Goal: Task Accomplishment & Management: Manage account settings

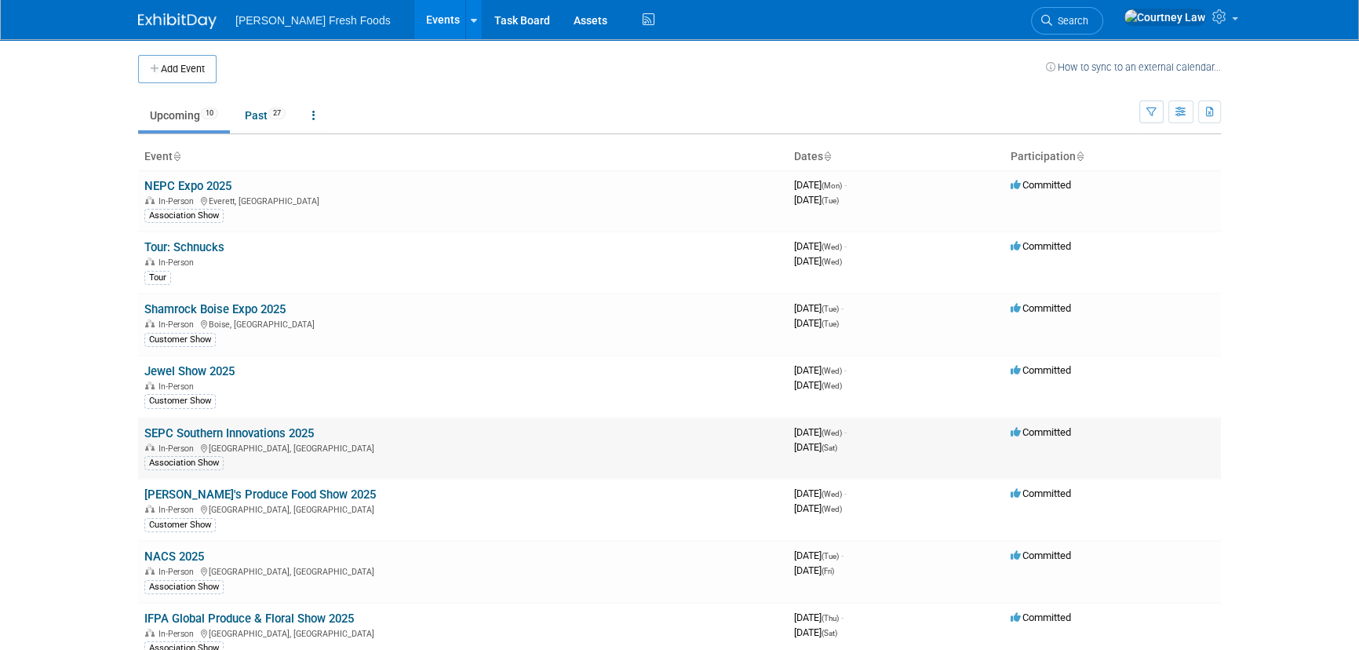
click at [175, 429] on link "SEPC Southern Innovations 2025" at bounding box center [228, 433] width 169 height 14
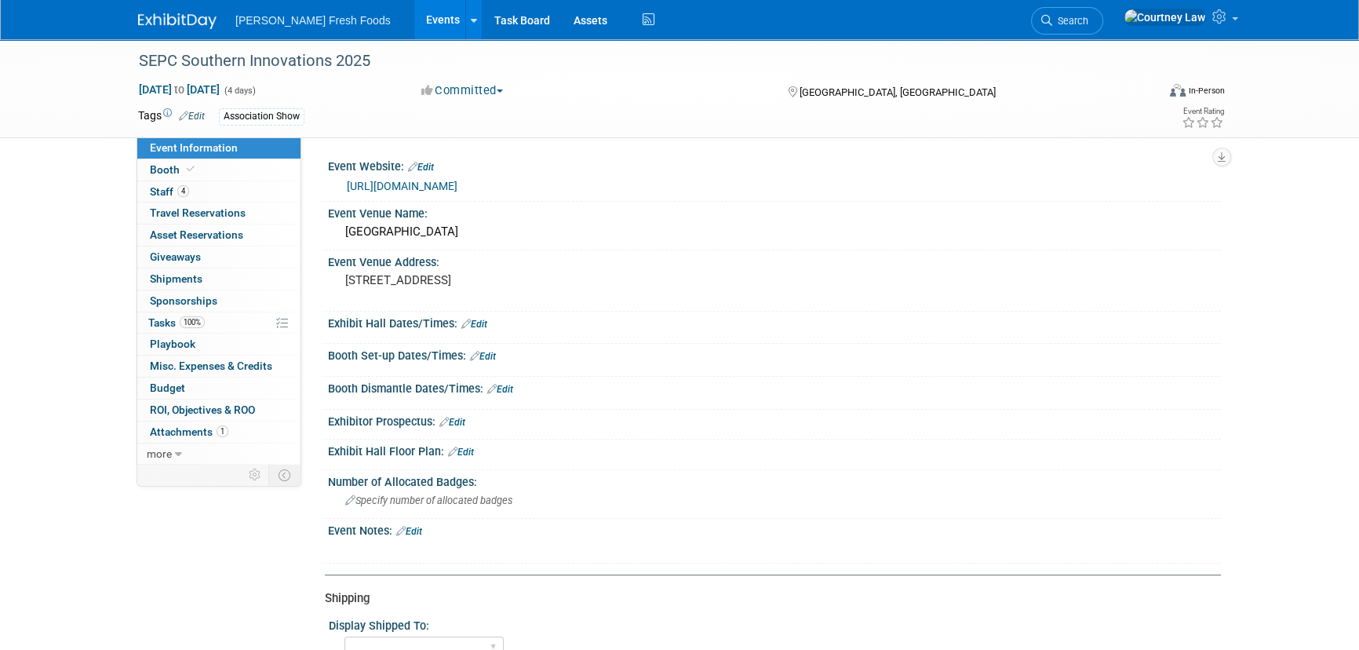
click at [470, 447] on link "Edit" at bounding box center [461, 452] width 26 height 11
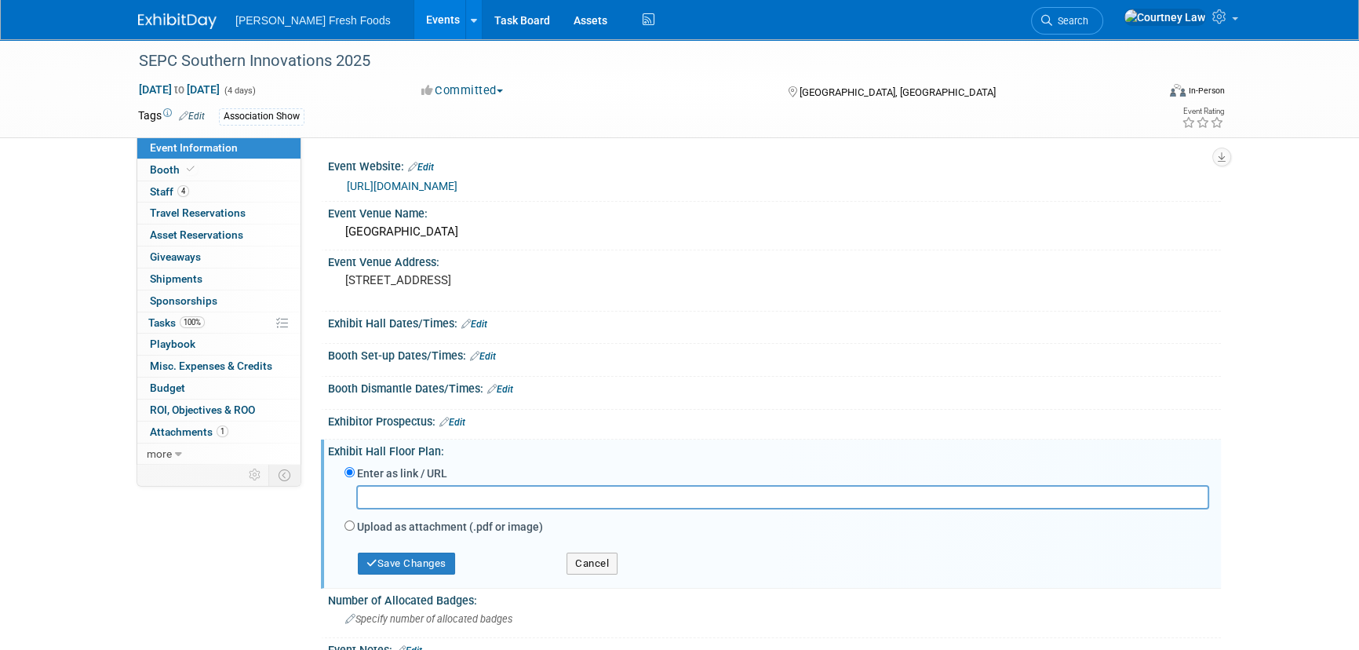
click at [447, 524] on label "Upload as attachment (.pdf or image)" at bounding box center [450, 527] width 186 height 16
click at [355, 524] on input "Upload as attachment (.pdf or image)" at bounding box center [349, 525] width 10 height 10
radio input "true"
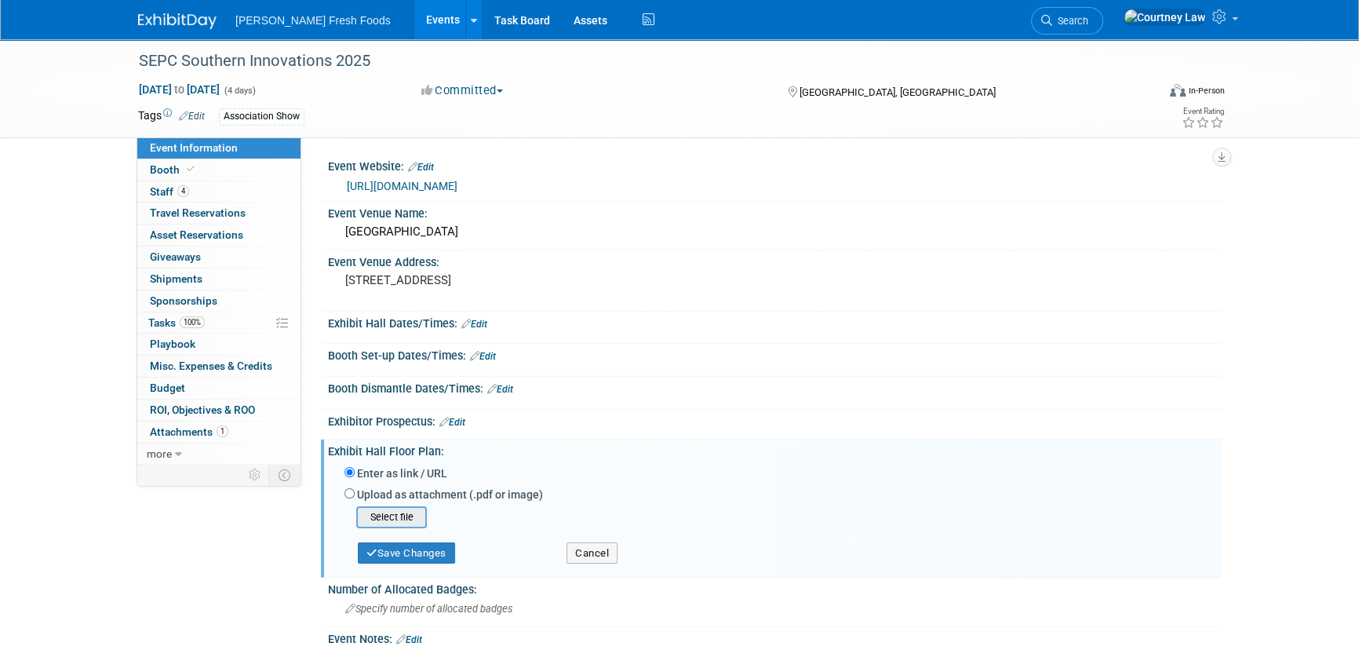
click at [394, 519] on input "file" at bounding box center [332, 517] width 187 height 19
click at [385, 556] on button "Save Changes" at bounding box center [406, 548] width 97 height 22
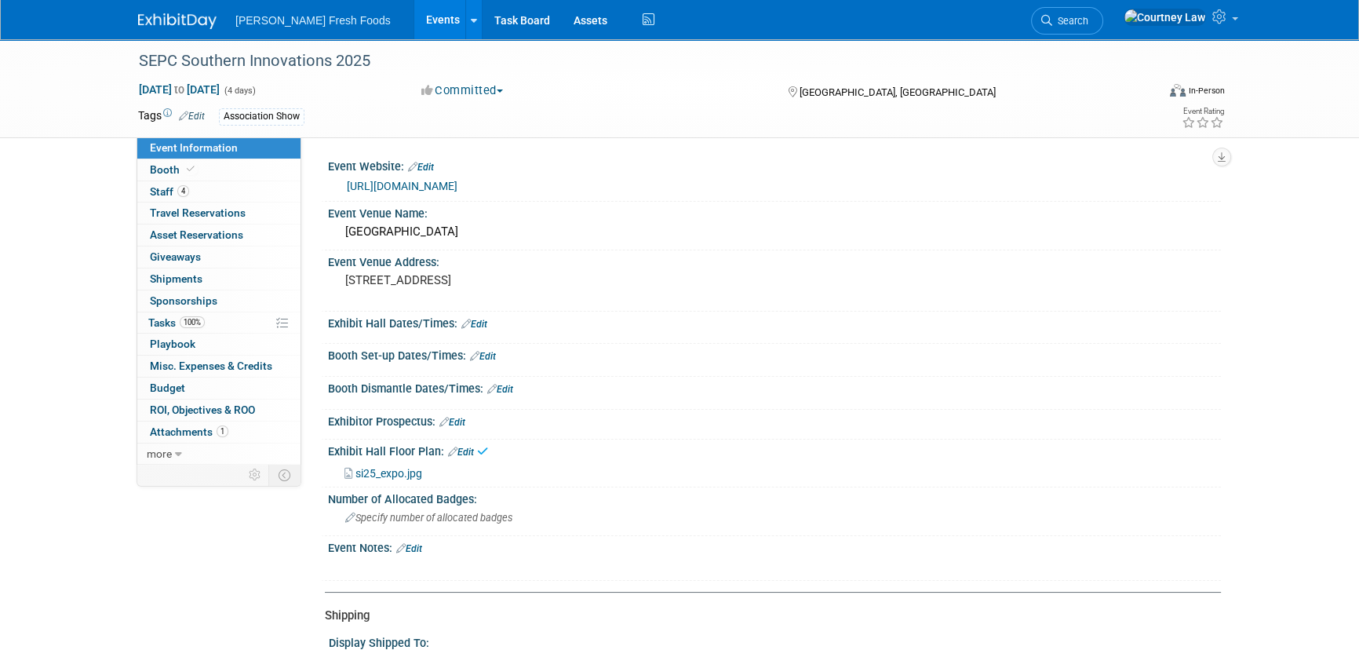
click at [401, 477] on span "si25_expo.jpg" at bounding box center [388, 473] width 67 height 13
click at [455, 422] on link "Edit" at bounding box center [452, 422] width 26 height 11
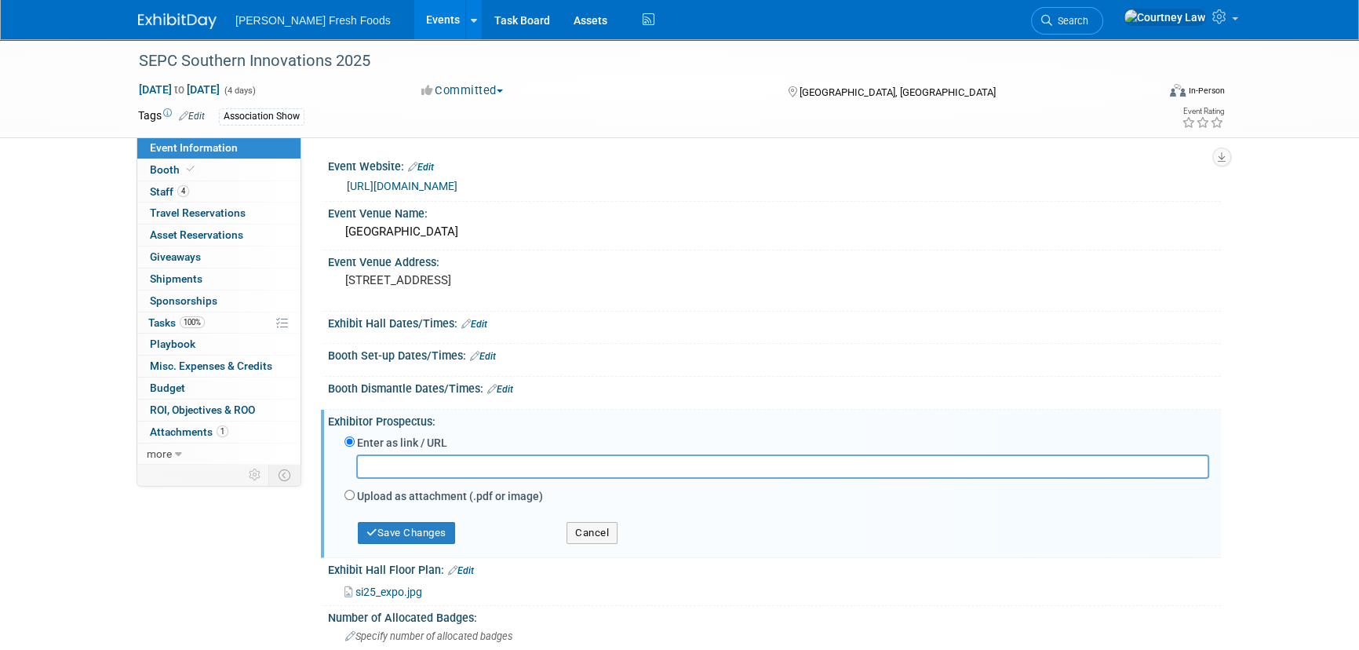
click at [394, 492] on label "Upload as attachment (.pdf or image)" at bounding box center [450, 496] width 186 height 16
click at [355, 492] on input "Upload as attachment (.pdf or image)" at bounding box center [349, 495] width 10 height 10
radio input "true"
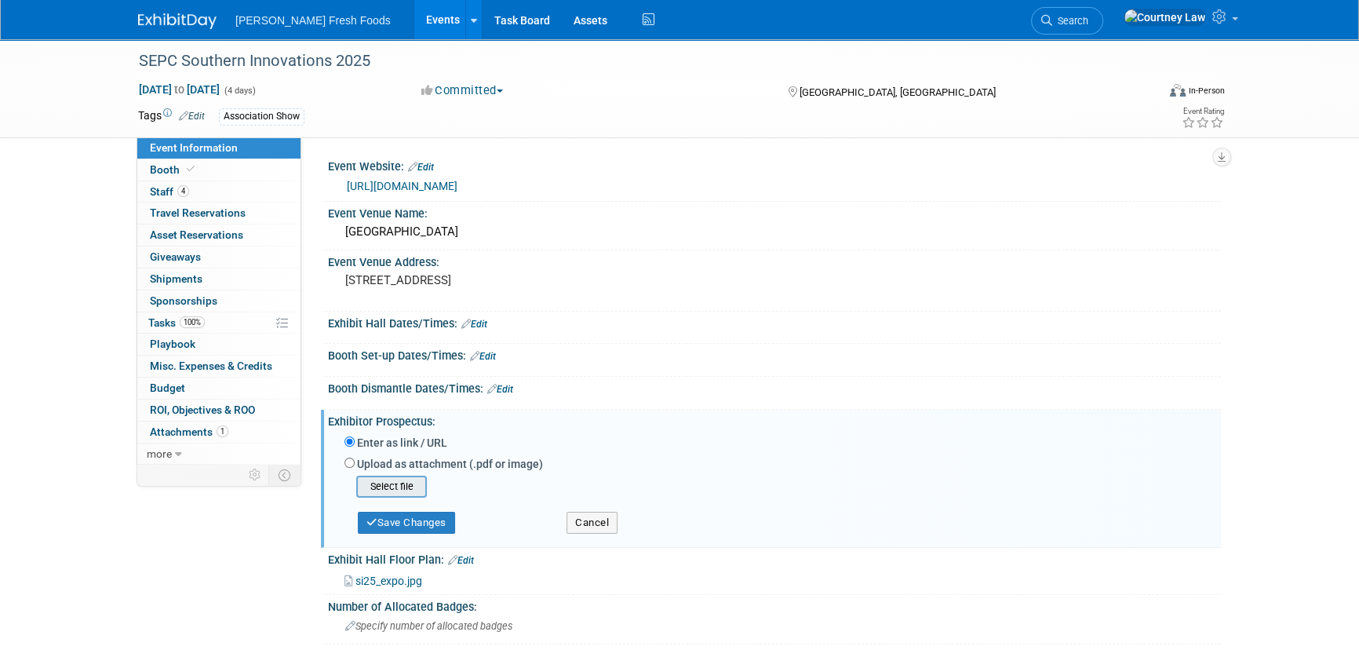
click at [392, 484] on input "file" at bounding box center [332, 486] width 187 height 19
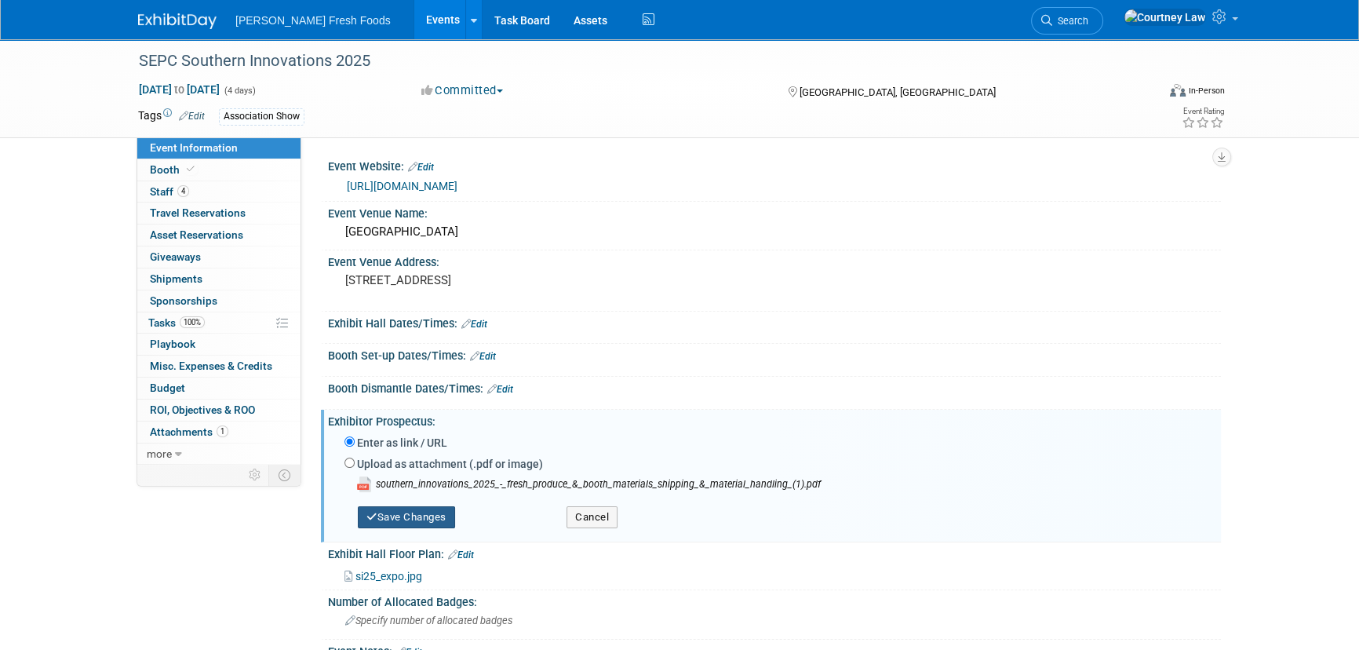
click at [415, 525] on button "Save Changes" at bounding box center [406, 517] width 97 height 22
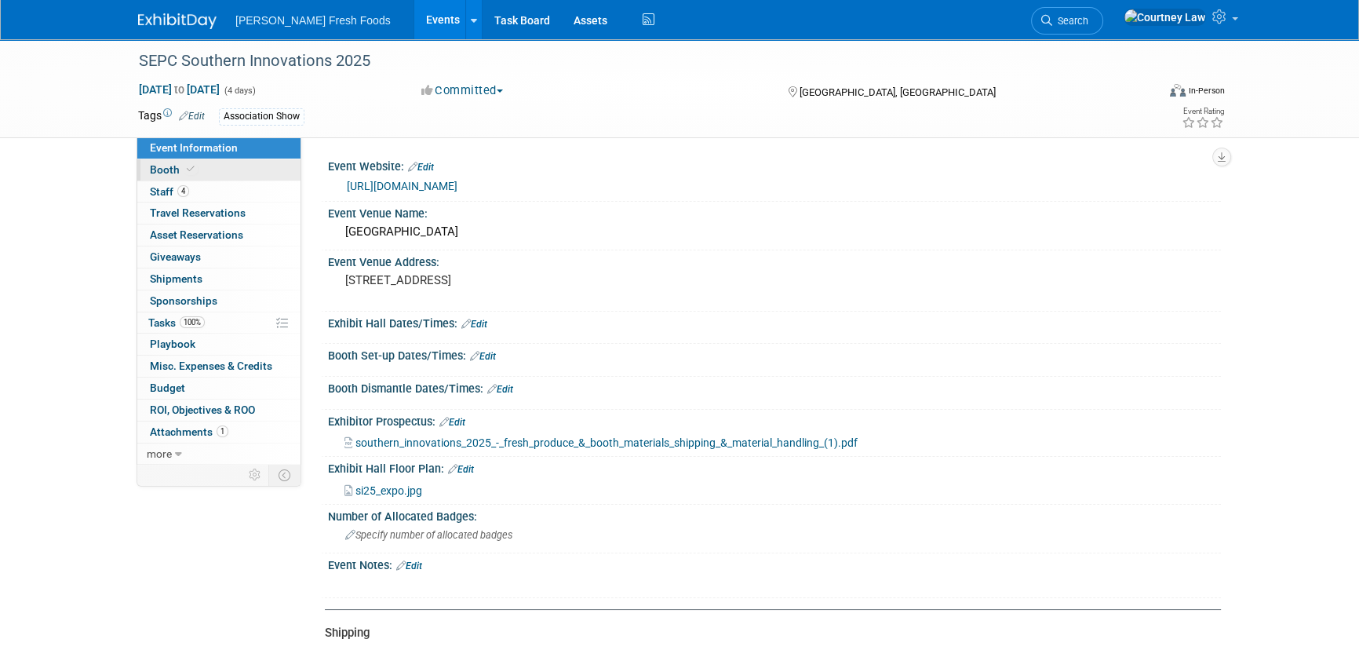
click at [261, 177] on link "Booth" at bounding box center [218, 169] width 163 height 21
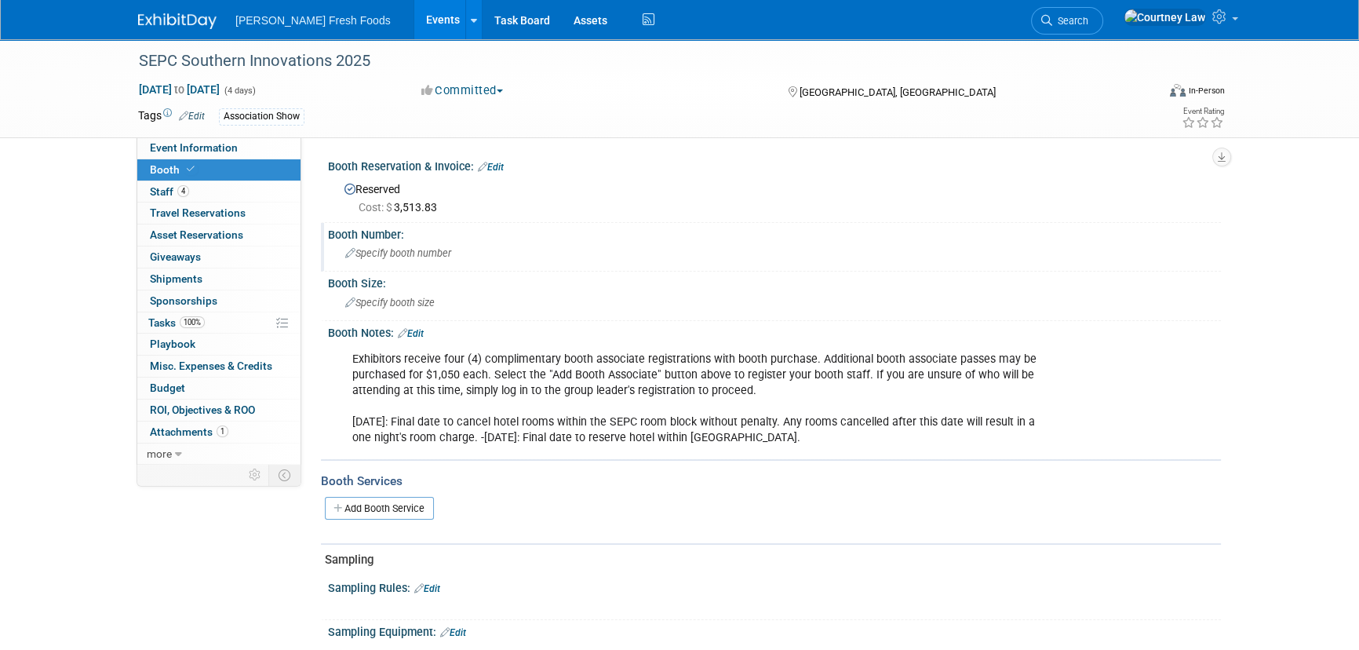
click at [417, 255] on span "Specify booth number" at bounding box center [398, 253] width 106 height 12
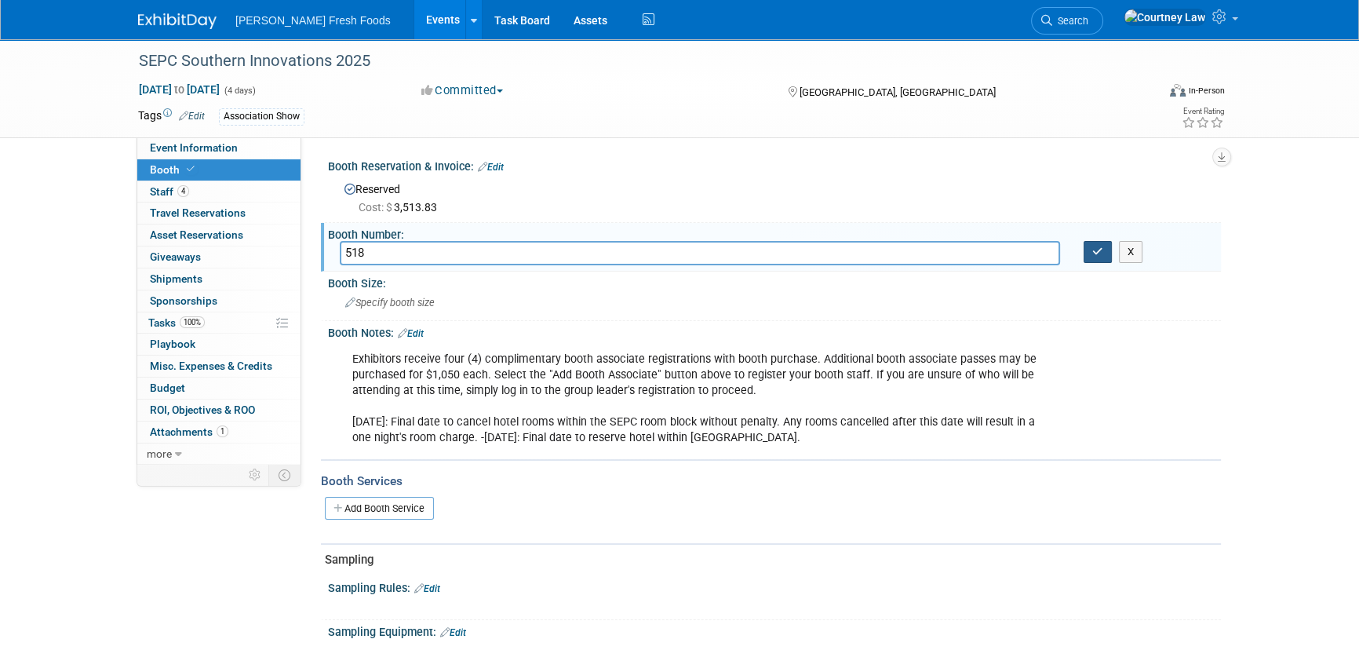
type input "518"
click at [1088, 244] on button "button" at bounding box center [1098, 252] width 28 height 22
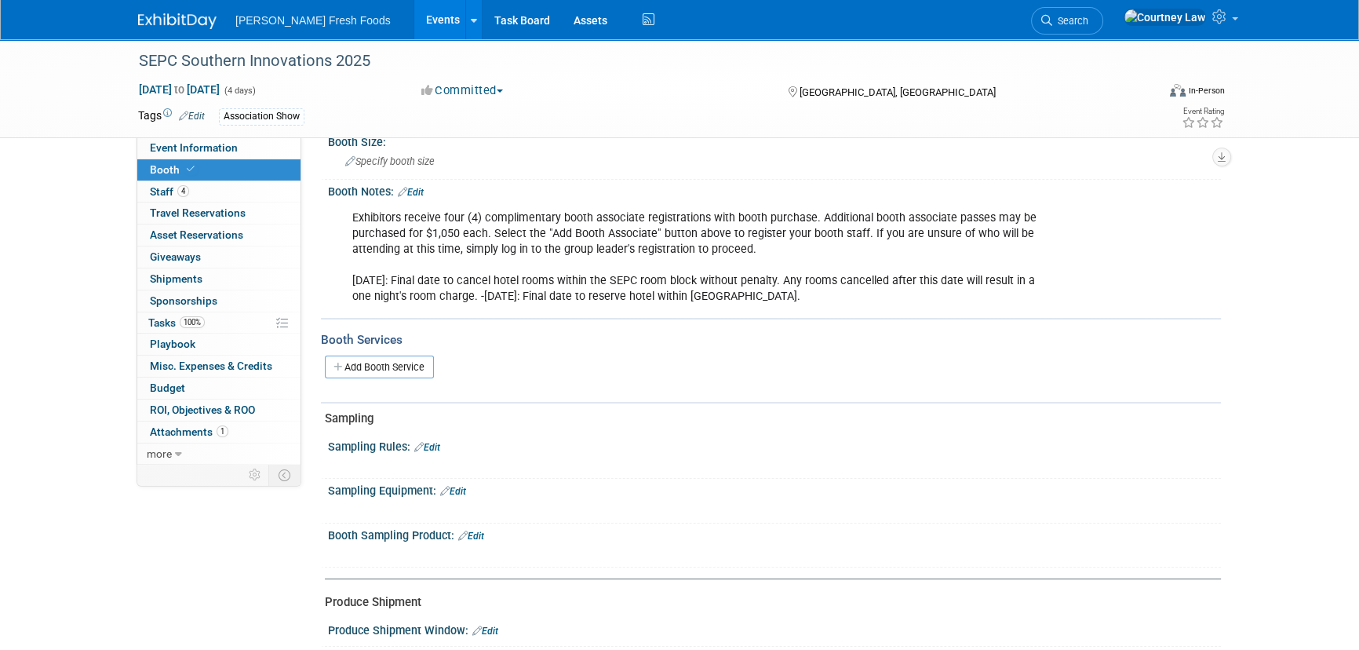
scroll to position [142, 0]
click at [532, 251] on div "Exhibitors receive four (4) complimentary booth associate registrations with bo…" at bounding box center [694, 257] width 707 height 110
click at [424, 189] on link "Edit" at bounding box center [411, 191] width 26 height 11
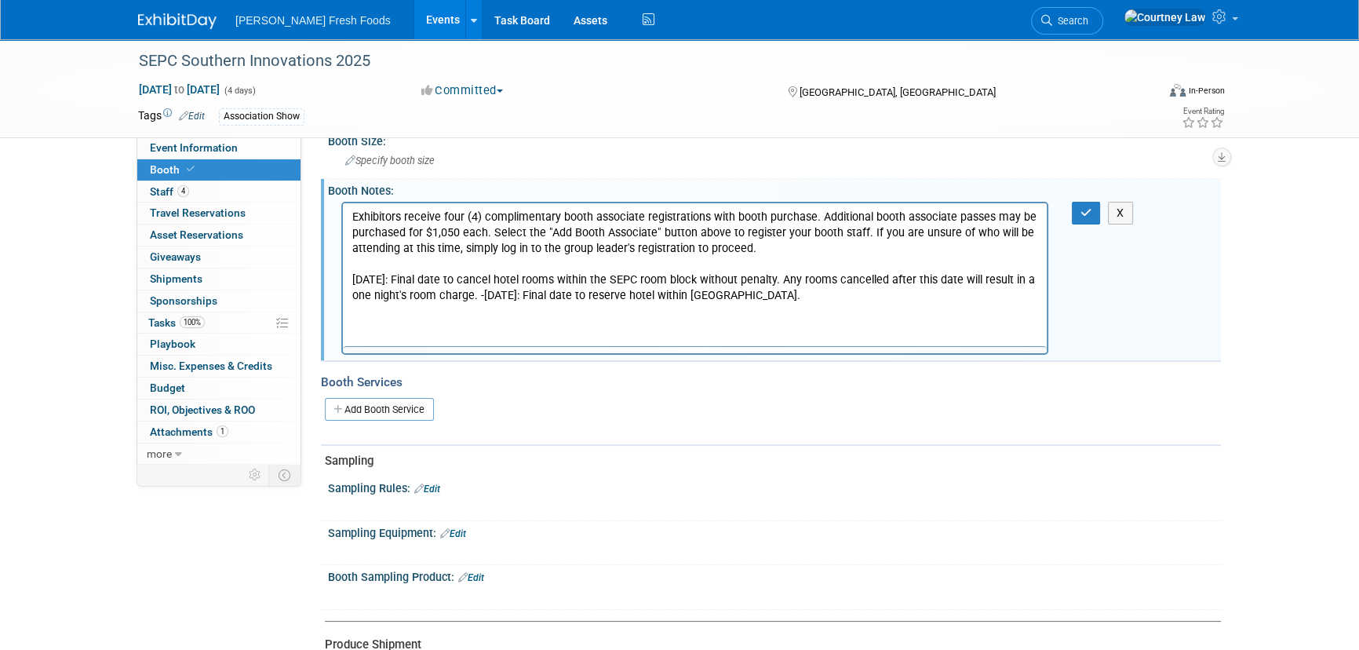
scroll to position [0, 0]
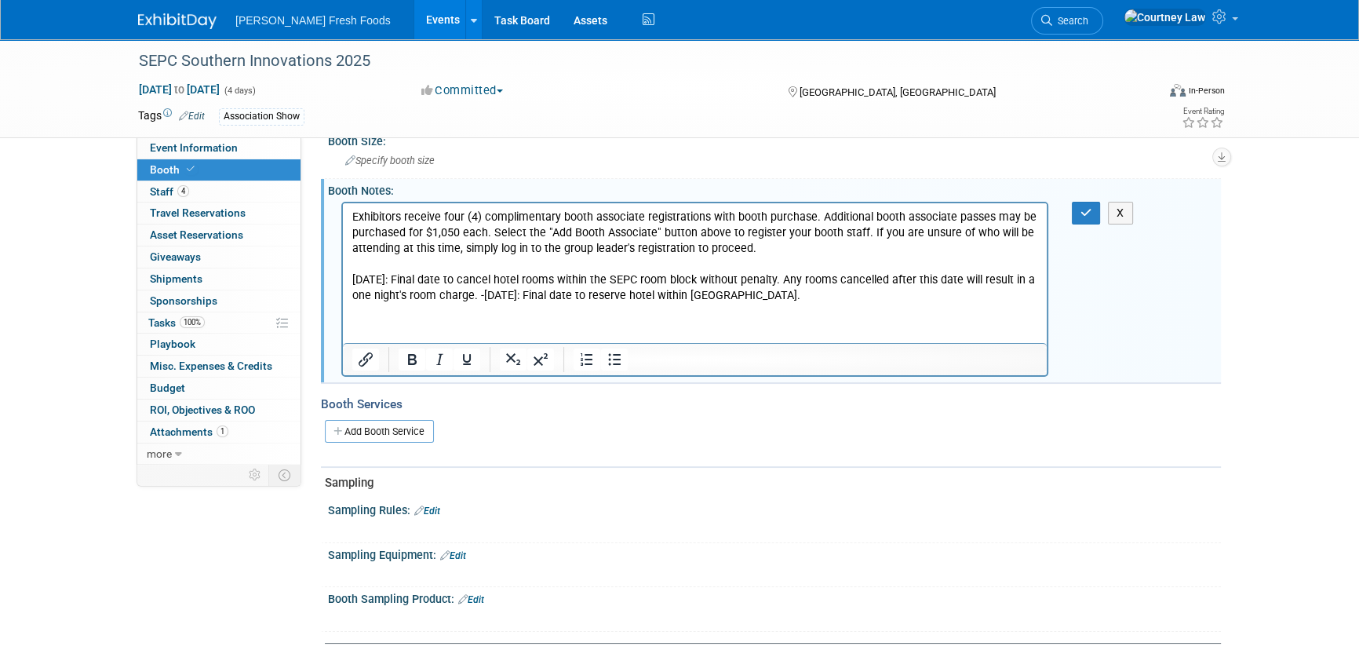
drag, startPoint x: 898, startPoint y: 292, endPoint x: 863, endPoint y: 301, distance: 36.4
click at [895, 293] on p "Exhibitors receive four (4) complimentary booth associate registrations with bo…" at bounding box center [695, 256] width 686 height 94
click at [880, 303] on html "Exhibitors receive four (4) complimentary booth associate registrations with bo…" at bounding box center [695, 252] width 704 height 100
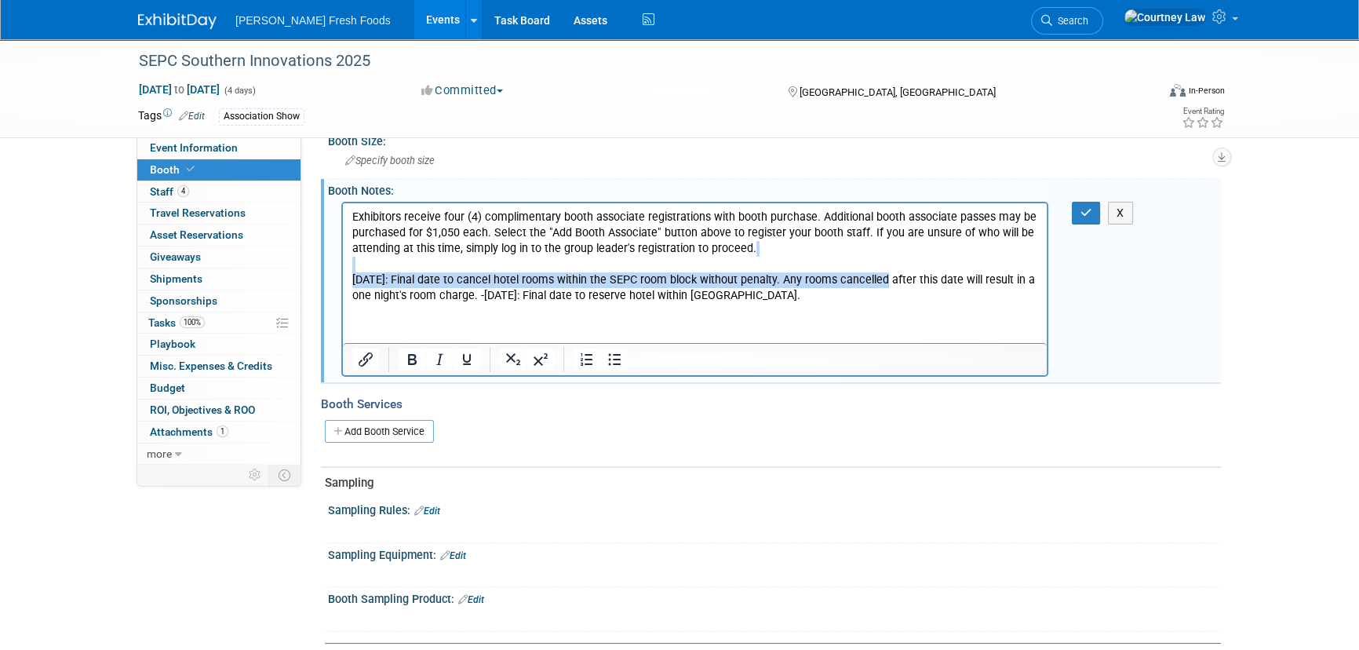
drag, startPoint x: 882, startPoint y: 287, endPoint x: 675, endPoint y: 459, distance: 269.2
click at [343, 257] on html "Exhibitors receive four (4) complimentary booth associate registrations with bo…" at bounding box center [695, 252] width 704 height 100
click at [625, 263] on p "Exhibitors receive four (4) complimentary booth associate registrations with bo…" at bounding box center [695, 256] width 686 height 94
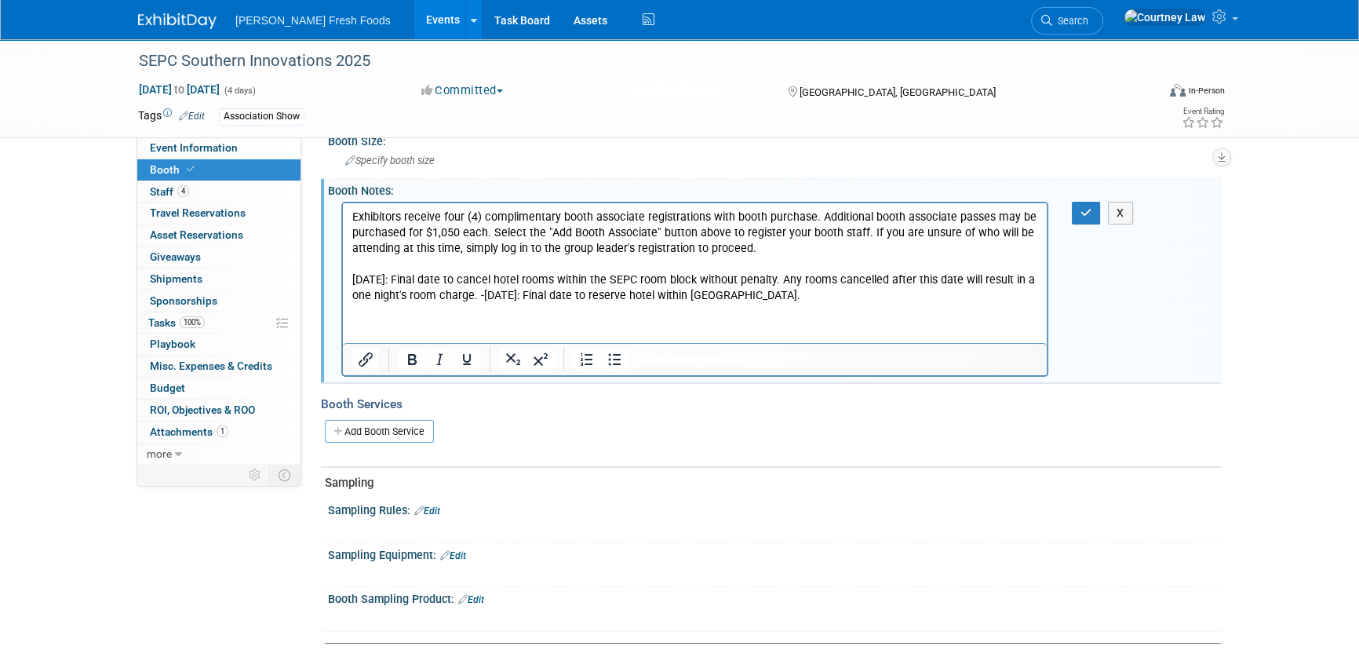
drag, startPoint x: 931, startPoint y: 293, endPoint x: 334, endPoint y: 283, distance: 597.2
click at [343, 283] on html "Exhibitors receive four (4) complimentary booth associate registrations with bo…" at bounding box center [695, 252] width 704 height 100
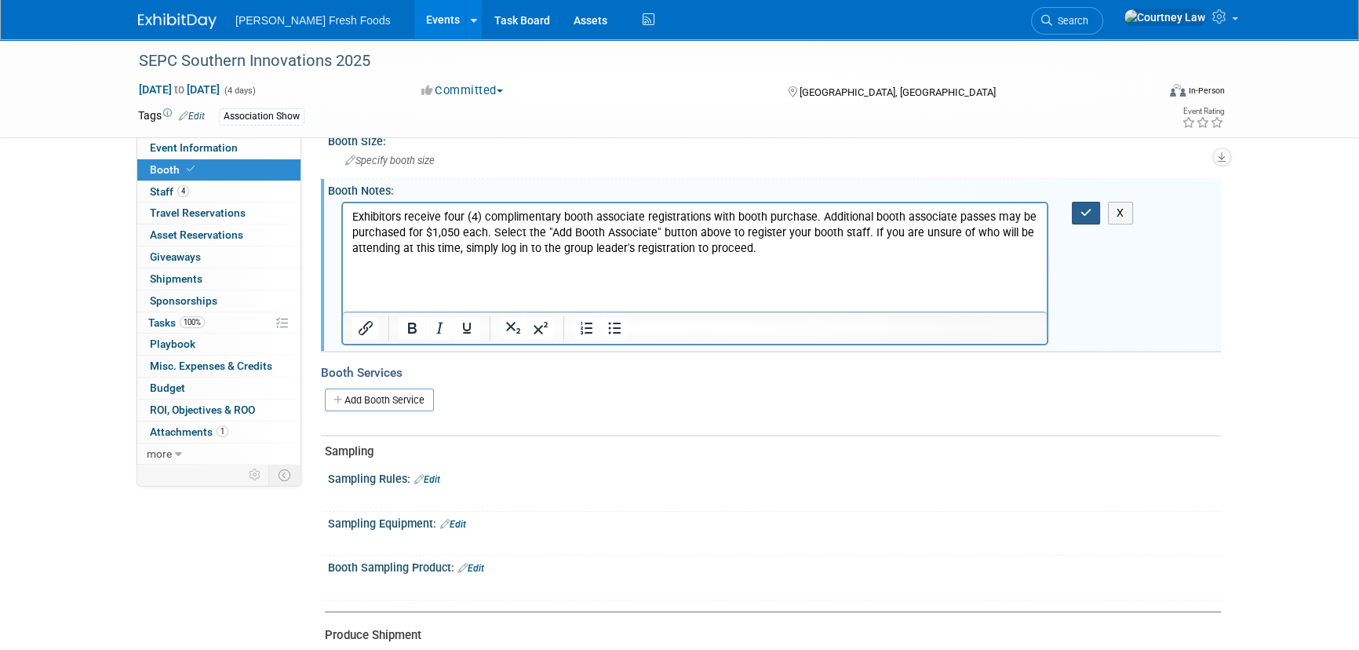
drag, startPoint x: 1073, startPoint y: 217, endPoint x: 636, endPoint y: 213, distance: 437.1
click at [1073, 217] on button "button" at bounding box center [1086, 213] width 29 height 23
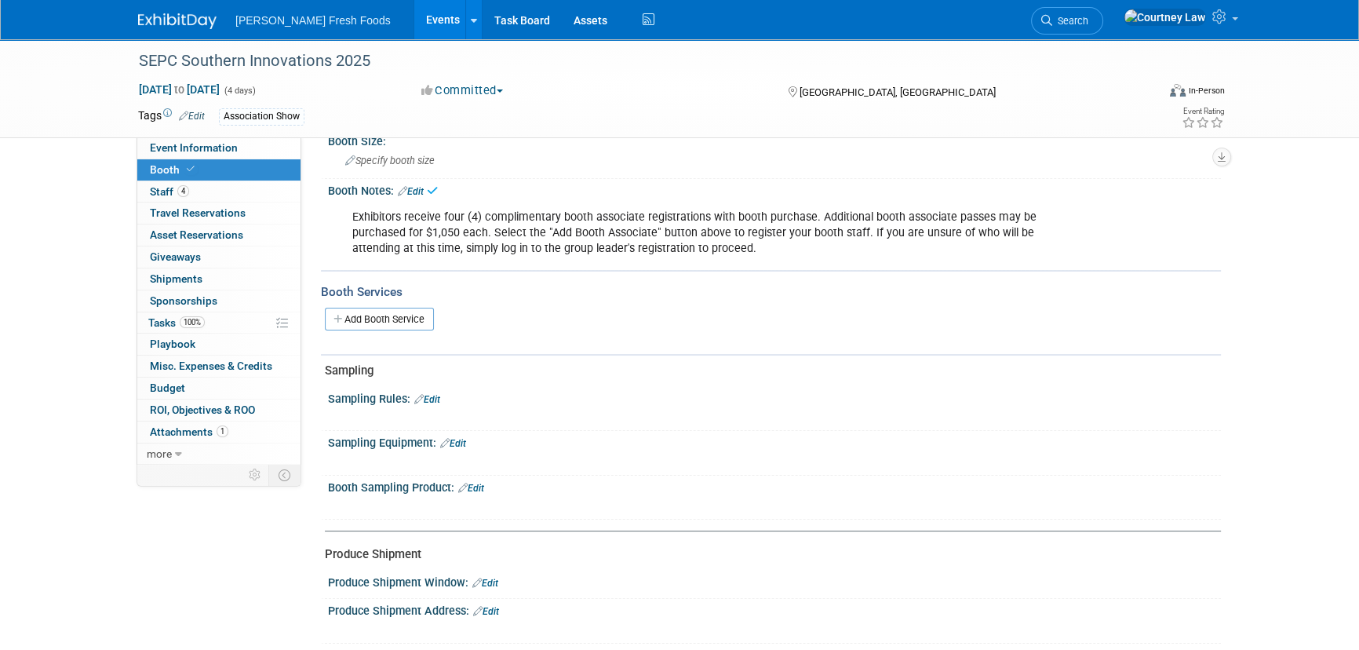
scroll to position [71, 0]
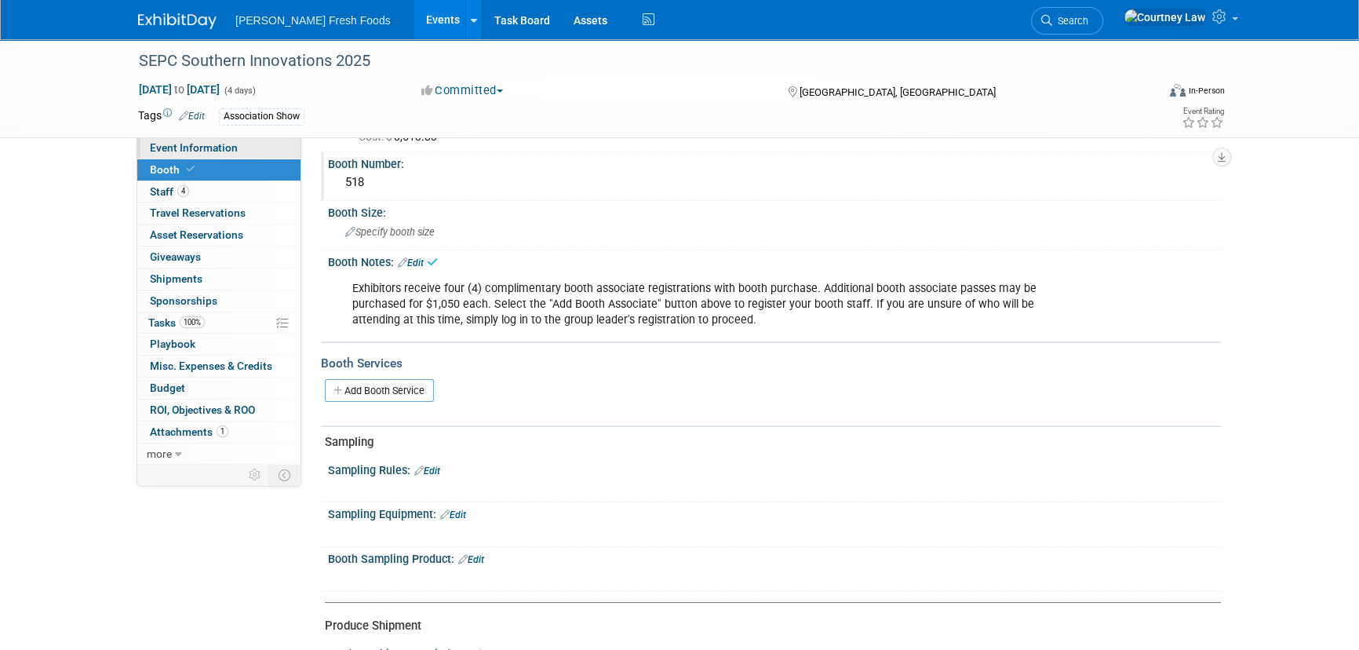
click at [215, 155] on link "Event Information" at bounding box center [218, 147] width 163 height 21
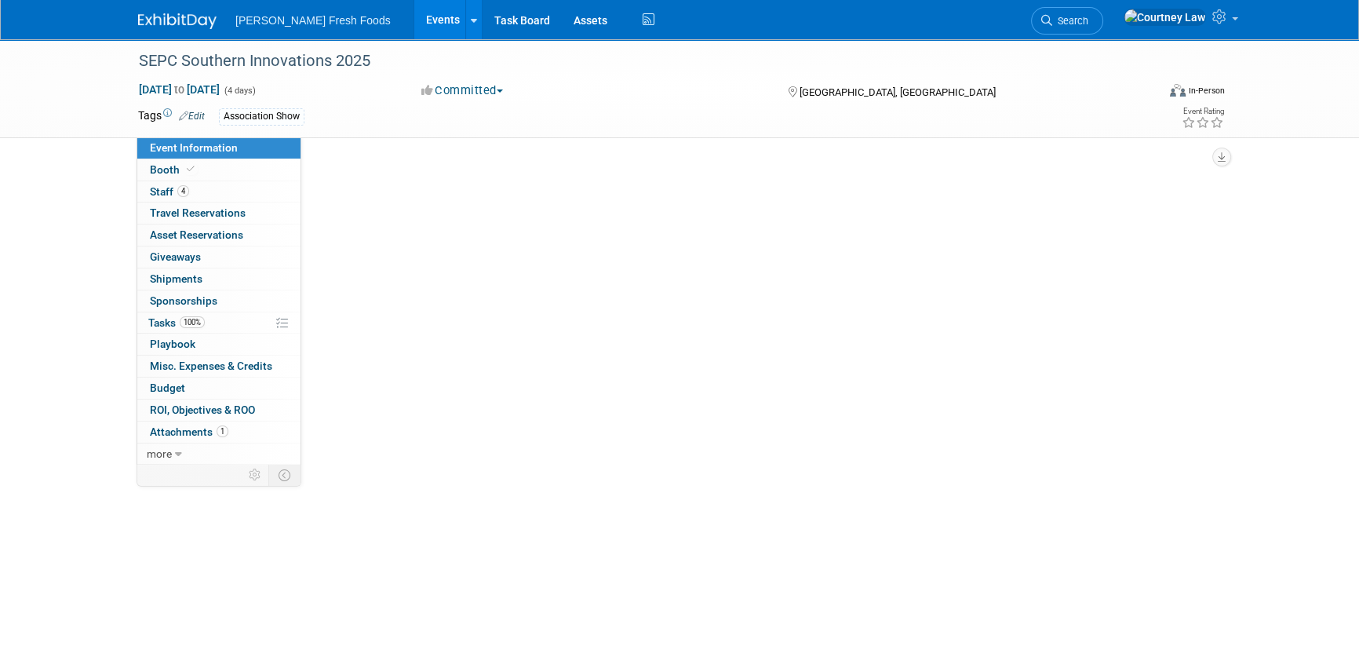
scroll to position [0, 0]
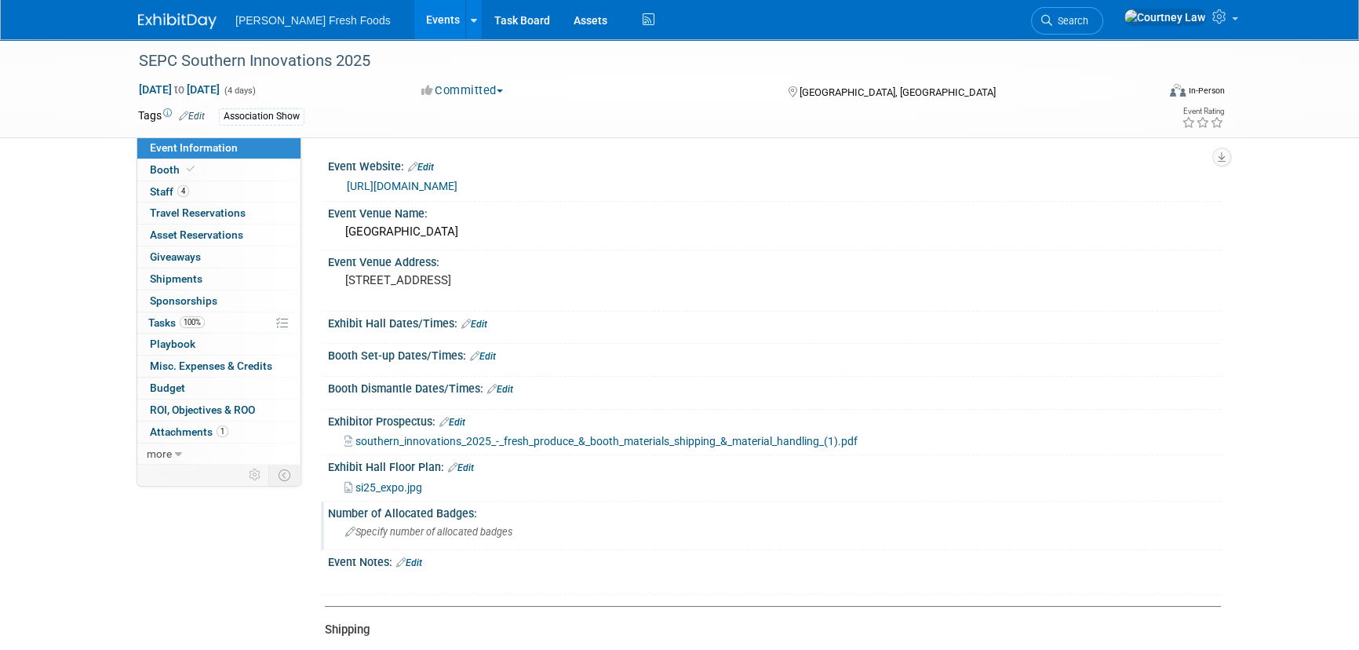
click at [419, 527] on span "Specify number of allocated badges" at bounding box center [428, 532] width 167 height 12
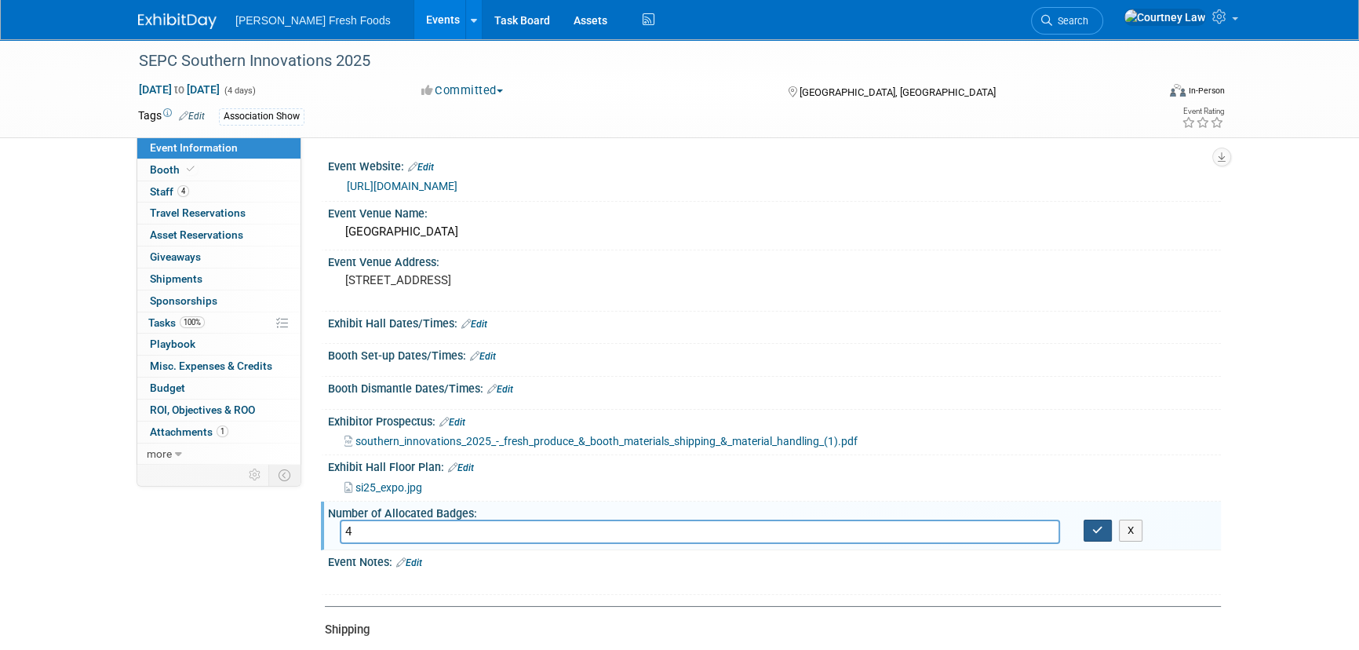
type input "4"
click at [1086, 522] on button "button" at bounding box center [1098, 530] width 28 height 22
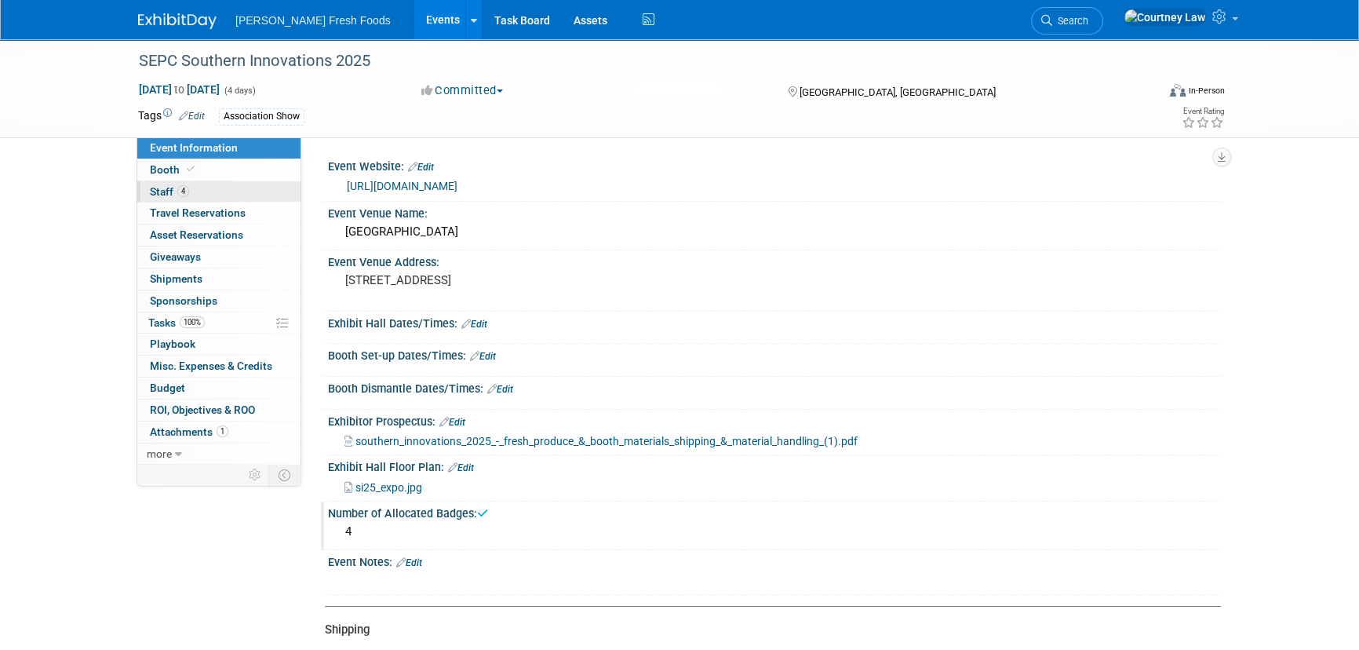
click at [191, 189] on link "4 Staff 4" at bounding box center [218, 191] width 163 height 21
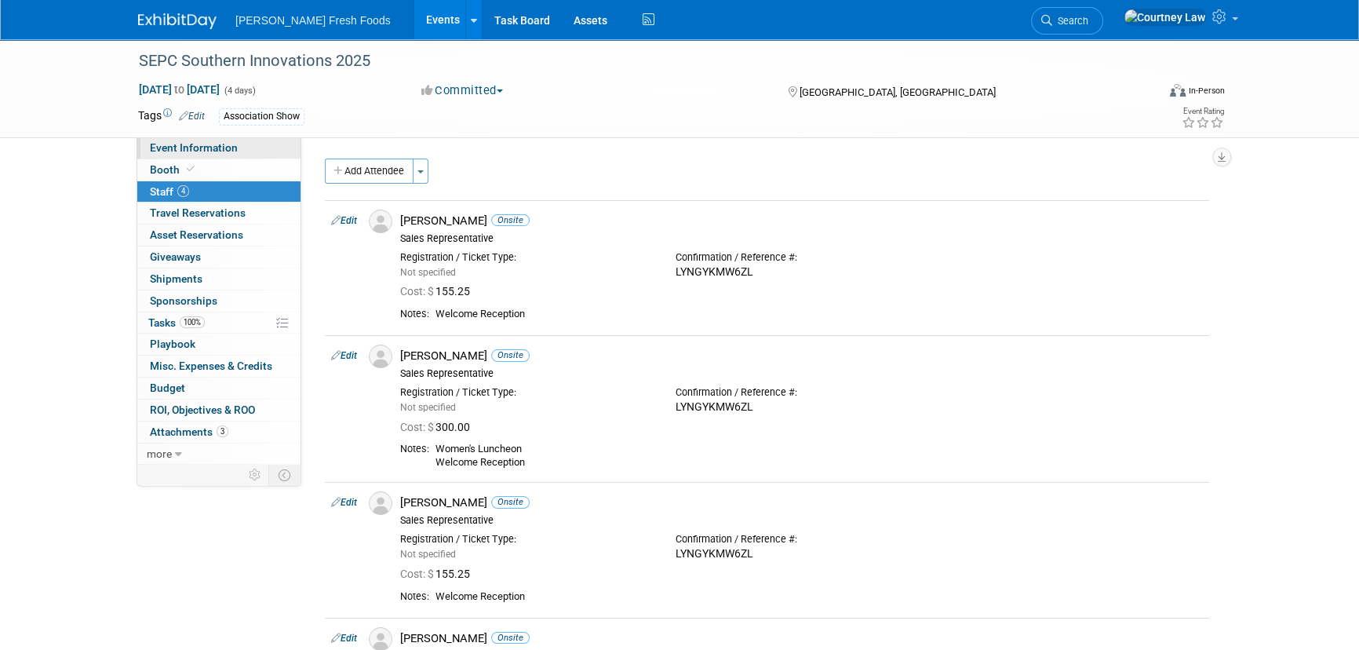
click at [226, 148] on span "Event Information" at bounding box center [194, 147] width 88 height 13
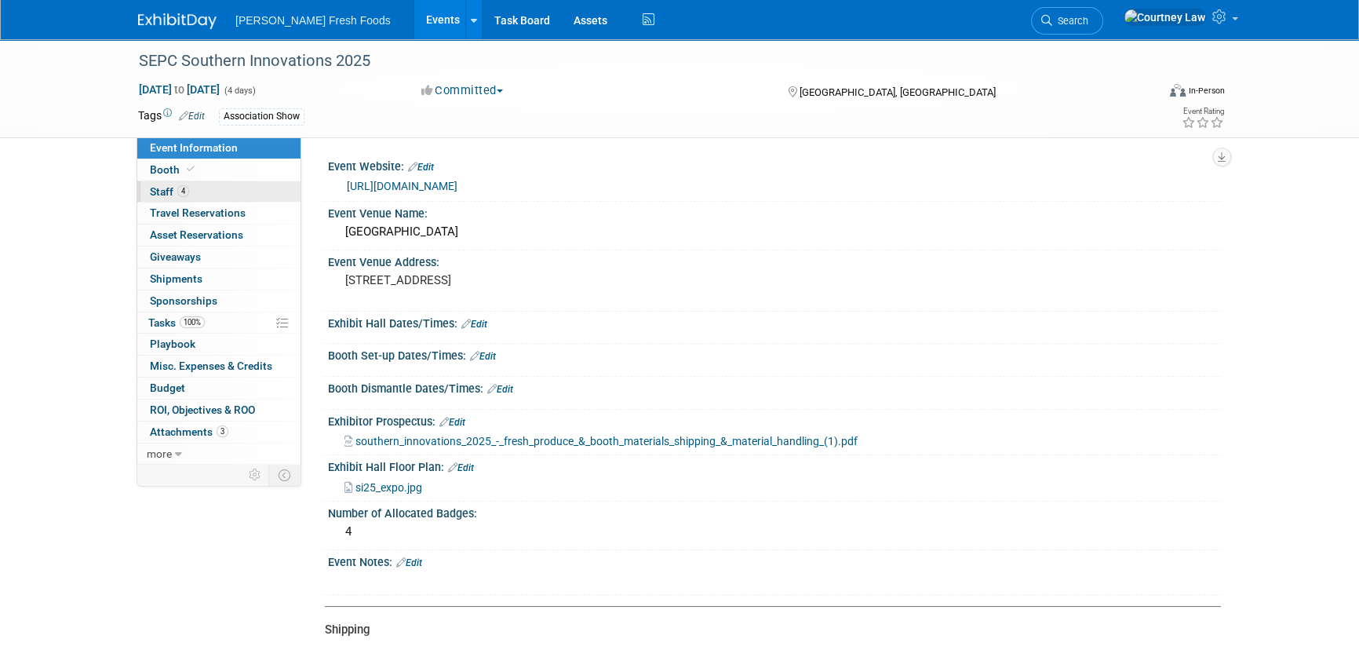
click at [208, 181] on link "4 Staff 4" at bounding box center [218, 191] width 163 height 21
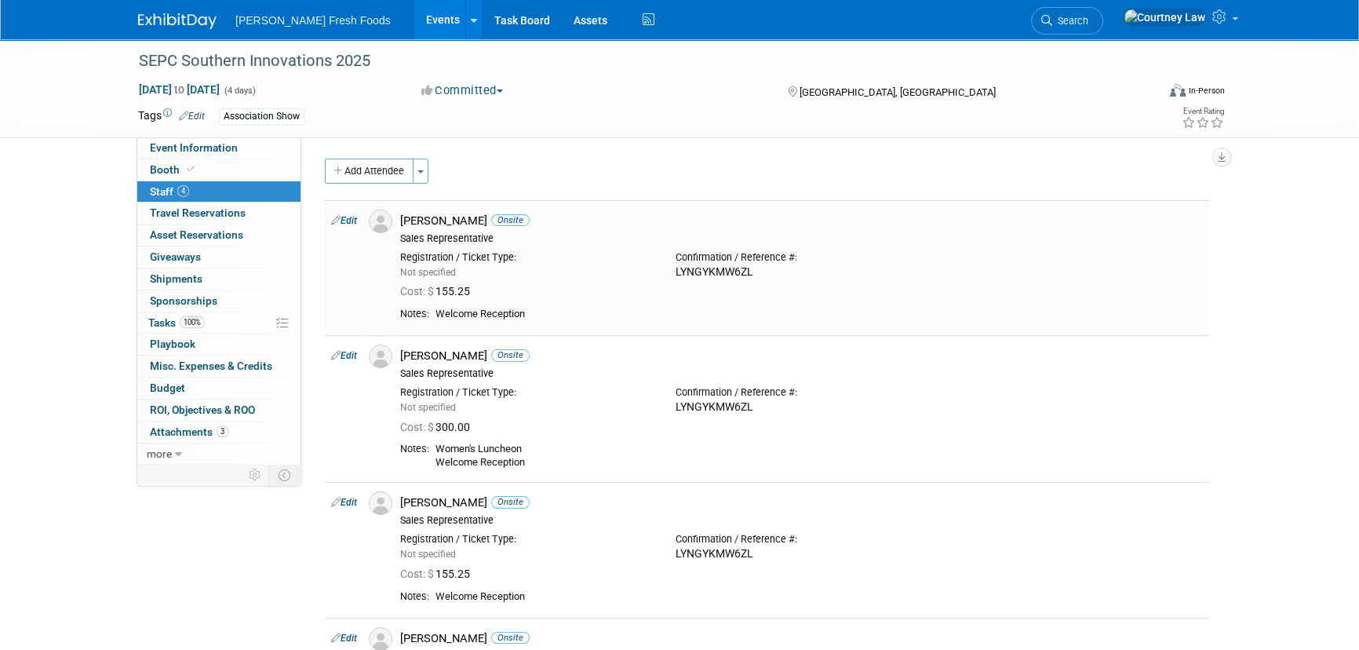
click at [740, 270] on div "LYNGYKMW6ZL" at bounding box center [802, 272] width 252 height 14
copy div "LYNGYKMW6ZL"
click at [1301, 292] on div "SEPC Southern Innovations 2025 Sep 10, 2025 to Sep 13, 2025 (4 days) Sep 10, 20…" at bounding box center [679, 419] width 1359 height 760
click at [221, 220] on link "0 Travel Reservations 0" at bounding box center [218, 212] width 163 height 21
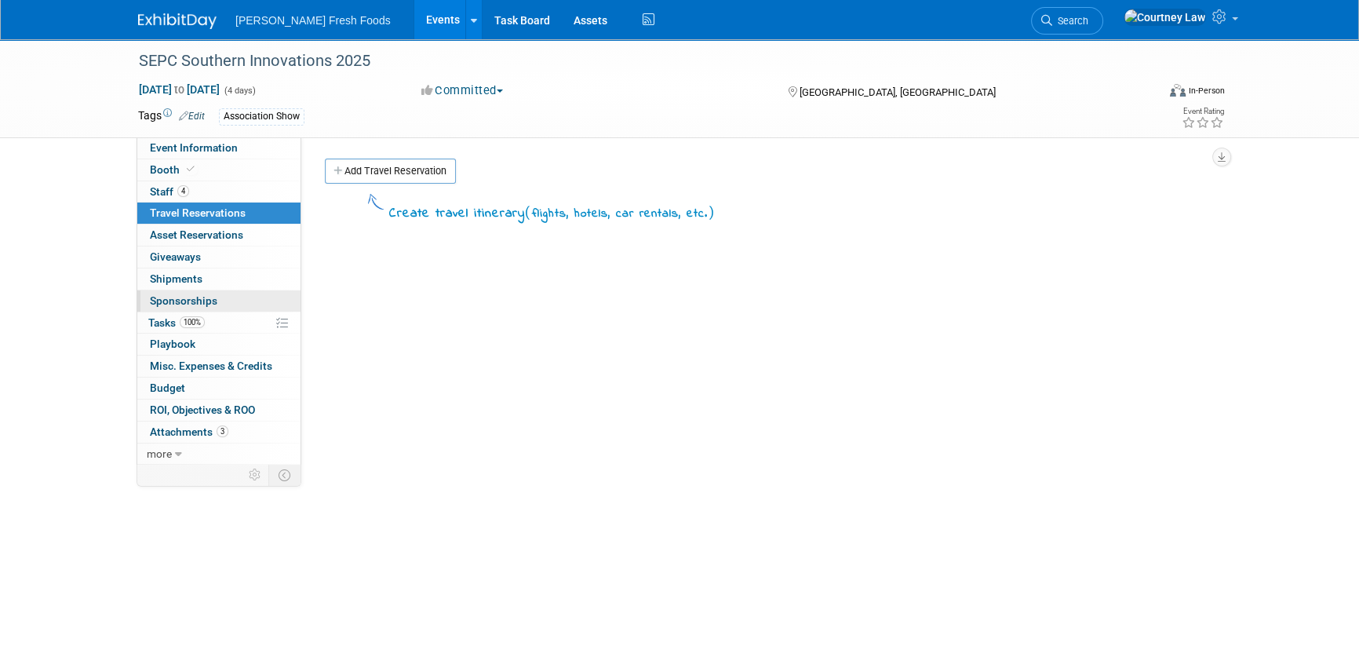
click at [166, 290] on link "0 Sponsorships 0" at bounding box center [218, 300] width 163 height 21
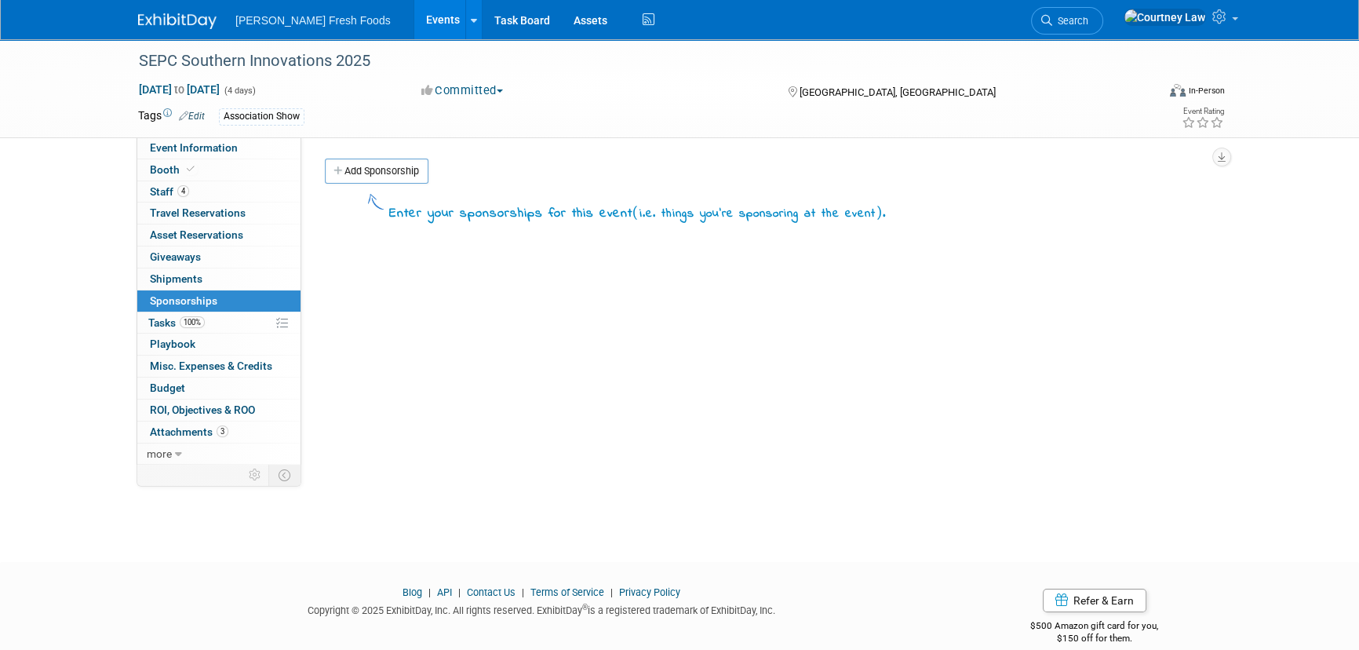
click at [218, 330] on link "100% Tasks 100%" at bounding box center [218, 322] width 163 height 21
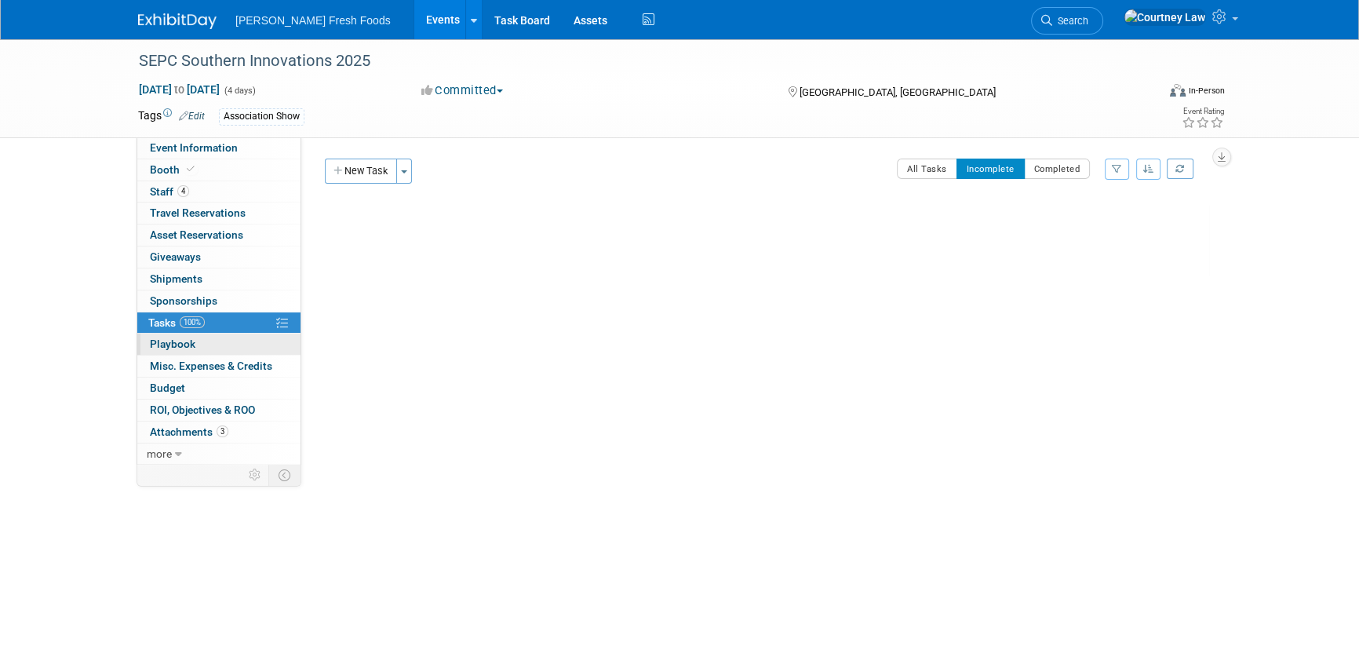
click at [161, 342] on span "Playbook 0" at bounding box center [173, 343] width 46 height 13
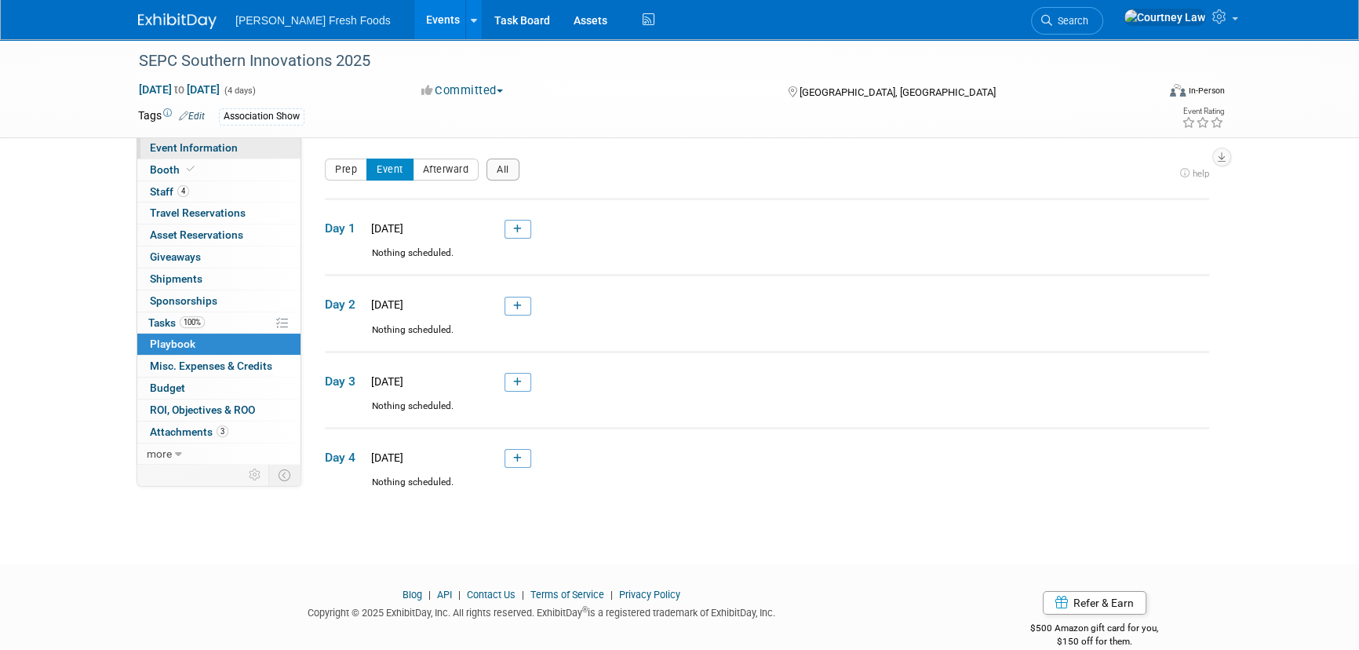
click at [244, 155] on link "Event Information" at bounding box center [218, 147] width 163 height 21
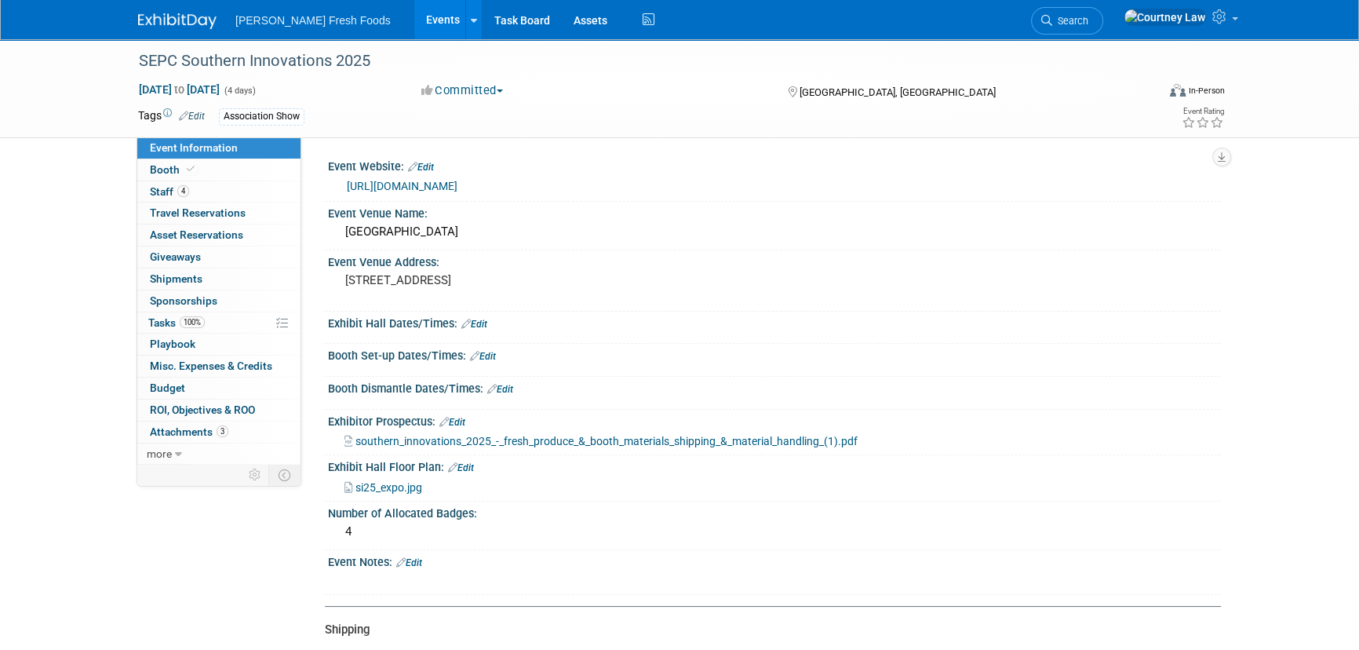
click at [483, 322] on link "Edit" at bounding box center [474, 324] width 26 height 11
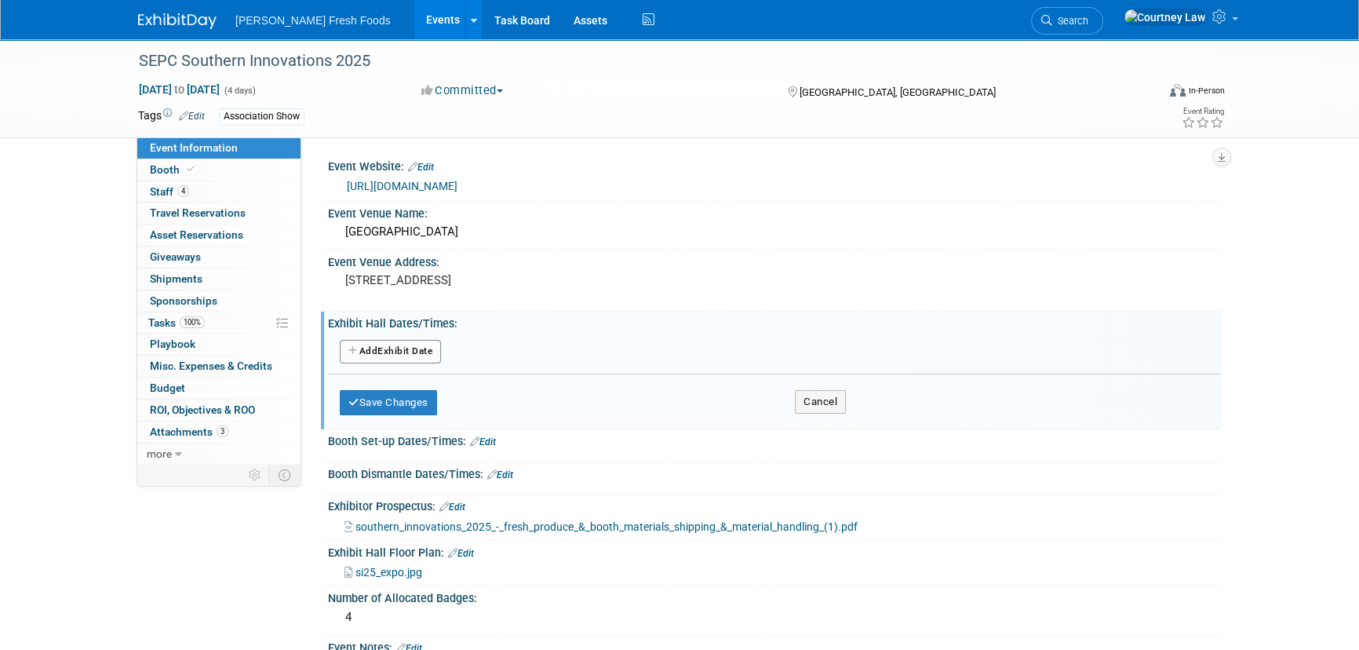
click at [425, 335] on div "Add Another Exhibit Date" at bounding box center [774, 354] width 869 height 41
click at [424, 346] on button "Add Another Exhibit Date" at bounding box center [390, 352] width 101 height 24
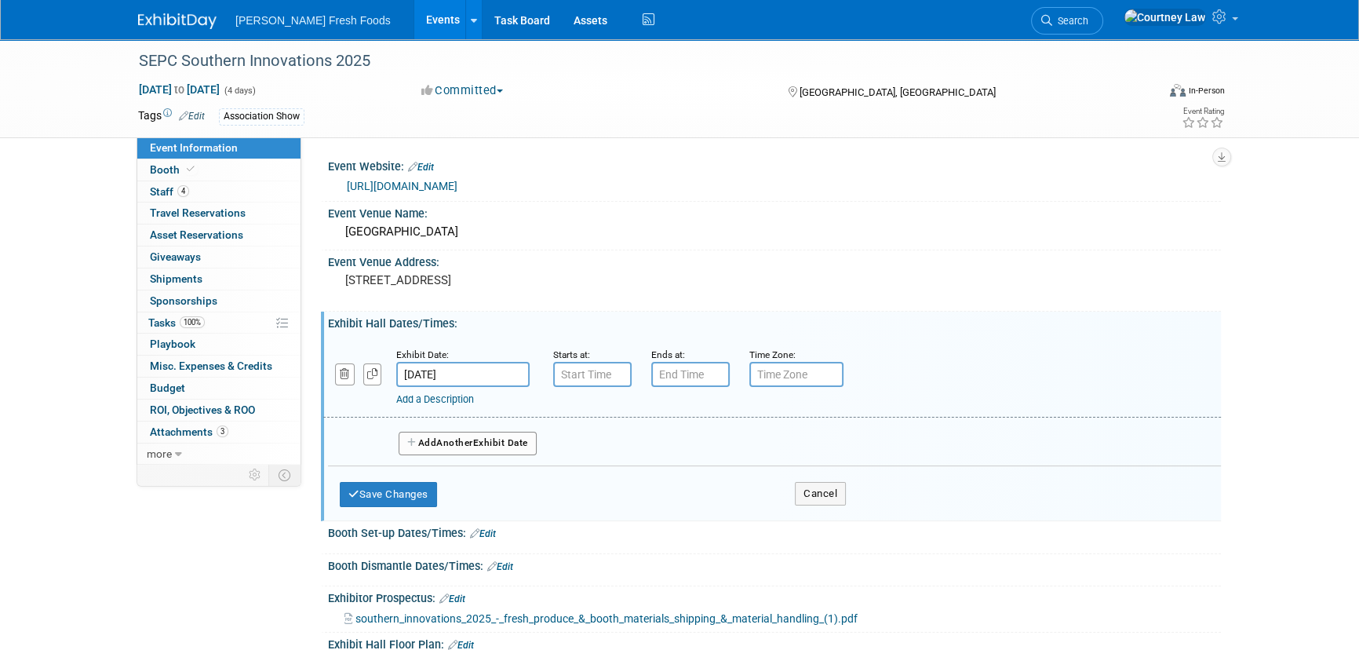
click at [437, 376] on input "Sep 10, 2025" at bounding box center [462, 374] width 133 height 25
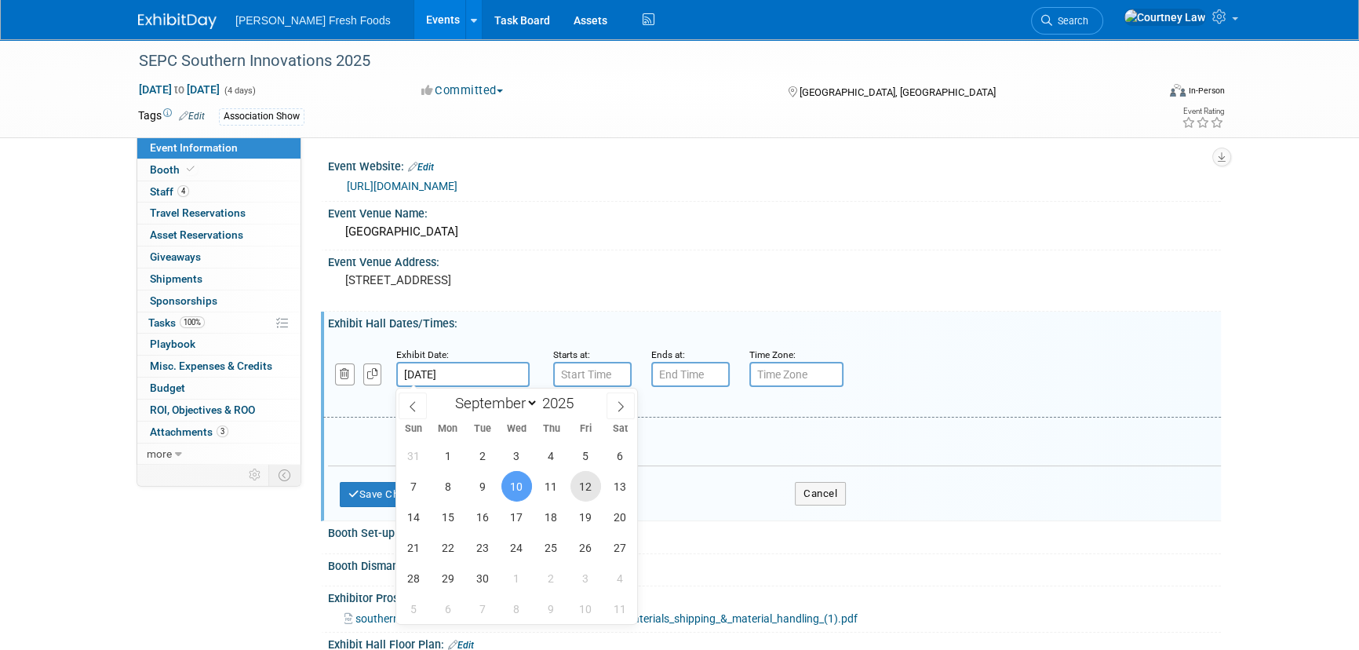
click at [576, 477] on span "12" at bounding box center [585, 486] width 31 height 31
type input "Sep 12, 2025"
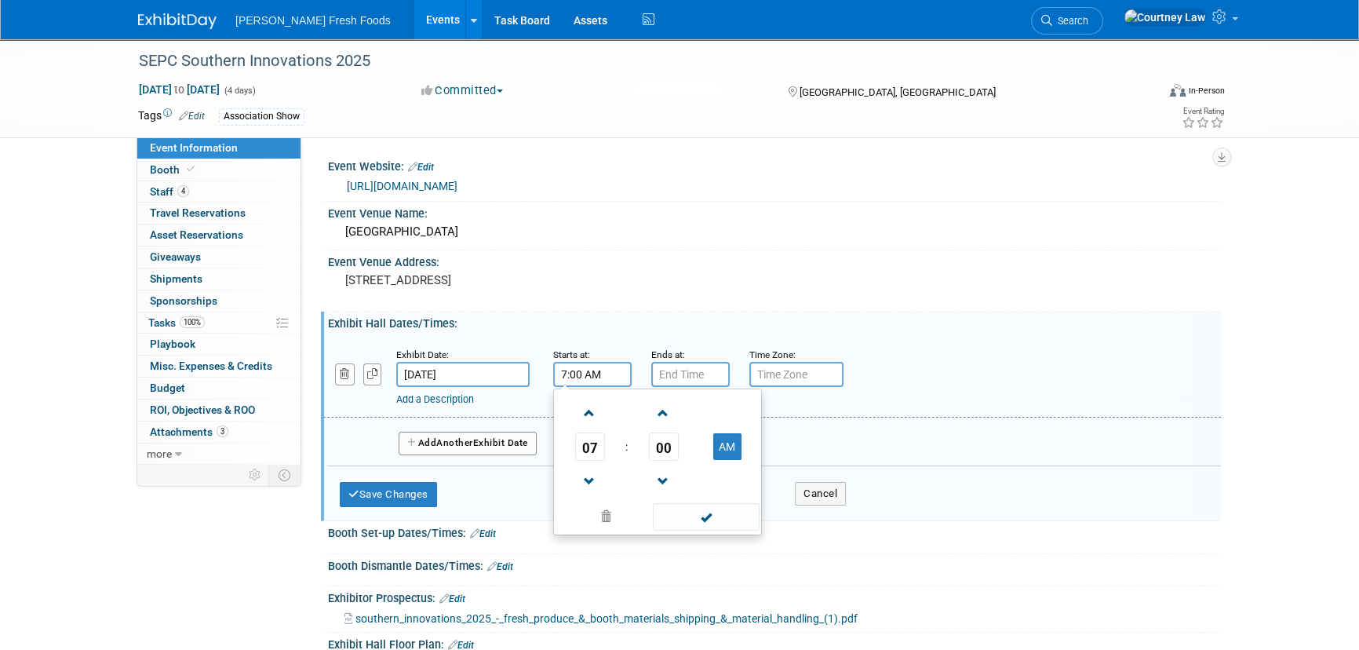
click at [595, 372] on input "7:00 AM" at bounding box center [592, 374] width 78 height 25
click at [598, 414] on span at bounding box center [589, 412] width 27 height 27
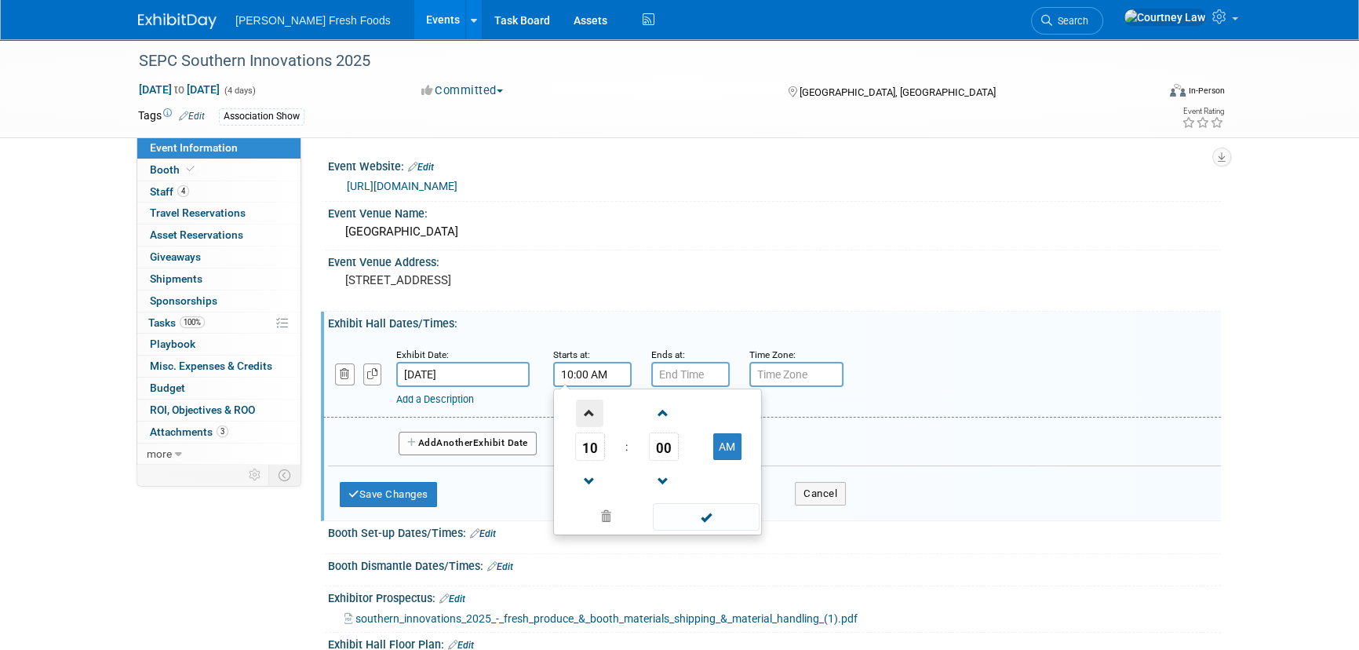
type input "11:00 AM"
click at [722, 524] on span at bounding box center [706, 516] width 106 height 27
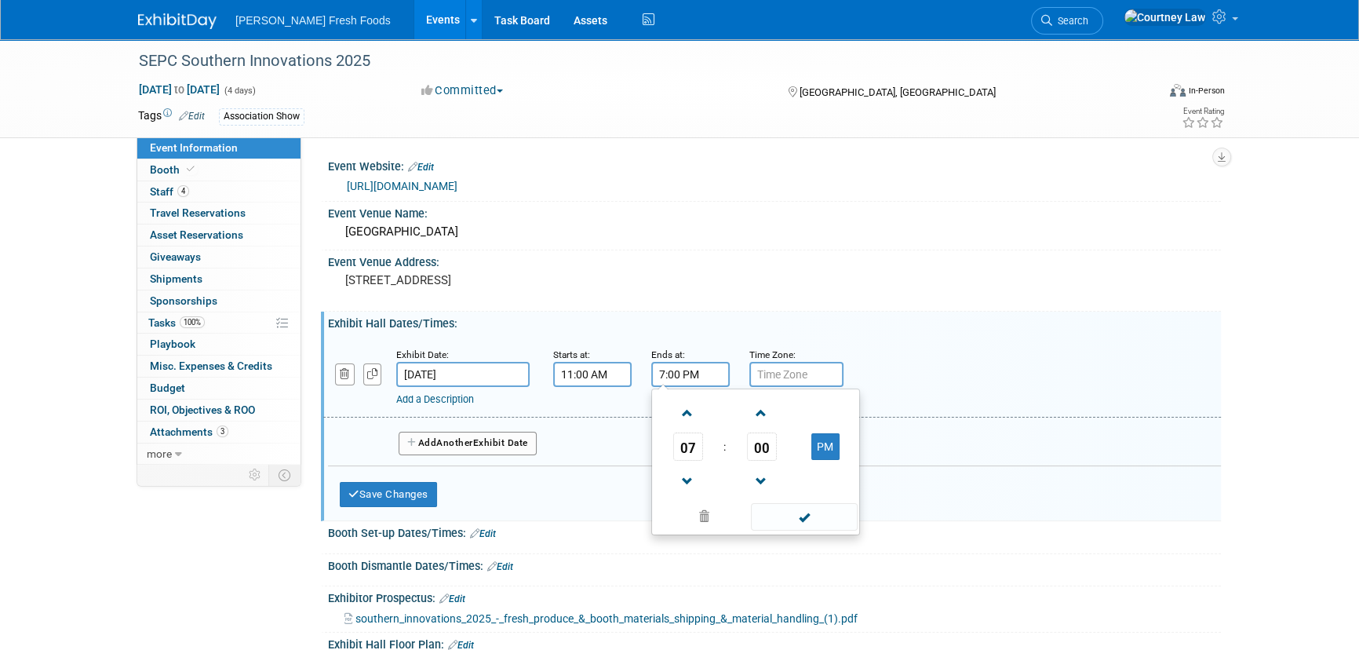
click at [695, 366] on input "7:00 PM" at bounding box center [690, 374] width 78 height 25
click at [692, 419] on span at bounding box center [687, 412] width 27 height 27
click at [690, 468] on span at bounding box center [687, 481] width 27 height 27
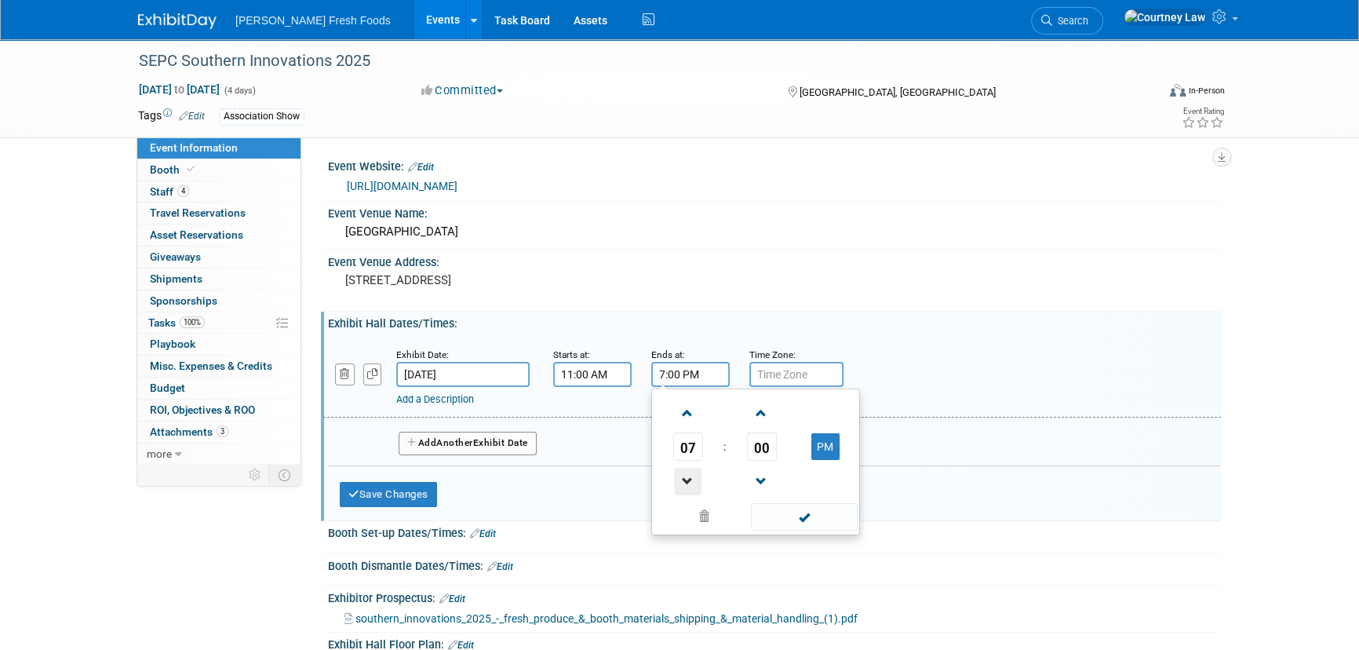
click at [690, 468] on span at bounding box center [687, 481] width 27 height 27
click at [754, 447] on span "00" at bounding box center [762, 446] width 30 height 28
click at [792, 471] on td "30" at bounding box center [781, 456] width 50 height 42
type input "6:30 PM"
click at [802, 513] on span at bounding box center [804, 516] width 106 height 27
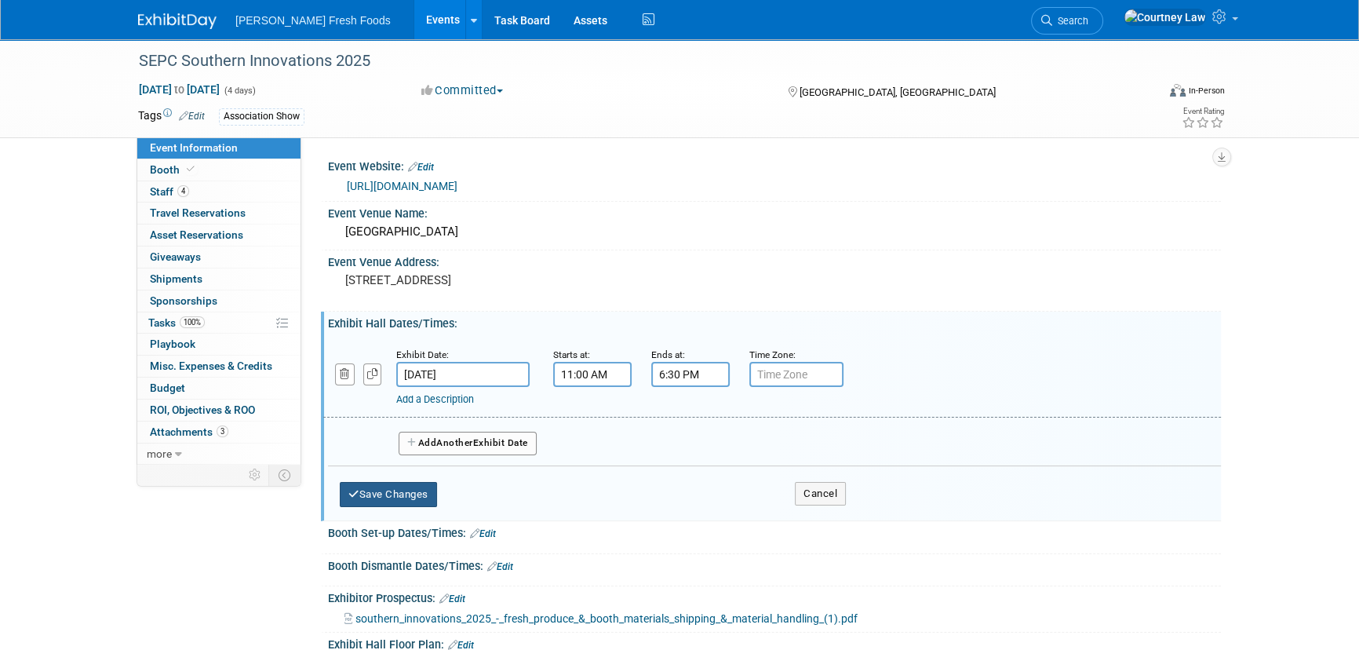
click at [399, 497] on button "Save Changes" at bounding box center [388, 494] width 97 height 25
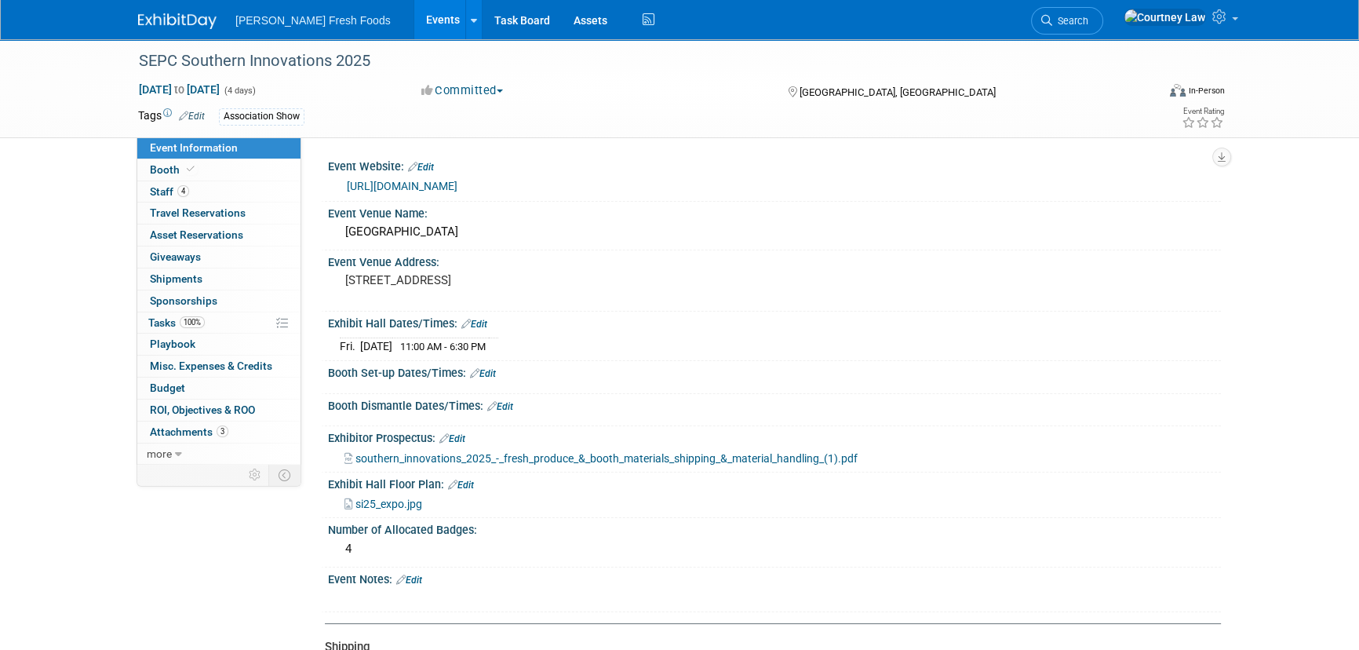
click at [492, 364] on div "Booth Set-up Dates/Times: Edit" at bounding box center [774, 371] width 893 height 20
click at [492, 374] on link "Edit" at bounding box center [483, 373] width 26 height 11
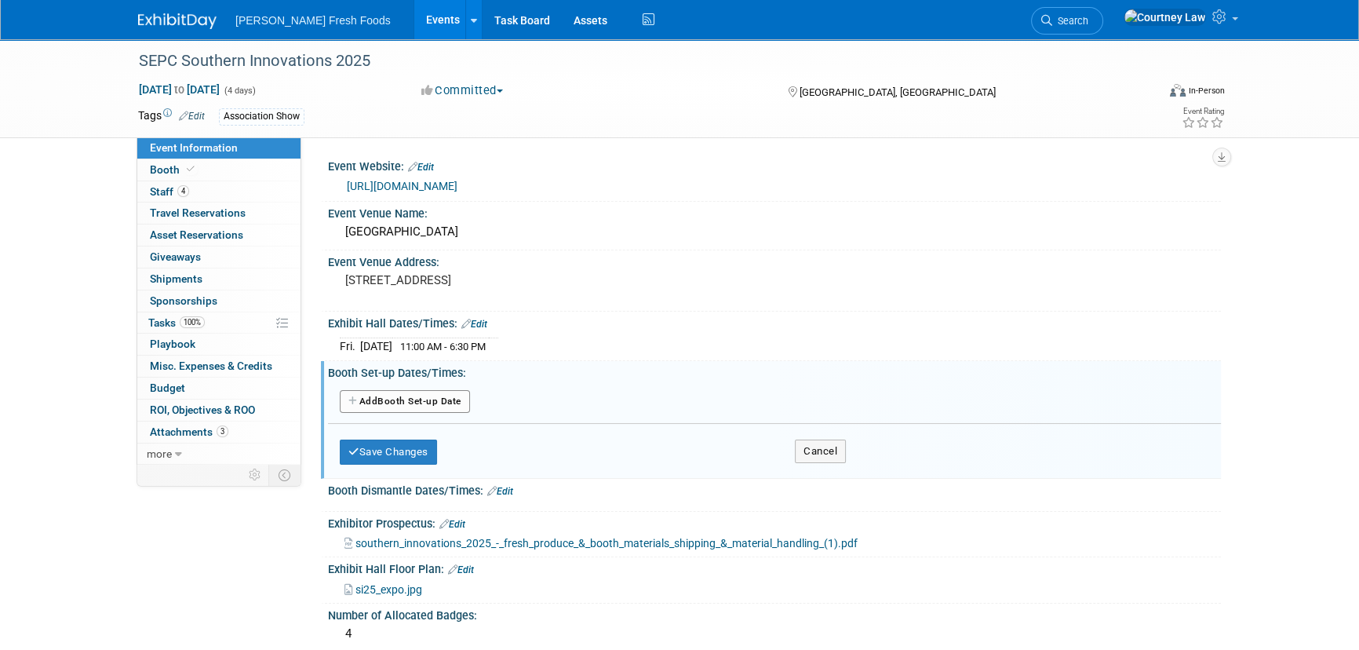
click at [468, 405] on button "Add Another Booth Set-up Date" at bounding box center [405, 402] width 130 height 24
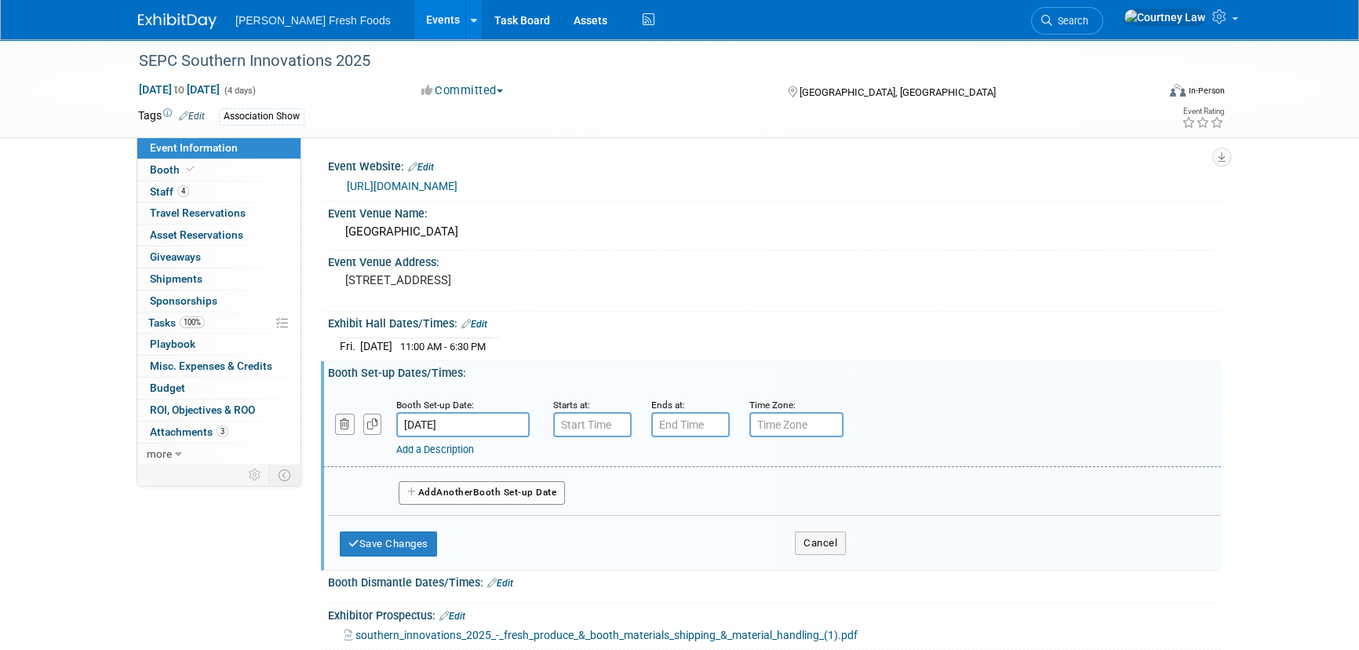
click at [587, 408] on div "Starts at:" at bounding box center [590, 404] width 75 height 16
click at [588, 420] on input "7:00 AM" at bounding box center [592, 424] width 78 height 25
click at [587, 529] on span at bounding box center [589, 530] width 27 height 27
click at [587, 528] on span at bounding box center [589, 530] width 27 height 27
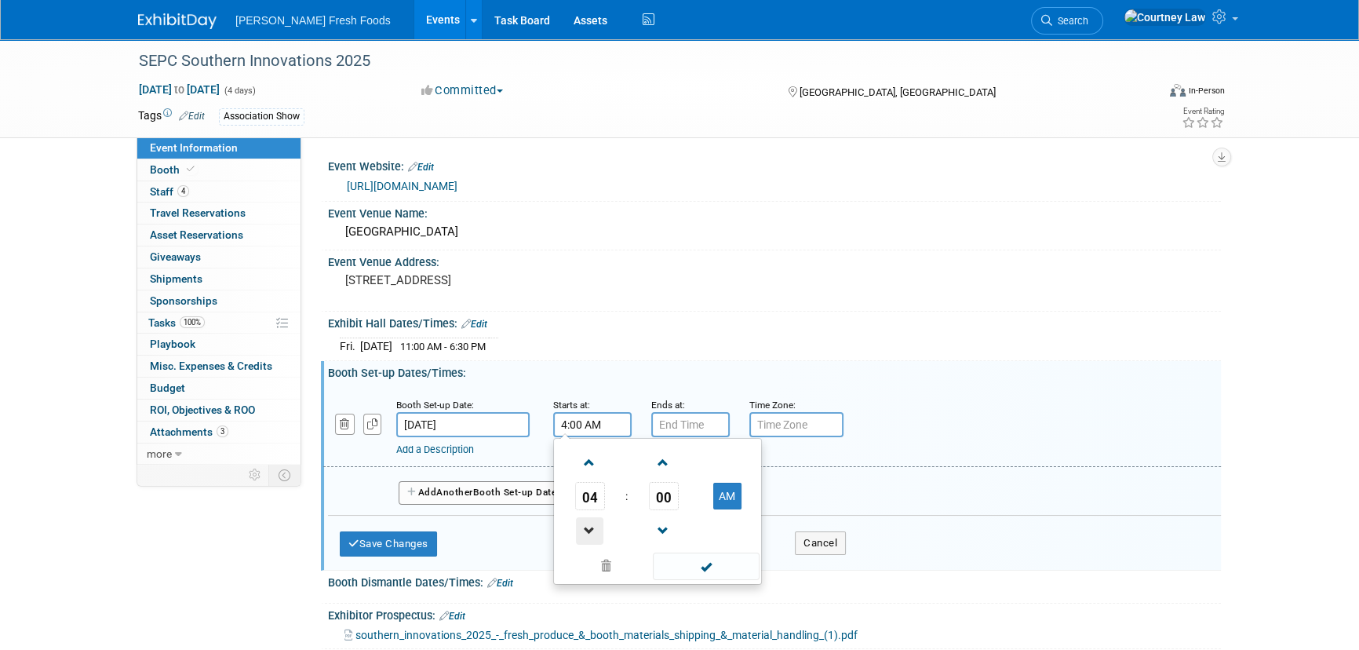
click at [587, 528] on span at bounding box center [589, 530] width 27 height 27
click at [734, 489] on button "AM" at bounding box center [727, 496] width 28 height 27
type input "3:00 PM"
drag, startPoint x: 731, startPoint y: 564, endPoint x: 732, endPoint y: 535, distance: 29.1
click at [731, 563] on span at bounding box center [706, 565] width 106 height 27
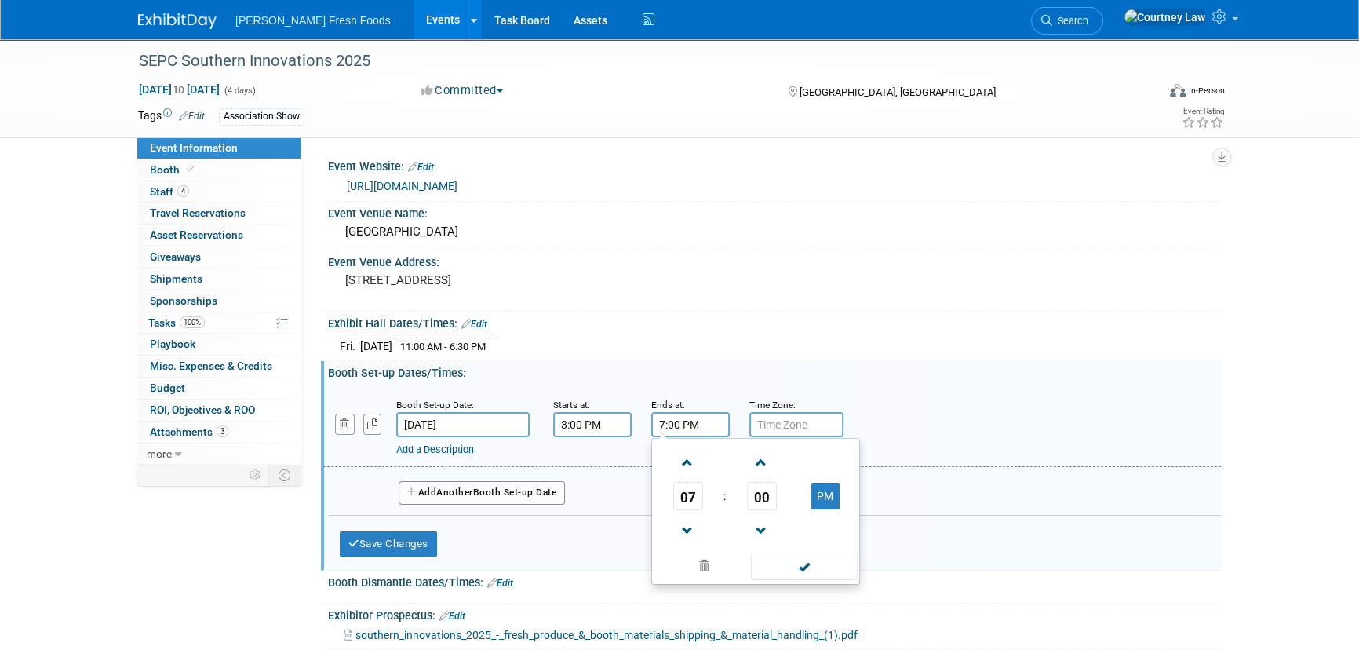
click at [713, 421] on input "7:00 PM" at bounding box center [690, 424] width 78 height 25
click at [687, 517] on span at bounding box center [687, 530] width 27 height 27
type input "6:00 PM"
click at [769, 554] on span at bounding box center [804, 565] width 106 height 27
click at [462, 481] on button "Add Another Booth Set-up Date" at bounding box center [482, 493] width 166 height 24
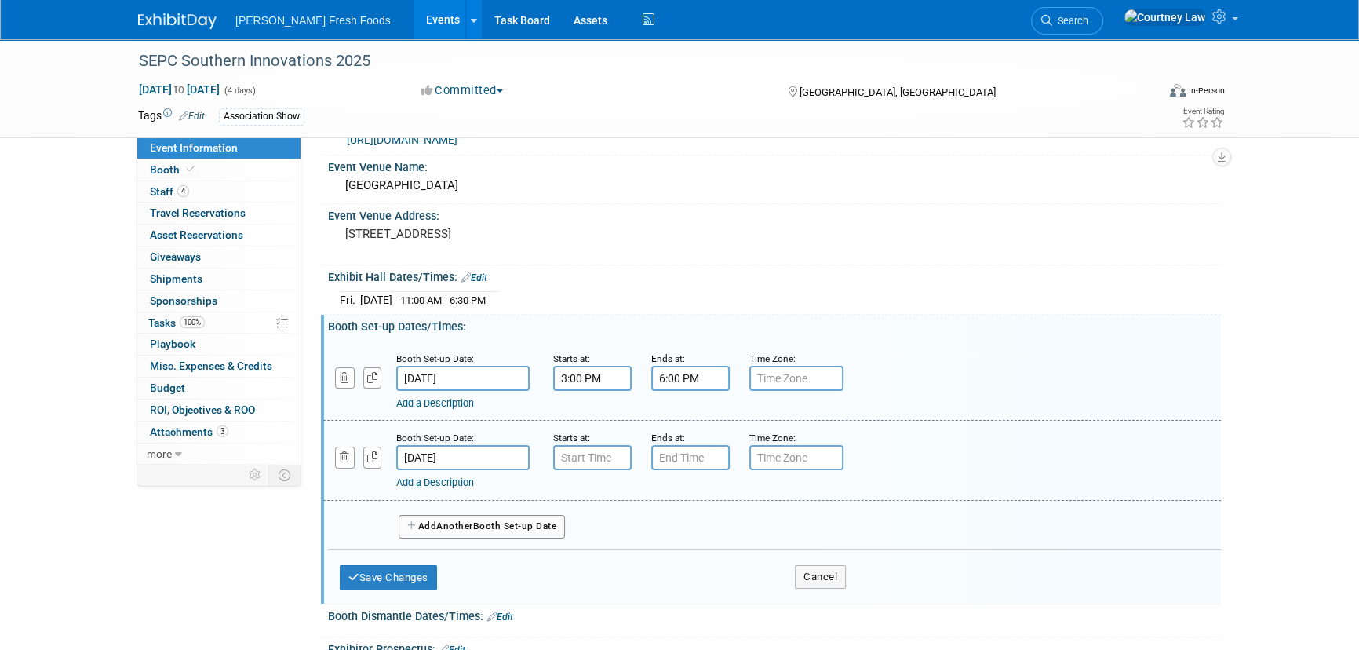
scroll to position [71, 0]
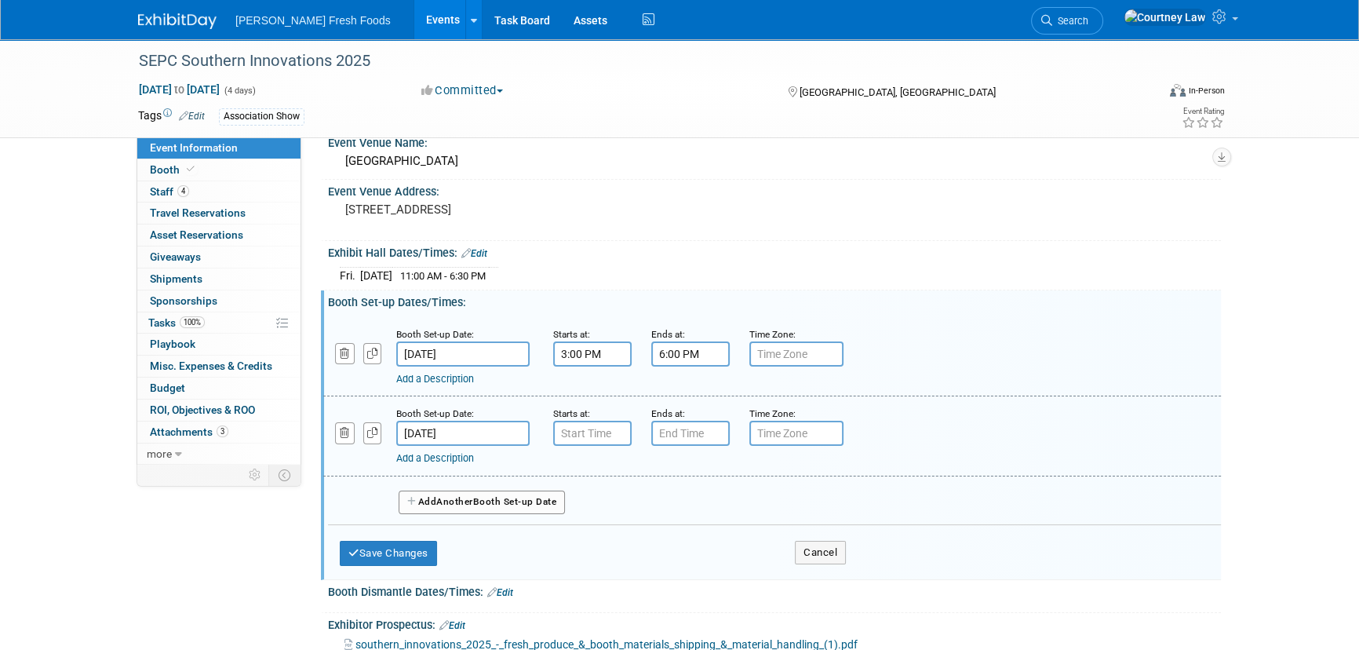
click at [589, 451] on div "Add a Description" at bounding box center [731, 458] width 671 height 14
click at [589, 440] on input "7:00 AM" at bounding box center [592, 433] width 78 height 25
click at [662, 487] on link at bounding box center [664, 471] width 30 height 40
click at [663, 494] on span "01" at bounding box center [664, 505] width 30 height 28
click at [672, 504] on td "30" at bounding box center [683, 515] width 50 height 42
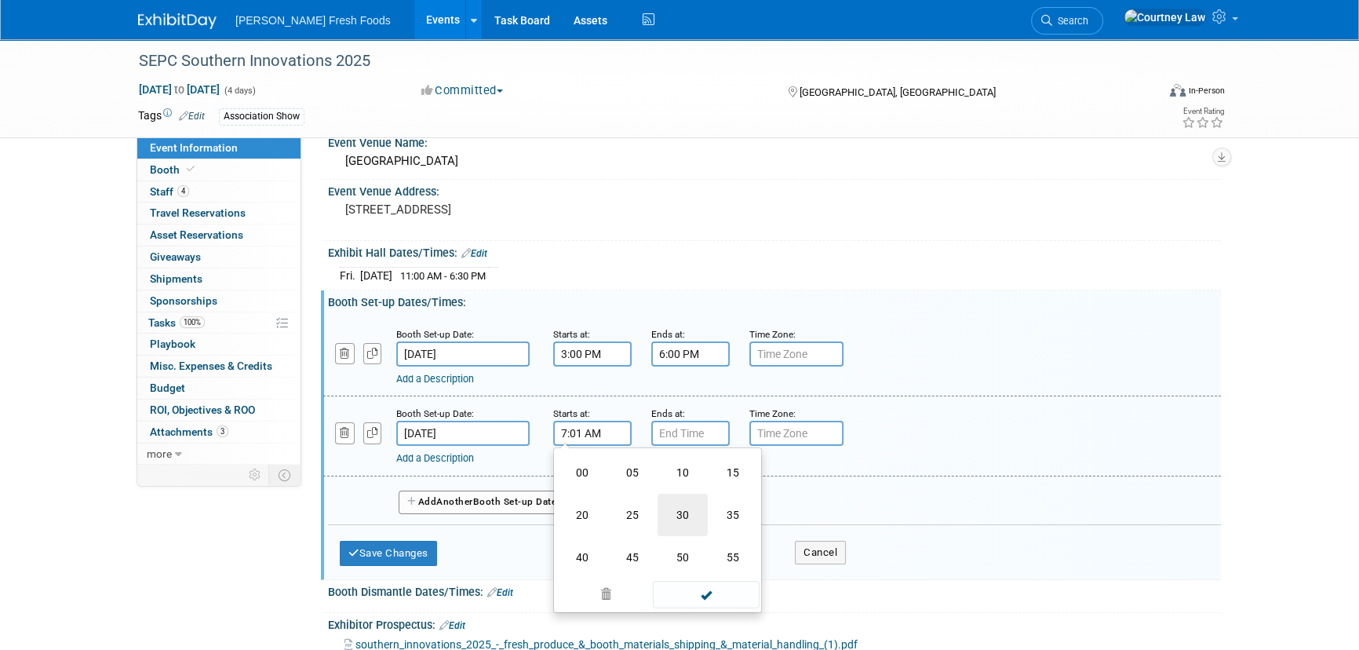
type input "7:30 AM"
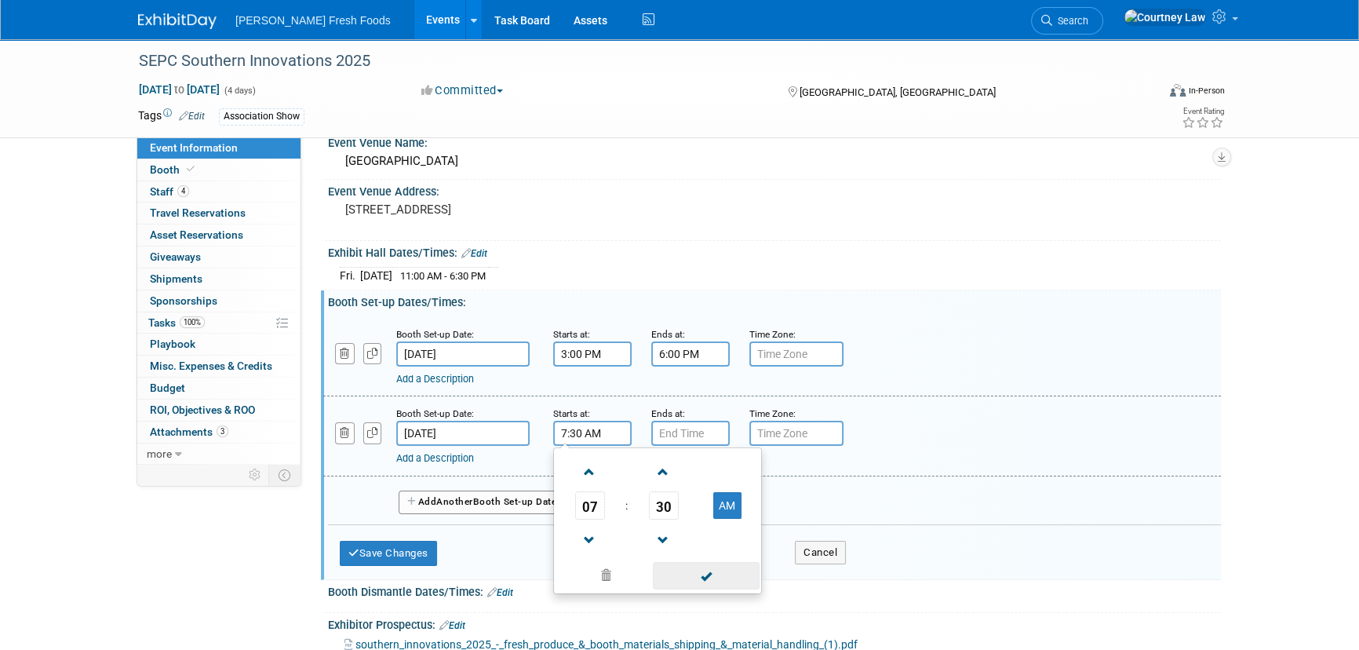
click at [693, 563] on span at bounding box center [706, 575] width 106 height 27
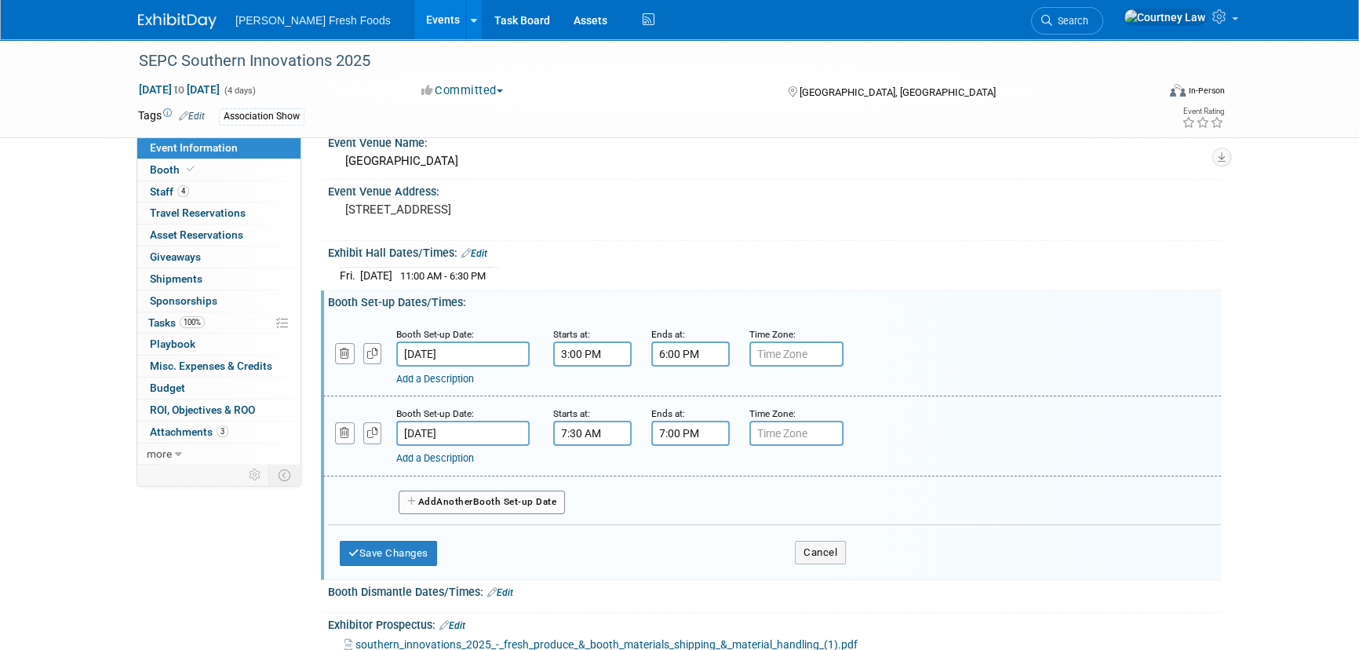
click at [698, 425] on input "7:00 PM" at bounding box center [690, 433] width 78 height 25
click at [690, 530] on span at bounding box center [687, 540] width 27 height 27
type input "5:00 PM"
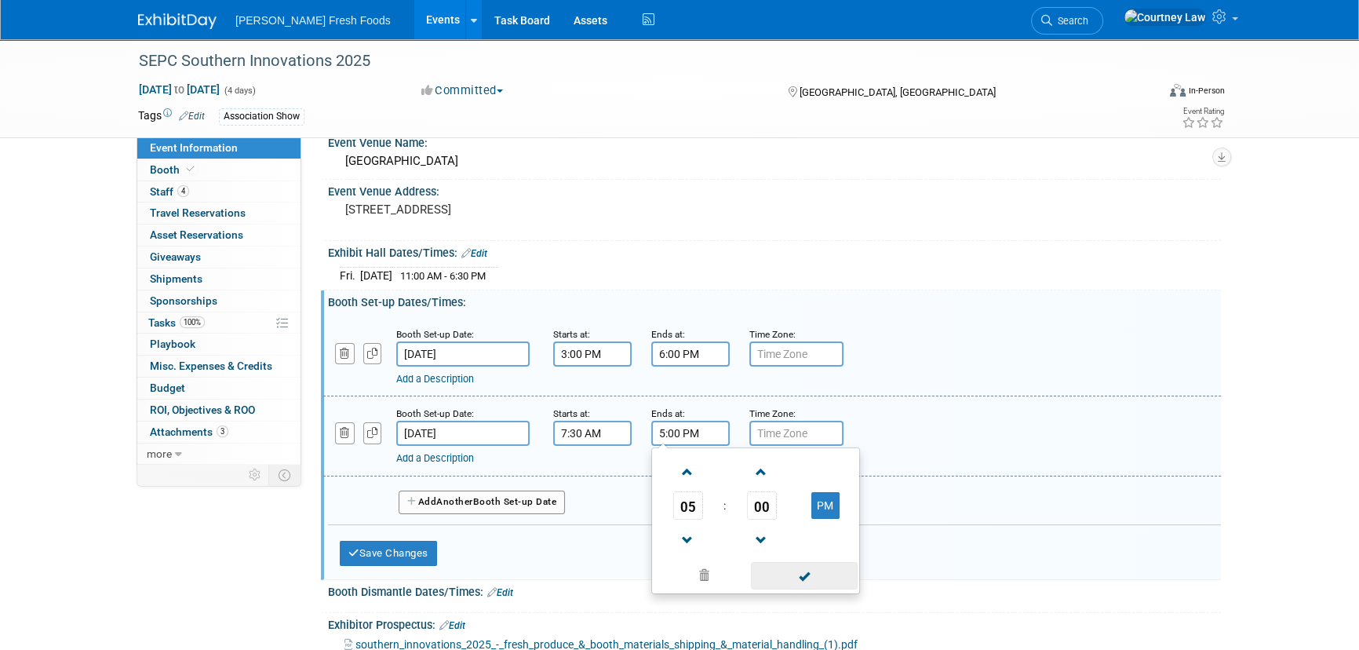
click at [790, 578] on span at bounding box center [804, 575] width 106 height 27
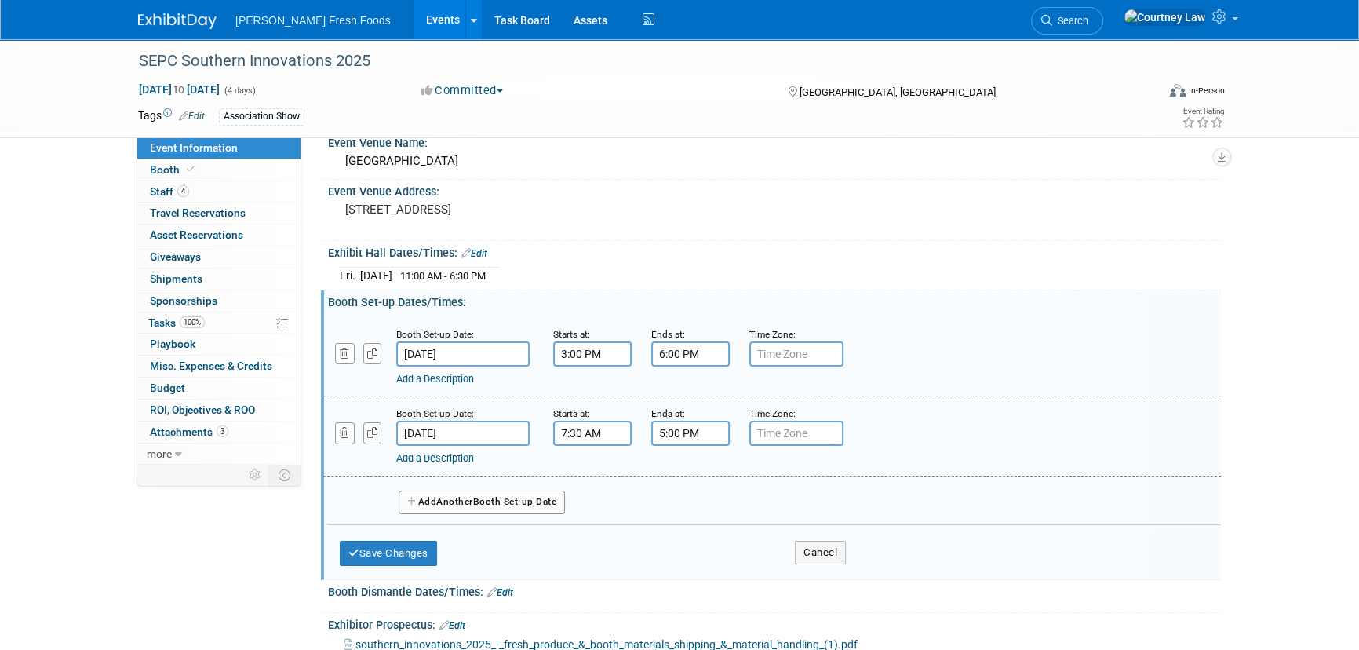
click at [456, 496] on span "Another" at bounding box center [454, 501] width 37 height 11
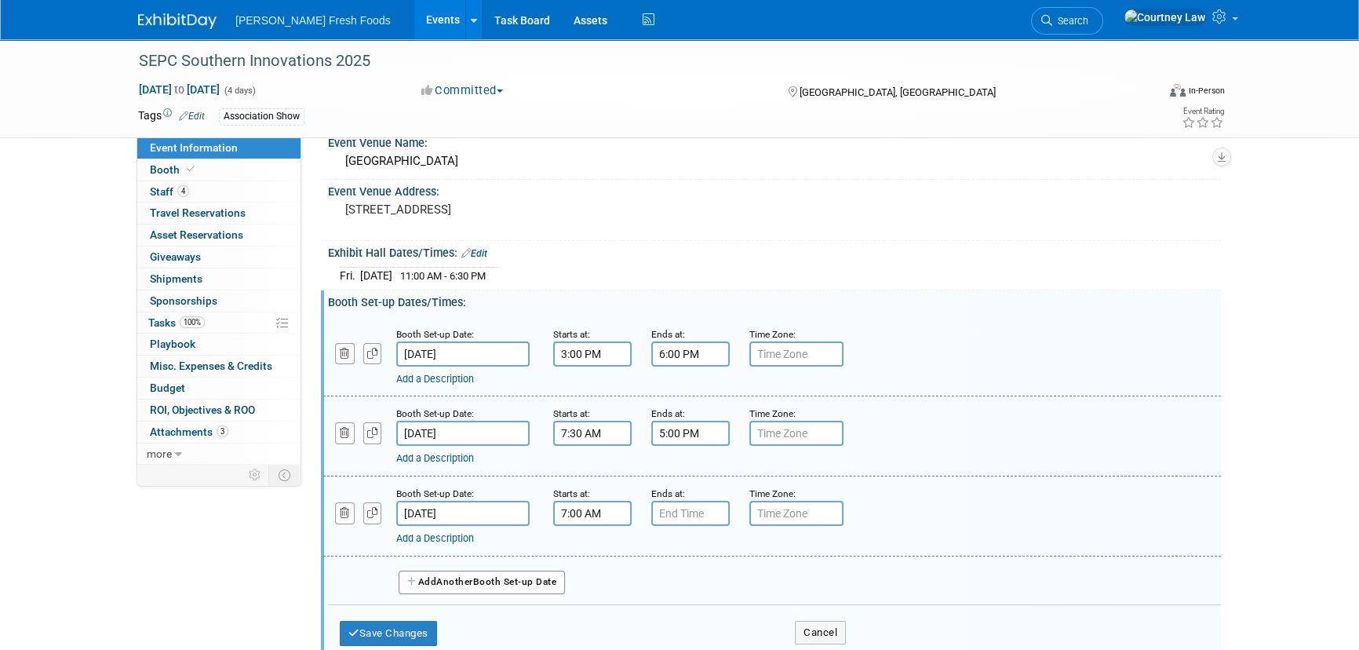
click at [618, 518] on input "7:00 AM" at bounding box center [592, 513] width 78 height 25
click at [592, 614] on span at bounding box center [589, 620] width 27 height 27
type input "6:00 AM"
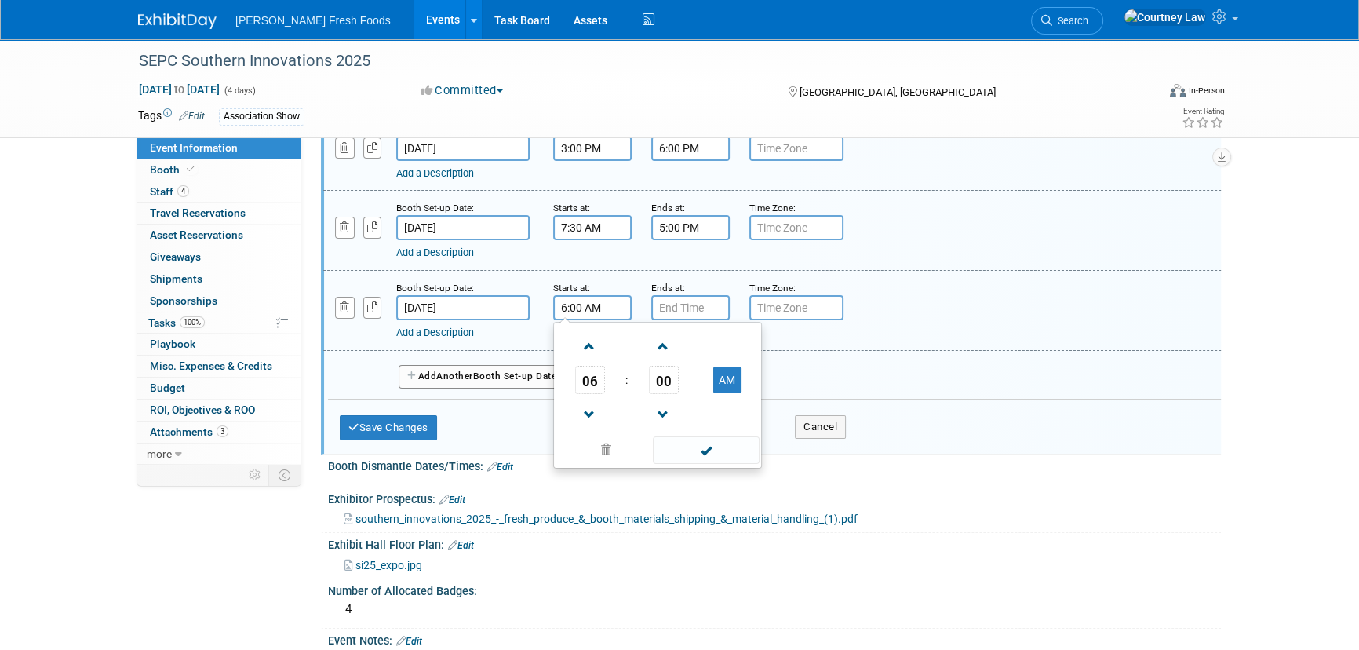
scroll to position [285, 0]
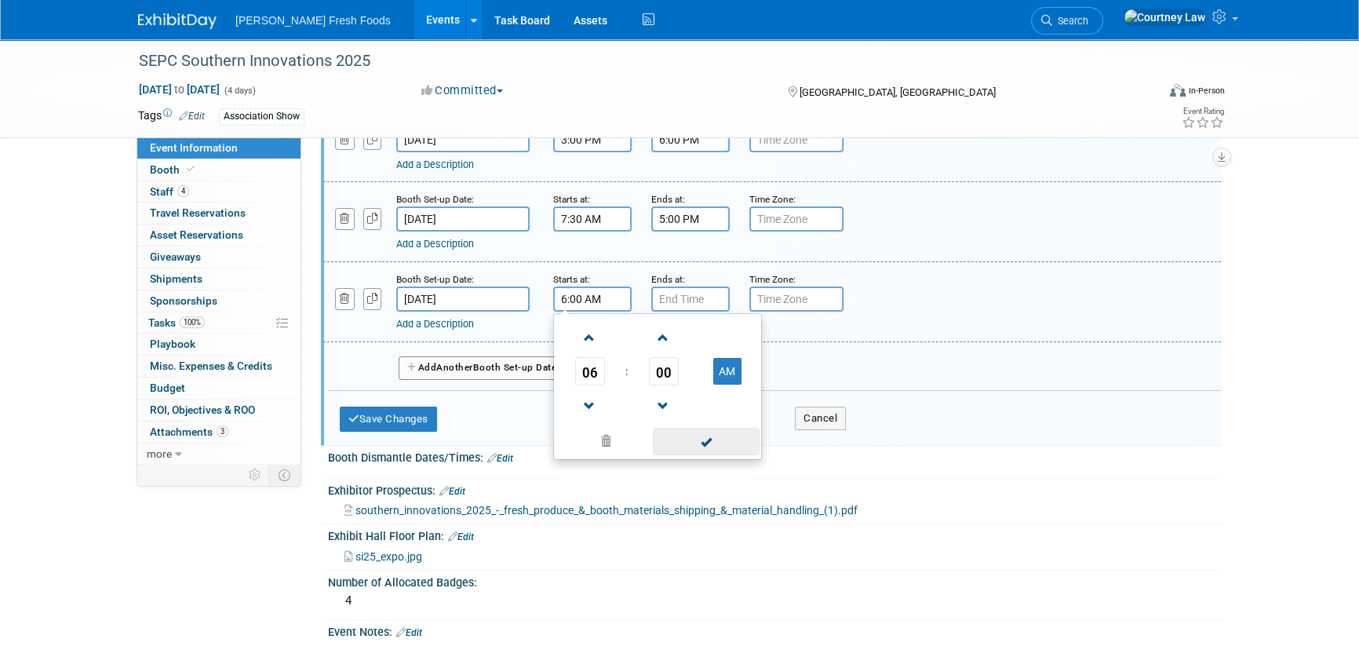
click at [702, 440] on span at bounding box center [706, 441] width 106 height 27
click at [690, 306] on input "7:00 PM" at bounding box center [690, 298] width 78 height 25
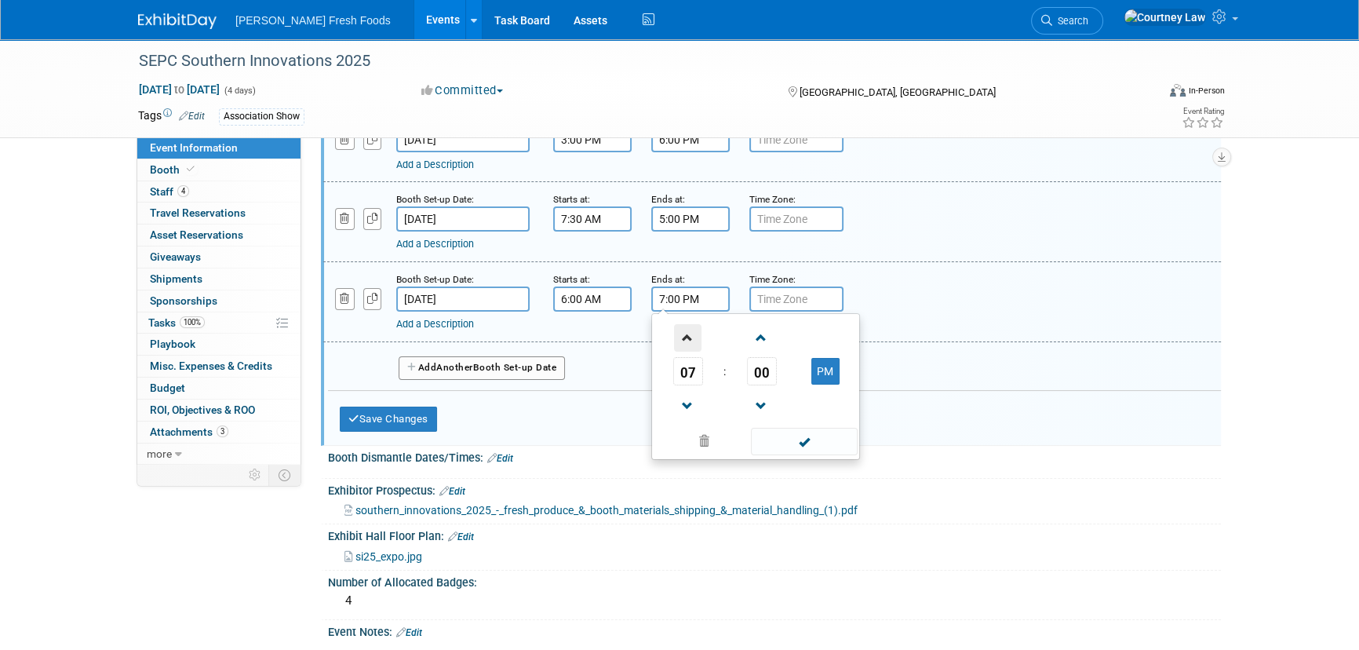
click at [674, 328] on span at bounding box center [687, 337] width 27 height 27
click at [686, 330] on span at bounding box center [687, 337] width 27 height 27
click at [824, 360] on button "PM" at bounding box center [825, 371] width 28 height 27
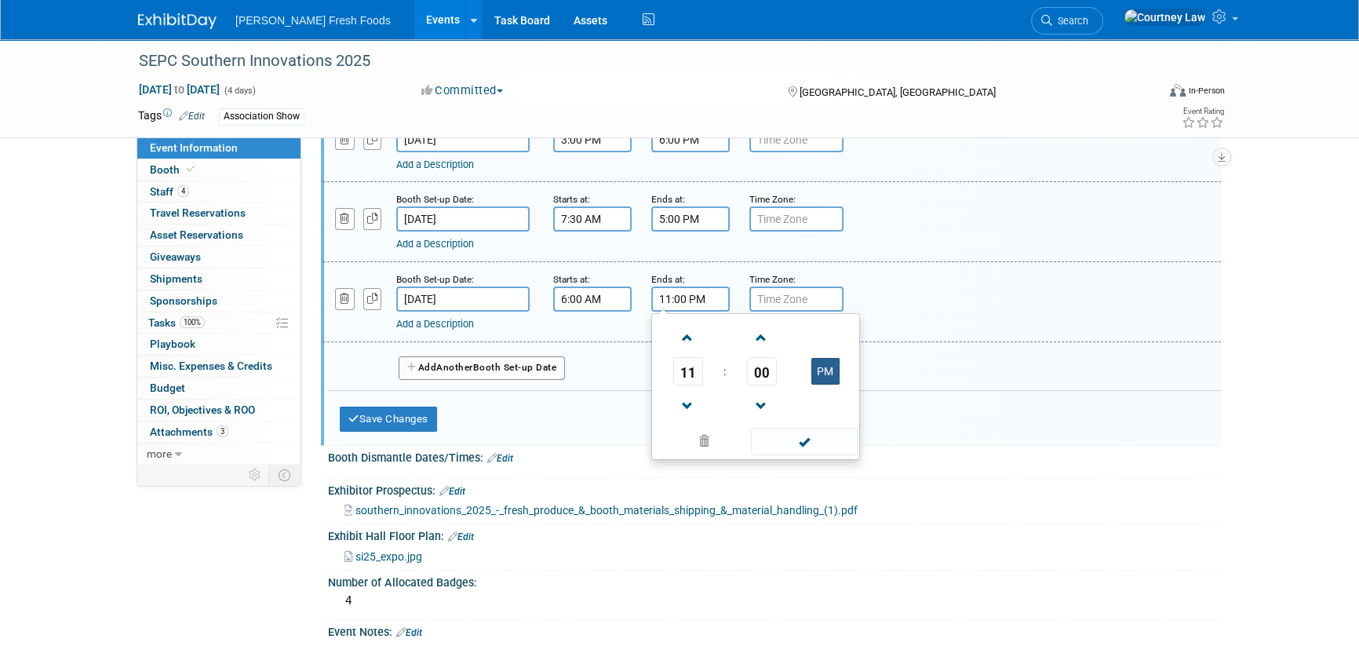
type input "11:00 AM"
click at [820, 443] on span at bounding box center [804, 441] width 106 height 27
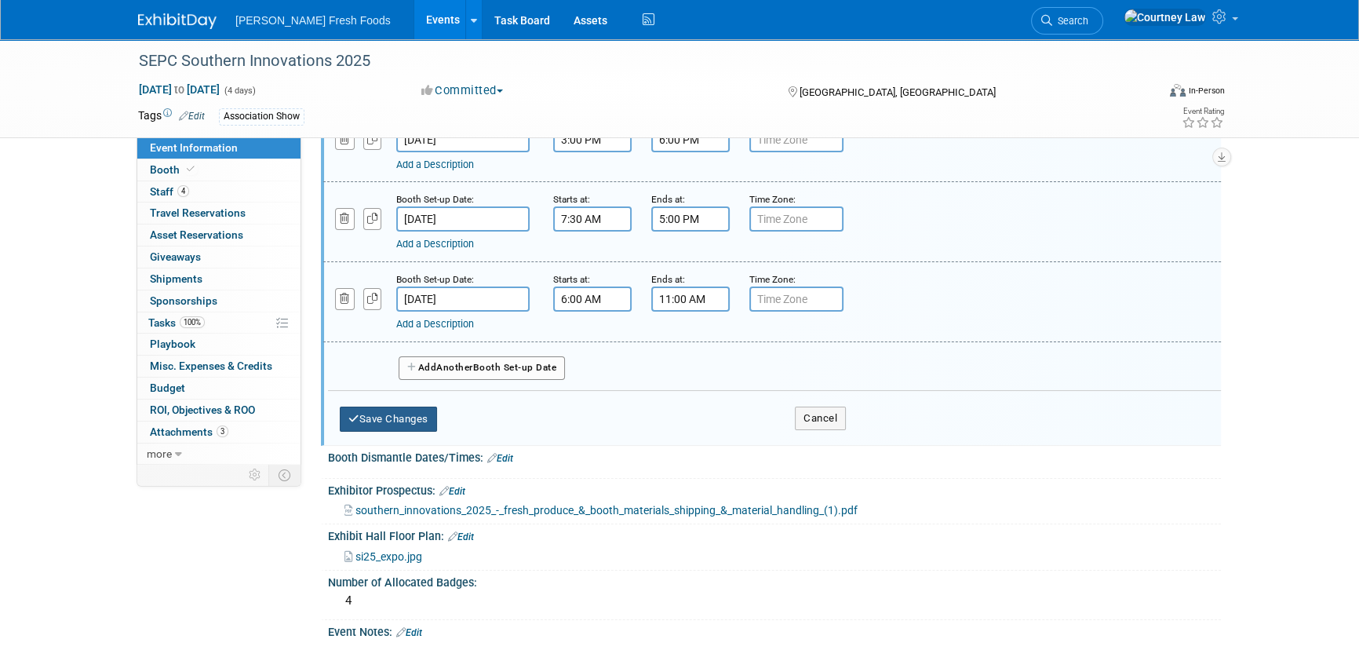
click at [406, 419] on button "Save Changes" at bounding box center [388, 418] width 97 height 25
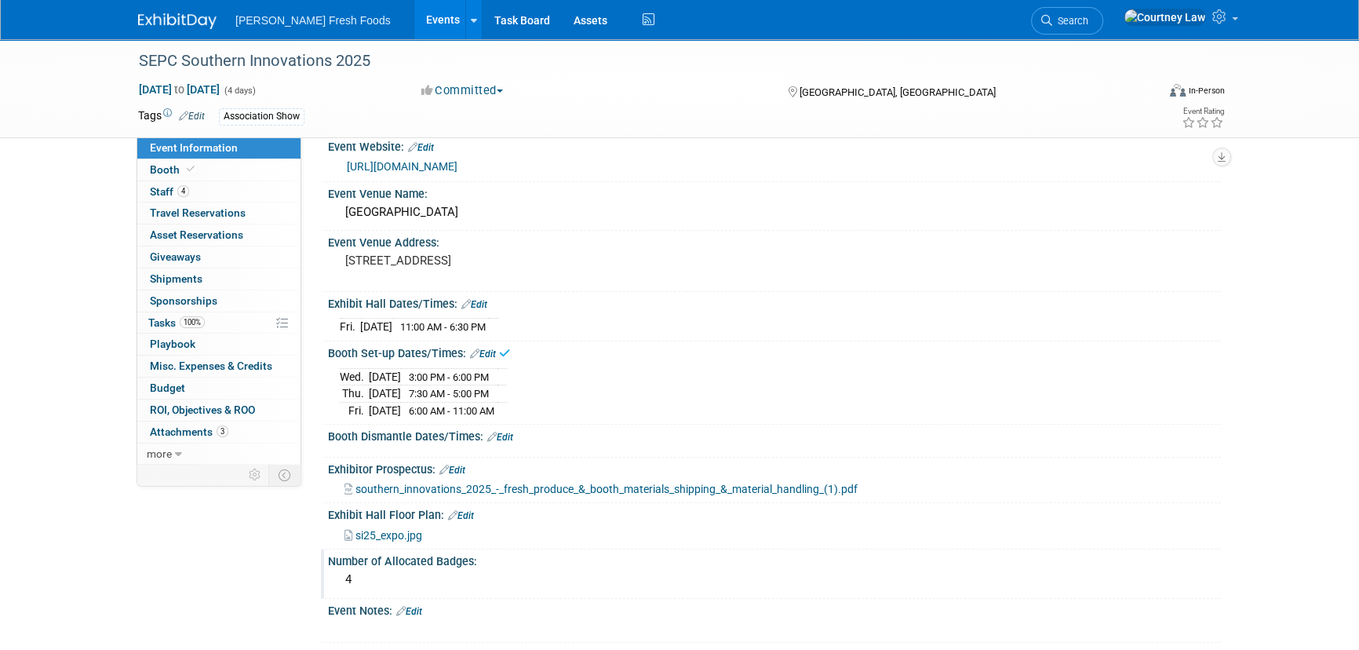
scroll to position [0, 0]
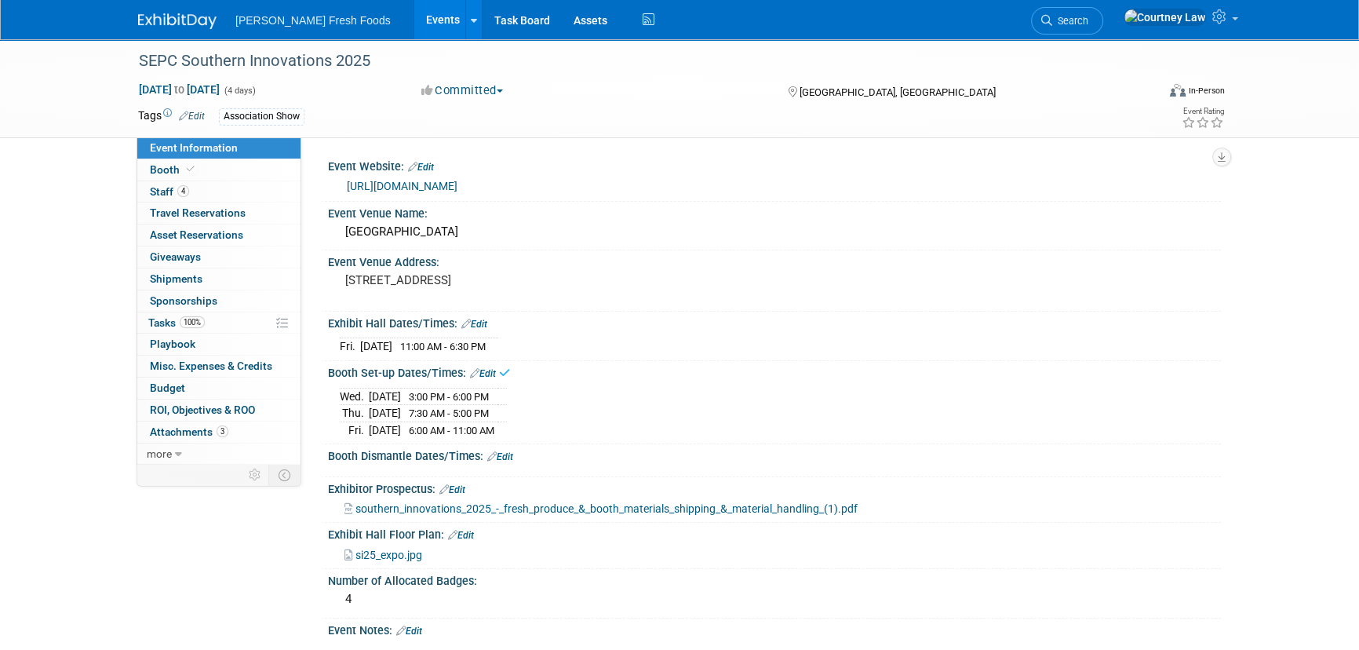
click at [512, 455] on link "Edit" at bounding box center [500, 456] width 26 height 11
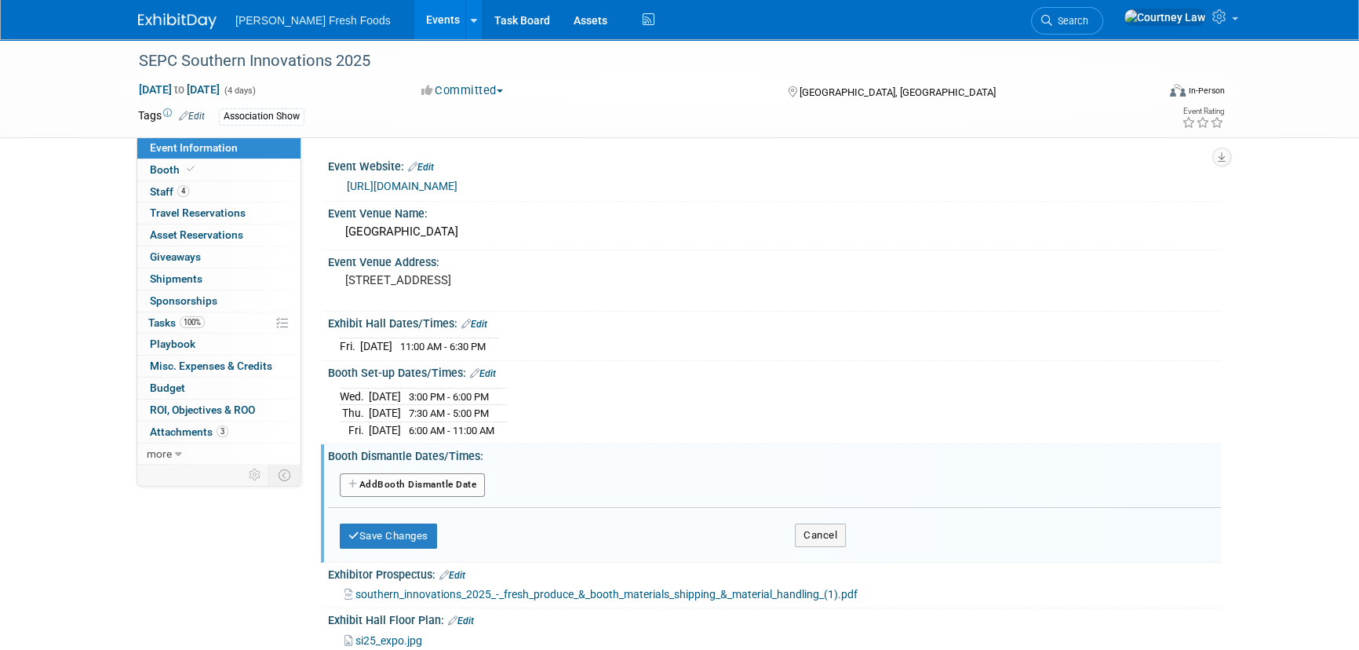
click at [427, 479] on button "Add Another Booth Dismantle Date" at bounding box center [412, 485] width 145 height 24
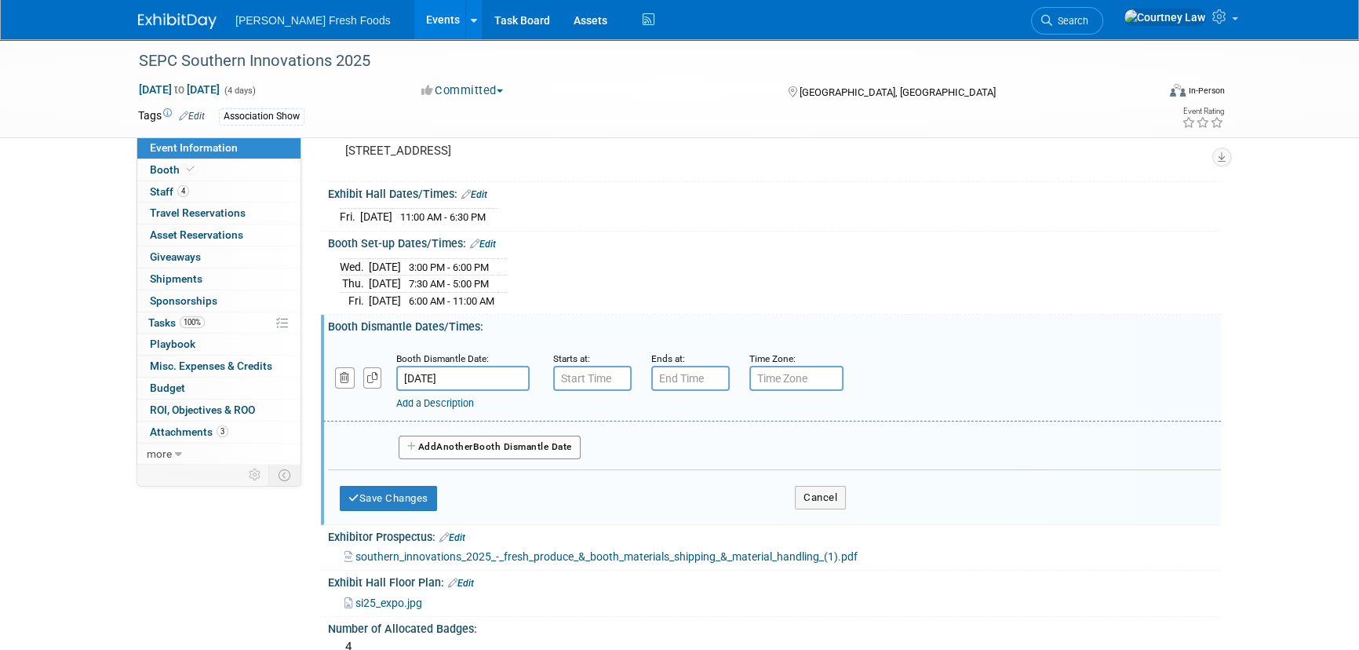
scroll to position [142, 0]
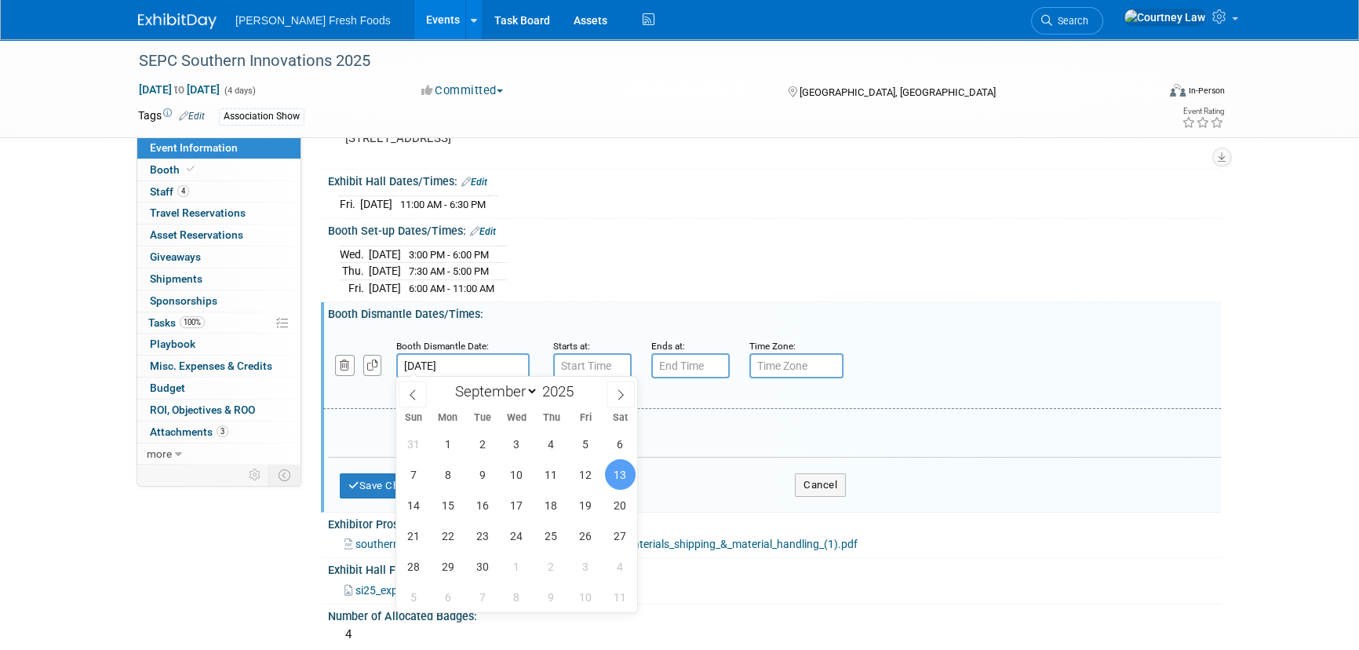
click at [494, 366] on input "Sep 13, 2025" at bounding box center [462, 365] width 133 height 25
click at [578, 482] on span "12" at bounding box center [585, 474] width 31 height 31
type input "Sep 12, 2025"
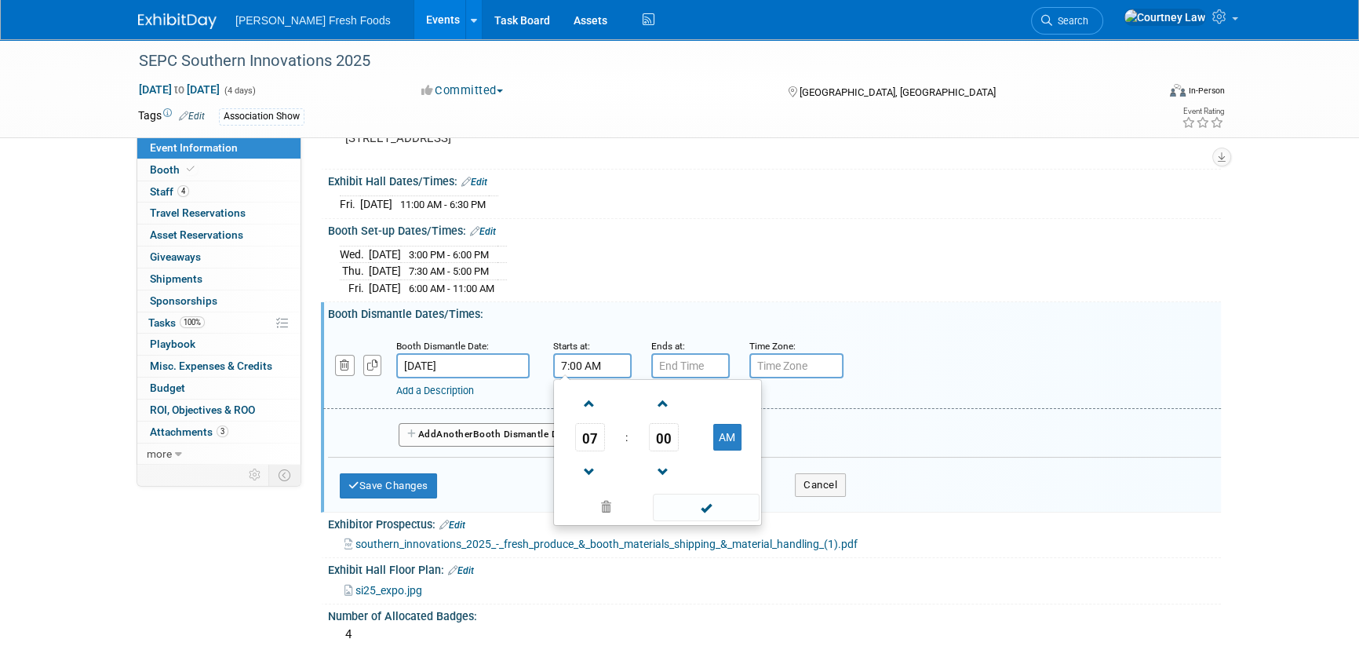
click at [573, 359] on input "7:00 AM" at bounding box center [592, 365] width 78 height 25
click at [601, 429] on span "07" at bounding box center [590, 437] width 30 height 28
click at [691, 453] on td "06" at bounding box center [683, 446] width 50 height 42
click at [670, 436] on span "00" at bounding box center [664, 437] width 30 height 28
click at [677, 448] on td "30" at bounding box center [683, 446] width 50 height 42
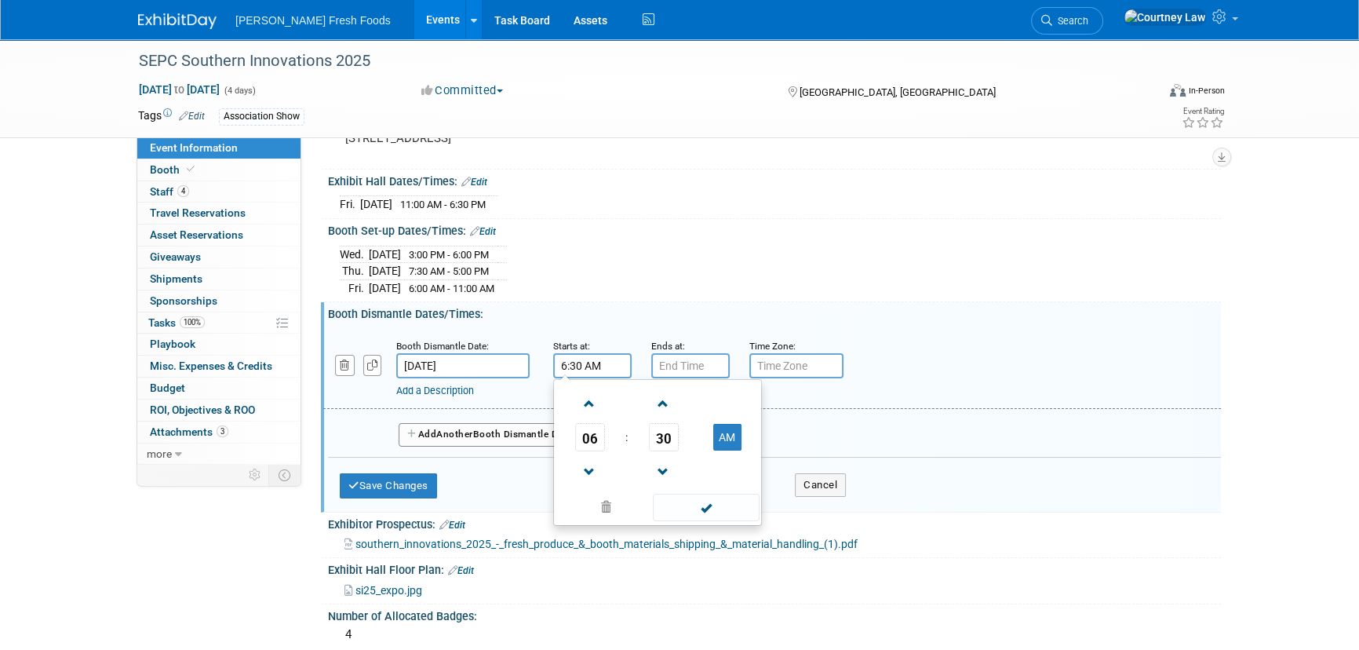
click at [731, 451] on td at bounding box center [727, 471] width 62 height 40
click at [731, 432] on button "AM" at bounding box center [727, 437] width 28 height 27
type input "6:30 PM"
click at [727, 515] on span at bounding box center [706, 507] width 106 height 27
click at [678, 366] on input "7:00 PM" at bounding box center [690, 365] width 78 height 25
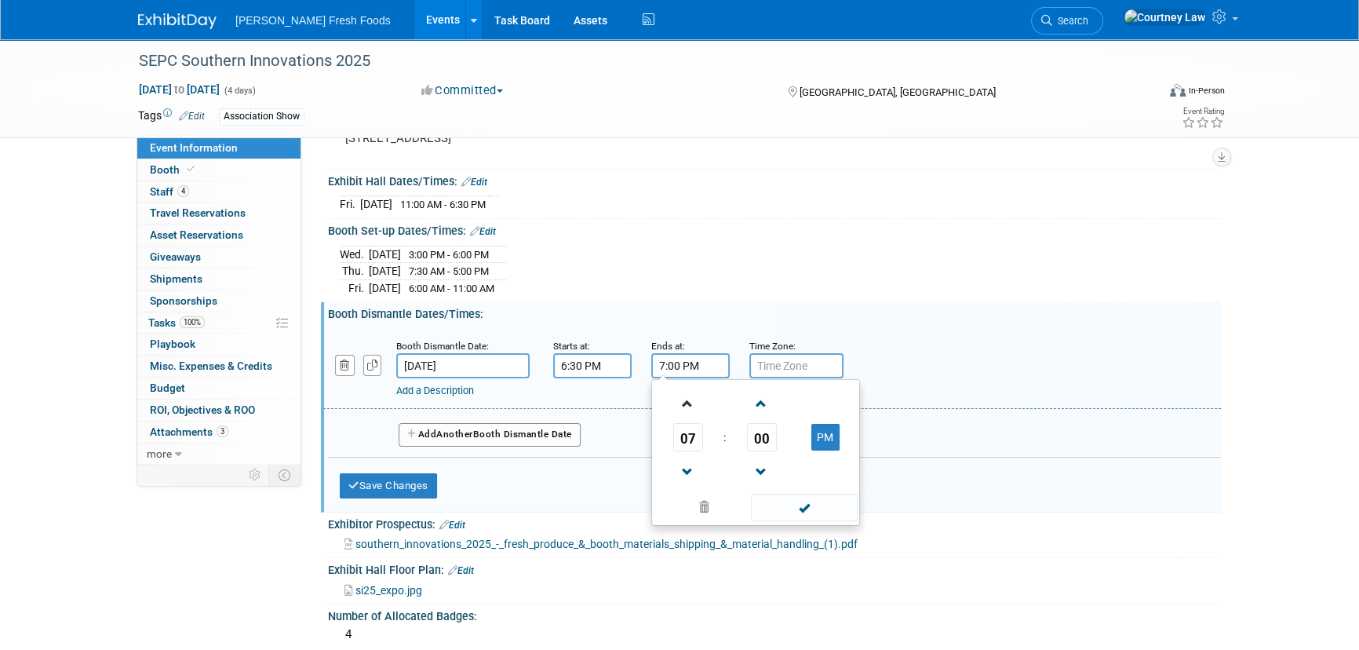
click at [673, 413] on link at bounding box center [688, 403] width 30 height 40
click at [684, 458] on span at bounding box center [687, 471] width 27 height 27
click at [760, 432] on span "00" at bounding box center [762, 437] width 30 height 28
click at [778, 448] on td "30" at bounding box center [781, 446] width 50 height 42
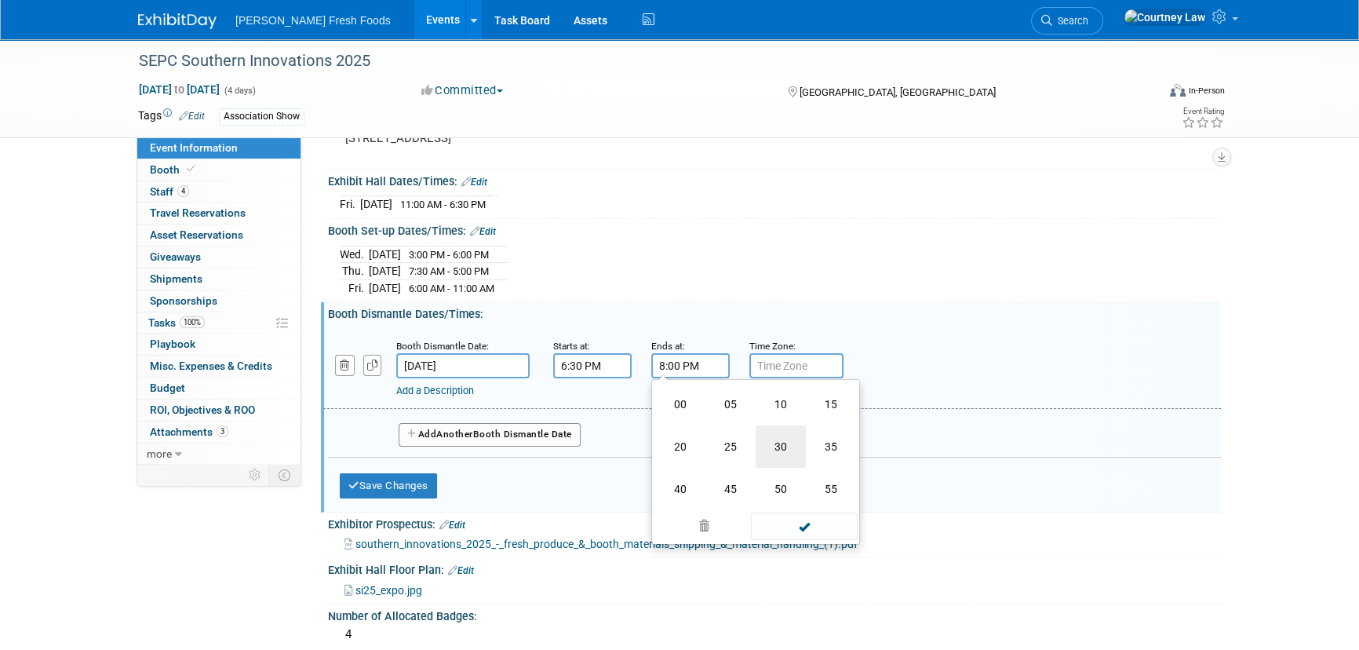
type input "8:30 PM"
click at [800, 519] on div "08 : 30 PM 12 01 02 03 04 05 06 07 08 09 10 11 00 05 10 15 20 25 30 35 40 45 50…" at bounding box center [755, 452] width 209 height 147
click at [796, 509] on span at bounding box center [804, 507] width 106 height 27
click at [416, 483] on button "Save Changes" at bounding box center [388, 485] width 97 height 25
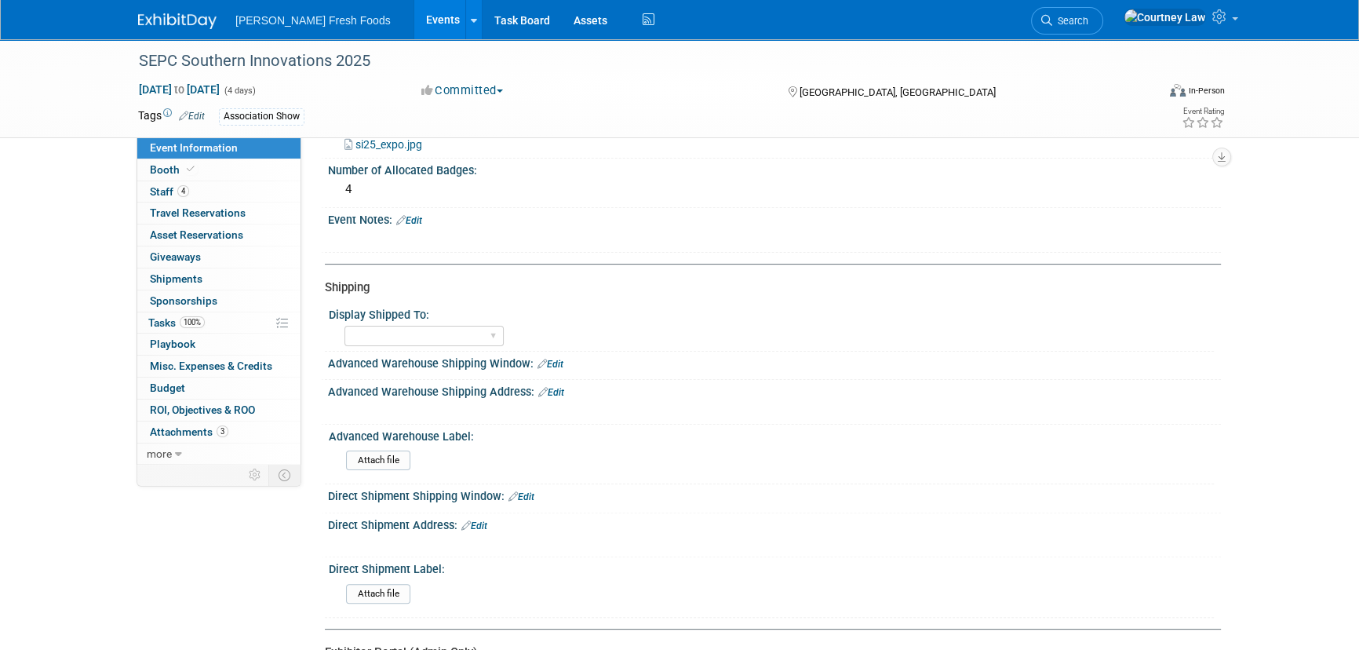
scroll to position [428, 0]
click at [180, 349] on span "Playbook 0" at bounding box center [173, 343] width 46 height 13
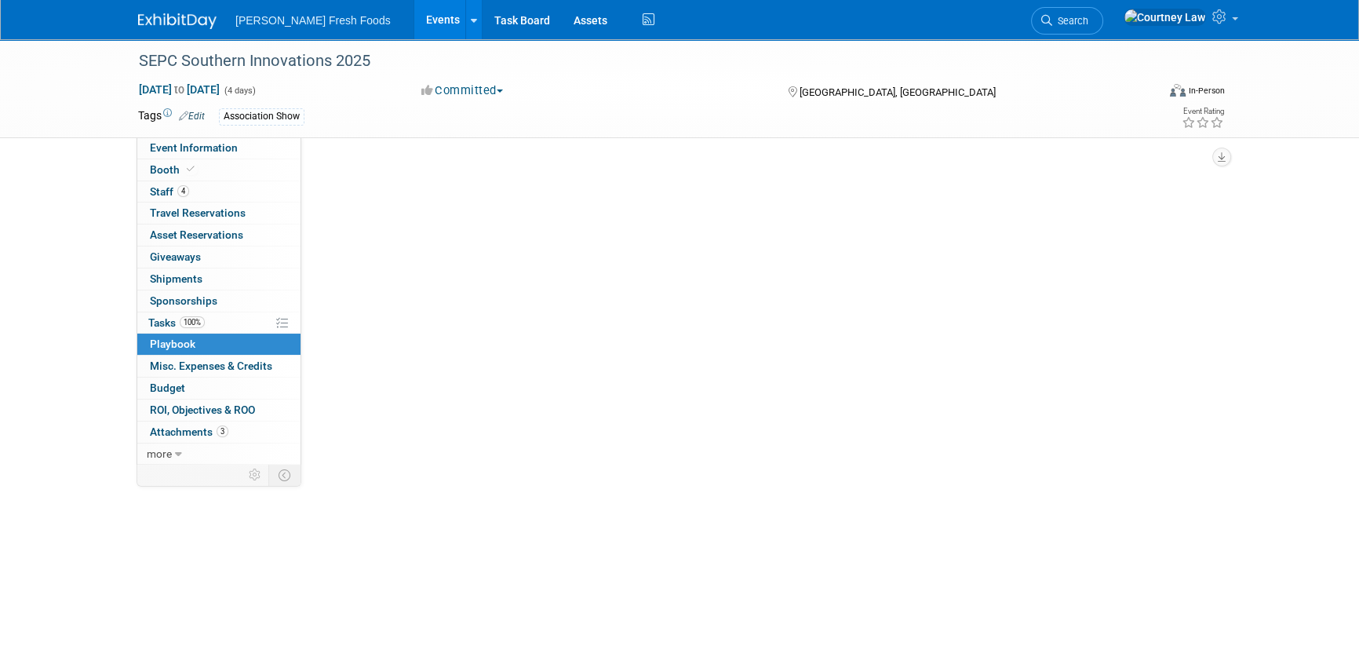
scroll to position [0, 0]
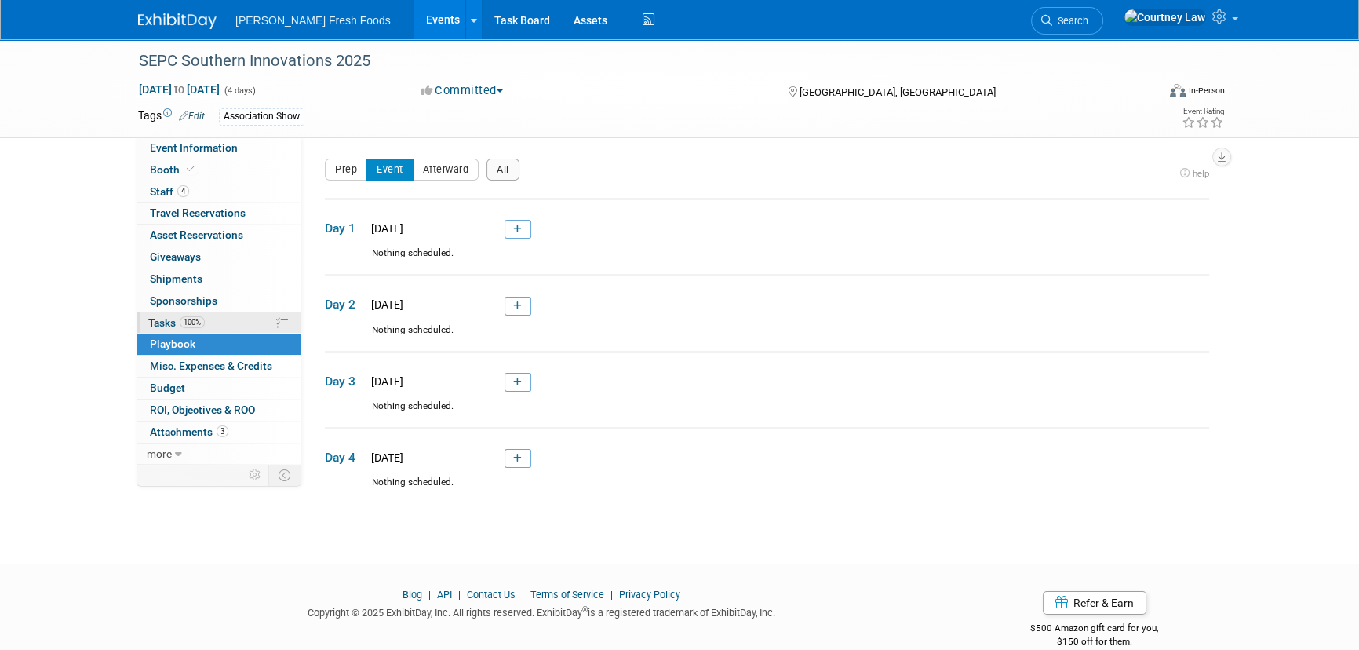
click at [187, 328] on link "100% Tasks 100%" at bounding box center [218, 322] width 163 height 21
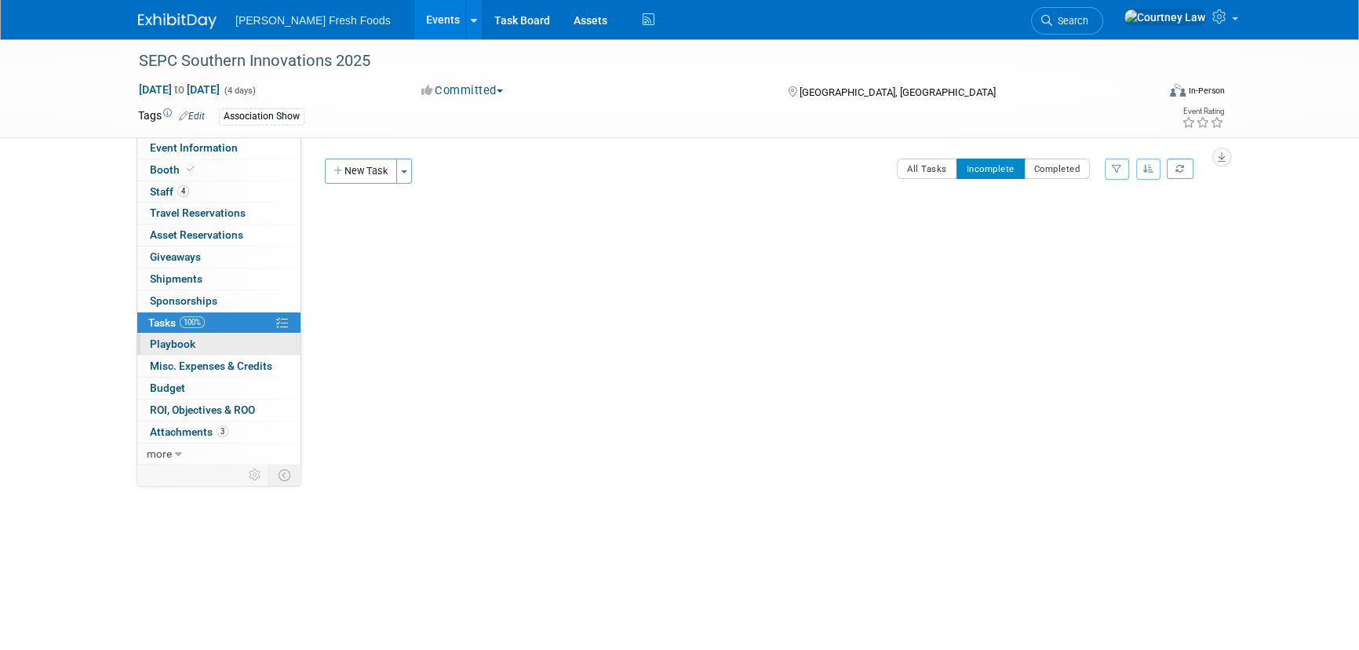
click at [183, 350] on link "0 Playbook 0" at bounding box center [218, 344] width 163 height 21
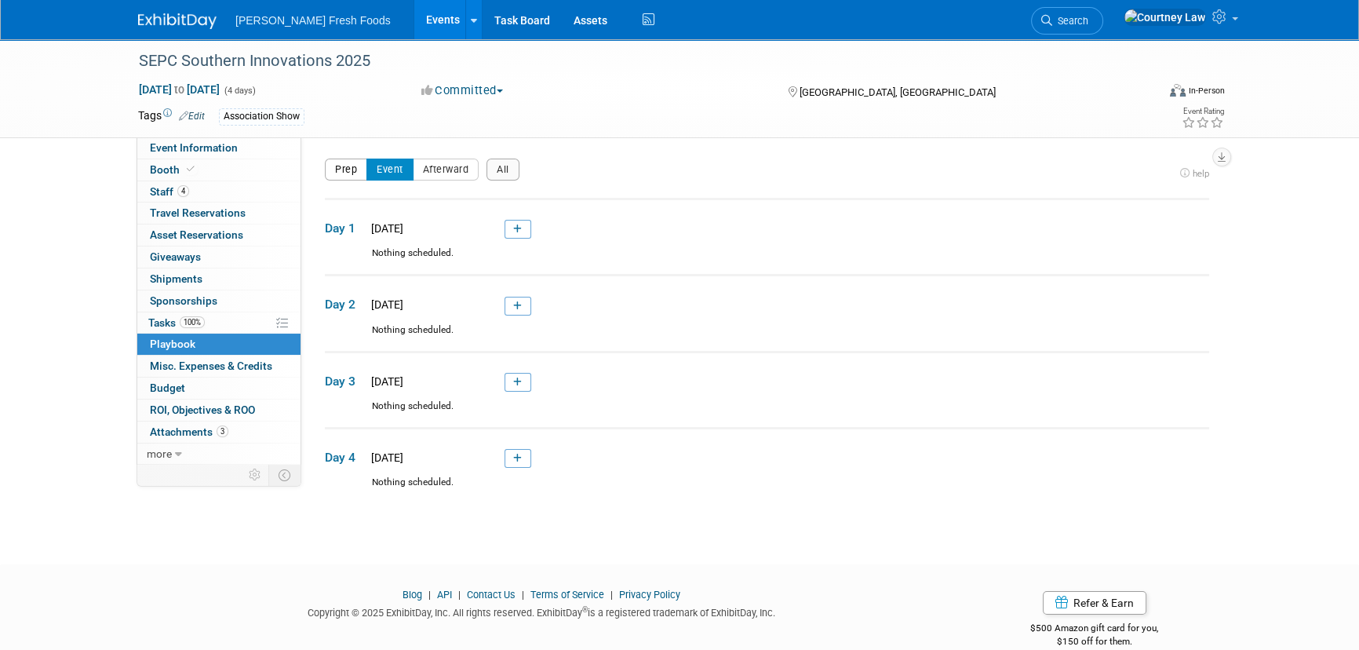
click at [356, 161] on button "Prep" at bounding box center [346, 170] width 42 height 22
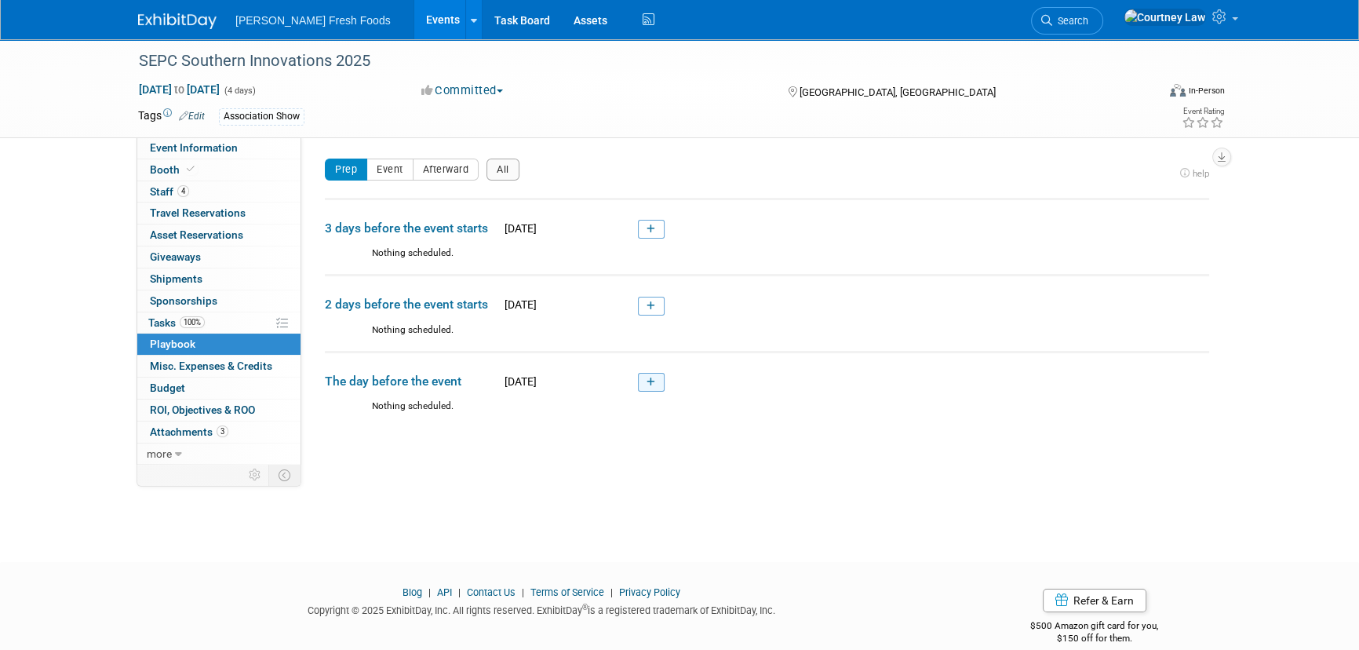
click at [643, 380] on link at bounding box center [651, 382] width 27 height 19
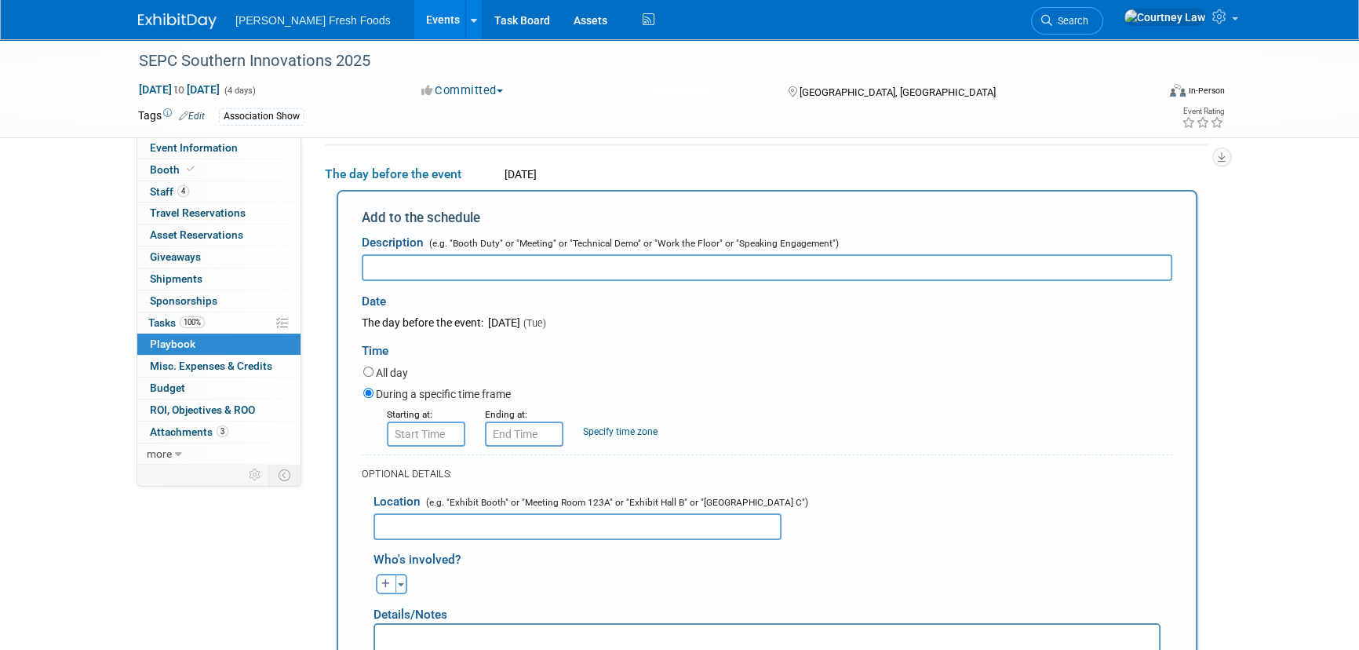
click at [538, 258] on input "text" at bounding box center [767, 267] width 811 height 27
paste input "SEPC Board of Directors’ Meeting"
type input "SEPC Board of Directors’ Meeting"
click at [382, 625] on html at bounding box center [767, 636] width 784 height 22
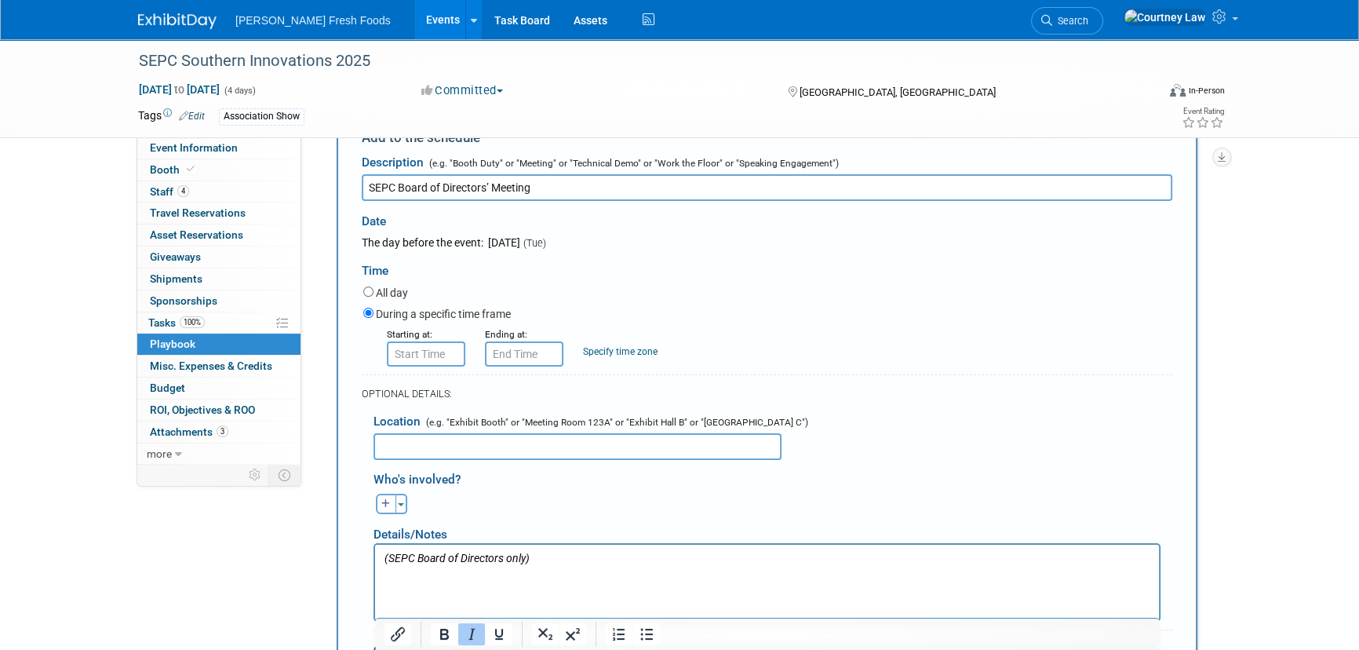
scroll to position [301, 0]
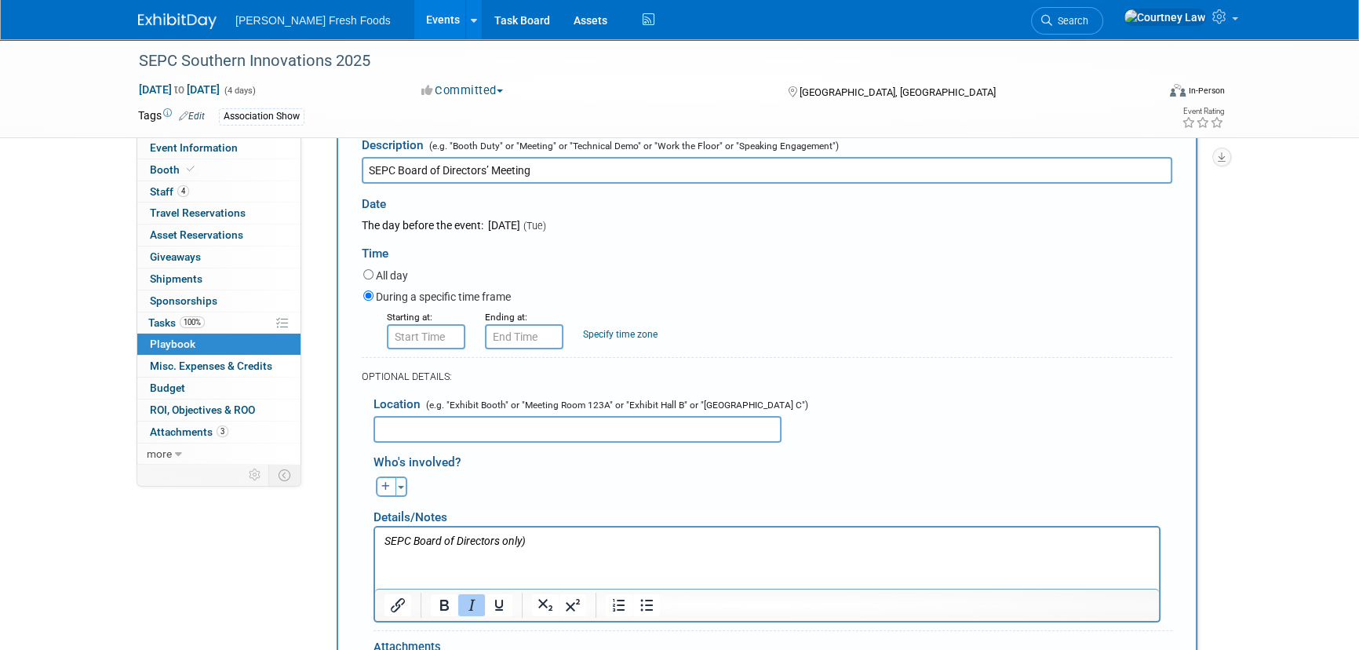
click at [564, 543] on p "SEPC Board of Directors only)" at bounding box center [768, 542] width 766 height 16
click at [447, 341] on input "8:00 AM" at bounding box center [426, 336] width 78 height 25
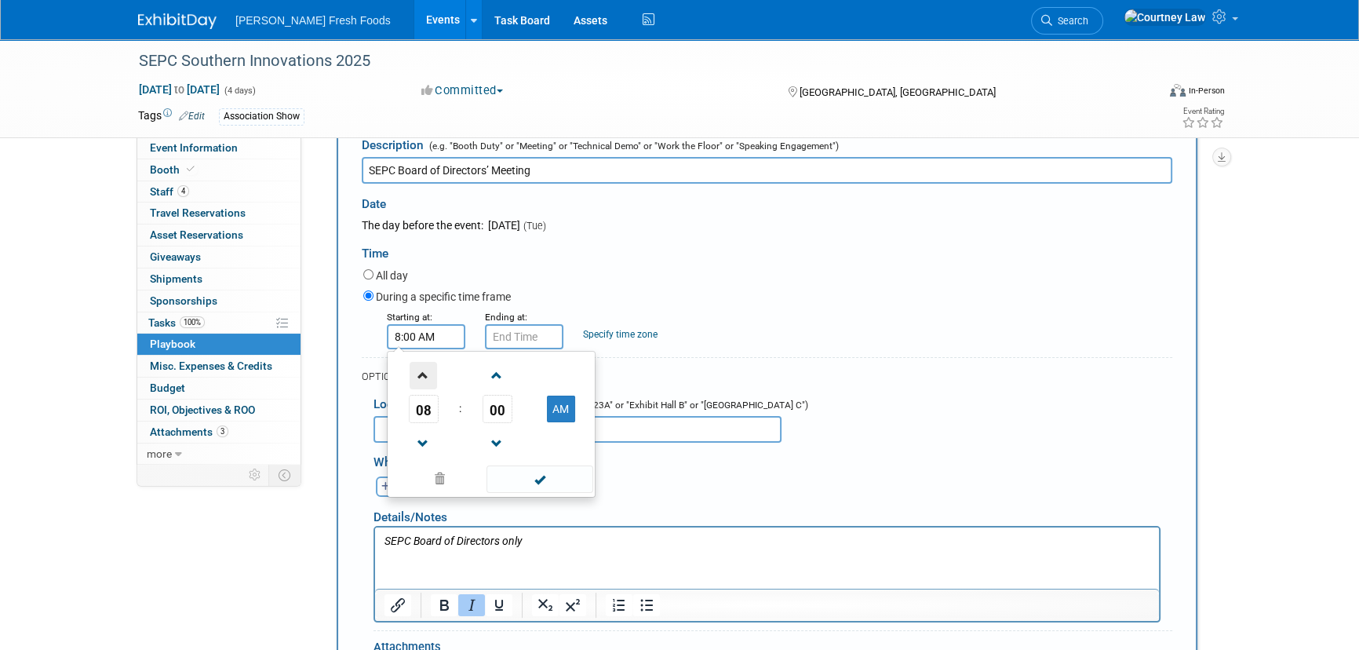
click at [432, 381] on span at bounding box center [423, 375] width 27 height 27
click at [403, 365] on td at bounding box center [423, 375] width 65 height 40
click at [425, 374] on span at bounding box center [423, 375] width 27 height 27
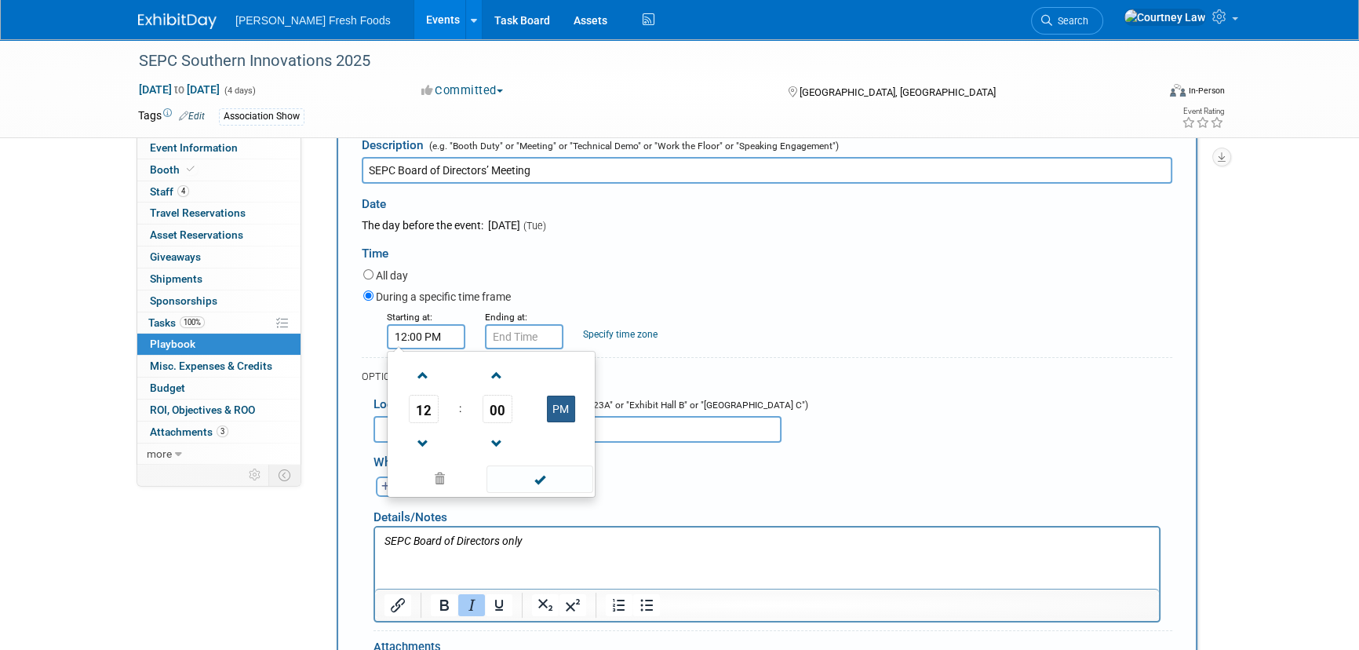
click at [553, 409] on button "PM" at bounding box center [561, 408] width 28 height 27
click at [553, 409] on button "AM" at bounding box center [561, 408] width 28 height 27
type input "12:00 PM"
click at [553, 492] on td at bounding box center [539, 478] width 106 height 31
click at [524, 471] on span at bounding box center [540, 478] width 106 height 27
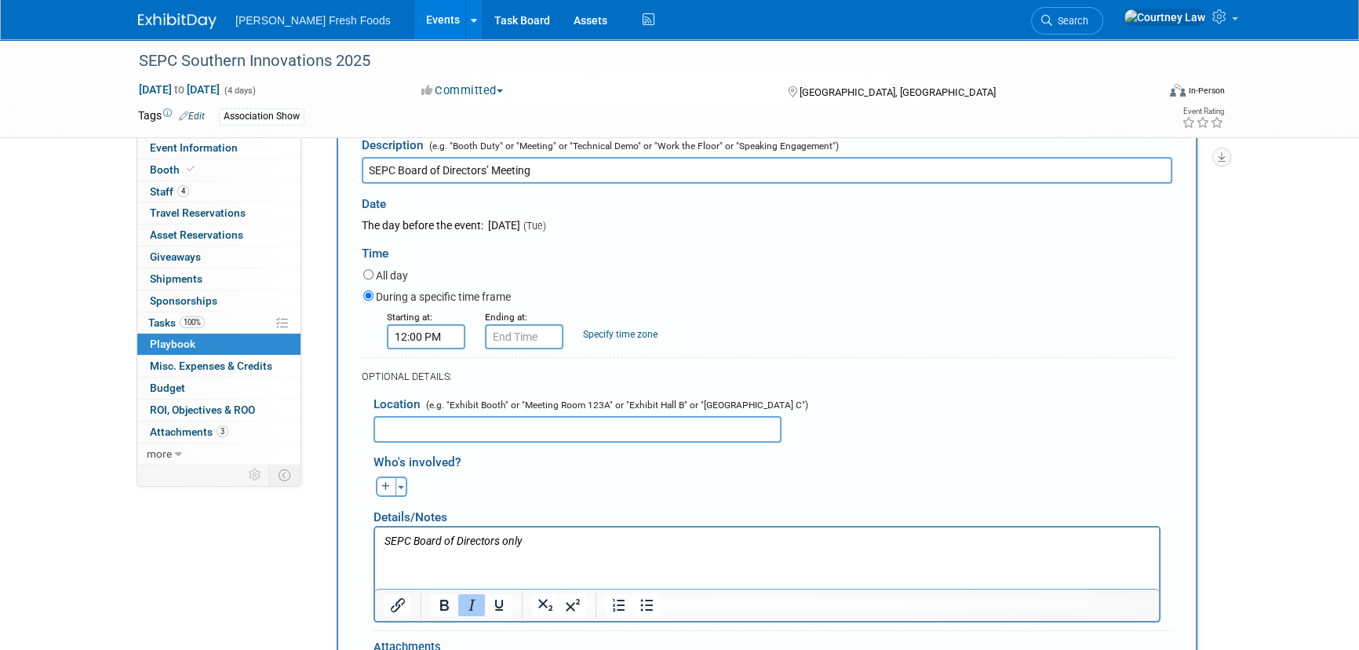
click at [556, 352] on form "Description (e.g. "Booth Duty" or "Meeting" or "Technical Demo" or "Work the Fl…" at bounding box center [767, 439] width 811 height 621
click at [498, 324] on input "12:00 PM" at bounding box center [524, 336] width 78 height 25
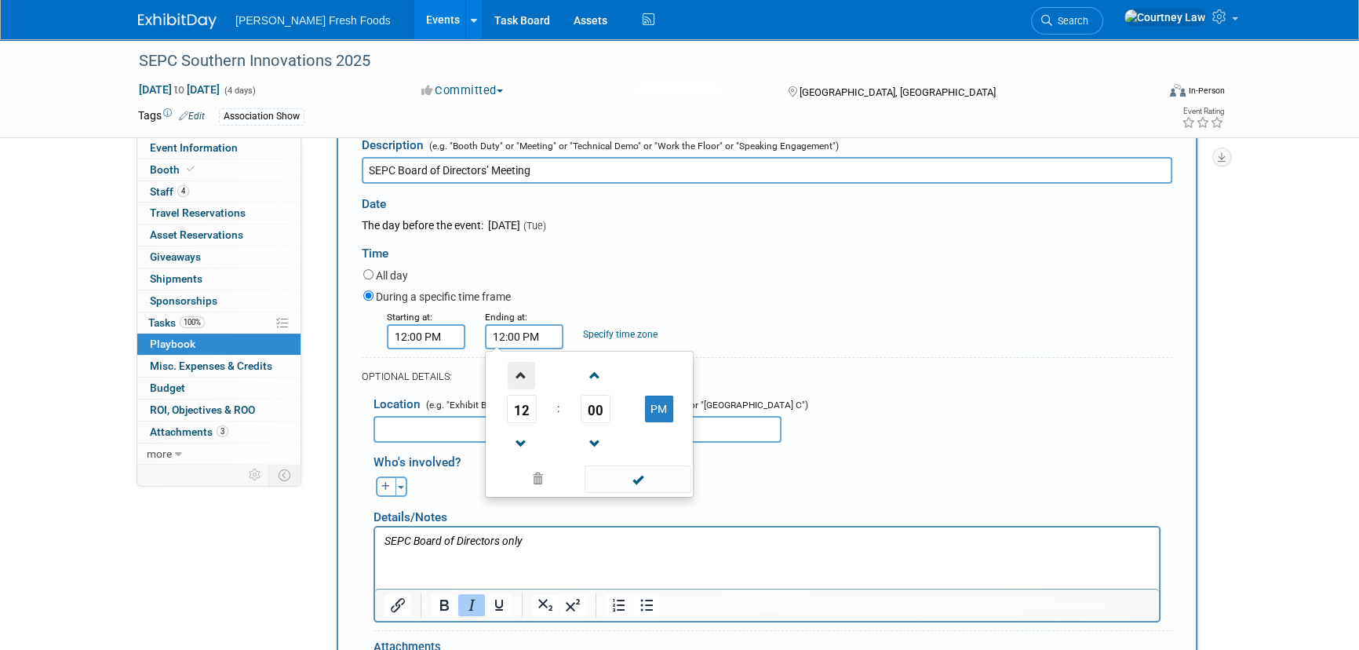
click at [509, 370] on span at bounding box center [521, 375] width 27 height 27
type input "4:00 PM"
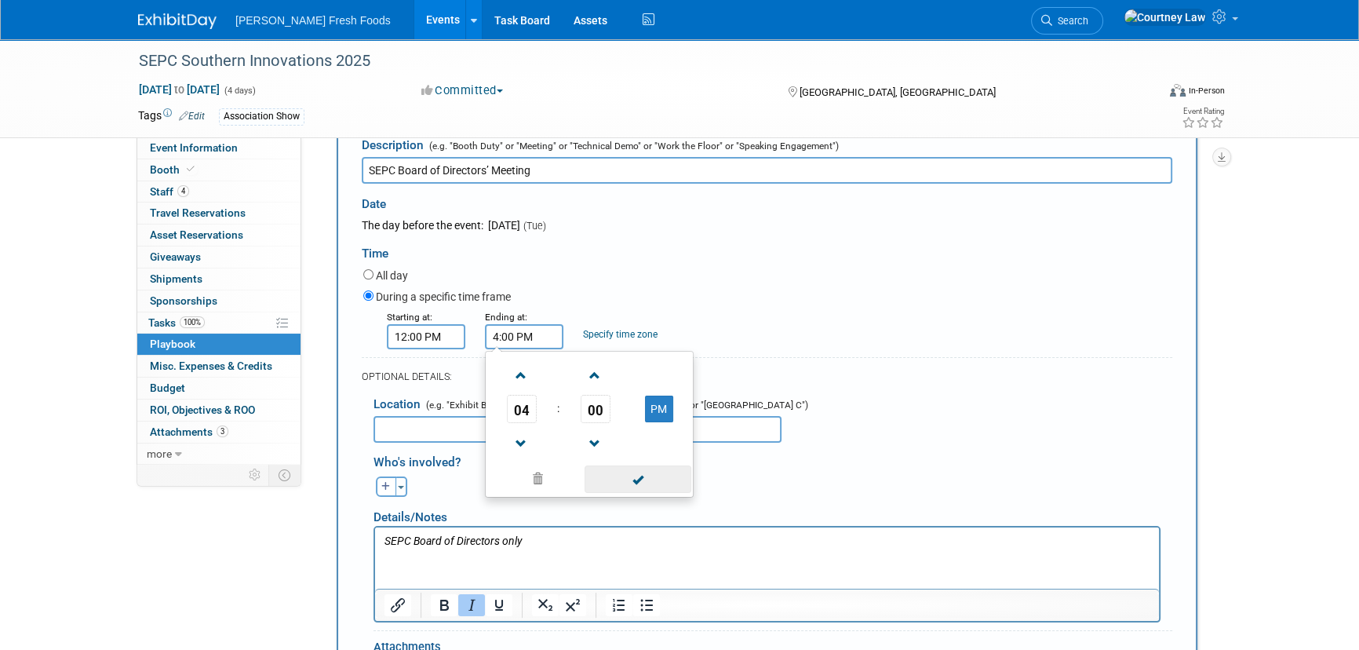
click at [643, 487] on span at bounding box center [638, 478] width 106 height 27
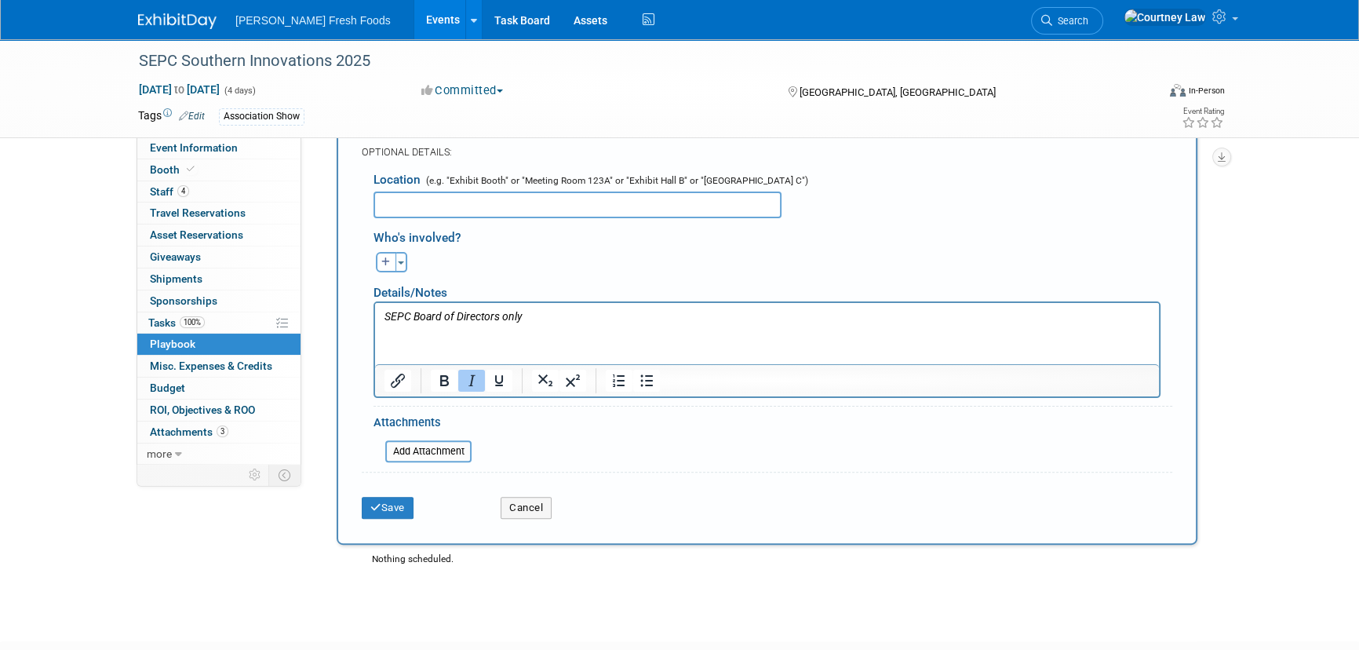
scroll to position [587, 0]
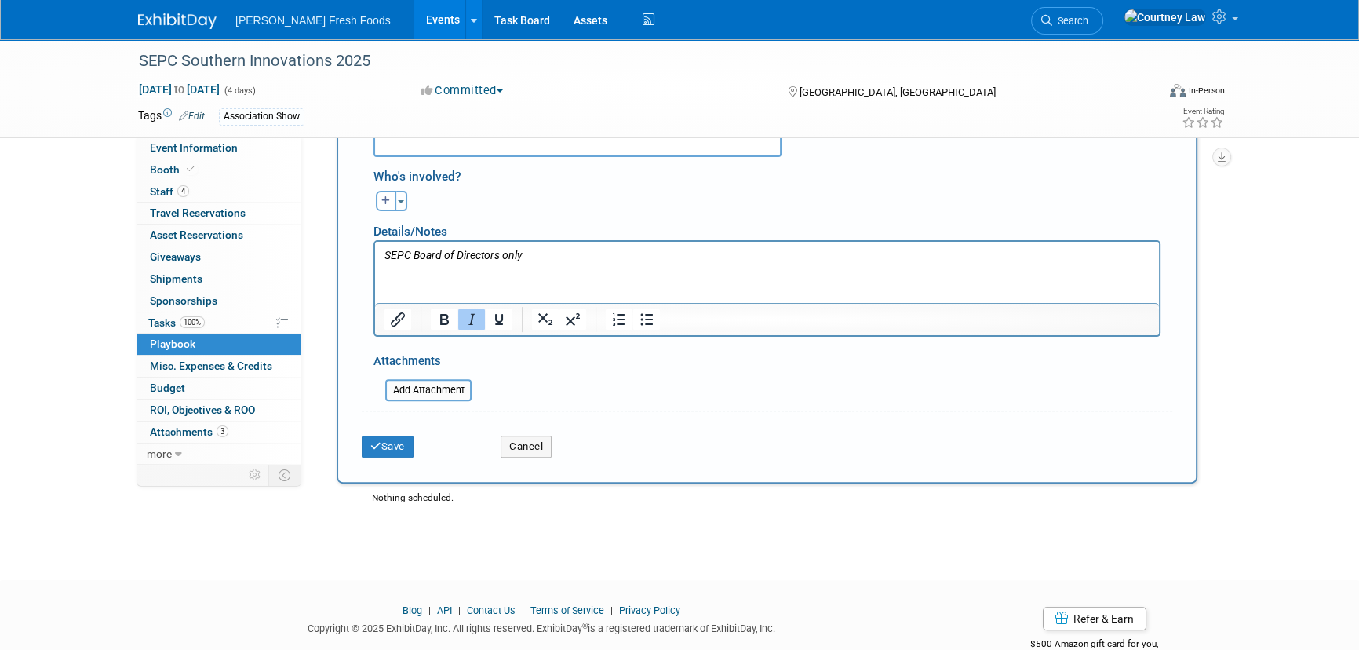
click at [399, 457] on div "Save Cancel" at bounding box center [767, 441] width 811 height 48
click at [383, 437] on button "Save" at bounding box center [388, 447] width 52 height 22
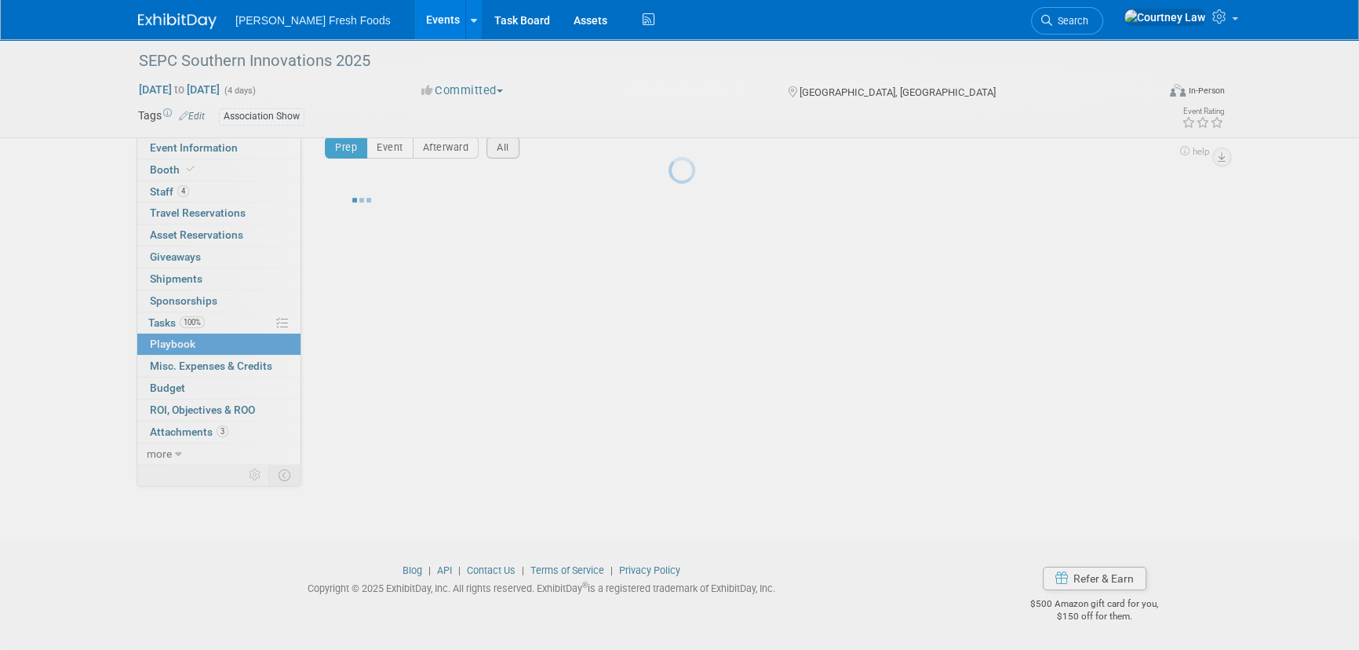
scroll to position [22, 0]
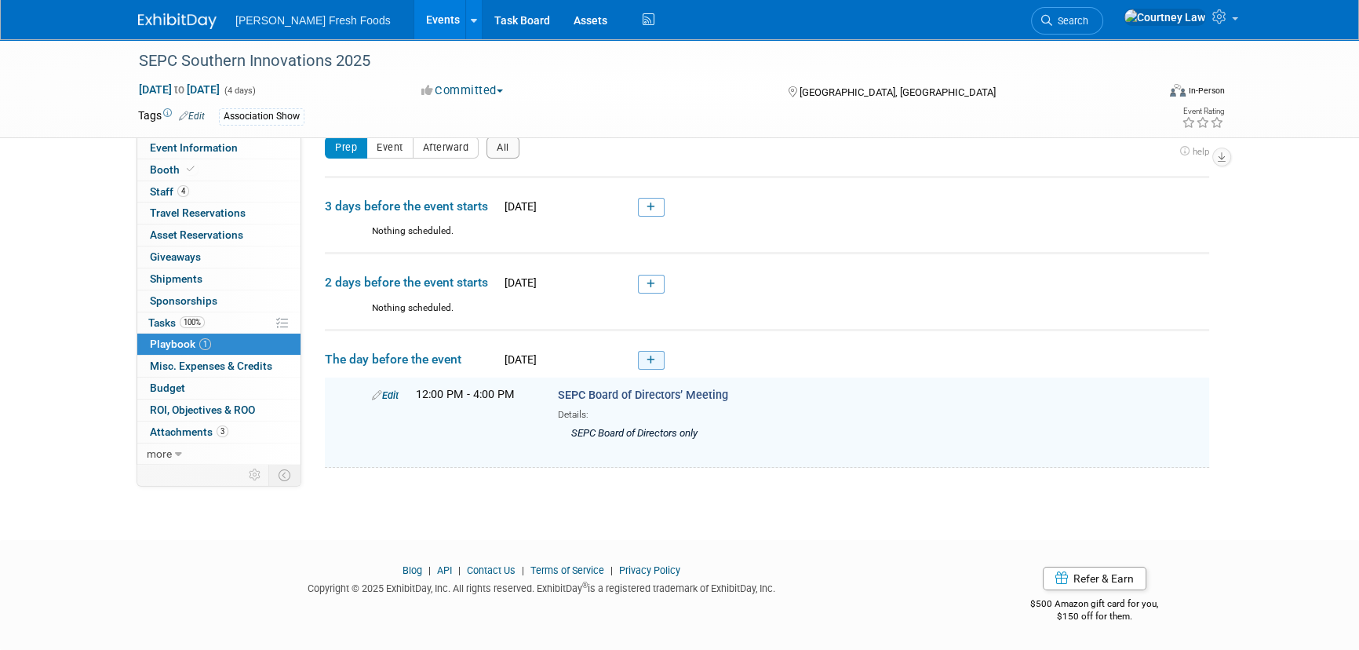
click at [644, 360] on link at bounding box center [651, 360] width 27 height 19
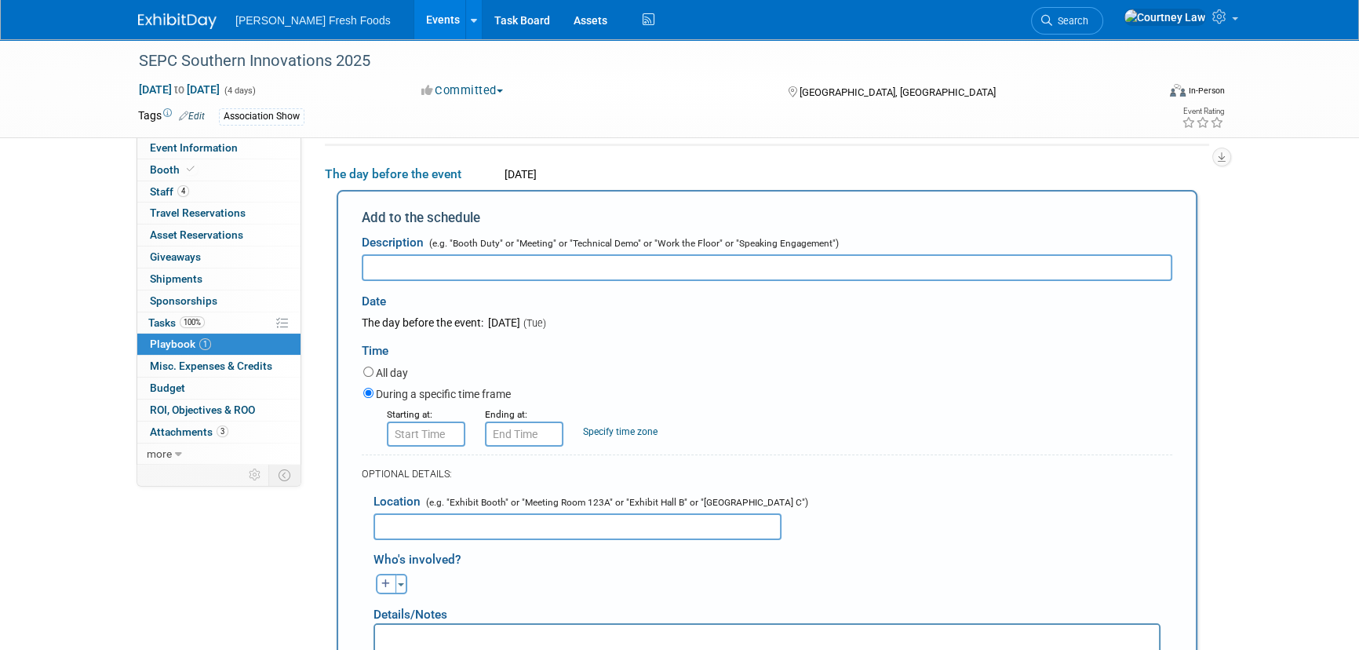
scroll to position [0, 0]
click at [536, 265] on input "text" at bounding box center [767, 267] width 811 height 27
paste input "VIP Dinner"
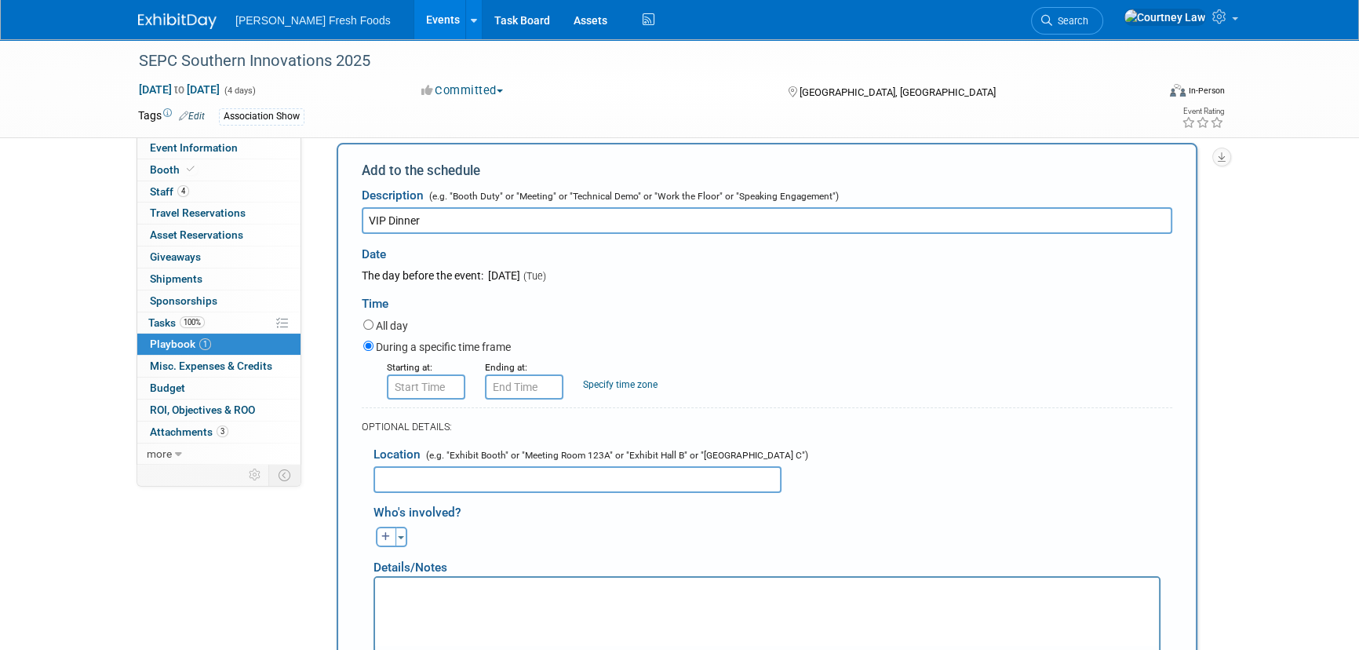
scroll to position [275, 0]
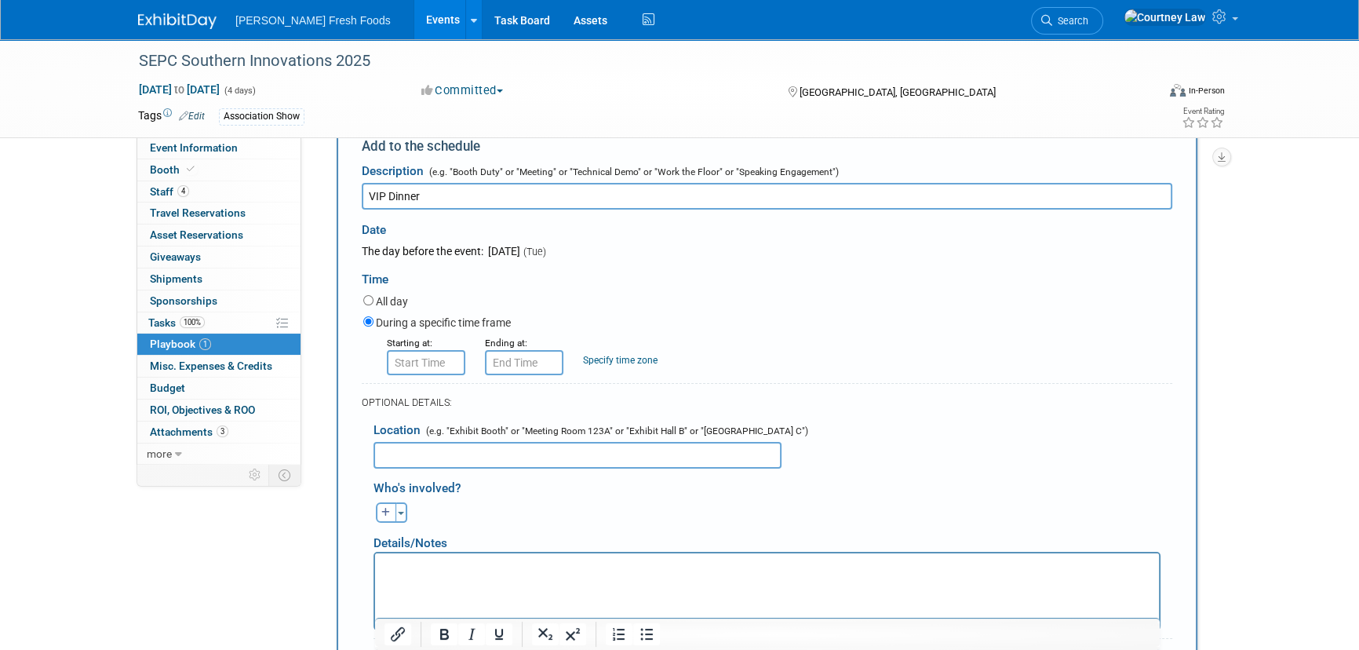
type input "VIP Dinner"
click at [628, 558] on html at bounding box center [767, 564] width 784 height 22
paste body "Rich Text Area. Press ALT-0 for help."
click at [627, 566] on p "Valued In Produce; by invitation only)" at bounding box center [768, 568] width 766 height 16
click at [443, 359] on input "8:00 AM" at bounding box center [426, 362] width 78 height 25
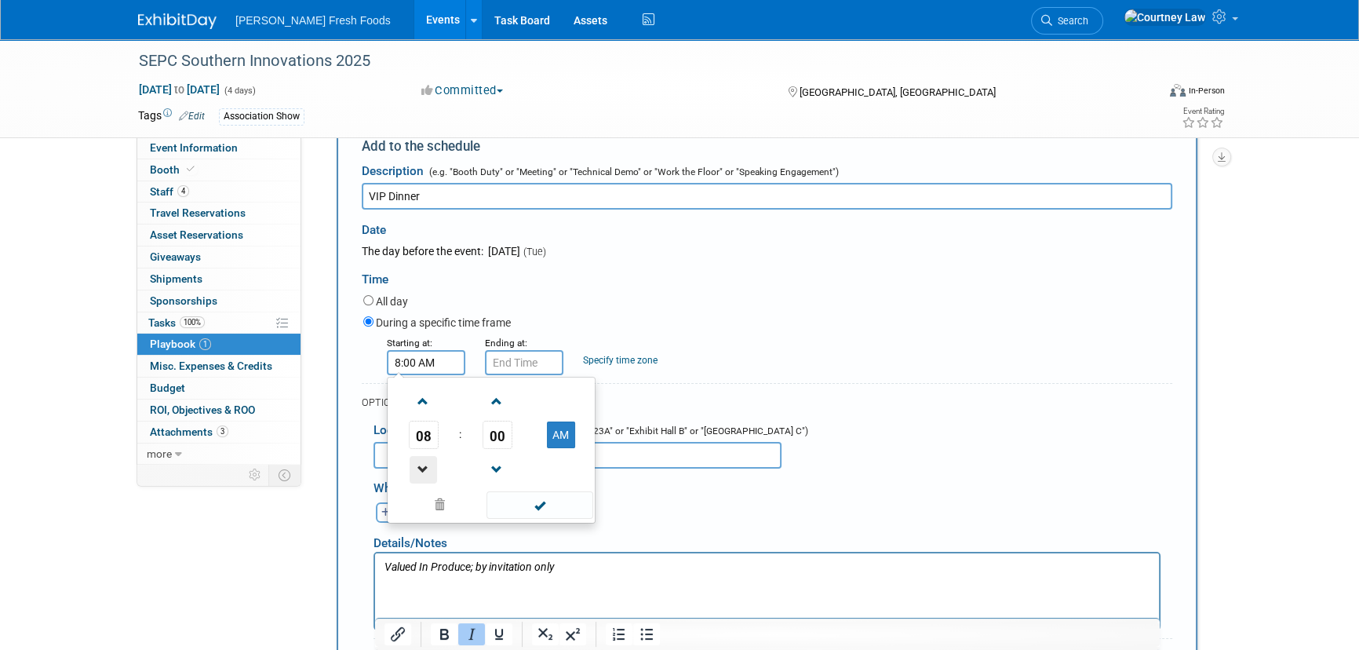
click at [425, 459] on span at bounding box center [423, 469] width 27 height 27
click at [497, 444] on span "00" at bounding box center [498, 435] width 30 height 28
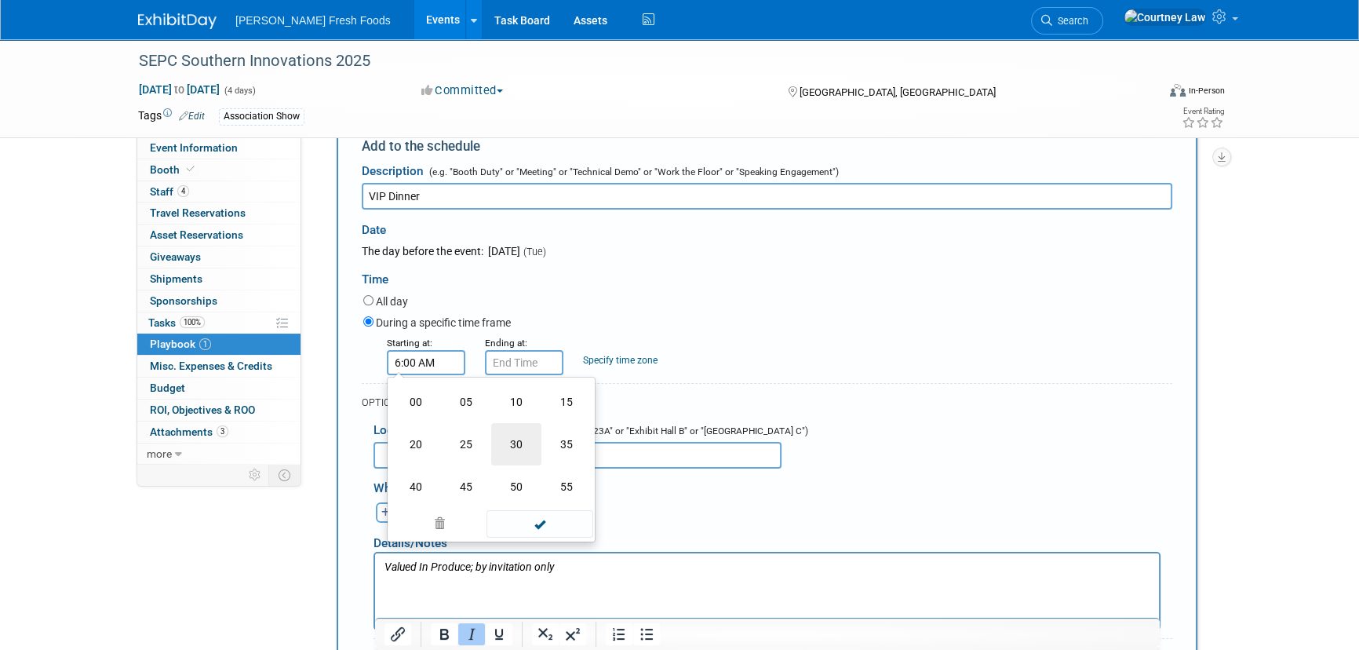
click at [512, 447] on td "30" at bounding box center [516, 444] width 50 height 42
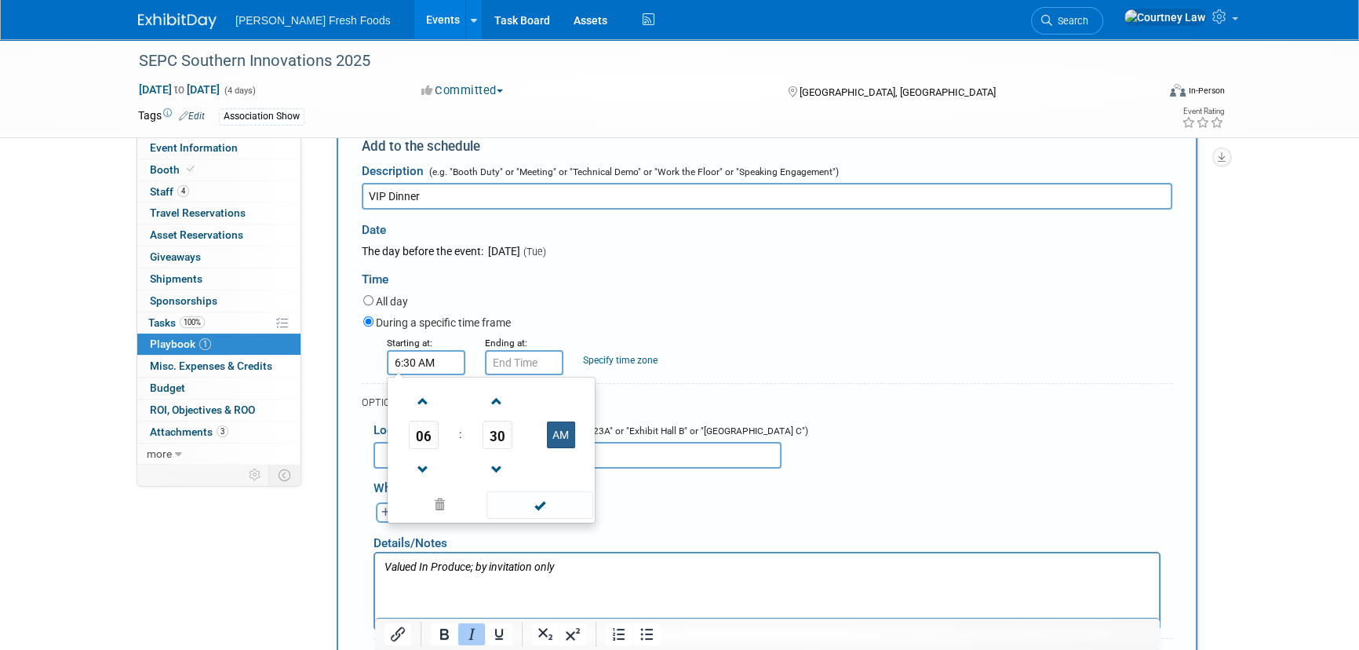
click at [571, 436] on button "AM" at bounding box center [561, 434] width 28 height 27
type input "6:30 PM"
click at [563, 507] on span at bounding box center [540, 504] width 106 height 27
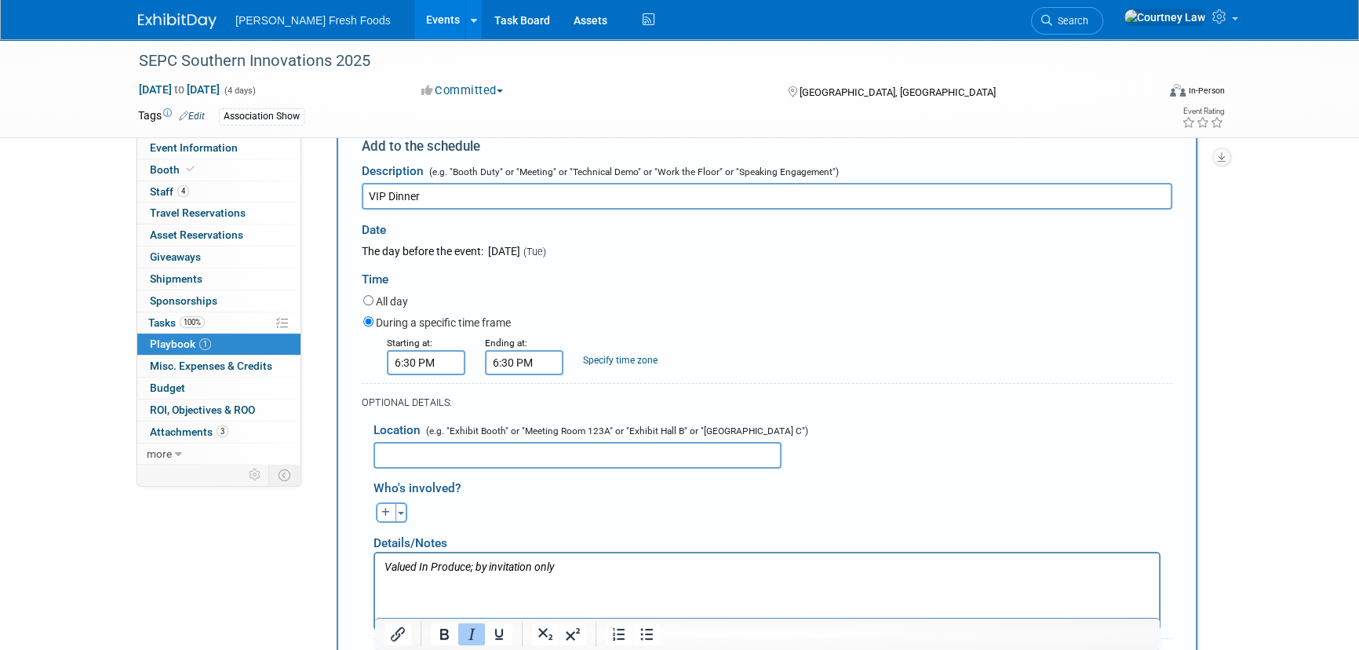
click at [513, 363] on input "6:30 PM" at bounding box center [524, 362] width 78 height 25
click at [517, 403] on span at bounding box center [521, 401] width 27 height 27
click at [534, 408] on span at bounding box center [521, 401] width 27 height 27
type input "9:30 PM"
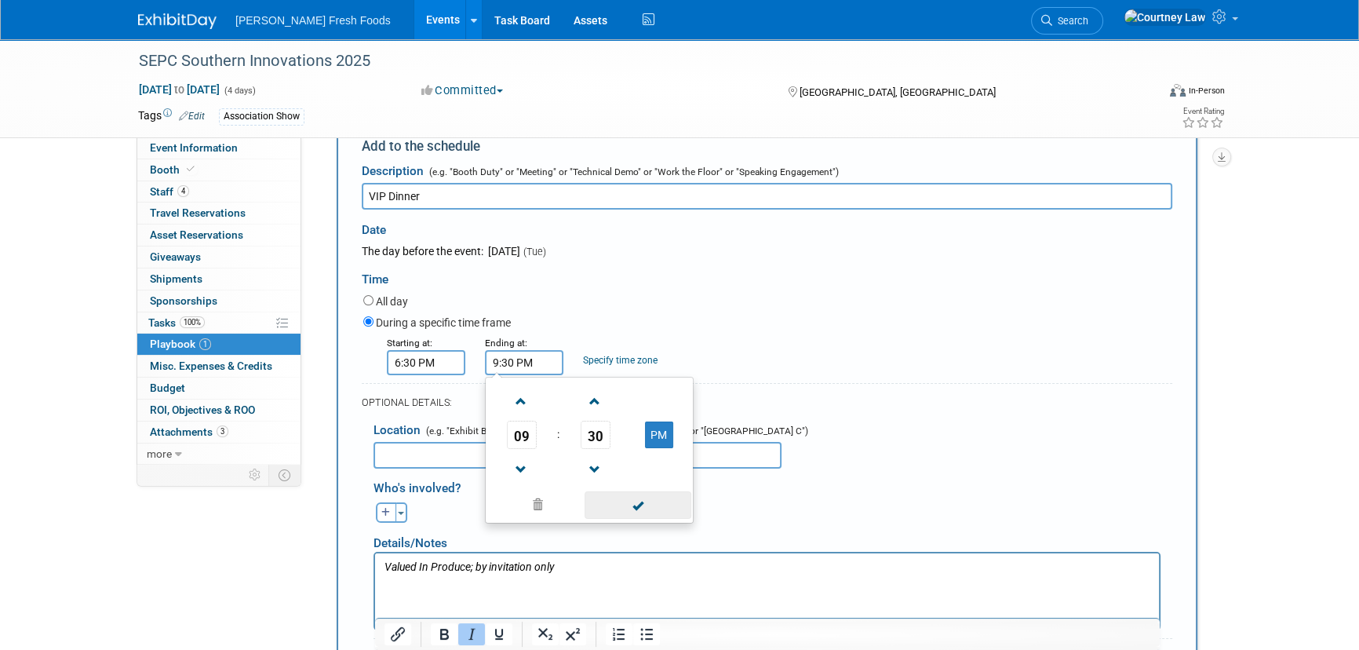
click at [646, 508] on span at bounding box center [638, 504] width 106 height 27
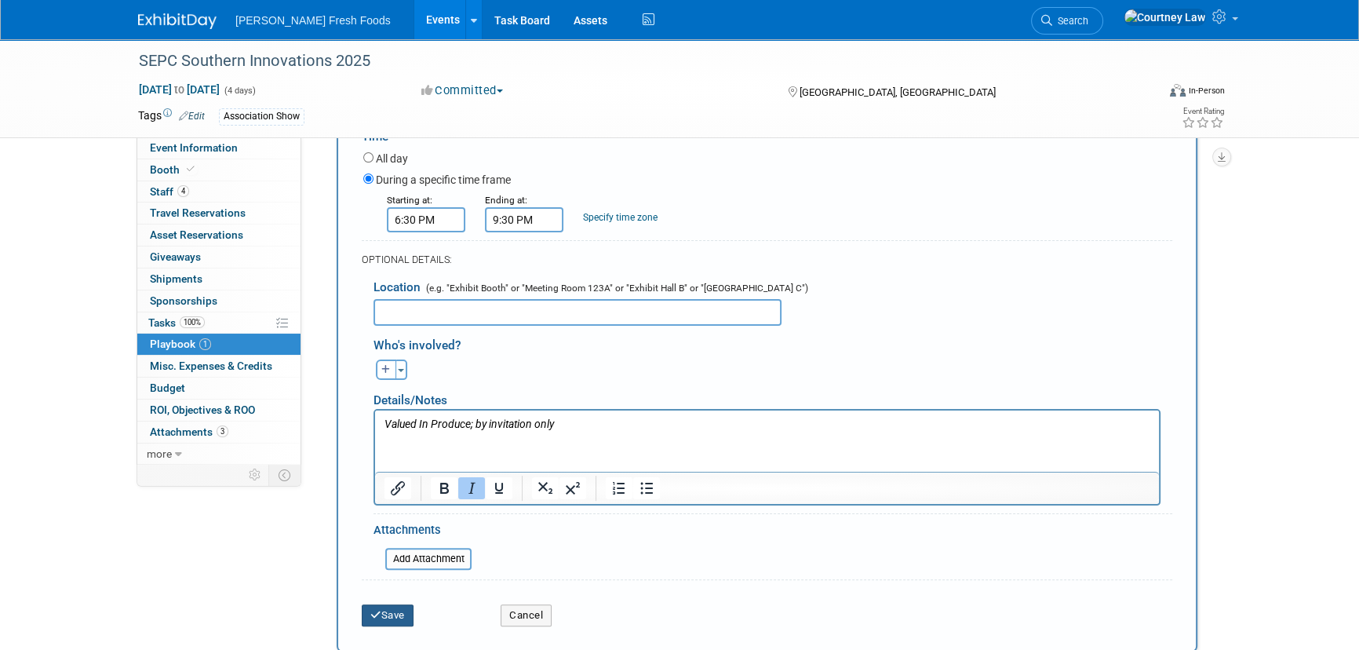
click at [396, 610] on button "Save" at bounding box center [388, 615] width 52 height 22
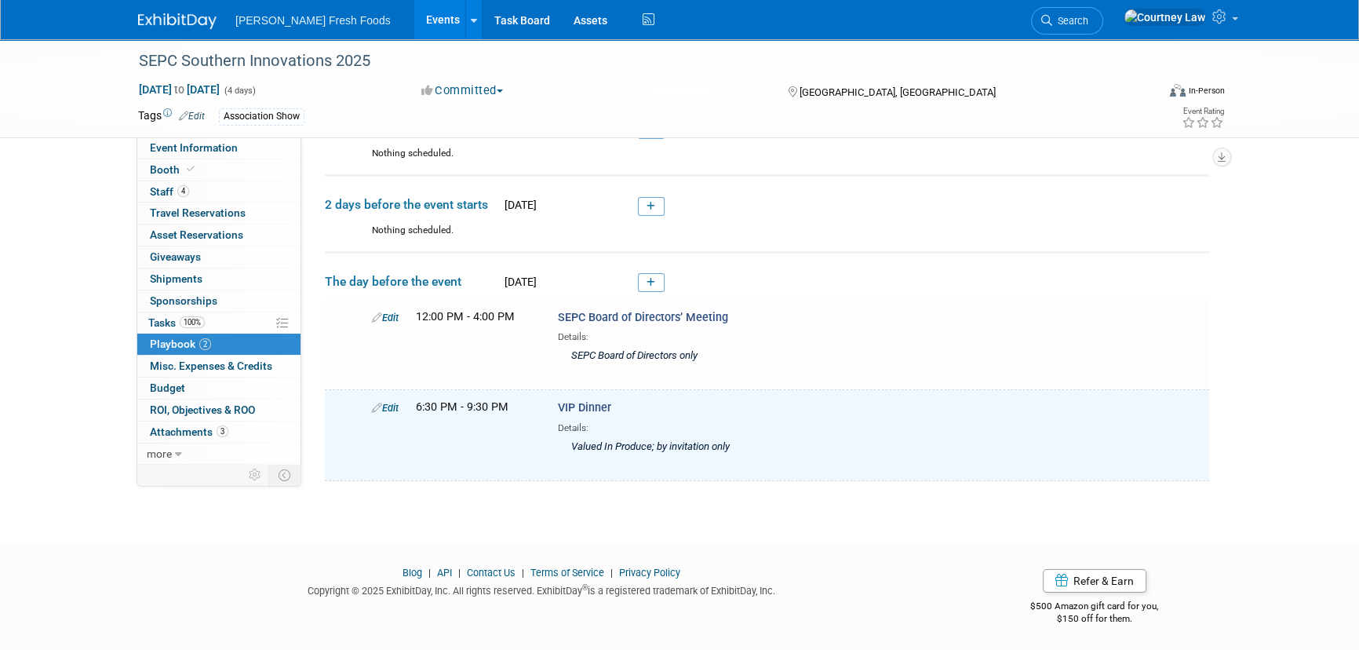
scroll to position [0, 0]
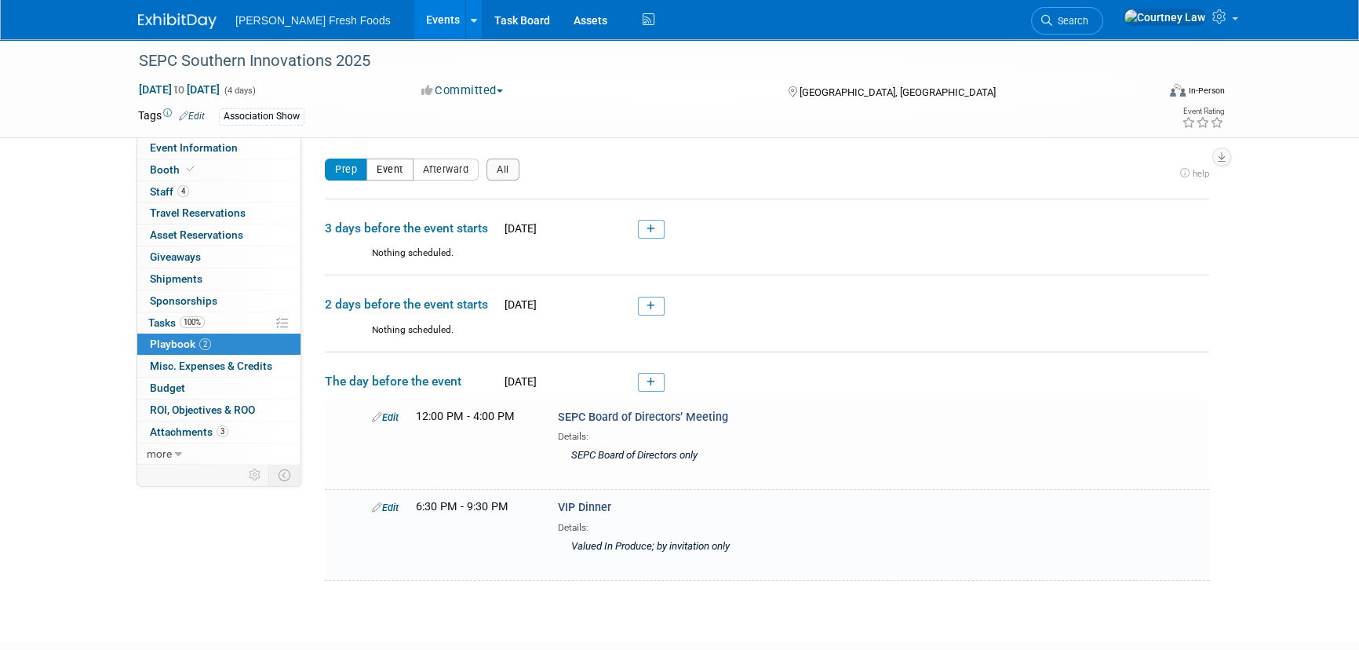
click at [381, 171] on button "Event" at bounding box center [389, 170] width 47 height 22
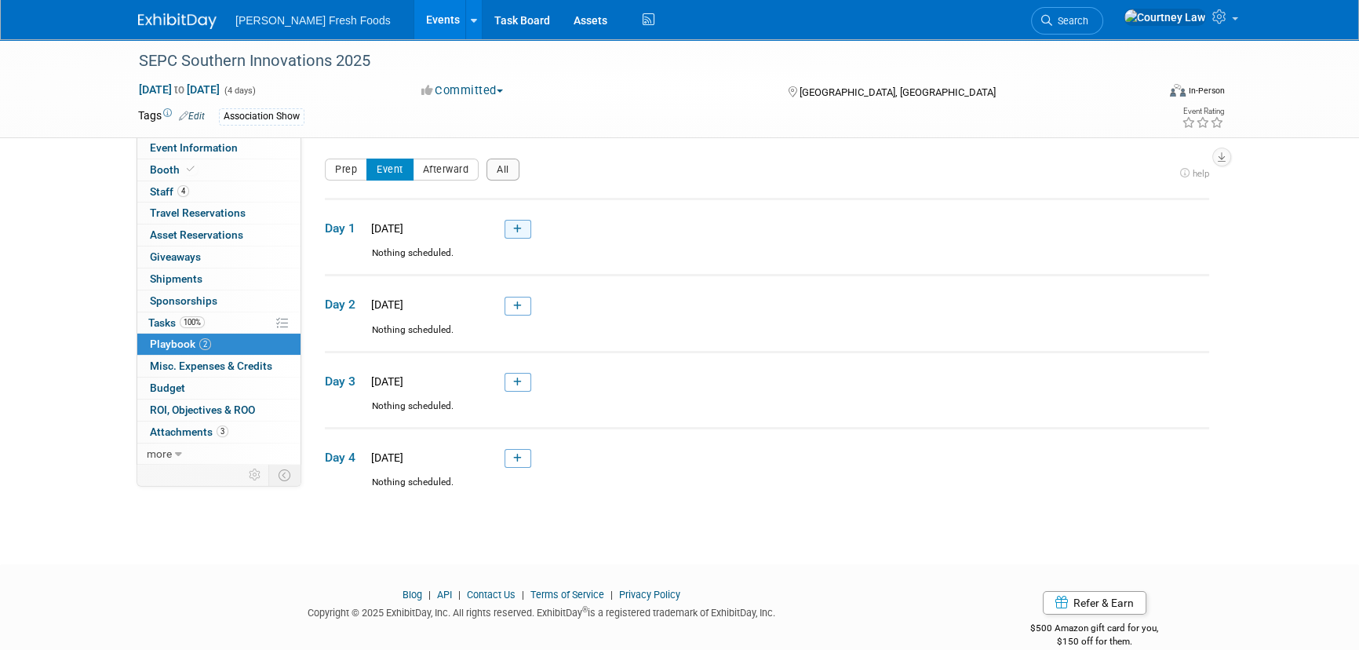
click at [518, 228] on icon at bounding box center [517, 228] width 9 height 9
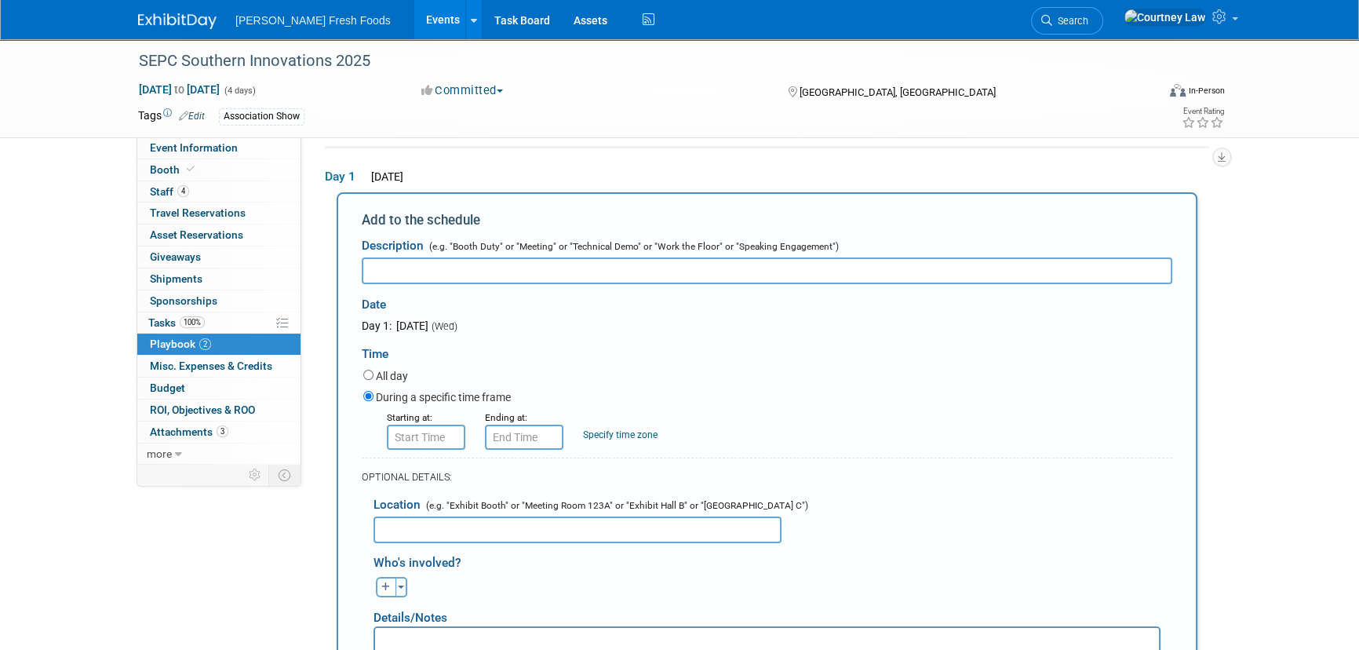
click at [468, 279] on input "text" at bounding box center [767, 270] width 811 height 27
paste input "Martin Eubanks Sporting Clays Classic"
type input "Martin Eubanks Sporting Clays Classic"
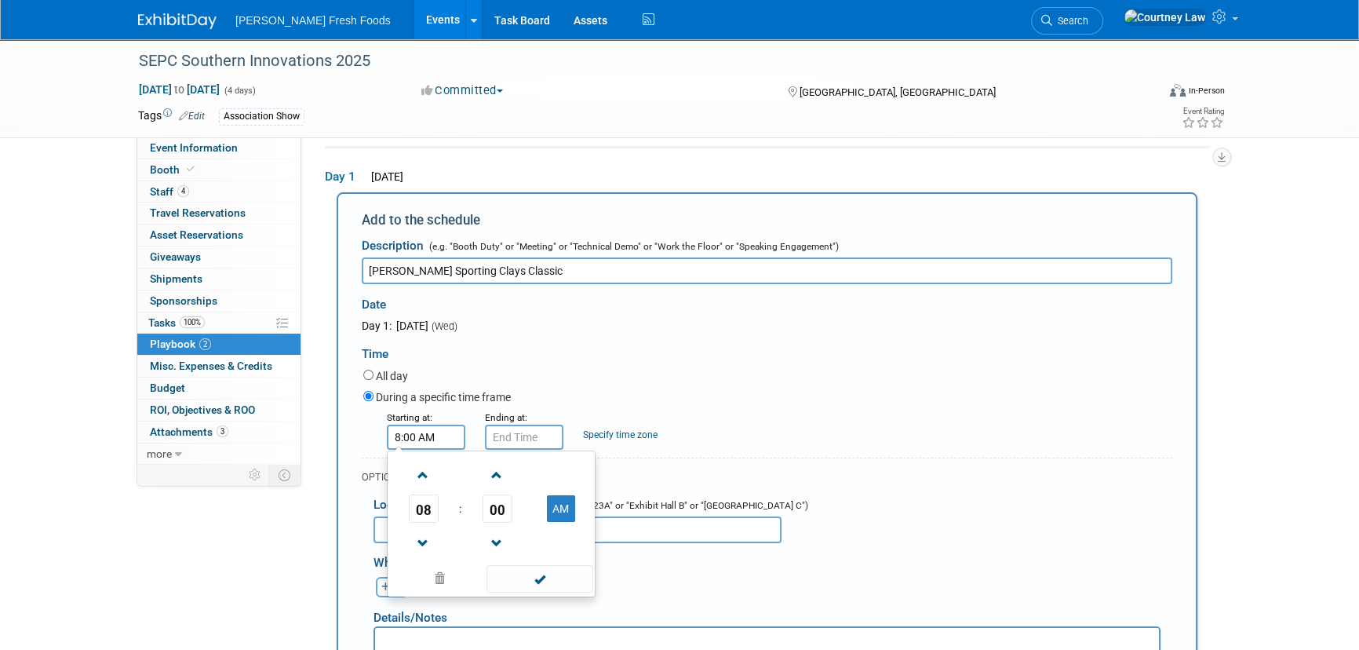
click at [447, 444] on input "8:00 AM" at bounding box center [426, 437] width 78 height 25
click at [432, 540] on span at bounding box center [423, 543] width 27 height 27
type input "7:00 AM"
click at [523, 573] on span at bounding box center [540, 578] width 106 height 27
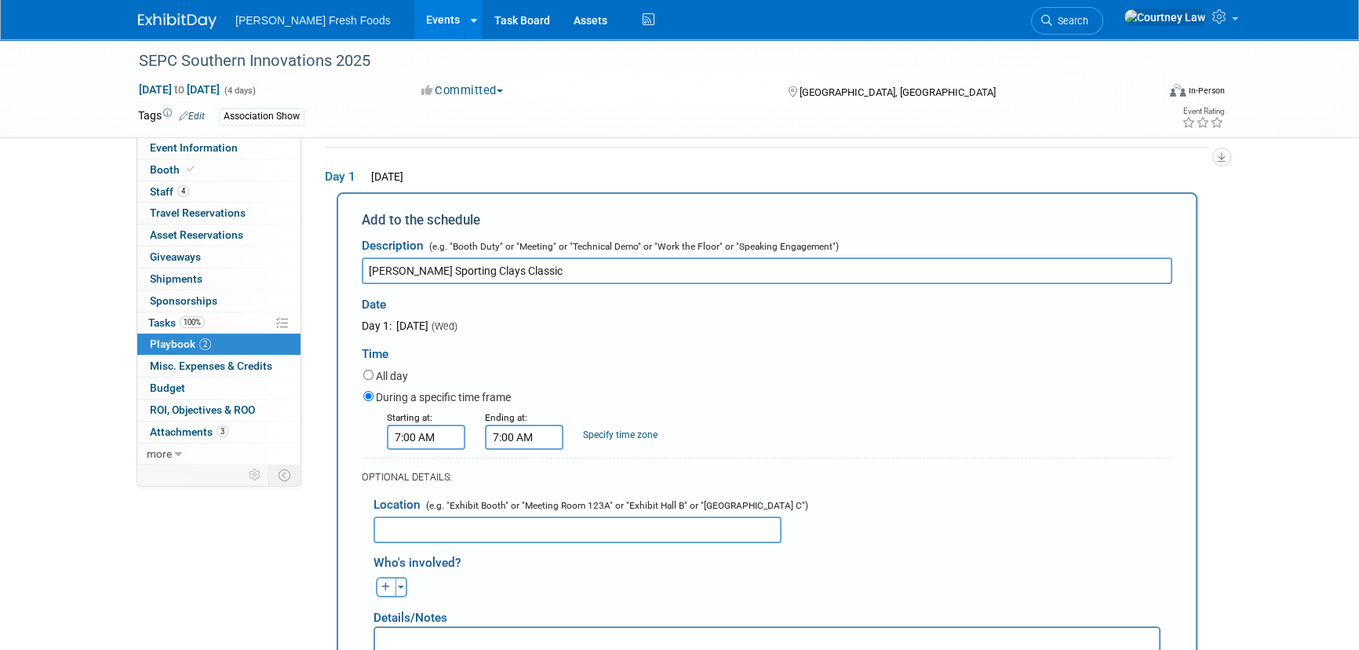
click at [536, 447] on input "7:00 AM" at bounding box center [524, 437] width 78 height 25
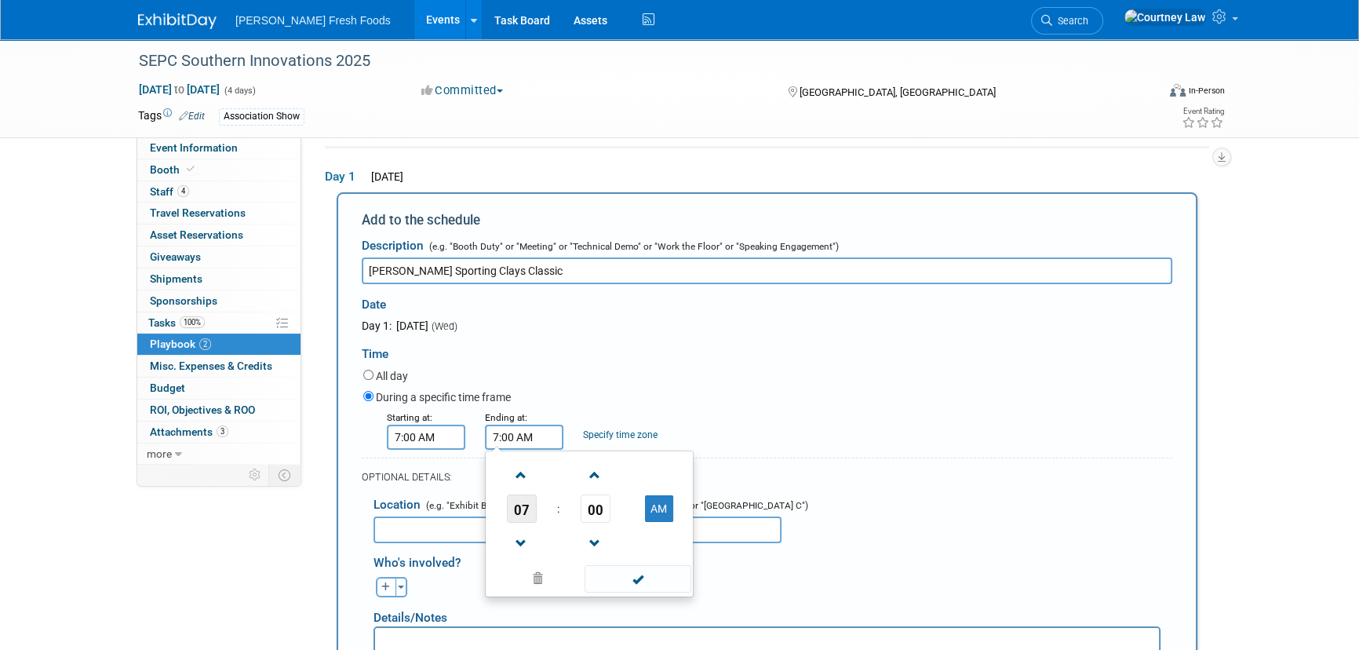
click at [520, 494] on span "07" at bounding box center [522, 508] width 30 height 28
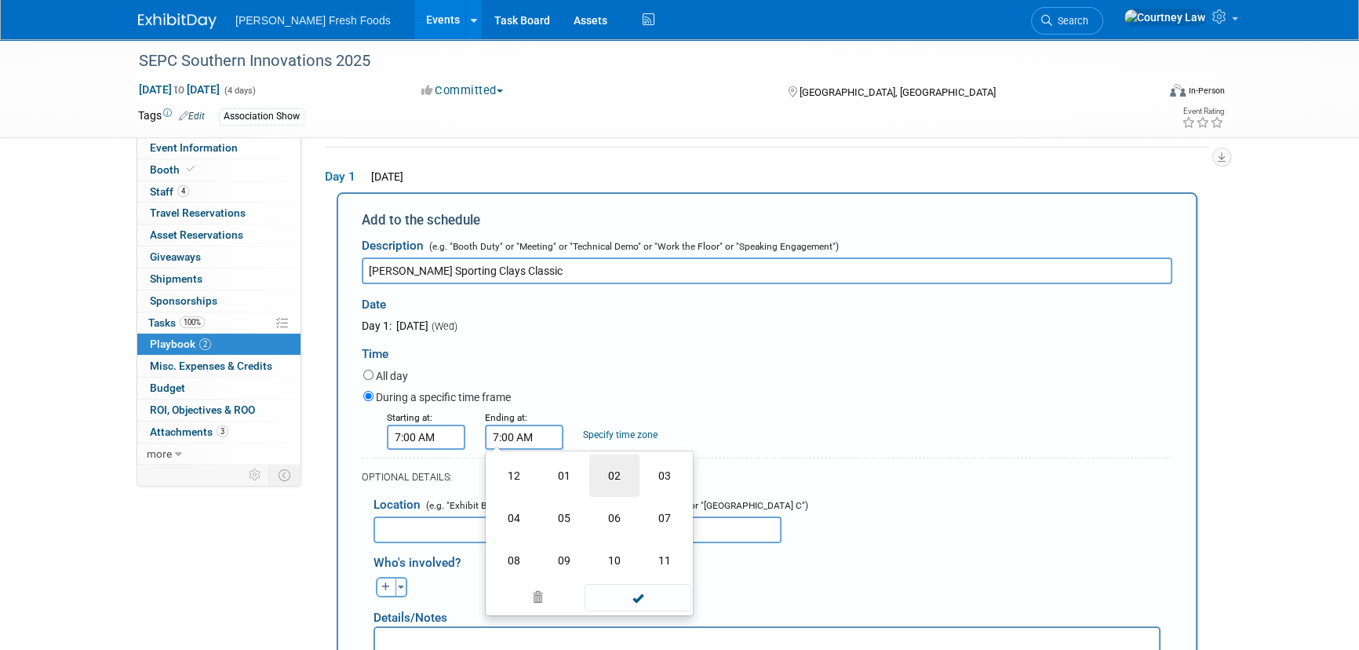
click at [610, 492] on td "02" at bounding box center [614, 475] width 50 height 42
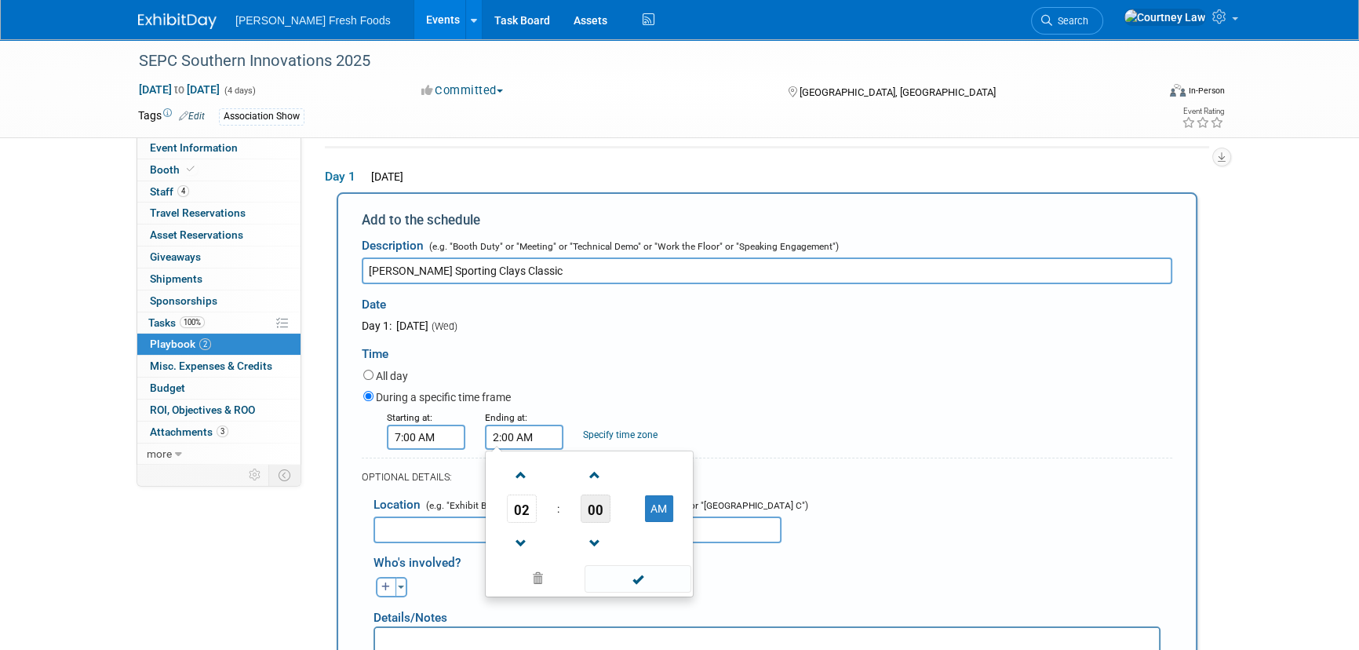
click at [603, 502] on span "00" at bounding box center [596, 508] width 30 height 28
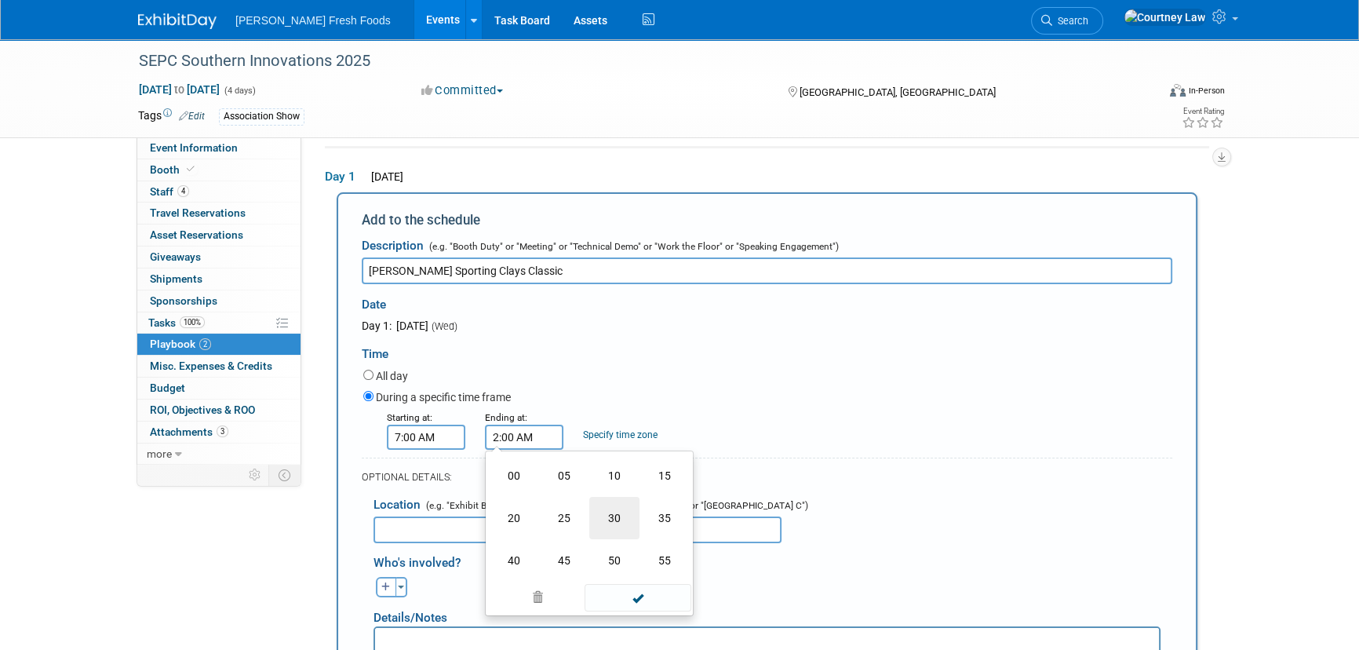
click at [624, 520] on td "30" at bounding box center [614, 518] width 50 height 42
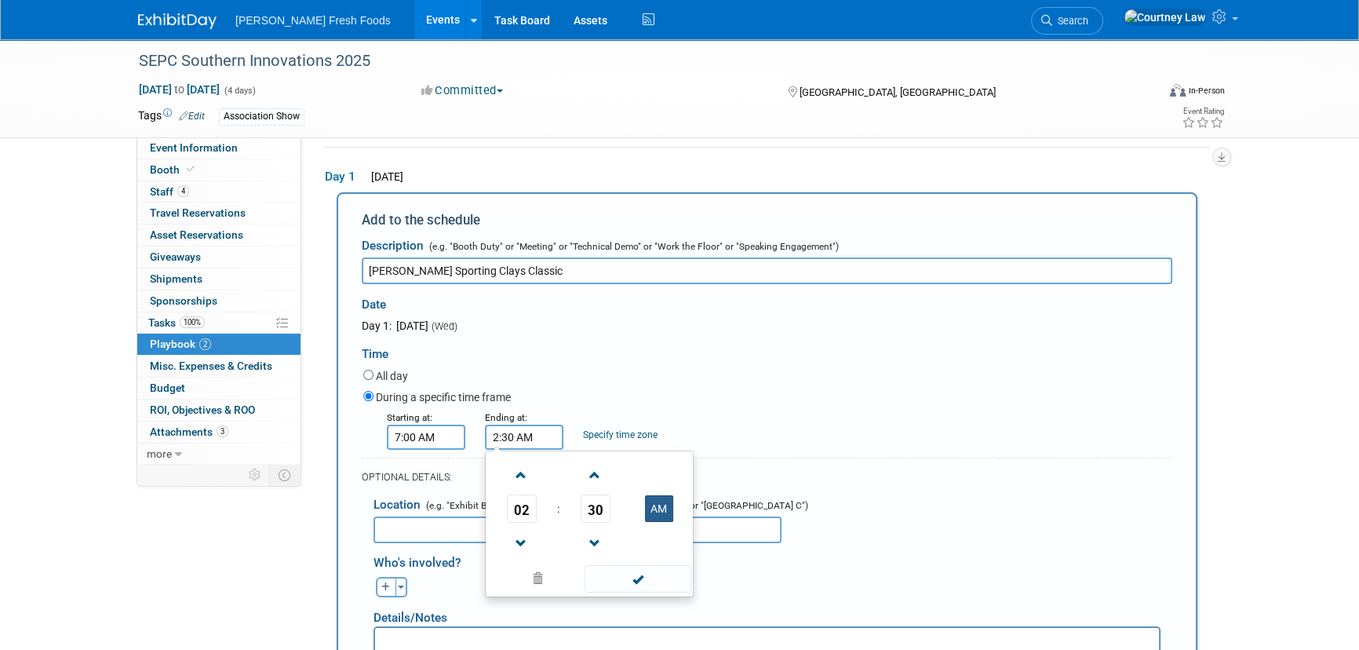
click at [659, 510] on button "AM" at bounding box center [659, 508] width 28 height 27
type input "2:30 PM"
click at [634, 570] on span at bounding box center [638, 578] width 106 height 27
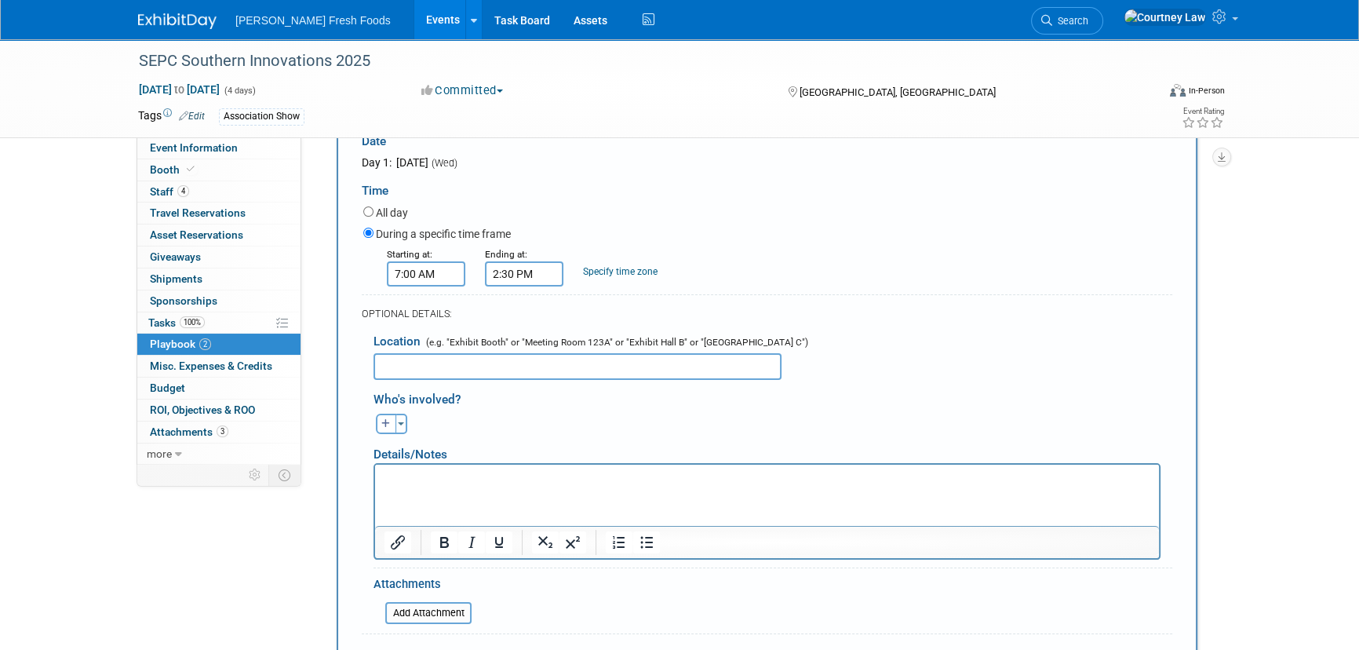
scroll to position [479, 0]
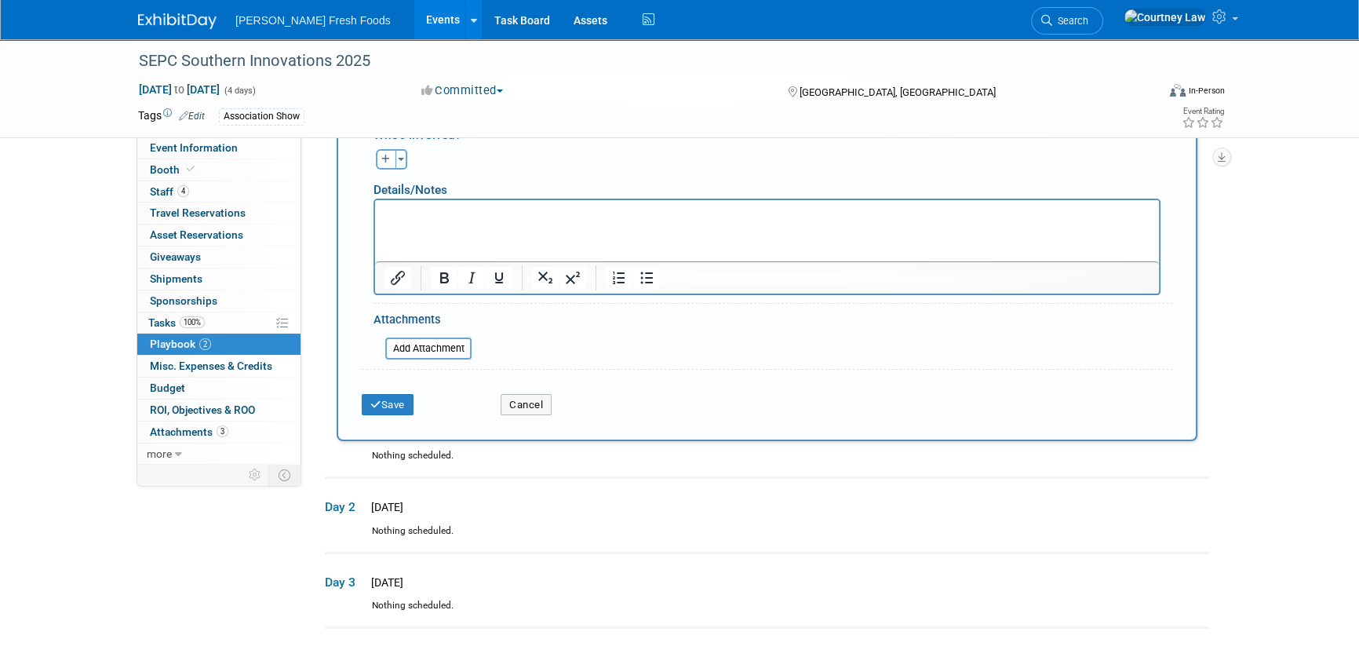
click at [380, 388] on div "Save" at bounding box center [419, 400] width 139 height 32
click at [381, 399] on button "Save" at bounding box center [388, 405] width 52 height 22
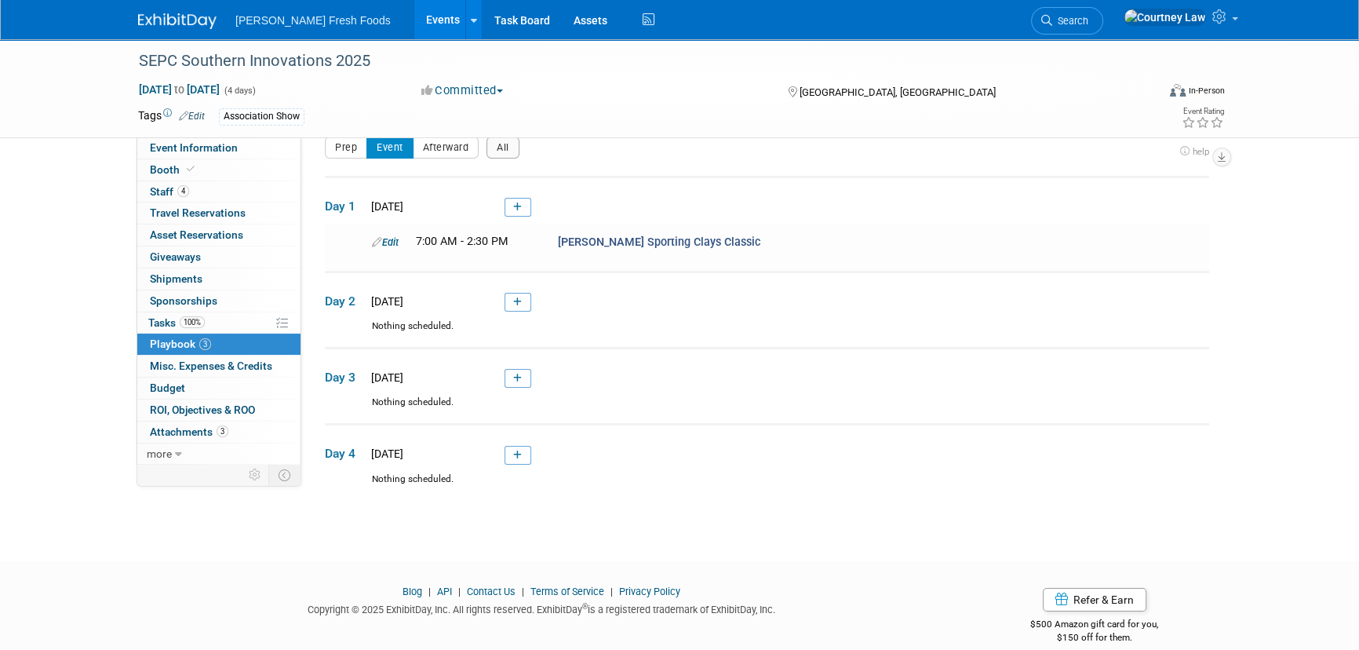
scroll to position [42, 0]
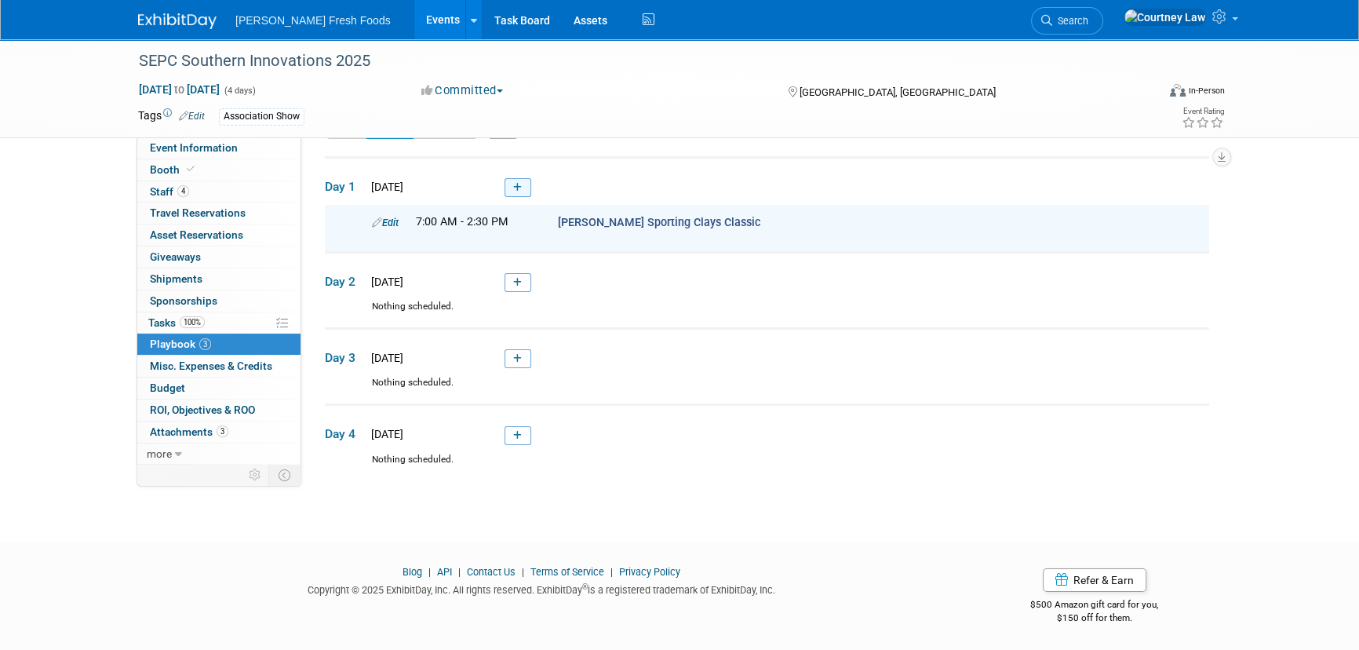
click at [510, 185] on link at bounding box center [518, 187] width 27 height 19
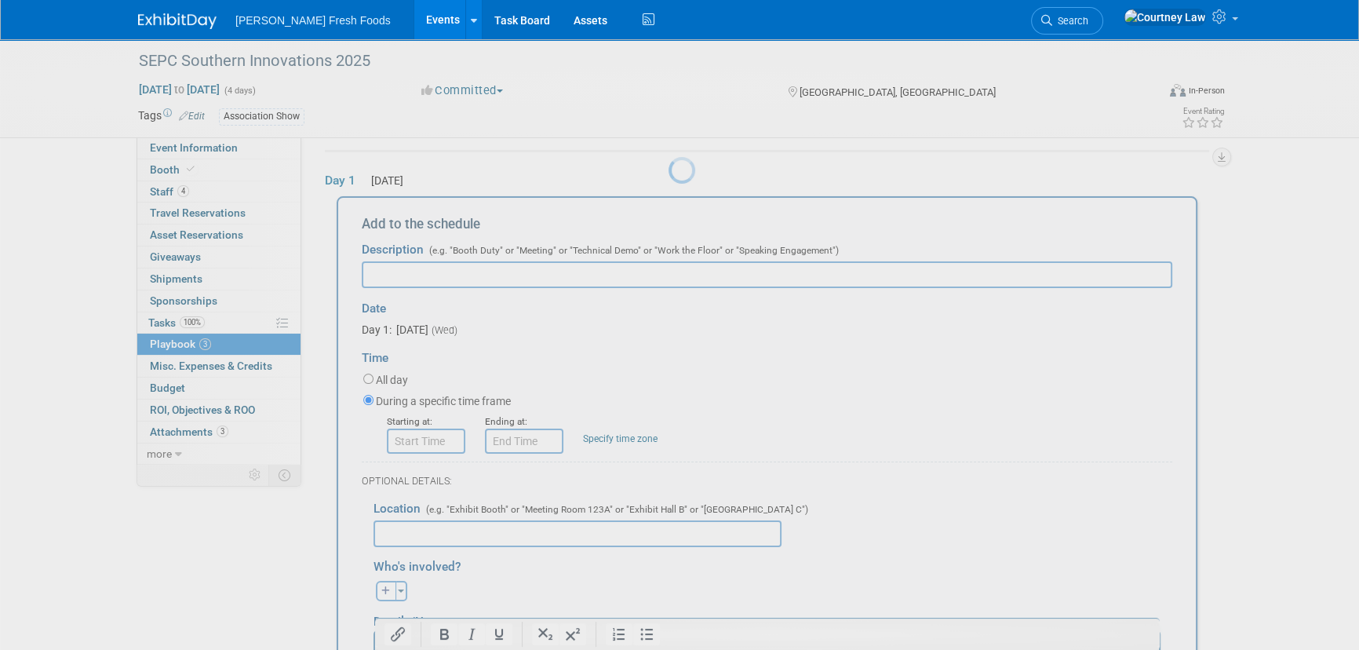
scroll to position [52, 0]
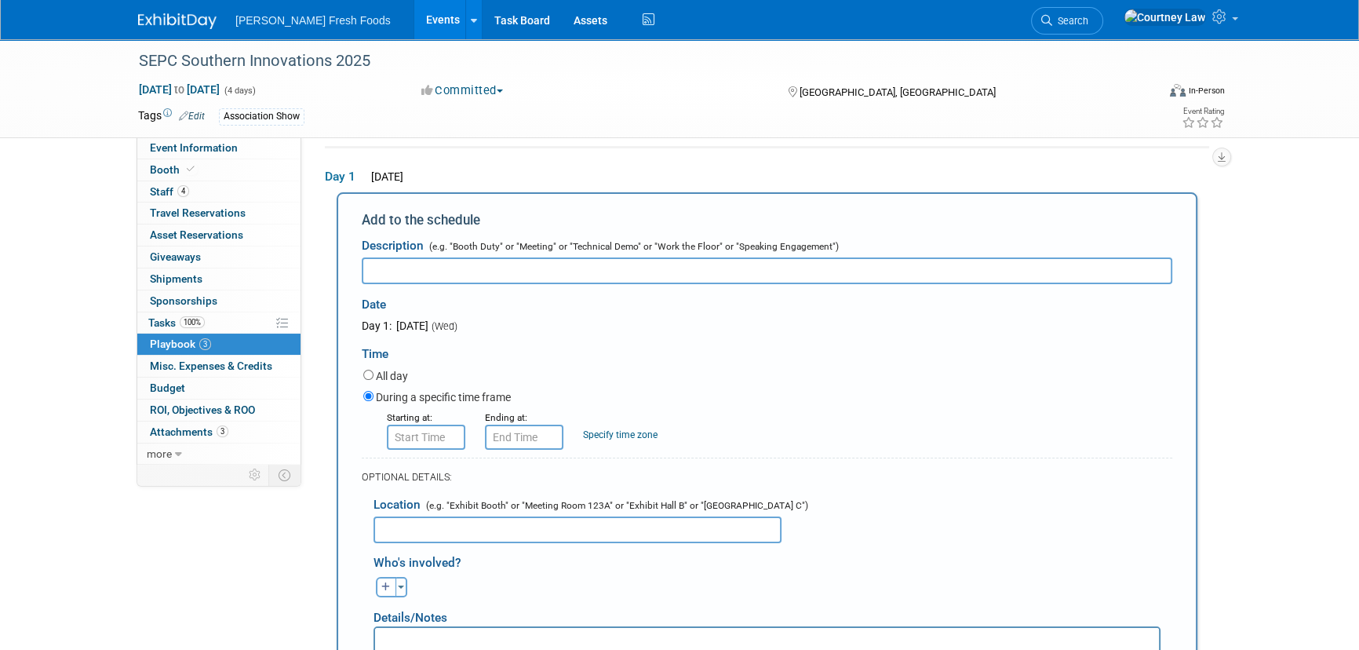
click at [463, 275] on input "text" at bounding box center [767, 270] width 811 height 27
paste input "Founders Memorial Golf Tournament"
type input "Founders Memorial Golf Tournament"
click at [417, 432] on input "8:00 AM" at bounding box center [426, 437] width 78 height 25
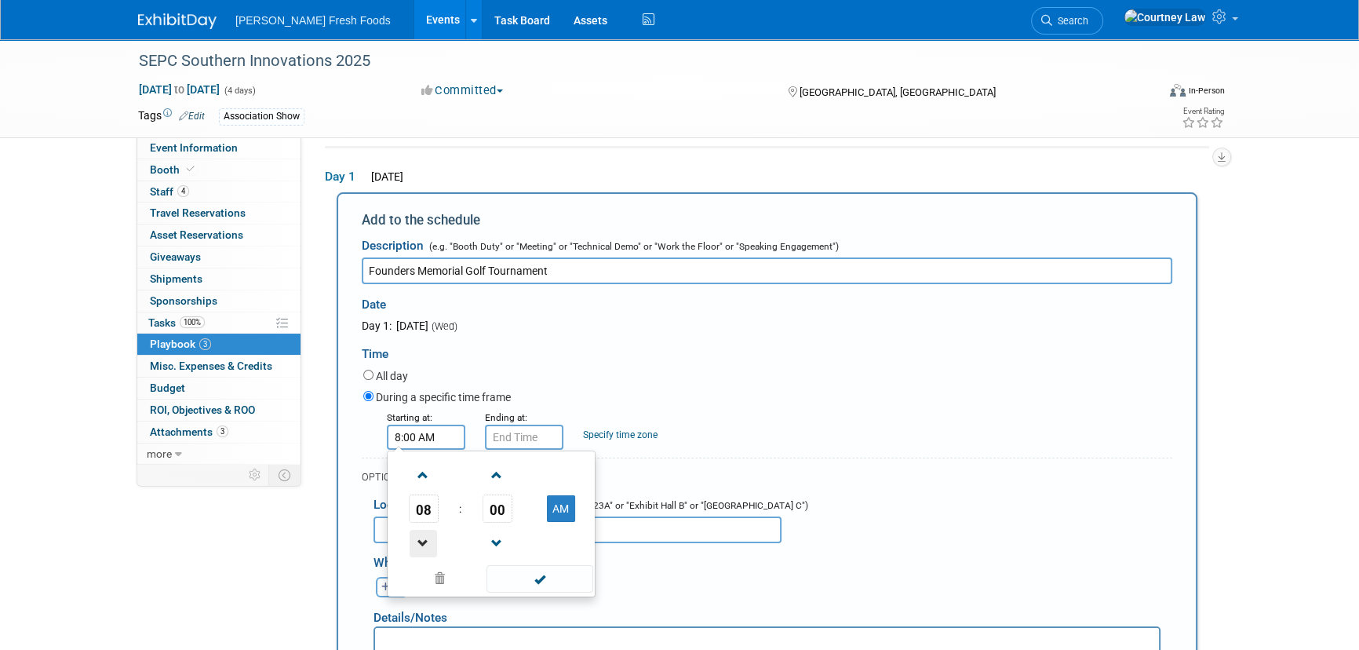
click at [431, 538] on span at bounding box center [423, 543] width 27 height 27
click at [503, 511] on span "00" at bounding box center [498, 508] width 30 height 28
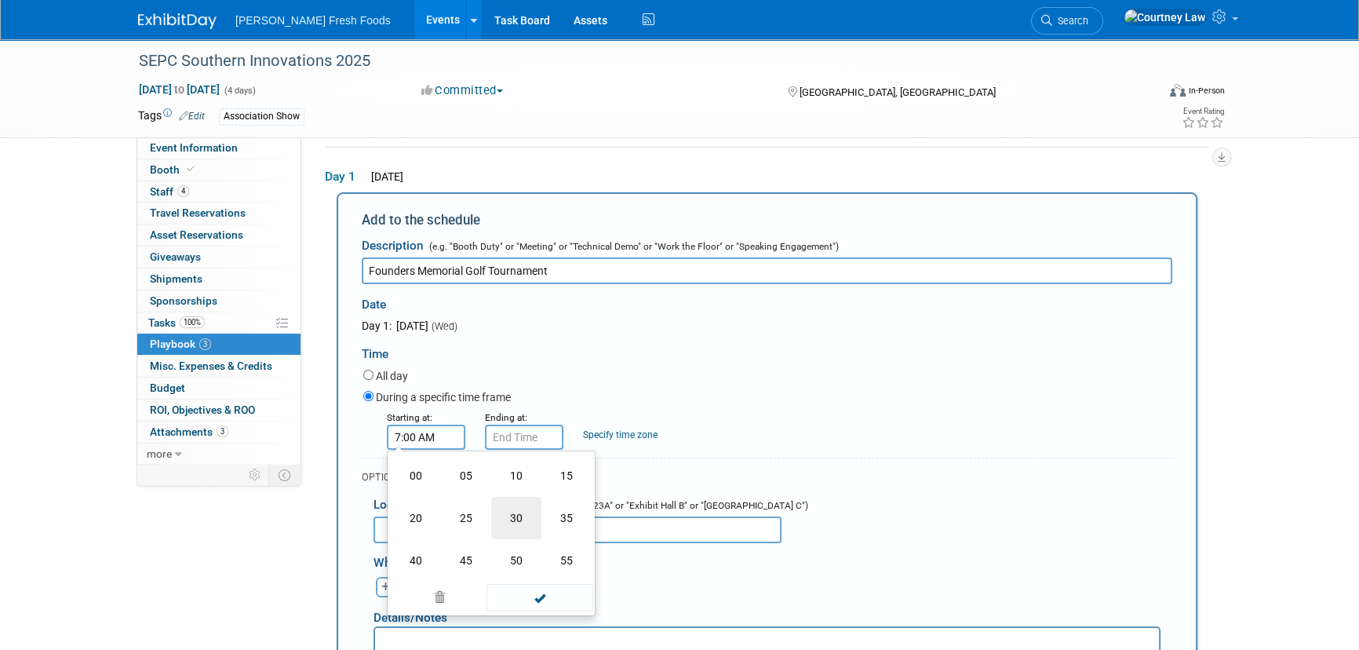
click at [508, 515] on td "30" at bounding box center [516, 518] width 50 height 42
type input "7:30 AM"
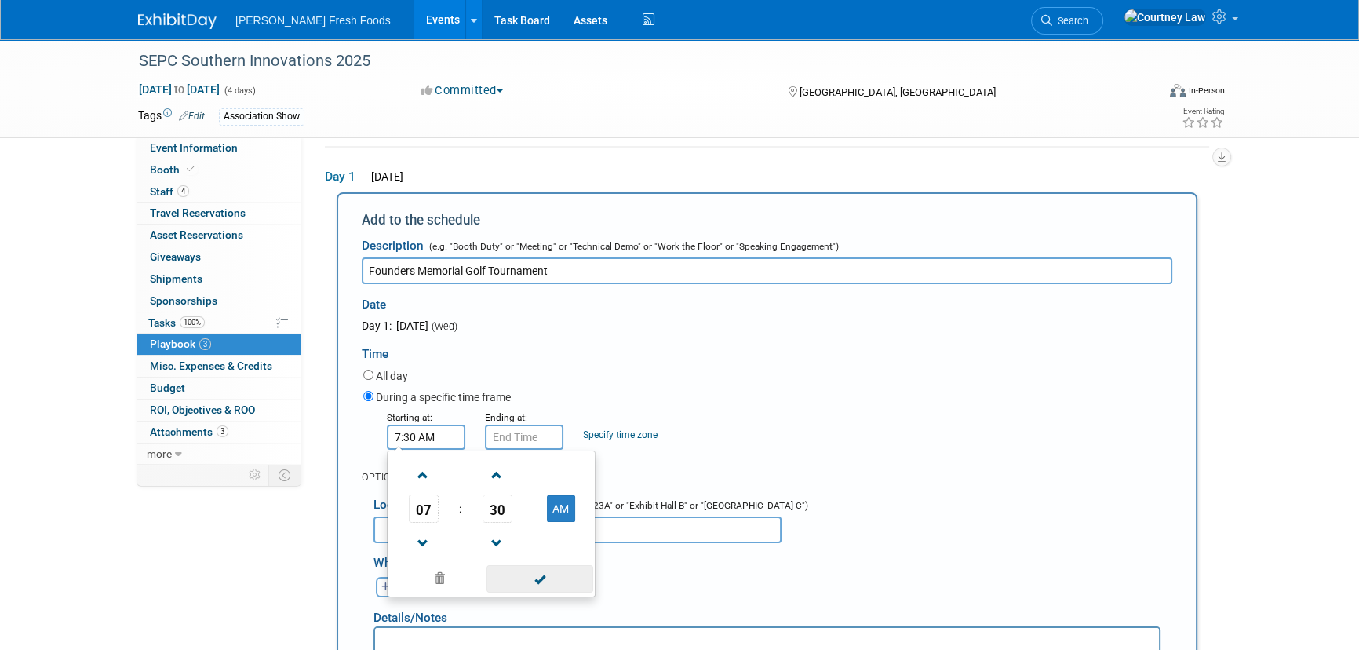
click at [532, 583] on span at bounding box center [540, 578] width 106 height 27
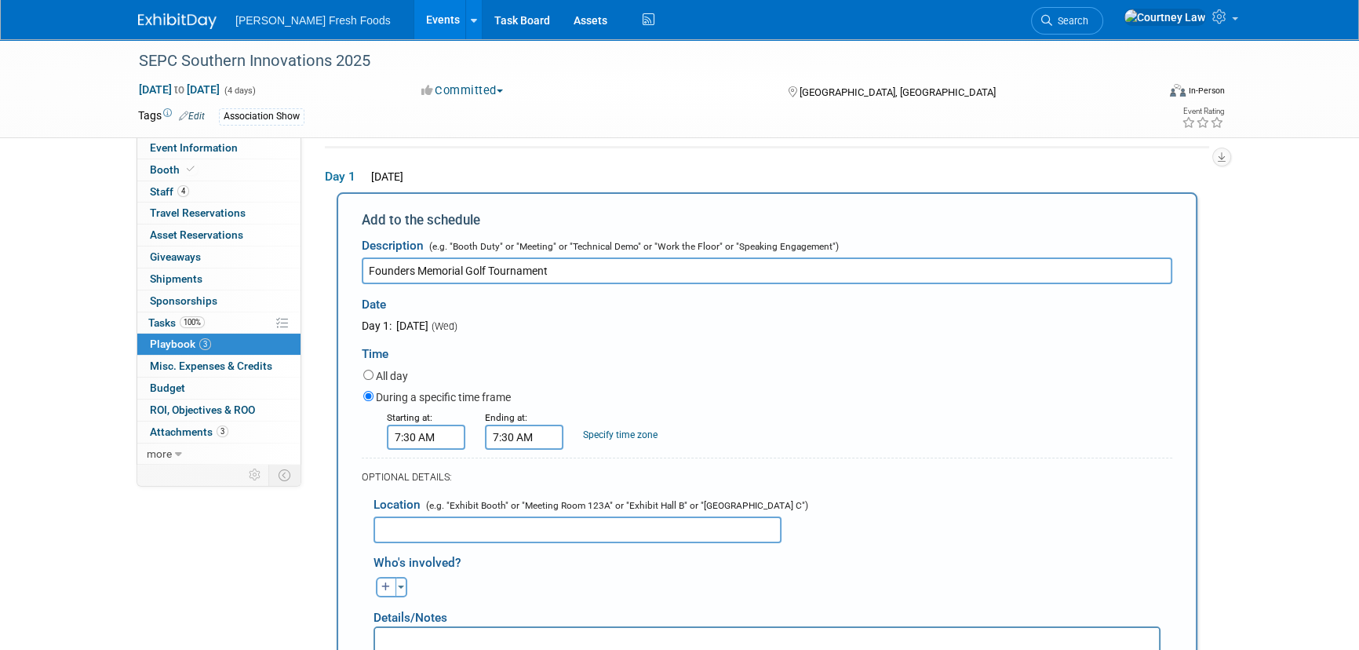
click at [516, 435] on input "7:30 AM" at bounding box center [524, 437] width 78 height 25
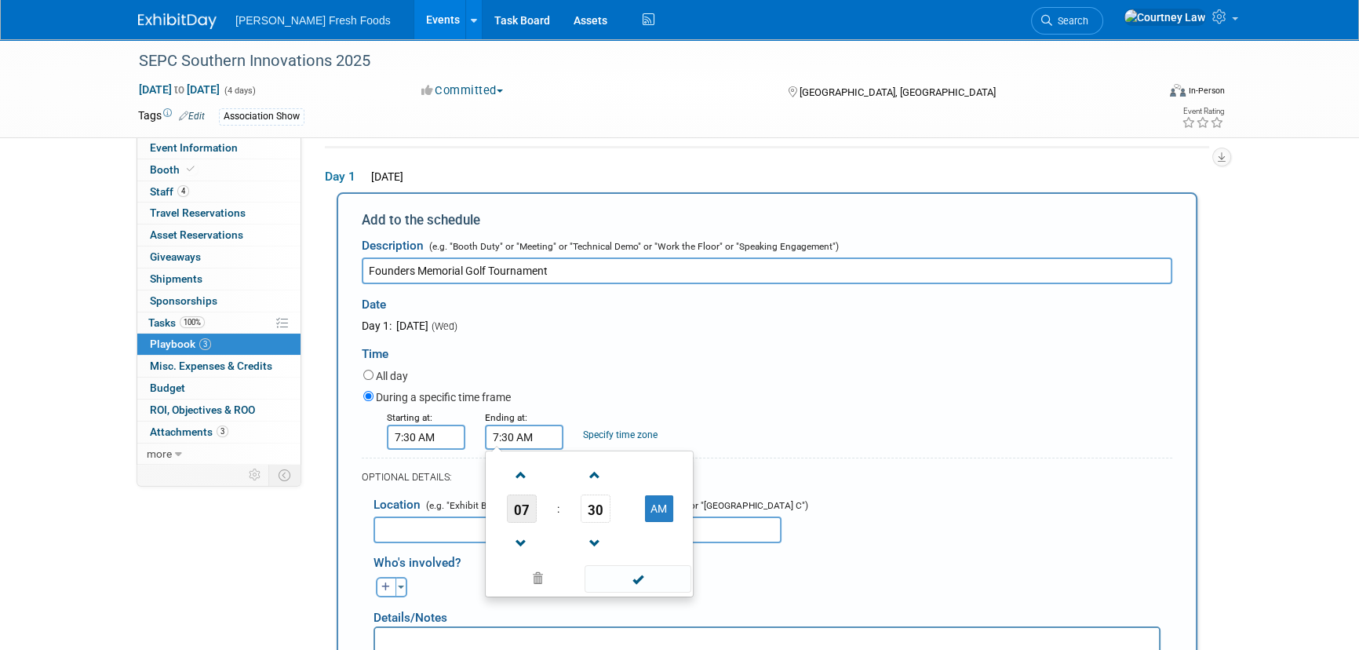
click at [520, 518] on span "07" at bounding box center [522, 508] width 30 height 28
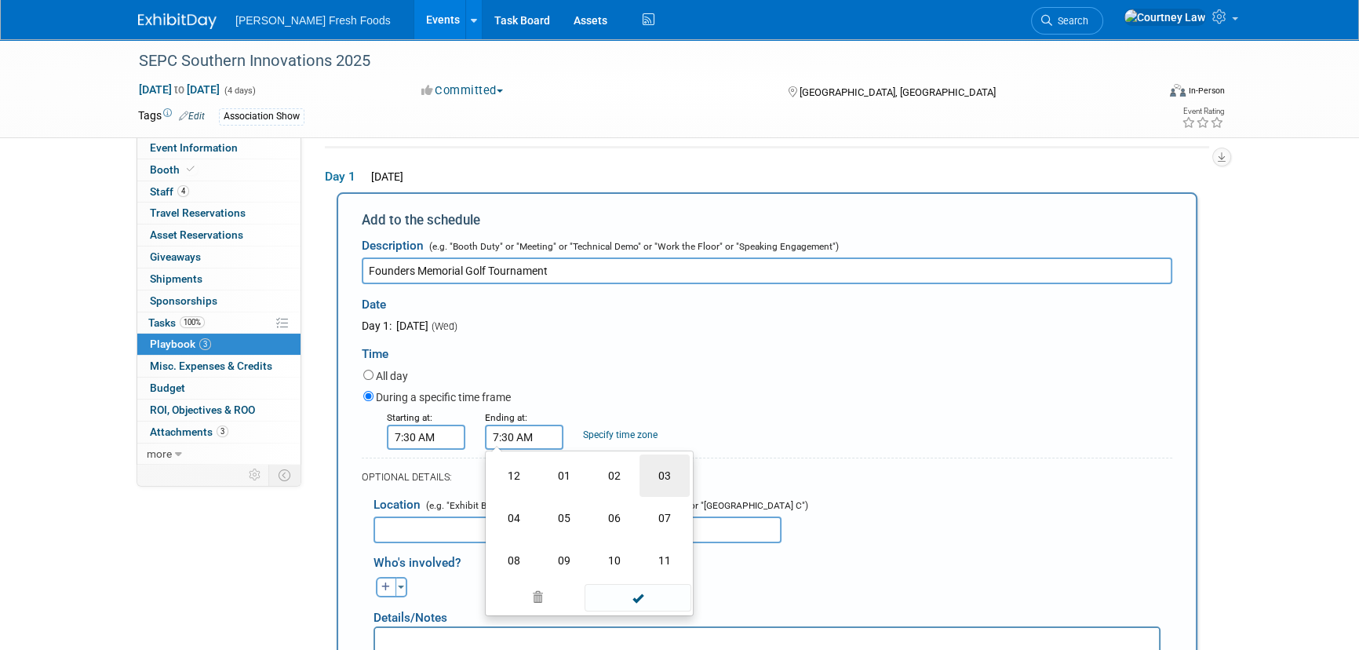
click at [651, 479] on td "03" at bounding box center [665, 475] width 50 height 42
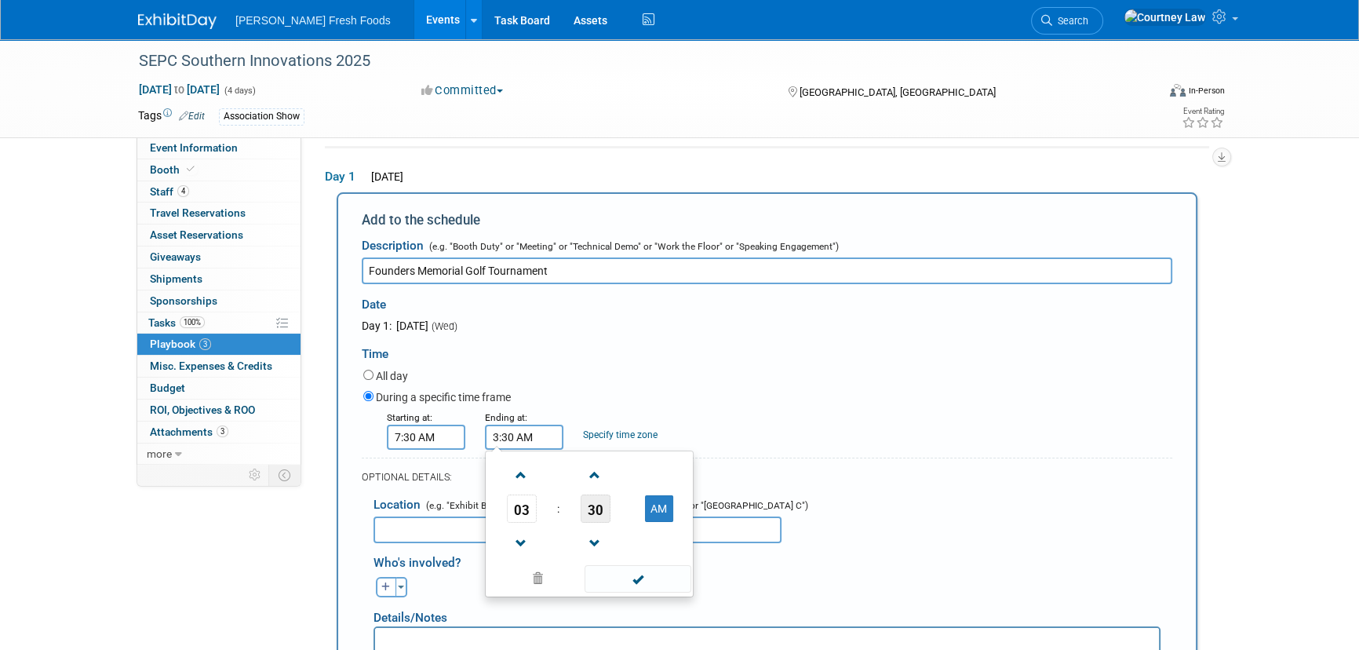
click at [585, 515] on span "30" at bounding box center [596, 508] width 30 height 28
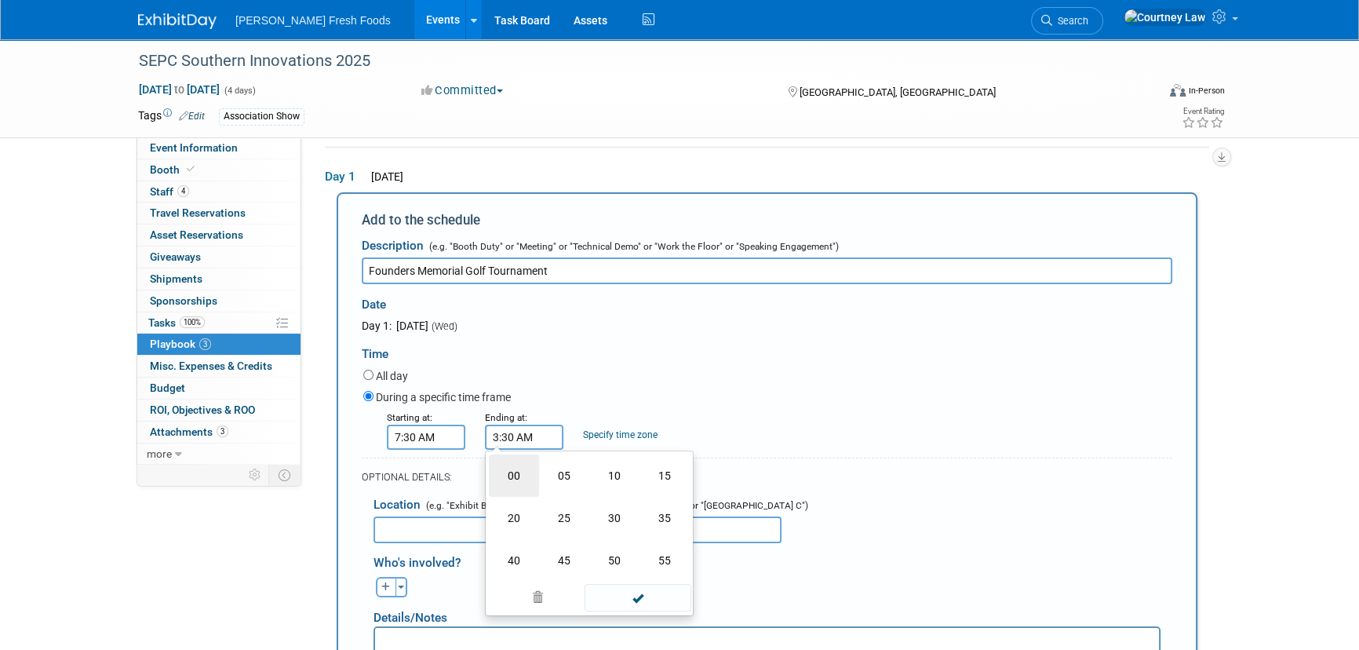
click at [516, 476] on td "00" at bounding box center [514, 475] width 50 height 42
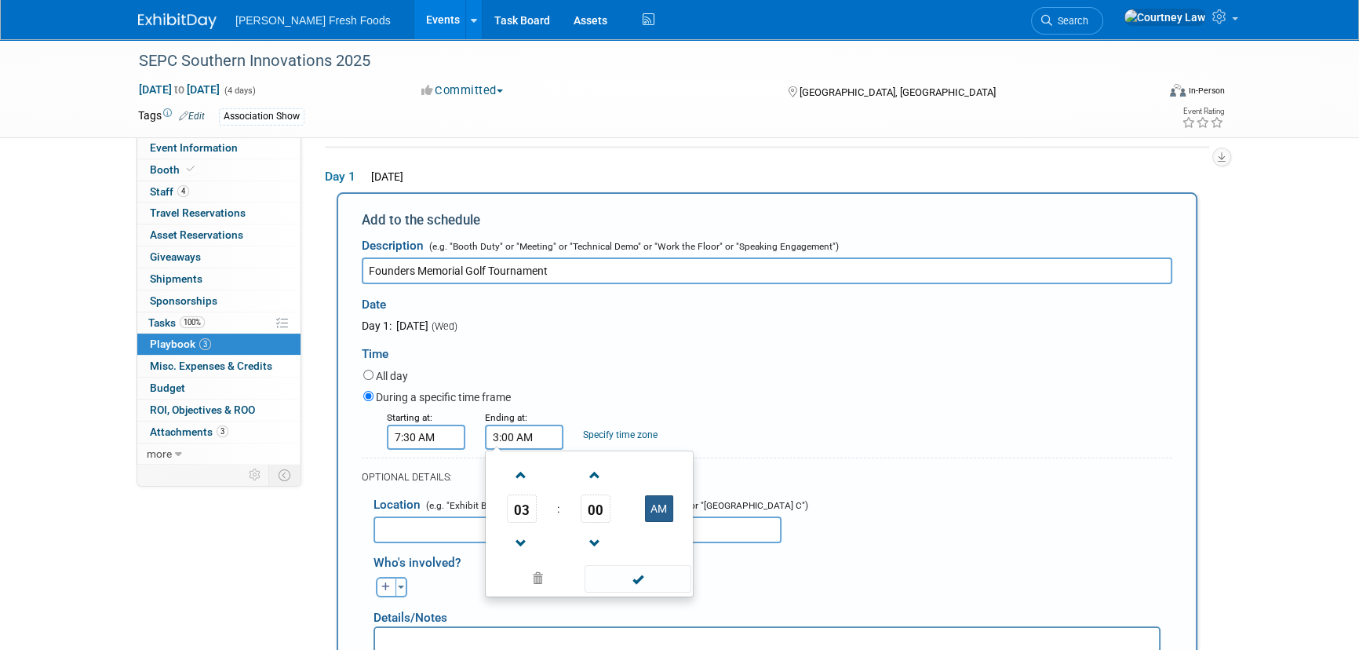
click at [659, 512] on button "AM" at bounding box center [659, 508] width 28 height 27
type input "3:00 PM"
click at [648, 583] on span at bounding box center [638, 578] width 106 height 27
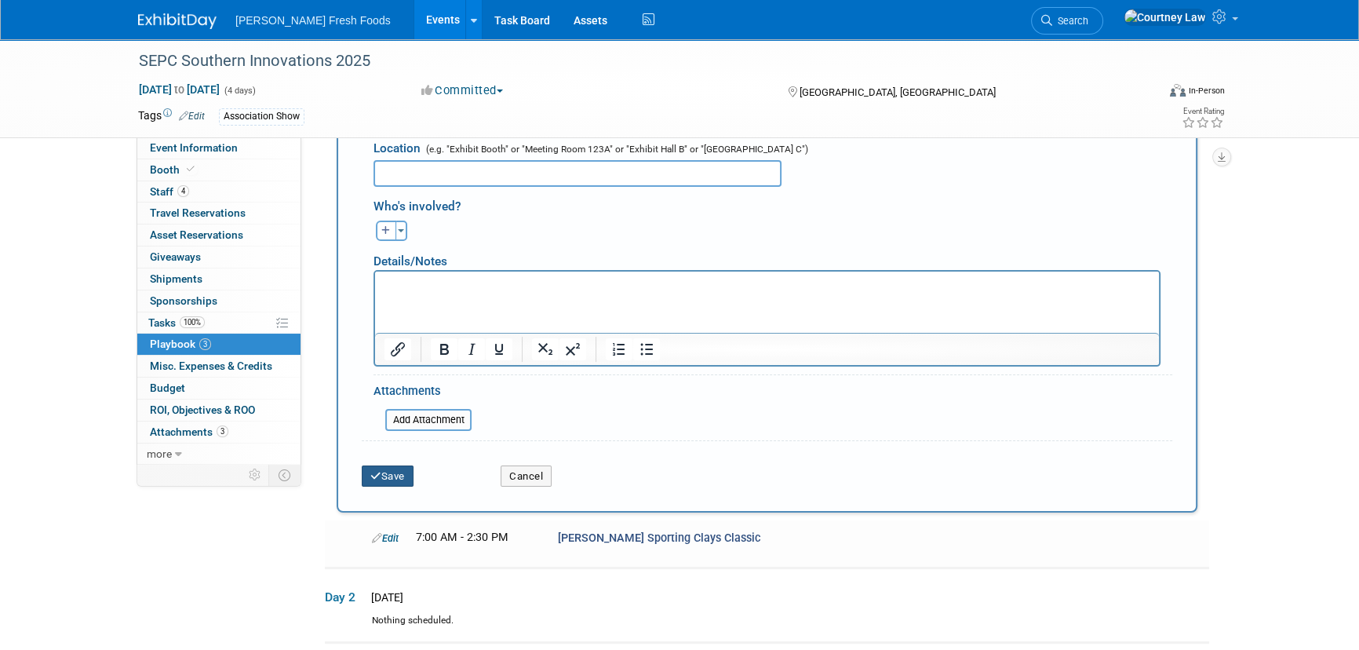
click at [414, 483] on button "Save" at bounding box center [388, 476] width 52 height 22
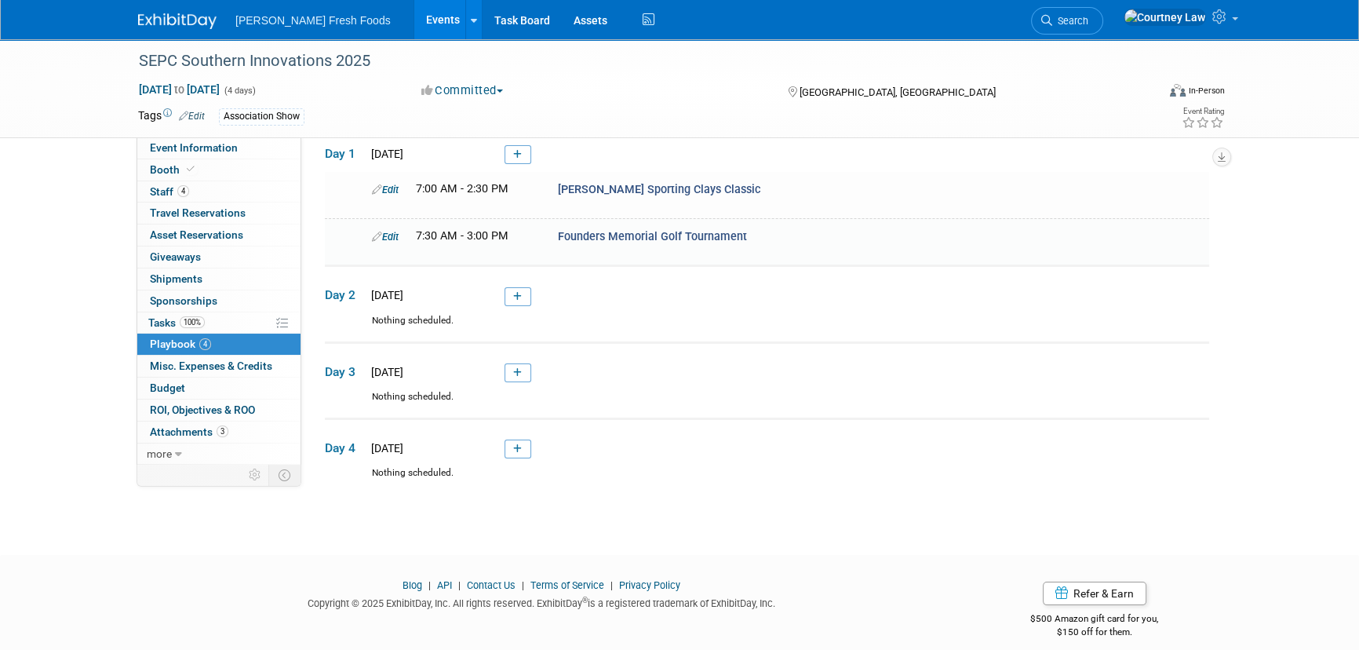
scroll to position [87, 0]
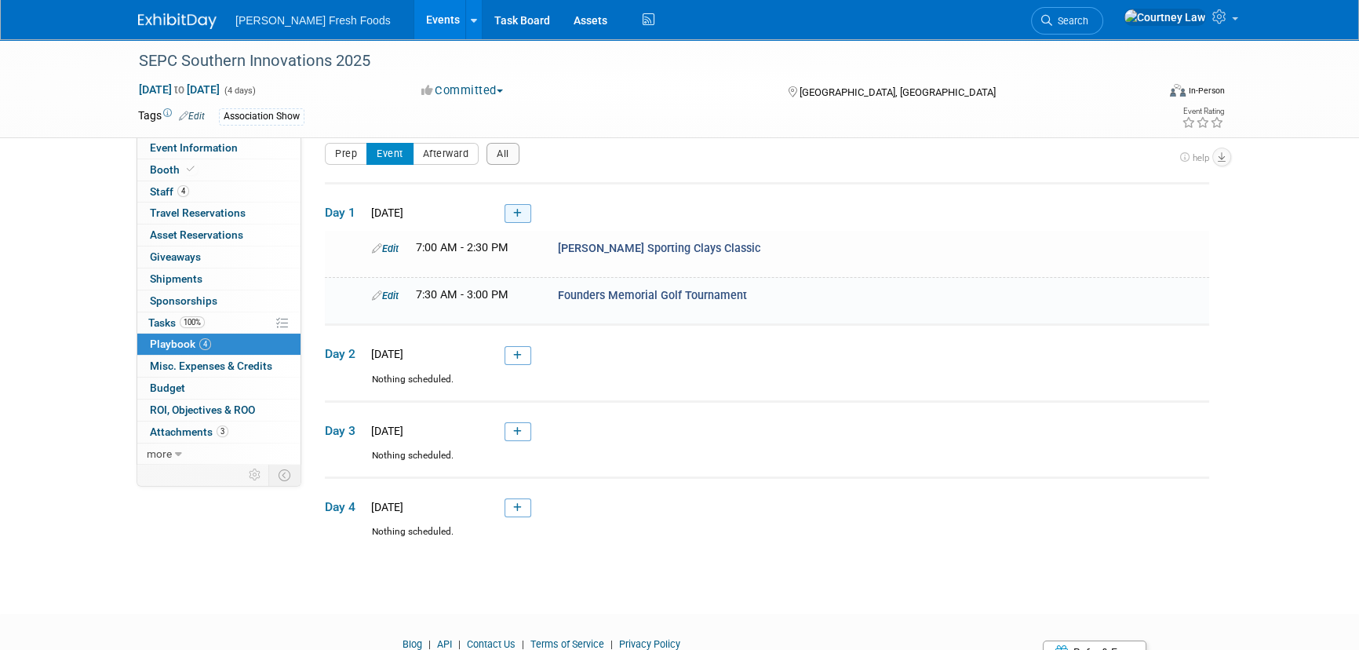
click at [530, 204] on link at bounding box center [518, 213] width 27 height 19
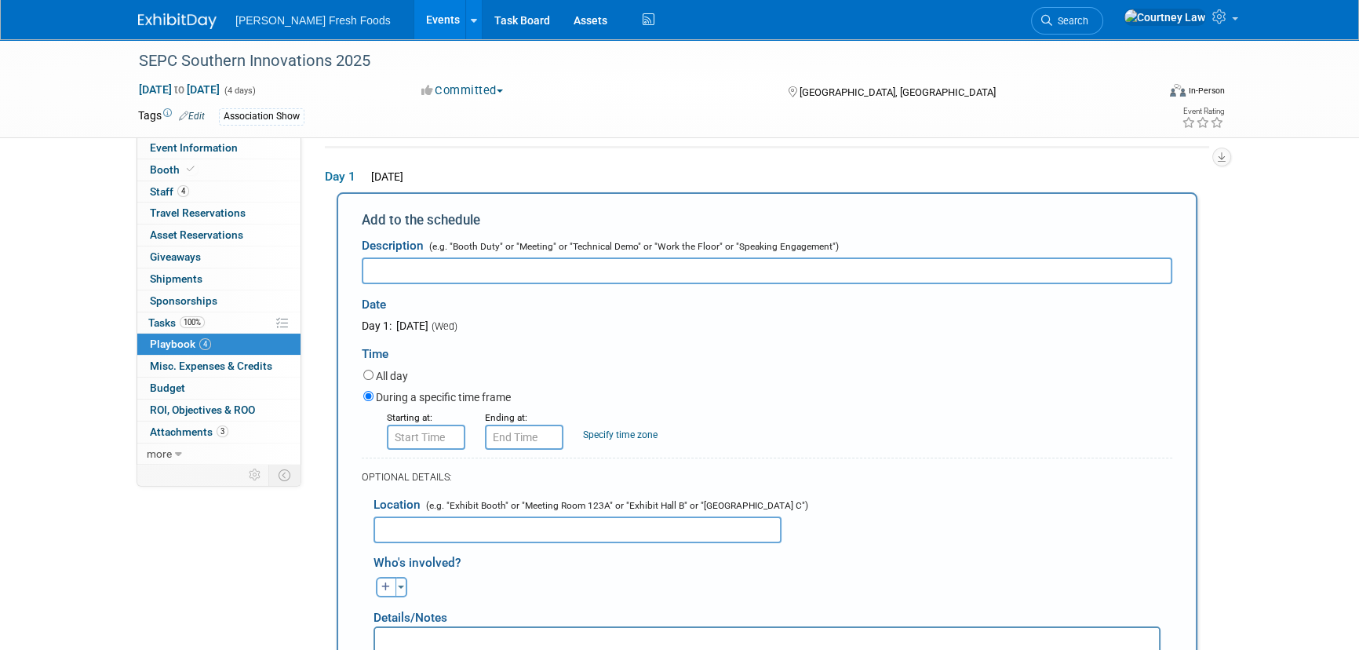
scroll to position [0, 0]
click at [637, 265] on input "text" at bounding box center [767, 270] width 811 height 27
paste input "SEPC Next Generation Leadership Academy Session"
type input "SEPC Next Generation Leadership Academy Session"
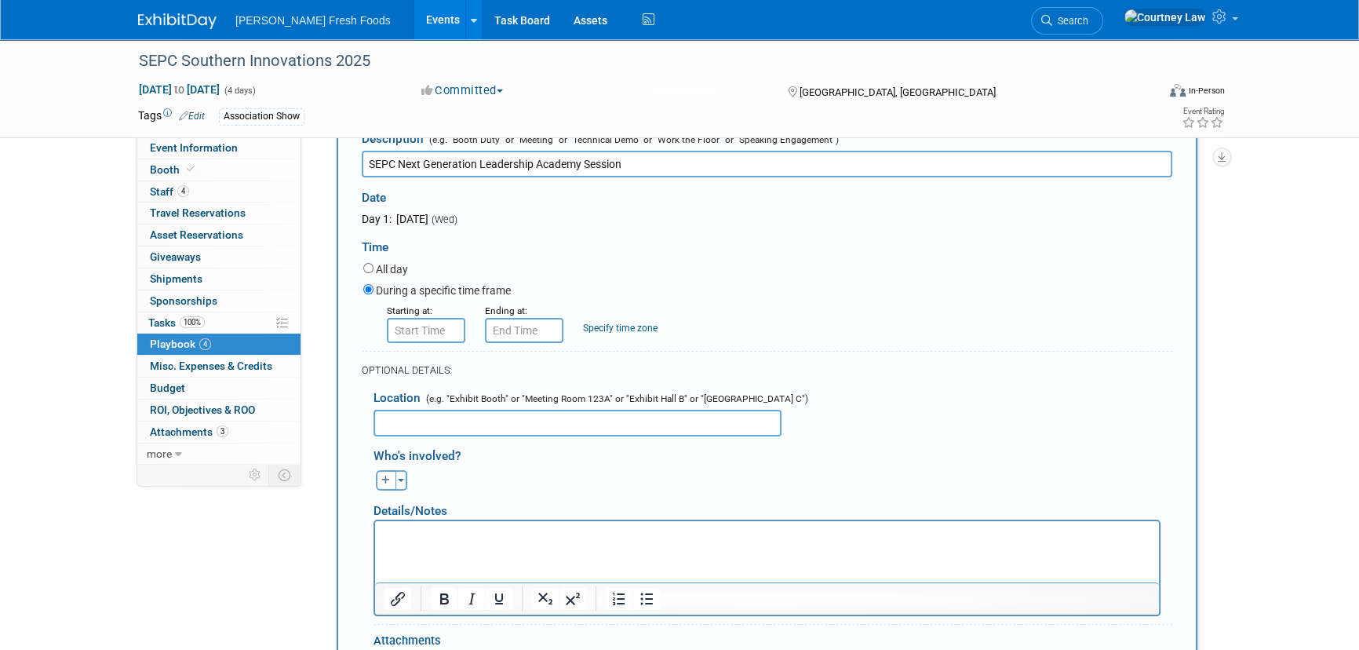
scroll to position [195, 0]
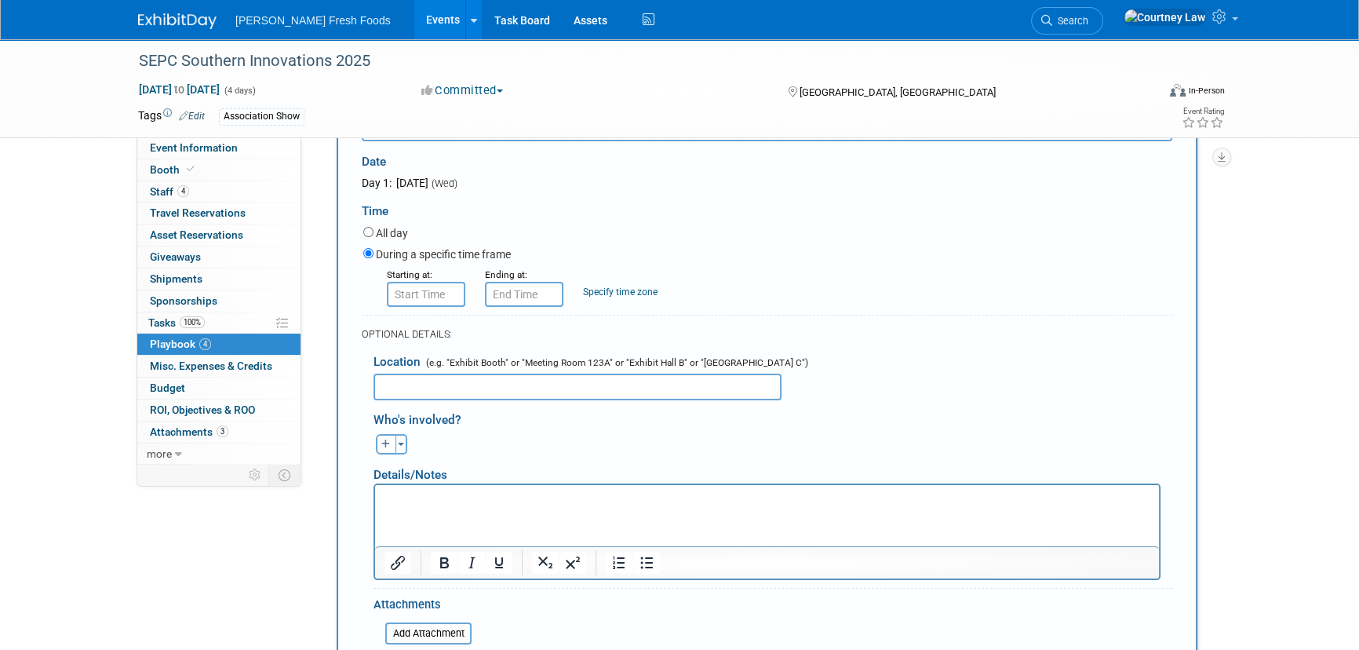
click at [572, 490] on p "Rich Text Area. Press ALT-0 for help." at bounding box center [768, 498] width 766 height 16
paste body "Rich Text Area. Press ALT-0 for help."
click at [581, 494] on p "SEPC NGLA Class only)" at bounding box center [768, 498] width 766 height 16
type input "8:00 AM"
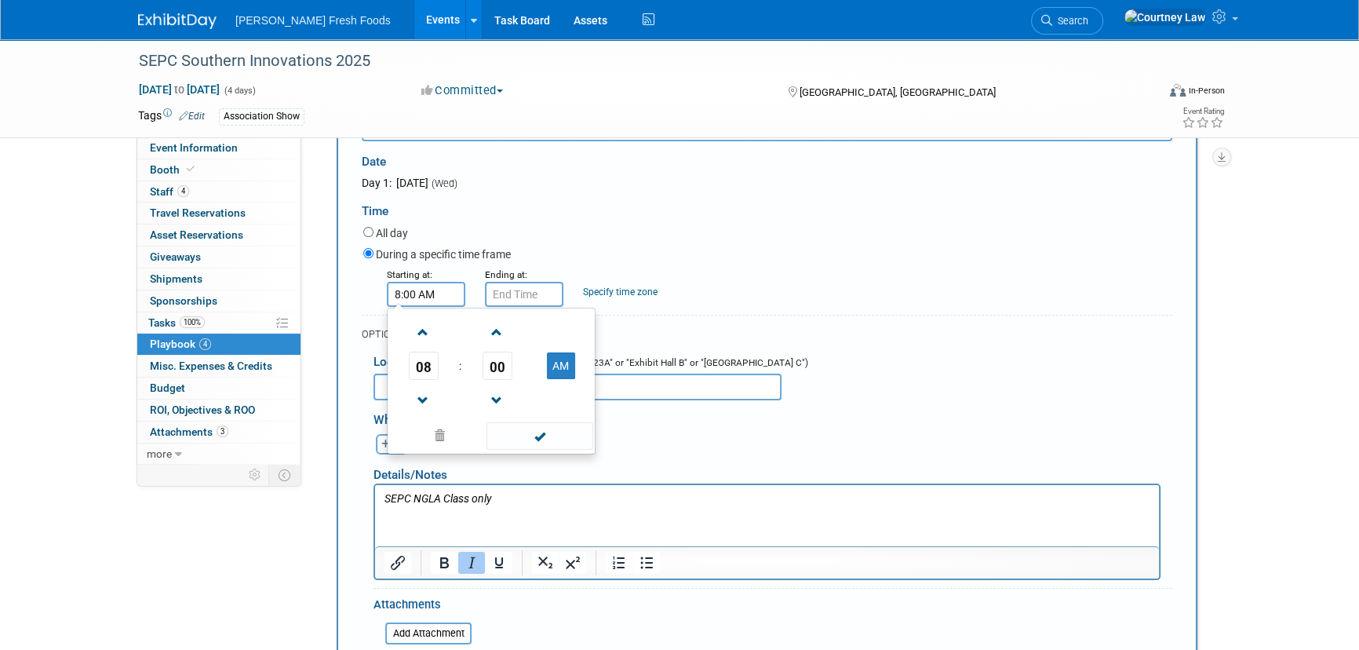
click at [436, 289] on input "8:00 AM" at bounding box center [426, 294] width 78 height 25
drag, startPoint x: 523, startPoint y: 435, endPoint x: 533, endPoint y: 365, distance: 70.6
click at [523, 435] on span at bounding box center [540, 435] width 106 height 27
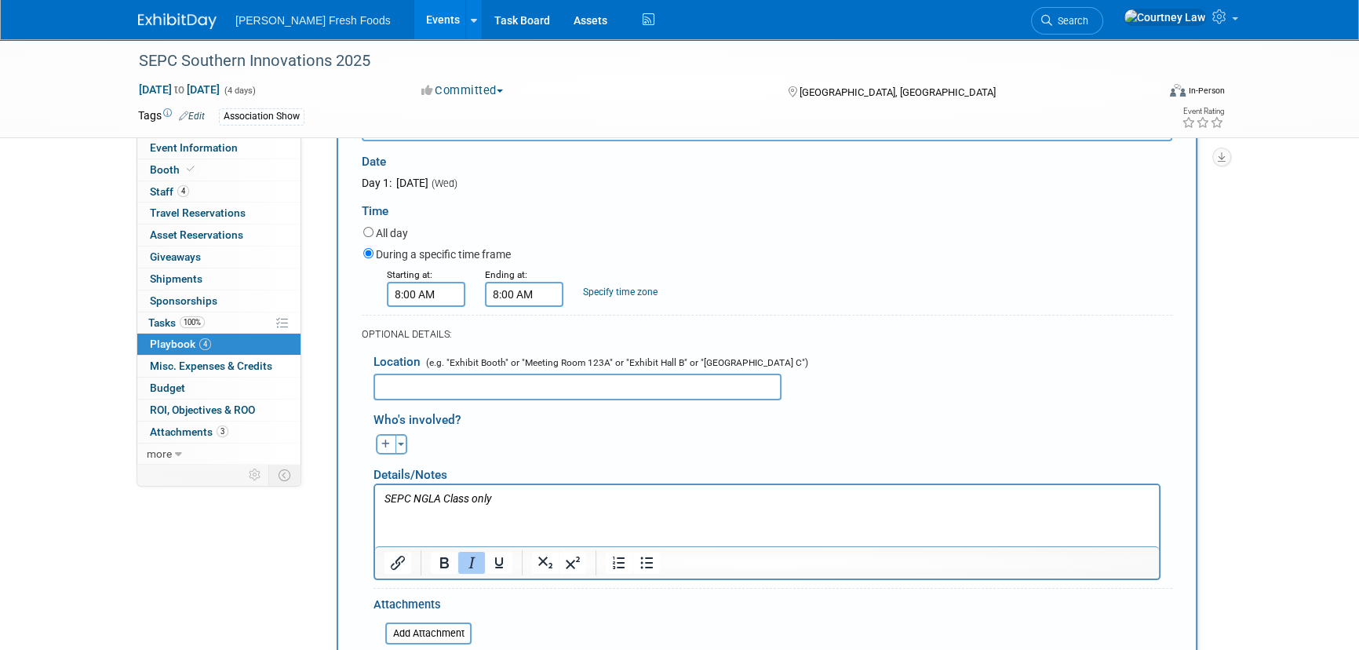
click at [534, 293] on input "8:00 AM" at bounding box center [524, 294] width 78 height 25
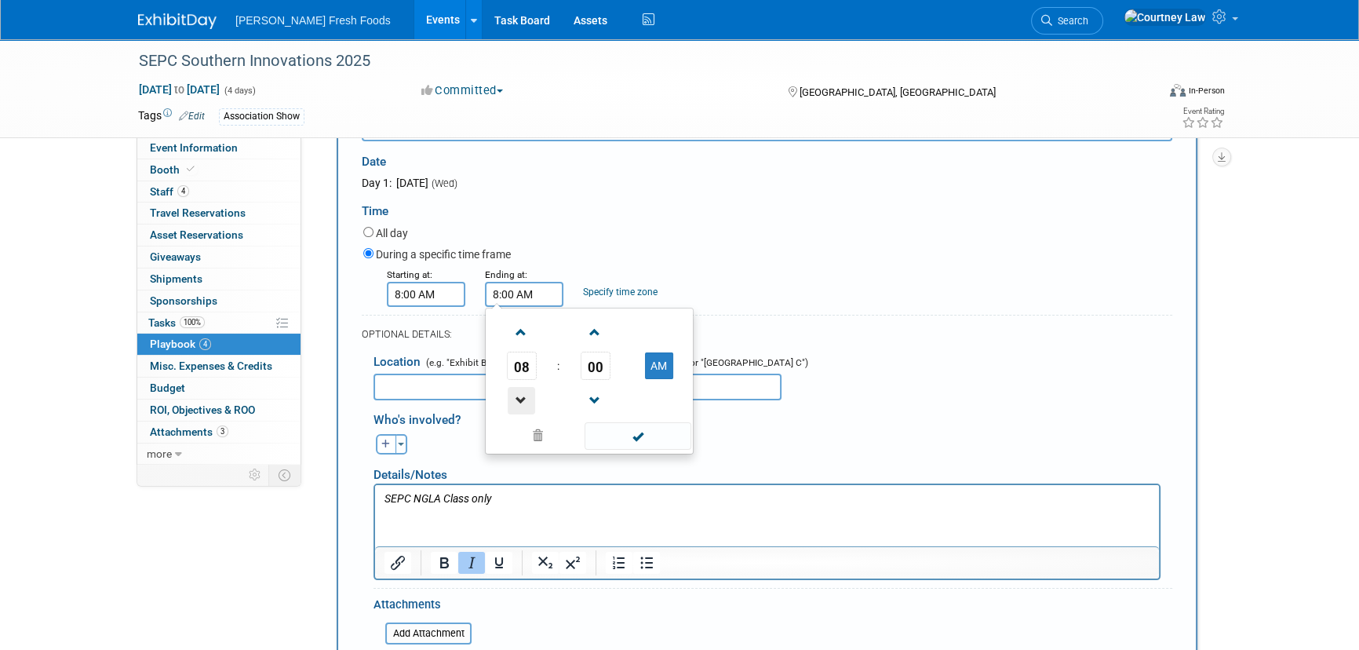
click at [526, 395] on span at bounding box center [521, 400] width 27 height 27
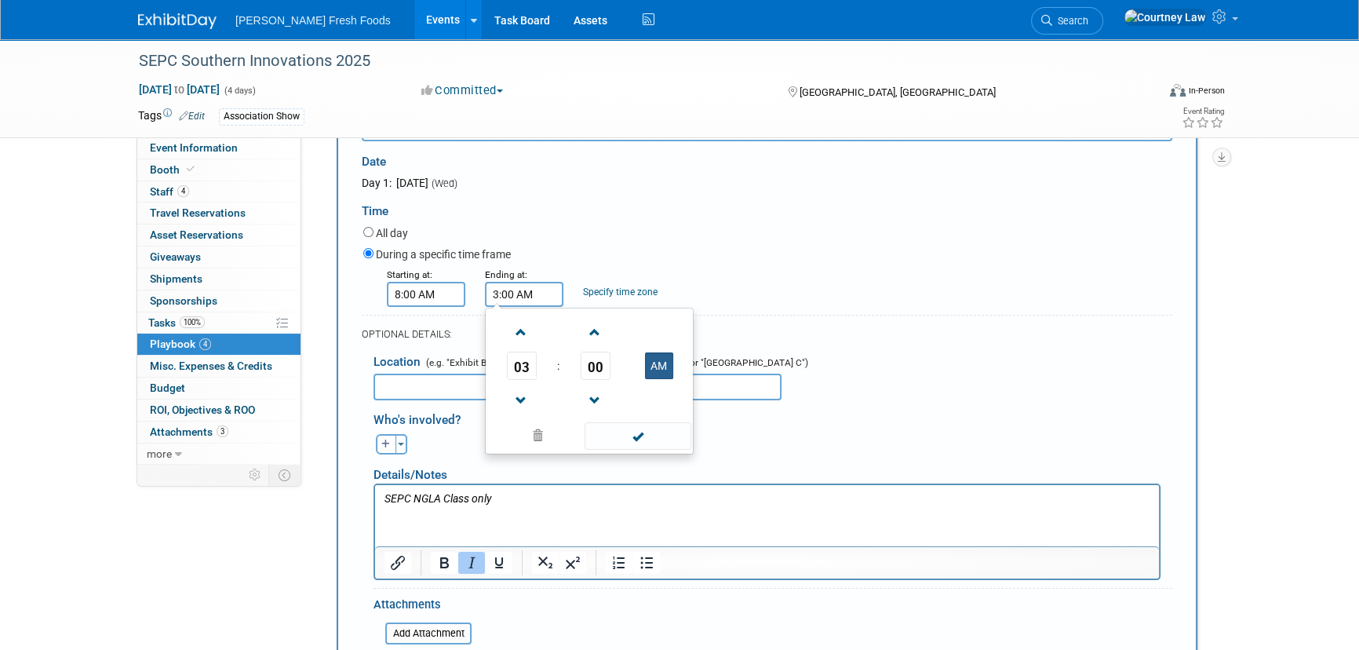
click at [651, 355] on button "AM" at bounding box center [659, 365] width 28 height 27
type input "3:00 PM"
click at [638, 439] on span at bounding box center [638, 435] width 106 height 27
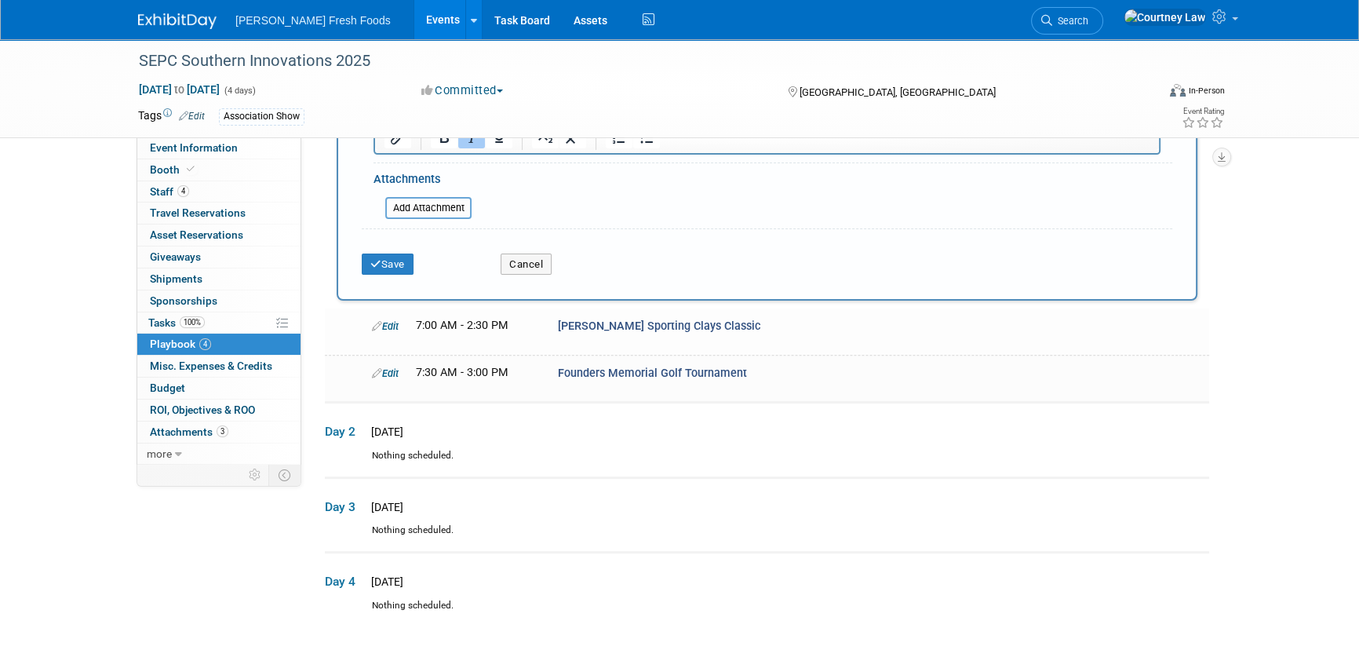
scroll to position [622, 0]
click at [385, 265] on button "Save" at bounding box center [388, 262] width 52 height 22
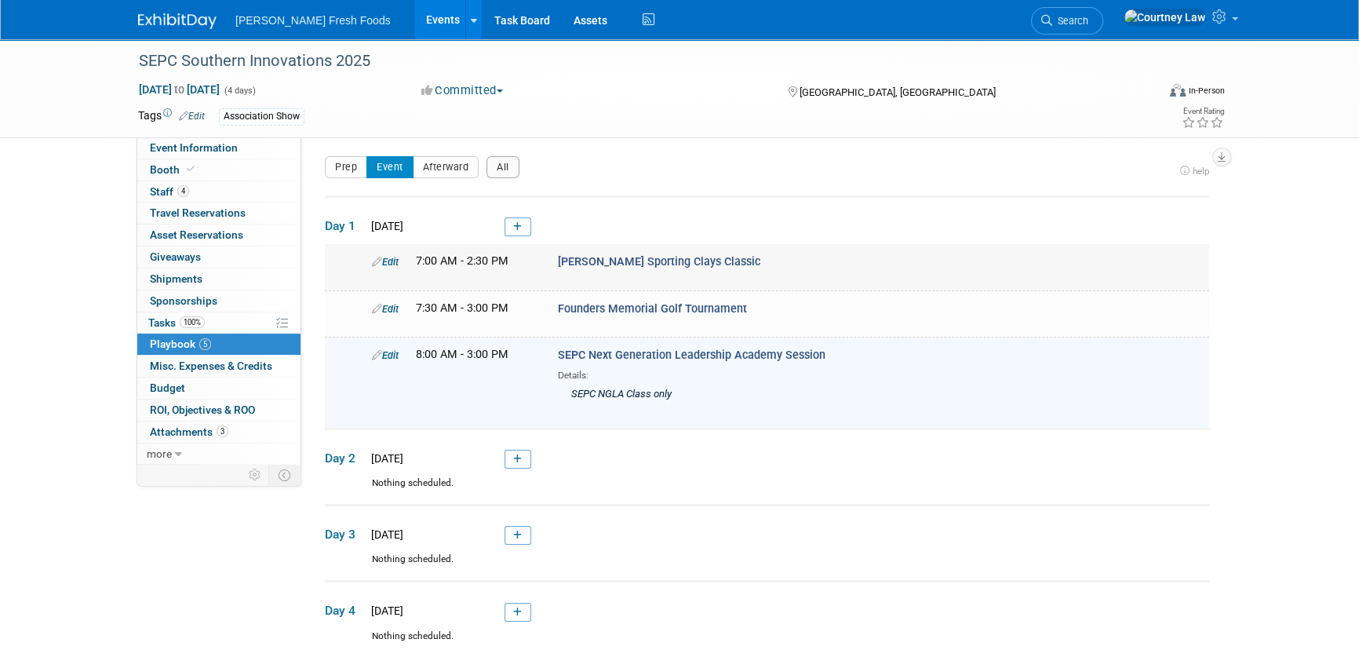
scroll to position [0, 0]
click at [510, 233] on link at bounding box center [518, 229] width 27 height 19
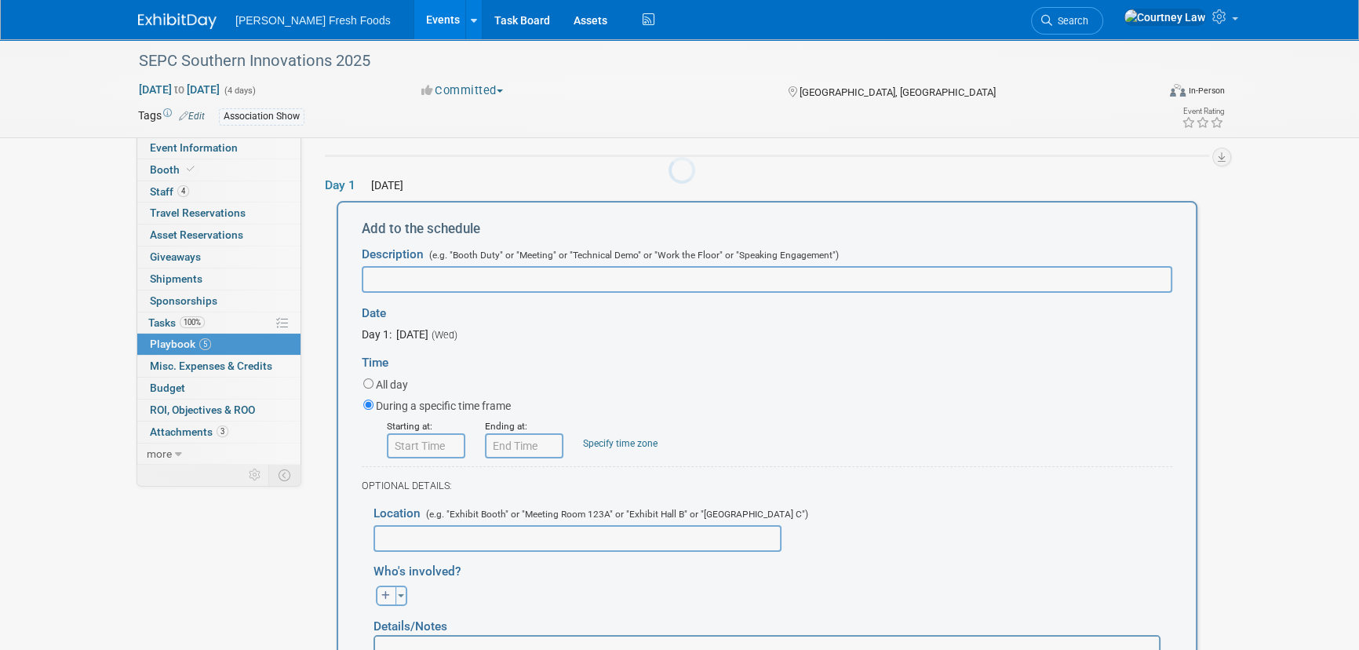
scroll to position [52, 0]
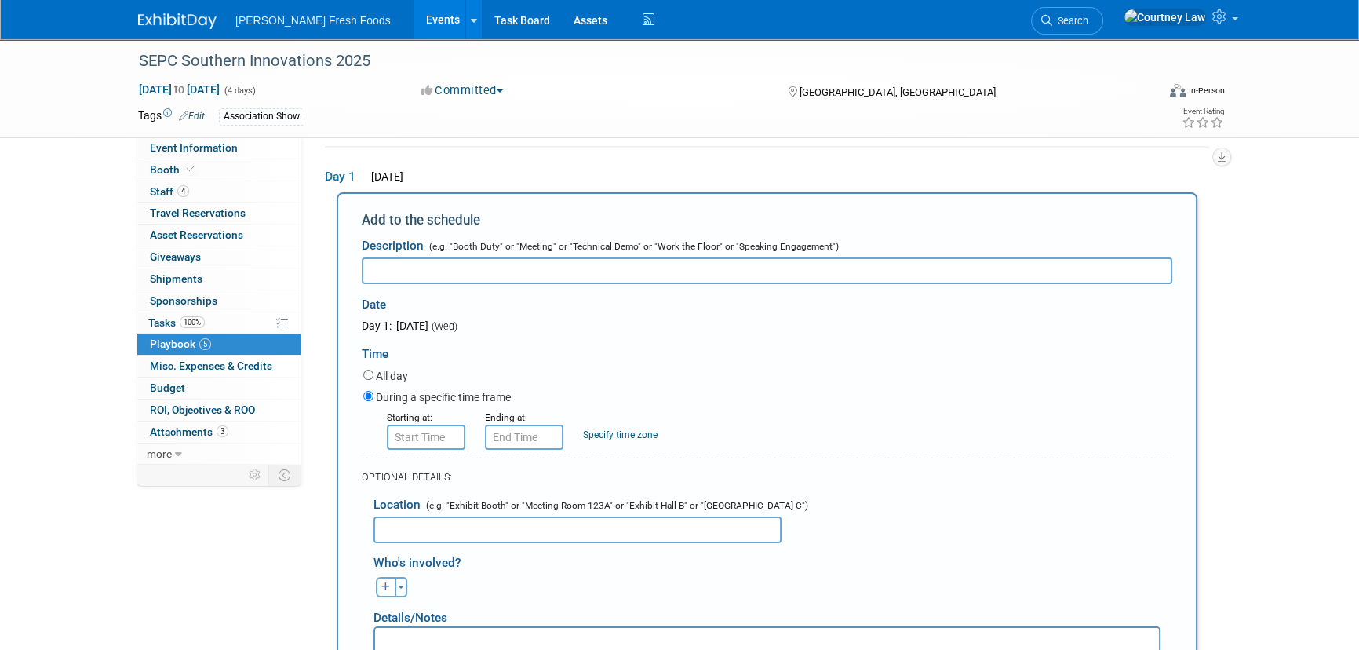
click at [498, 267] on input "text" at bounding box center [767, 270] width 811 height 27
paste input "SEPC Committee Meetings"
type input "SEPC Committee Meetings"
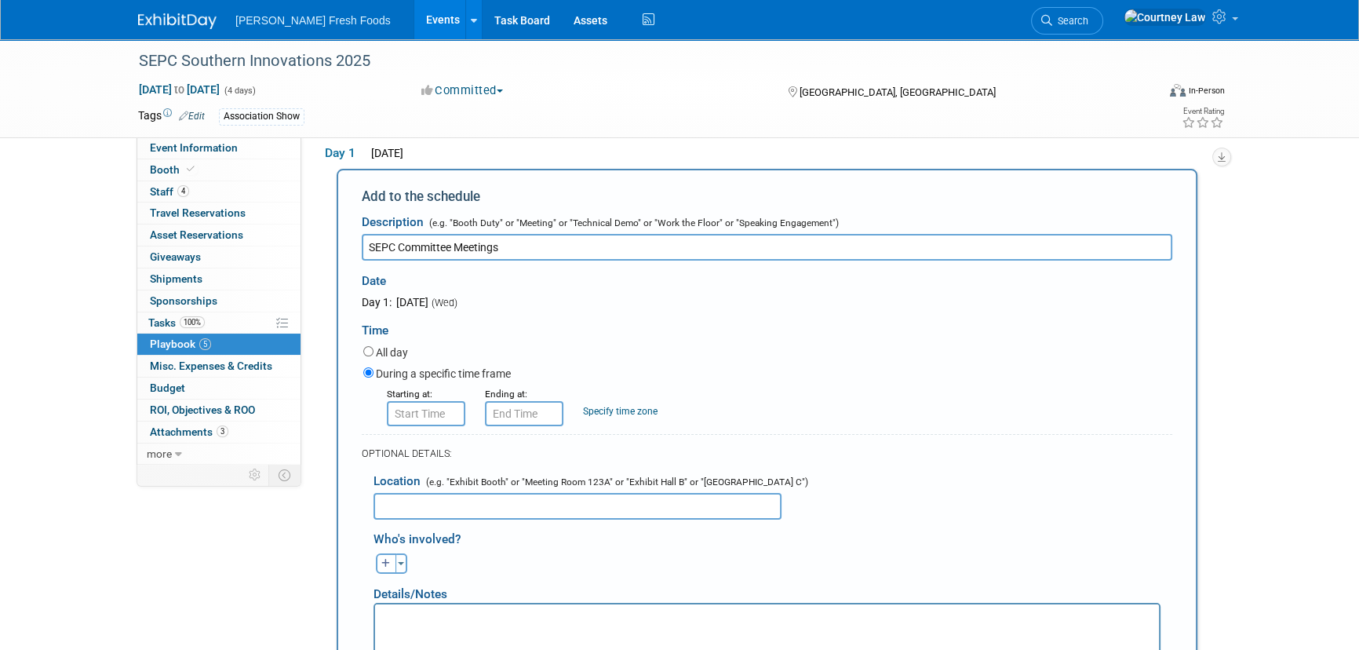
scroll to position [285, 0]
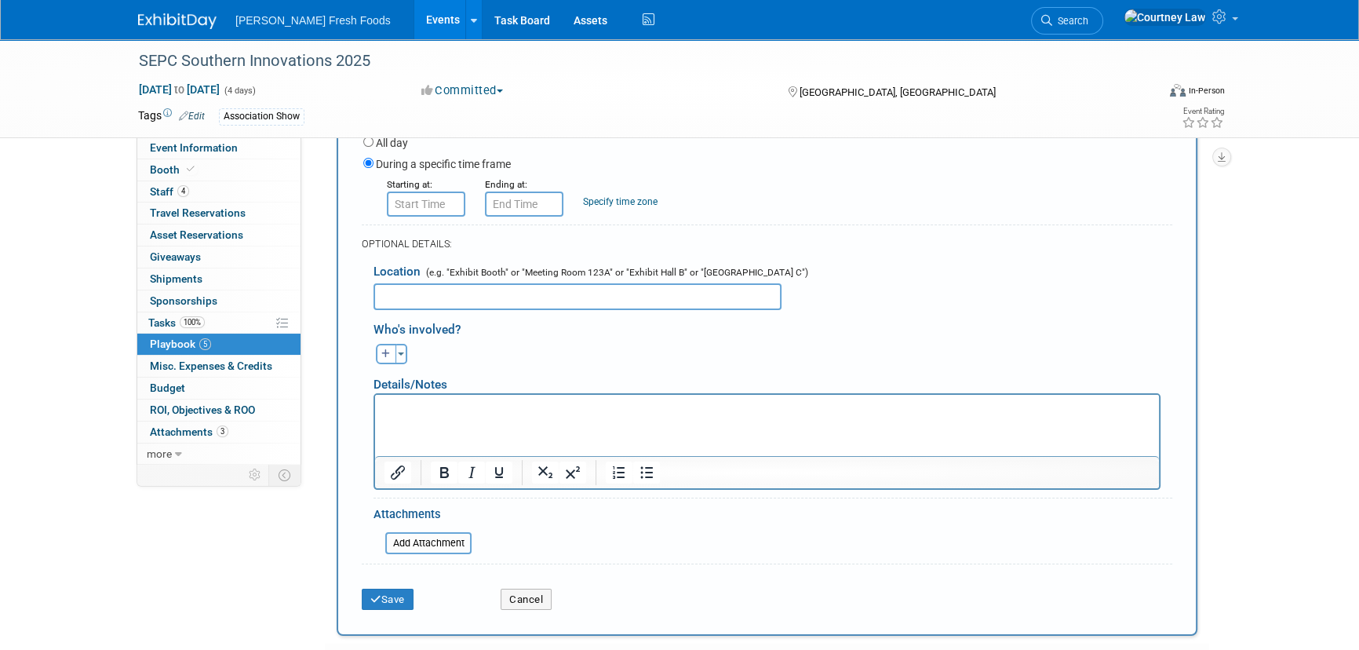
click at [460, 416] on html at bounding box center [767, 405] width 784 height 22
paste body "Rich Text Area. Press ALT-0 for help."
click at [719, 410] on p "SEPC Committee Members only)" at bounding box center [768, 408] width 766 height 16
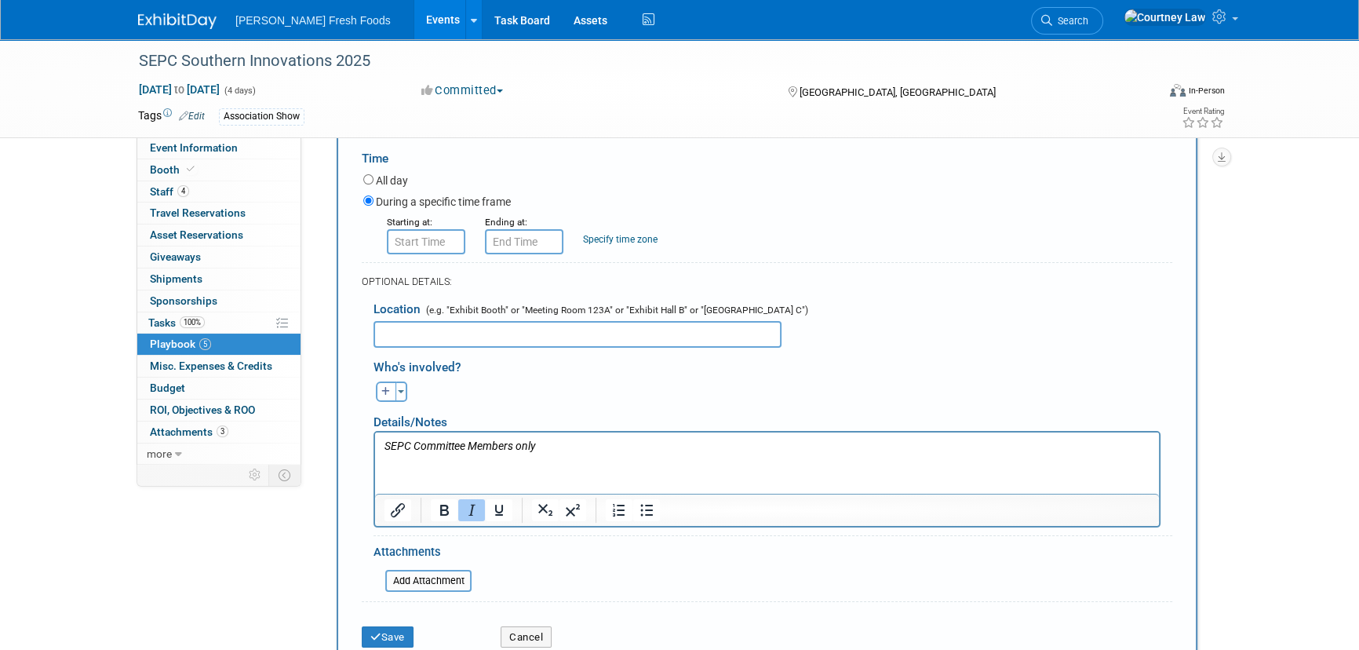
scroll to position [213, 0]
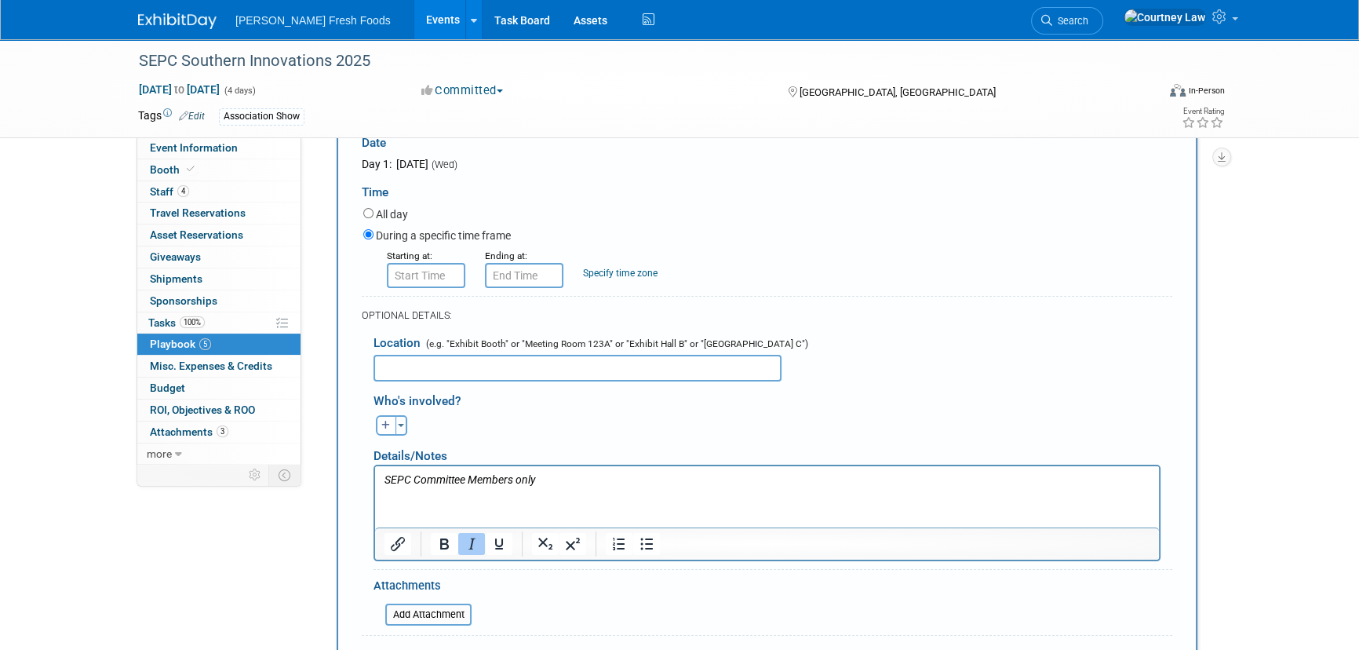
type input "8:00 AM"
click at [419, 272] on input "8:00 AM" at bounding box center [426, 275] width 78 height 25
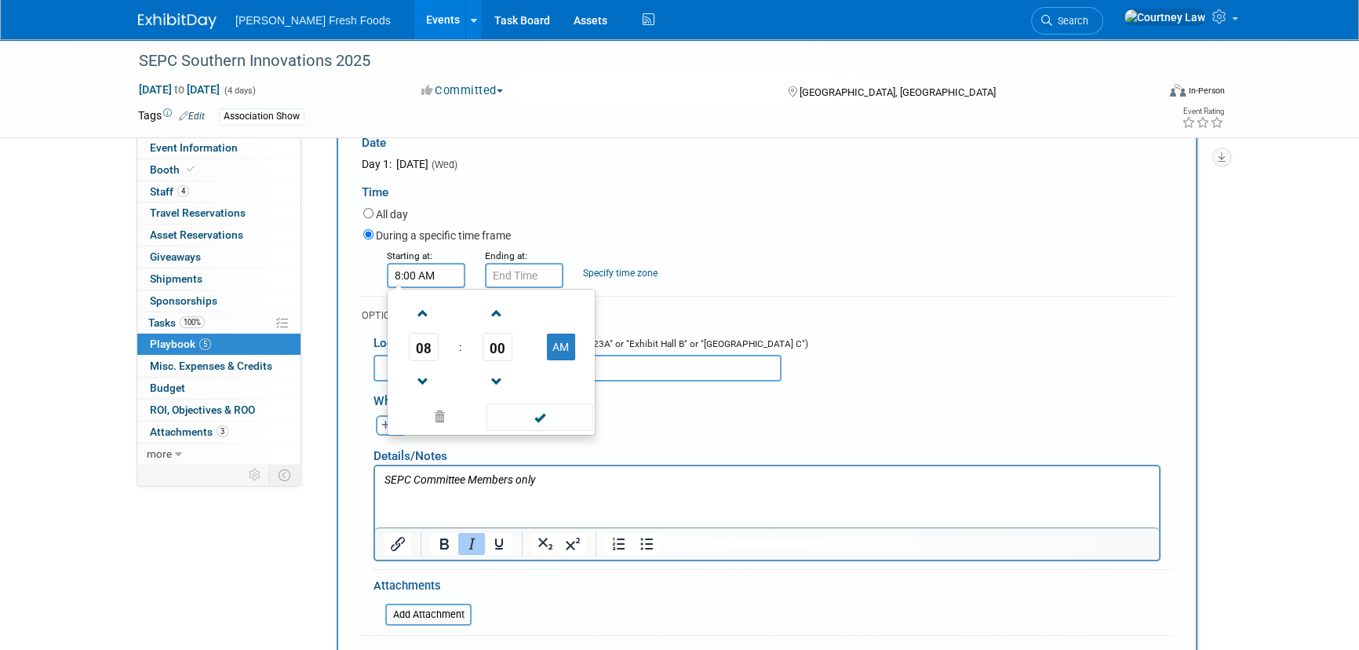
drag, startPoint x: 494, startPoint y: 407, endPoint x: 495, endPoint y: 330, distance: 77.7
click at [494, 407] on span at bounding box center [540, 416] width 106 height 27
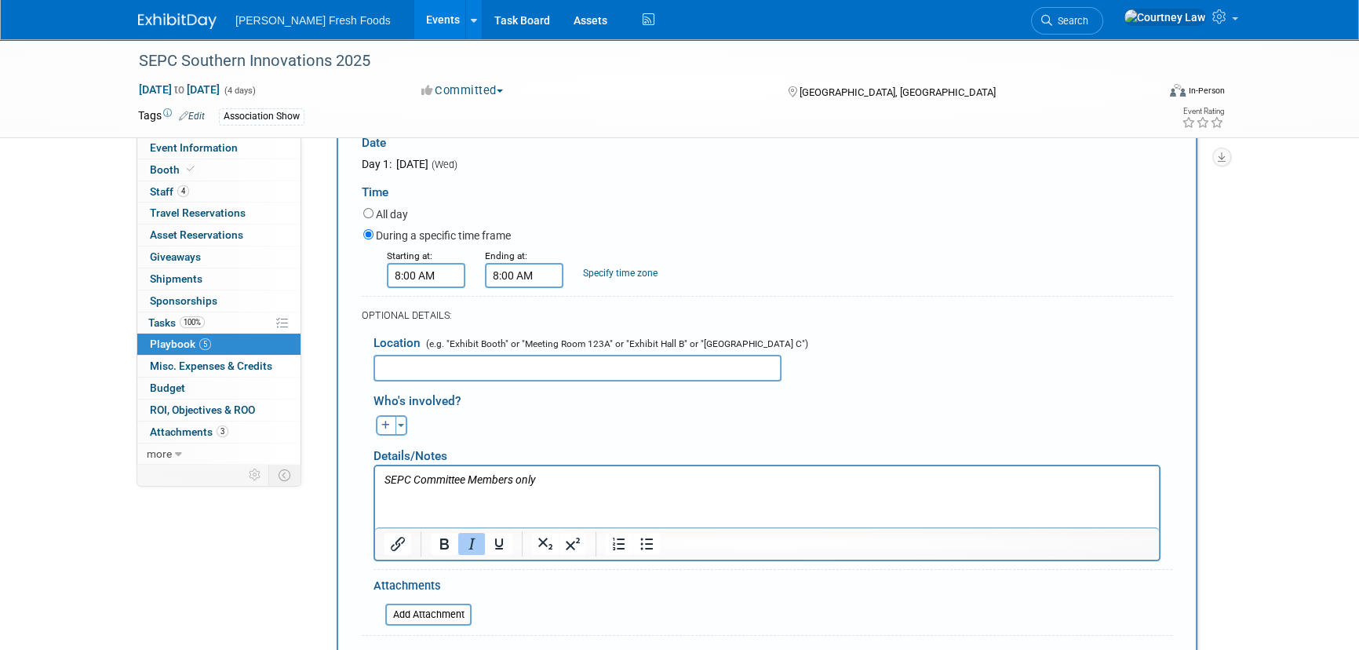
click at [520, 269] on input "8:00 AM" at bounding box center [524, 275] width 78 height 25
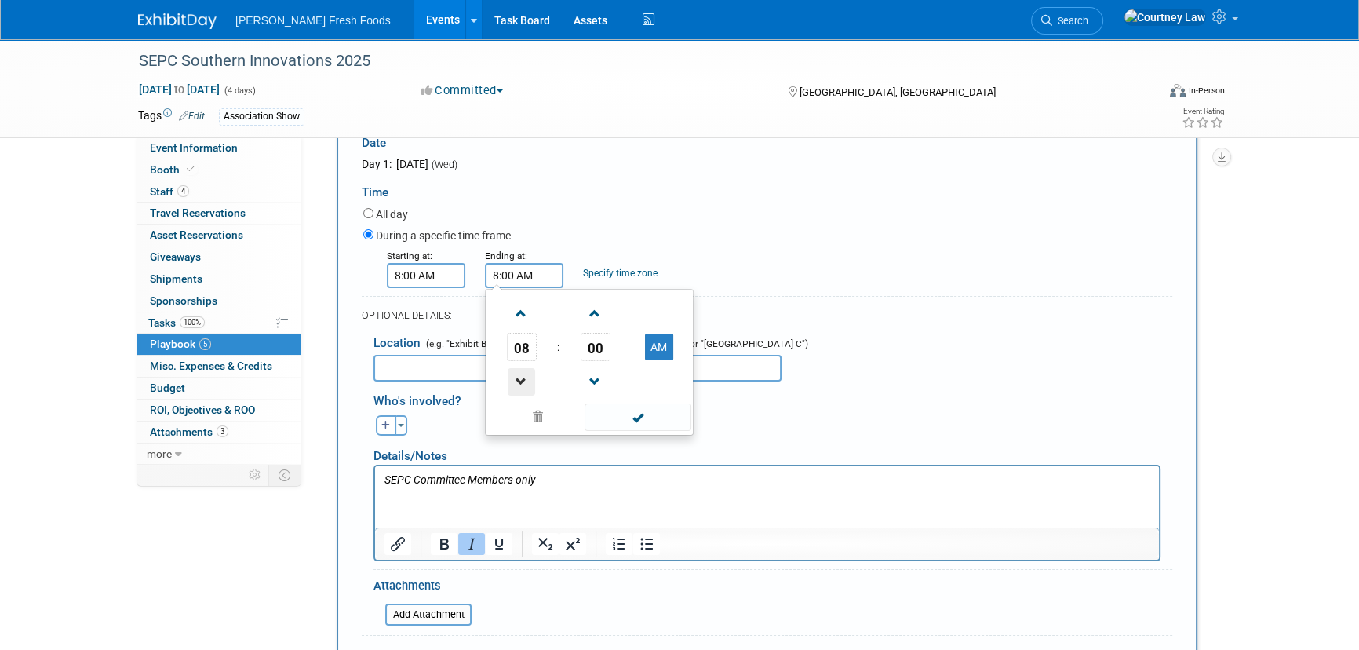
click at [517, 385] on span at bounding box center [521, 381] width 27 height 27
click at [662, 342] on button "AM" at bounding box center [659, 347] width 28 height 27
type input "5:00 PM"
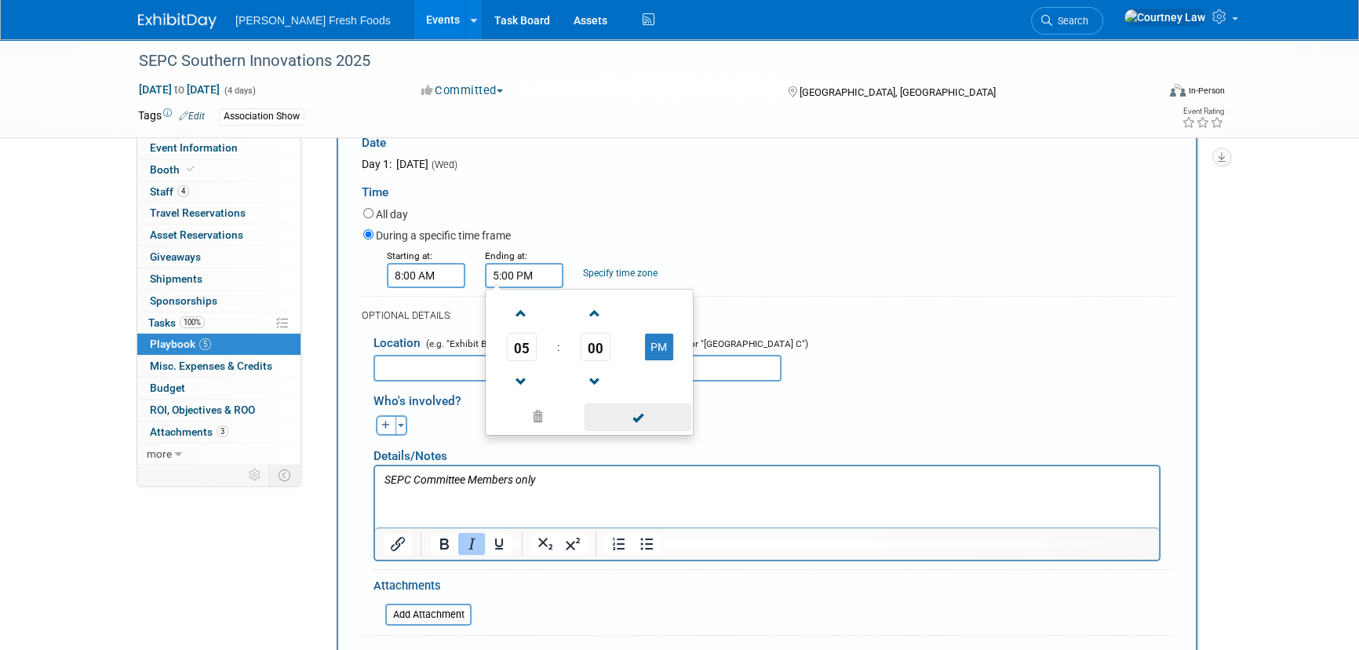
click at [633, 427] on span at bounding box center [638, 416] width 106 height 27
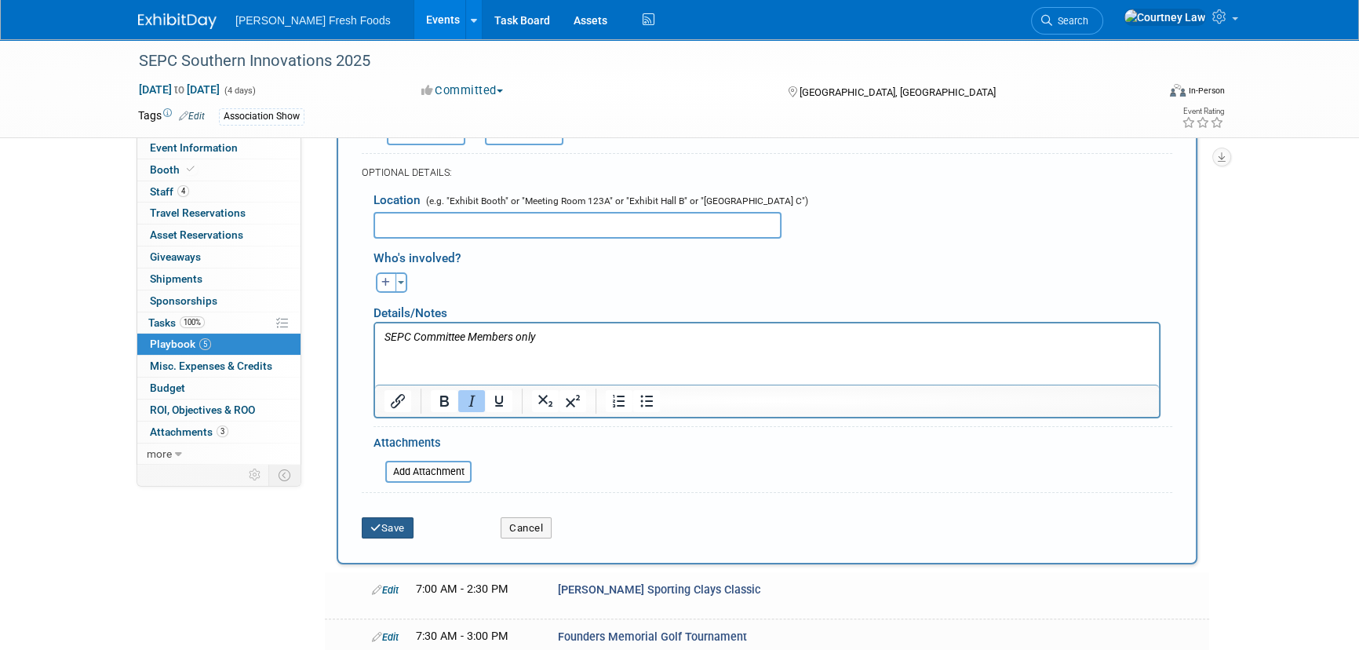
click at [381, 533] on button "Save" at bounding box center [388, 528] width 52 height 22
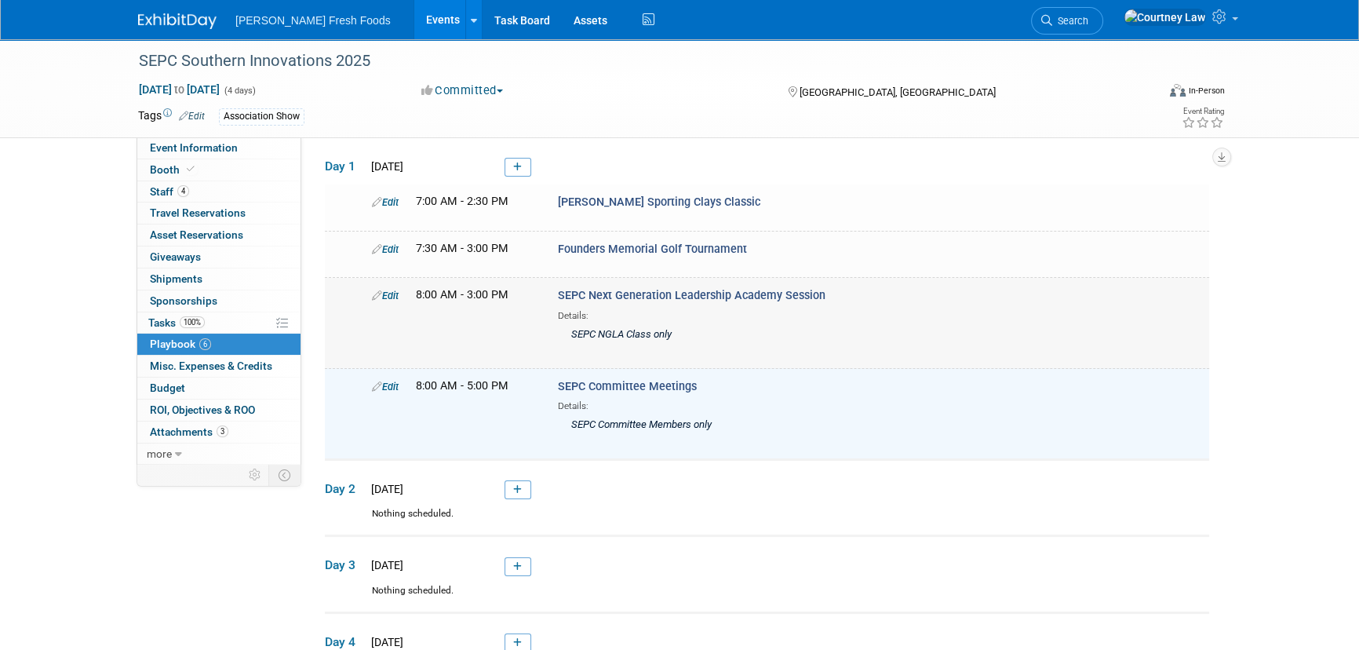
scroll to position [16, 0]
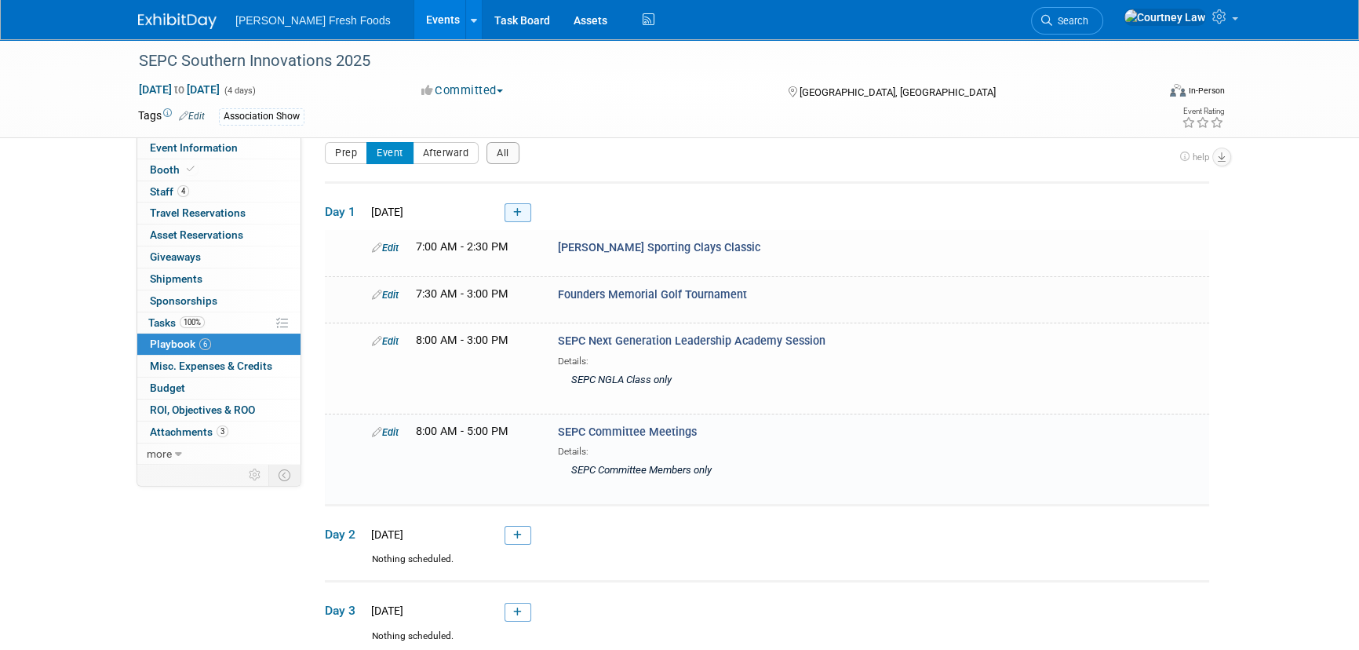
click at [508, 212] on link at bounding box center [518, 212] width 27 height 19
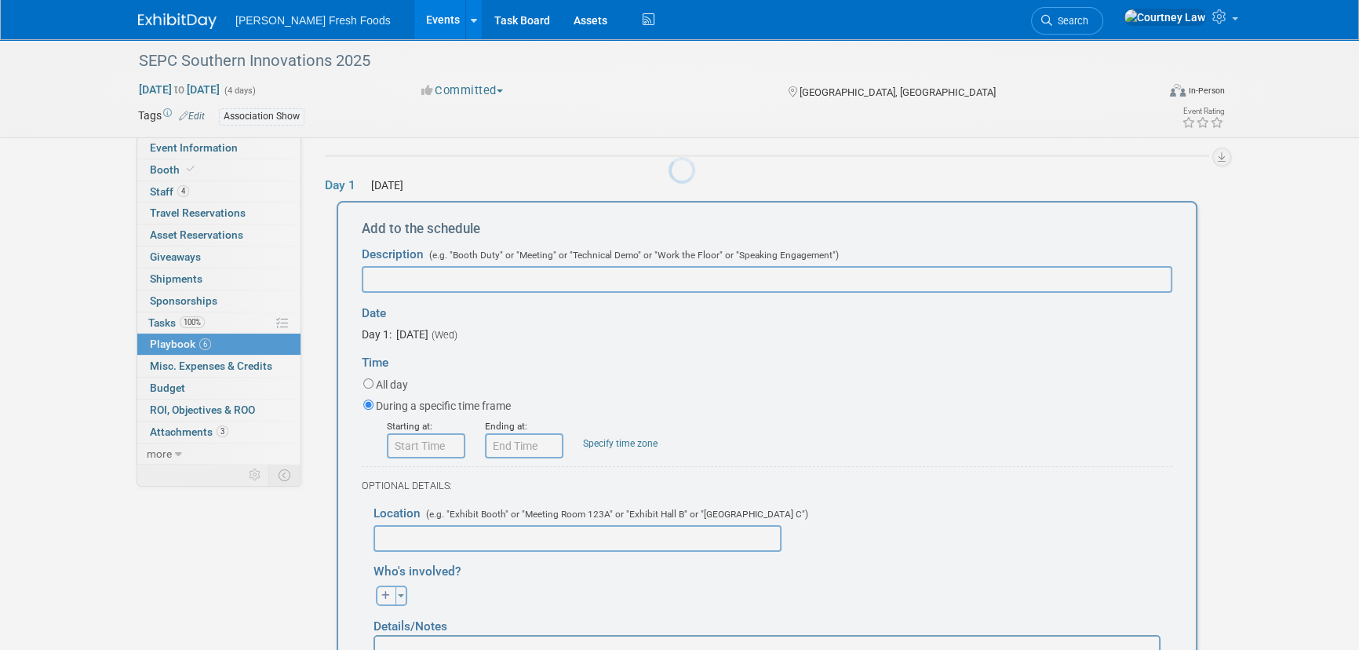
scroll to position [0, 0]
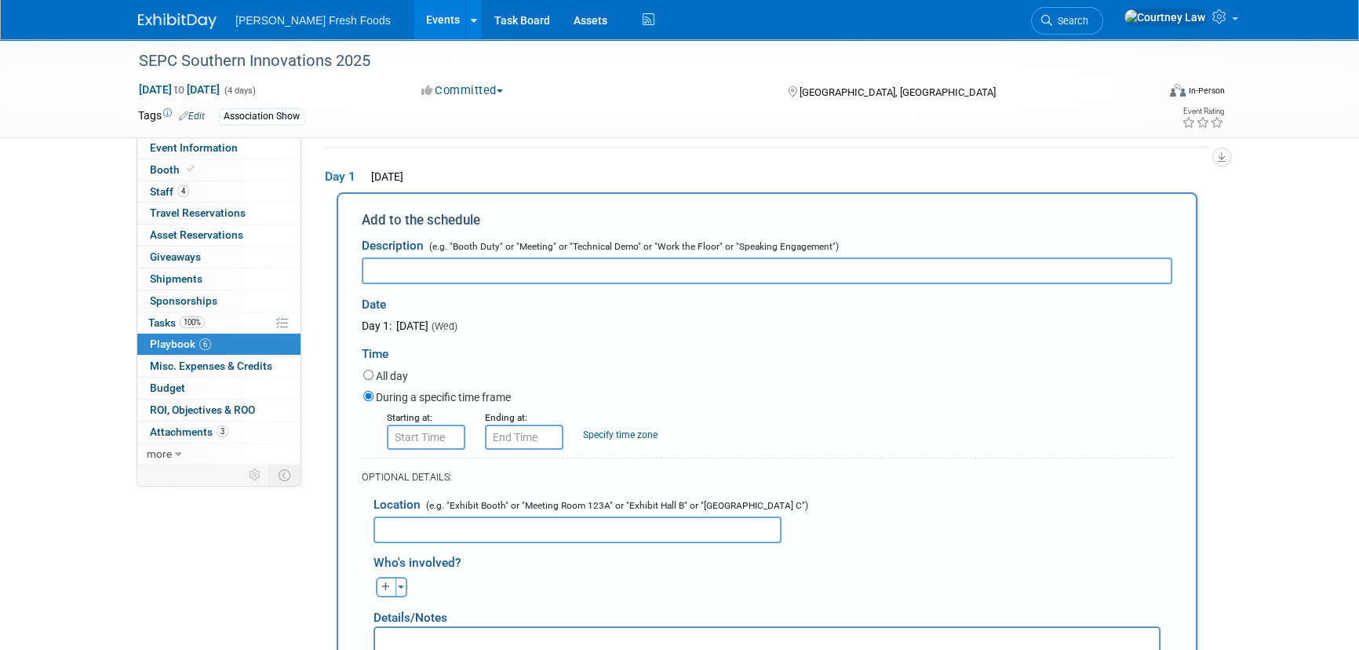
click at [392, 272] on input "text" at bounding box center [767, 270] width 811 height 27
paste input "The Cool Cucumber Classic Pickleball Tournament"
click at [366, 264] on input "The Cool Cucumber Classic Pickleball Tournament" at bounding box center [767, 270] width 811 height 27
type input "The Cool Cucumber Classic Pickleball Tournament"
click at [403, 432] on input "8:00 AM" at bounding box center [426, 437] width 78 height 25
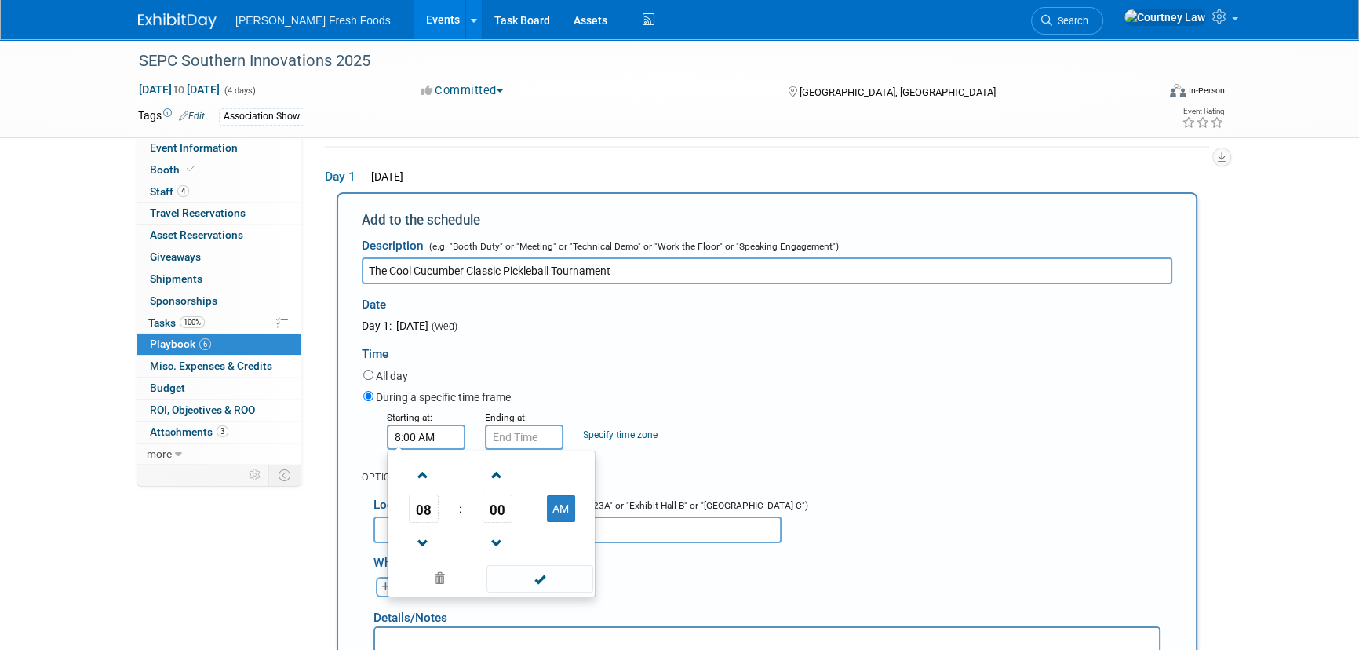
click at [489, 501] on span "00" at bounding box center [498, 508] width 30 height 28
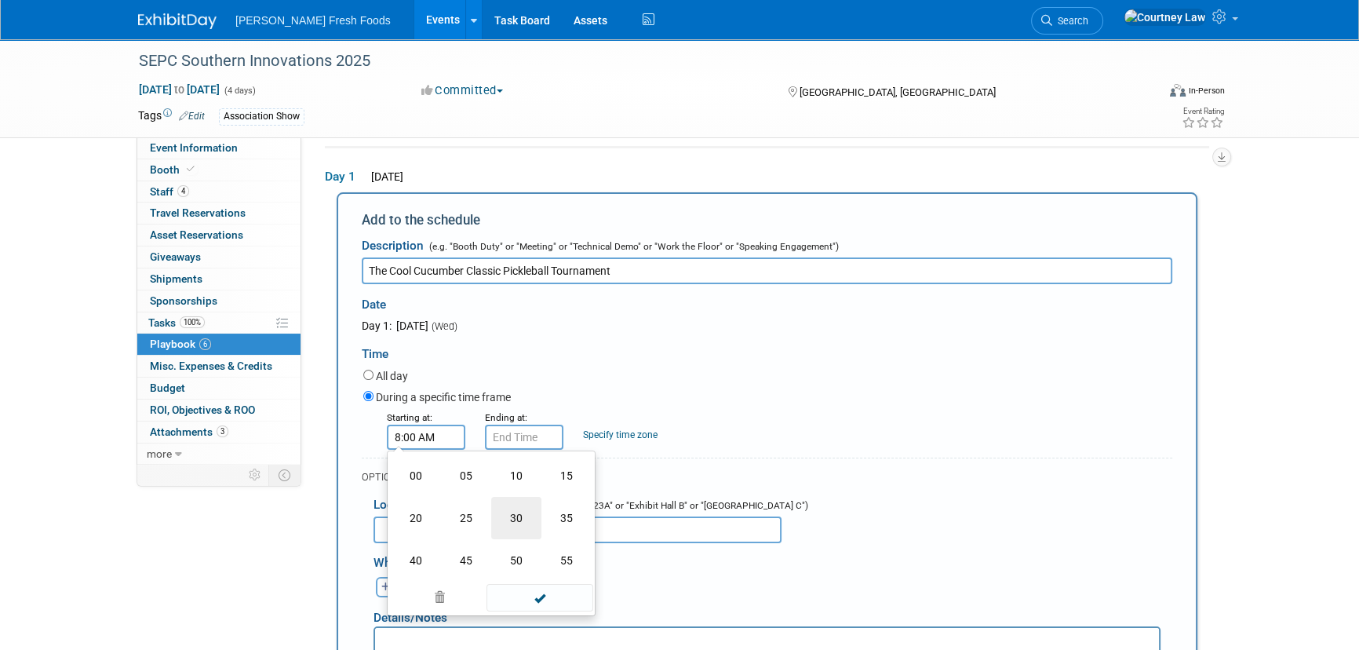
click at [524, 517] on td "30" at bounding box center [516, 518] width 50 height 42
type input "8:30 AM"
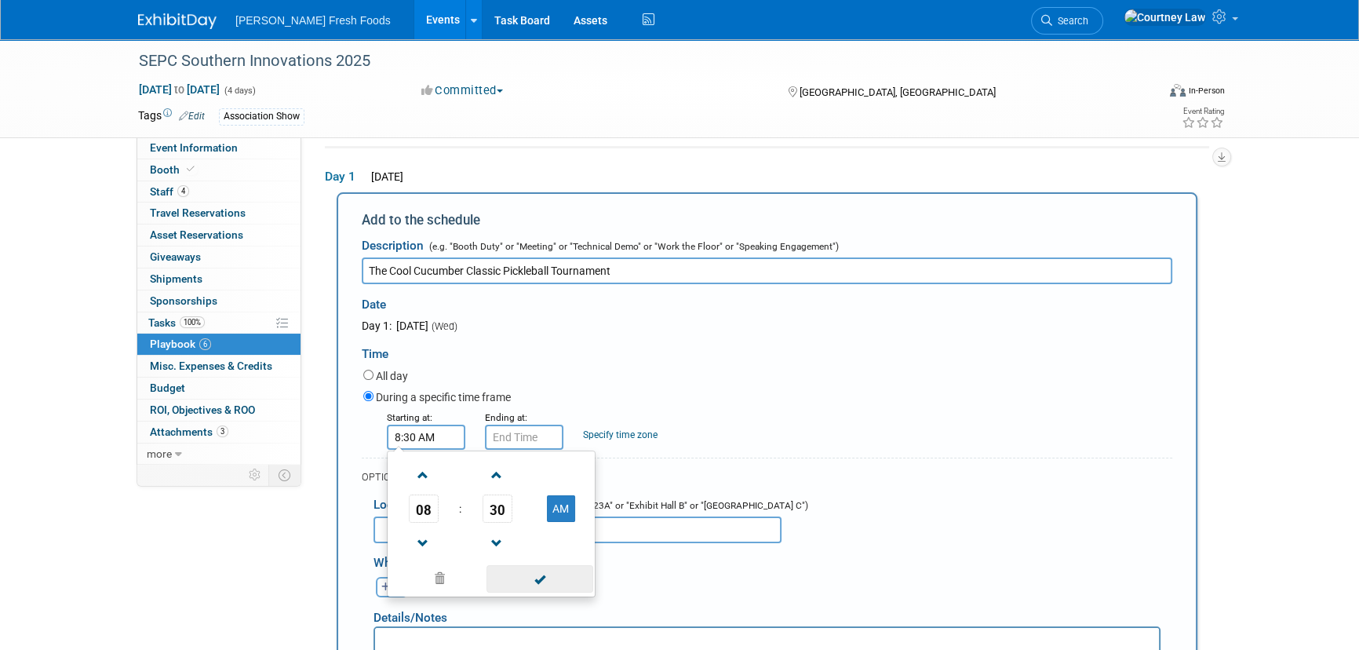
click at [556, 578] on span at bounding box center [540, 578] width 106 height 27
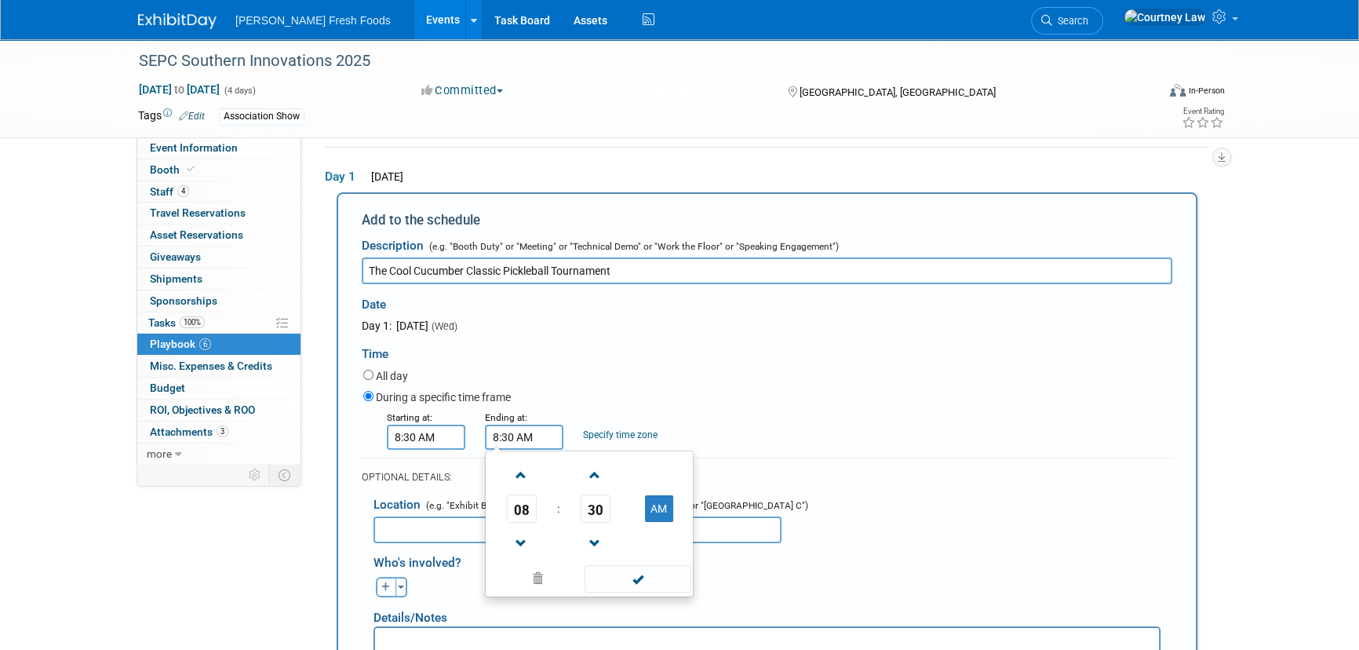
click at [519, 432] on input "8:30 AM" at bounding box center [524, 437] width 78 height 25
click at [519, 479] on span at bounding box center [521, 474] width 27 height 27
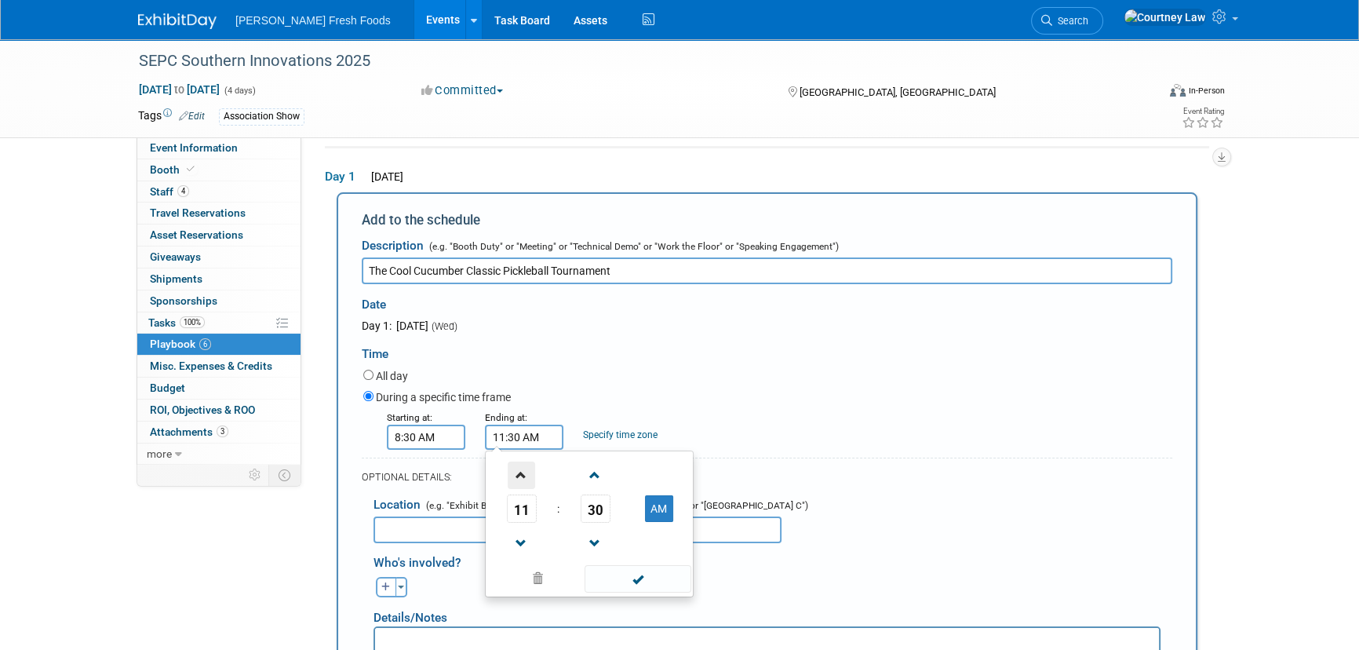
type input "12:30 PM"
click at [629, 584] on span at bounding box center [638, 578] width 106 height 27
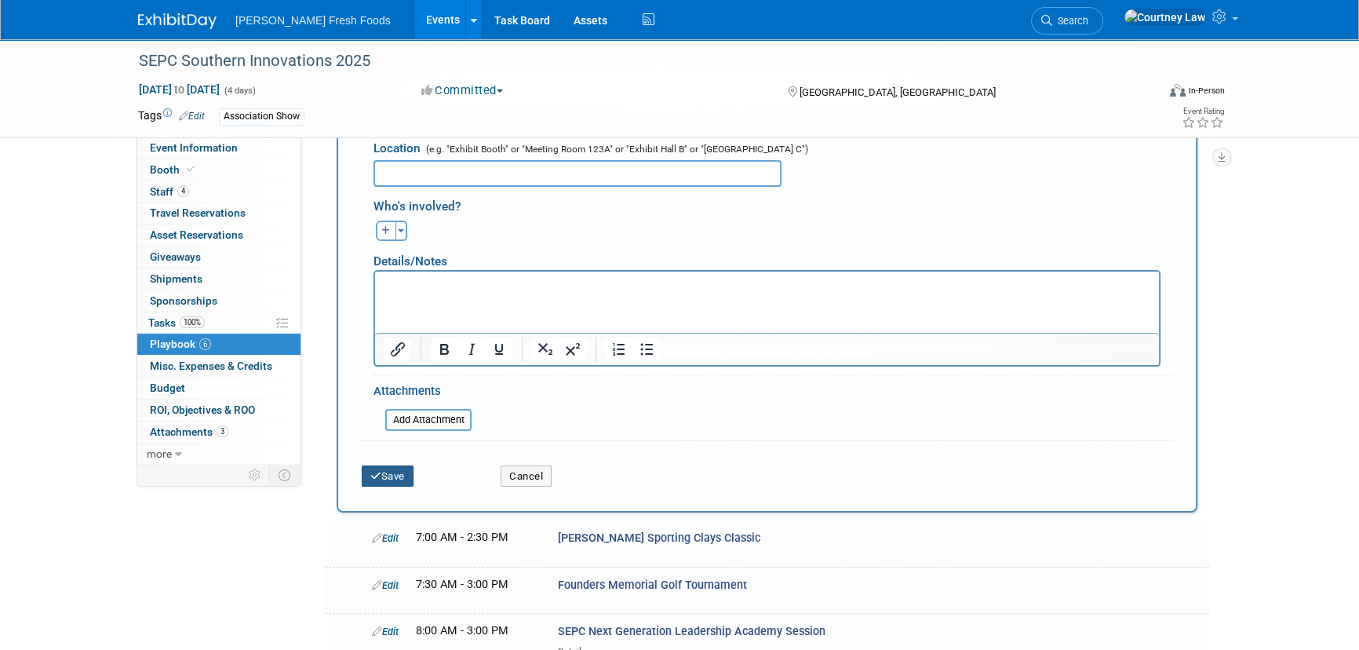
click at [388, 479] on button "Save" at bounding box center [388, 476] width 52 height 22
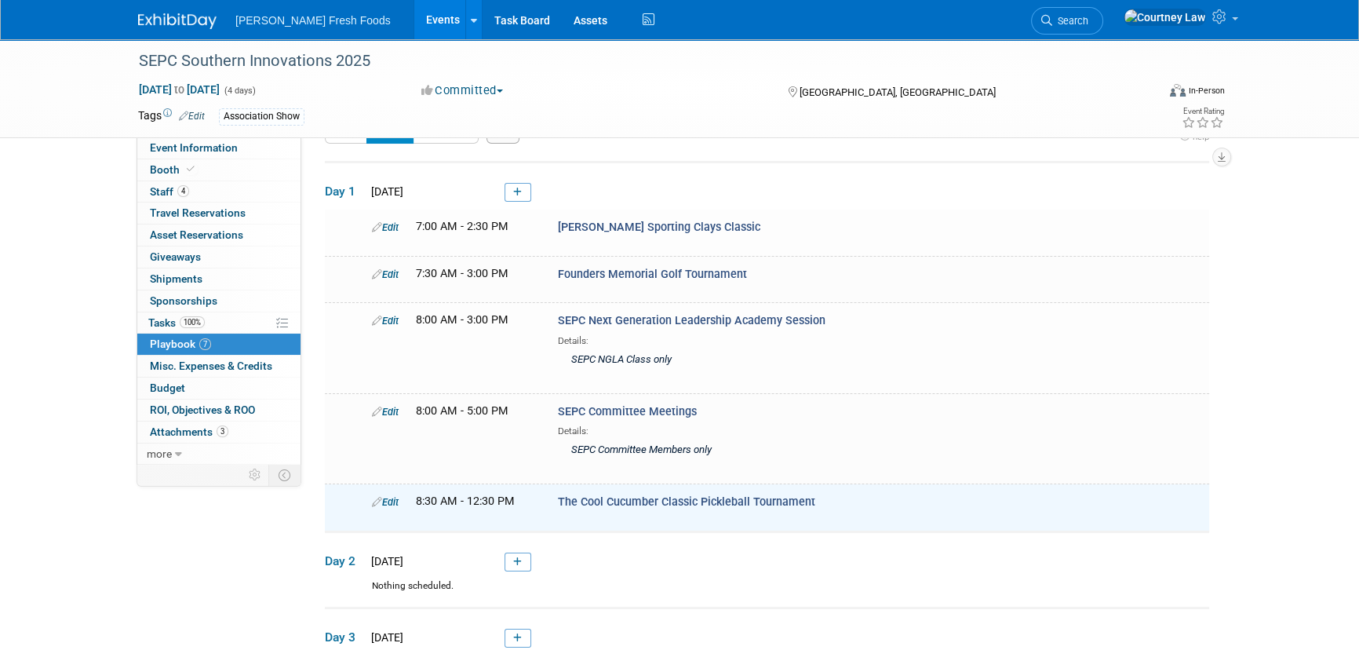
scroll to position [27, 0]
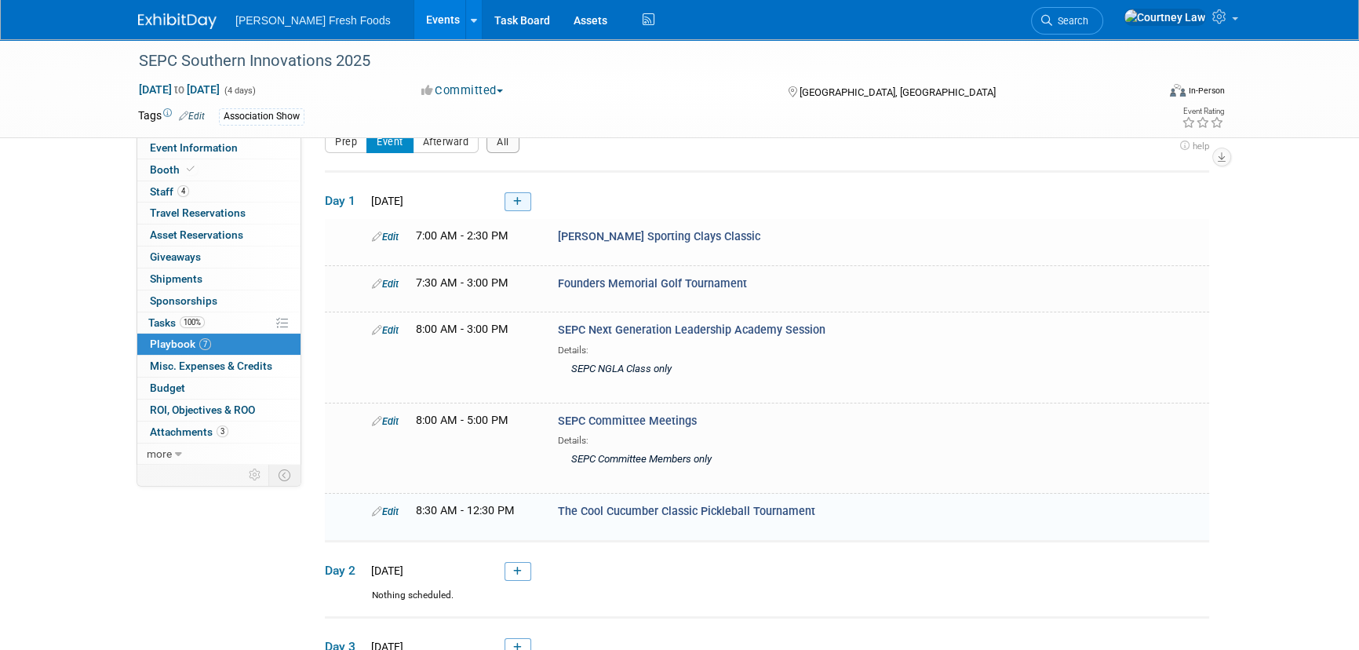
click at [512, 195] on link at bounding box center [518, 201] width 27 height 19
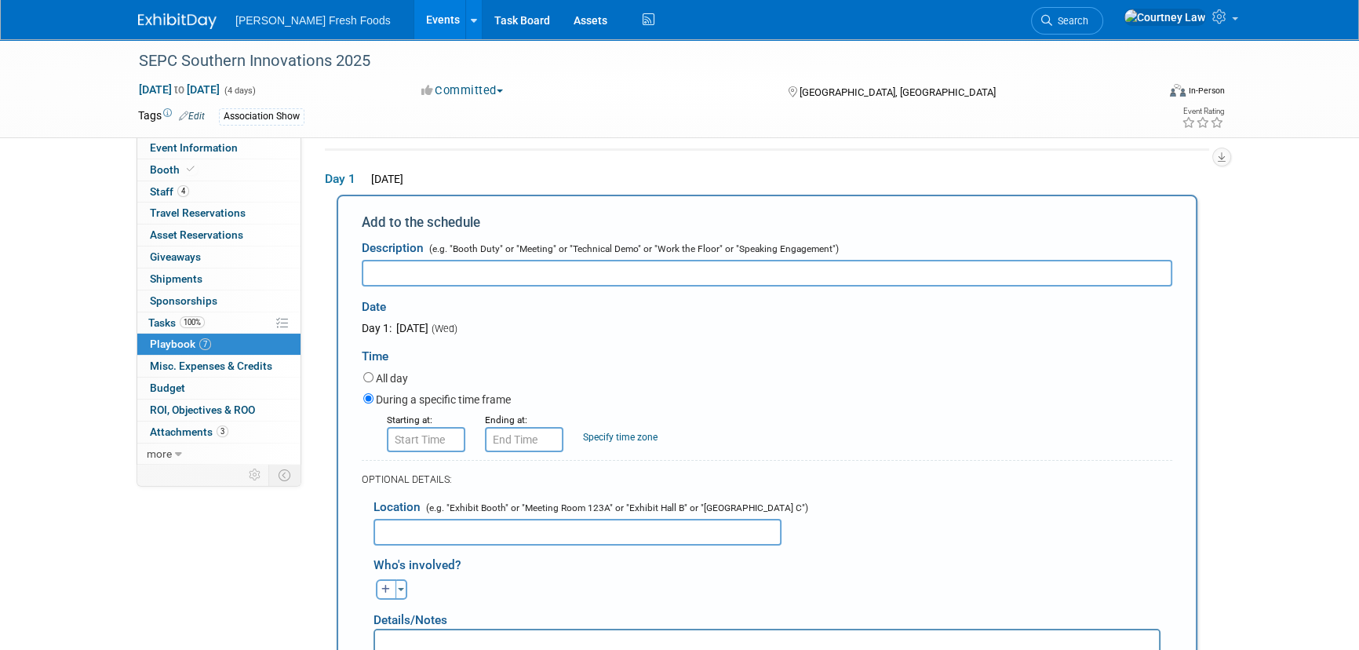
scroll to position [52, 0]
click at [521, 268] on input "text" at bounding box center [767, 270] width 811 height 27
paste input "STEP-UPP Team Building Experience"
type input "STEP-UPP Team Building Experience"
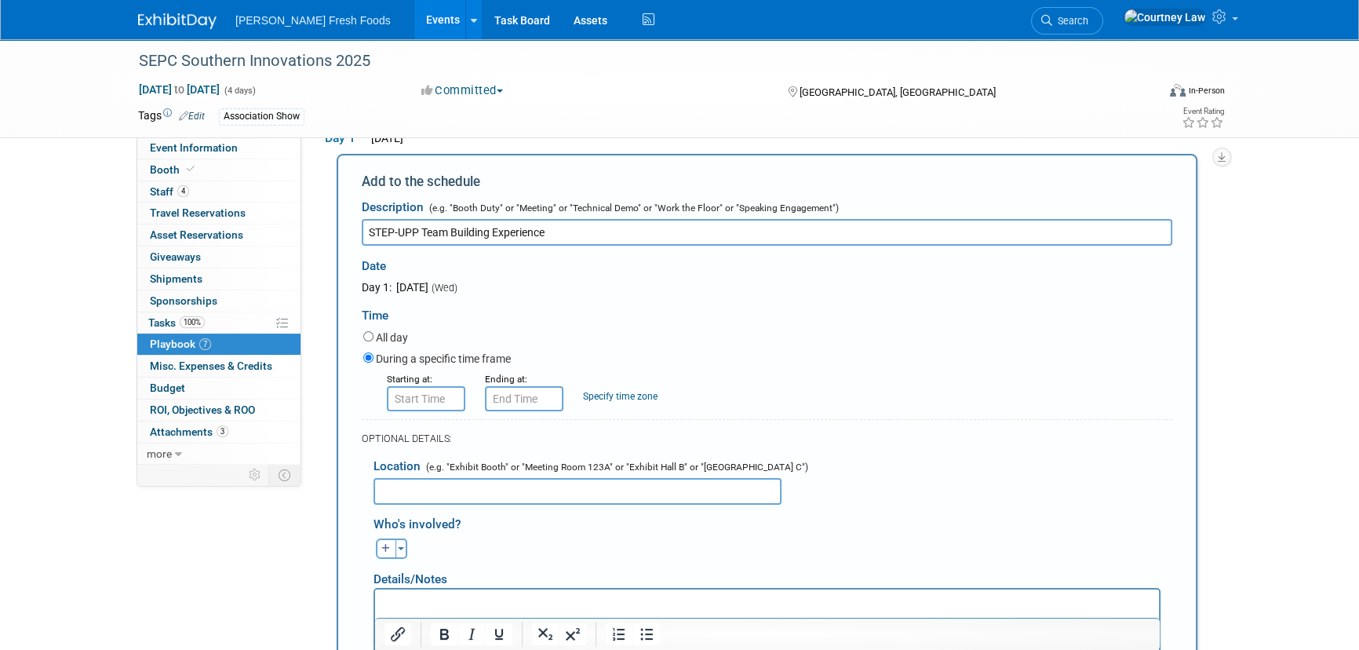
scroll to position [123, 0]
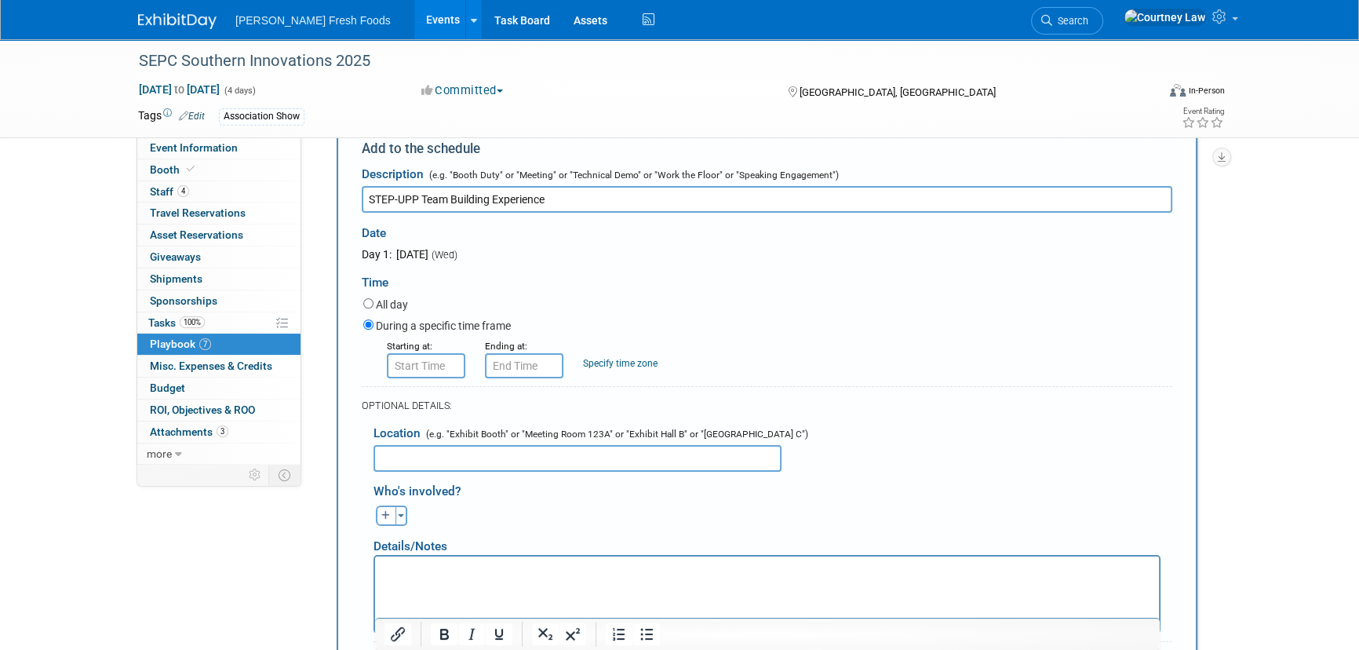
click at [508, 560] on html at bounding box center [767, 567] width 784 height 22
click at [438, 362] on input "8:00 AM" at bounding box center [426, 365] width 78 height 25
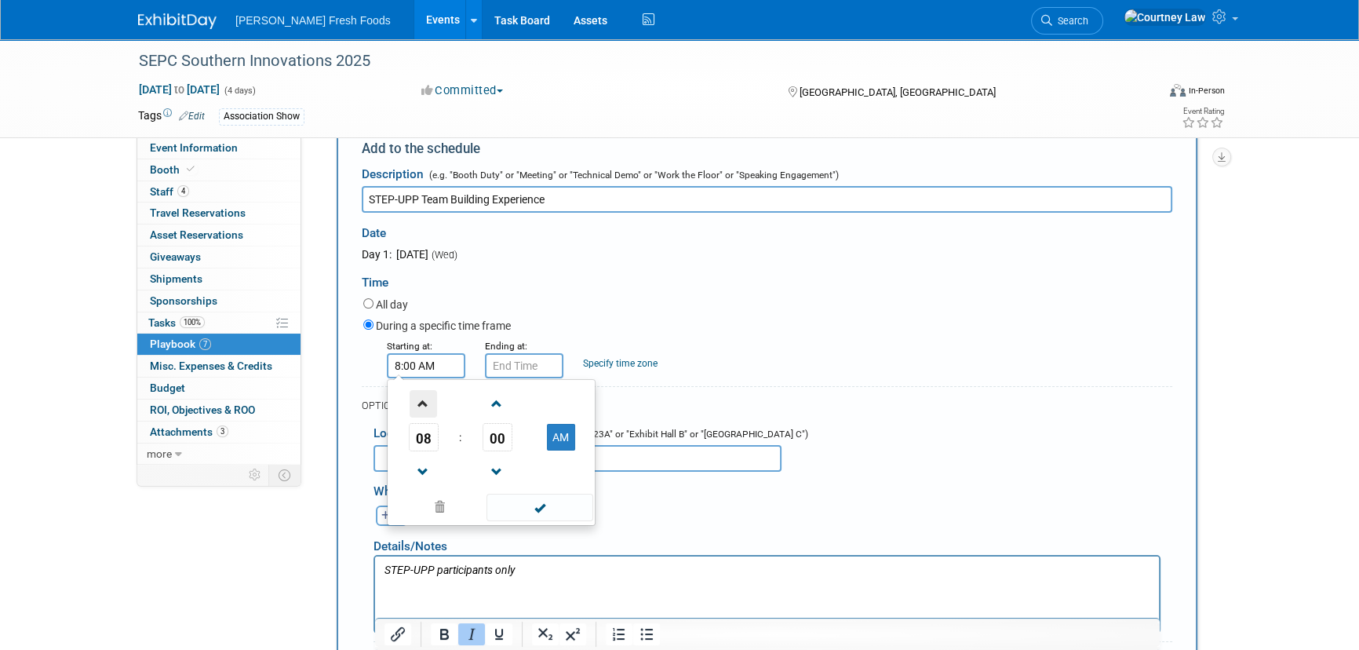
click at [432, 406] on span at bounding box center [423, 403] width 27 height 27
type input "9:00 AM"
click at [523, 514] on span at bounding box center [540, 507] width 106 height 27
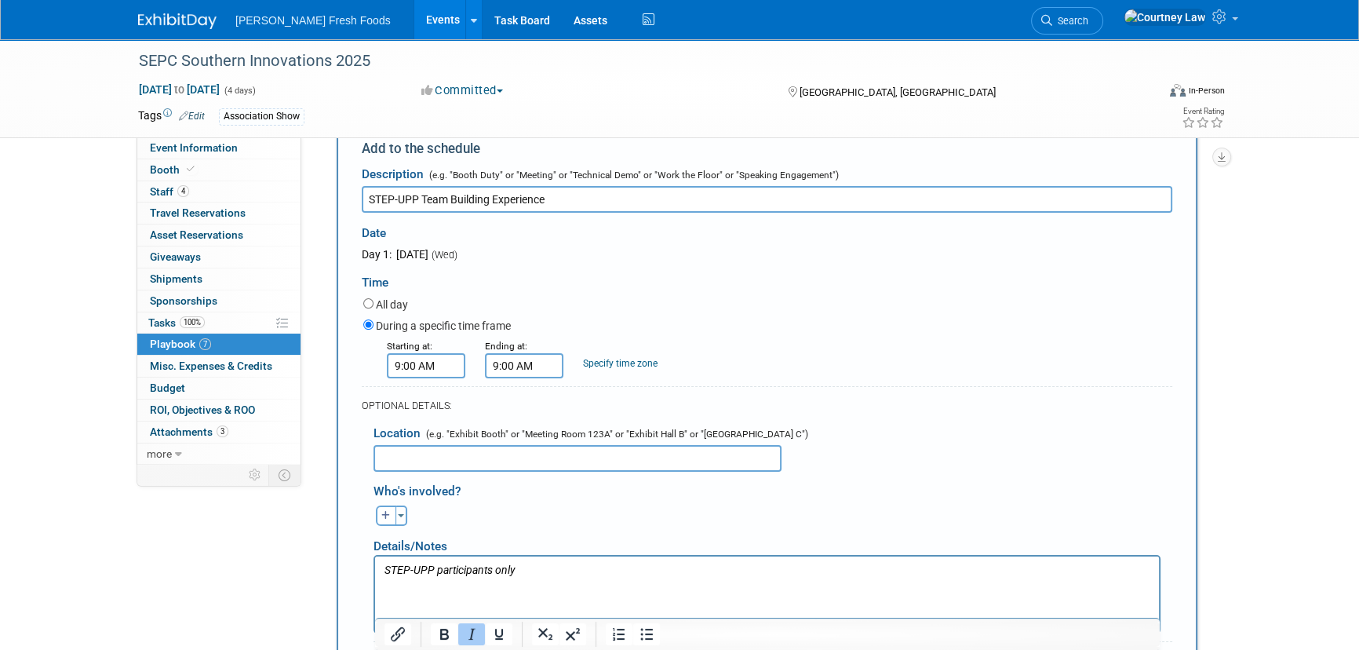
click at [544, 370] on input "9:00 AM" at bounding box center [524, 365] width 78 height 25
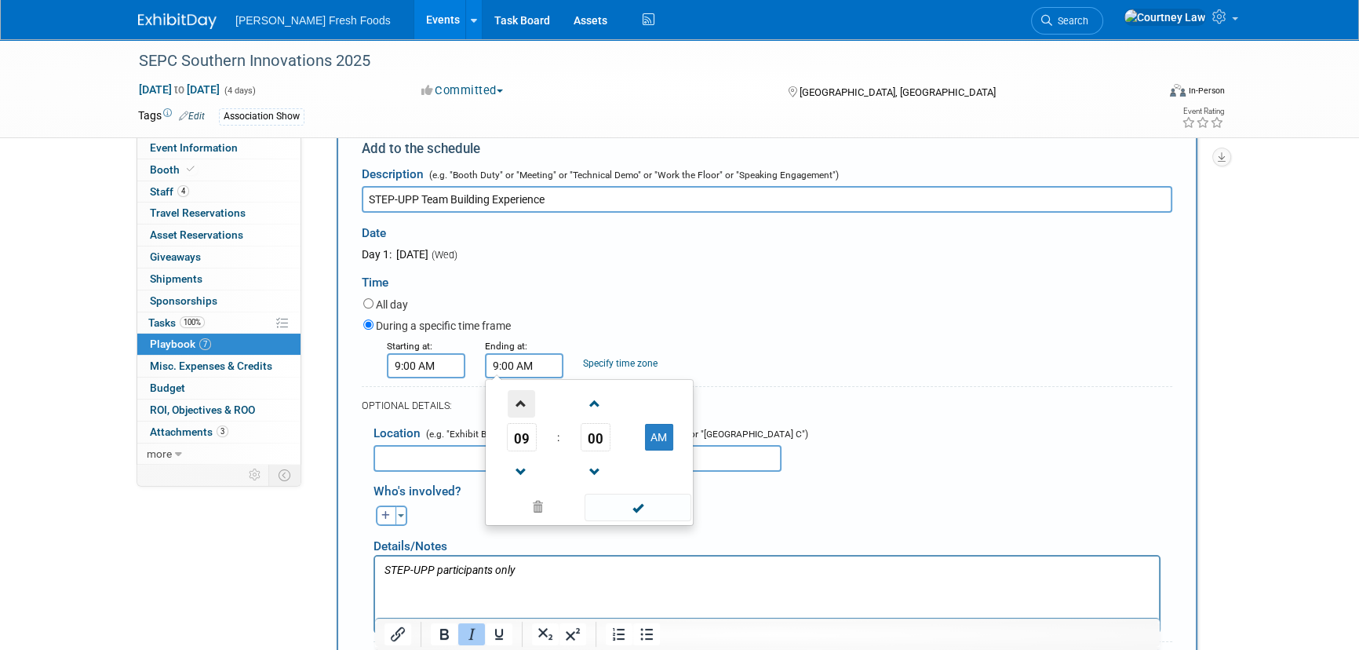
click at [514, 403] on span at bounding box center [521, 403] width 27 height 27
type input "1:00 PM"
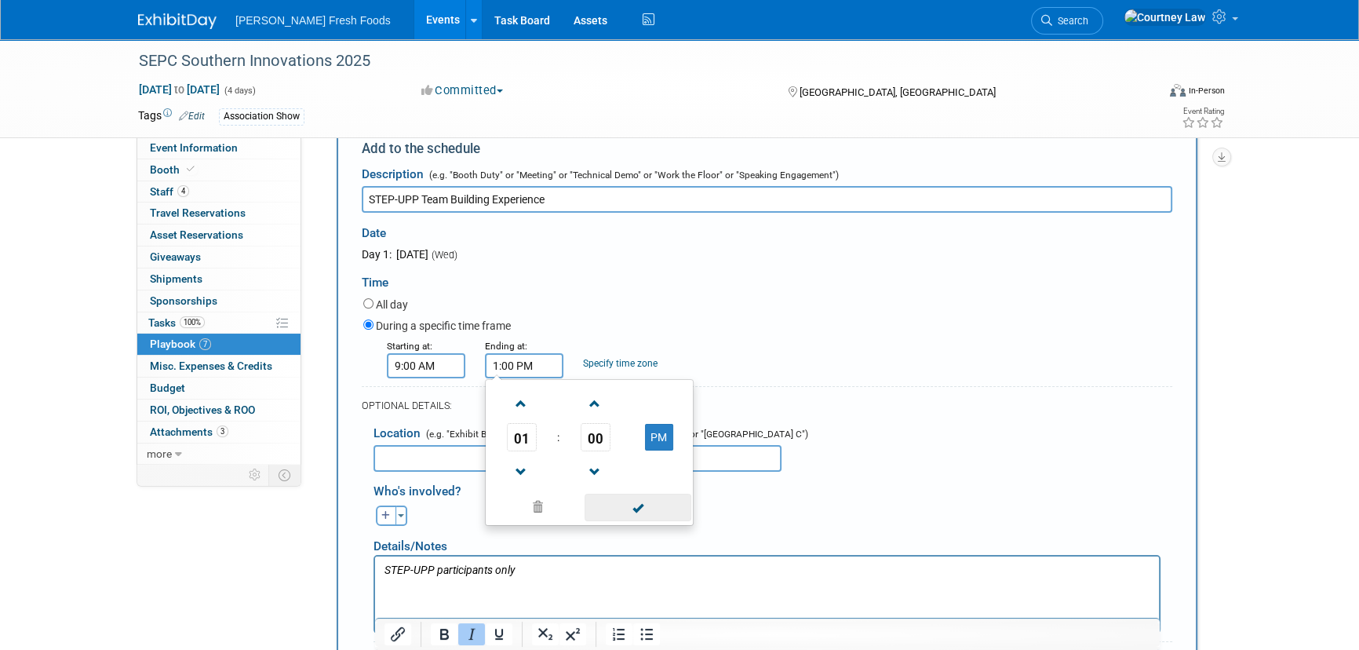
click at [610, 508] on span at bounding box center [638, 507] width 106 height 27
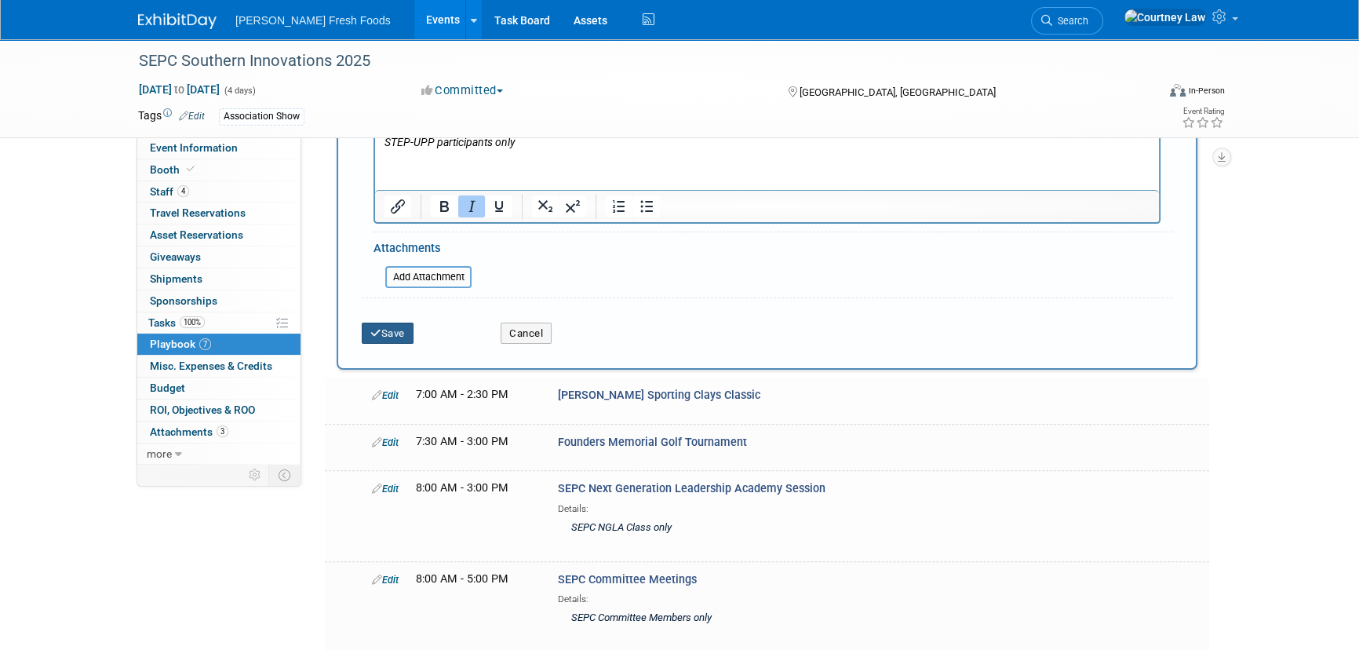
click at [407, 337] on button "Save" at bounding box center [388, 334] width 52 height 22
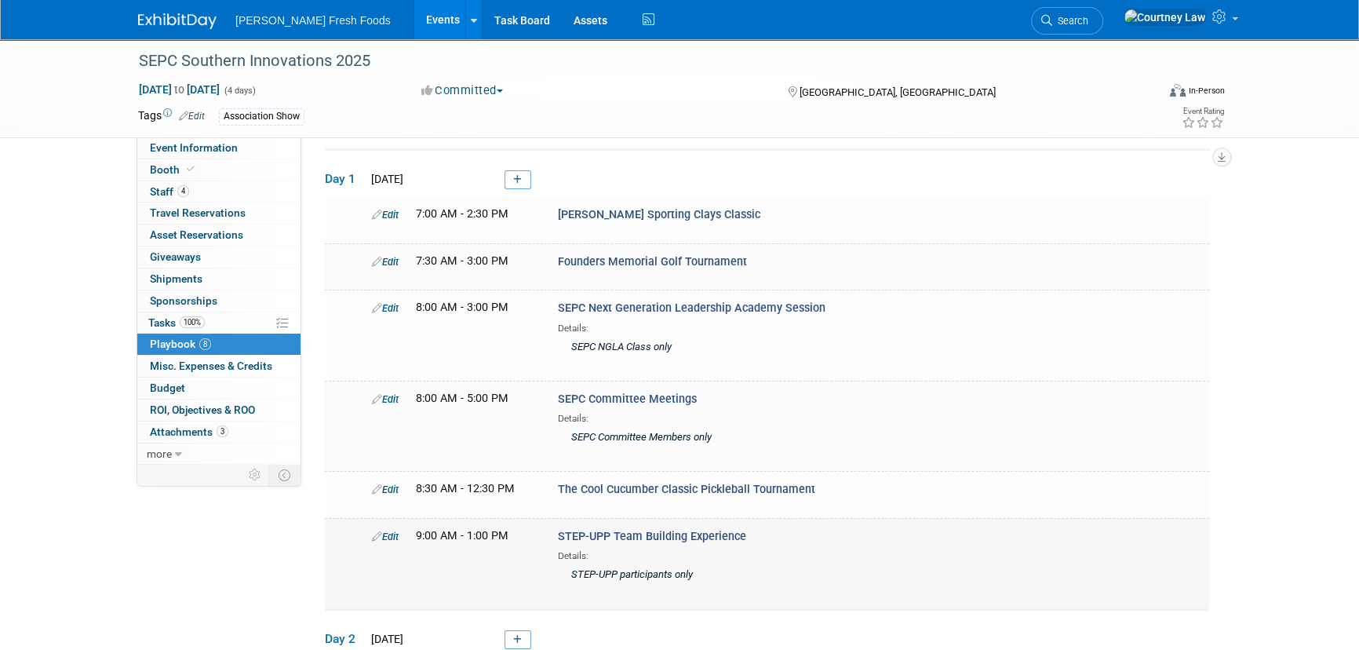
scroll to position [46, 0]
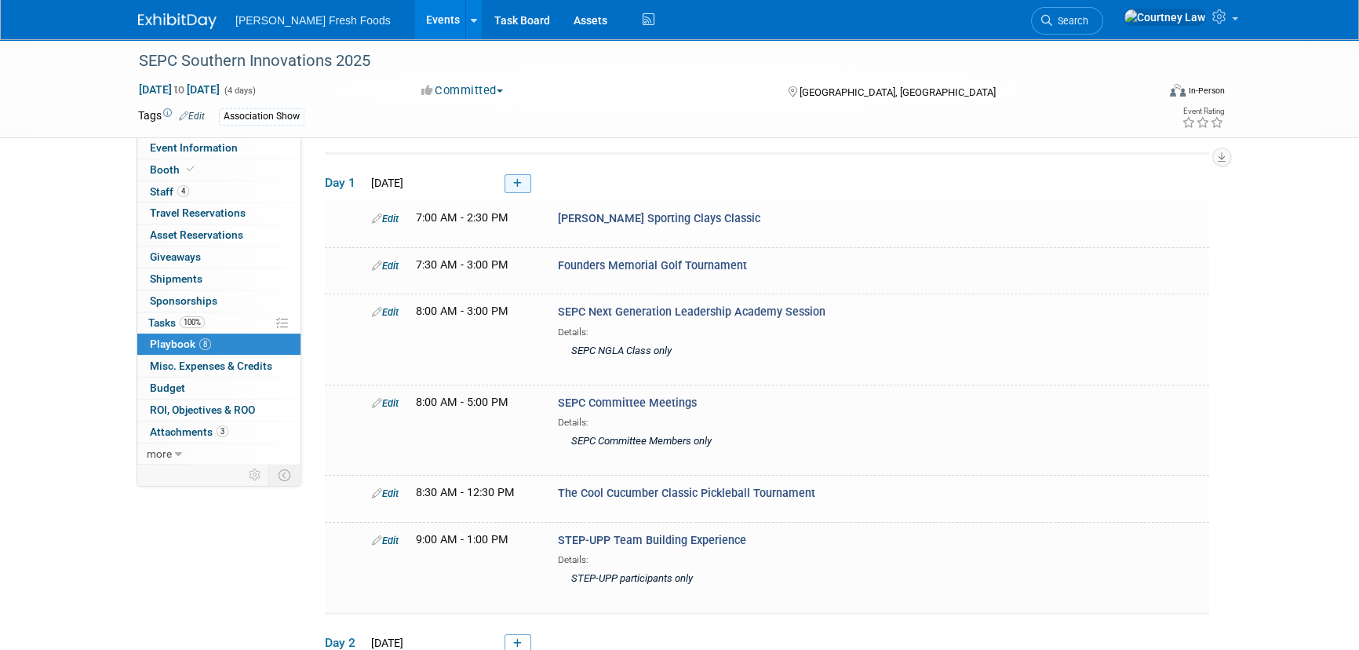
click at [508, 175] on link at bounding box center [518, 183] width 27 height 19
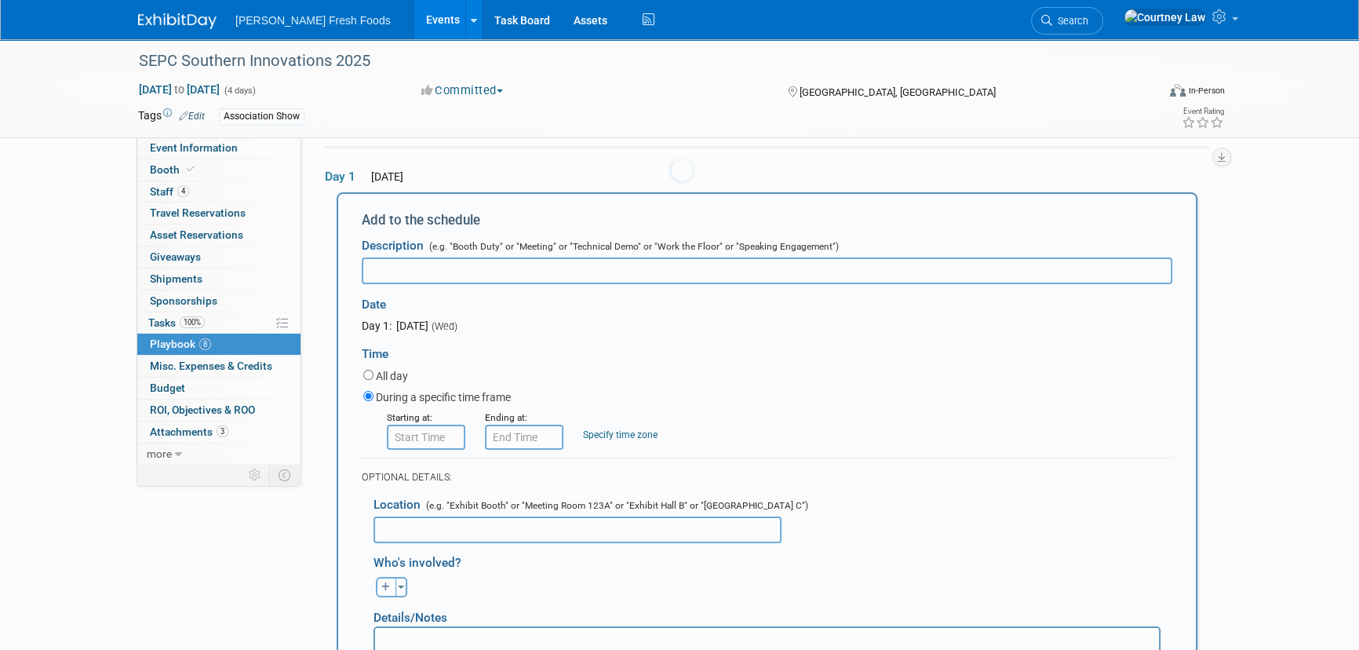
scroll to position [0, 0]
click at [448, 282] on input "text" at bounding box center [767, 270] width 811 height 27
paste input "Local Tour - Queen City Comedy Tour"
type input "Local Tour - Queen City Comedy Tour"
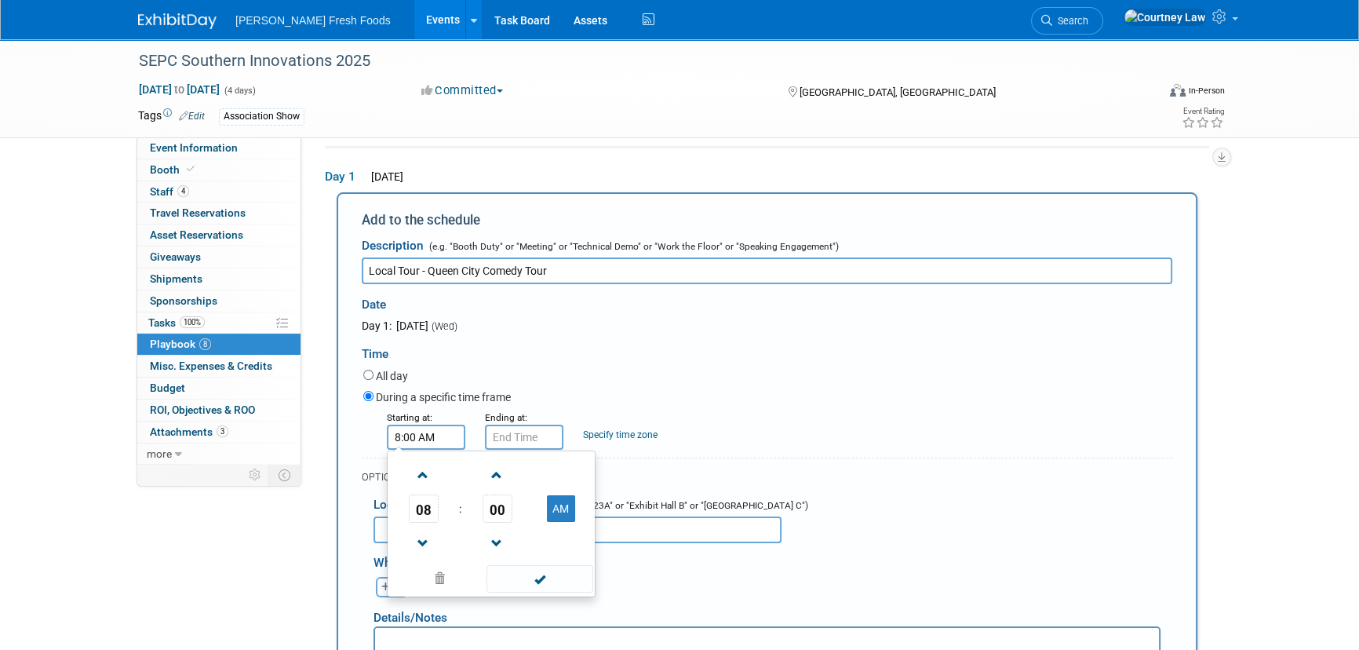
click at [402, 439] on input "8:00 AM" at bounding box center [426, 437] width 78 height 25
click at [409, 466] on link at bounding box center [424, 474] width 30 height 40
click at [414, 467] on span at bounding box center [423, 474] width 27 height 27
click at [425, 534] on span at bounding box center [423, 543] width 27 height 27
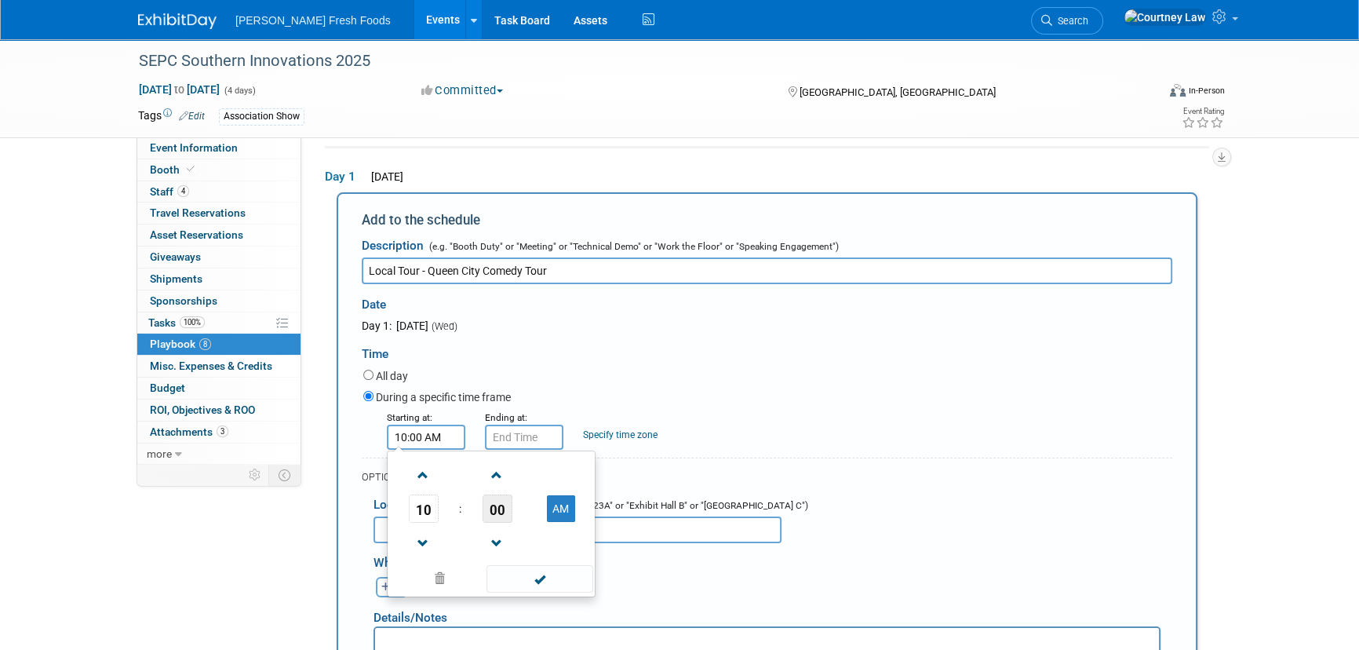
click at [486, 513] on span "00" at bounding box center [498, 508] width 30 height 28
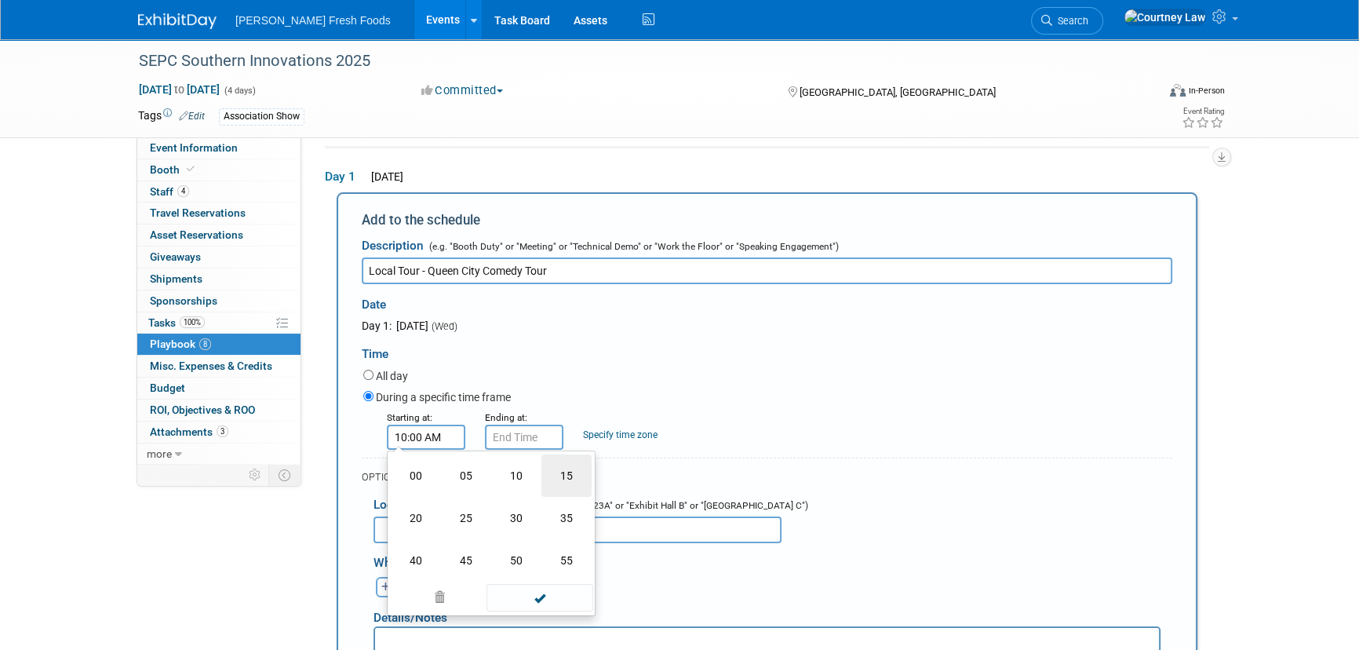
click at [575, 472] on td "15" at bounding box center [566, 475] width 50 height 42
type input "10:15 AM"
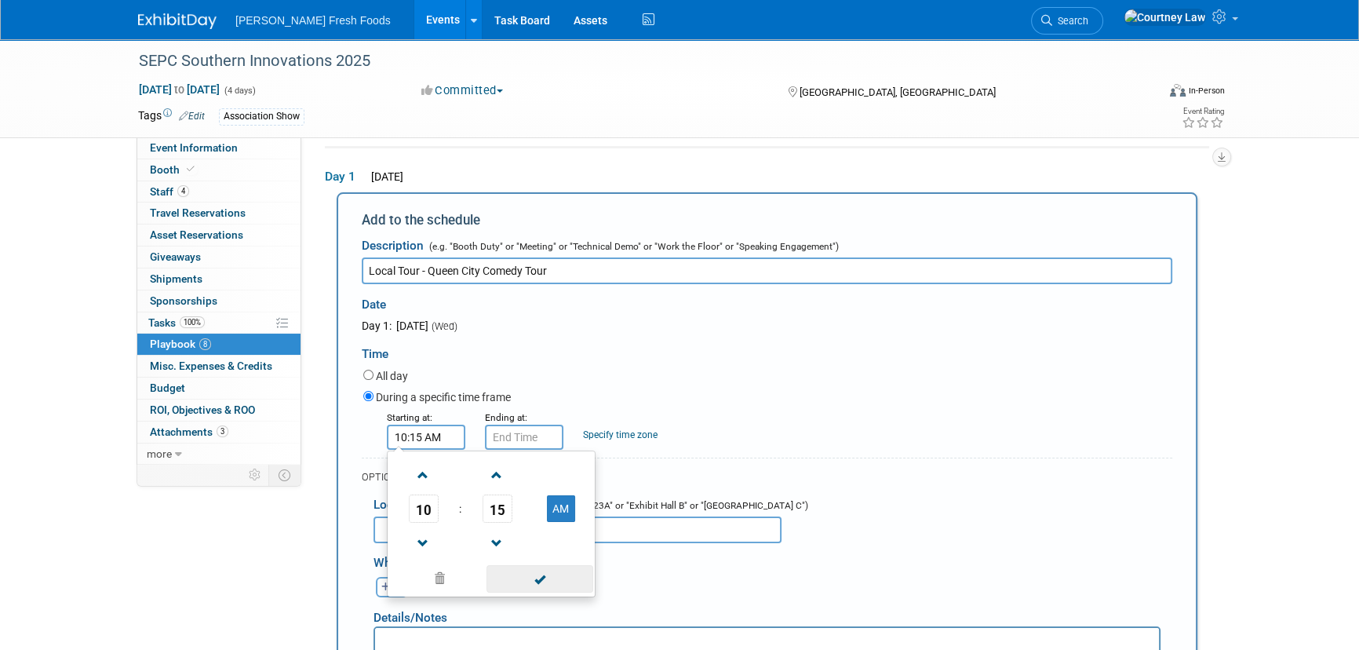
click at [540, 570] on span at bounding box center [540, 578] width 106 height 27
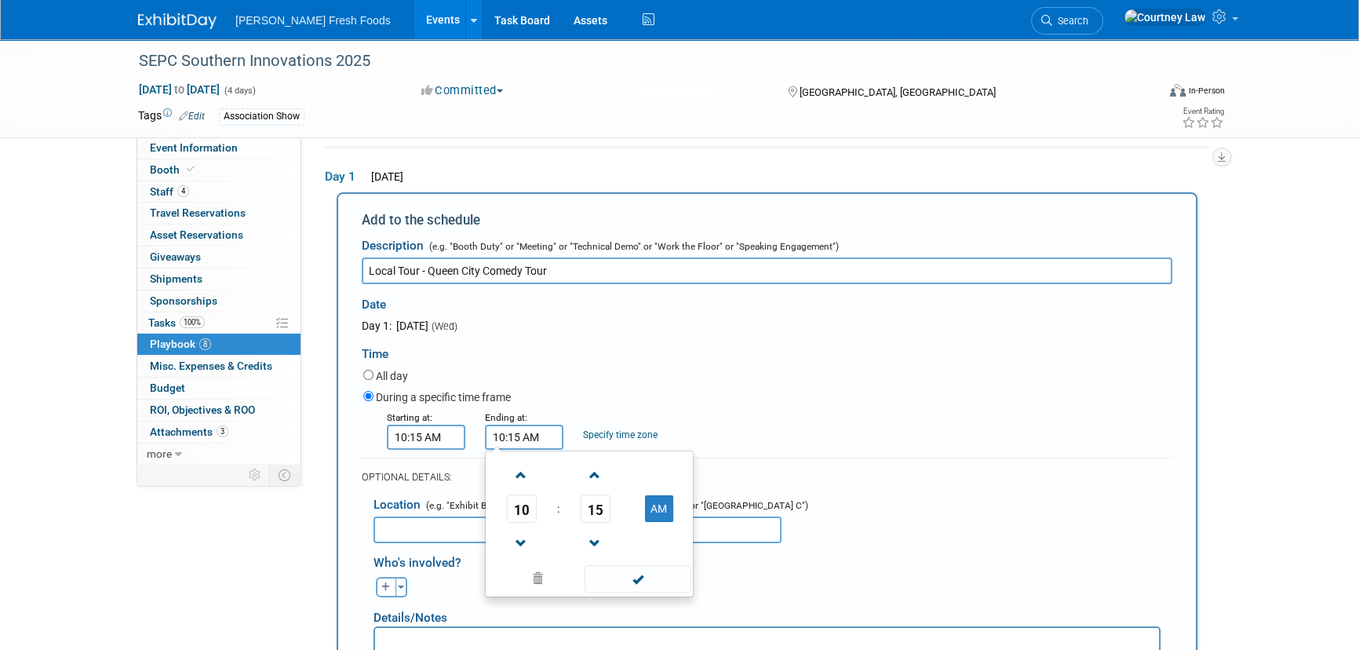
click at [514, 430] on input "10:15 AM" at bounding box center [524, 437] width 78 height 25
click at [523, 490] on link at bounding box center [522, 474] width 30 height 40
click at [523, 482] on span at bounding box center [521, 474] width 27 height 27
click at [597, 518] on span "15" at bounding box center [596, 508] width 30 height 28
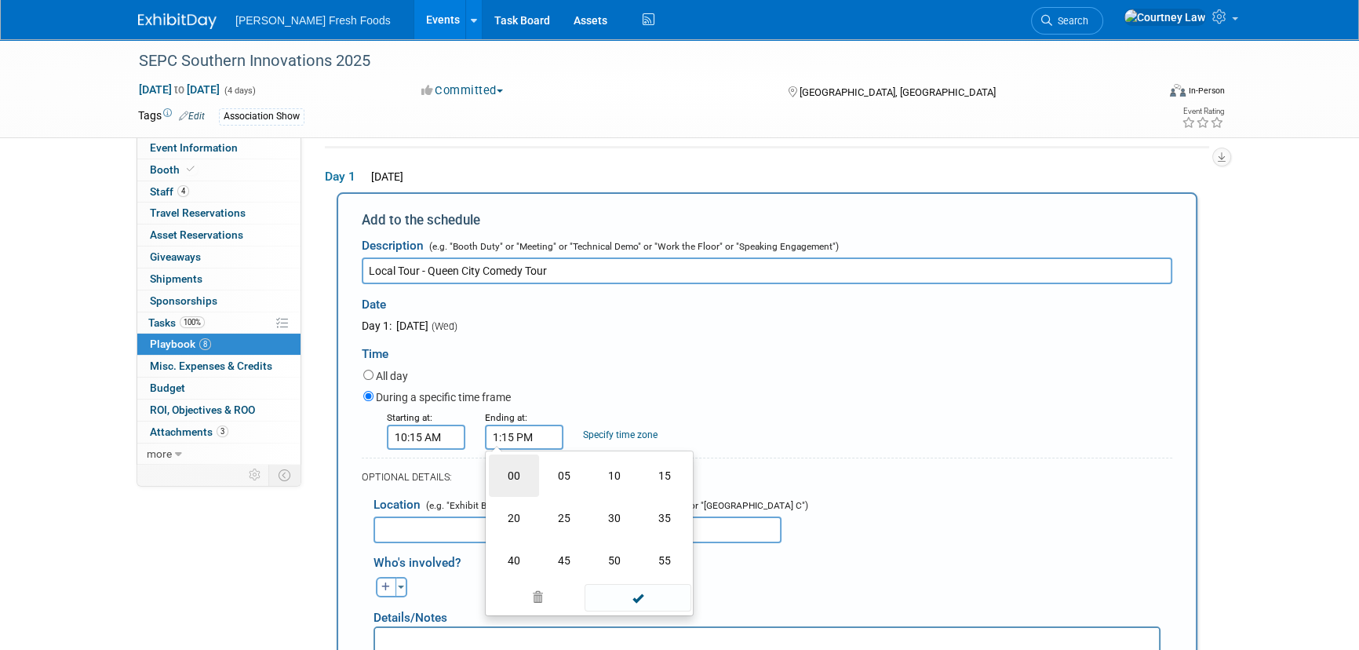
click at [525, 479] on td "00" at bounding box center [514, 475] width 50 height 42
type input "1:00 PM"
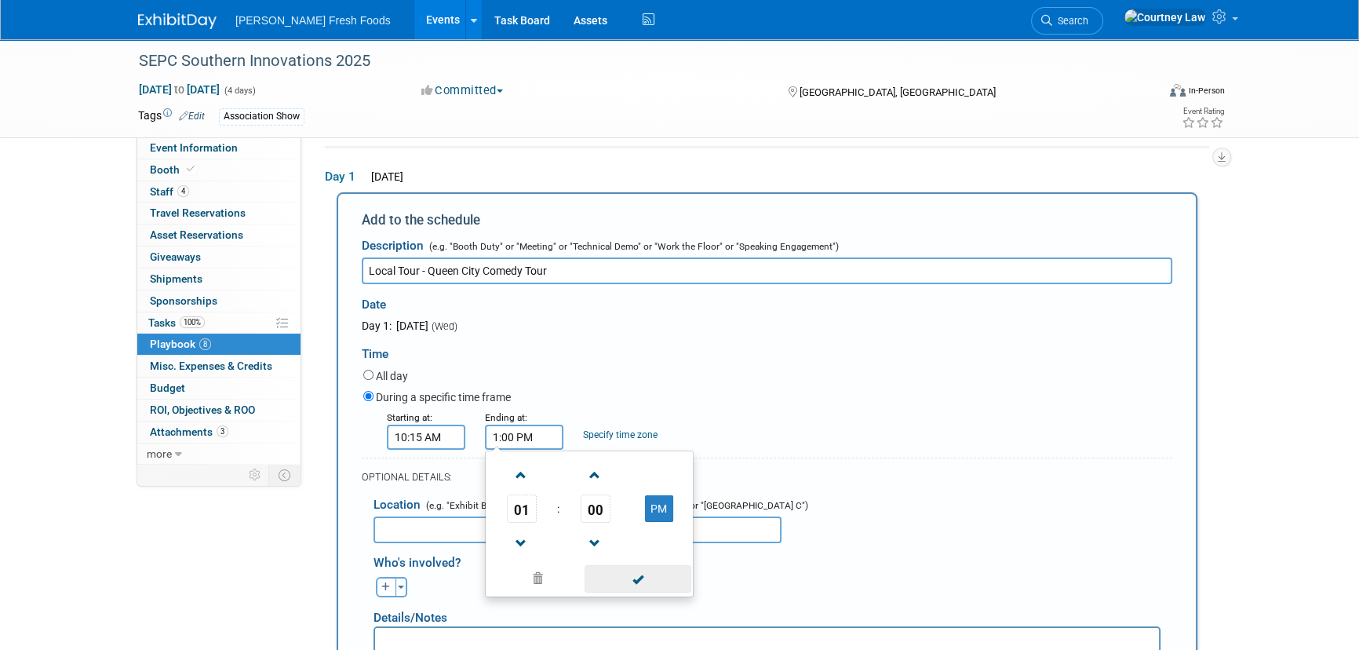
click at [612, 574] on span at bounding box center [638, 578] width 106 height 27
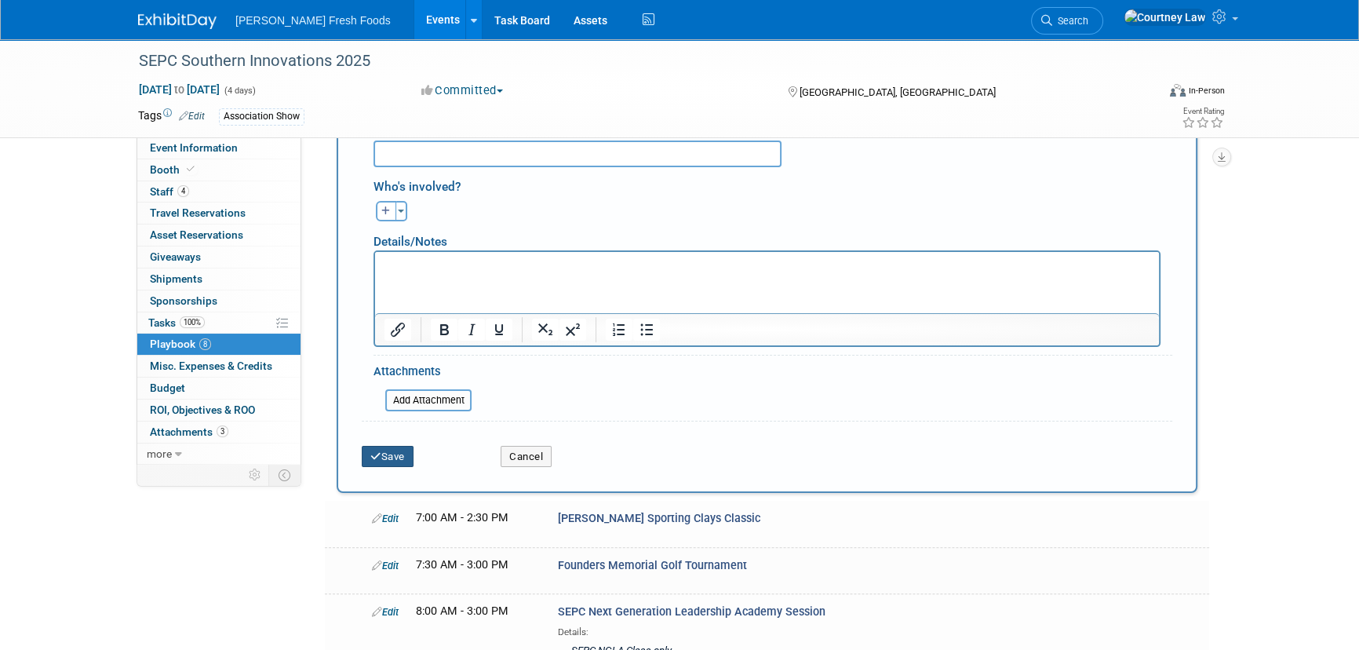
click at [391, 451] on button "Save" at bounding box center [388, 457] width 52 height 22
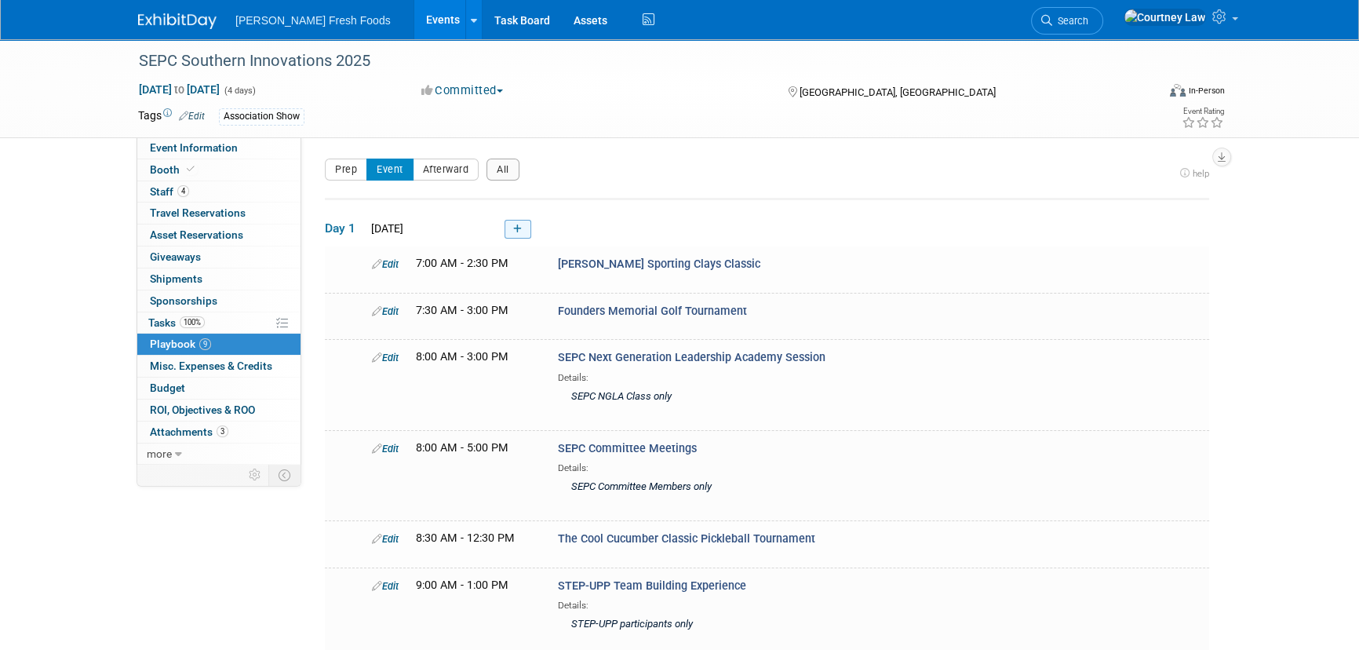
click at [516, 233] on icon at bounding box center [517, 228] width 9 height 9
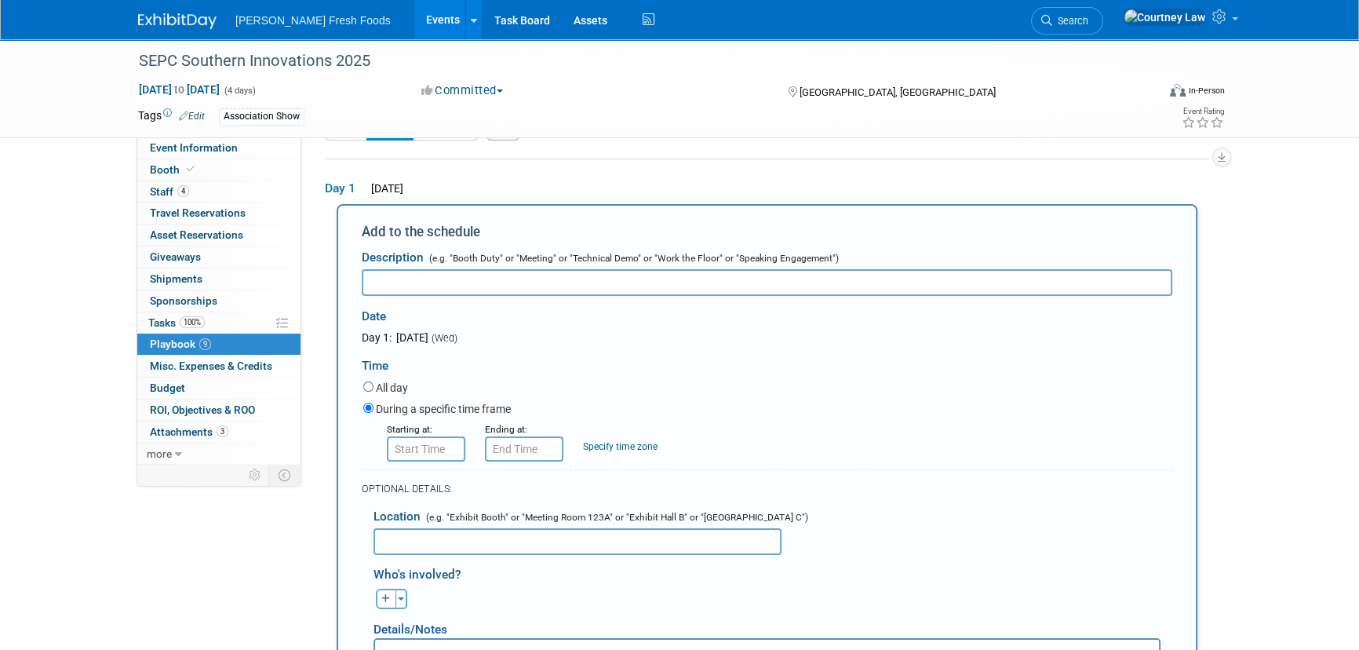
scroll to position [52, 0]
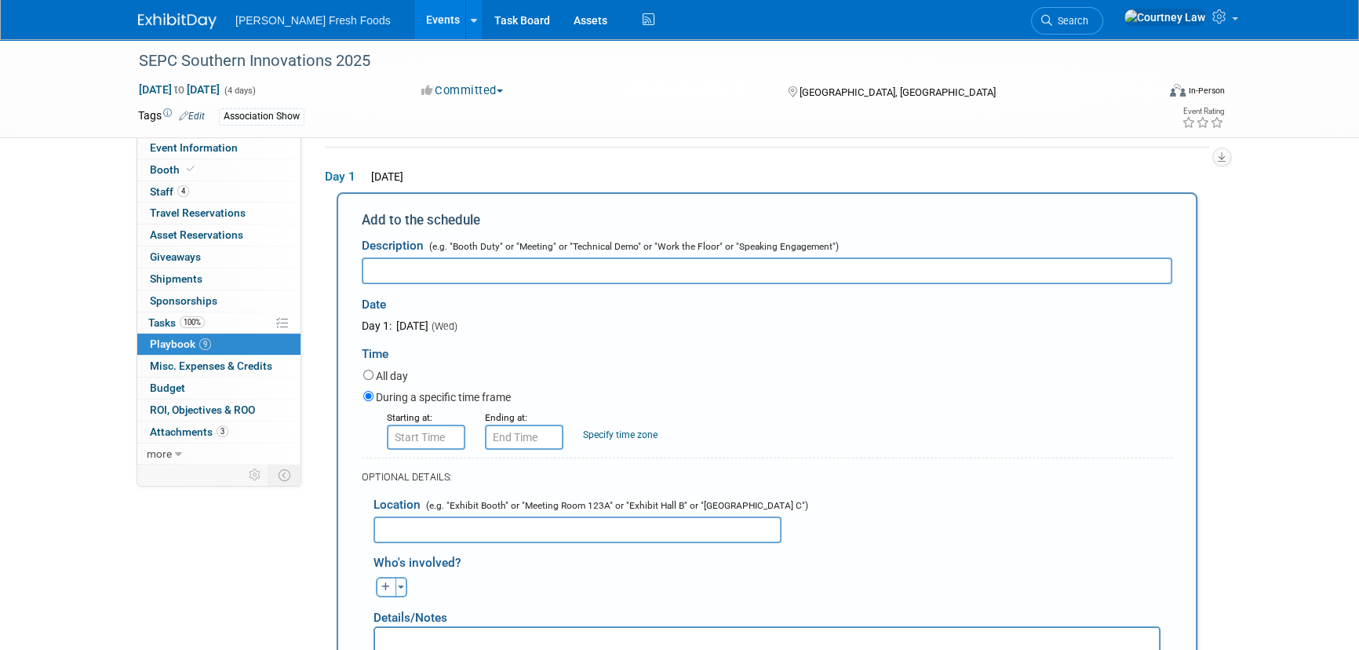
click at [505, 250] on span "(e.g. "Booth Duty" or "Meeting" or "Technical Demo" or "Work the Floor" or "Spe…" at bounding box center [632, 246] width 413 height 11
click at [496, 281] on input "text" at bounding box center [767, 270] width 811 height 27
paste input "Attendee Check-In & Badge Pickup"
type input "Attendee Check-In & Badge Pickup"
click at [389, 430] on input "8:00 AM" at bounding box center [426, 437] width 78 height 25
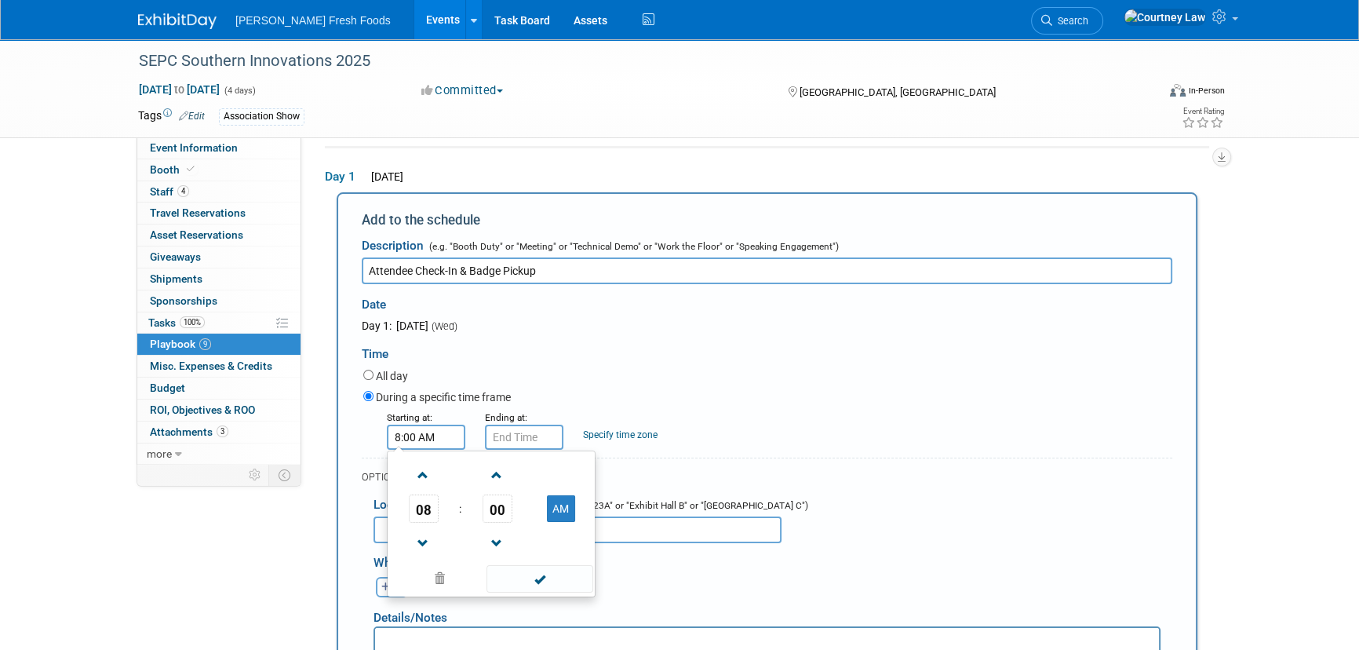
click at [439, 547] on td at bounding box center [423, 543] width 65 height 40
click at [417, 540] on span at bounding box center [423, 543] width 27 height 27
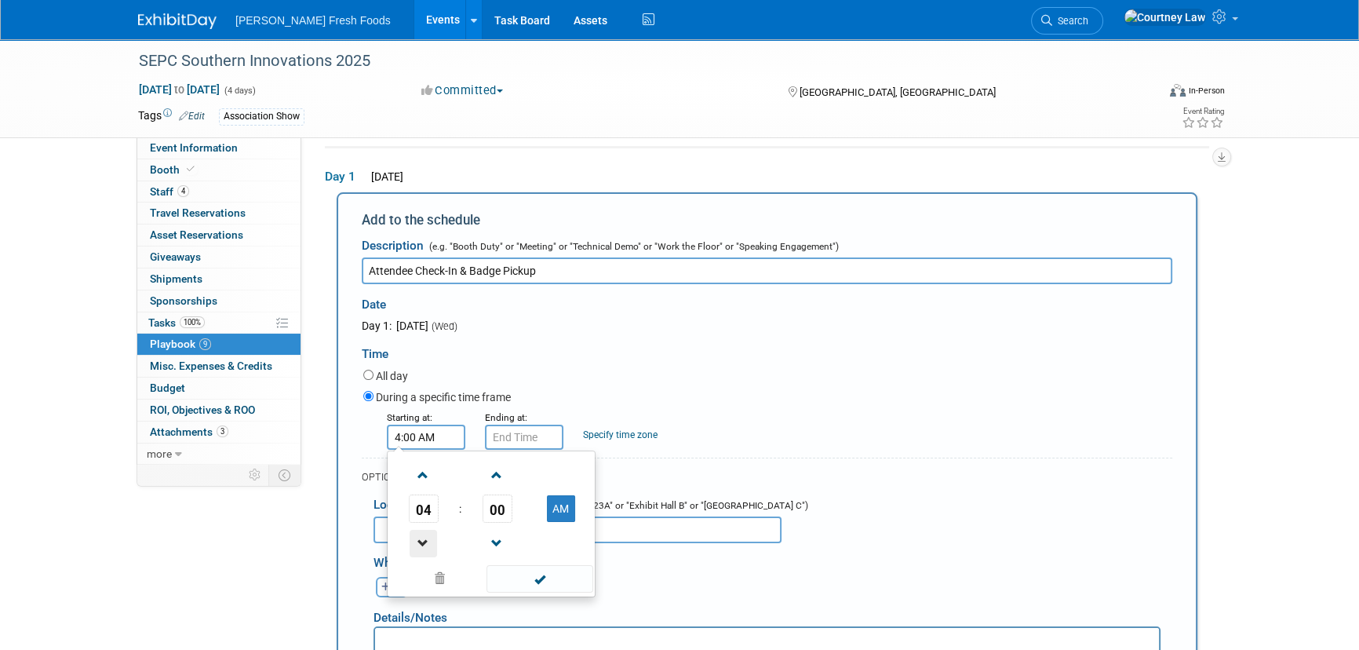
click at [417, 540] on span at bounding box center [423, 543] width 27 height 27
click at [563, 498] on button "AM" at bounding box center [561, 508] width 28 height 27
type input "3:00 PM"
click at [560, 569] on span at bounding box center [540, 578] width 106 height 27
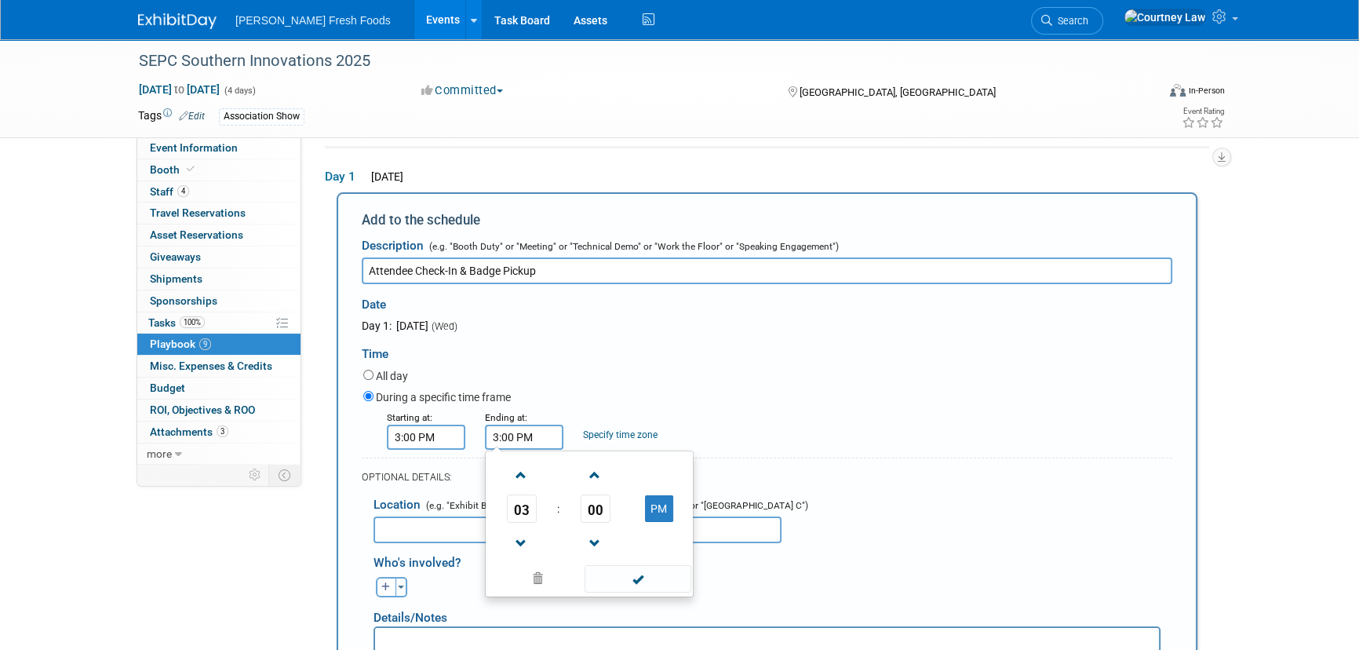
click at [542, 439] on input "3:00 PM" at bounding box center [524, 437] width 78 height 25
click at [520, 495] on span "03" at bounding box center [522, 508] width 30 height 28
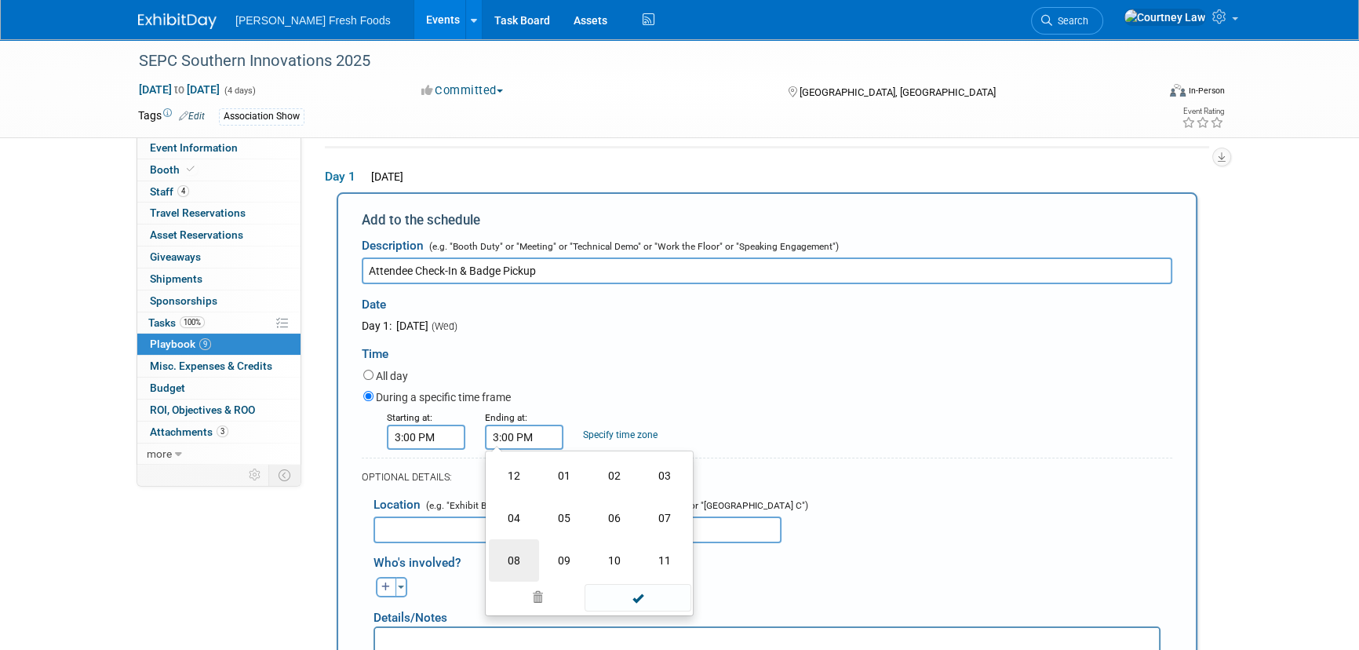
click at [524, 555] on td "08" at bounding box center [514, 560] width 50 height 42
type input "8:00 PM"
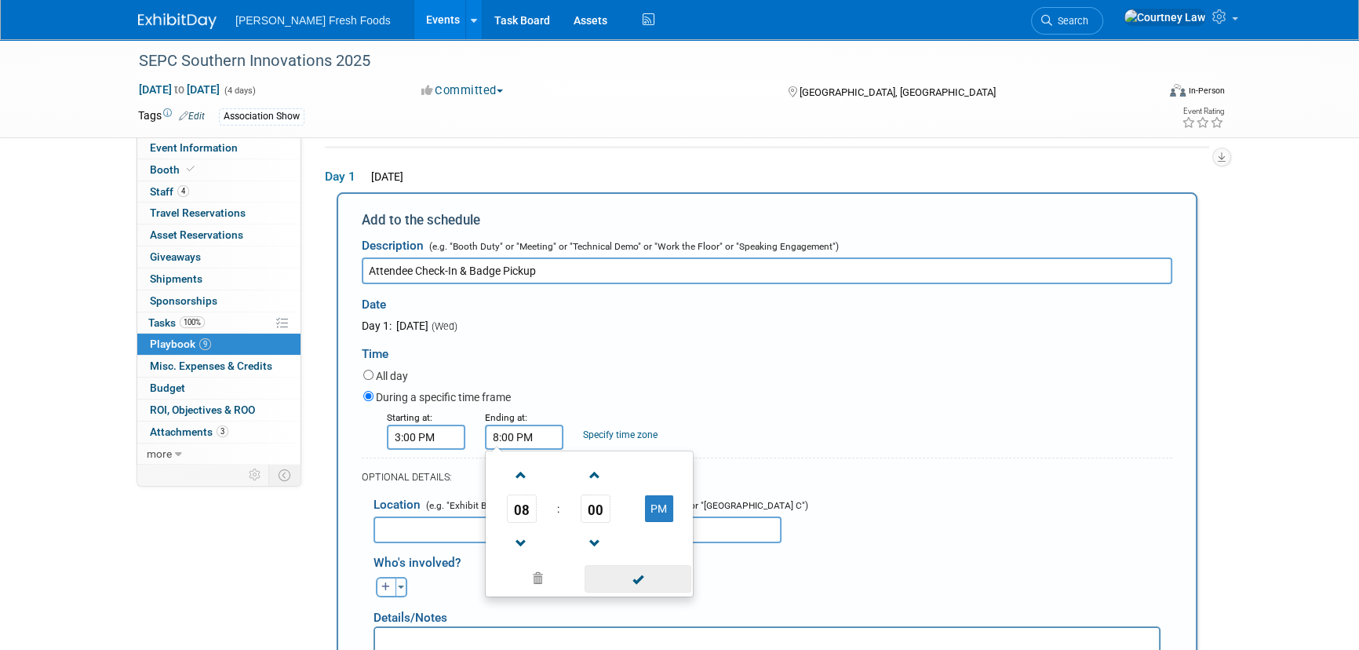
click at [613, 565] on span at bounding box center [638, 578] width 106 height 27
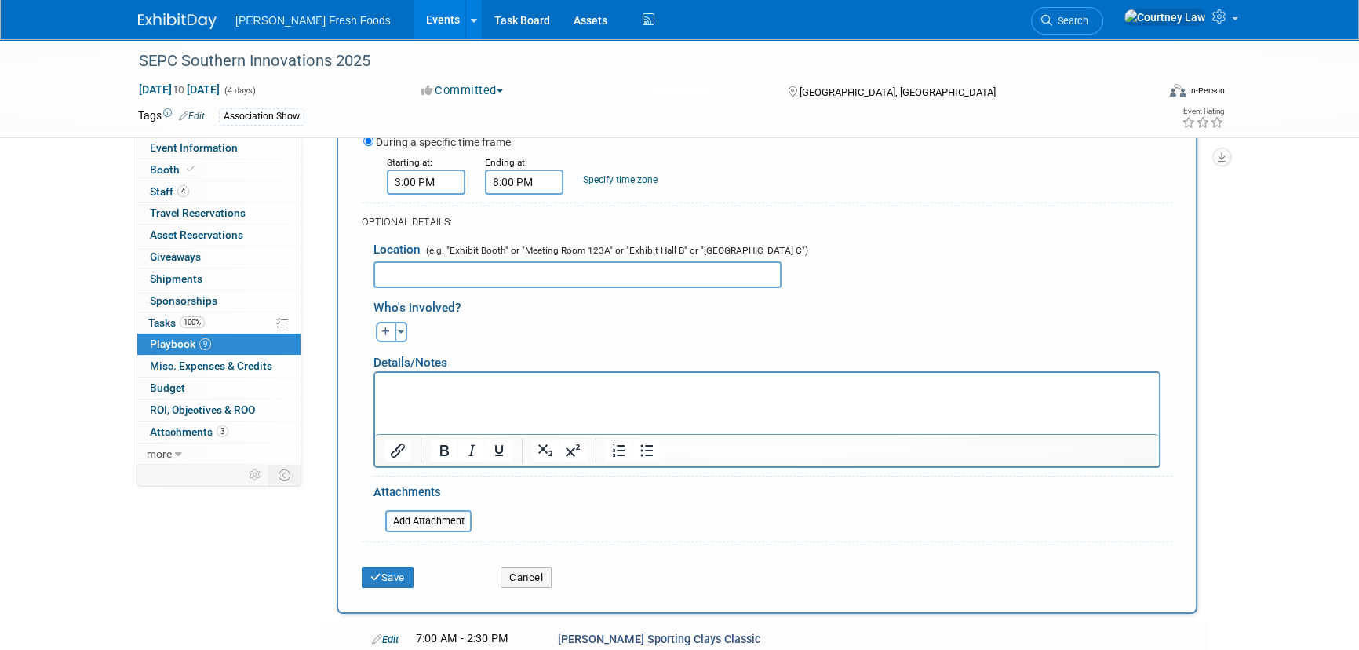
scroll to position [337, 0]
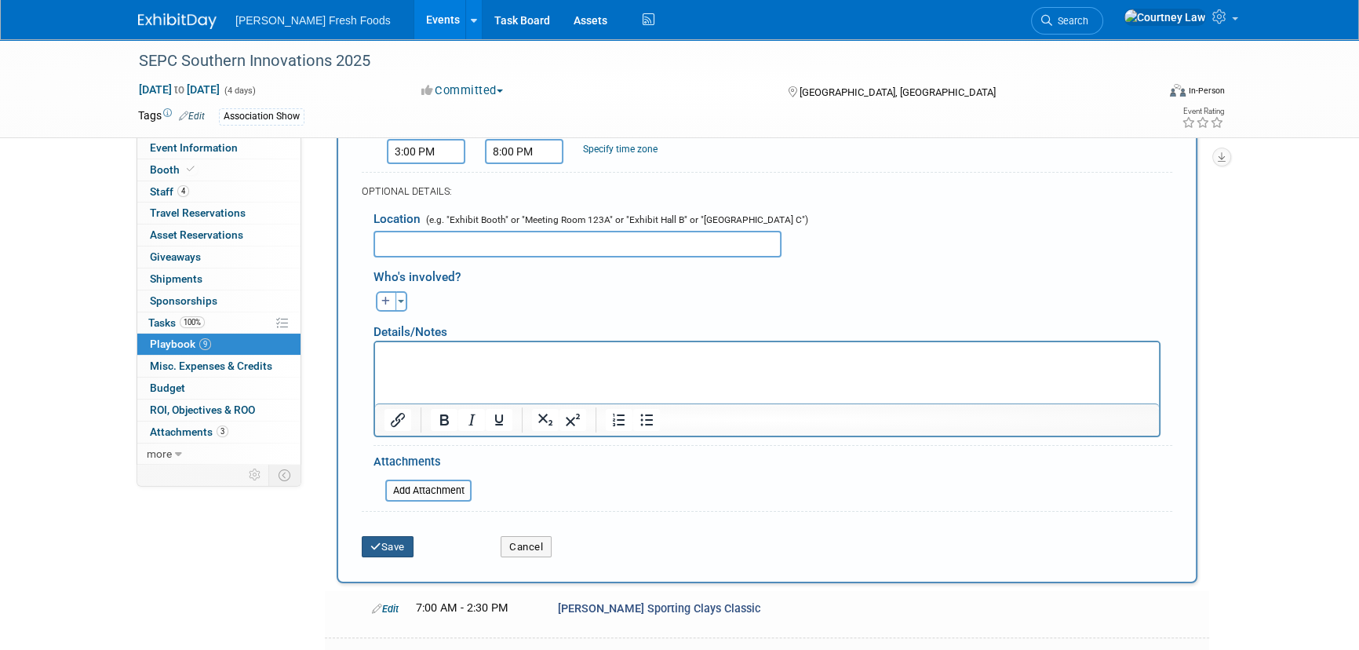
click at [377, 541] on icon "submit" at bounding box center [375, 546] width 11 height 10
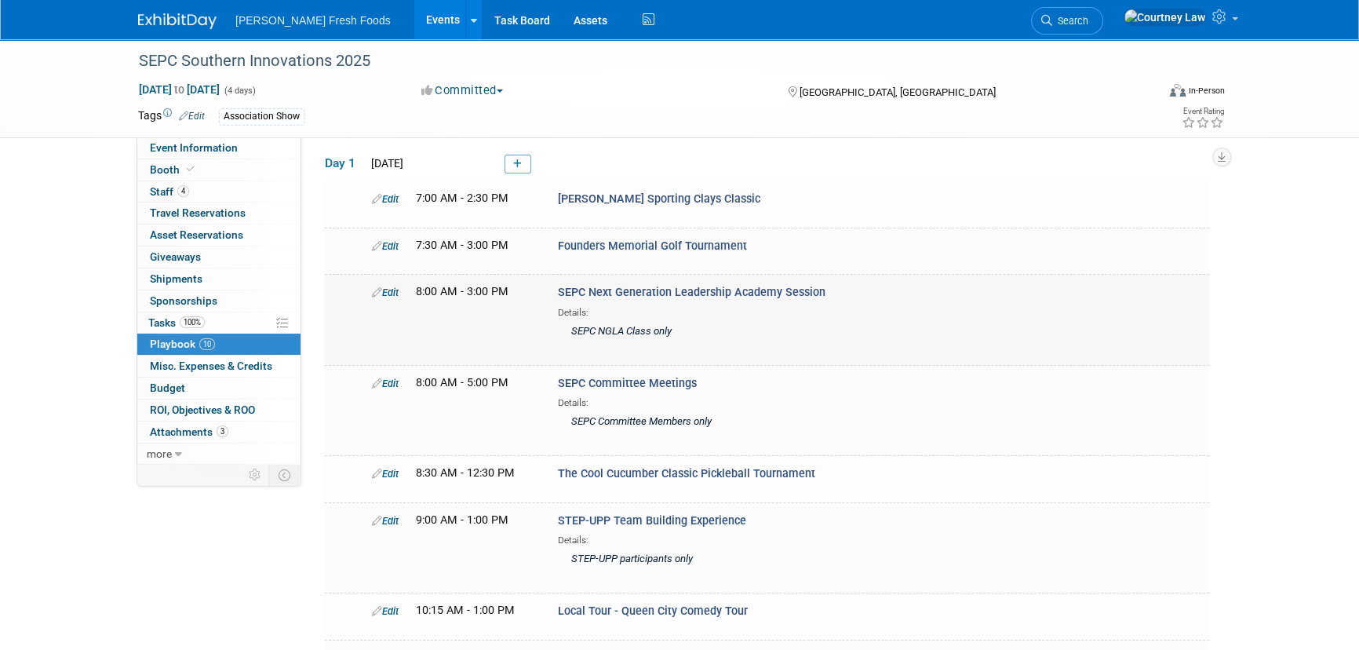
scroll to position [0, 0]
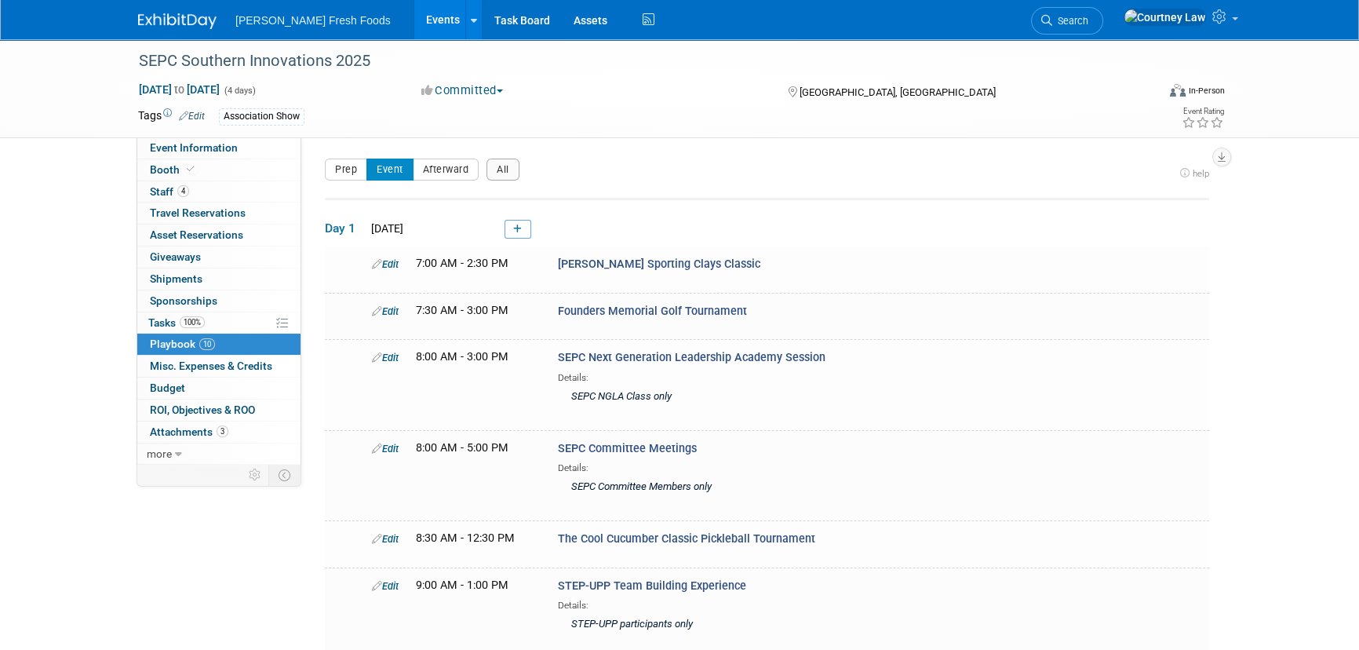
click at [530, 239] on td "Day 1 Wed. Sep 10, 2025" at bounding box center [767, 223] width 884 height 48
click at [519, 231] on icon at bounding box center [517, 228] width 9 height 9
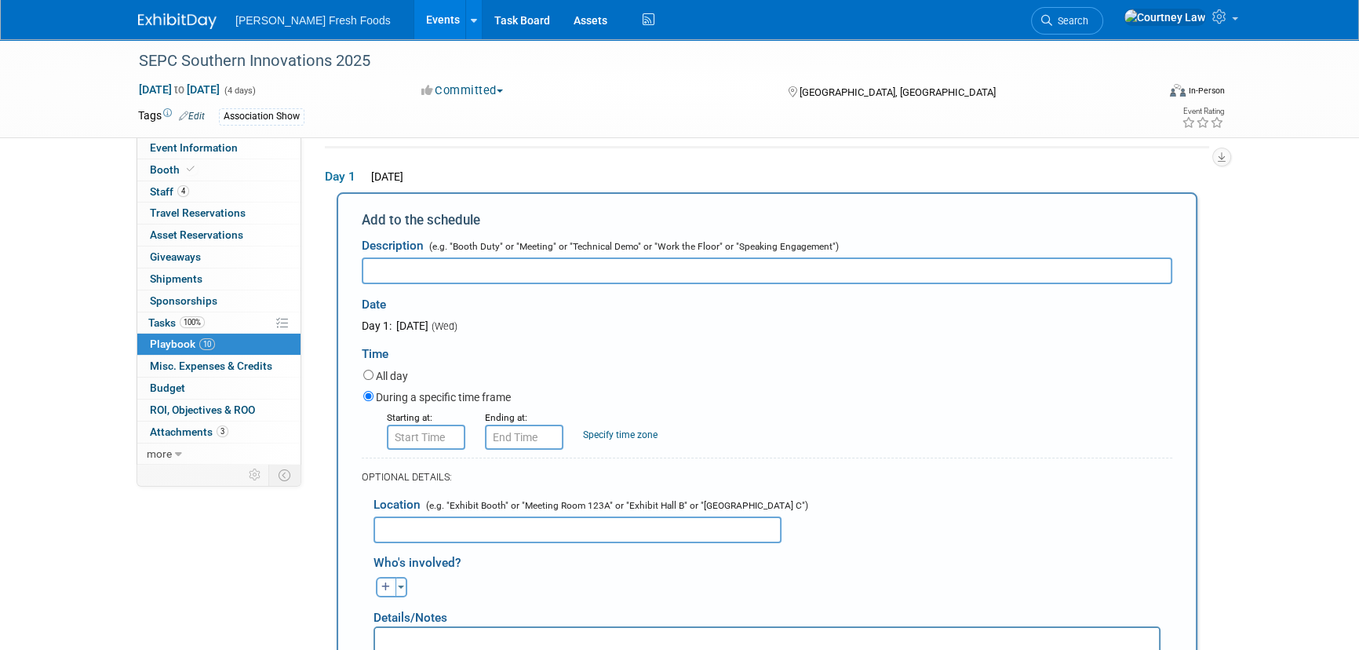
click at [592, 284] on div "Date" at bounding box center [524, 301] width 324 height 34
click at [589, 281] on input "text" at bounding box center [767, 270] width 811 height 27
paste input "Exhibitor Booth Setup"
type input "Exhibitor Booth Setup"
click at [429, 439] on input "8:00 AM" at bounding box center [426, 437] width 78 height 25
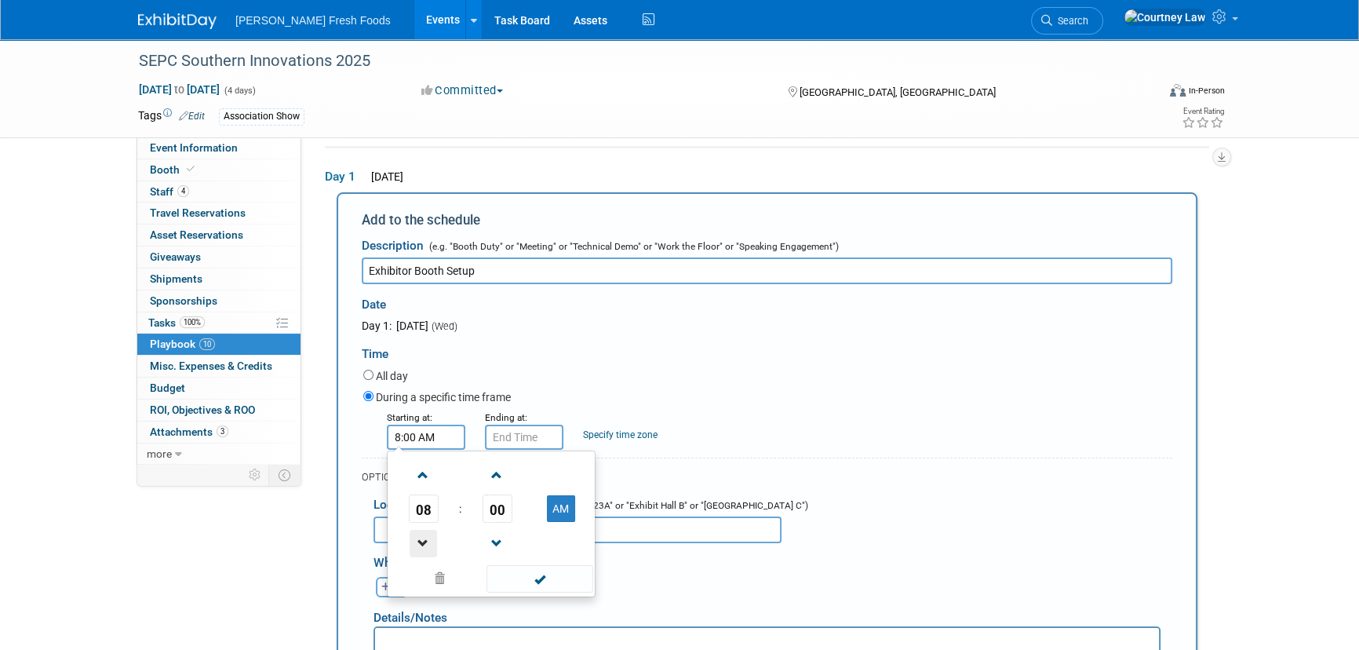
click at [418, 544] on span at bounding box center [423, 543] width 27 height 27
click at [421, 540] on span at bounding box center [423, 543] width 27 height 27
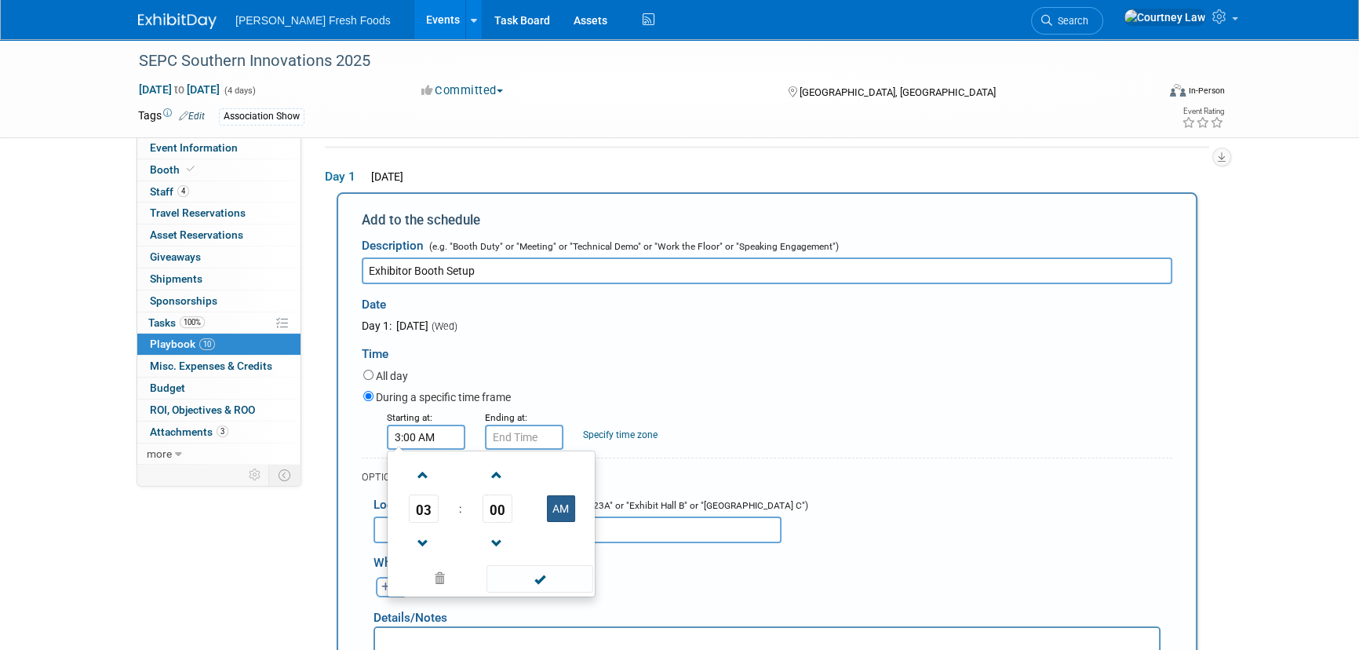
click at [573, 517] on button "AM" at bounding box center [561, 508] width 28 height 27
type input "3:00 PM"
click at [549, 579] on span at bounding box center [540, 578] width 106 height 27
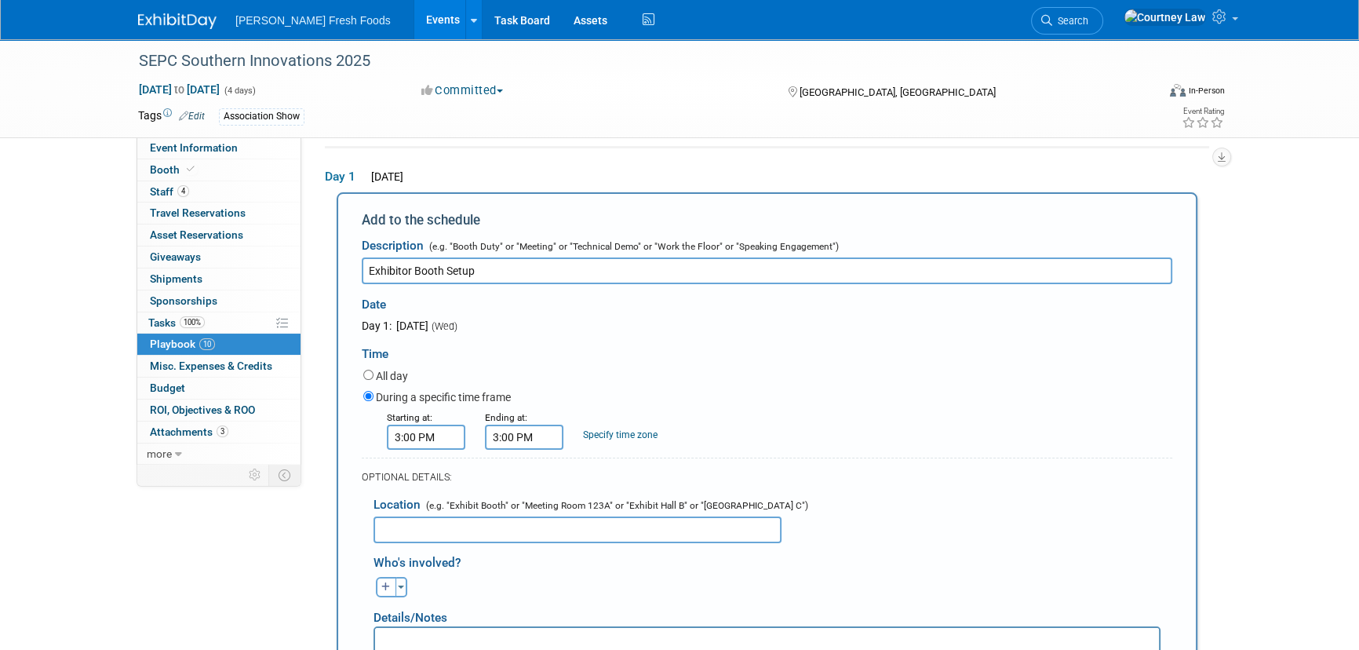
click at [529, 440] on input "3:00 PM" at bounding box center [524, 437] width 78 height 25
click at [519, 489] on link at bounding box center [522, 474] width 30 height 40
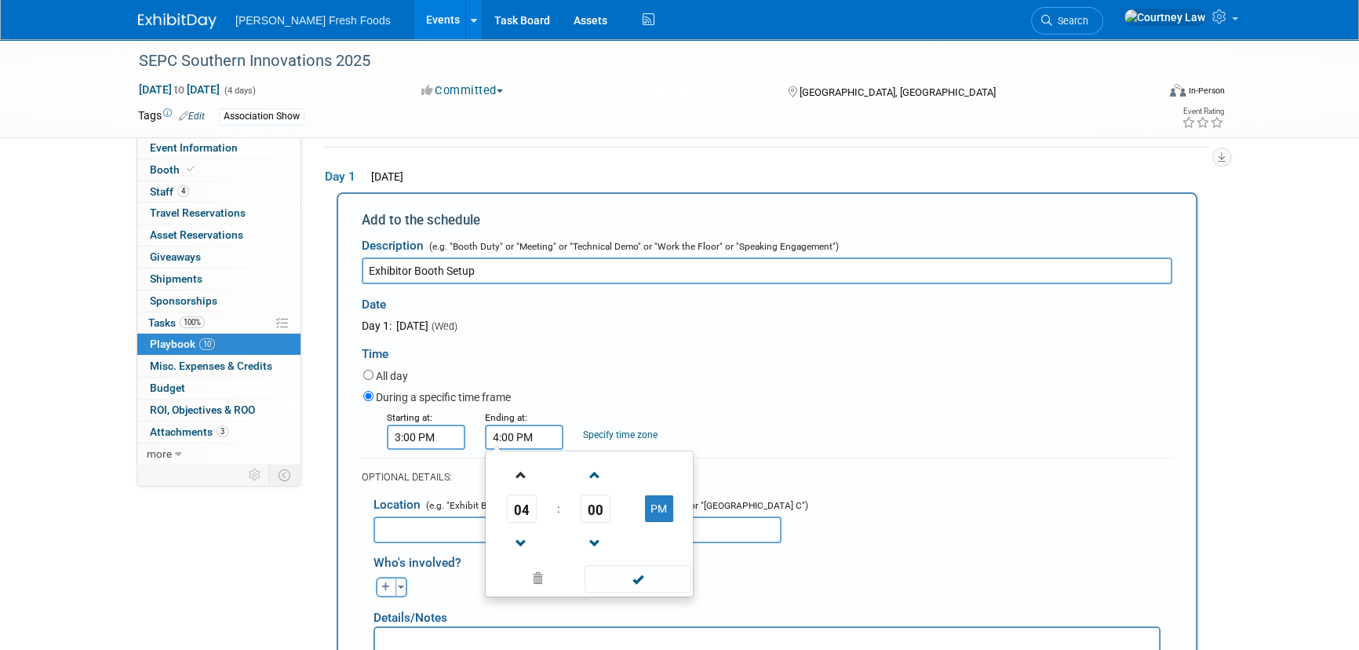
click at [519, 489] on link at bounding box center [522, 474] width 30 height 40
type input "6:00 PM"
click at [618, 579] on span at bounding box center [638, 578] width 106 height 27
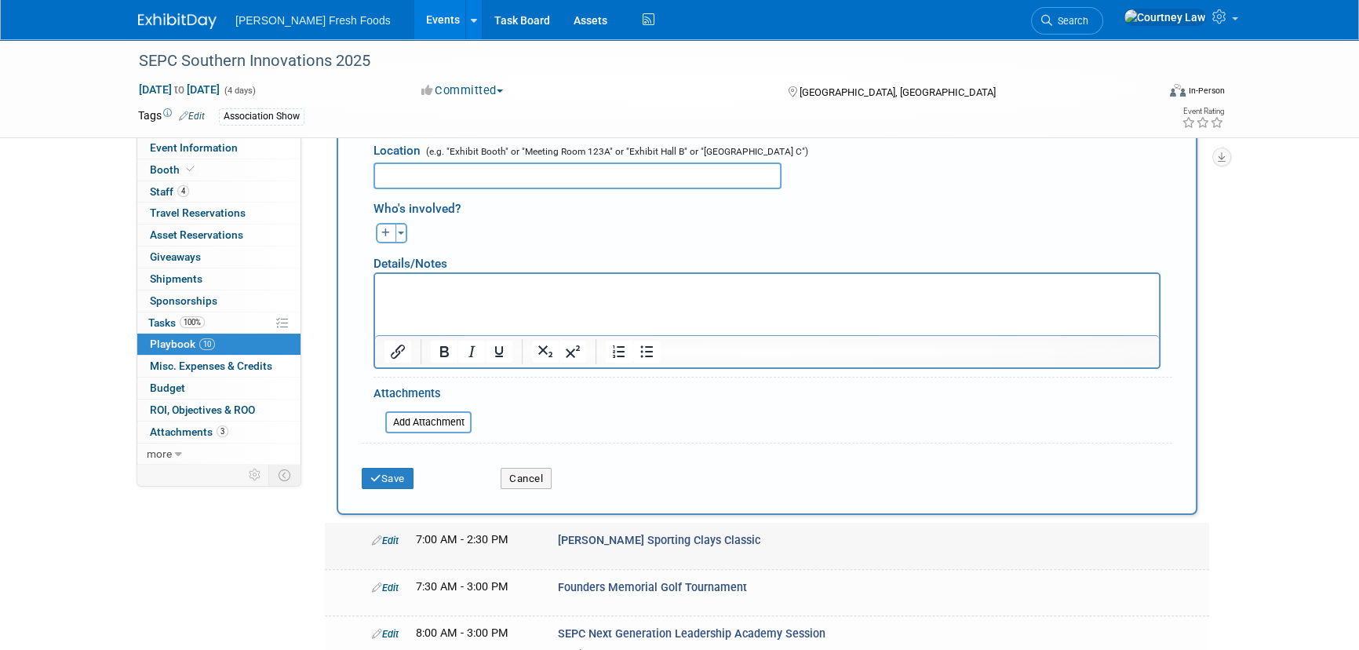
scroll to position [408, 0]
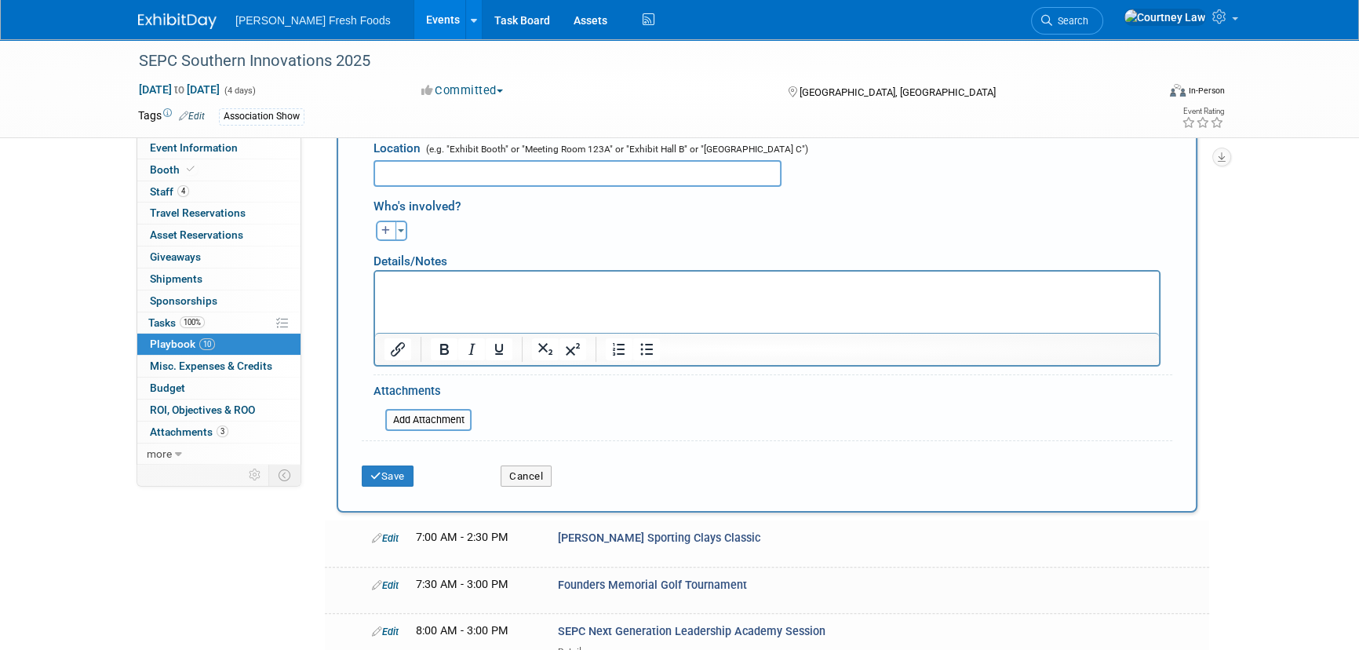
click at [393, 455] on div "Save" at bounding box center [419, 471] width 139 height 32
click at [392, 469] on button "Save" at bounding box center [388, 476] width 52 height 22
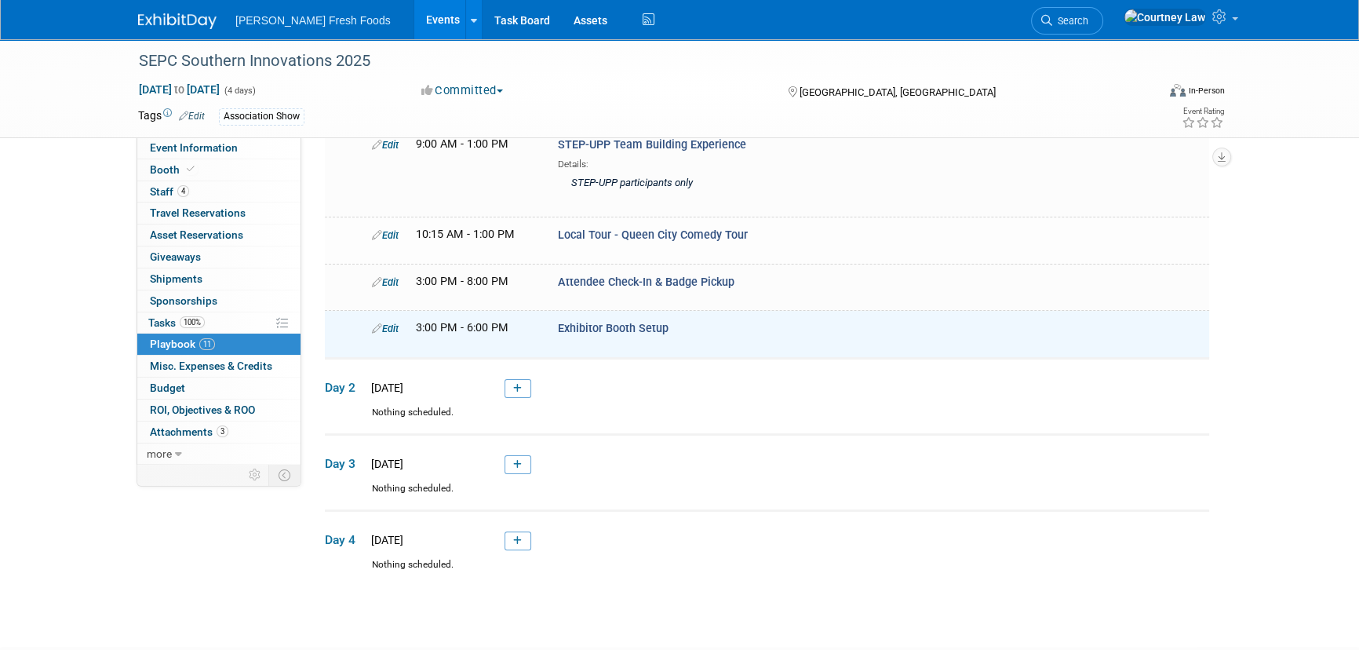
scroll to position [40, 0]
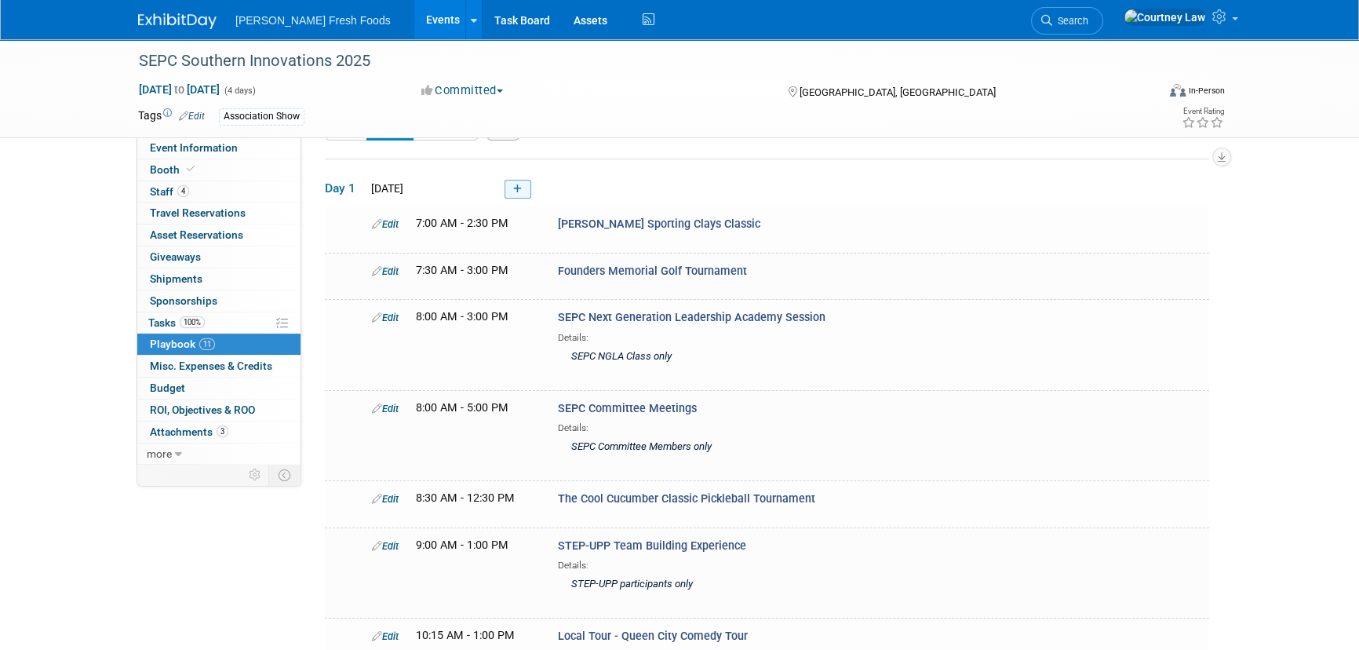
click at [527, 190] on link at bounding box center [518, 189] width 27 height 19
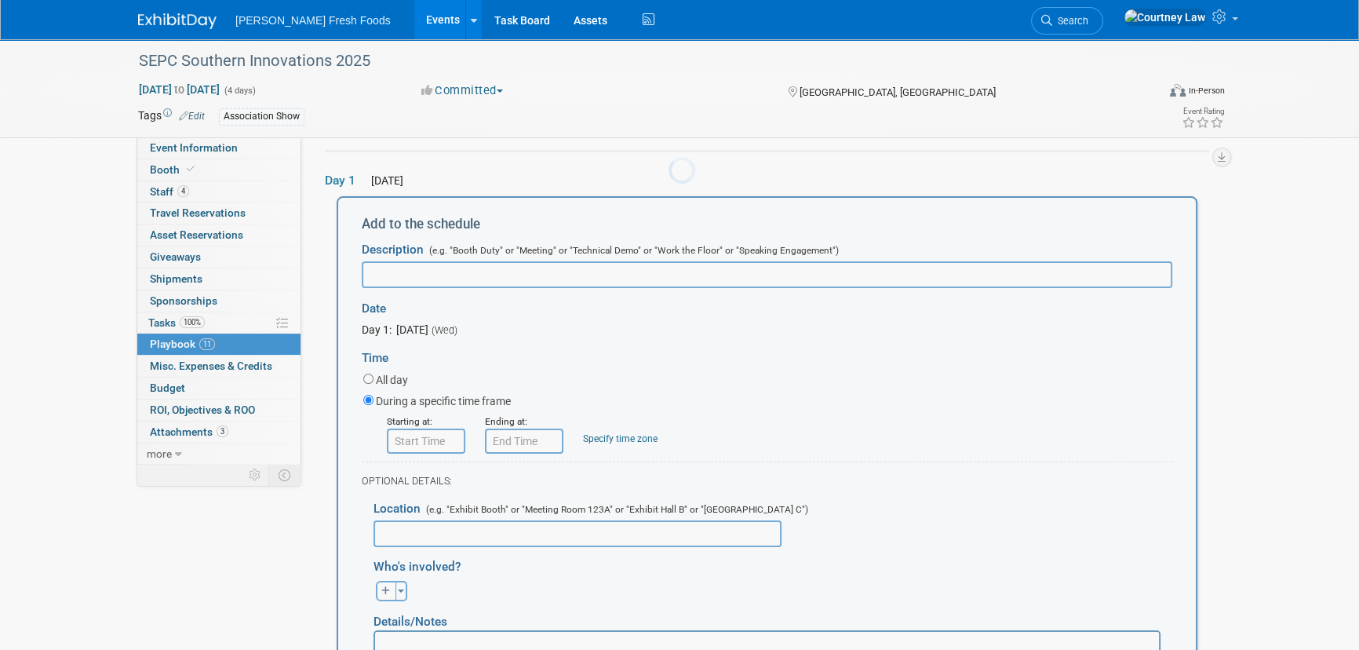
scroll to position [52, 0]
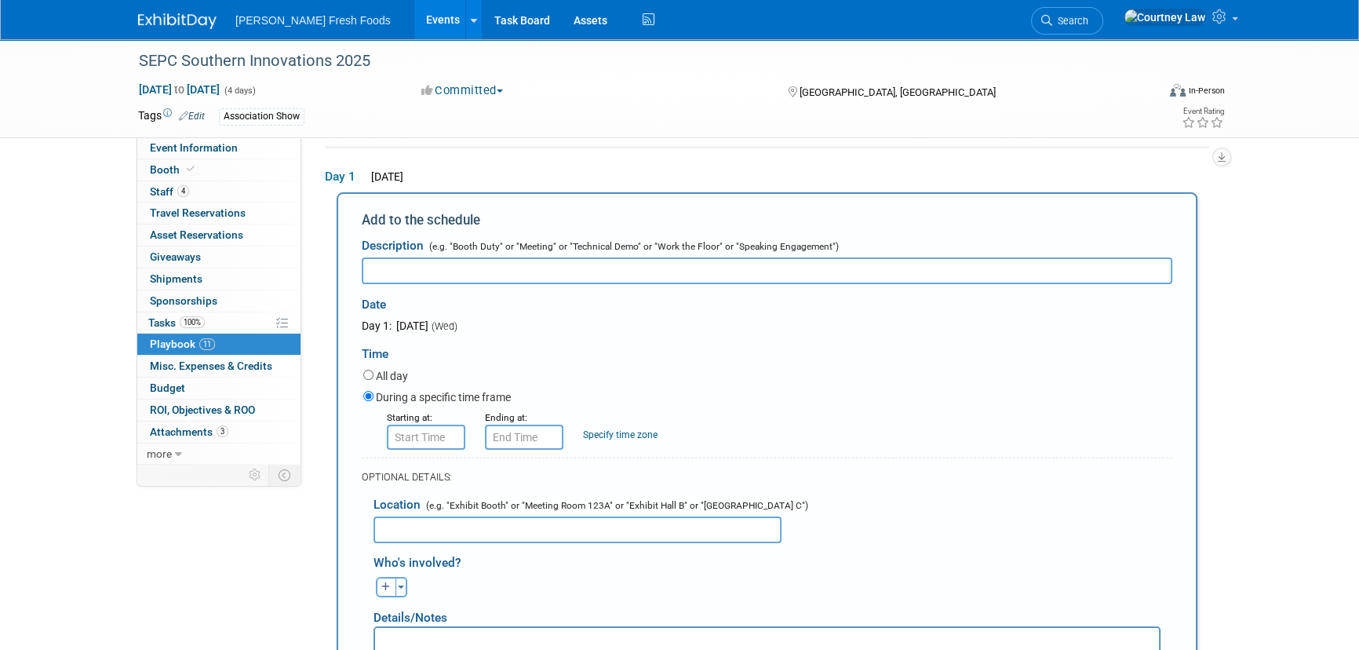
click at [497, 276] on input "text" at bounding box center [767, 270] width 811 height 27
paste input "Welcome Reception"
type input "Welcome Reception"
click at [443, 442] on input "8:00 AM" at bounding box center [426, 437] width 78 height 25
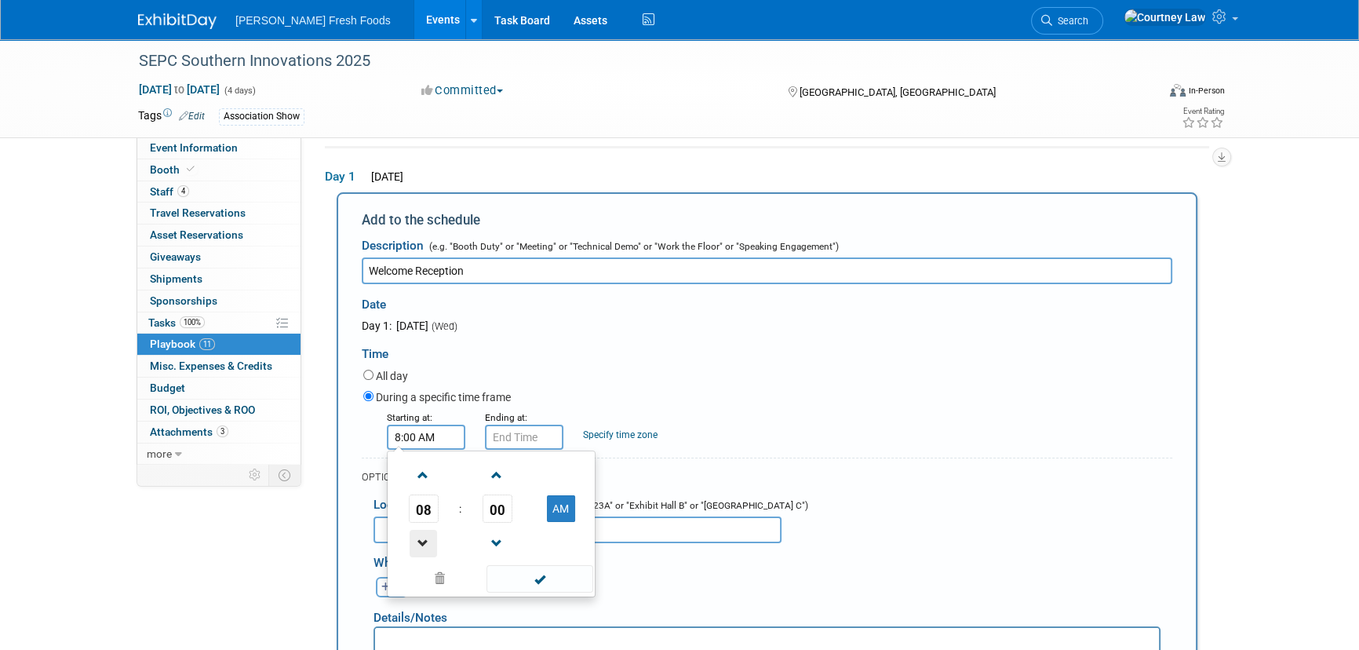
click at [424, 538] on span at bounding box center [423, 543] width 27 height 27
click at [516, 516] on td "00" at bounding box center [497, 508] width 65 height 28
click at [502, 512] on span "00" at bounding box center [498, 508] width 30 height 28
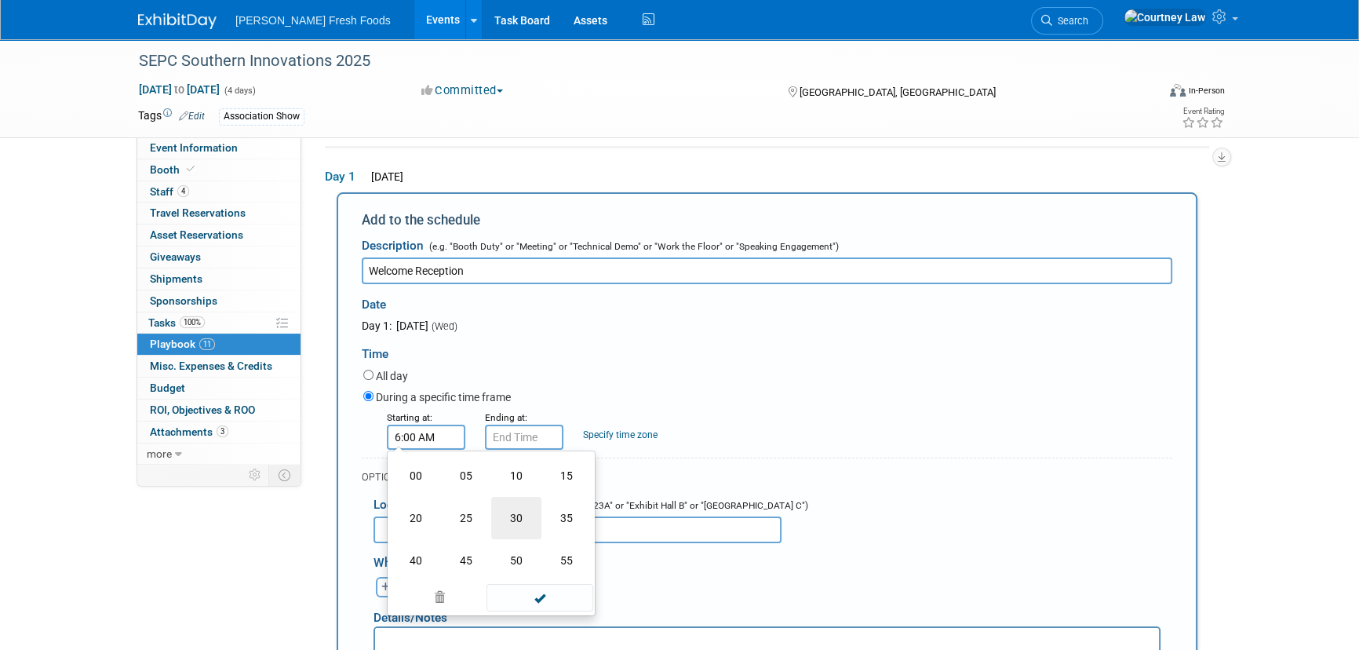
click at [515, 518] on td "30" at bounding box center [516, 518] width 50 height 42
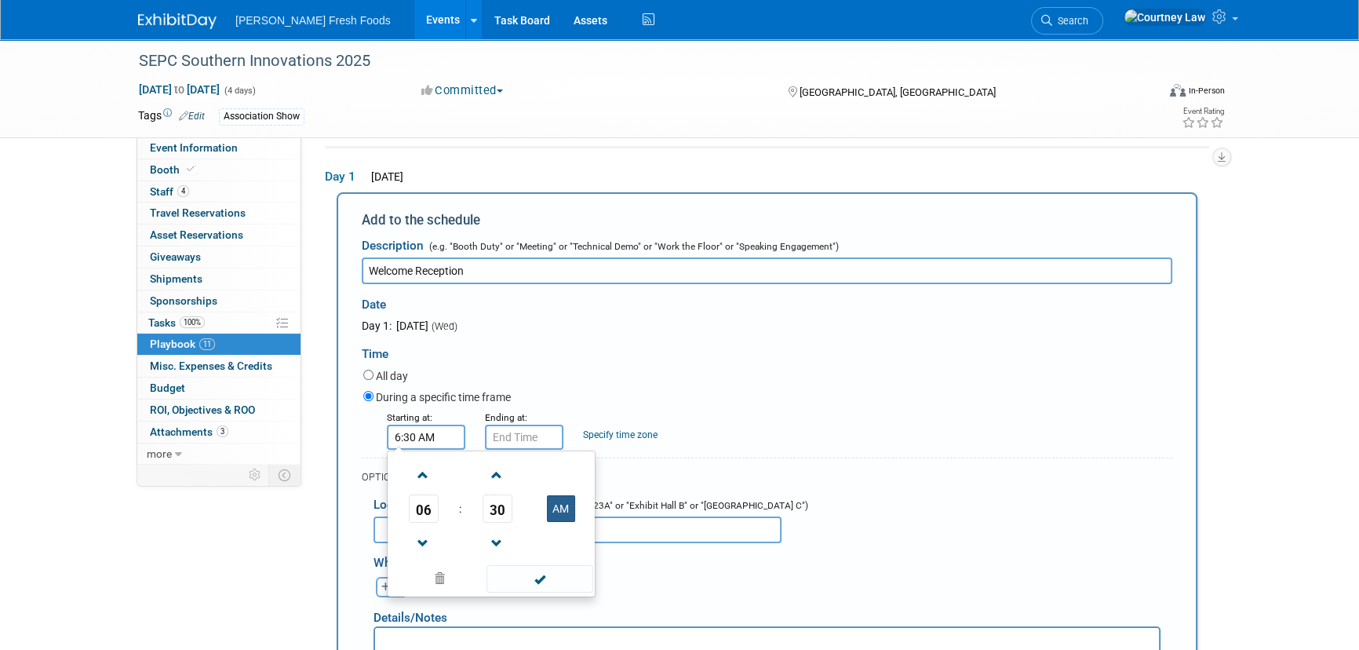
click at [560, 512] on button "AM" at bounding box center [561, 508] width 28 height 27
type input "6:30 PM"
click at [556, 570] on span at bounding box center [540, 578] width 106 height 27
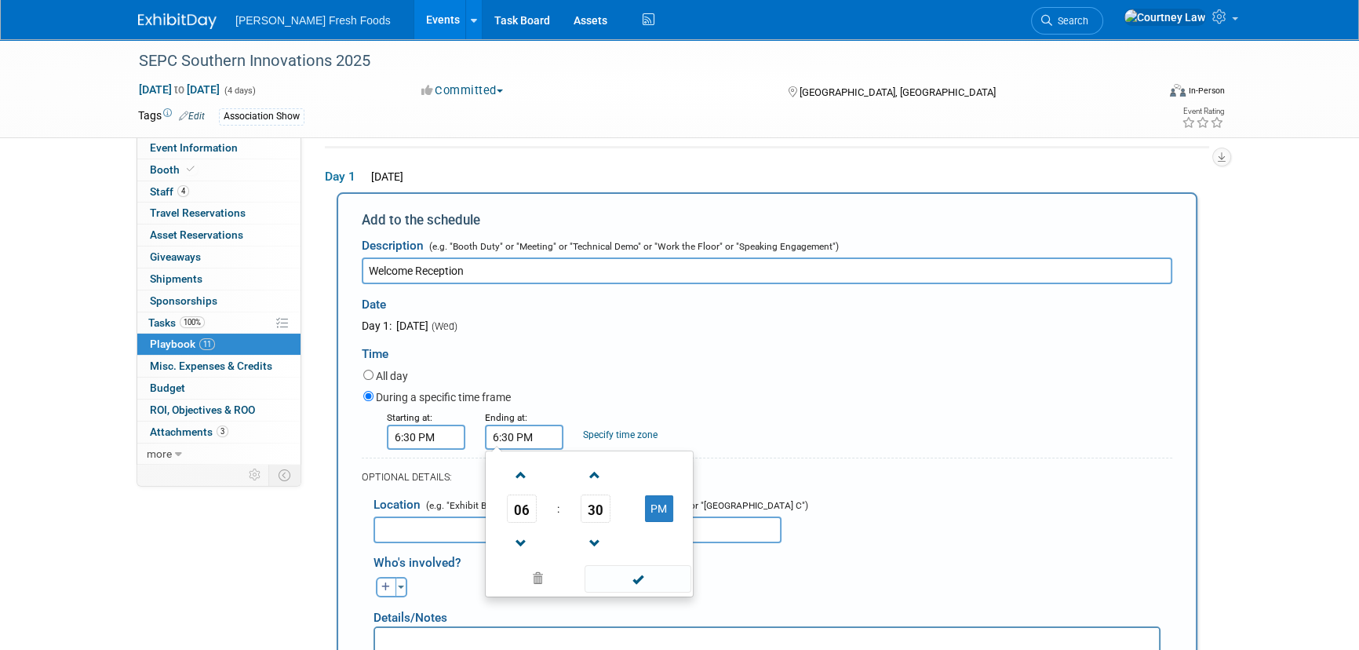
click at [526, 438] on input "6:30 PM" at bounding box center [524, 437] width 78 height 25
click at [520, 483] on span at bounding box center [521, 474] width 27 height 27
type input "9:30 PM"
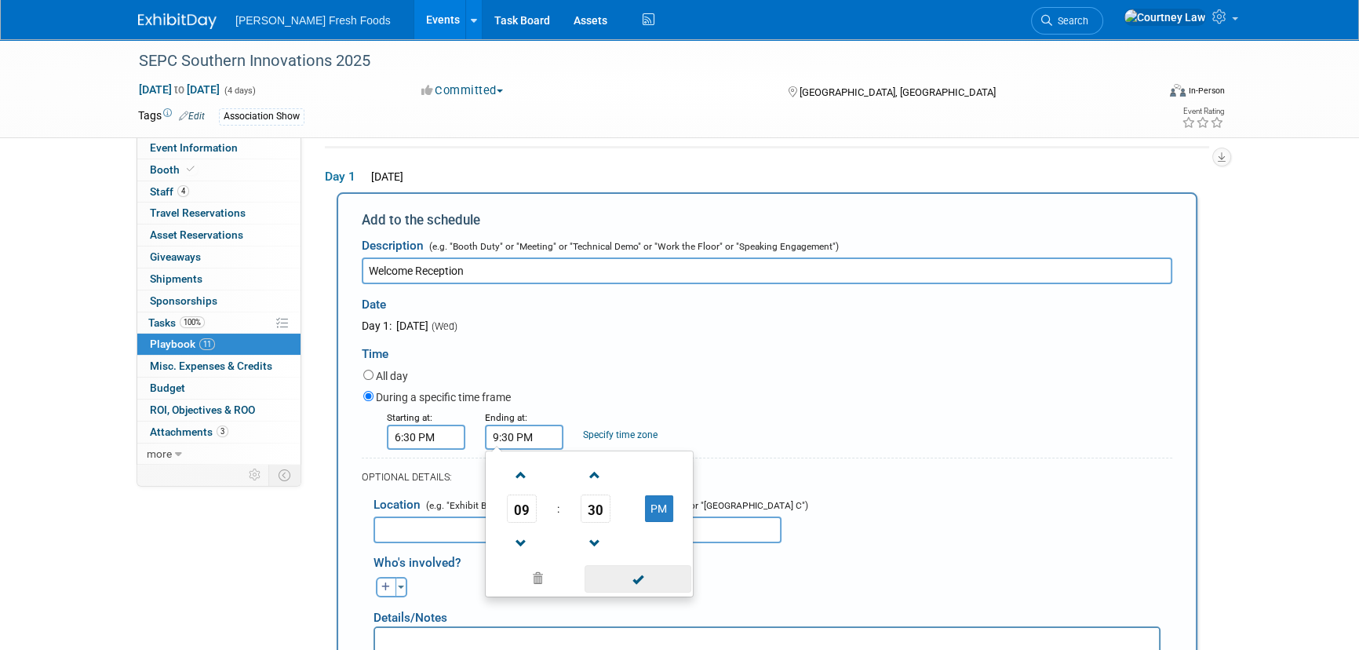
click at [640, 577] on span at bounding box center [638, 578] width 106 height 27
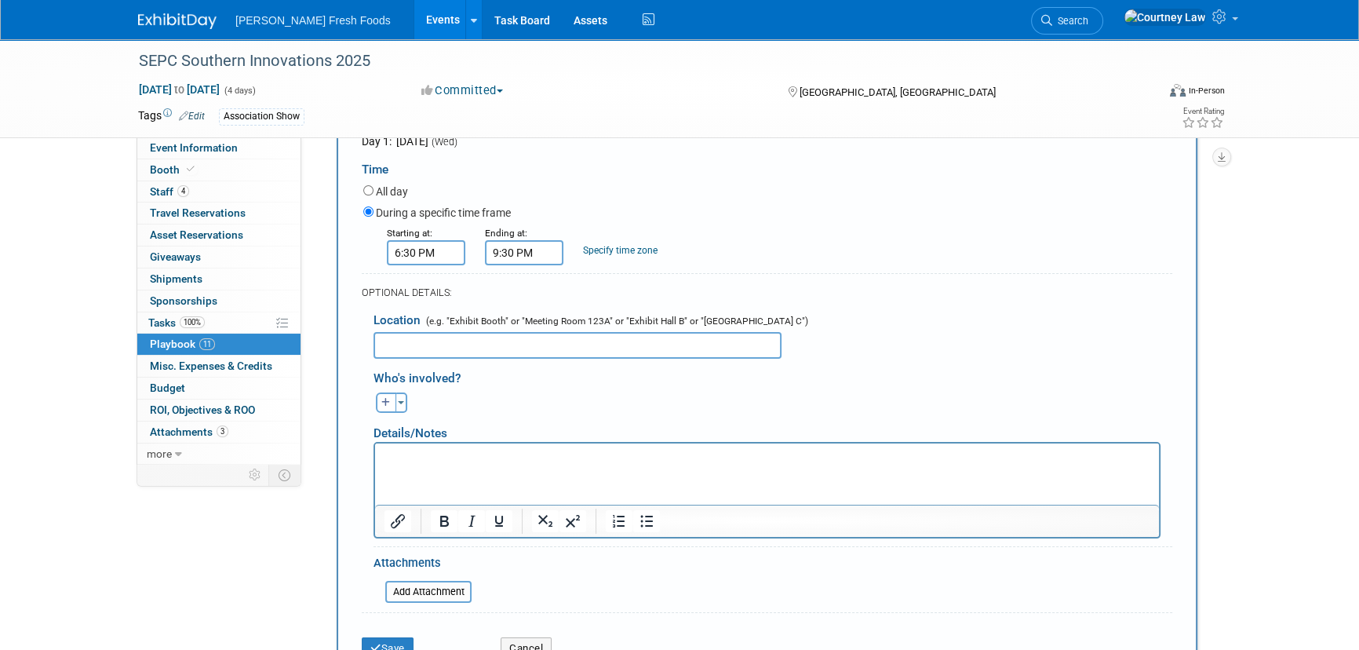
scroll to position [408, 0]
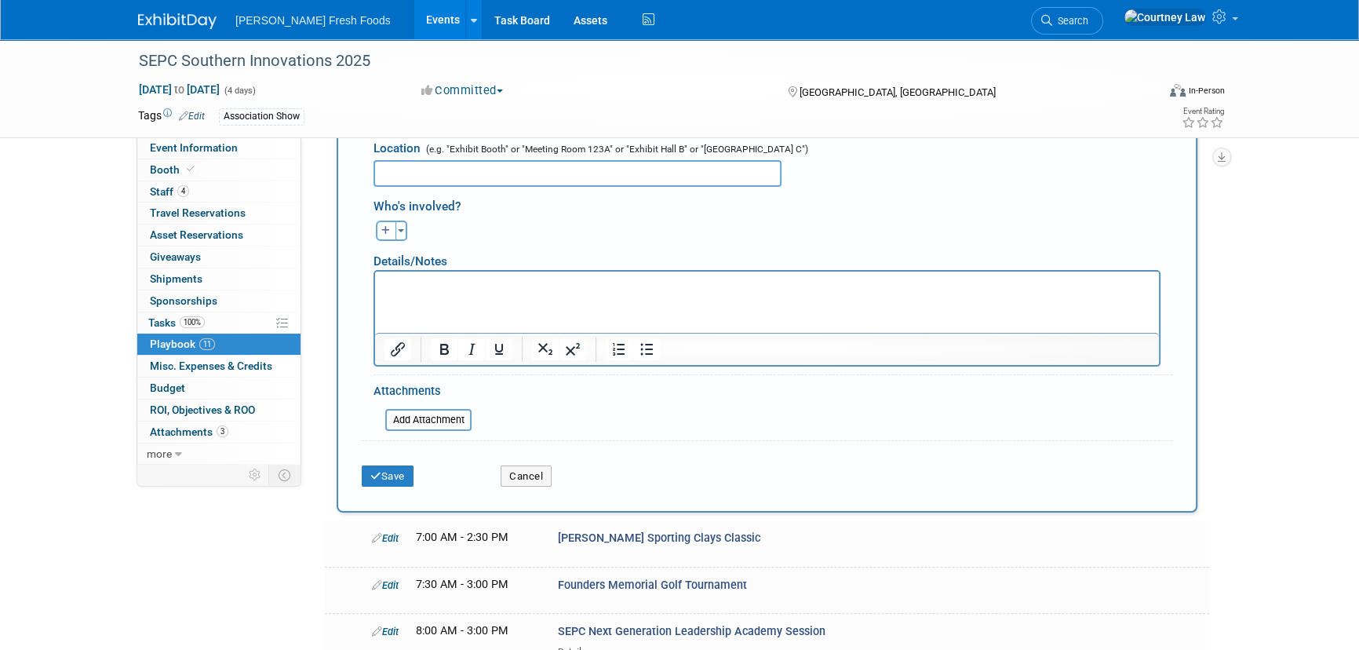
click at [391, 224] on button "button" at bounding box center [386, 231] width 20 height 20
select select
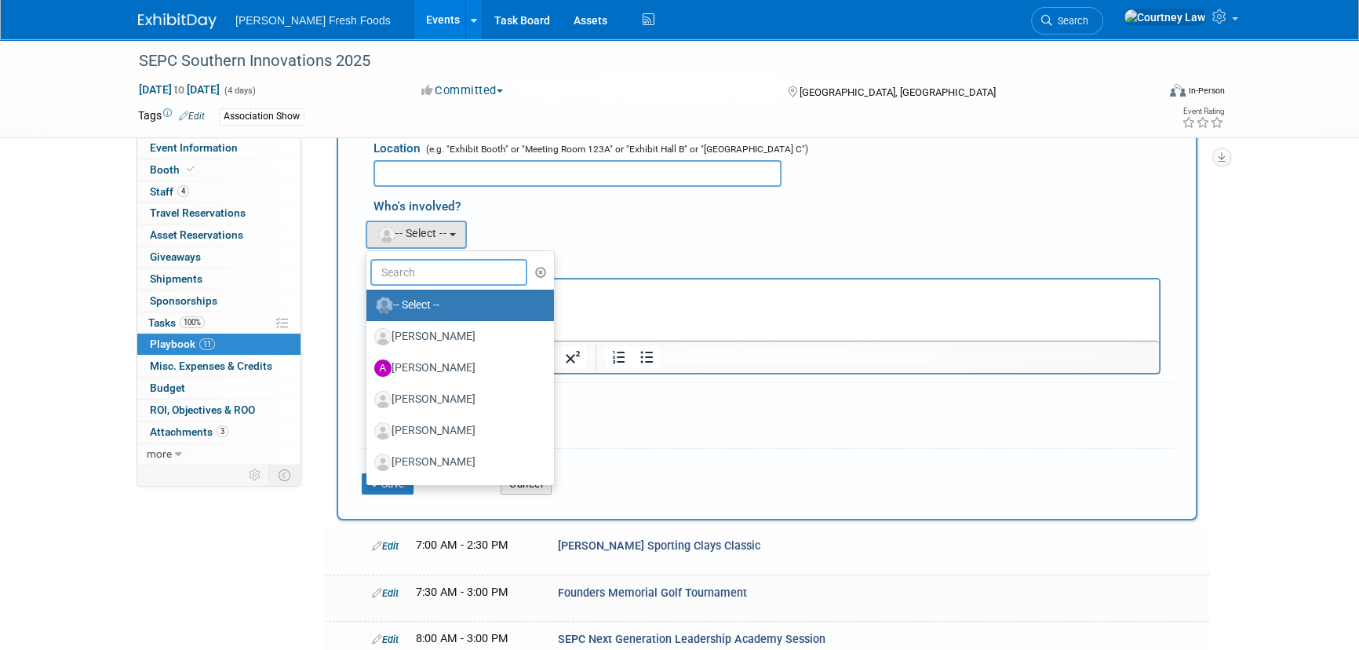
click at [439, 273] on input "text" at bounding box center [448, 272] width 157 height 27
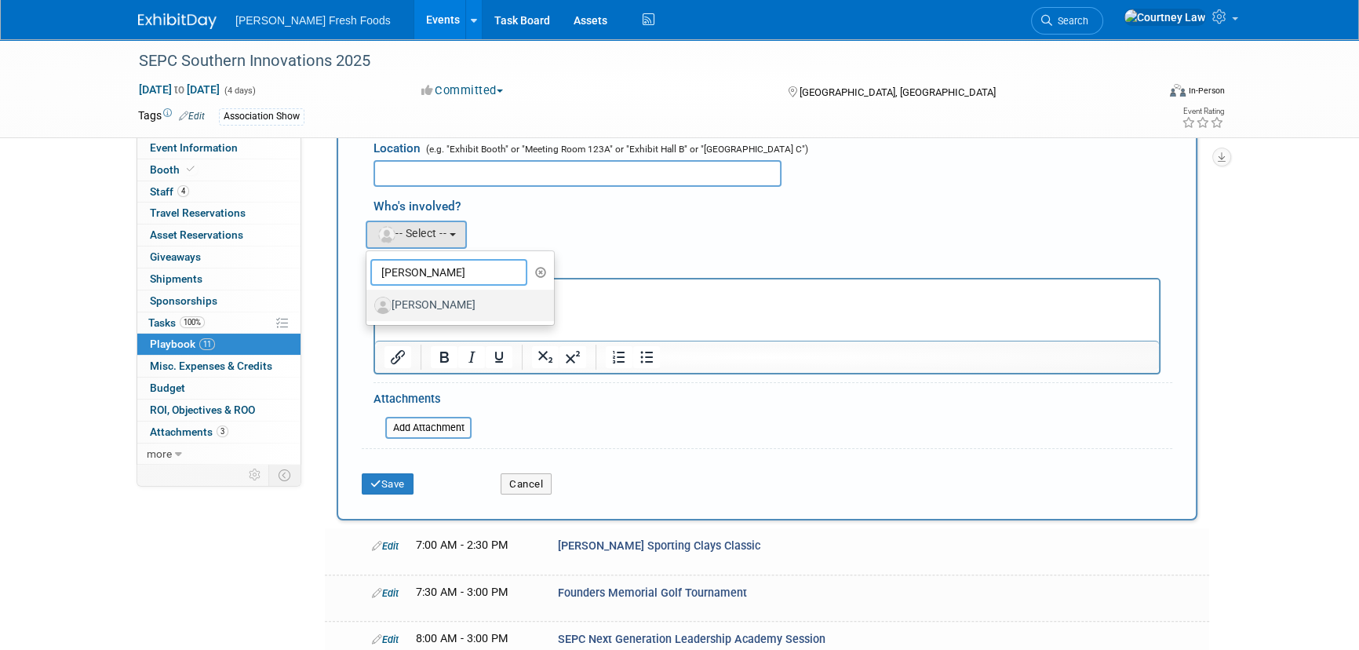
type input "riley"
click at [433, 296] on label "Riley Drexler" at bounding box center [456, 305] width 164 height 25
click at [369, 298] on input "Riley Drexler" at bounding box center [364, 303] width 10 height 10
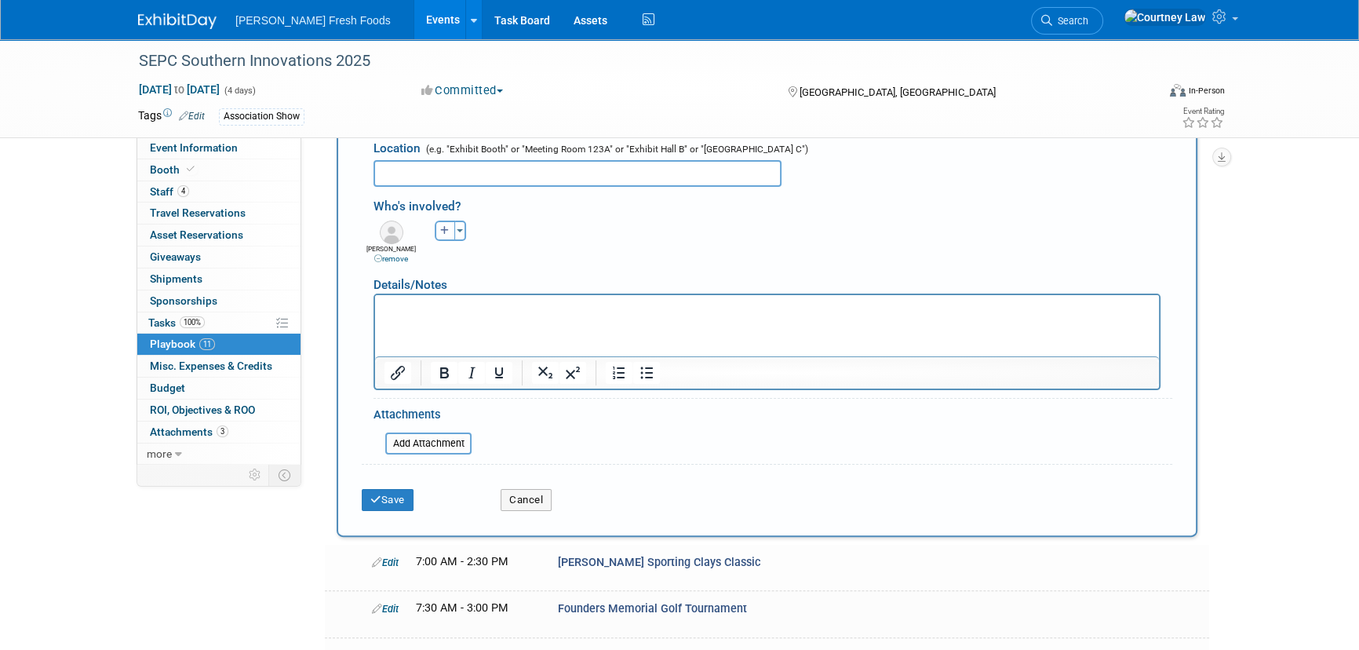
click at [440, 235] on button "button" at bounding box center [445, 231] width 20 height 20
select select
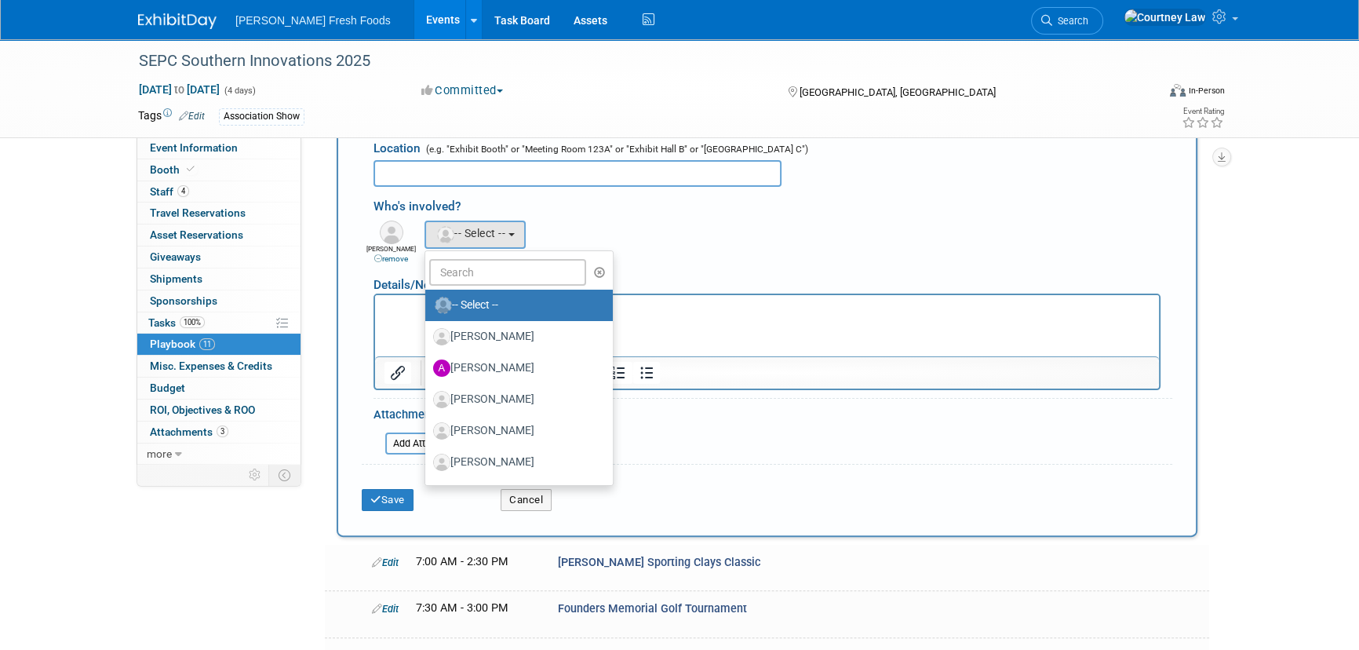
click at [455, 250] on ul "-- Select -- Amanda Saenz Amy Languell Andrew Bianchi Christopher Cabrales Chri…" at bounding box center [519, 367] width 189 height 235
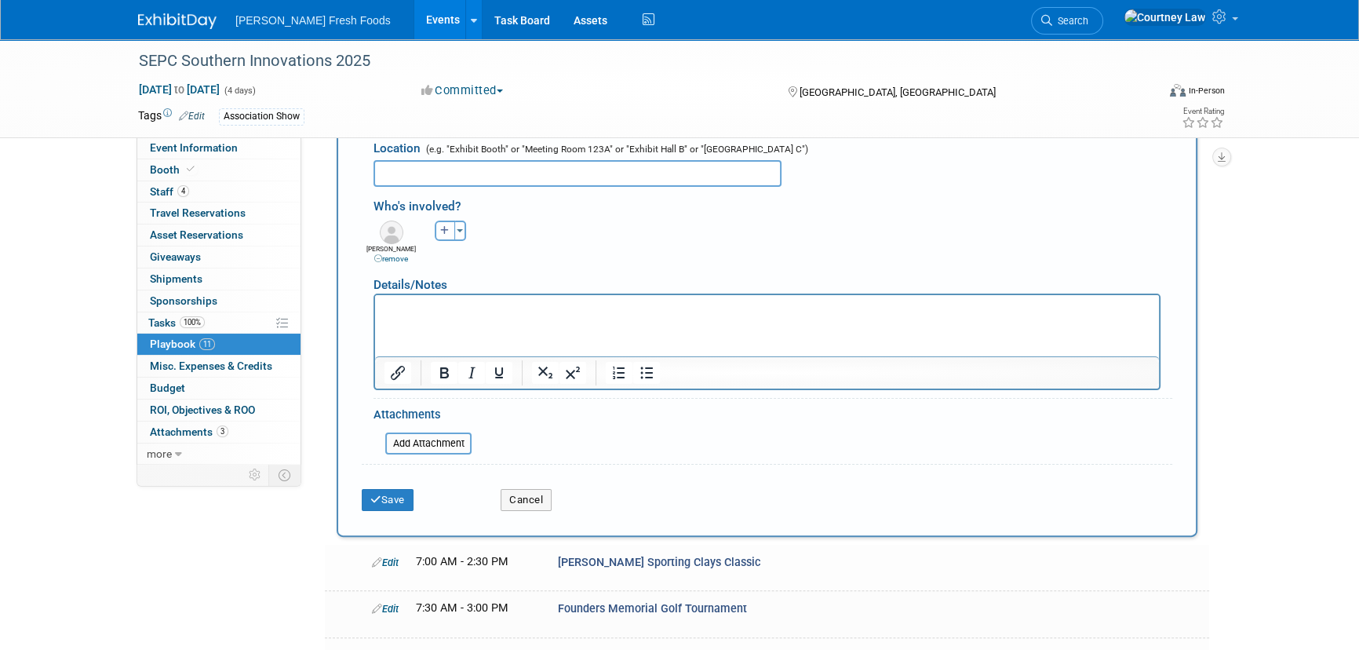
click at [446, 228] on icon "button" at bounding box center [444, 230] width 9 height 9
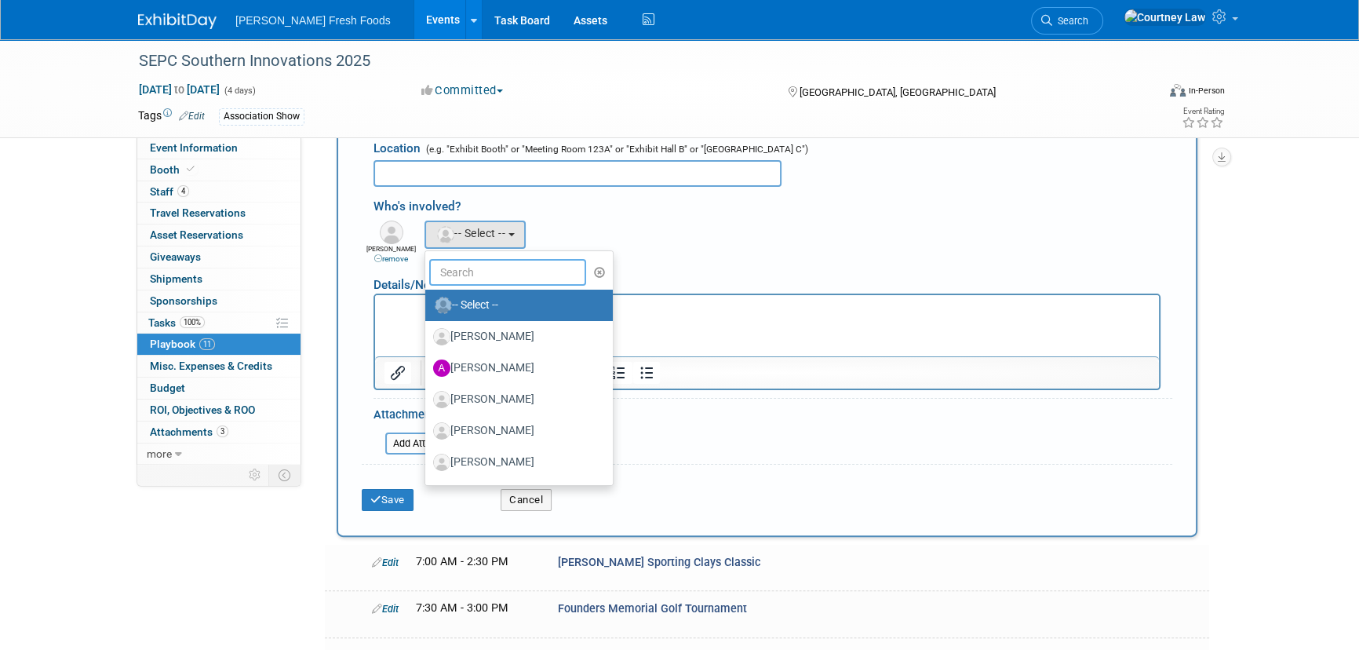
click at [447, 265] on input "text" at bounding box center [507, 272] width 157 height 27
type input "i"
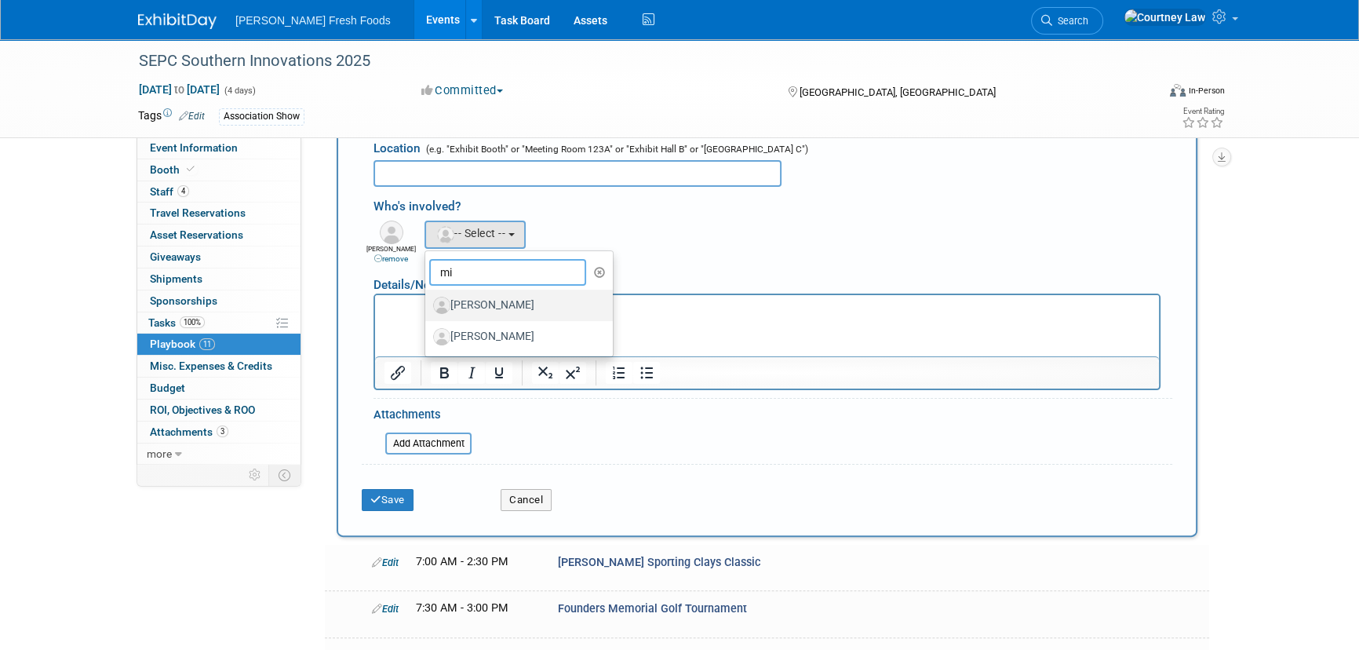
type input "mi"
click at [452, 298] on label "Michael Goldschmidt" at bounding box center [515, 305] width 164 height 25
click at [428, 298] on input "Michael Goldschmidt" at bounding box center [422, 303] width 10 height 10
select select "e8f42730-4762-421a-8604-84bb6674bfb1"
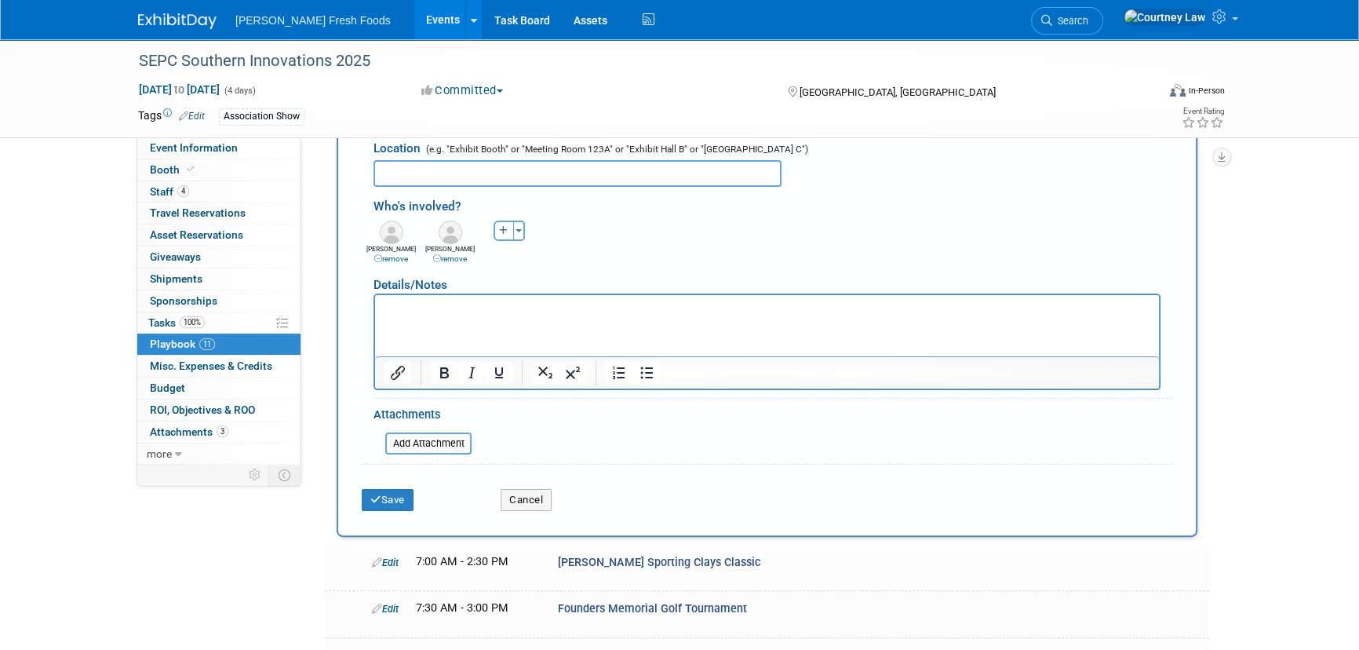
click at [494, 226] on button "button" at bounding box center [504, 231] width 20 height 20
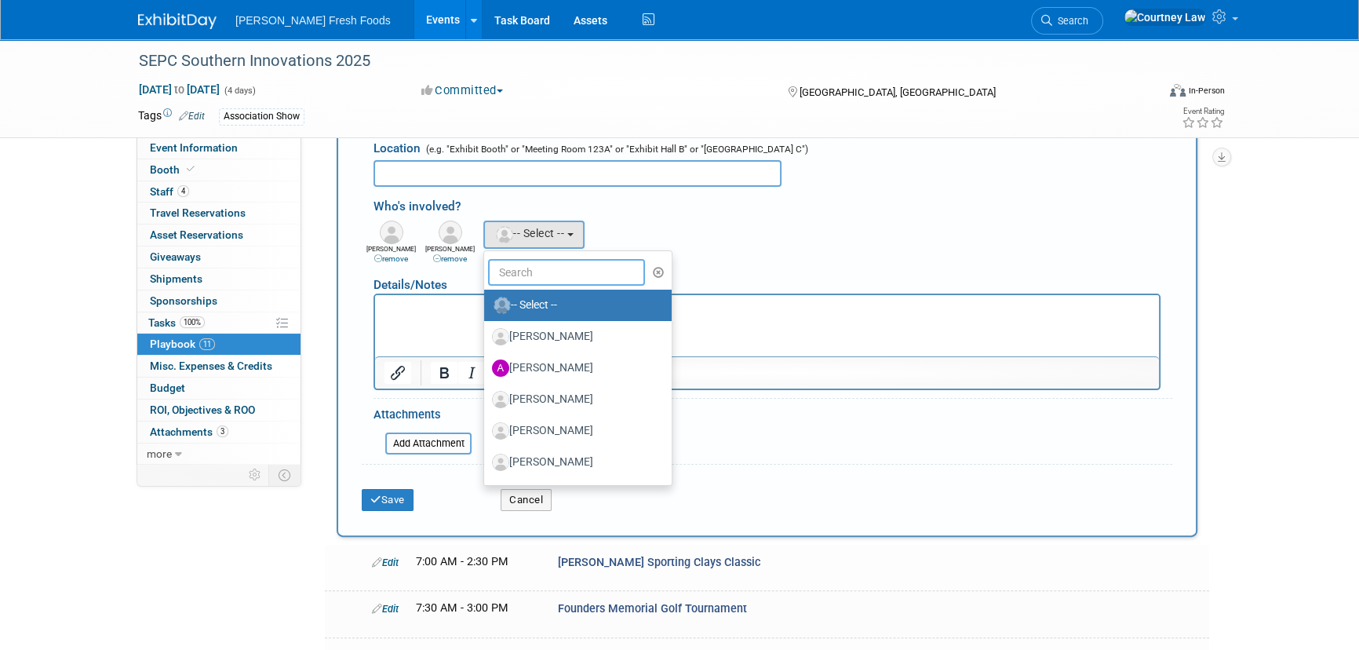
click at [501, 268] on input "text" at bounding box center [566, 272] width 157 height 27
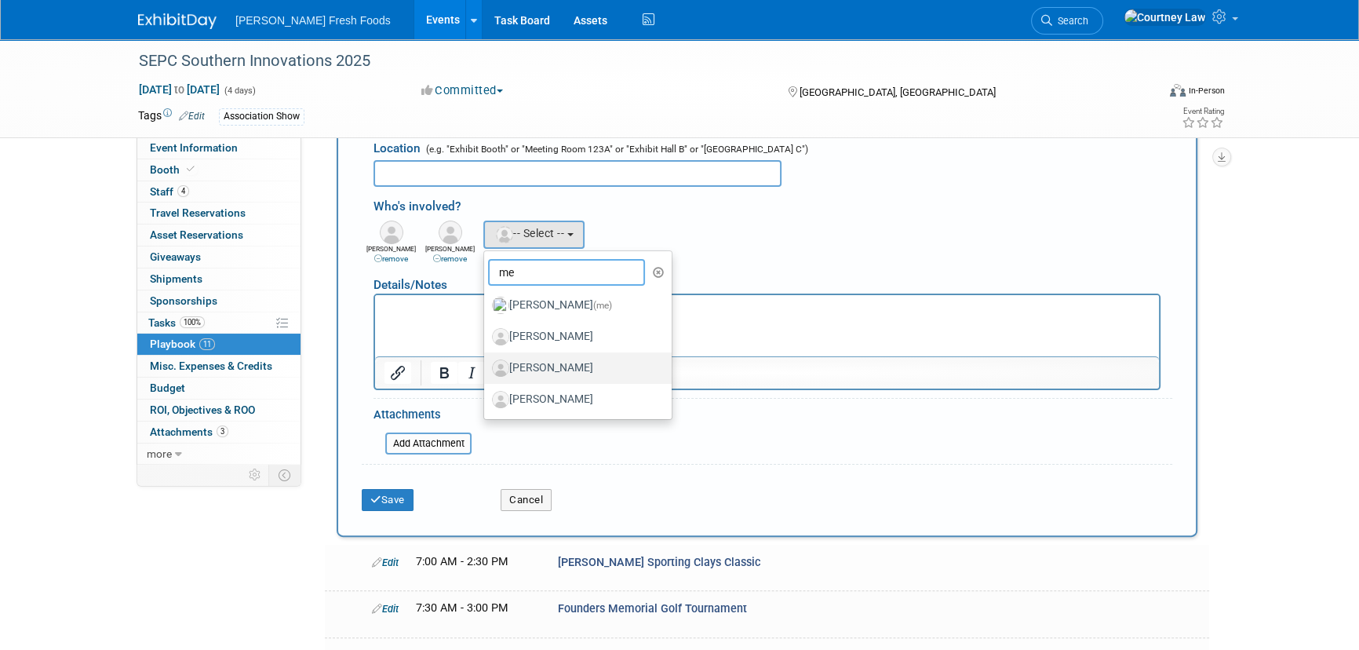
type input "me"
click at [539, 363] on label "Melissa Oliver" at bounding box center [574, 367] width 164 height 25
click at [487, 363] on input "Melissa Oliver" at bounding box center [481, 366] width 10 height 10
select select "3fde9d5b-a972-4aa9-b36a-4372117a202f"
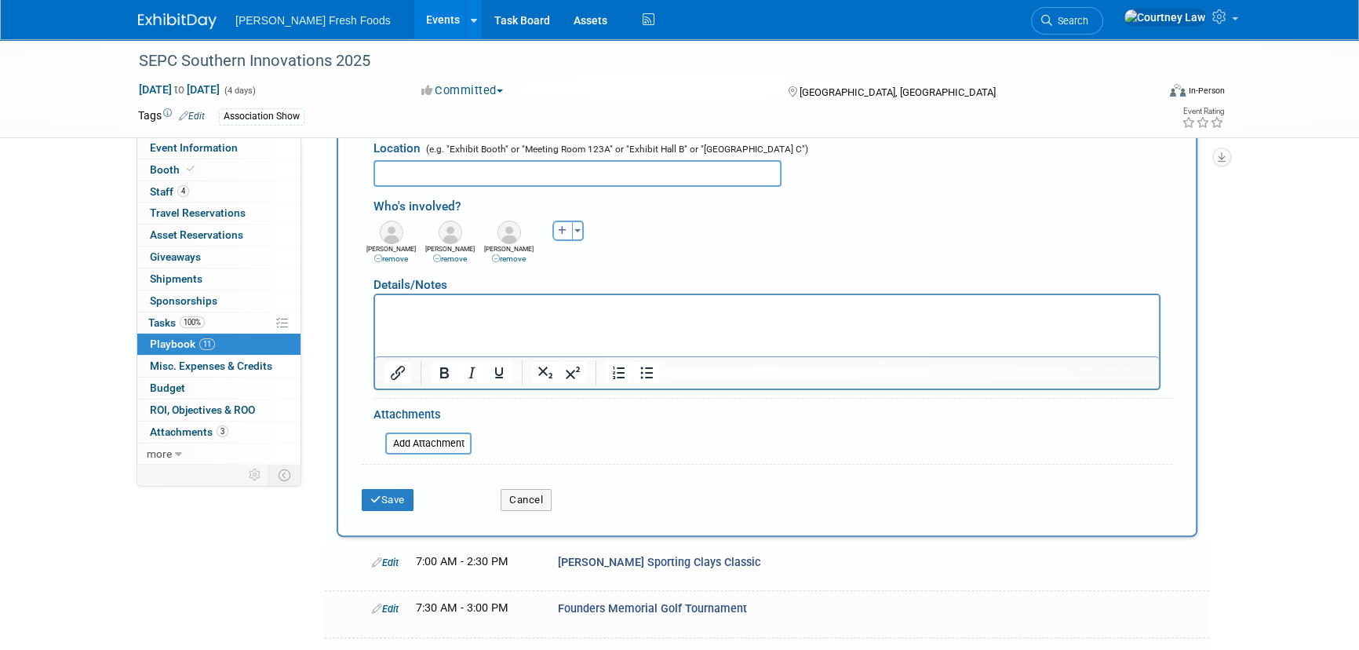
click at [563, 228] on icon "button" at bounding box center [562, 230] width 9 height 9
select select
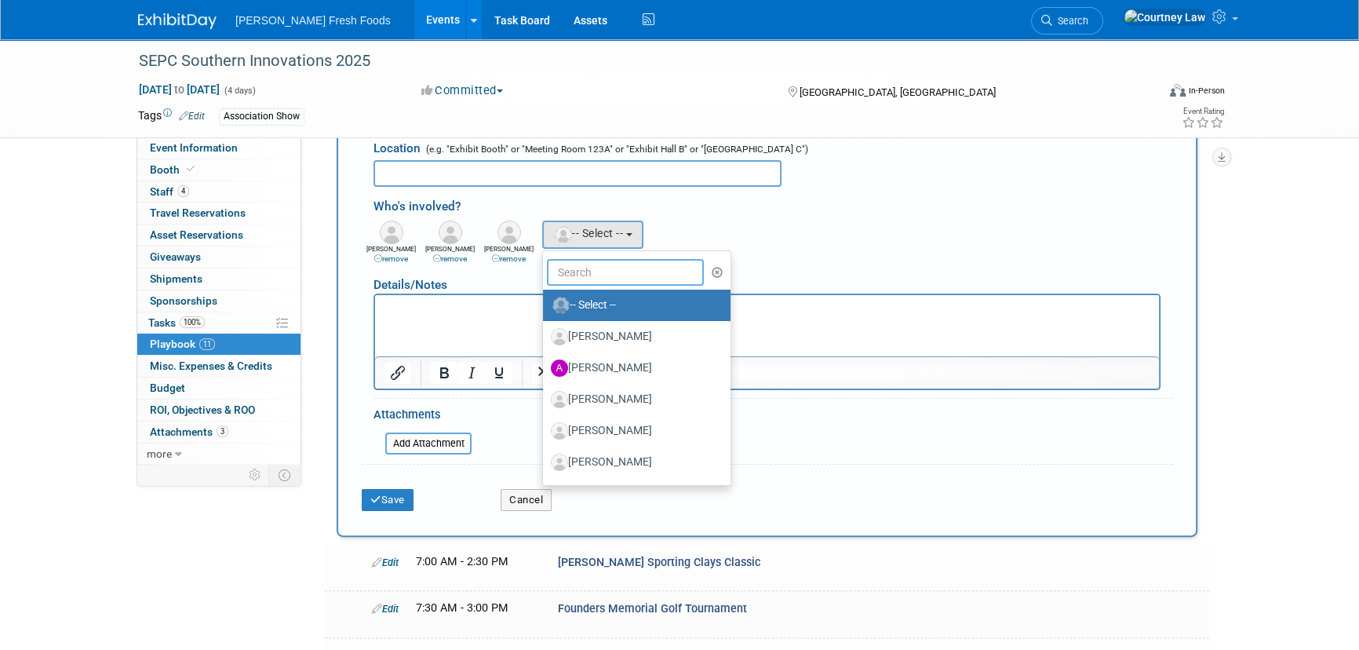
click at [621, 270] on input "text" at bounding box center [625, 272] width 157 height 27
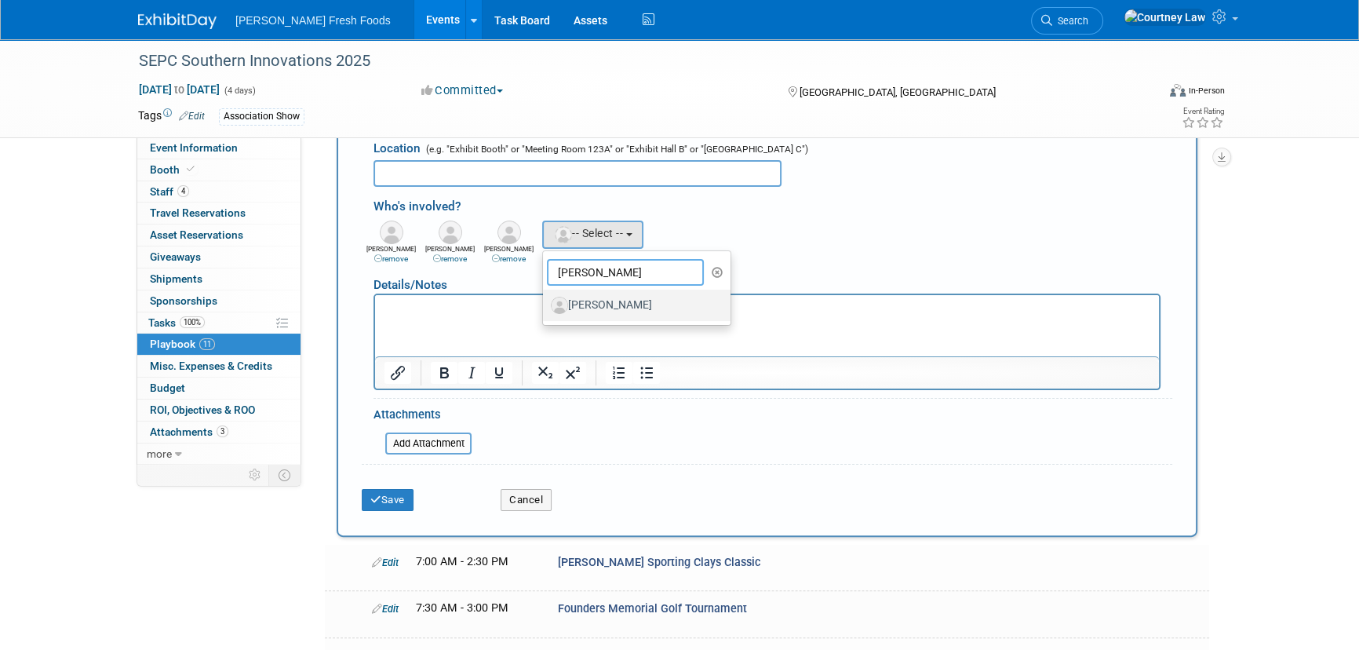
type input "kevin"
click at [562, 293] on label "Kevin Fix" at bounding box center [633, 305] width 164 height 25
click at [545, 298] on input "Kevin Fix" at bounding box center [540, 303] width 10 height 10
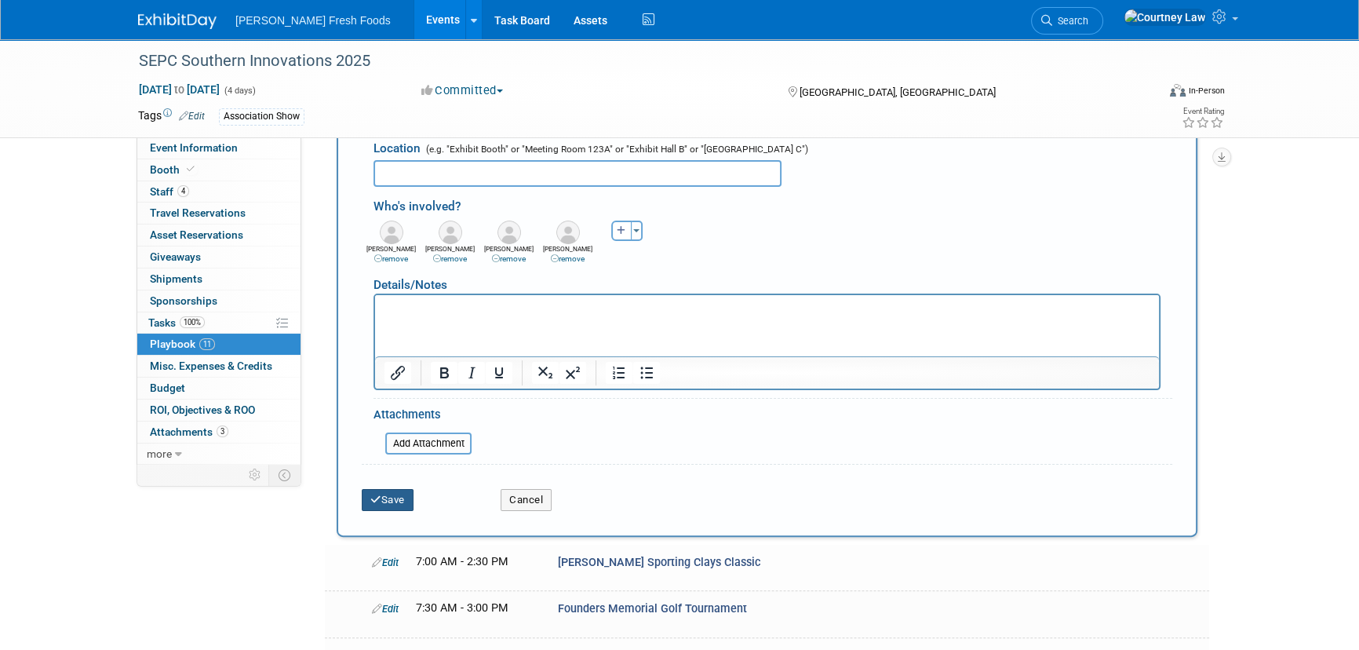
click at [381, 498] on button "Save" at bounding box center [388, 500] width 52 height 22
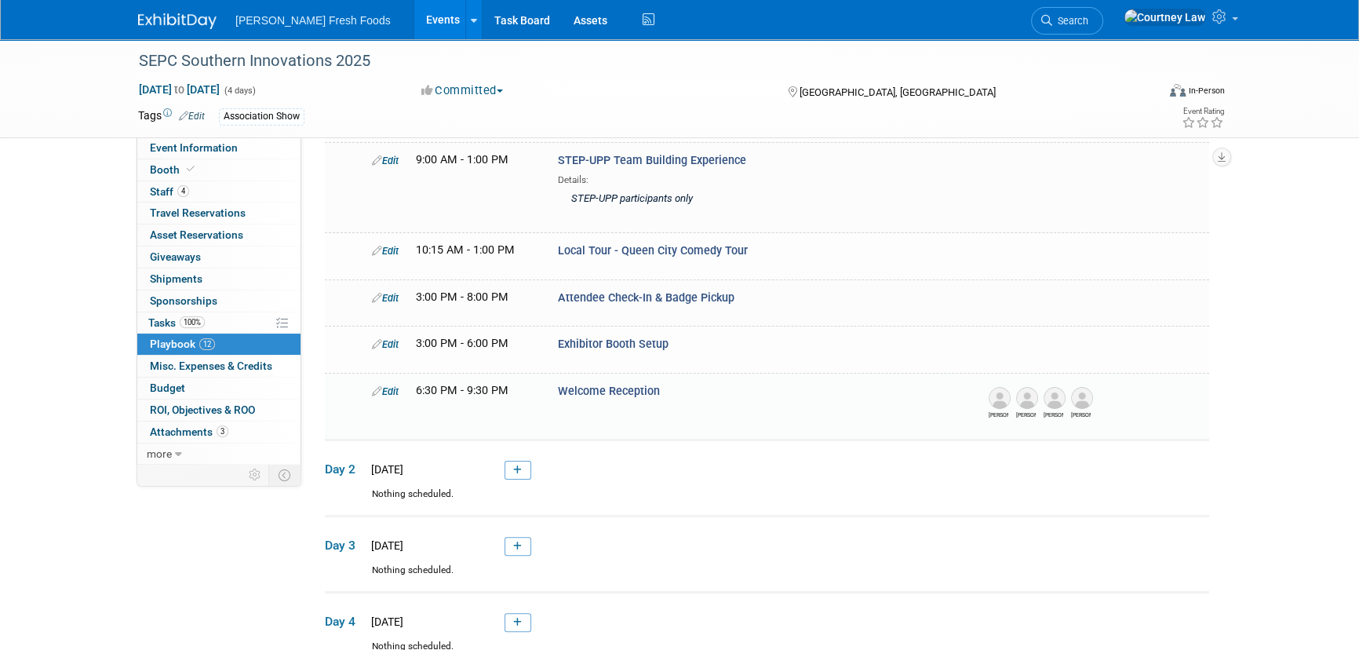
scroll to position [594, 0]
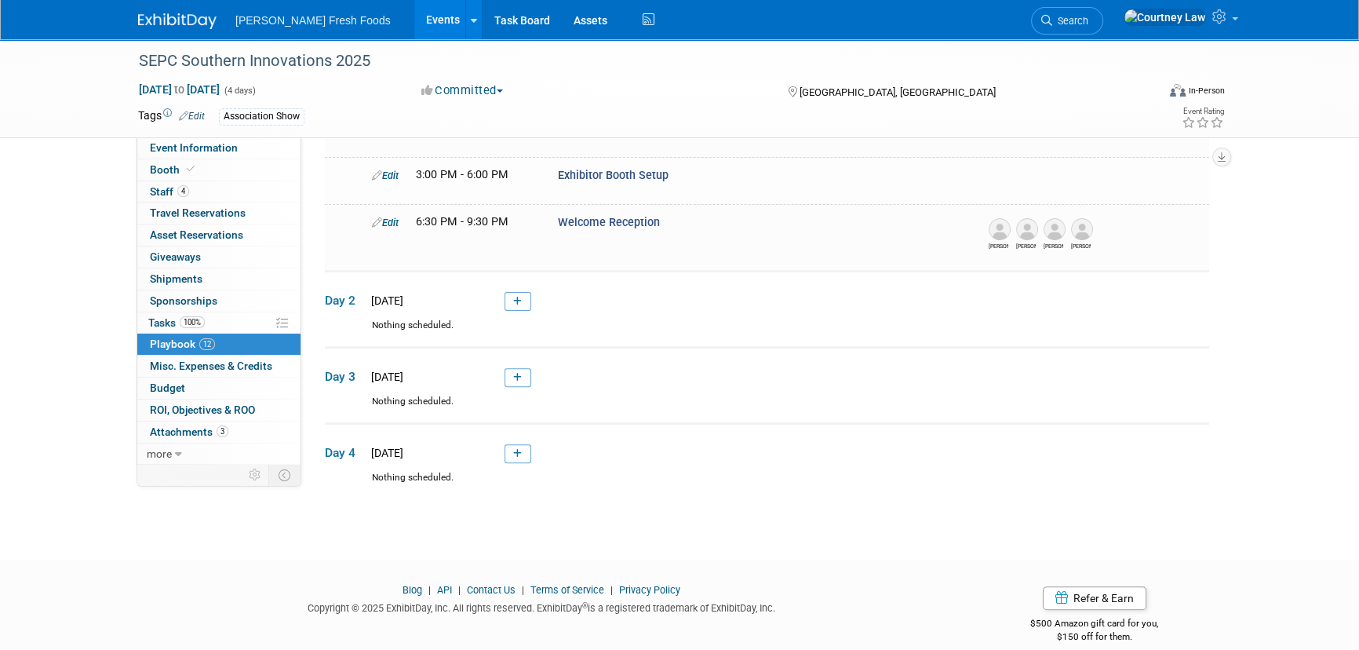
click at [503, 294] on span at bounding box center [514, 300] width 35 height 13
click at [509, 292] on link at bounding box center [518, 301] width 27 height 19
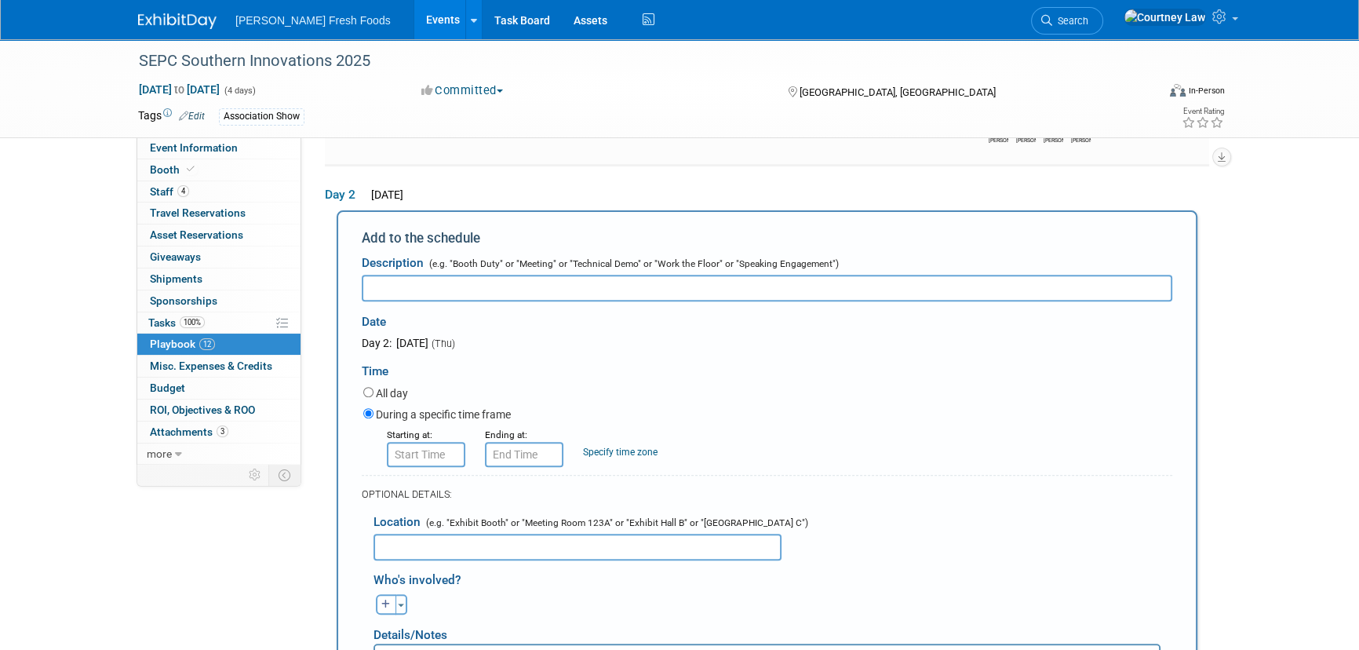
scroll to position [709, 0]
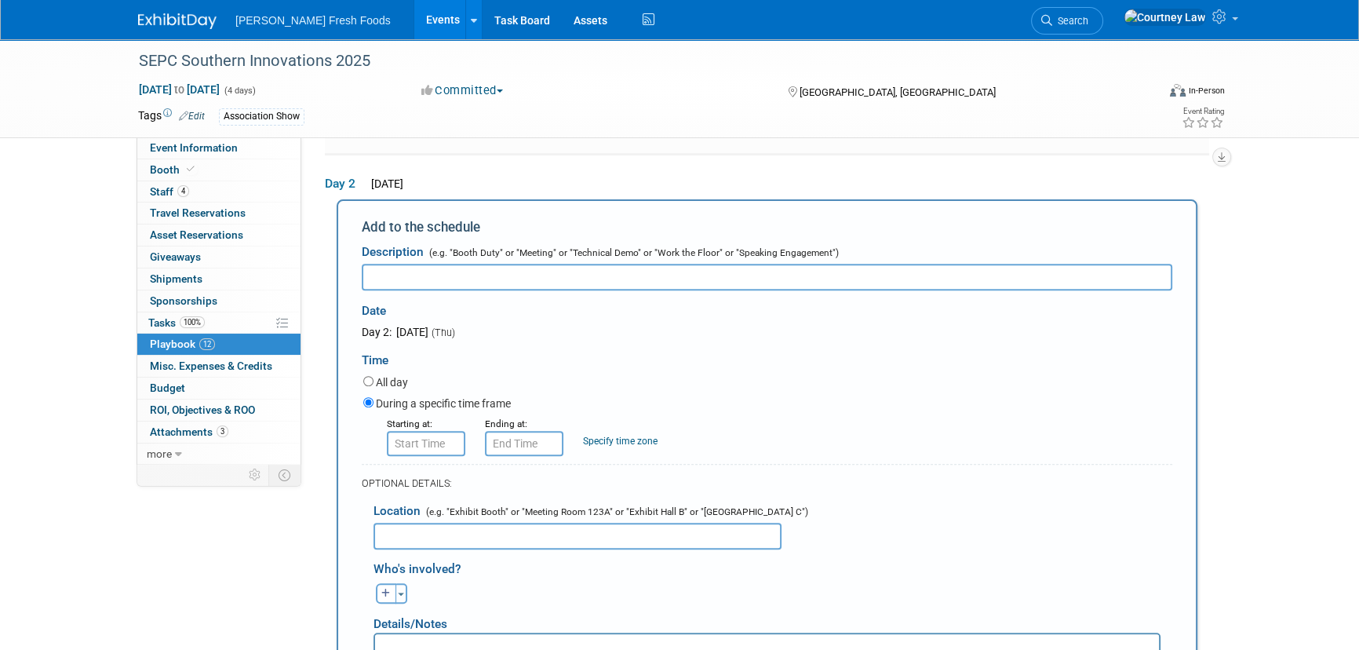
click at [471, 264] on input "text" at bounding box center [767, 277] width 811 height 27
paste input "Attendee Check-In & Badge Pickup"
type input "Attendee Check-In & Badge Pickup"
click at [392, 432] on input "8:00 AM" at bounding box center [426, 443] width 78 height 25
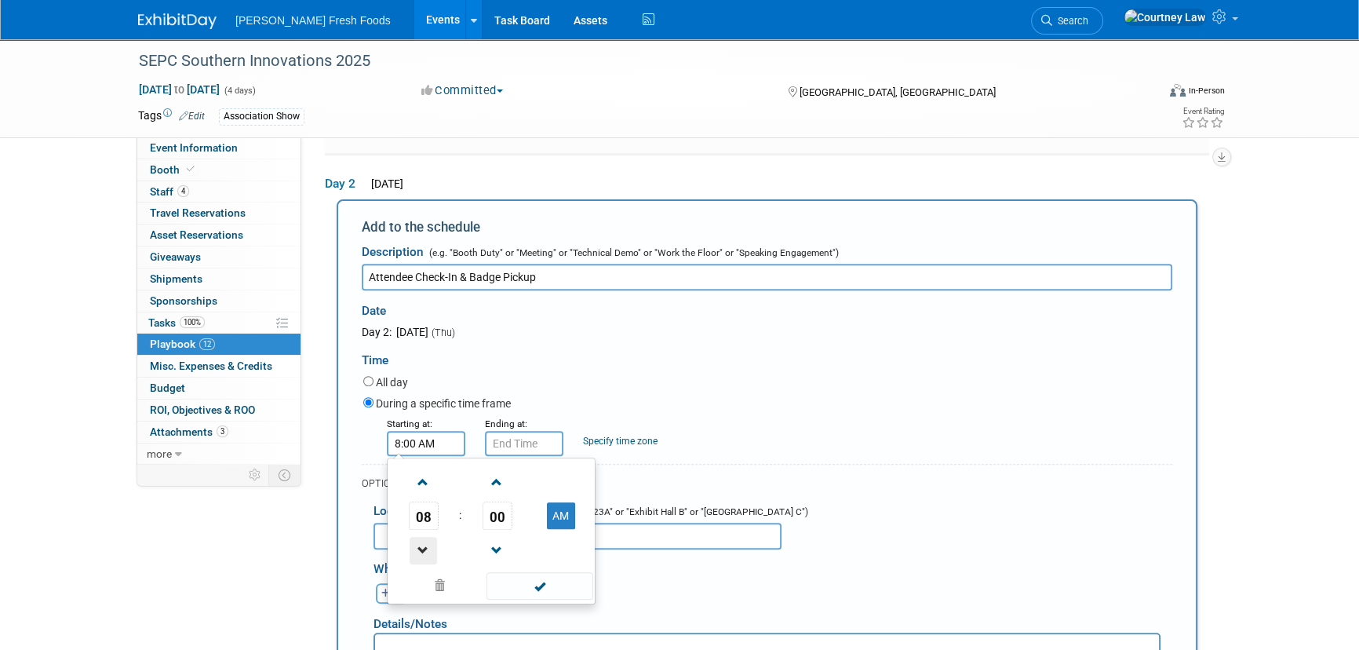
click at [425, 537] on span at bounding box center [423, 550] width 27 height 27
click at [474, 504] on td "00" at bounding box center [497, 515] width 65 height 28
click at [484, 502] on span "00" at bounding box center [498, 515] width 30 height 28
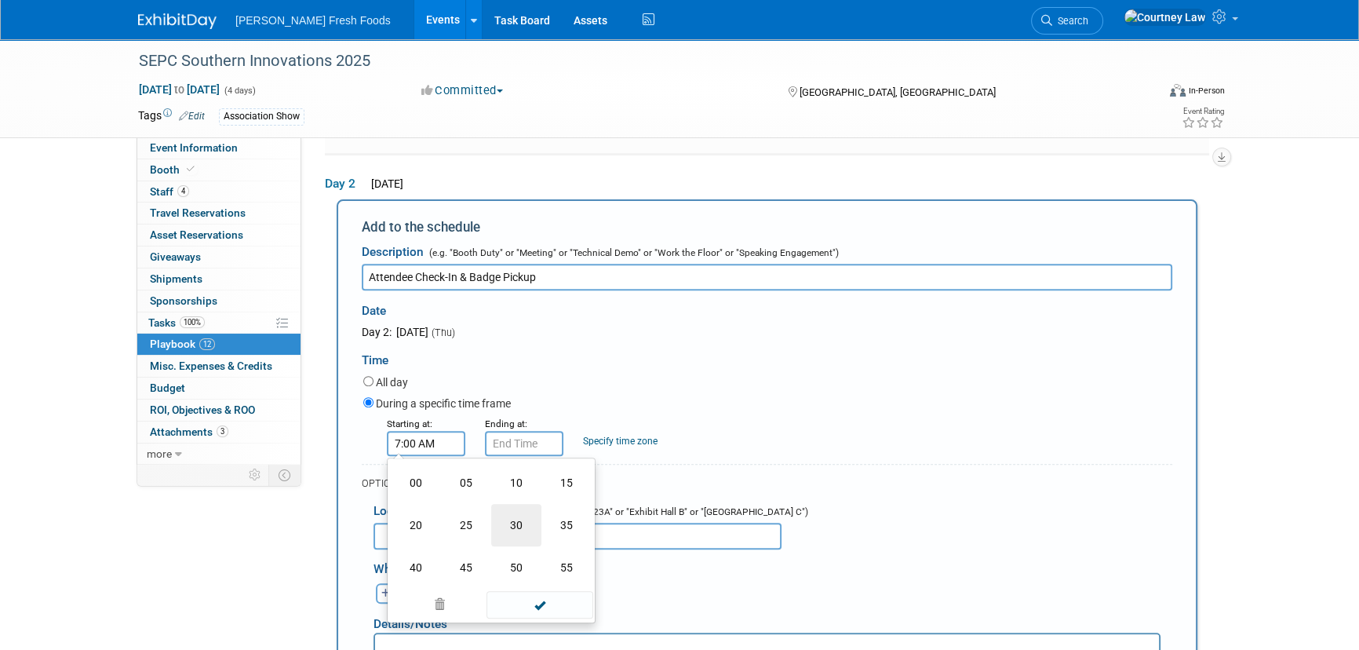
click at [508, 516] on td "30" at bounding box center [516, 525] width 50 height 42
type input "7:30 AM"
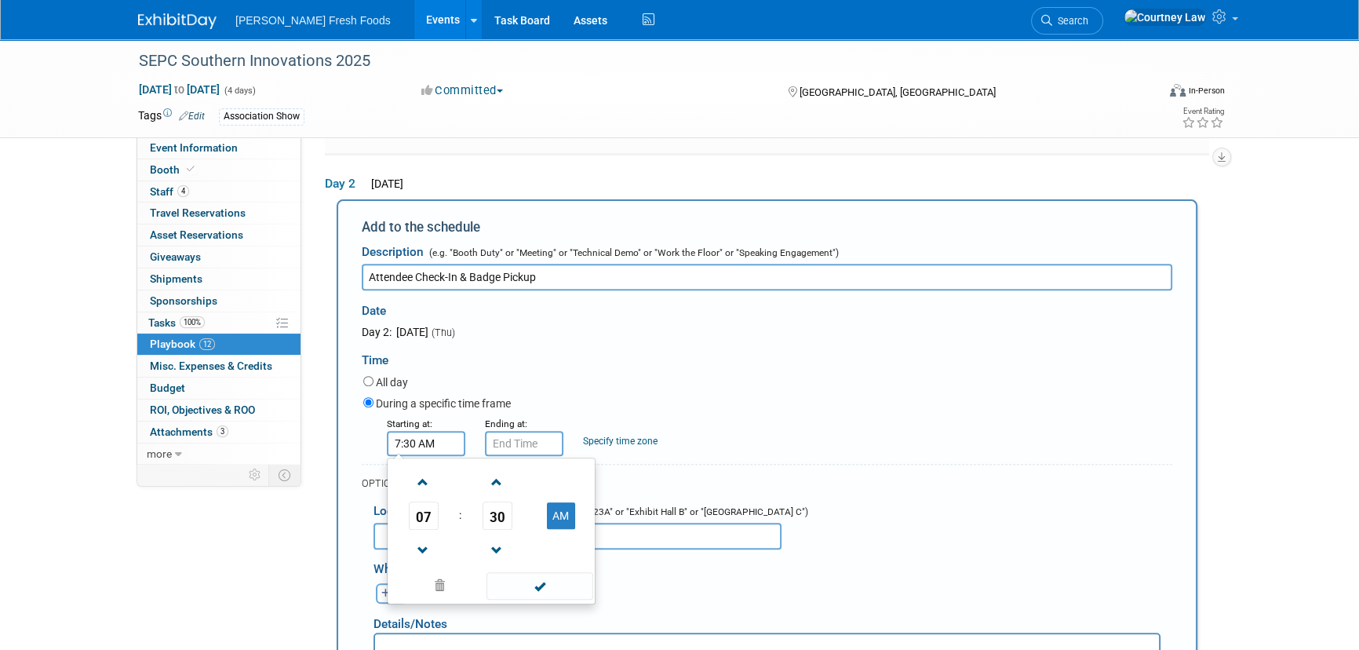
click at [534, 572] on span at bounding box center [540, 585] width 106 height 27
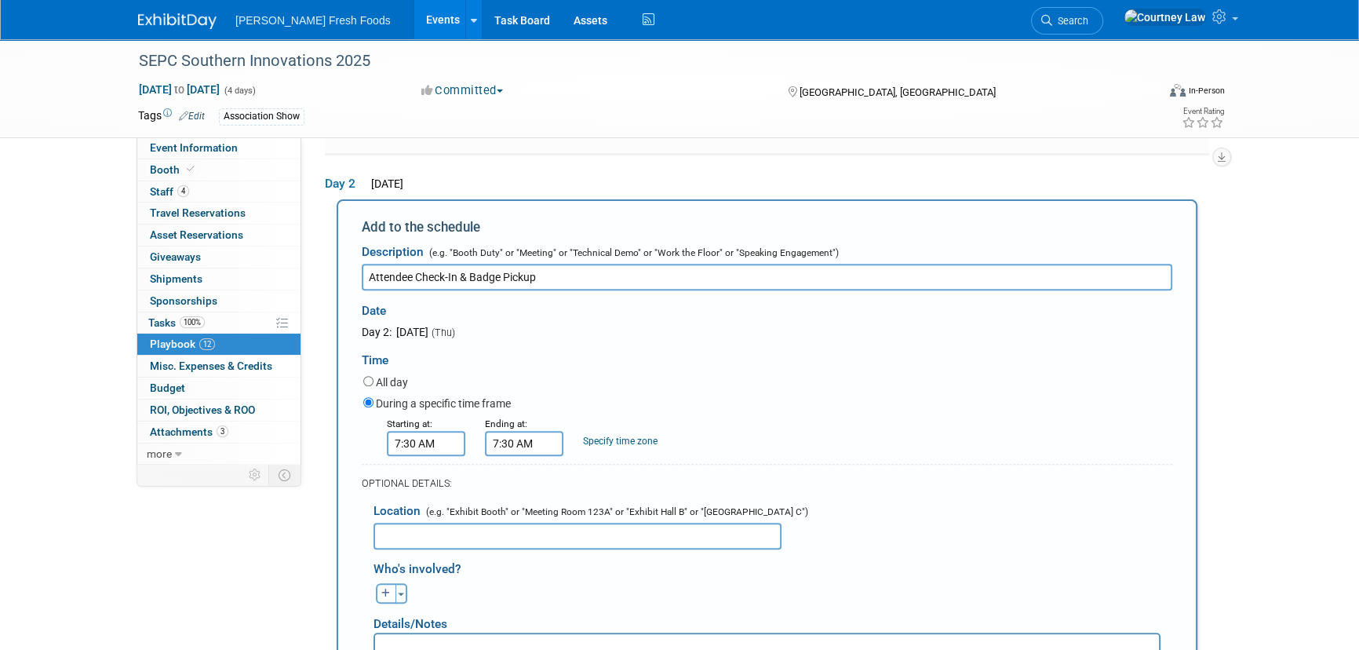
click at [548, 432] on input "7:30 AM" at bounding box center [524, 443] width 78 height 25
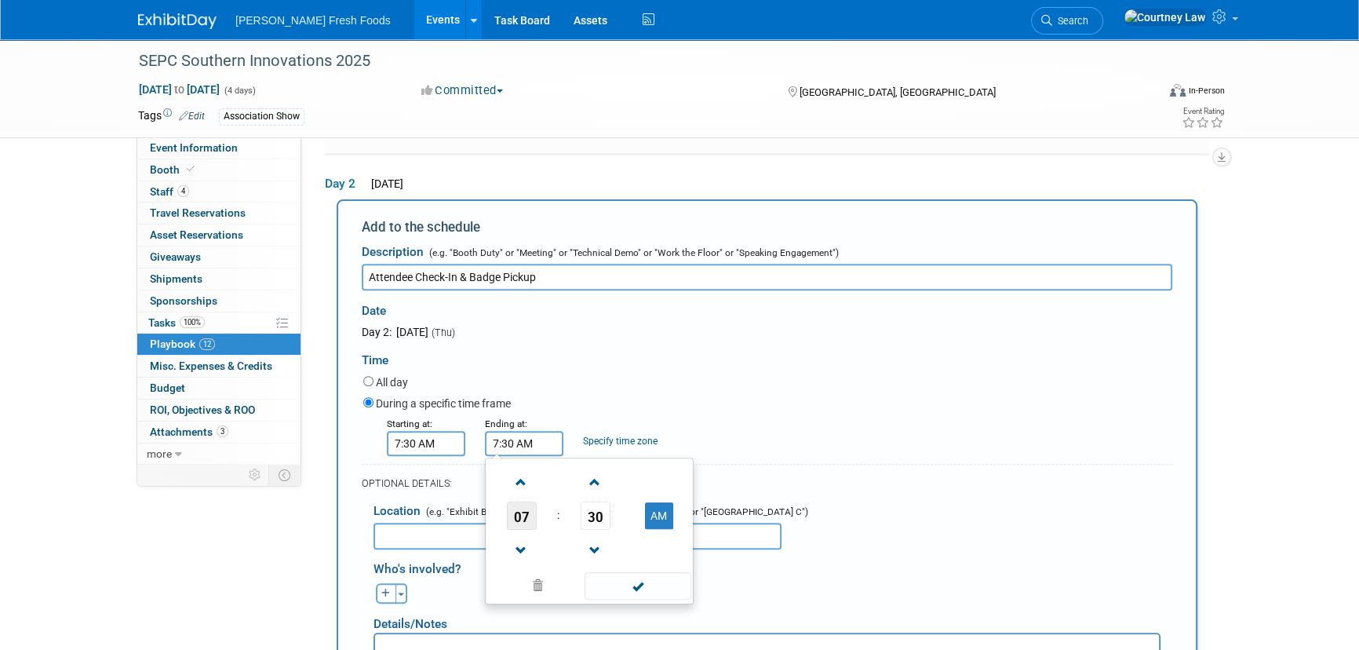
click at [531, 504] on span "07" at bounding box center [522, 515] width 30 height 28
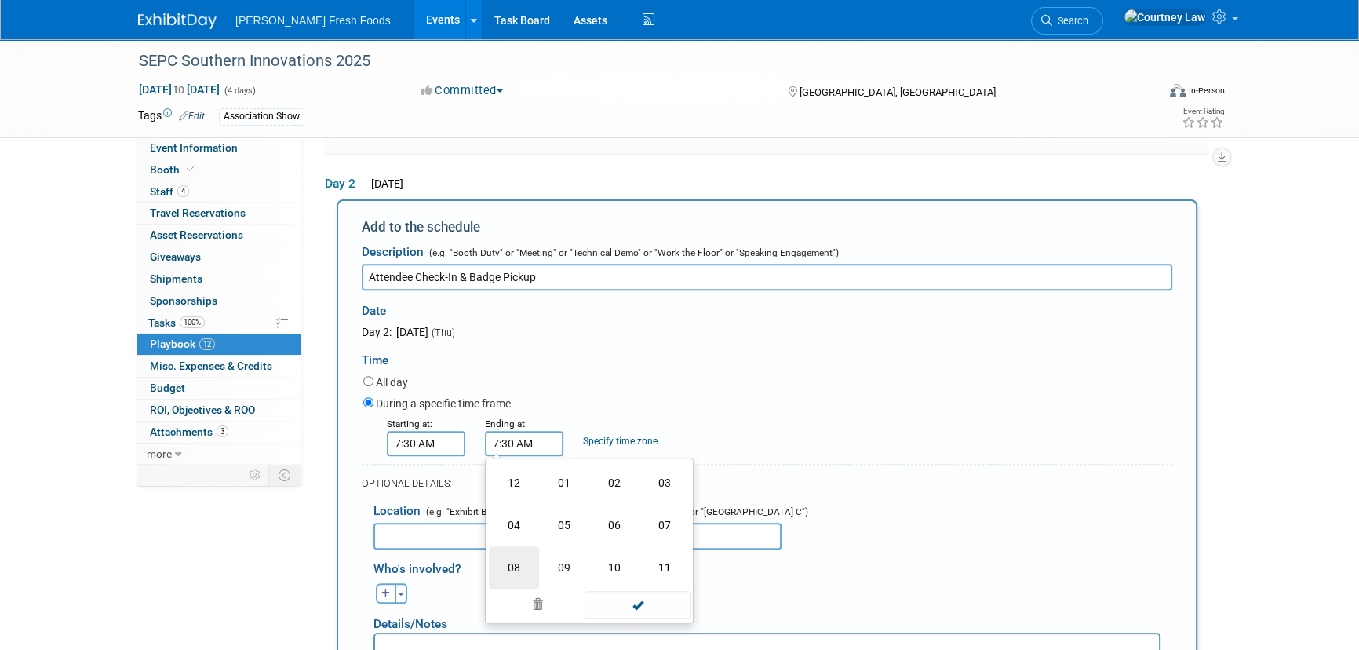
click at [526, 563] on td "08" at bounding box center [514, 567] width 50 height 42
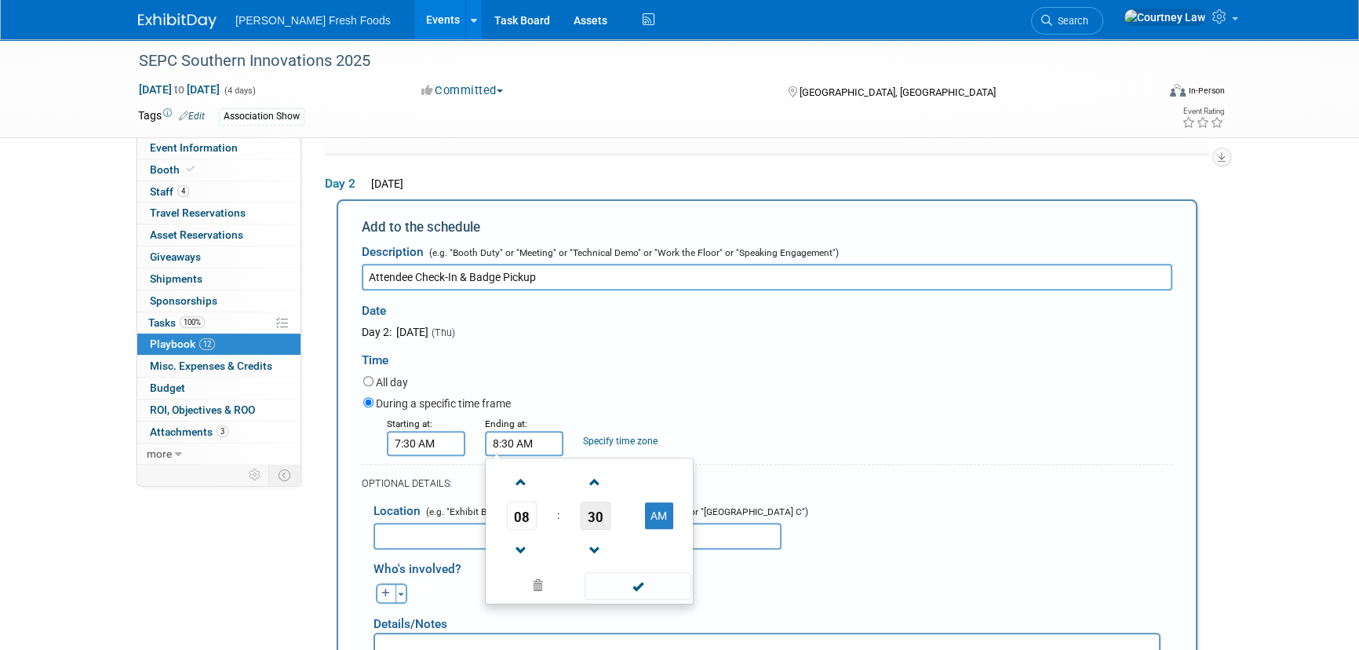
click at [592, 512] on span "30" at bounding box center [596, 515] width 30 height 28
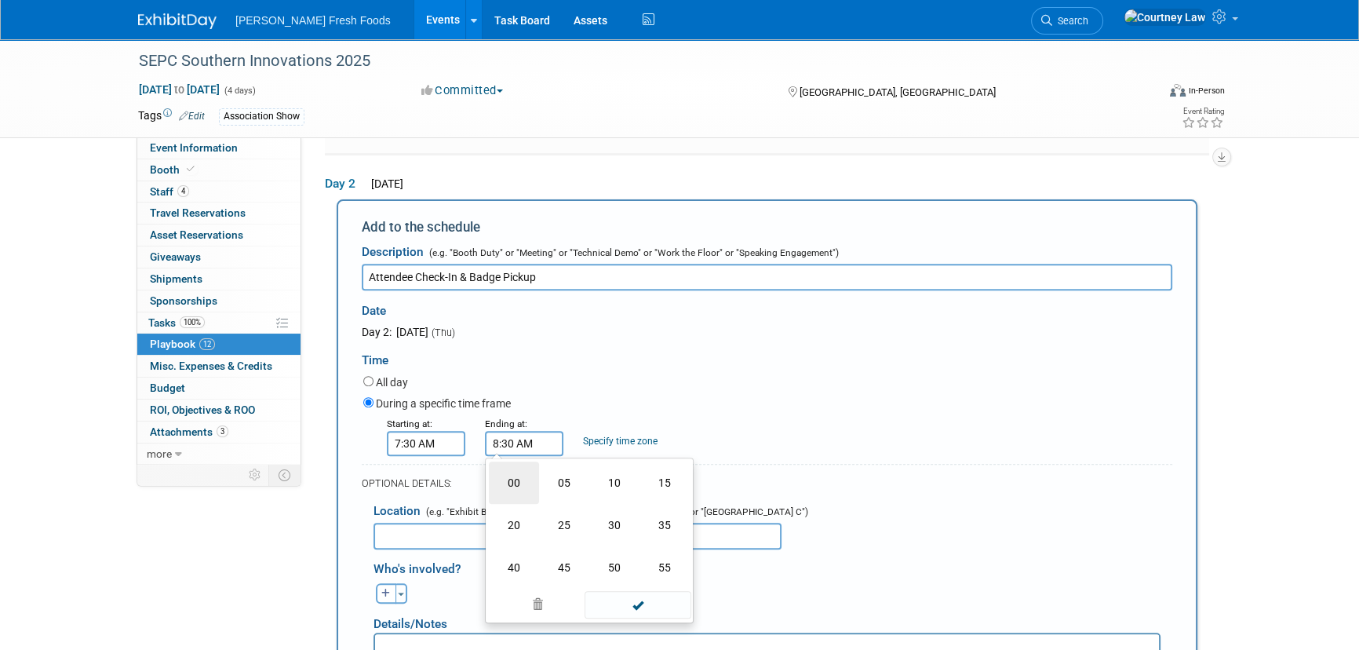
click at [505, 487] on td "00" at bounding box center [514, 482] width 50 height 42
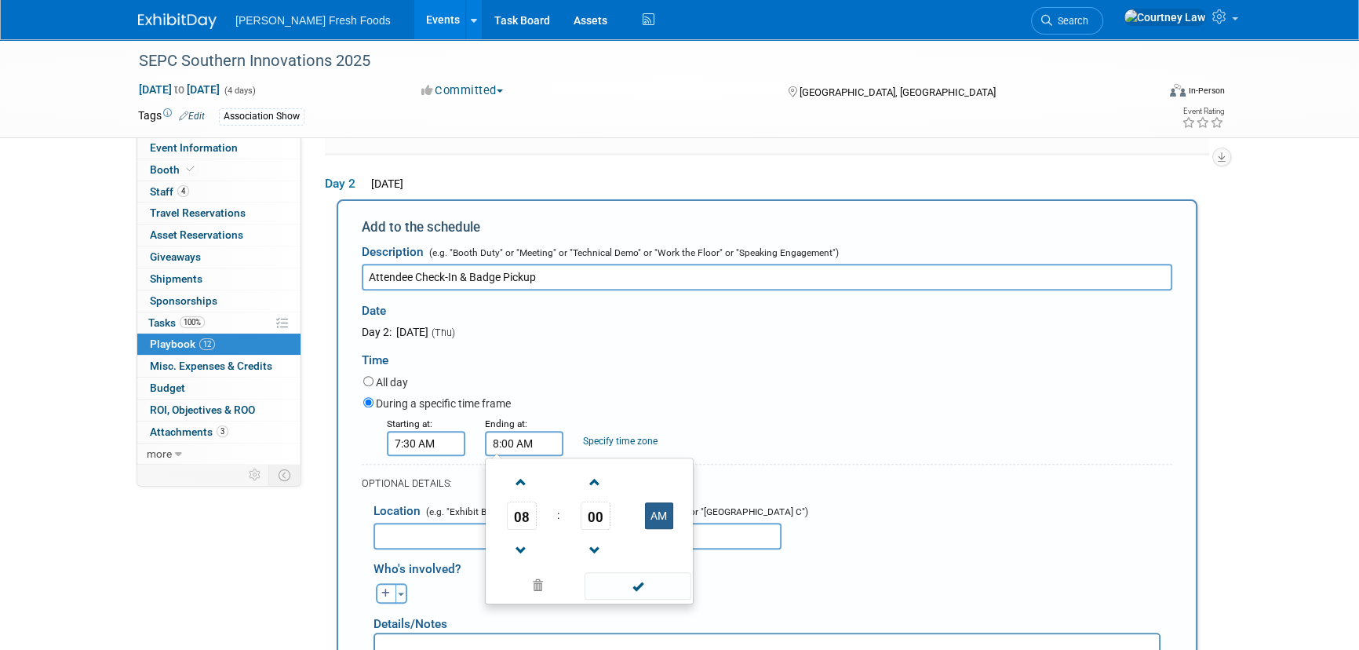
click at [667, 508] on button "AM" at bounding box center [659, 515] width 28 height 27
type input "8:00 PM"
click at [642, 575] on span at bounding box center [638, 585] width 106 height 27
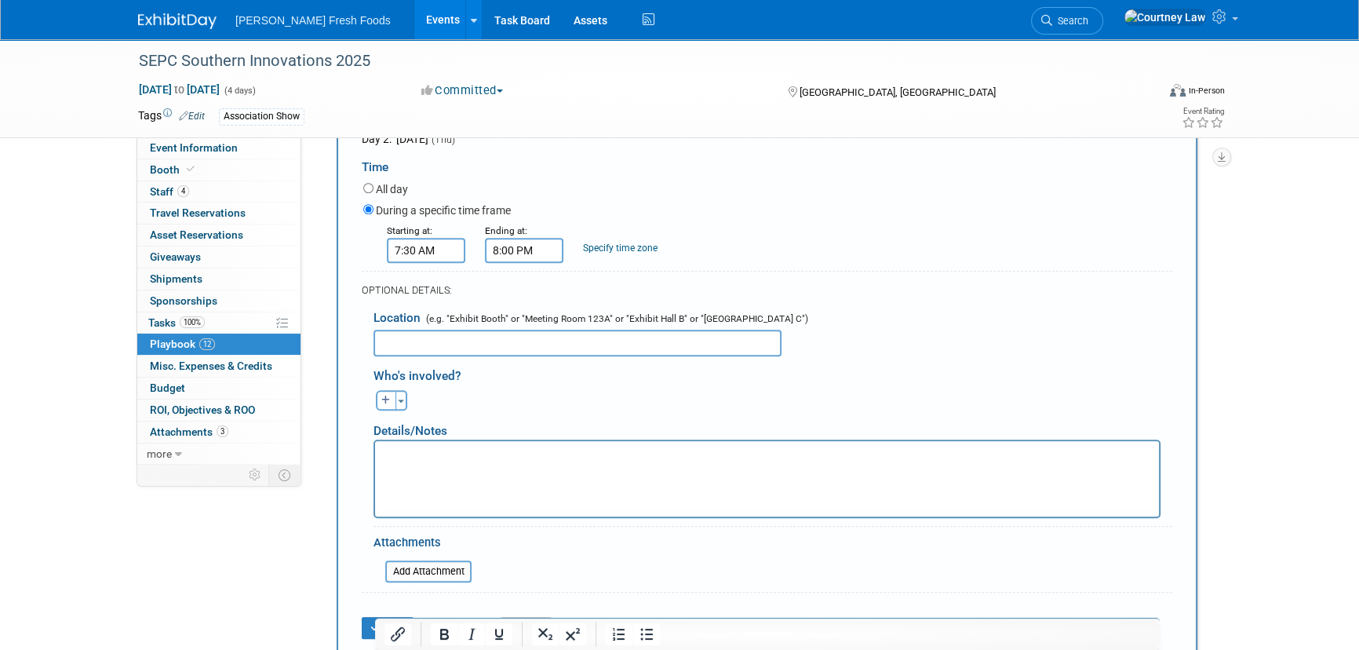
scroll to position [924, 0]
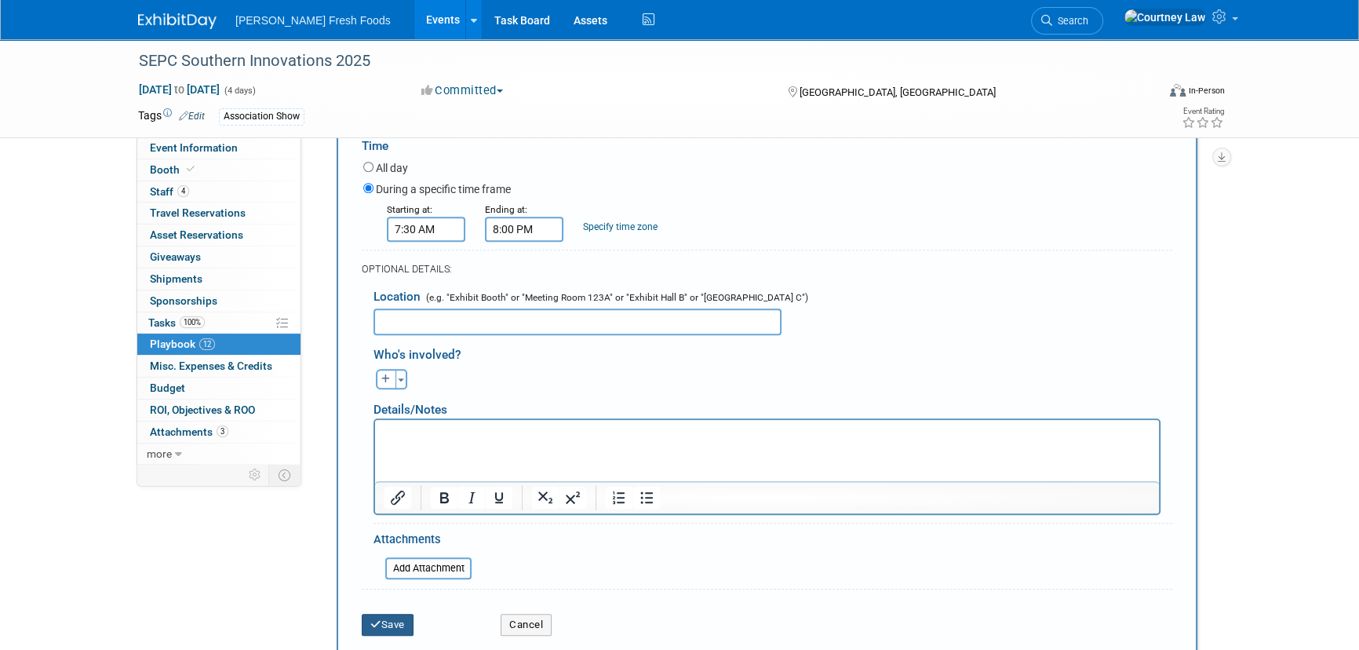
click at [392, 614] on button "Save" at bounding box center [388, 625] width 52 height 22
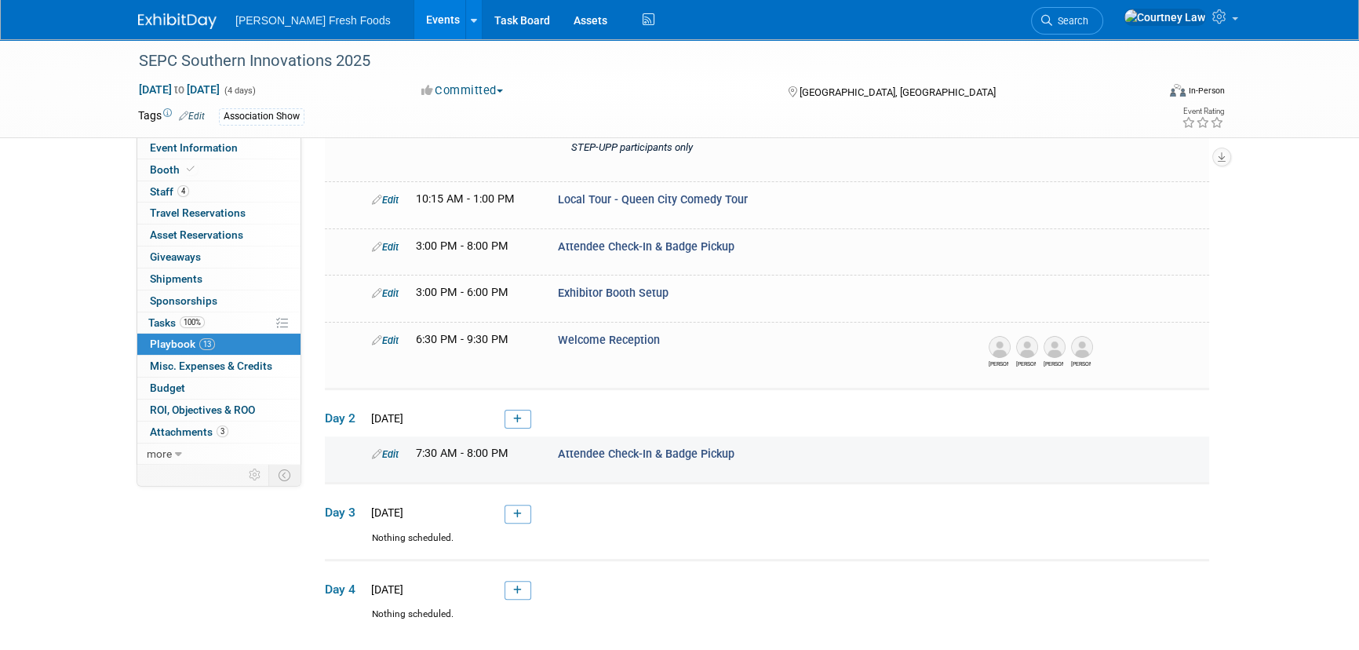
scroll to position [623, 0]
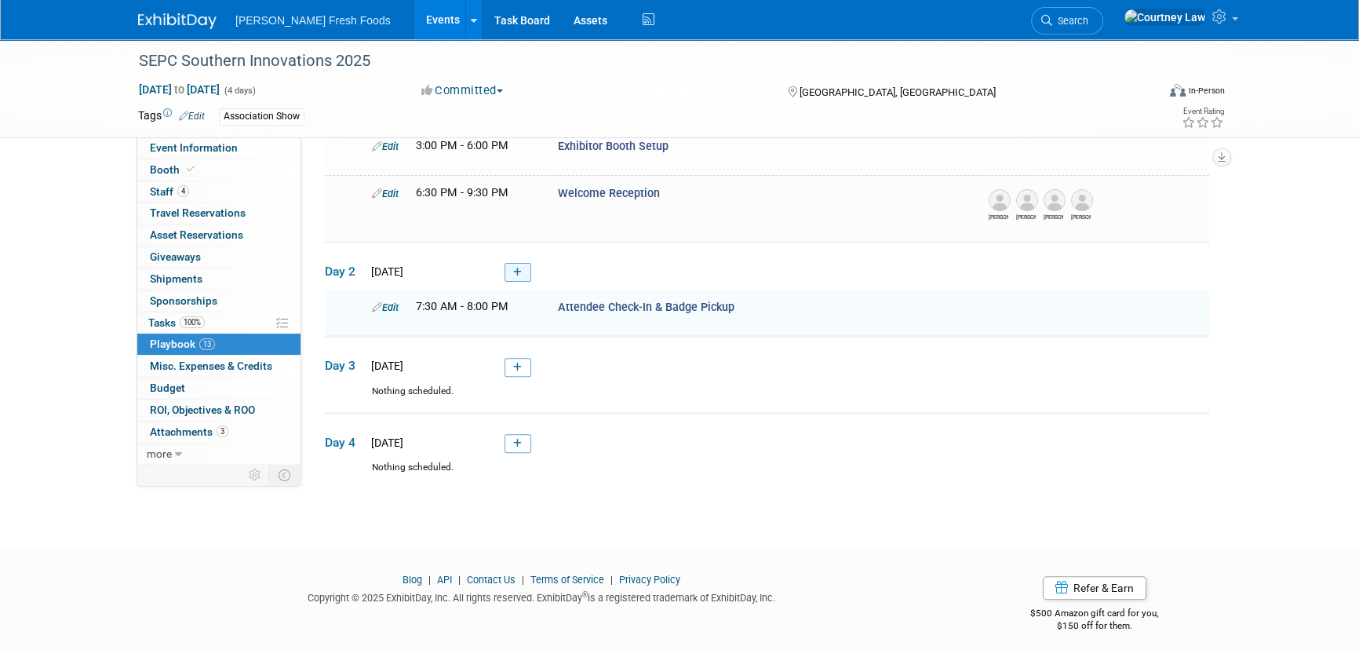
click at [513, 272] on link at bounding box center [518, 272] width 27 height 19
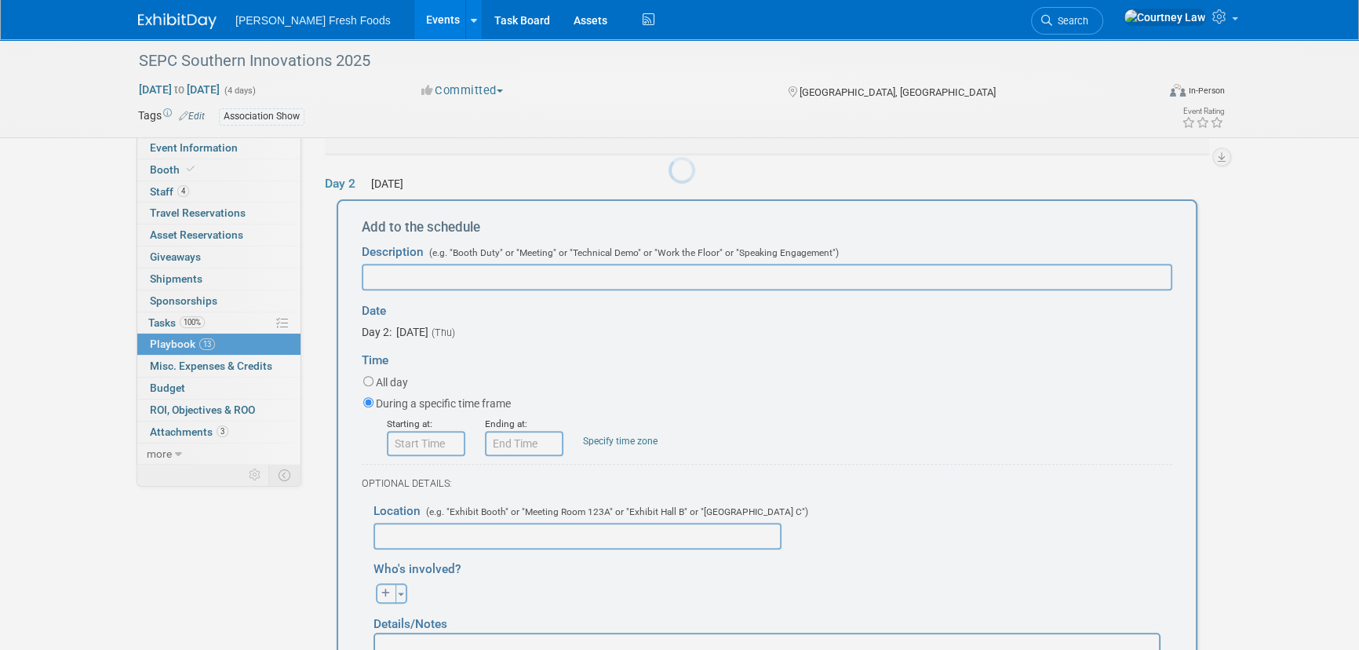
scroll to position [0, 0]
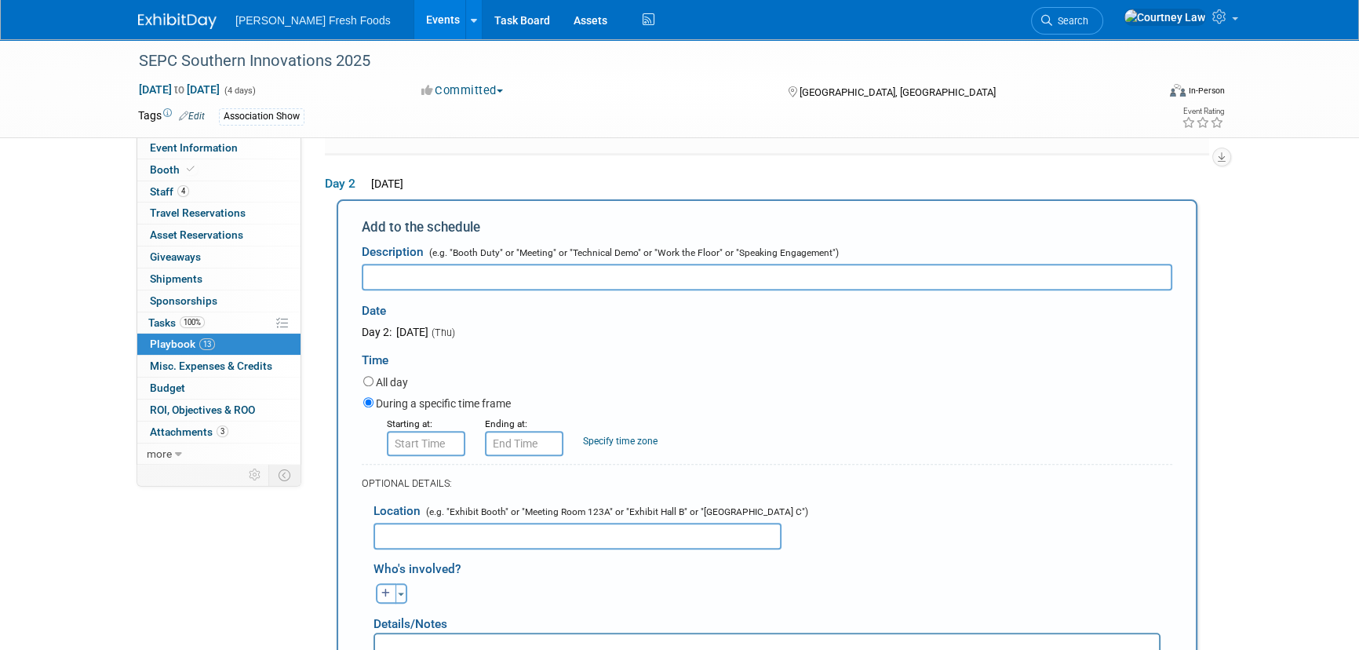
click at [370, 277] on input "text" at bounding box center [767, 277] width 811 height 27
paste input "Exhibitor Booth Setup"
type input "Exhibitor Booth Setup"
click at [431, 439] on input "8:00 AM" at bounding box center [426, 443] width 78 height 25
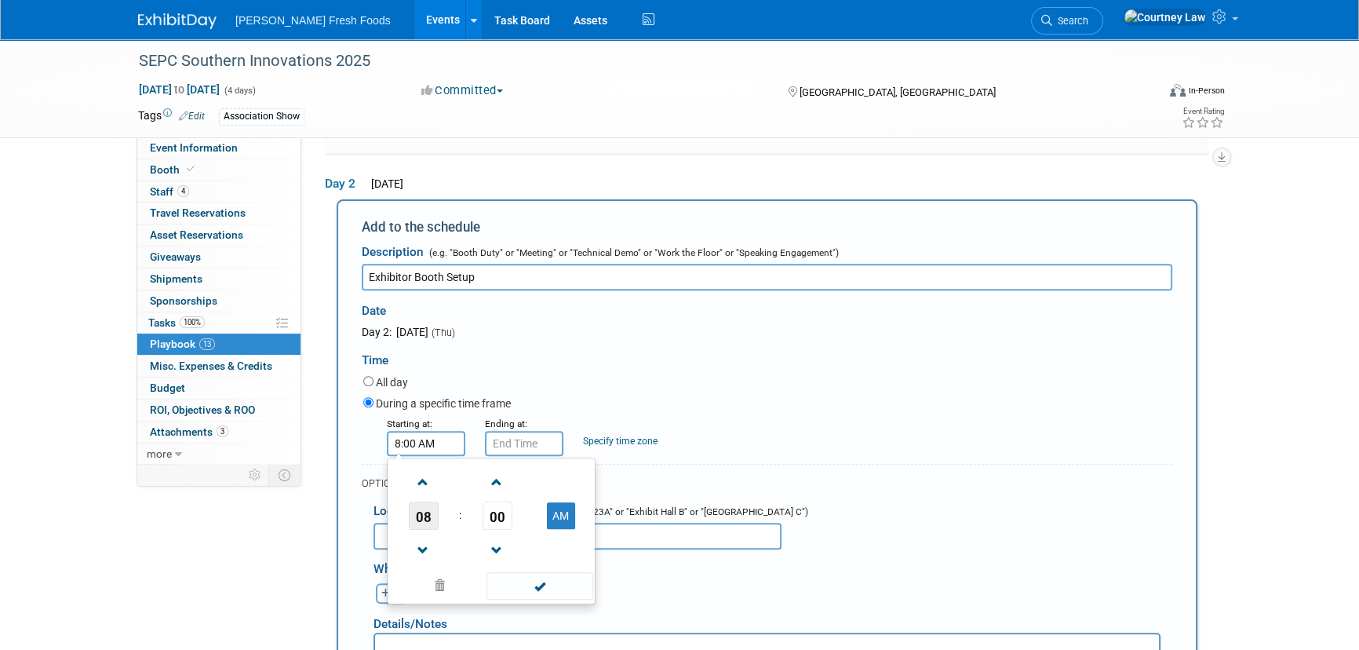
click at [424, 501] on span "08" at bounding box center [424, 515] width 30 height 28
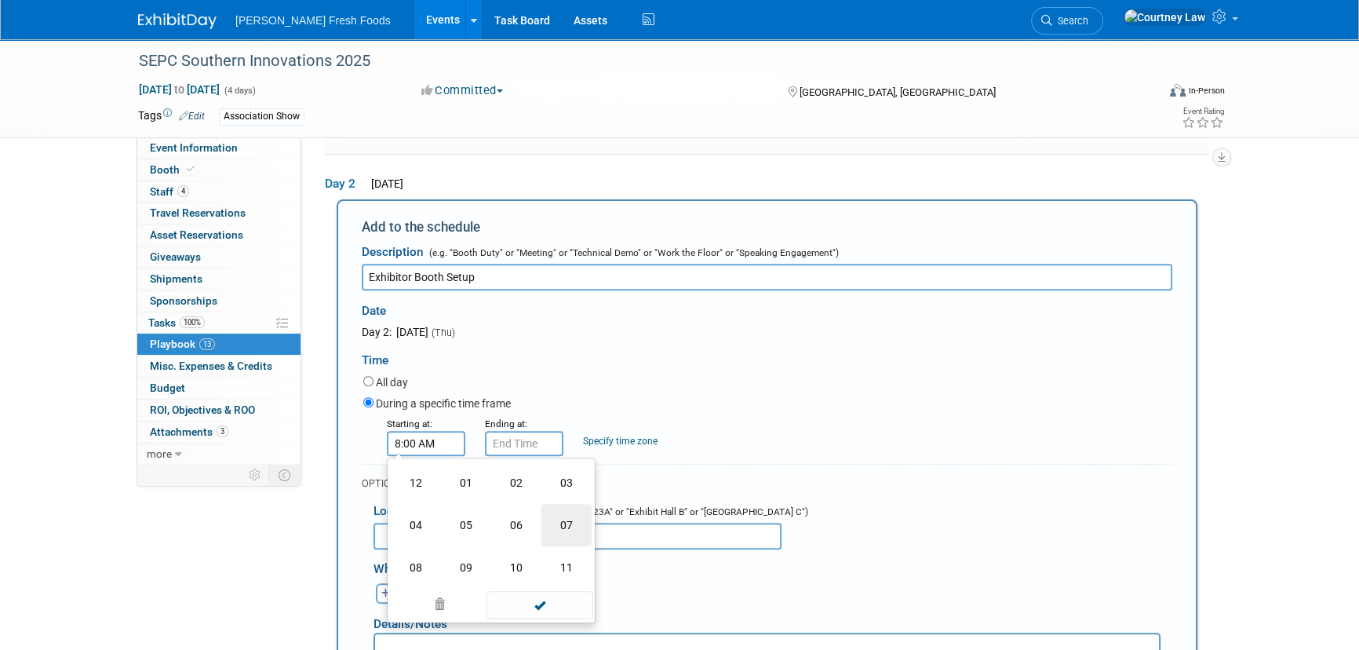
click at [585, 518] on td "07" at bounding box center [566, 525] width 50 height 42
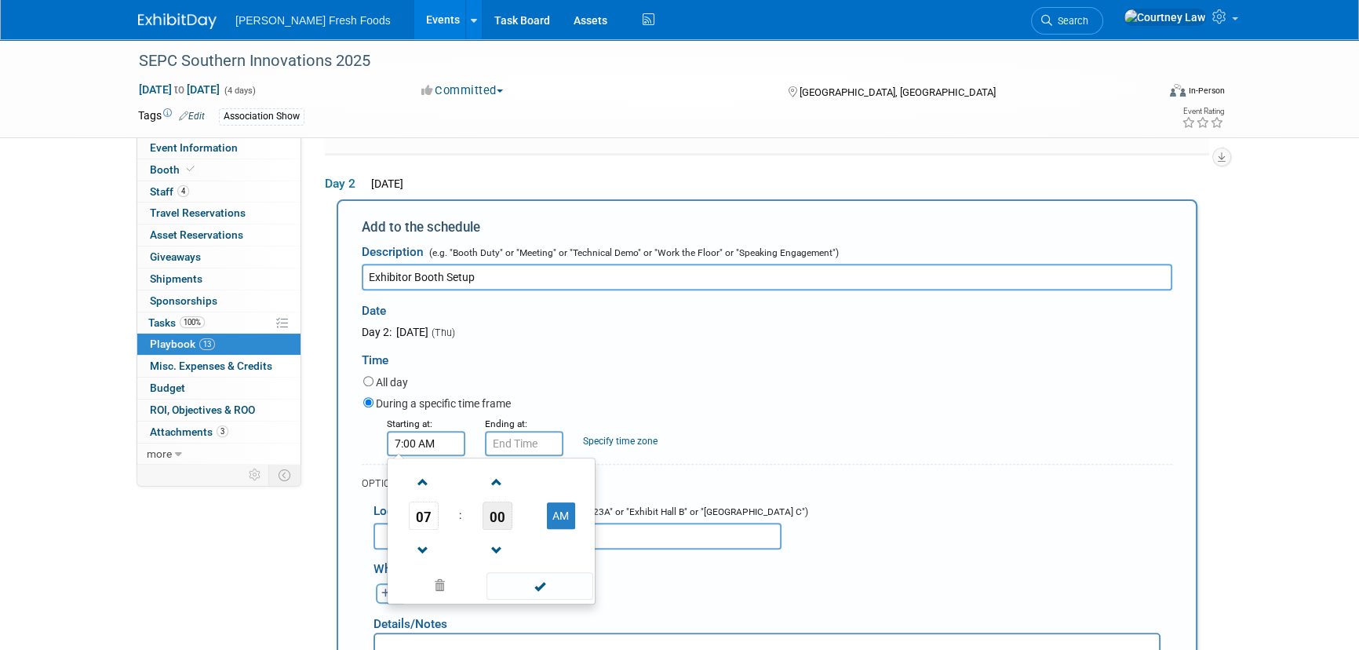
click at [502, 510] on span "00" at bounding box center [498, 515] width 30 height 28
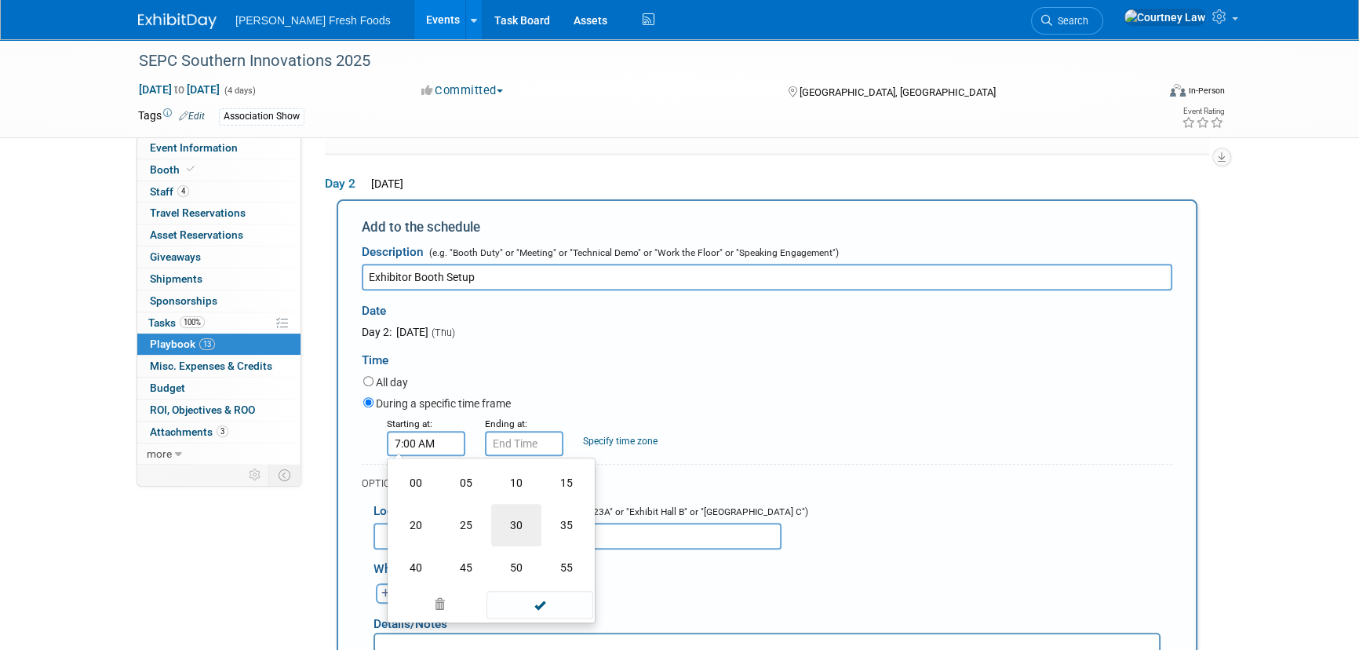
click at [520, 519] on td "30" at bounding box center [516, 525] width 50 height 42
type input "7:30 AM"
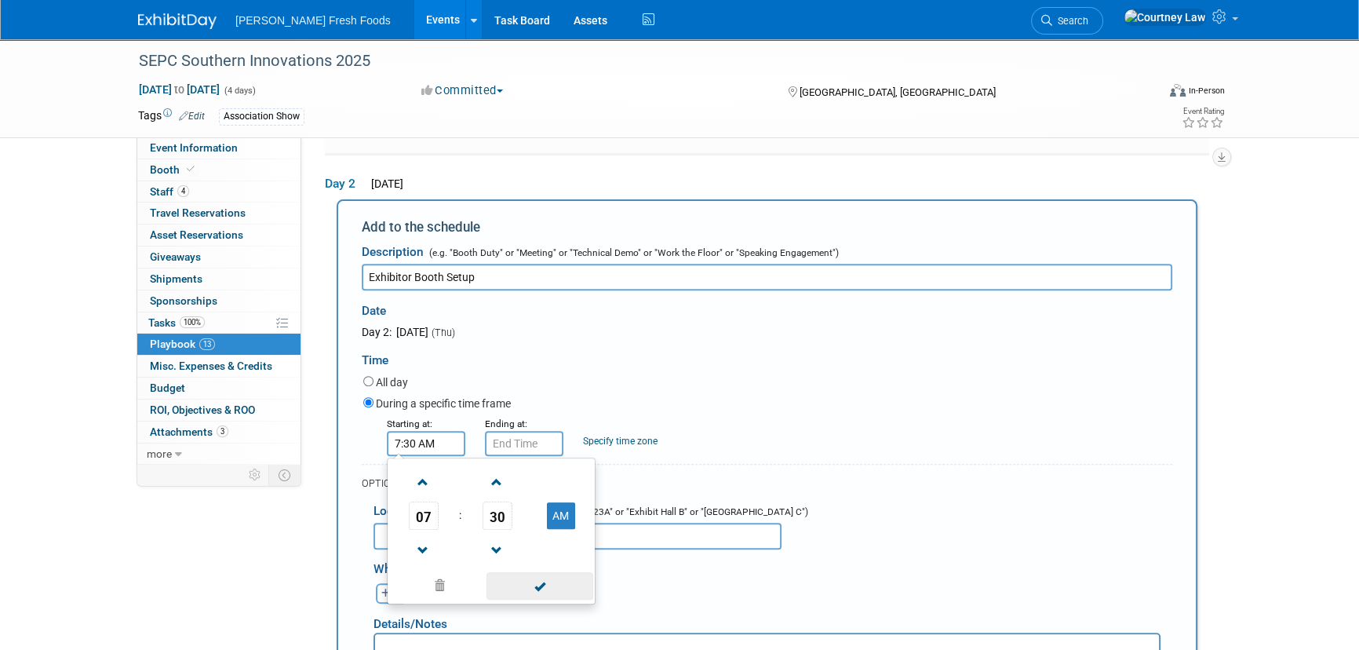
click at [538, 577] on span at bounding box center [540, 585] width 106 height 27
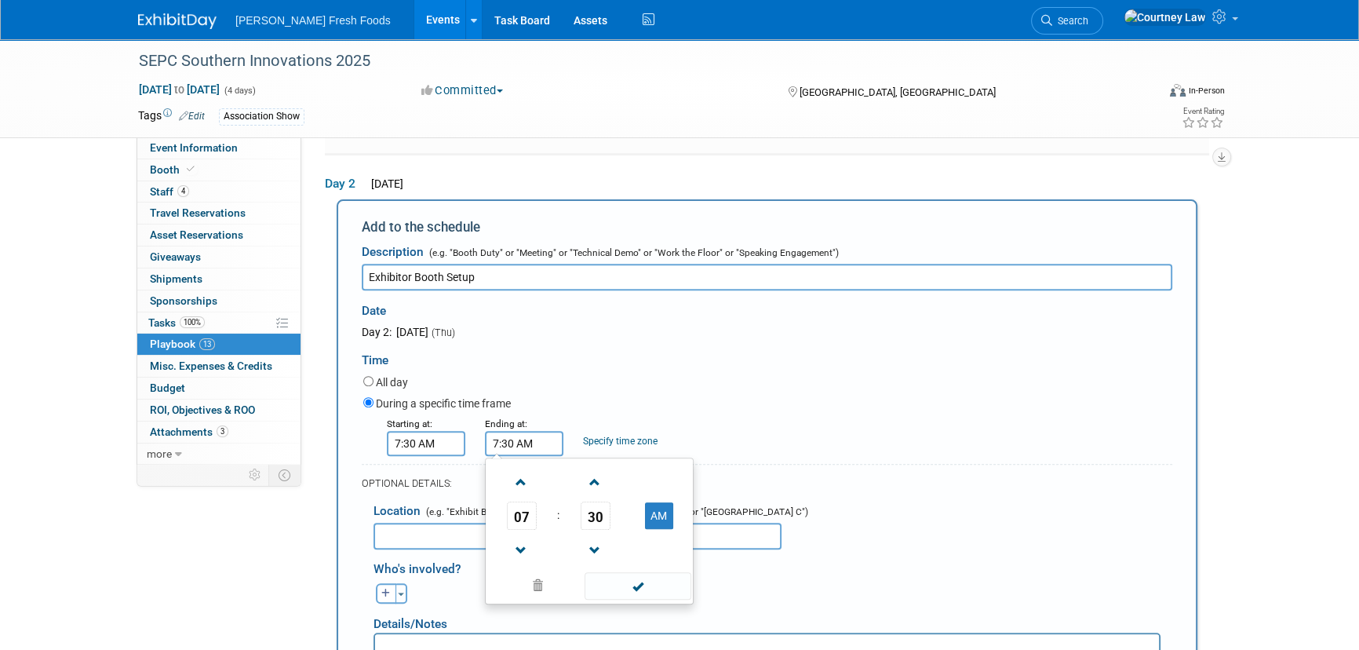
click at [525, 431] on input "7:30 AM" at bounding box center [524, 443] width 78 height 25
click at [522, 537] on span at bounding box center [521, 550] width 27 height 27
click at [517, 472] on span at bounding box center [521, 481] width 27 height 27
click at [592, 510] on span "30" at bounding box center [596, 515] width 30 height 28
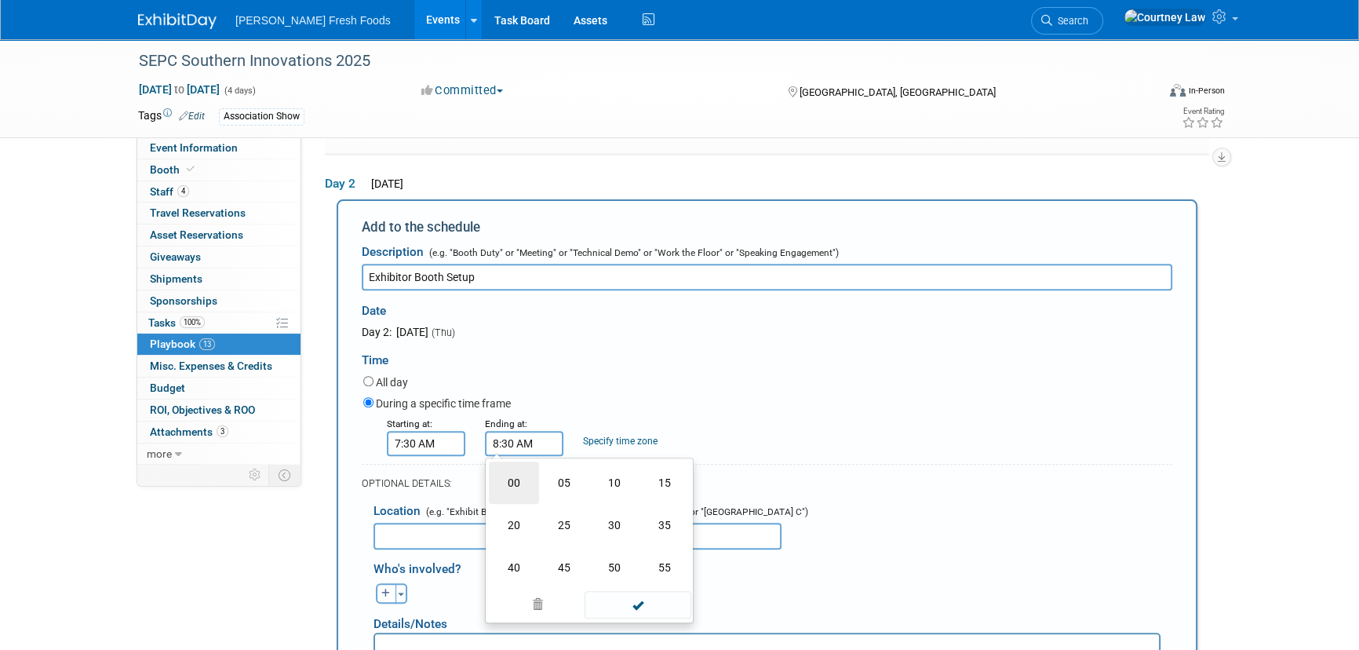
click at [521, 479] on td "00" at bounding box center [514, 482] width 50 height 42
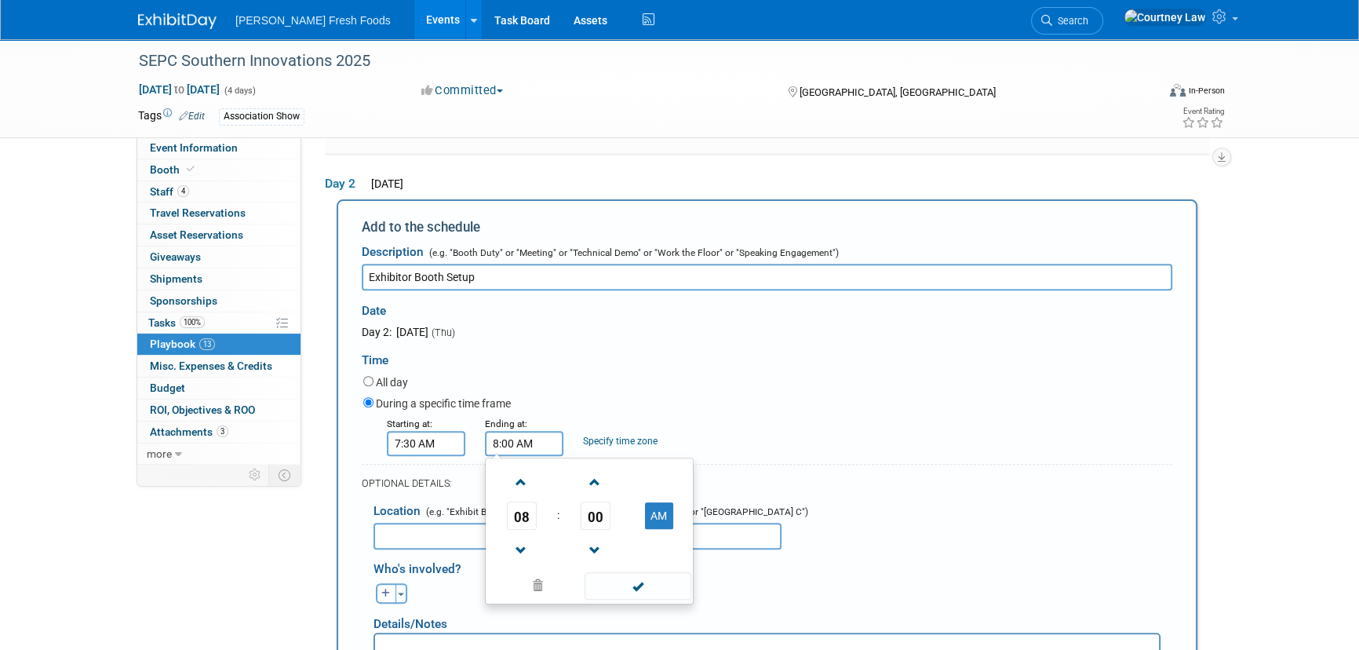
click at [647, 501] on td "AM" at bounding box center [659, 515] width 62 height 28
click at [651, 505] on button "AM" at bounding box center [659, 515] width 28 height 27
click at [531, 541] on span at bounding box center [521, 550] width 27 height 27
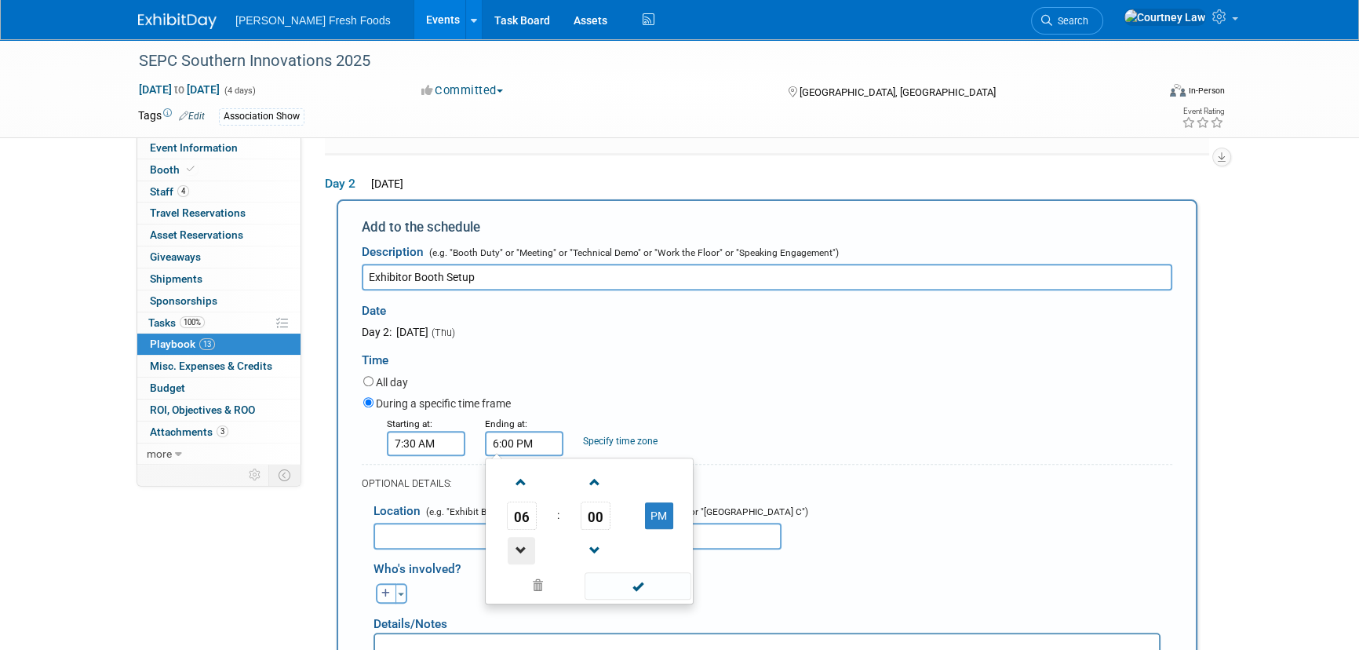
type input "5:00 PM"
click at [649, 586] on span at bounding box center [638, 585] width 106 height 27
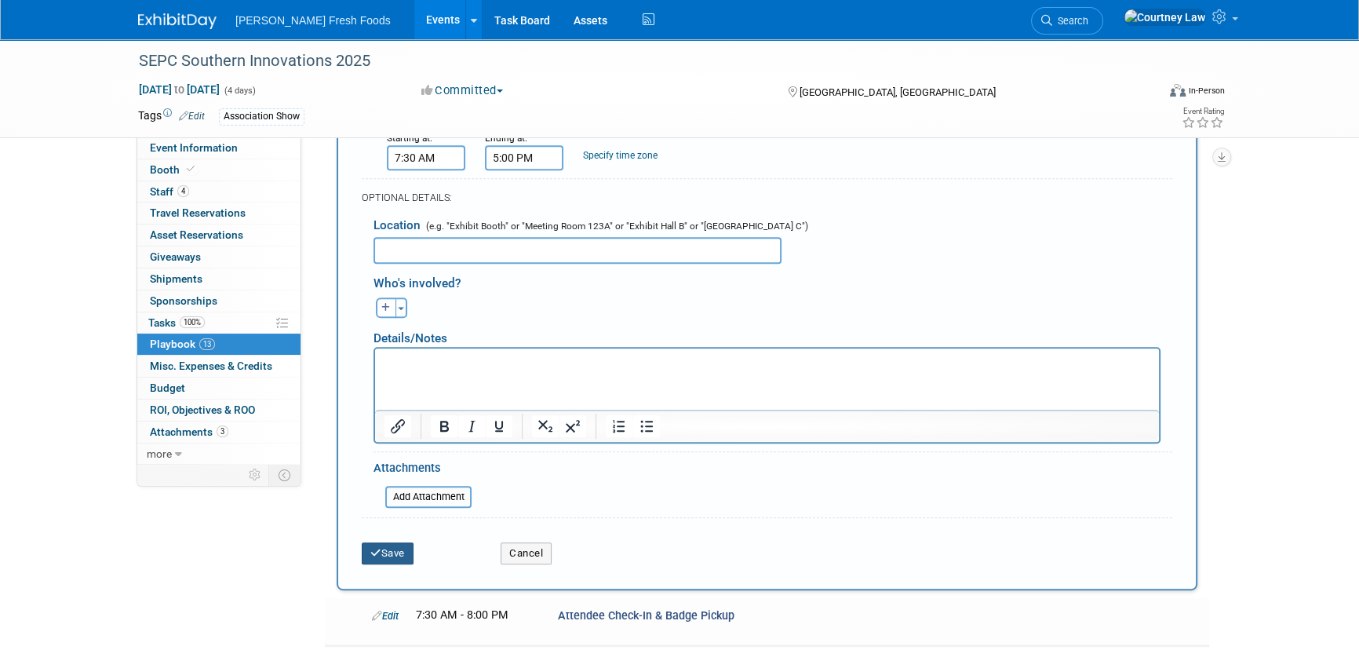
click at [387, 545] on button "Save" at bounding box center [388, 553] width 52 height 22
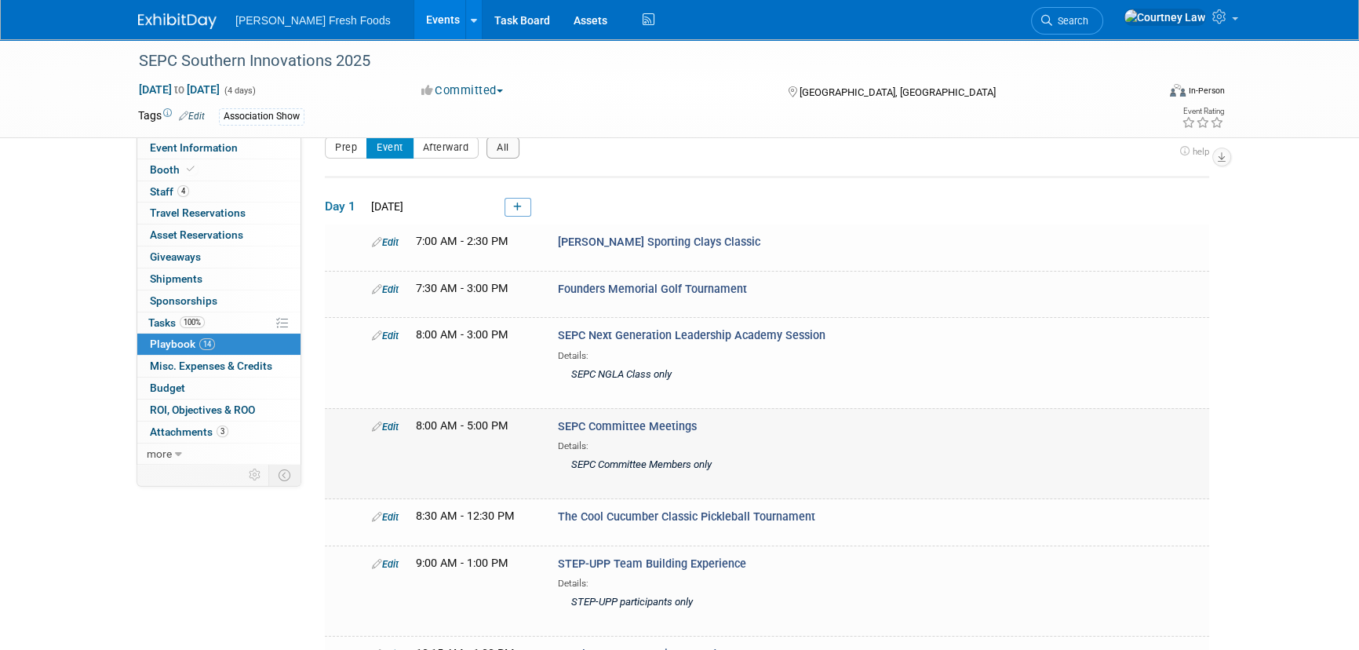
scroll to position [669, 0]
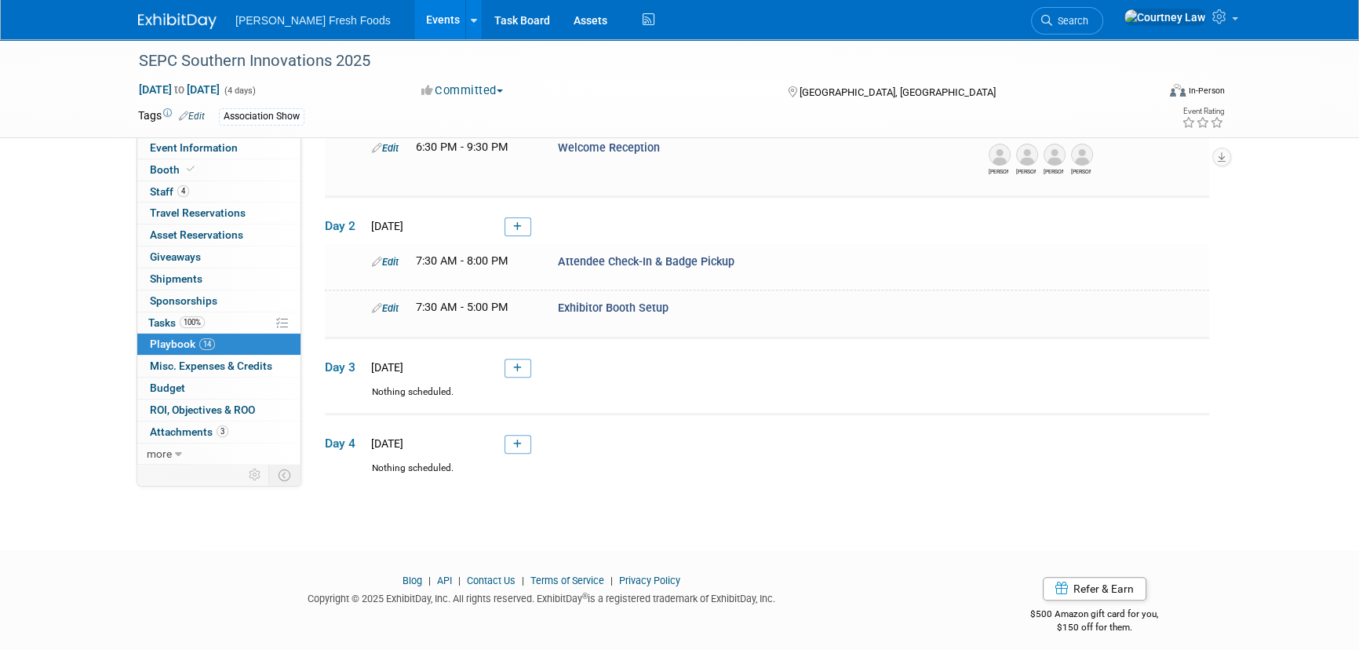
click at [518, 222] on icon at bounding box center [517, 226] width 9 height 9
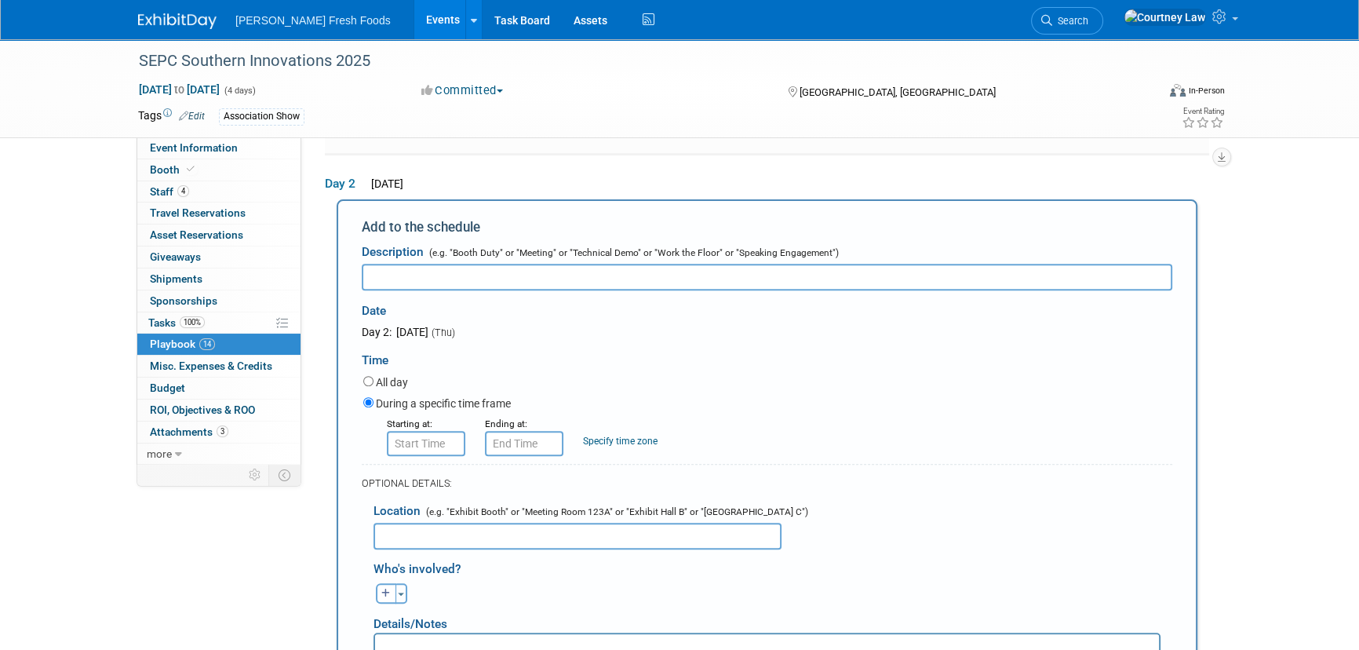
scroll to position [0, 0]
drag, startPoint x: 487, startPoint y: 293, endPoint x: 483, endPoint y: 283, distance: 10.9
click at [487, 293] on div "Date" at bounding box center [524, 307] width 324 height 34
click at [468, 253] on div "Description (e.g. "Booth Duty" or "Meeting" or "Technical Demo" or "Work the Fl…" at bounding box center [767, 263] width 811 height 54
click at [467, 272] on input "text" at bounding box center [767, 277] width 811 height 27
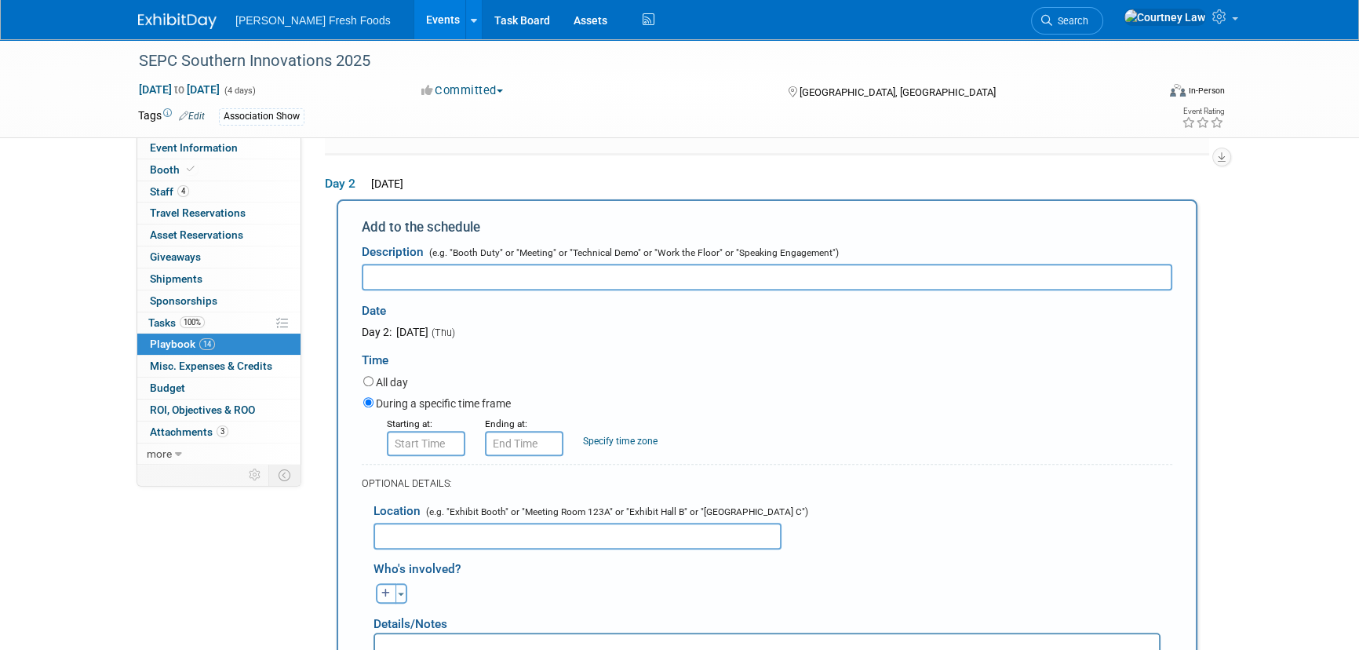
paste input "SEPC University Educational Session - Sustainability"
type input "SEPC University Educational Session - Sustainability"
type input "8:00 AM"
click at [432, 437] on input "8:00 AM" at bounding box center [426, 443] width 78 height 25
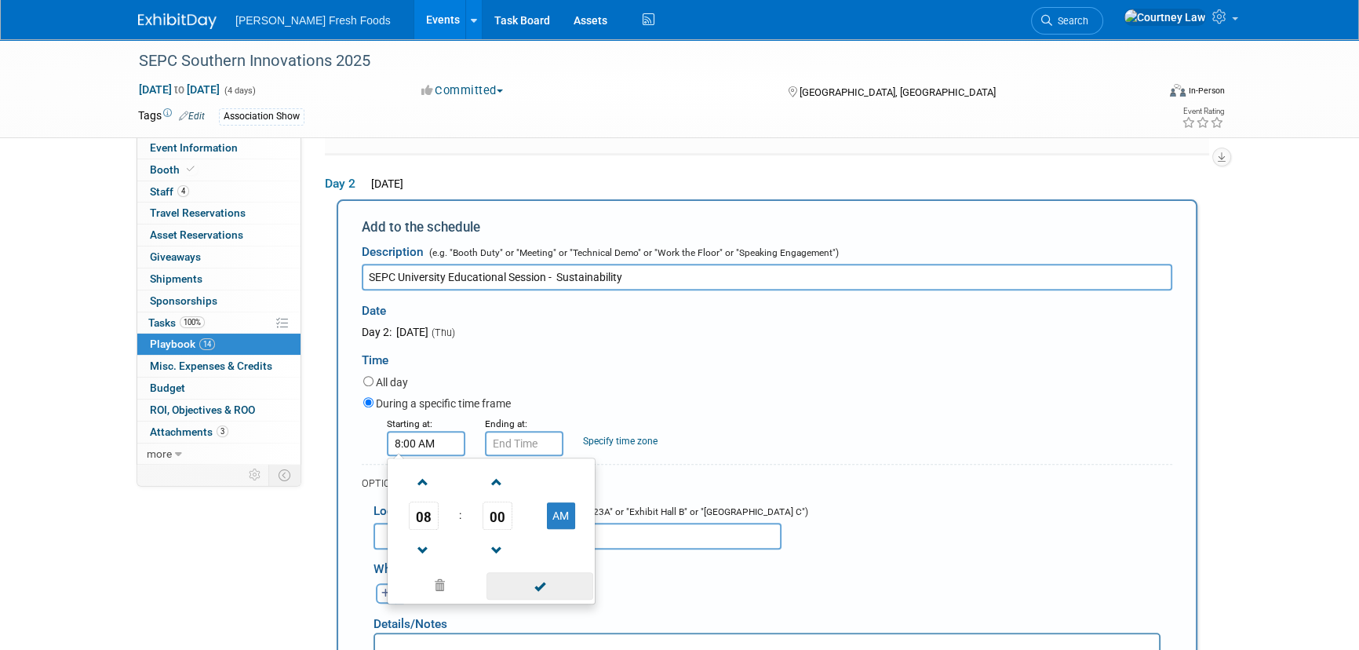
click at [502, 572] on span at bounding box center [540, 585] width 106 height 27
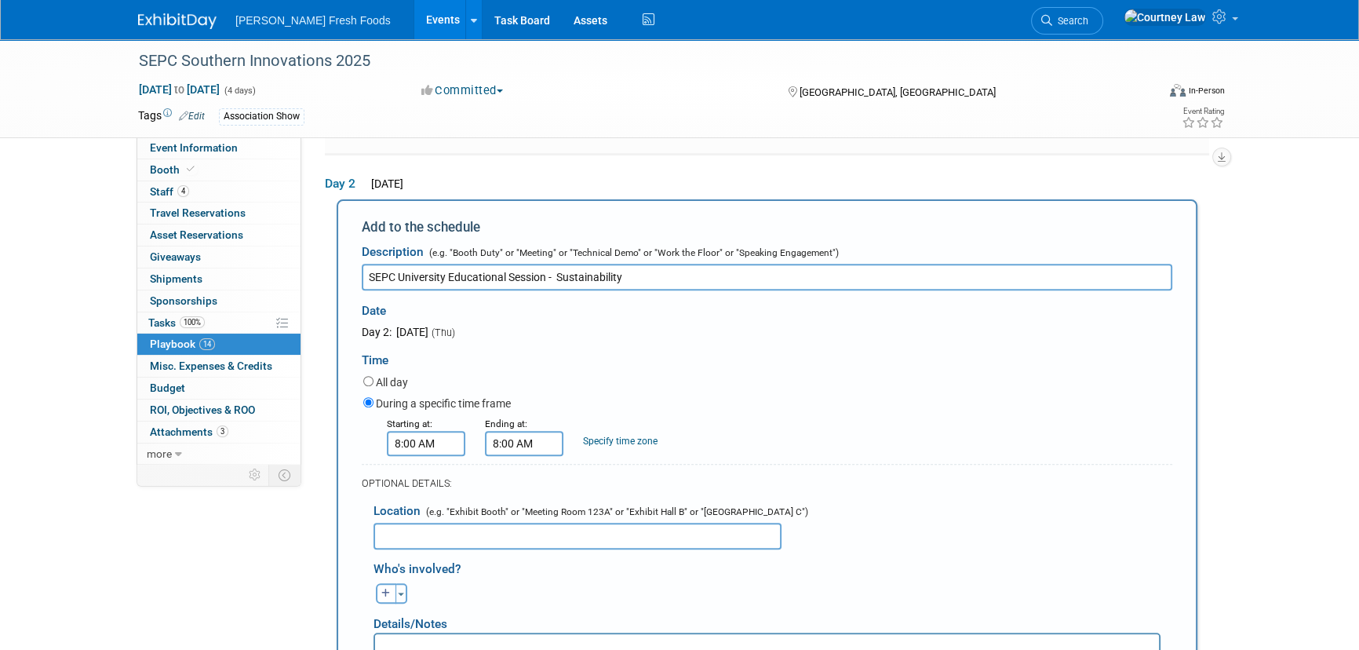
click at [522, 431] on input "8:00 AM" at bounding box center [524, 443] width 78 height 25
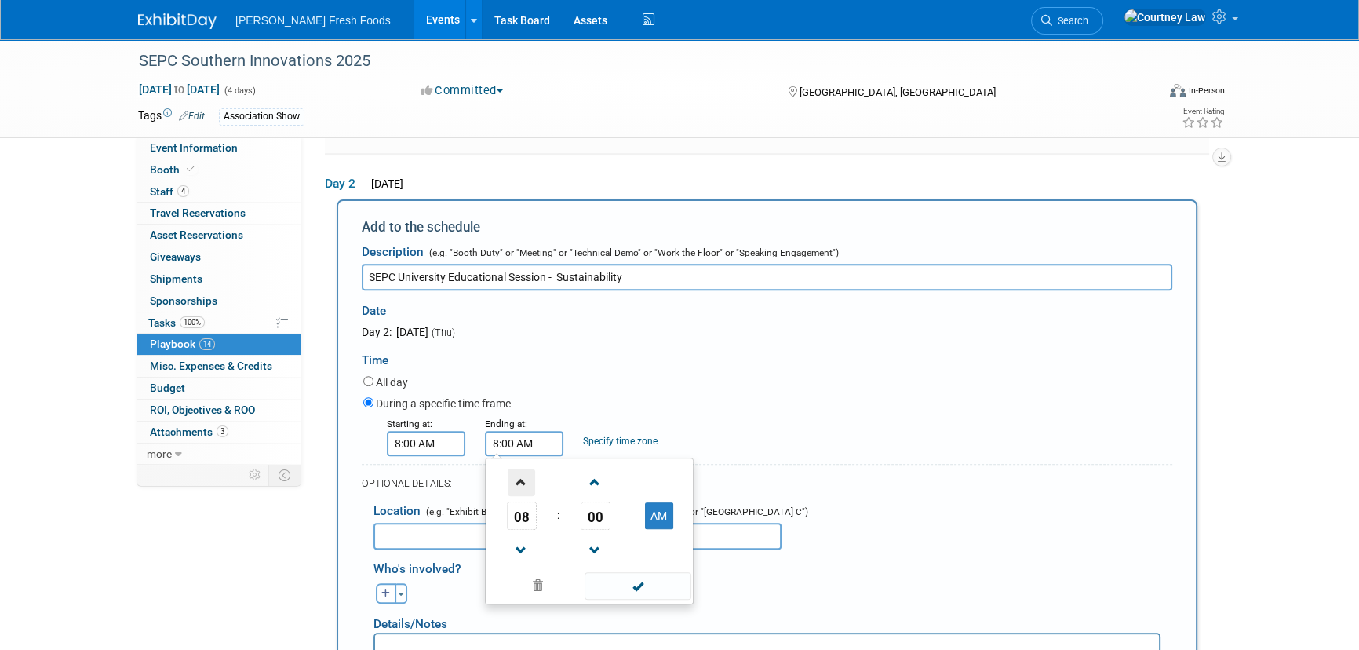
click at [513, 484] on span at bounding box center [521, 481] width 27 height 27
type input "9:00 AM"
click at [619, 576] on span at bounding box center [638, 585] width 106 height 27
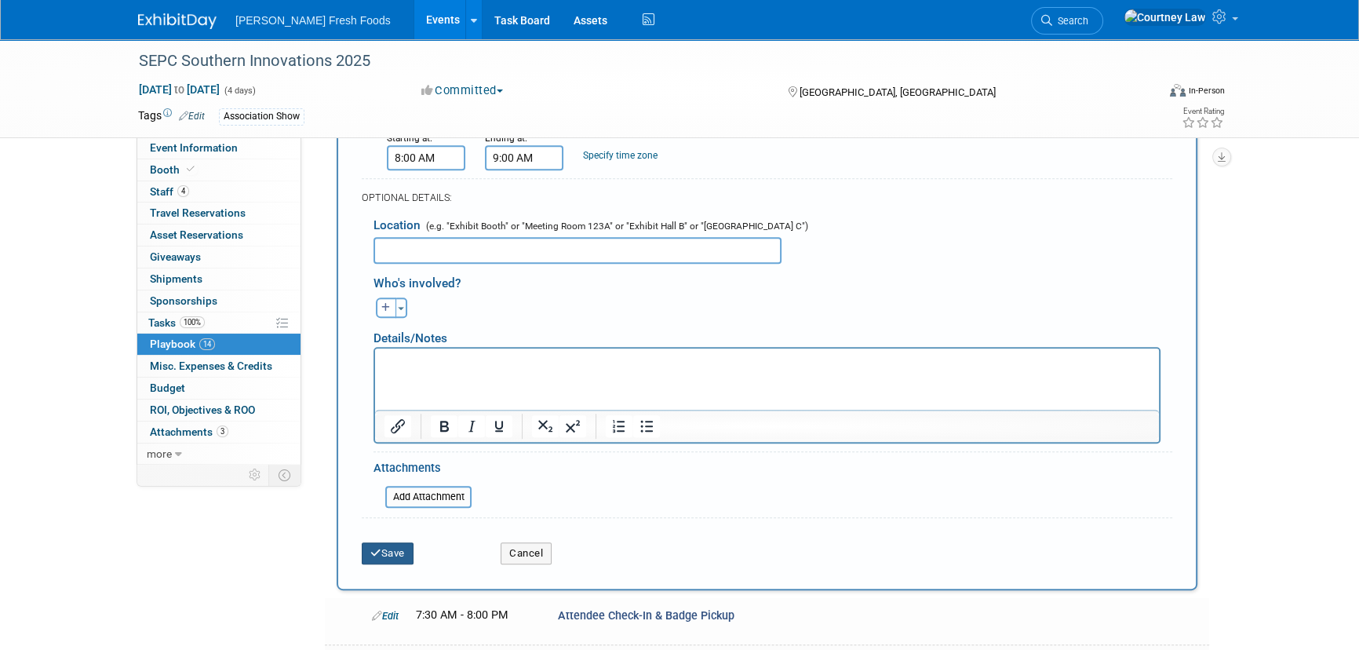
click at [399, 542] on button "Save" at bounding box center [388, 553] width 52 height 22
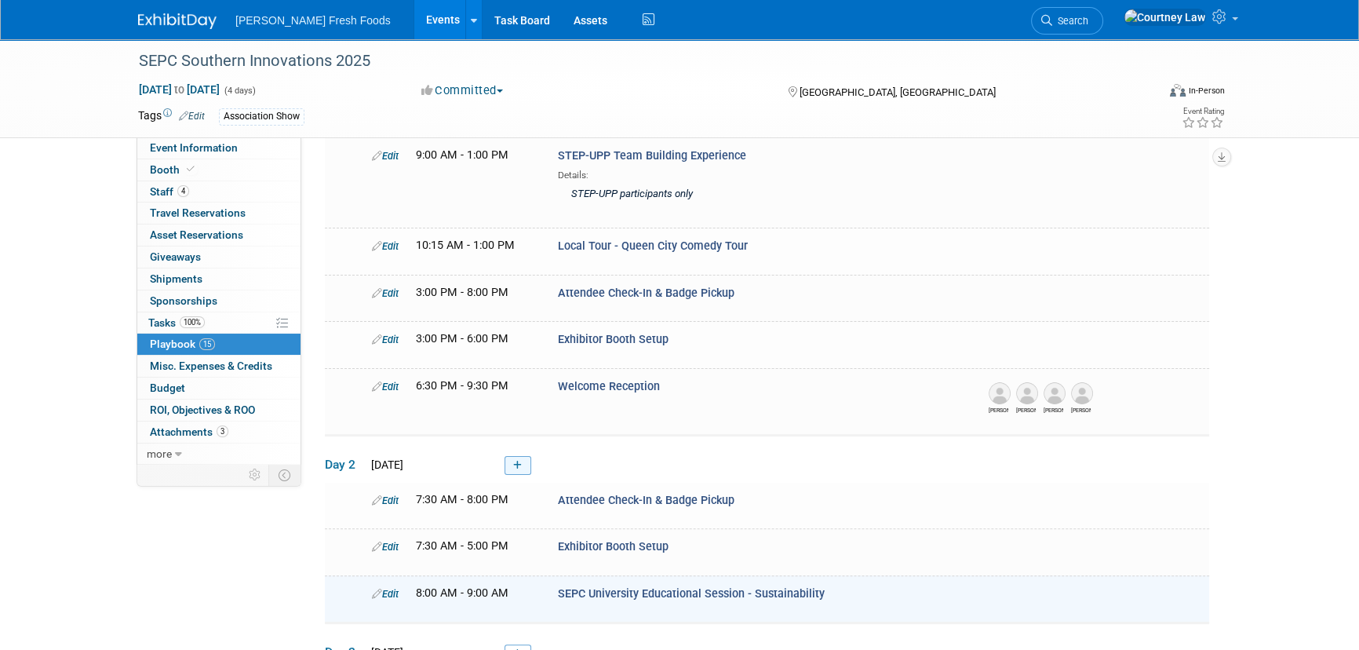
click at [530, 456] on link at bounding box center [518, 465] width 27 height 19
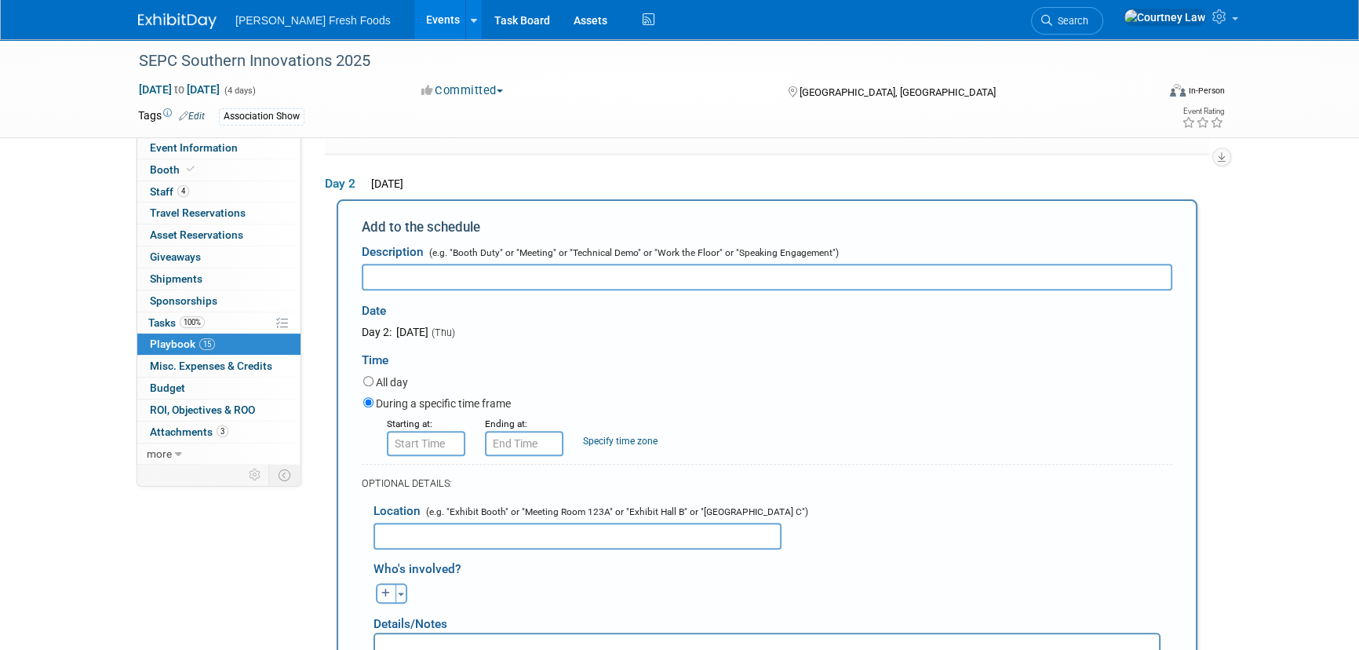
click at [484, 278] on input "text" at bounding box center [767, 277] width 811 height 27
paste input "SEPC University Educational Session - What's New?"
type input "SEPC University Educational Session - What's New?"
click at [429, 436] on input "8:00 AM" at bounding box center [426, 443] width 78 height 25
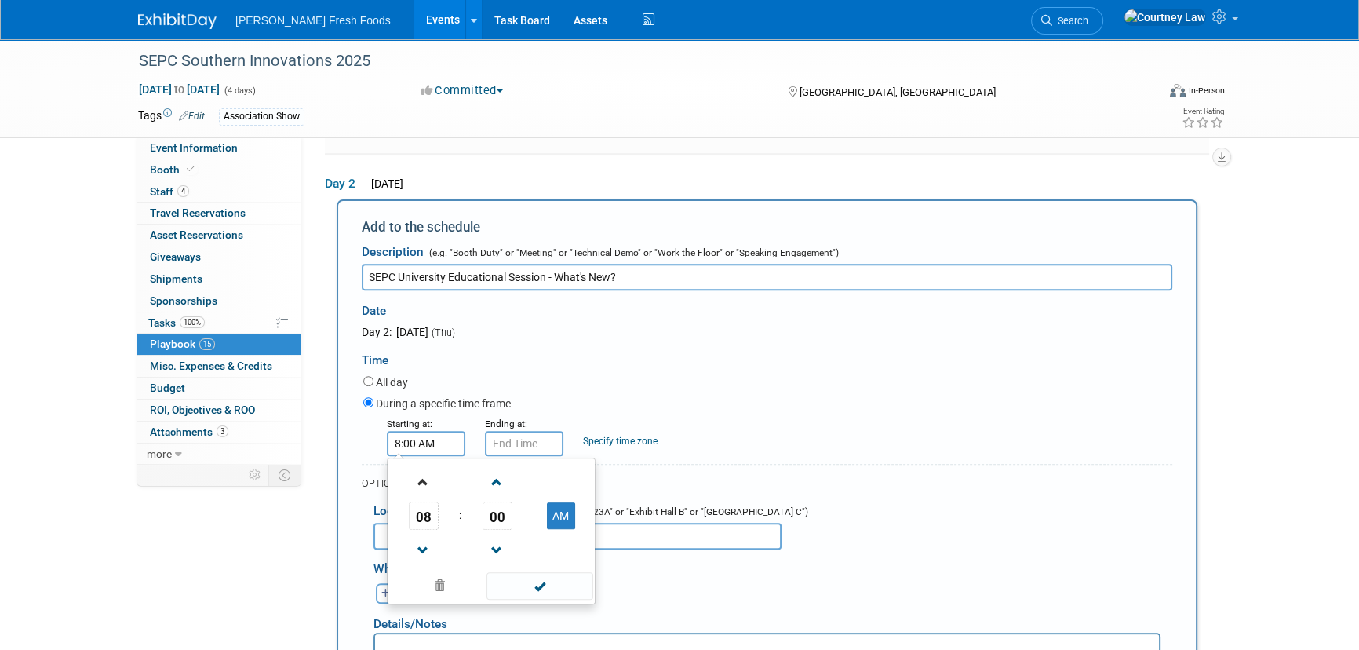
click at [431, 489] on link at bounding box center [424, 481] width 30 height 40
click at [430, 537] on span at bounding box center [423, 550] width 27 height 27
click at [474, 507] on td "00" at bounding box center [497, 515] width 65 height 28
click at [483, 507] on span "00" at bounding box center [498, 515] width 30 height 28
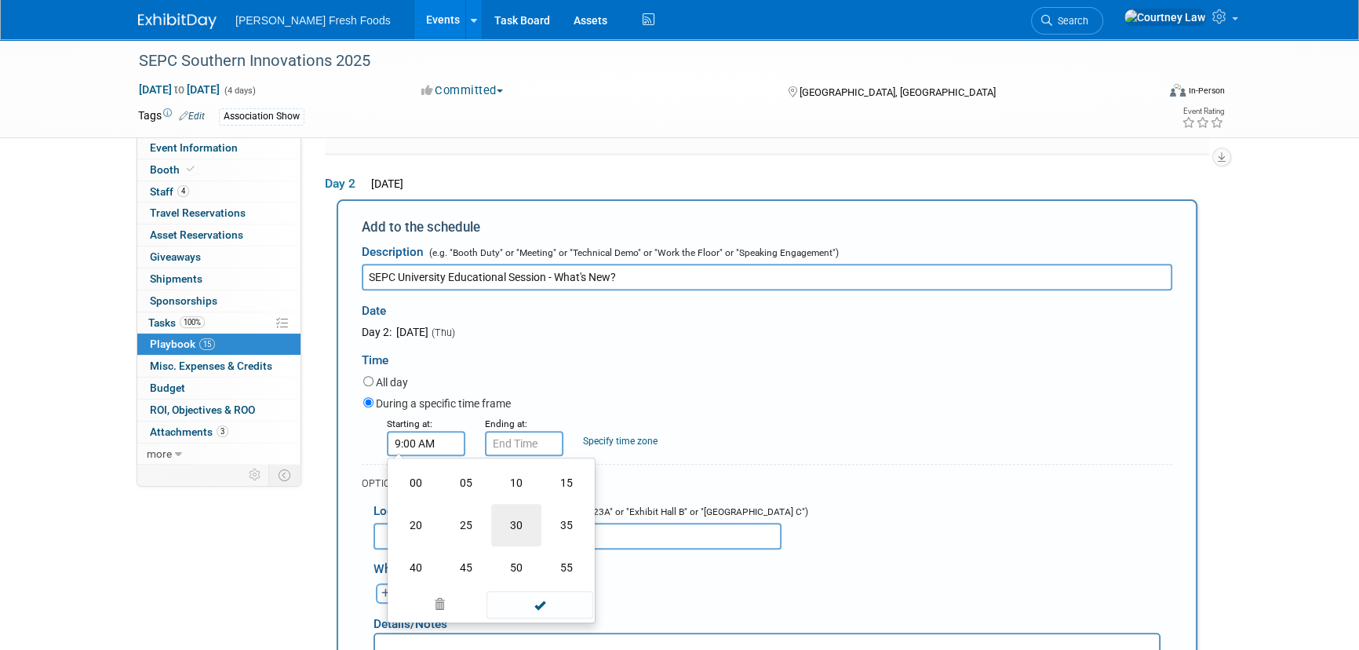
click at [515, 516] on td "30" at bounding box center [516, 525] width 50 height 42
type input "9:30 AM"
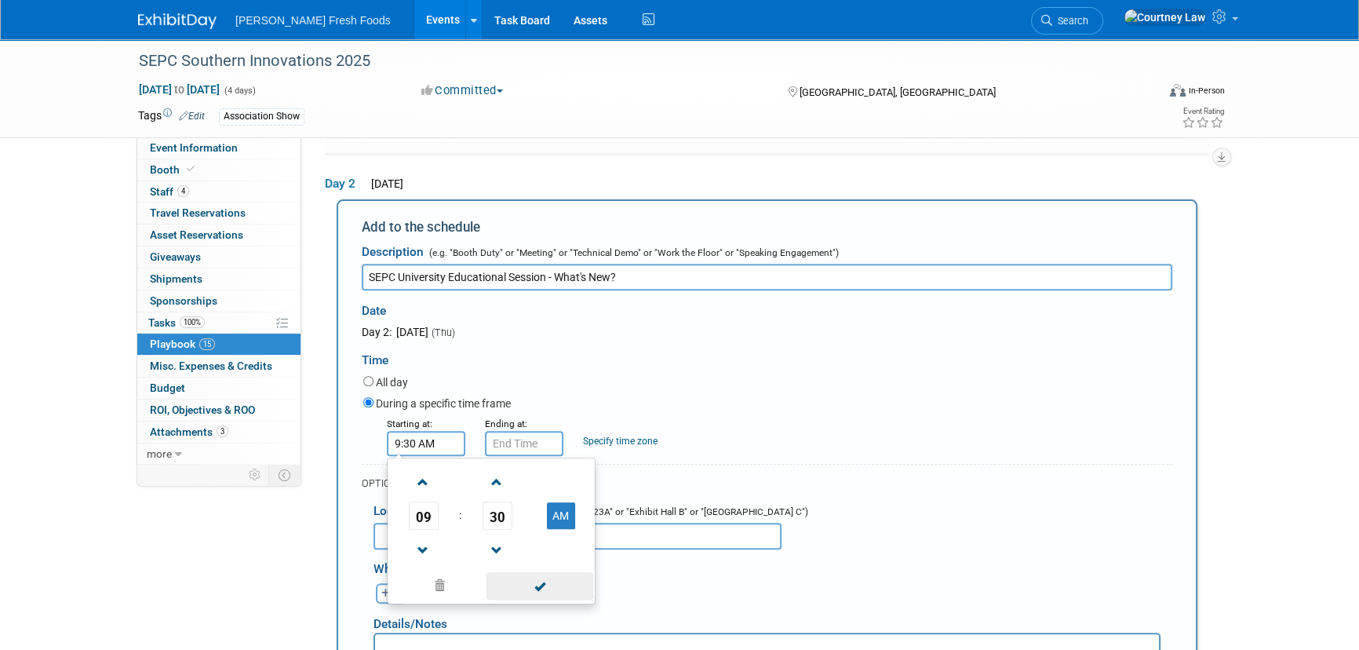
click at [510, 572] on span at bounding box center [540, 585] width 106 height 27
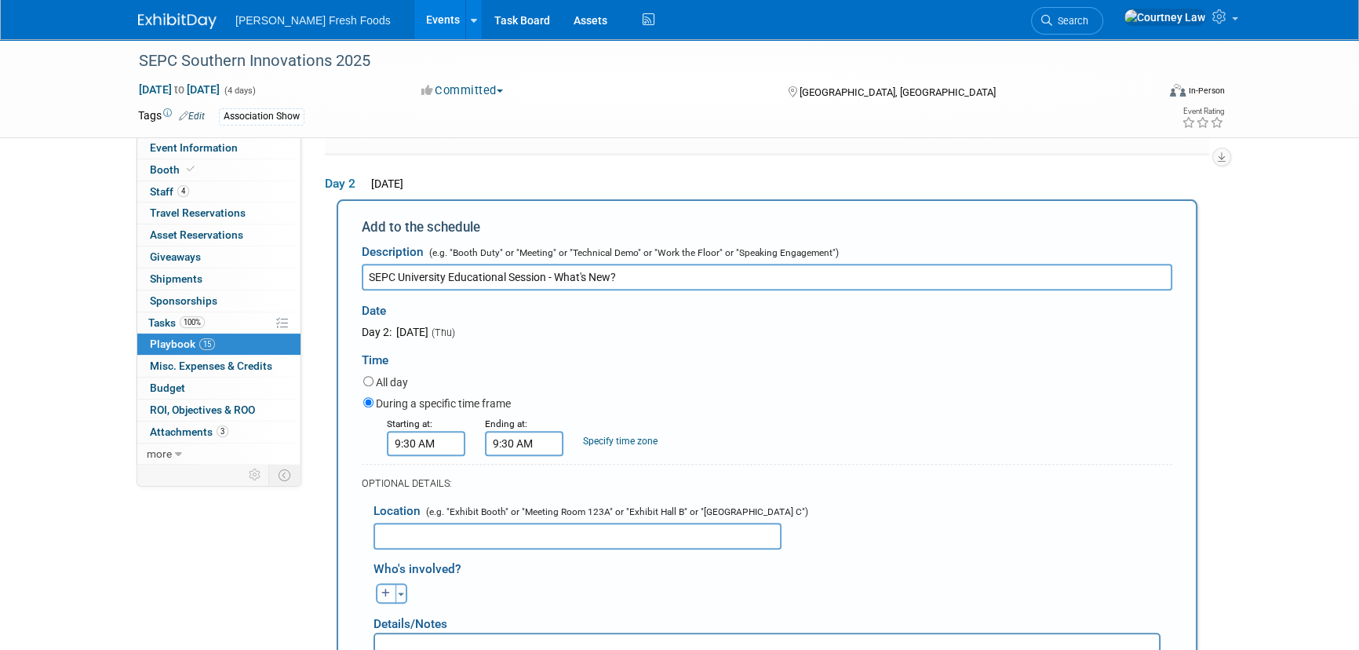
click at [522, 432] on input "9:30 AM" at bounding box center [524, 443] width 78 height 25
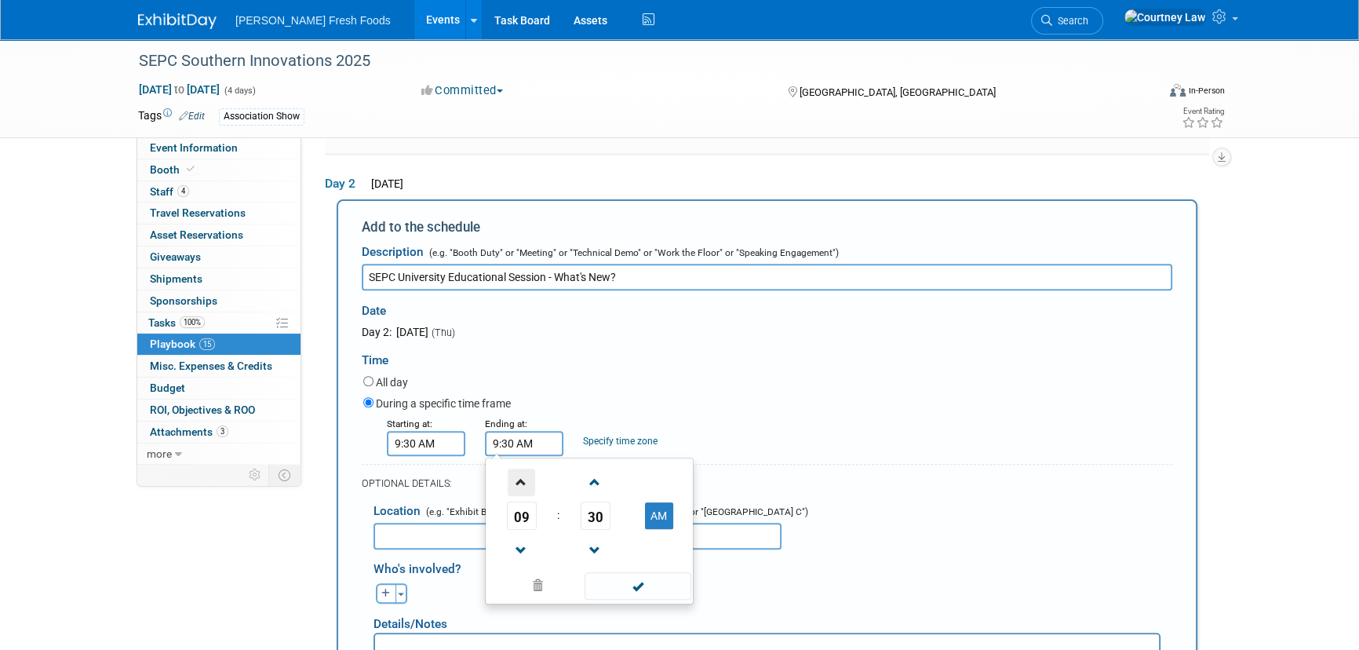
click at [514, 468] on span at bounding box center [521, 481] width 27 height 27
click at [584, 508] on span "30" at bounding box center [596, 515] width 30 height 28
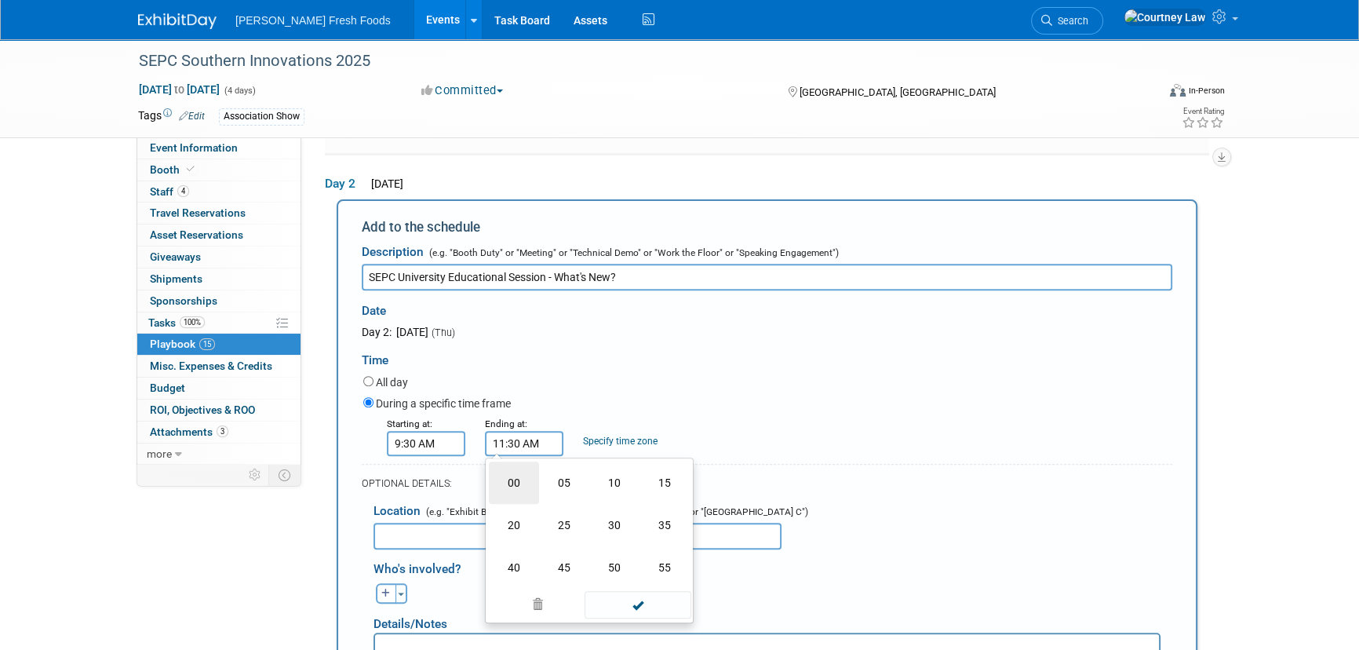
click at [509, 462] on td "00" at bounding box center [514, 482] width 50 height 42
type input "11:00 AM"
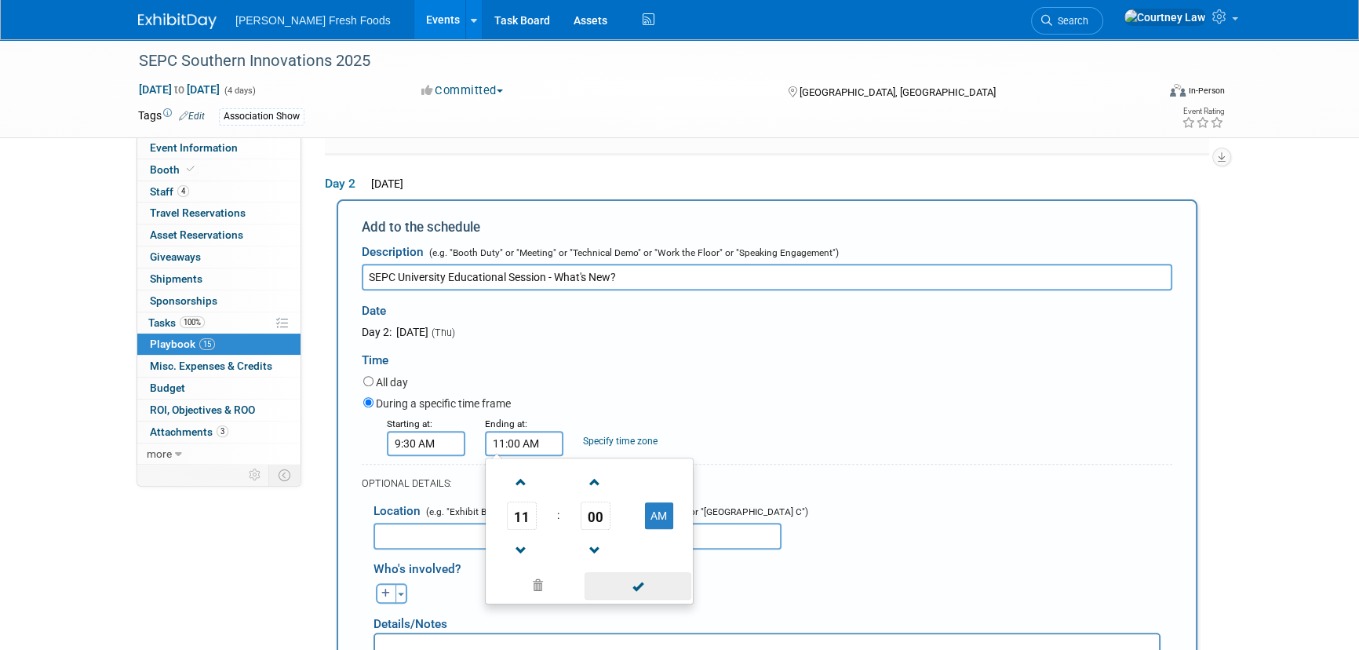
click at [623, 573] on span at bounding box center [638, 585] width 106 height 27
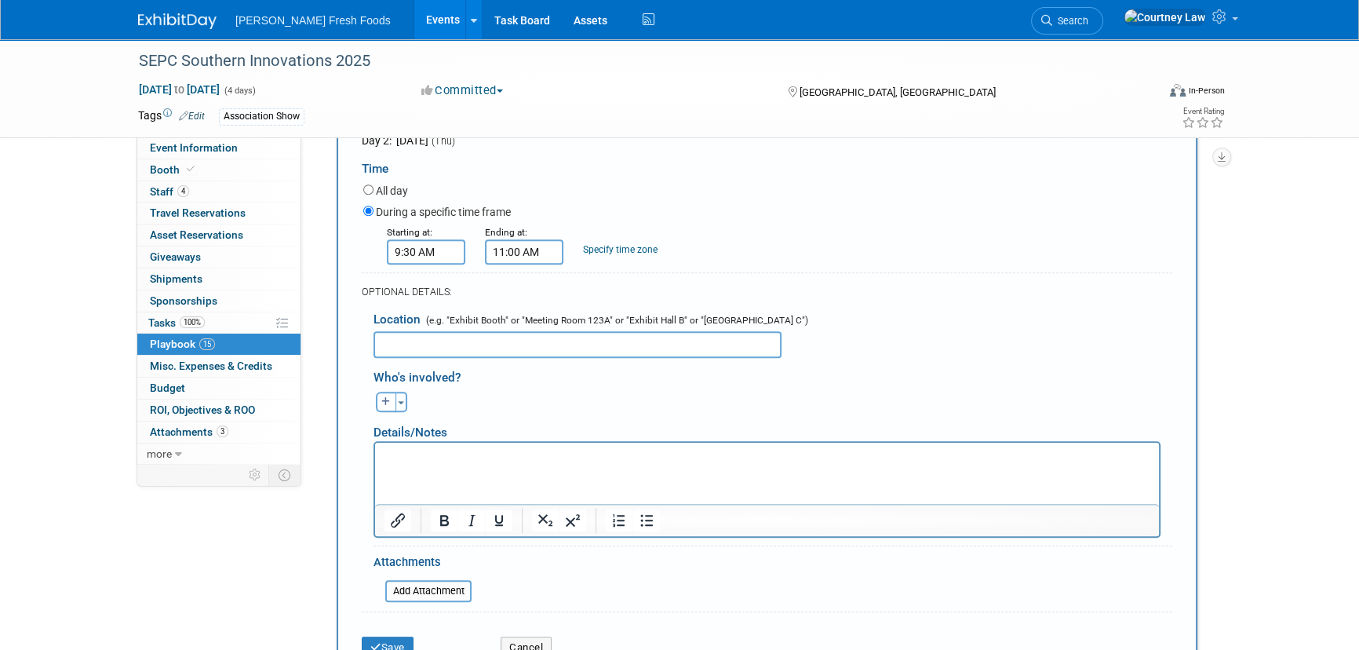
scroll to position [924, 0]
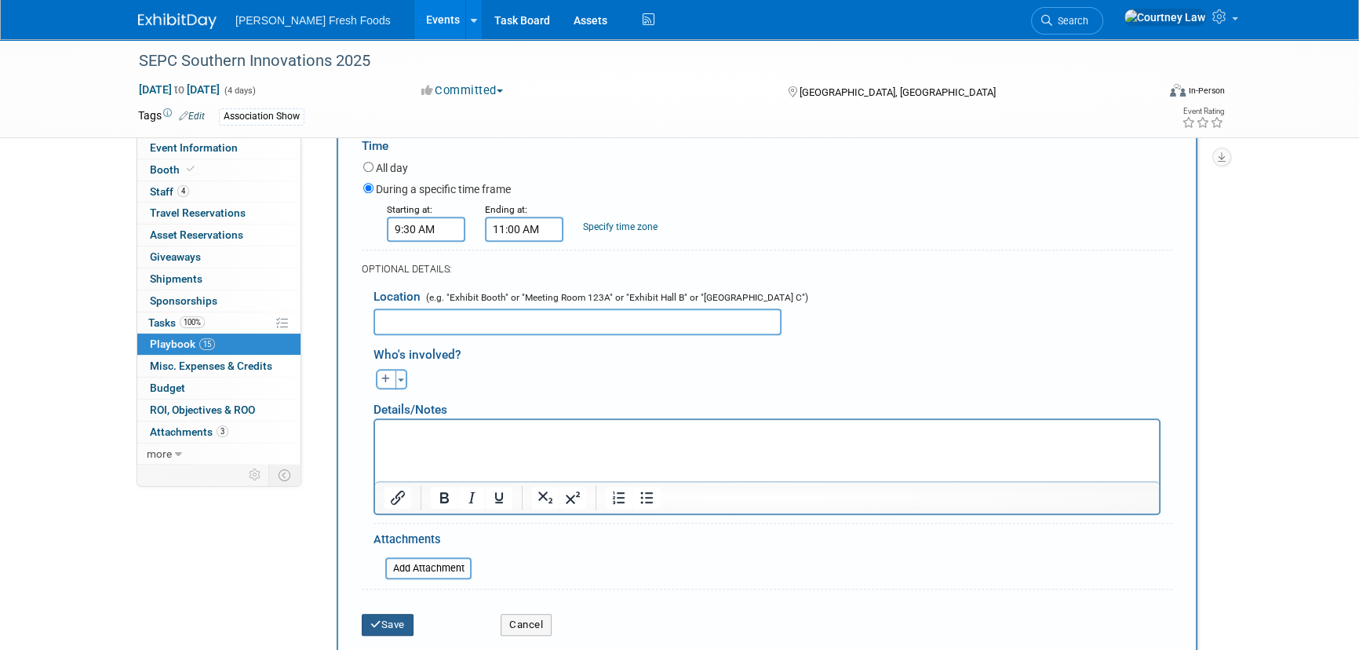
click at [371, 619] on icon "submit" at bounding box center [375, 624] width 11 height 10
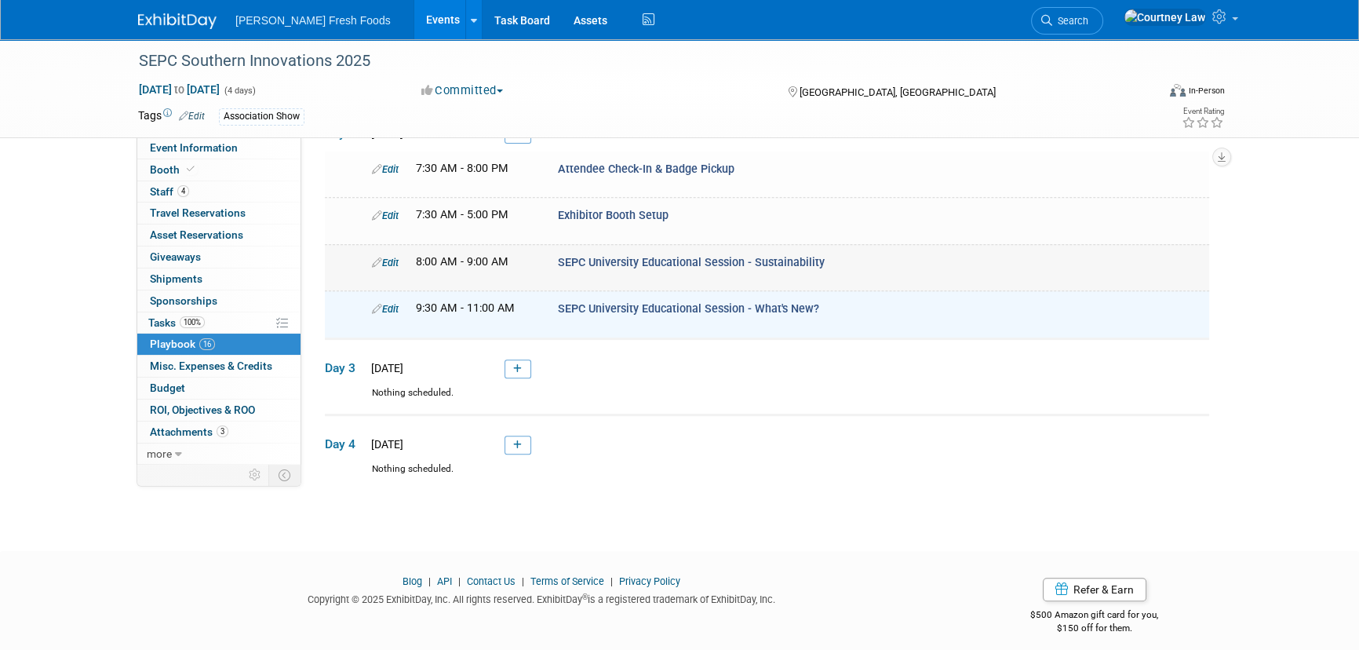
scroll to position [690, 0]
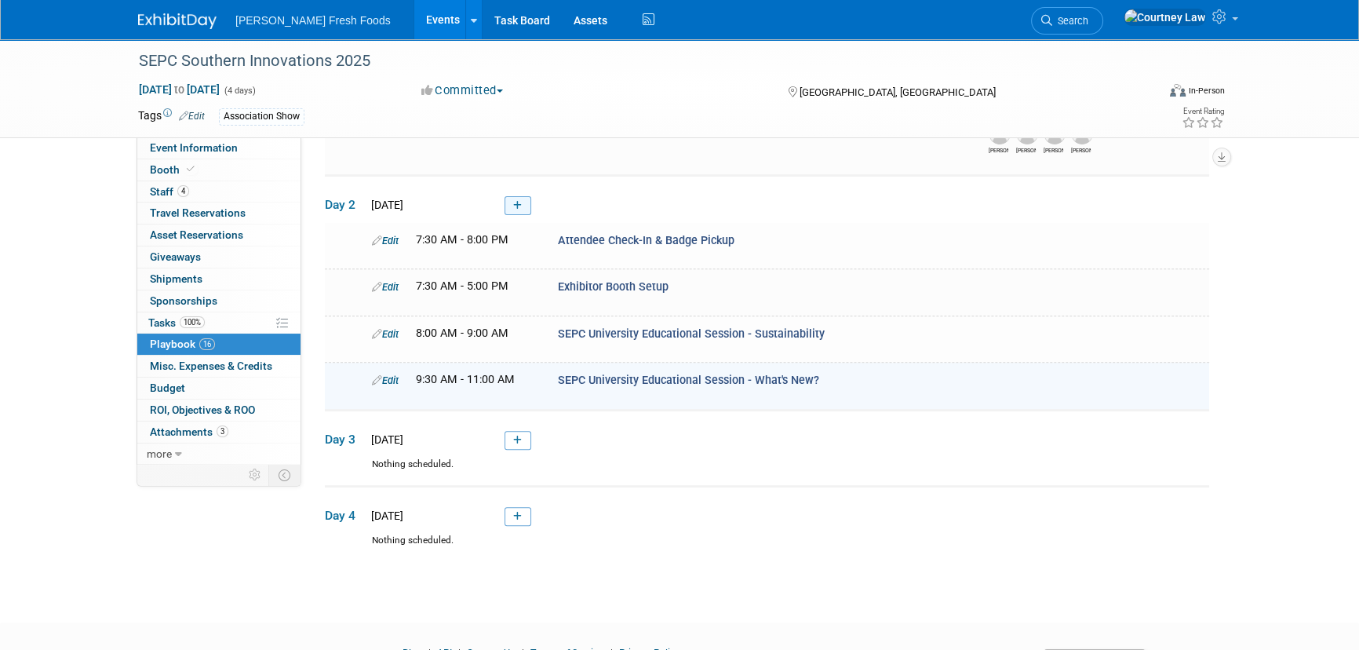
click at [513, 196] on link at bounding box center [518, 205] width 27 height 19
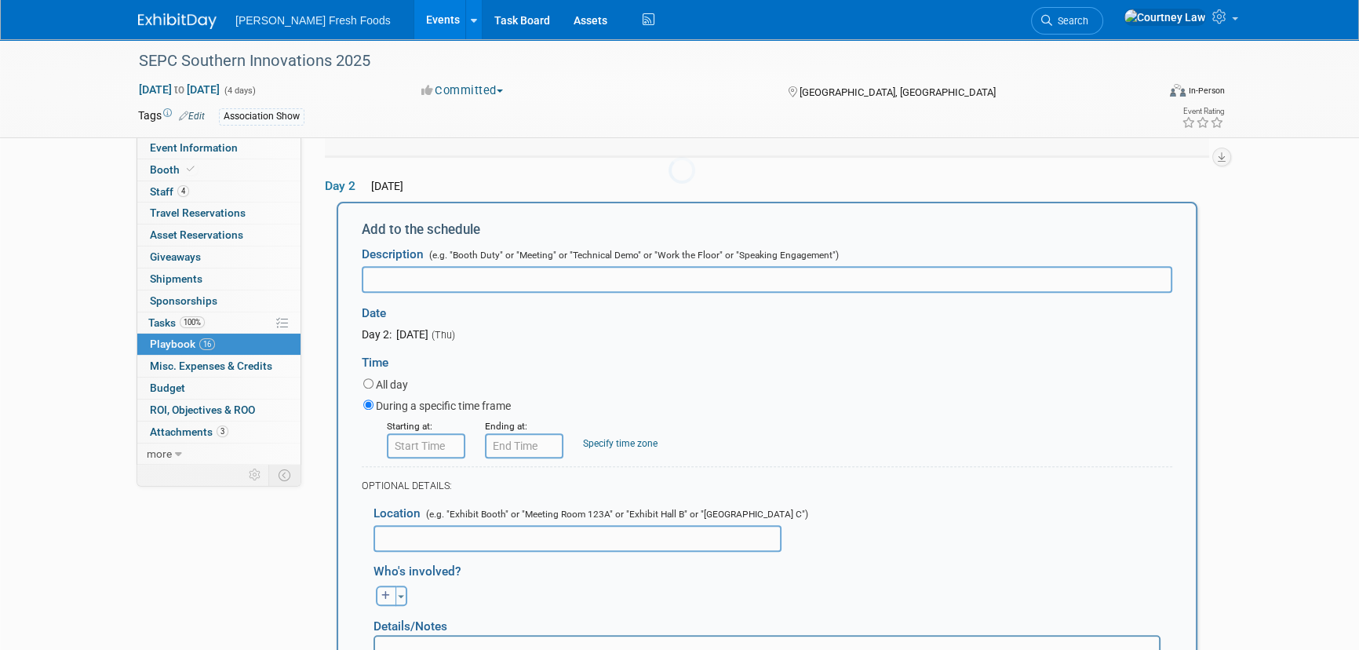
scroll to position [0, 0]
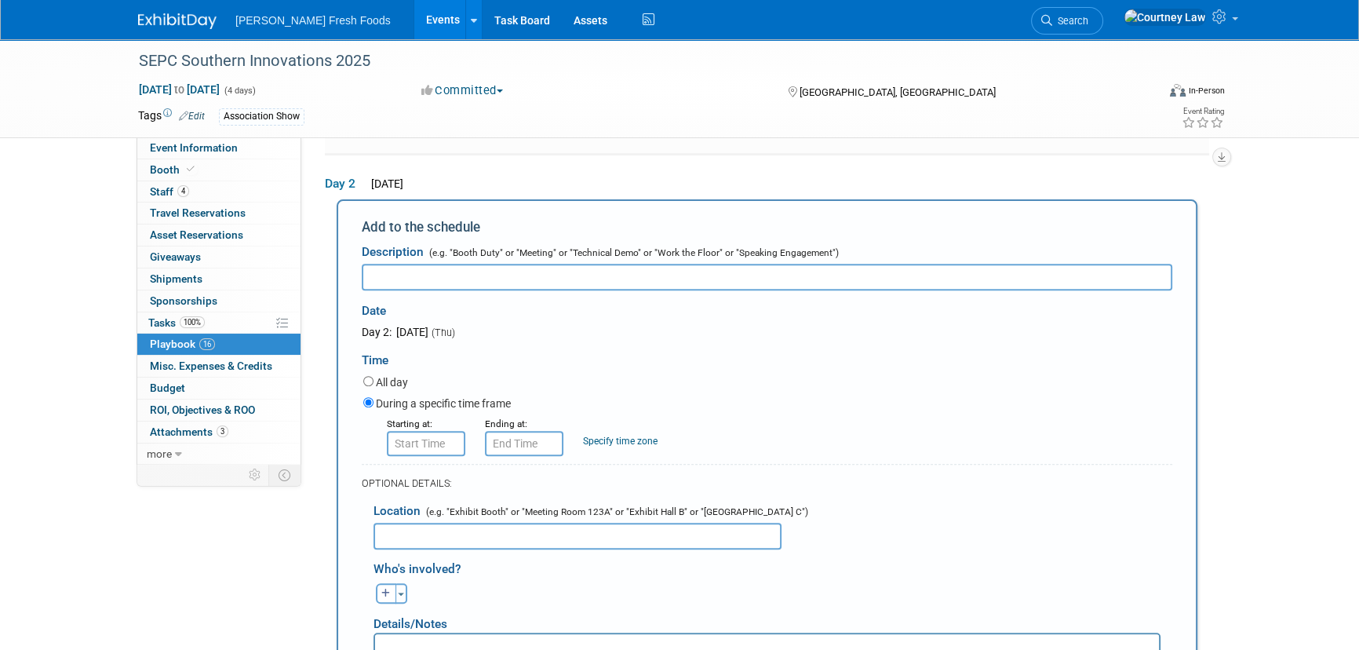
click at [530, 279] on input "text" at bounding box center [767, 277] width 811 height 27
paste input "Southern Roots Women's Luncheon"
type input "Southern Roots Women's Luncheon"
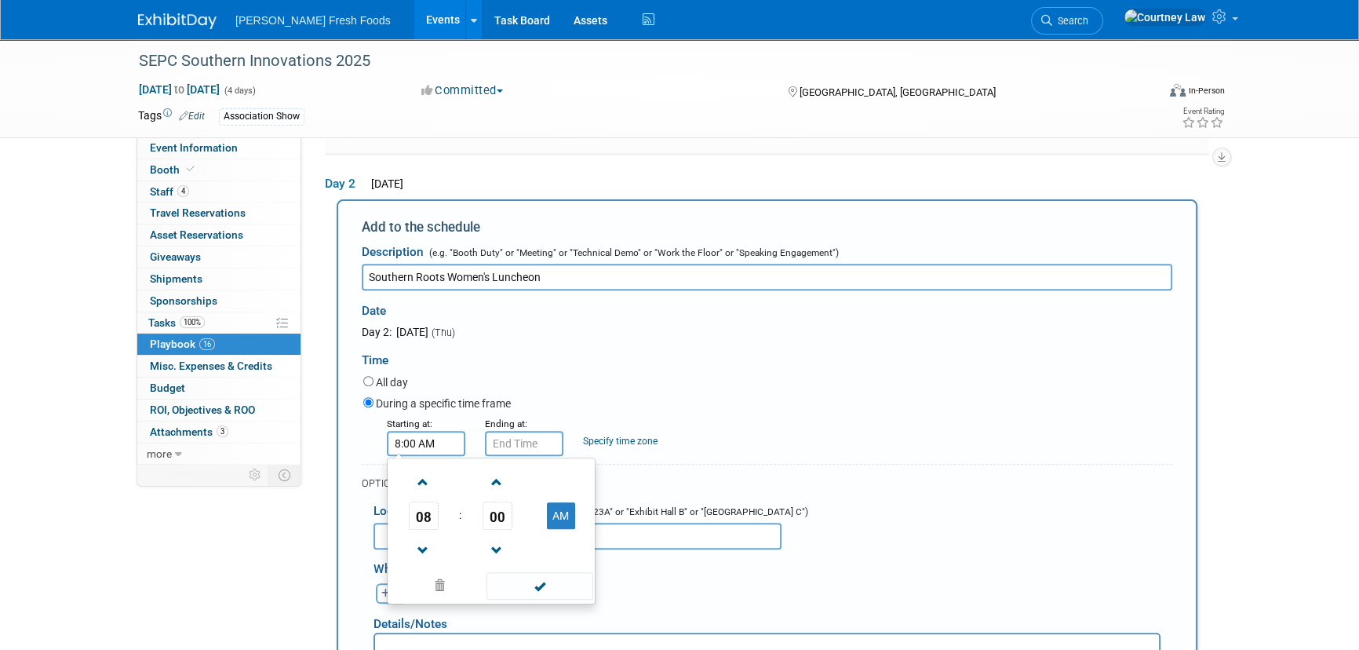
click at [416, 436] on input "8:00 AM" at bounding box center [426, 443] width 78 height 25
click at [415, 484] on span at bounding box center [423, 481] width 27 height 27
click at [503, 505] on span "00" at bounding box center [498, 515] width 30 height 28
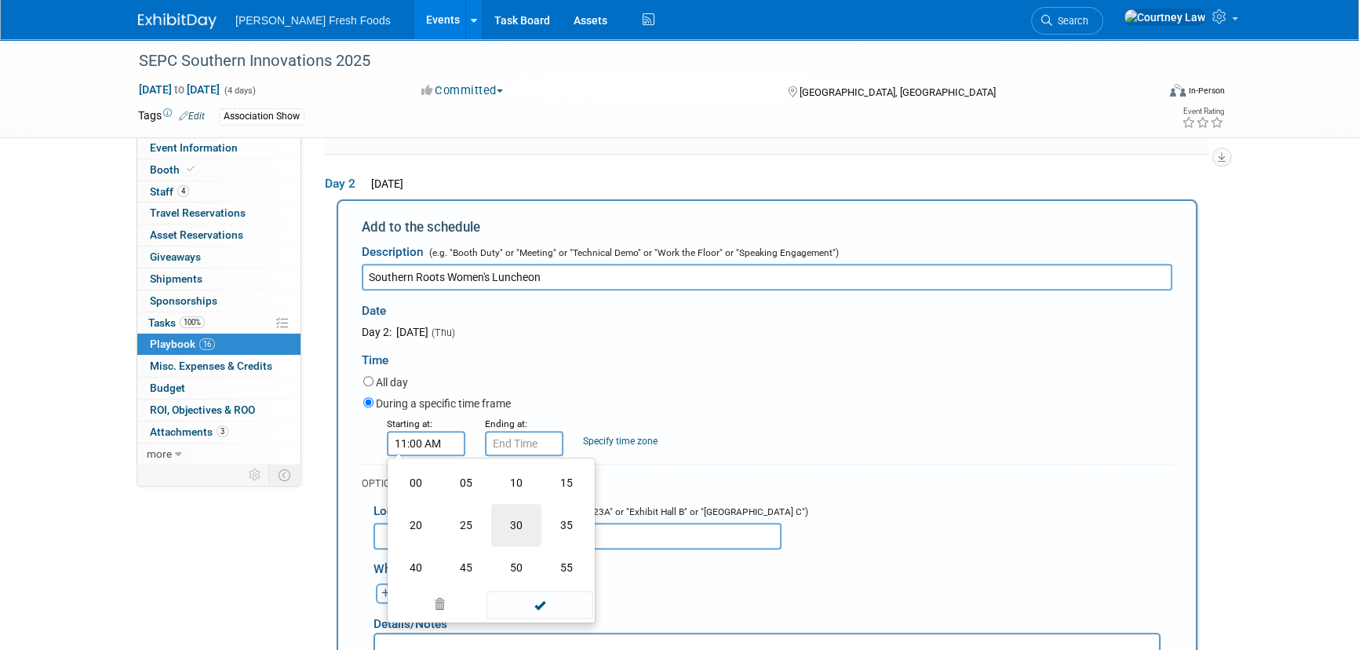
click at [506, 511] on td "30" at bounding box center [516, 525] width 50 height 42
type input "11:30 AM"
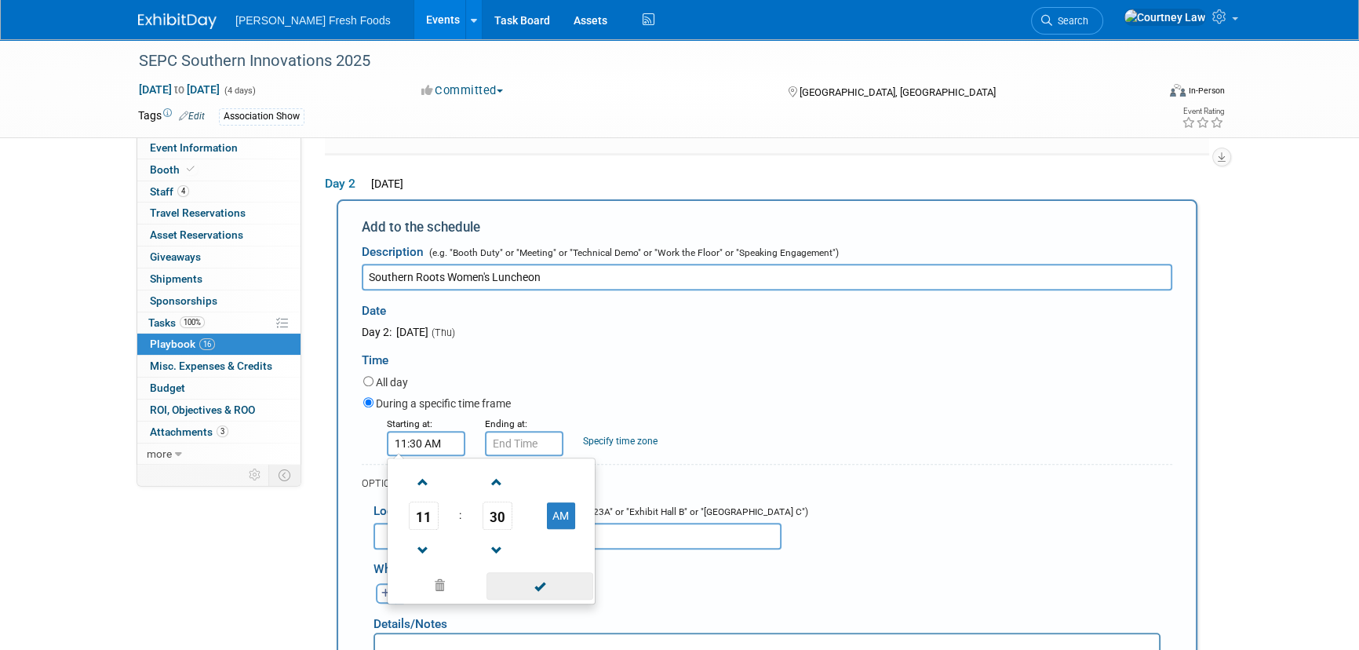
drag, startPoint x: 548, startPoint y: 565, endPoint x: 534, endPoint y: 501, distance: 65.1
click at [548, 572] on span at bounding box center [540, 585] width 106 height 27
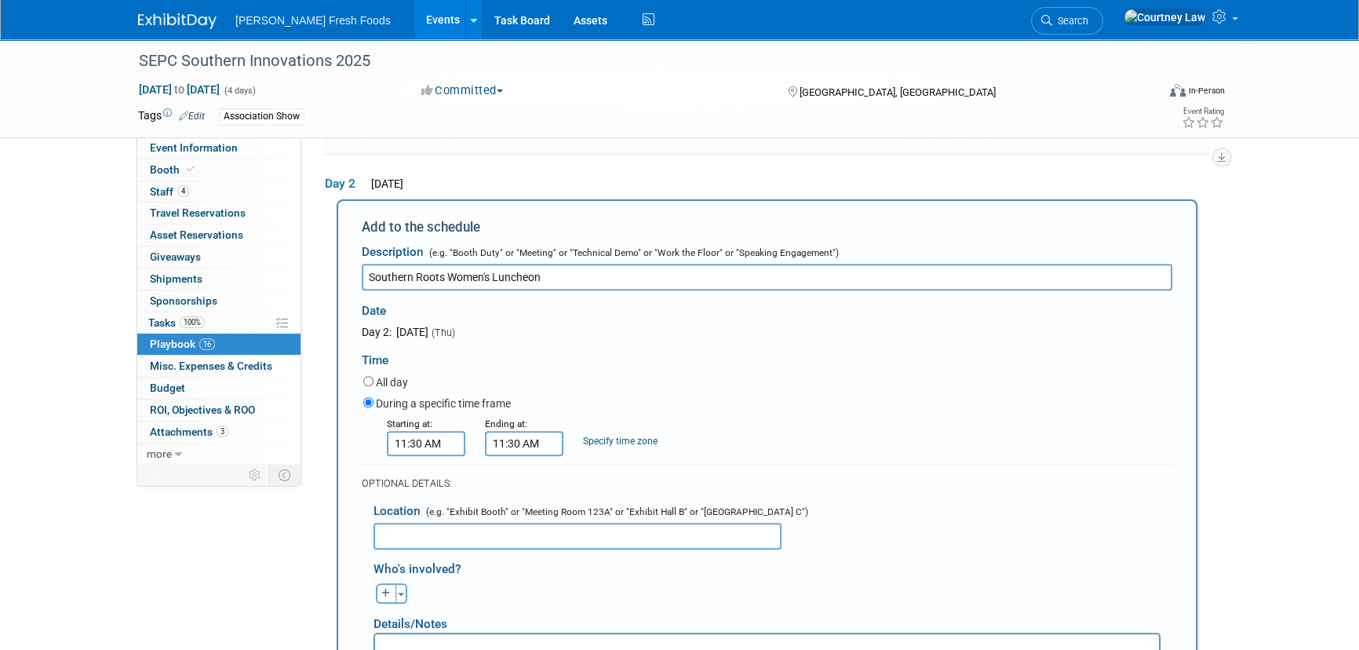
click at [526, 431] on input "11:30 AM" at bounding box center [524, 443] width 78 height 25
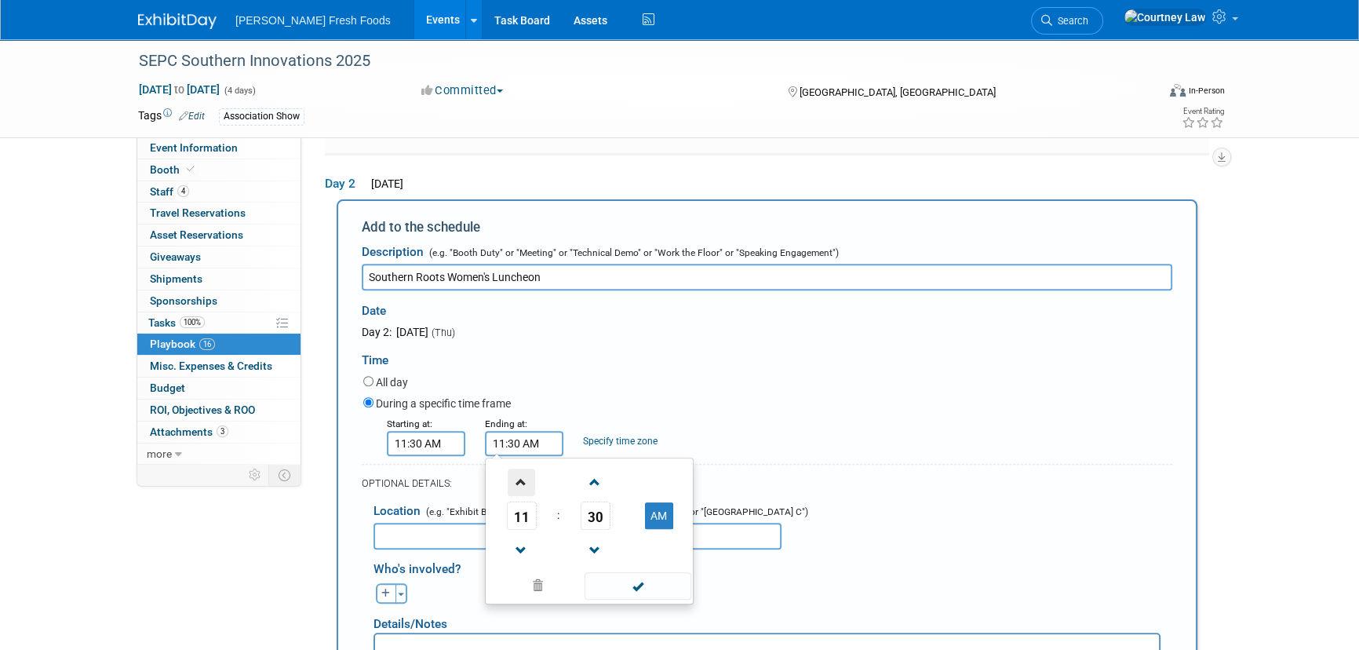
click at [513, 472] on span at bounding box center [521, 481] width 27 height 27
type input "1:30 PM"
click at [627, 577] on span at bounding box center [638, 585] width 106 height 27
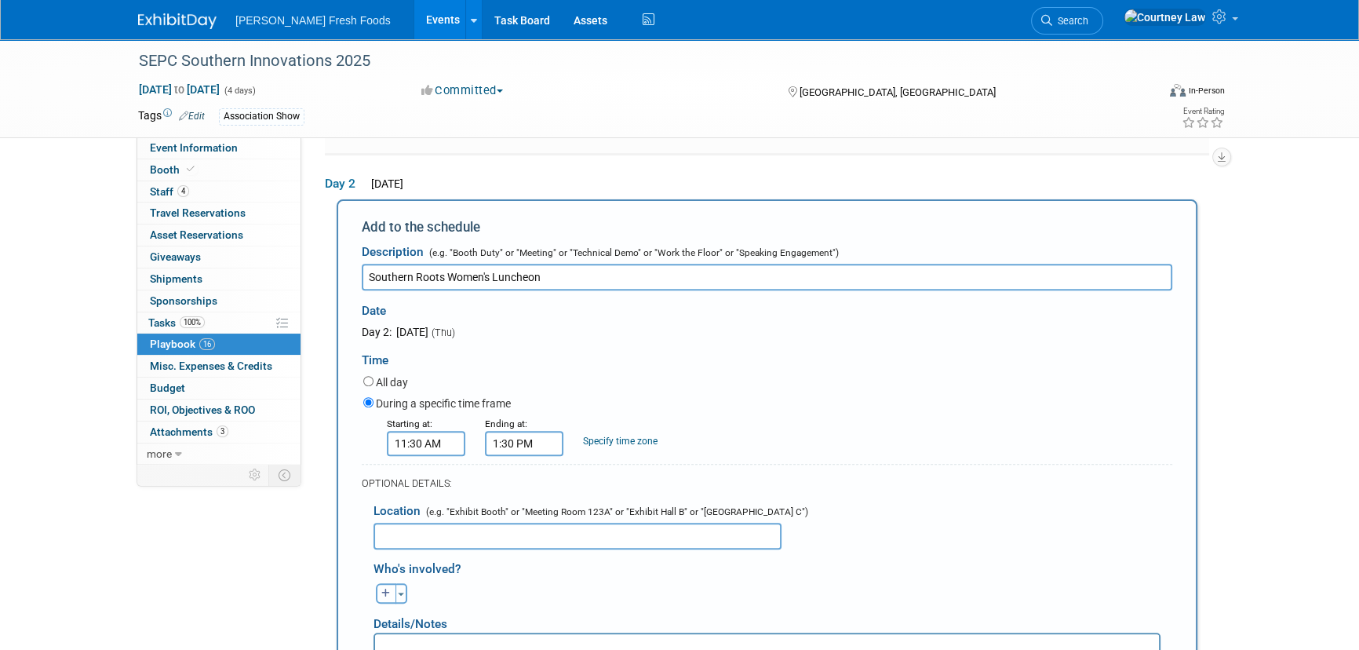
click at [376, 585] on button "button" at bounding box center [386, 593] width 20 height 20
select select
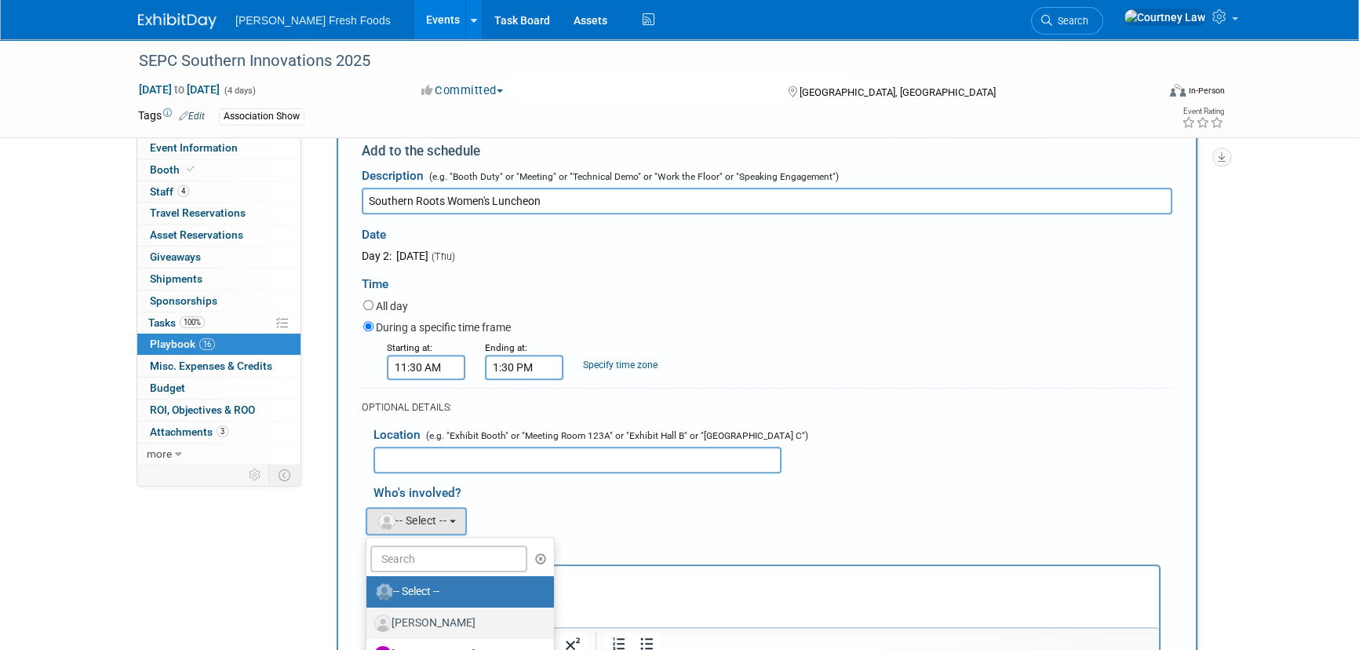
scroll to position [924, 0]
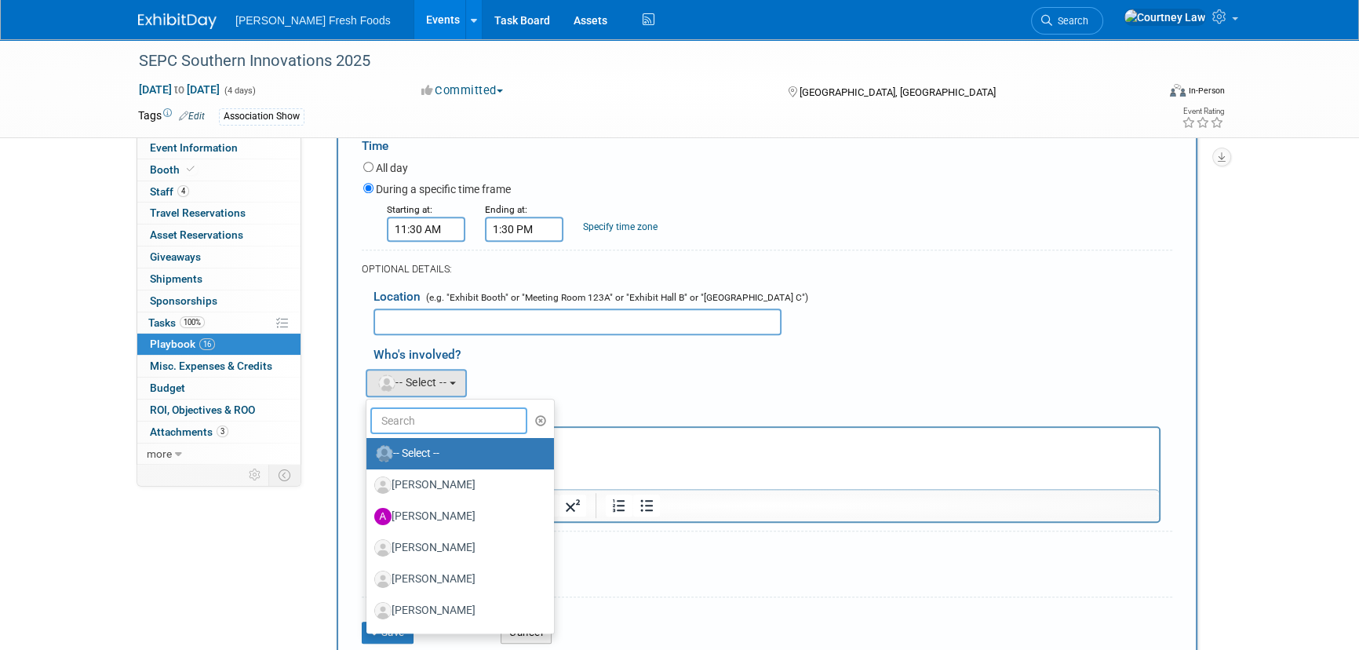
click at [441, 420] on input "text" at bounding box center [448, 420] width 157 height 27
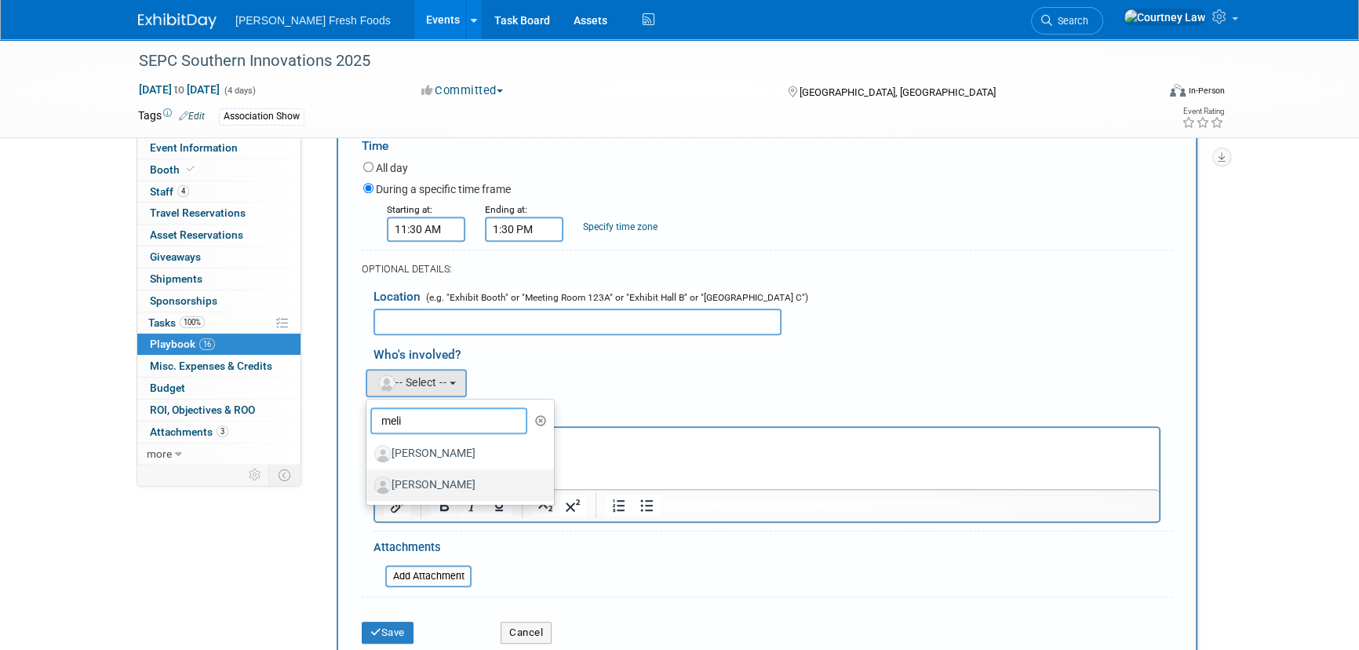
type input "meli"
click at [443, 472] on label "Melissa Oliver" at bounding box center [456, 484] width 164 height 25
click at [369, 478] on input "Melissa Oliver" at bounding box center [364, 483] width 10 height 10
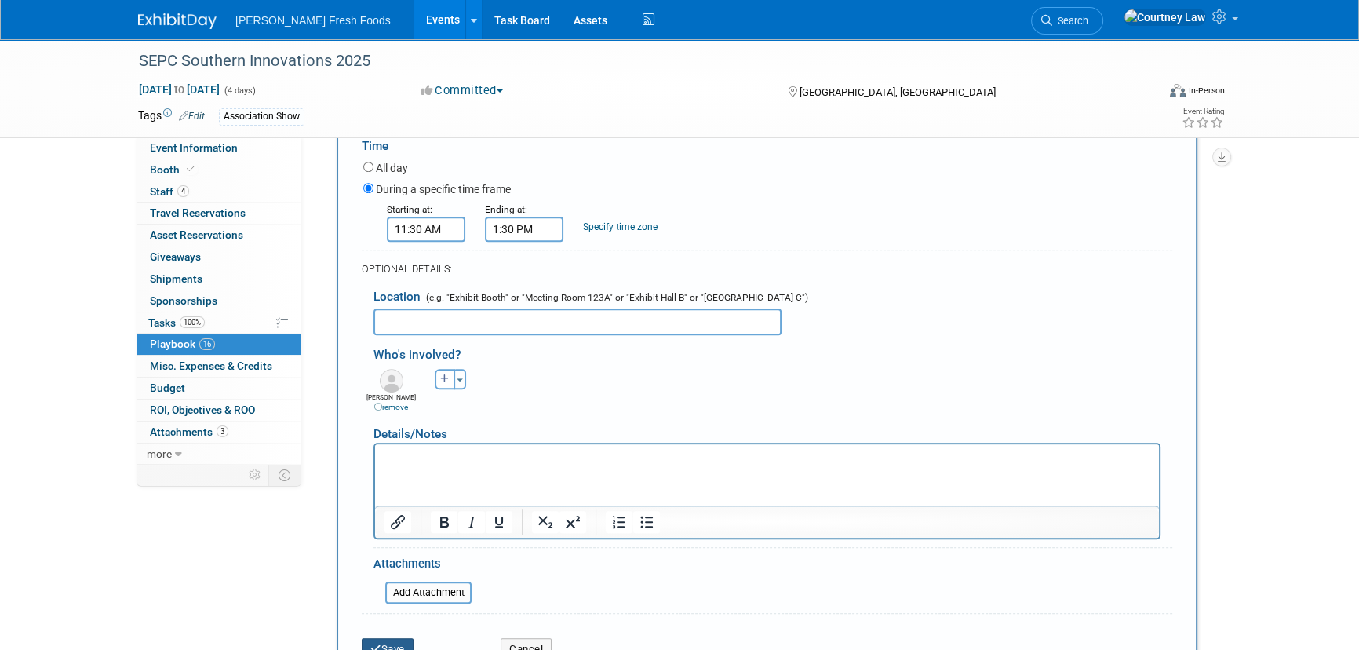
click at [395, 638] on button "Save" at bounding box center [388, 649] width 52 height 22
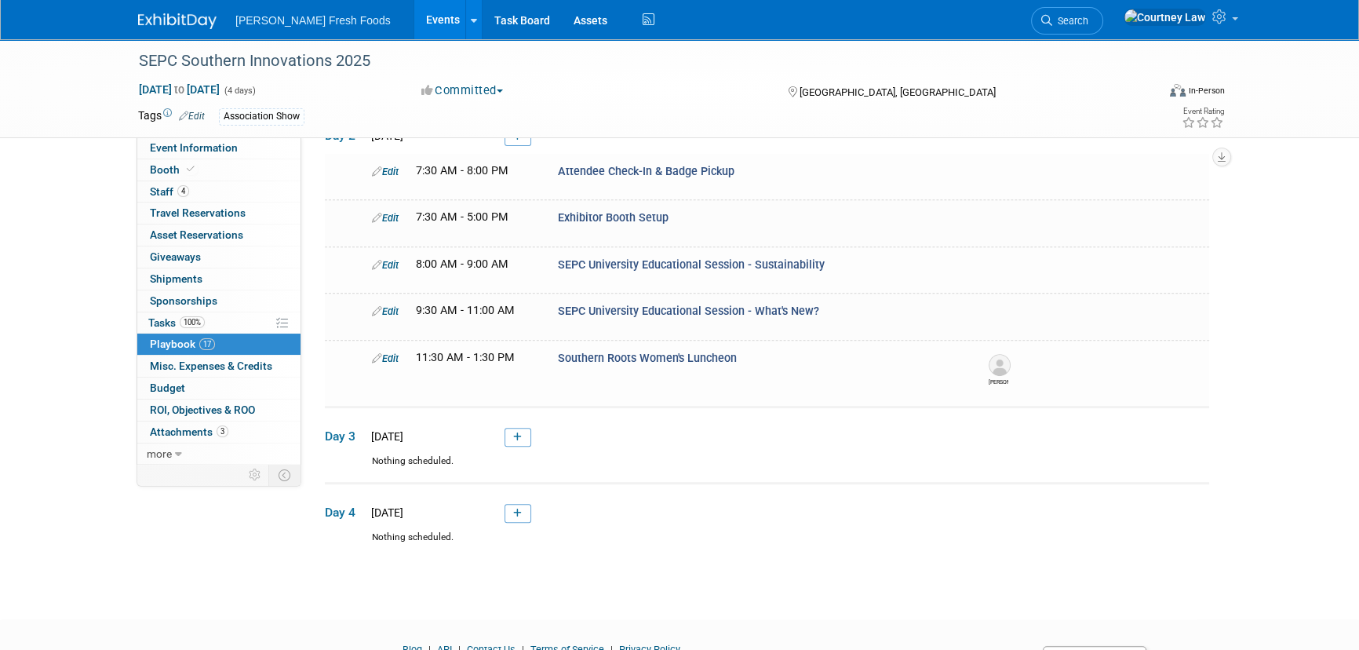
scroll to position [541, 0]
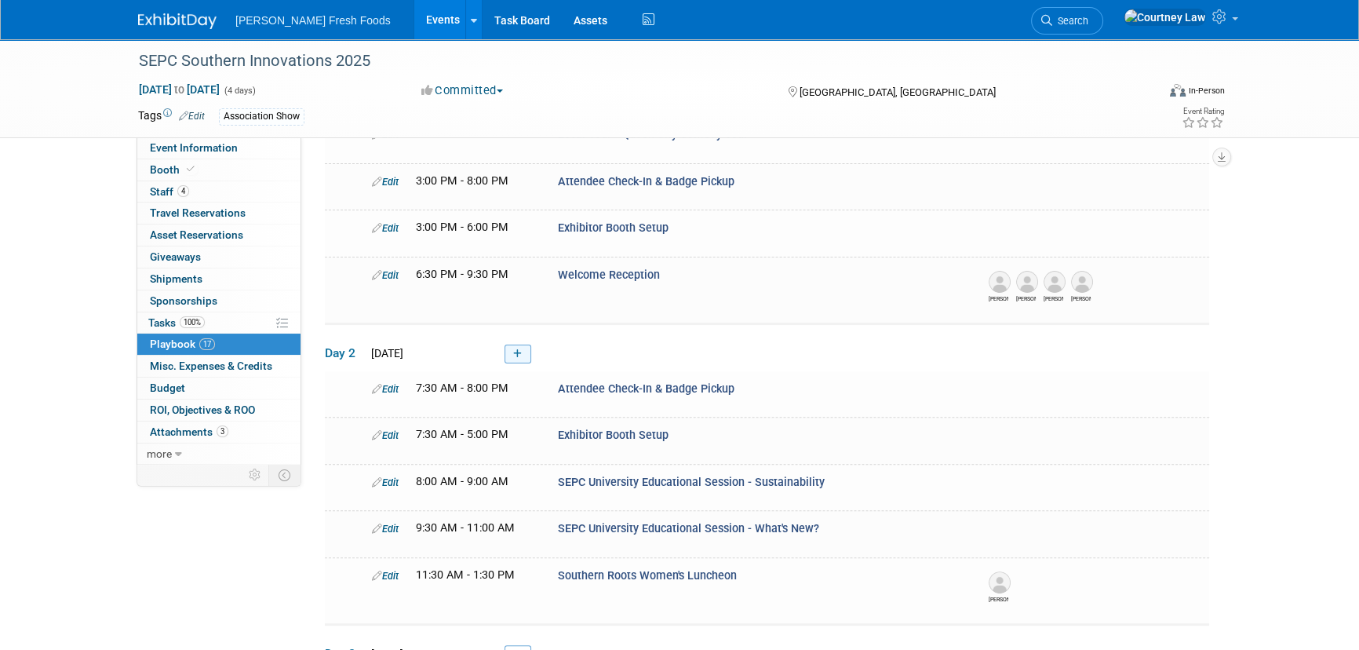
click at [530, 347] on link at bounding box center [518, 353] width 27 height 19
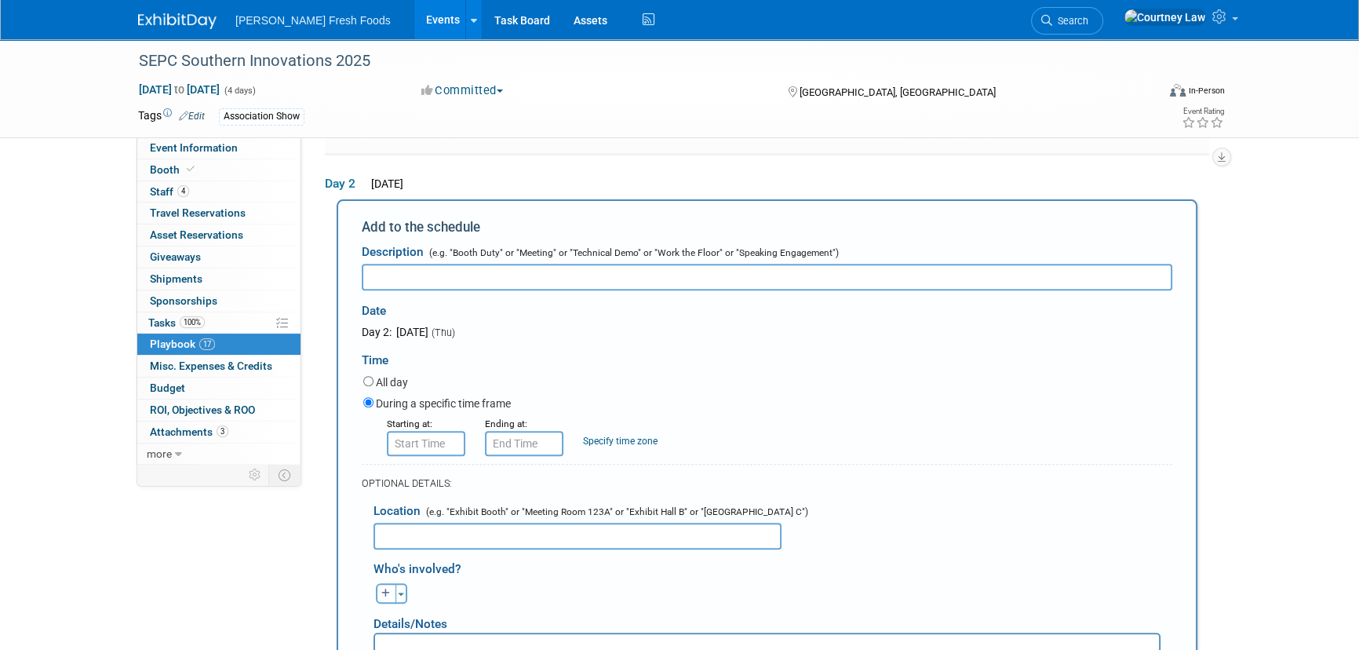
scroll to position [0, 0]
click at [429, 269] on input "text" at bounding box center [767, 277] width 811 height 27
paste input "Good Seeds MENtor Program"
type input "Good Seeds MENtor Program"
click at [430, 439] on input "8:00 AM" at bounding box center [426, 443] width 78 height 25
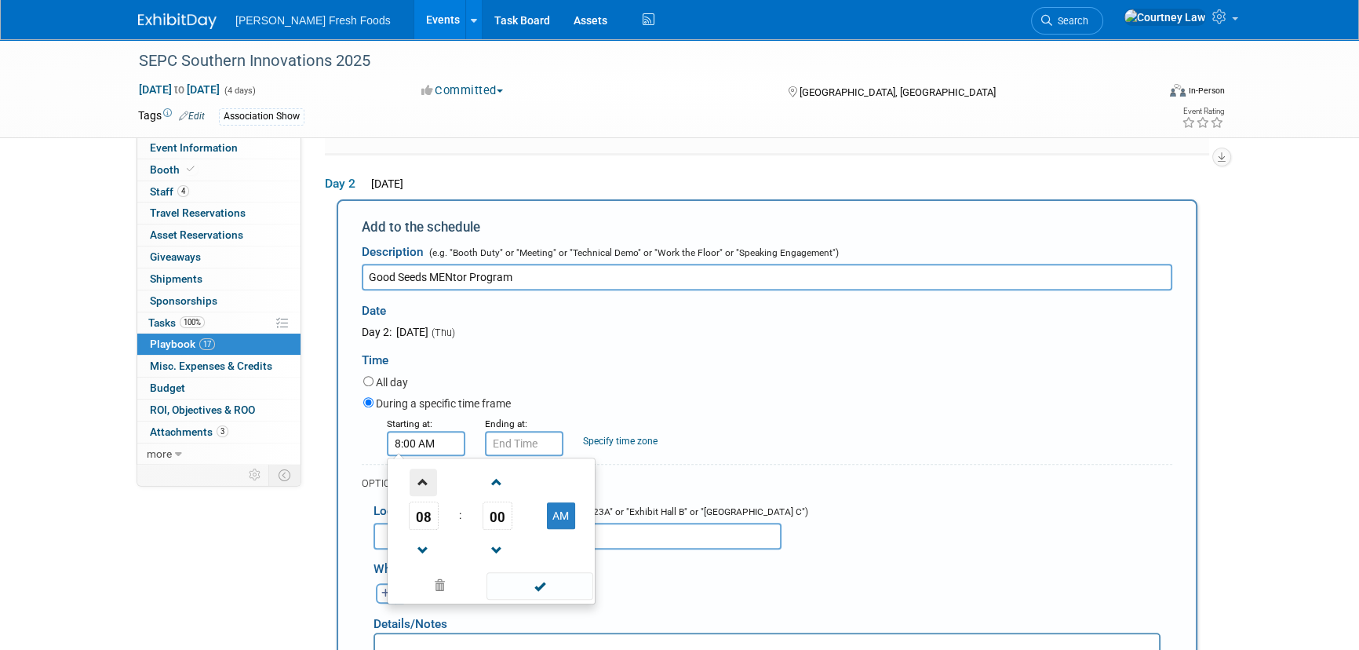
click at [424, 476] on span at bounding box center [423, 481] width 27 height 27
click at [498, 510] on span "00" at bounding box center [498, 515] width 30 height 28
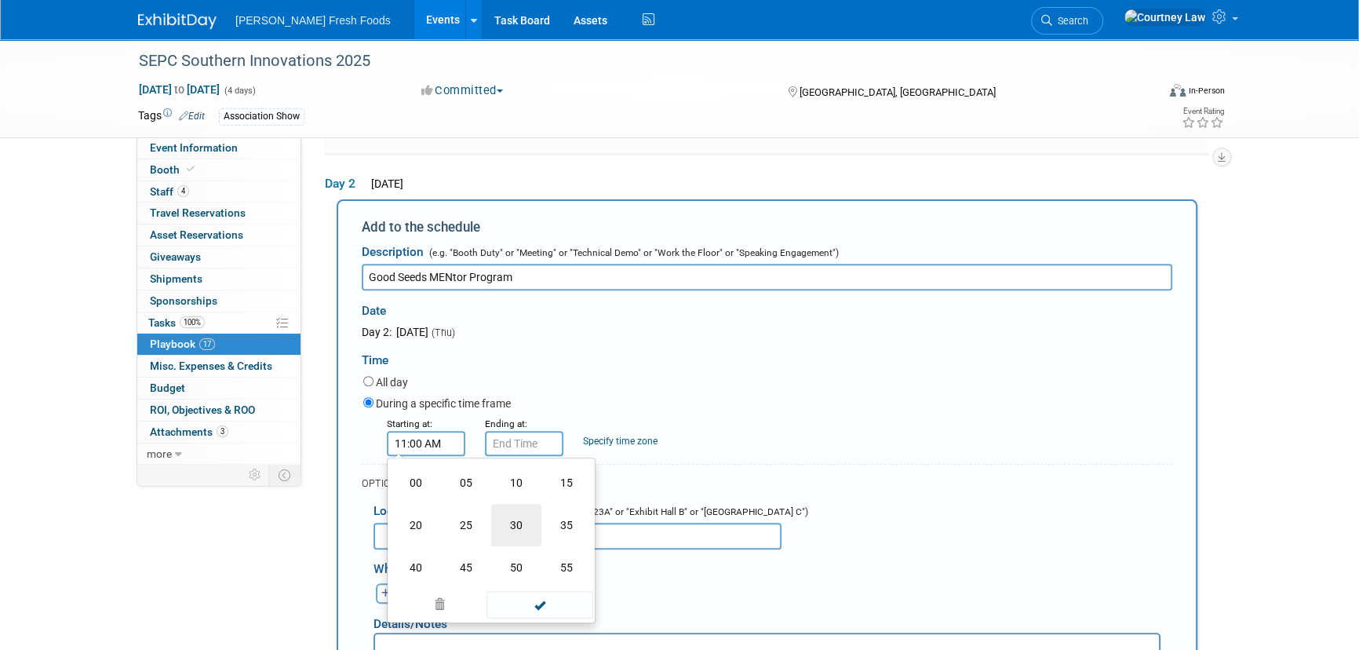
click at [525, 514] on td "30" at bounding box center [516, 525] width 50 height 42
type input "11:30 AM"
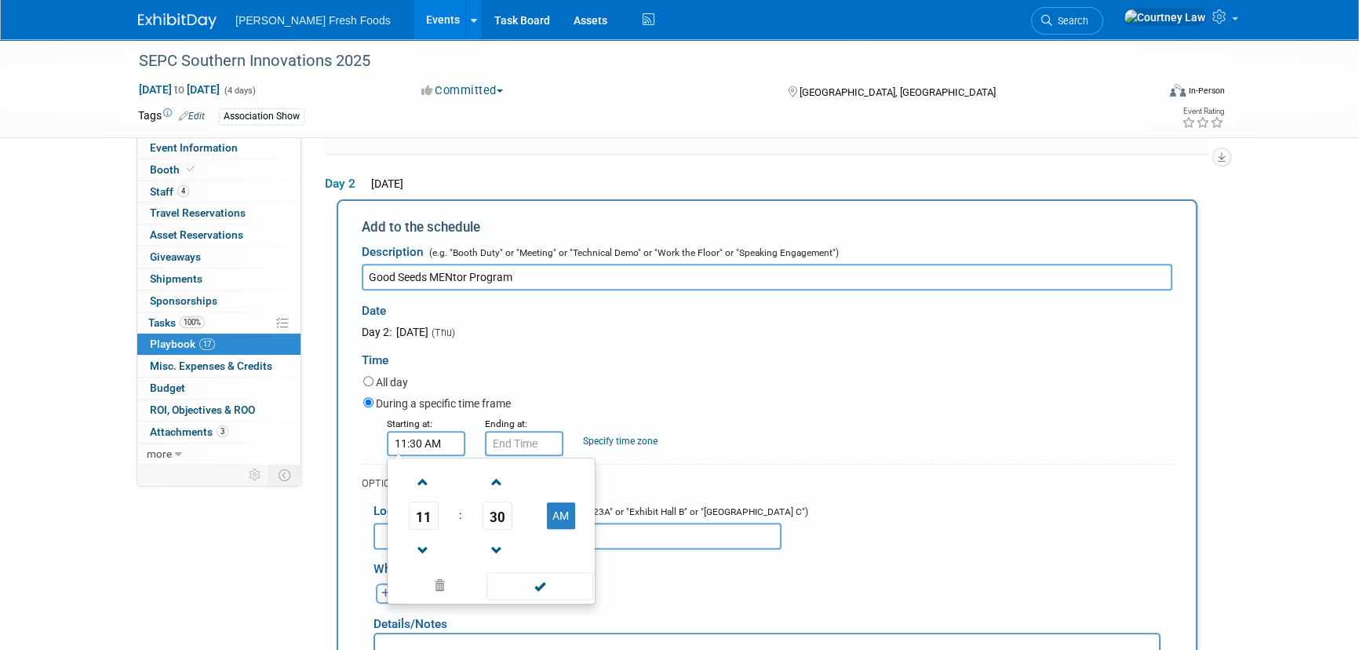
click at [519, 570] on td at bounding box center [539, 585] width 106 height 31
click at [516, 573] on span at bounding box center [540, 585] width 106 height 27
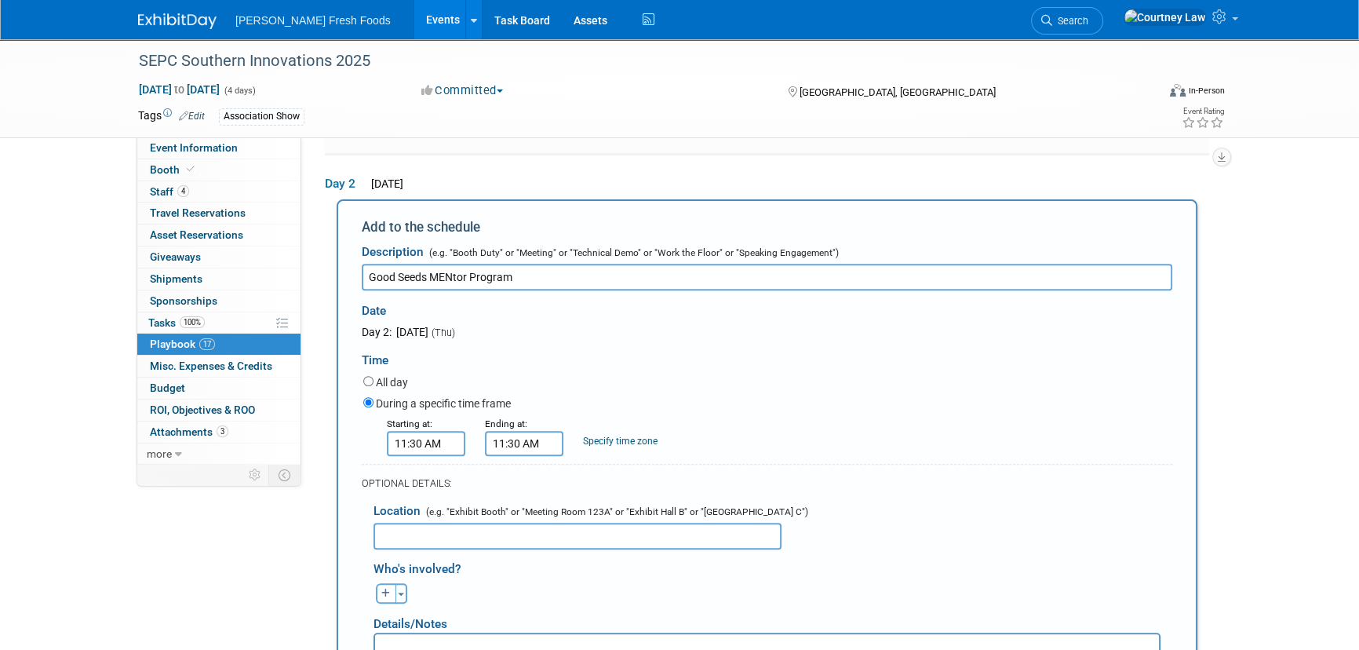
click at [517, 431] on input "11:30 AM" at bounding box center [524, 443] width 78 height 25
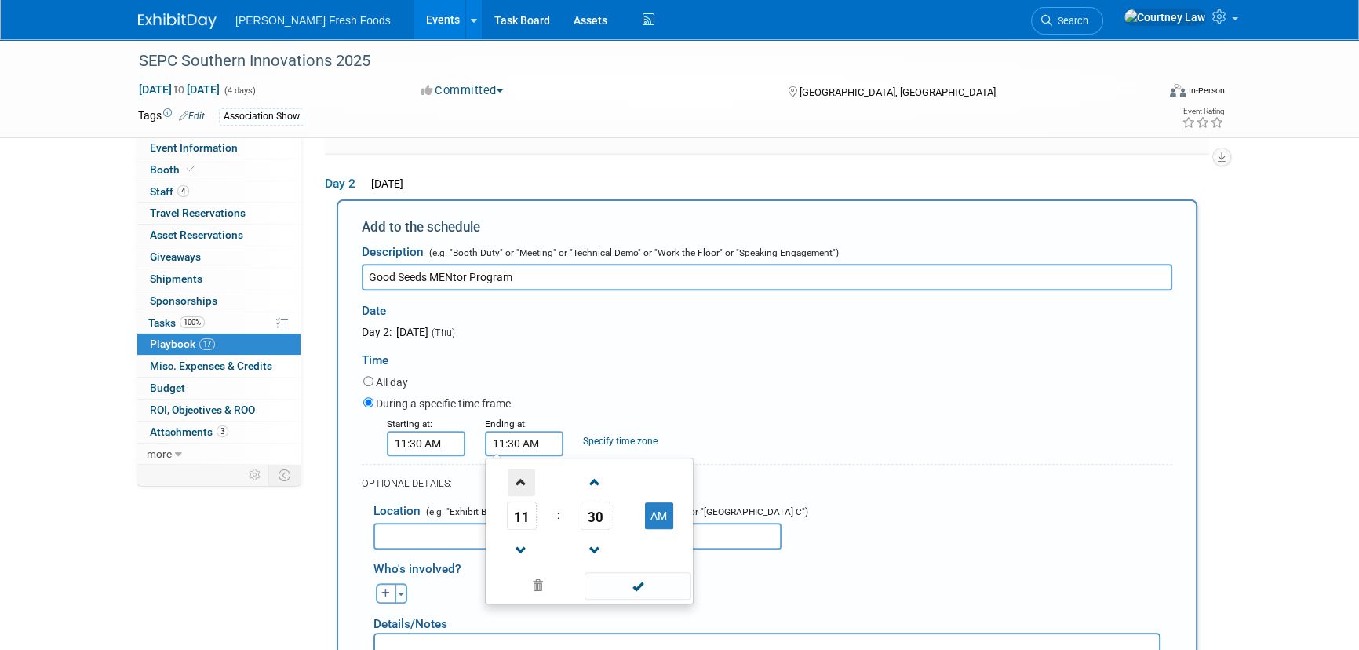
click at [512, 482] on span at bounding box center [521, 481] width 27 height 27
type input "1:30 PM"
click at [608, 588] on span at bounding box center [638, 585] width 106 height 27
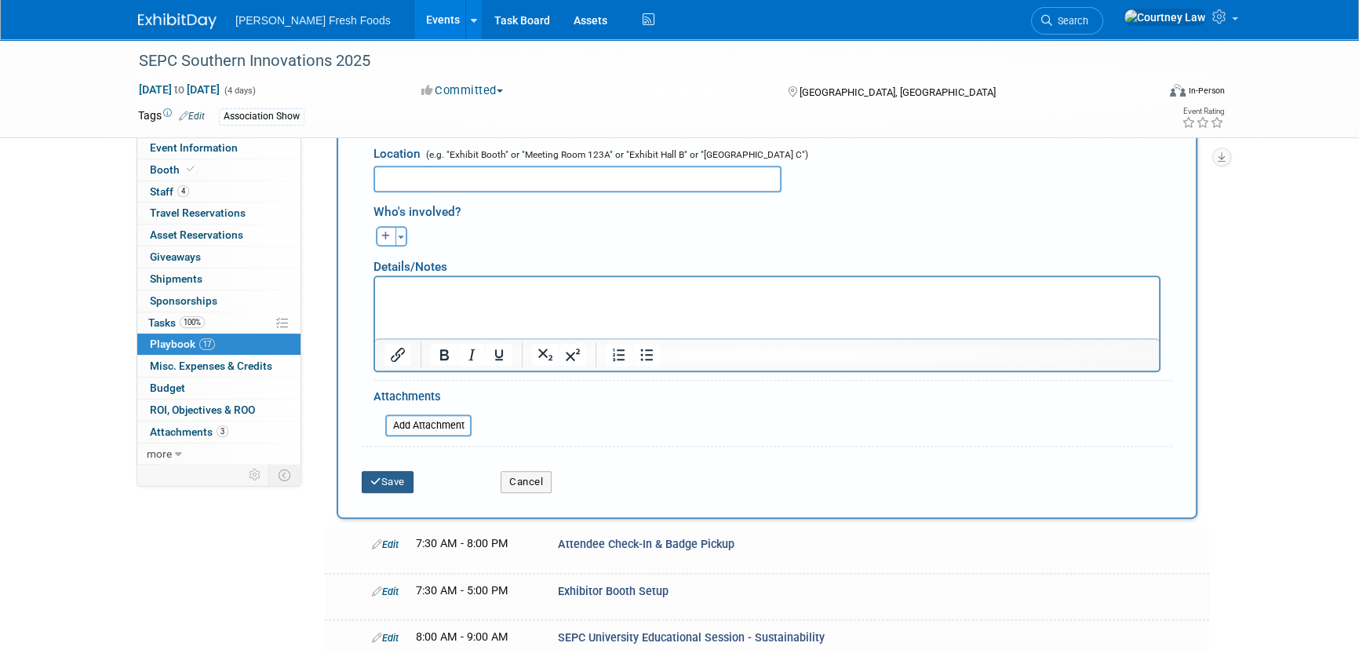
click at [376, 471] on button "Save" at bounding box center [388, 482] width 52 height 22
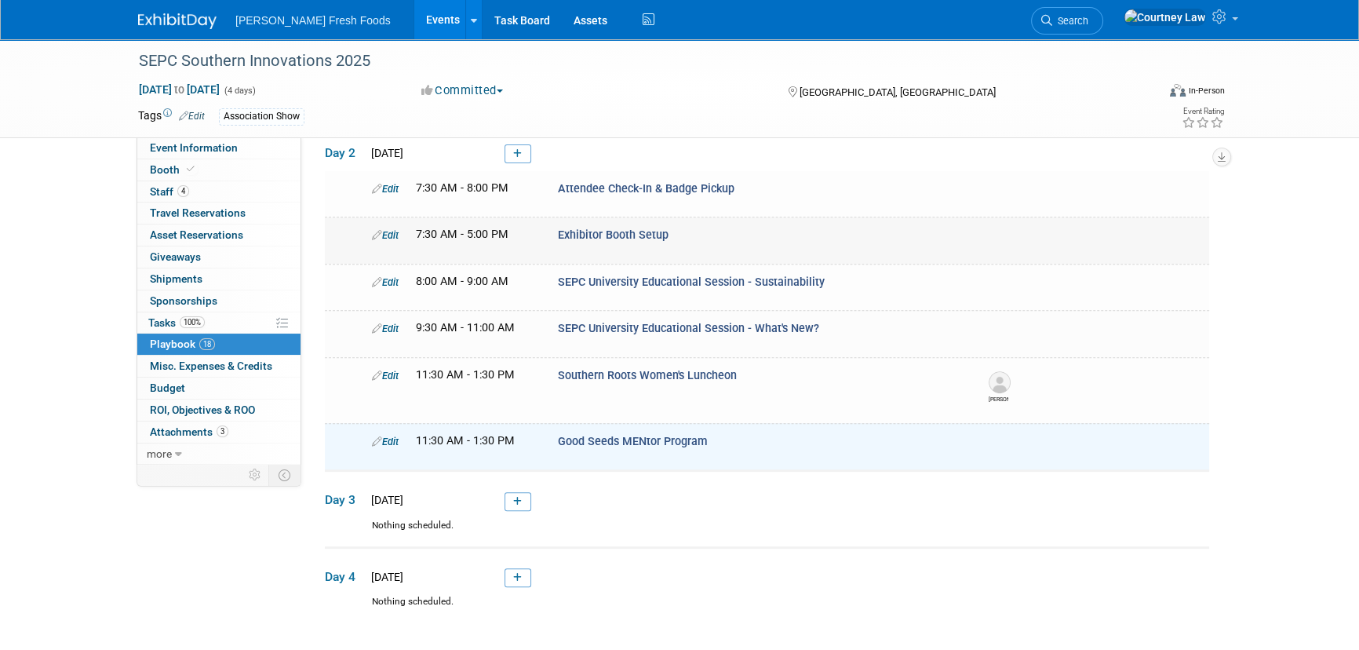
scroll to position [730, 0]
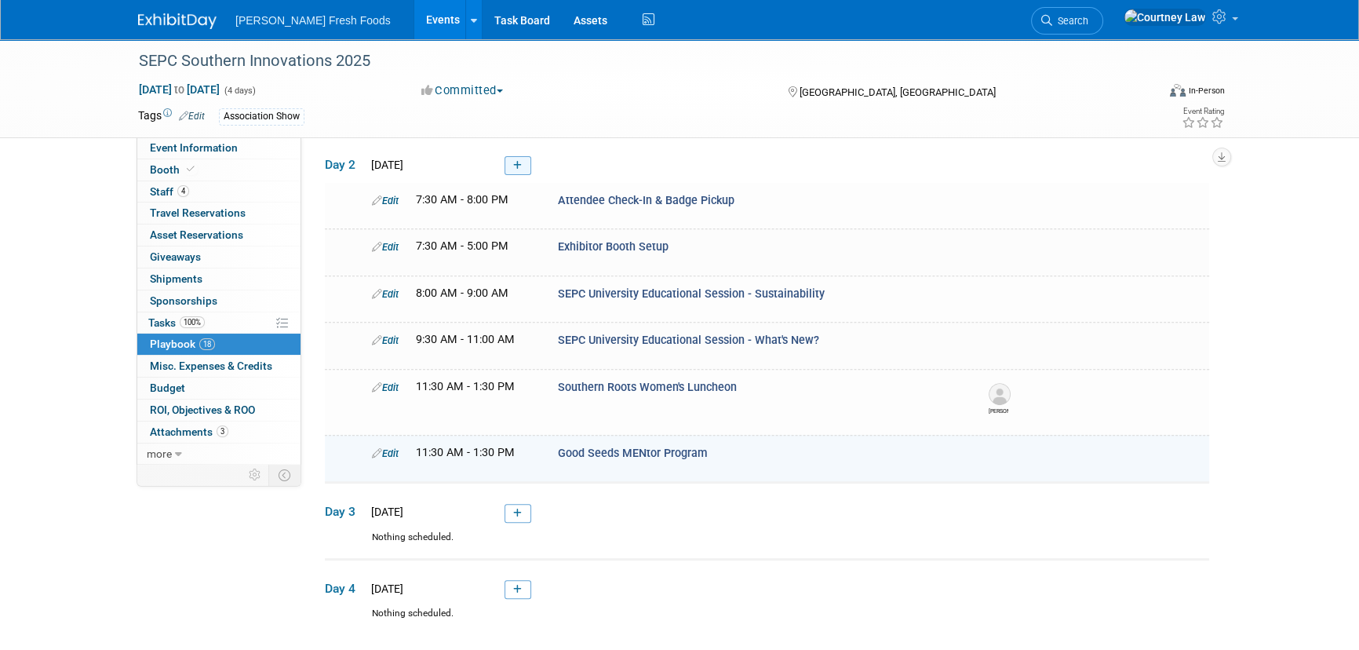
click at [522, 156] on link at bounding box center [518, 165] width 27 height 19
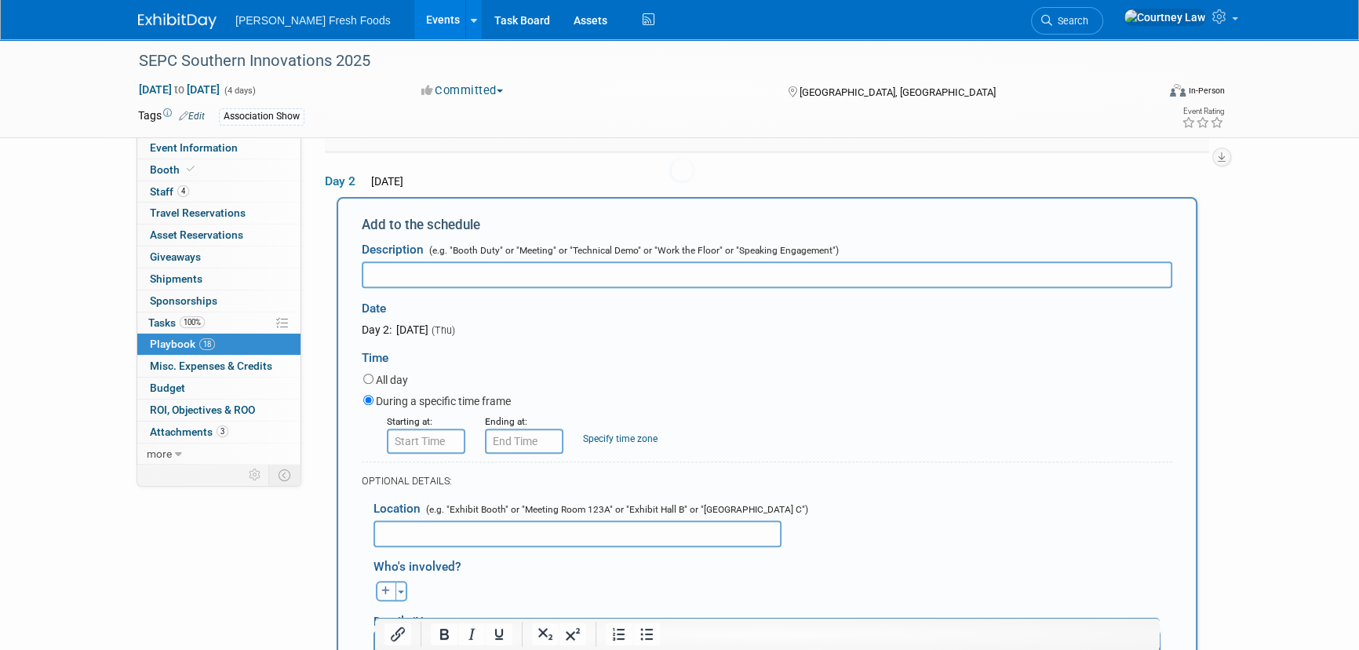
scroll to position [709, 0]
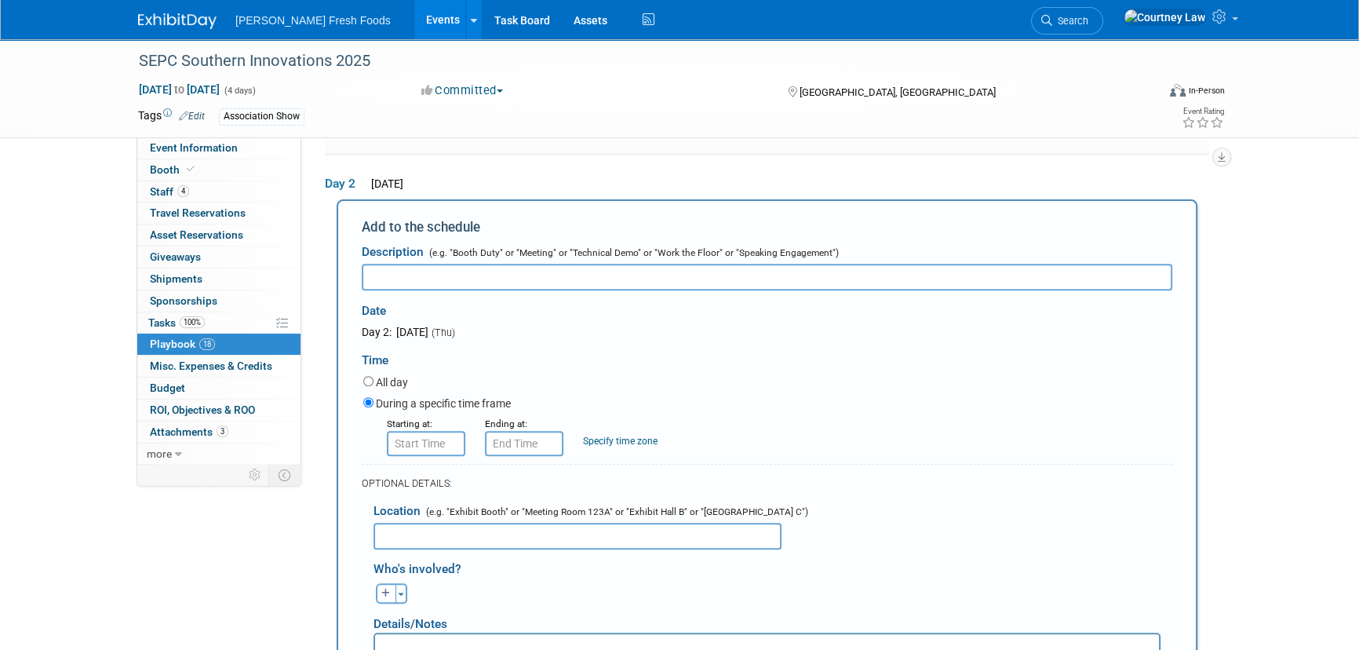
click at [439, 275] on input "text" at bounding box center [767, 277] width 811 height 27
paste input "SEPC Committee Meetings"
type input "SEPC Committee Meetings"
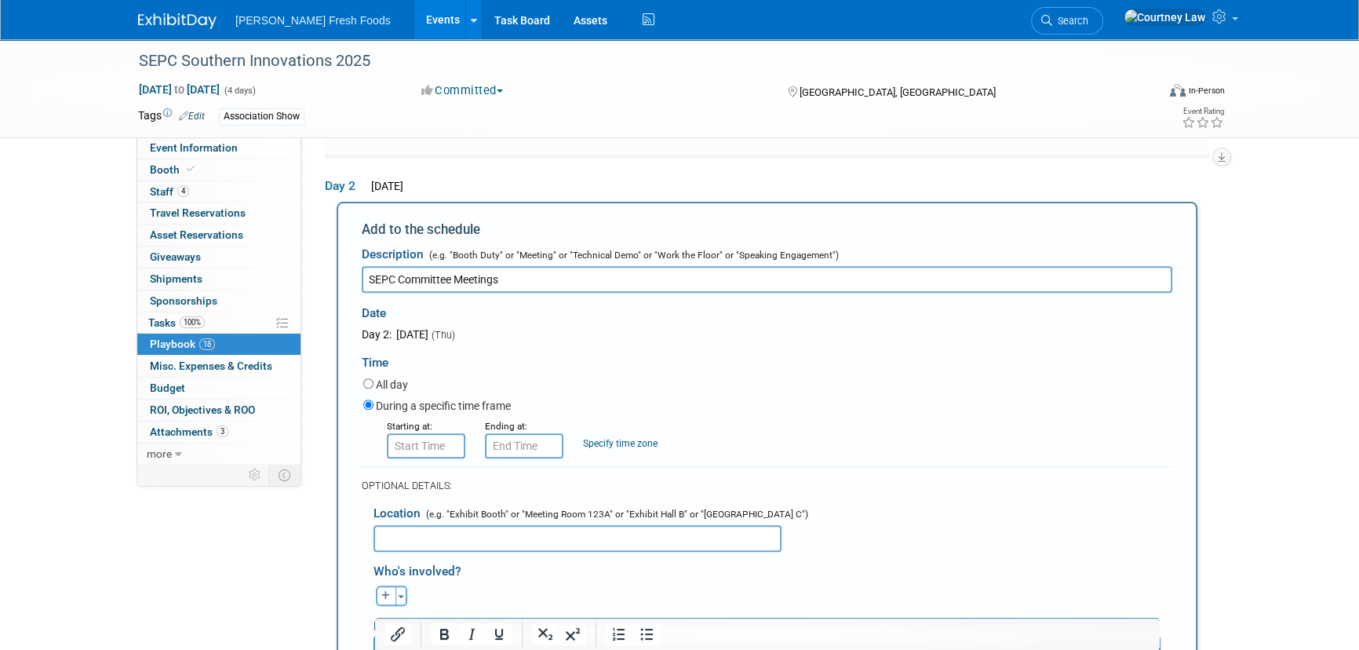
scroll to position [852, 0]
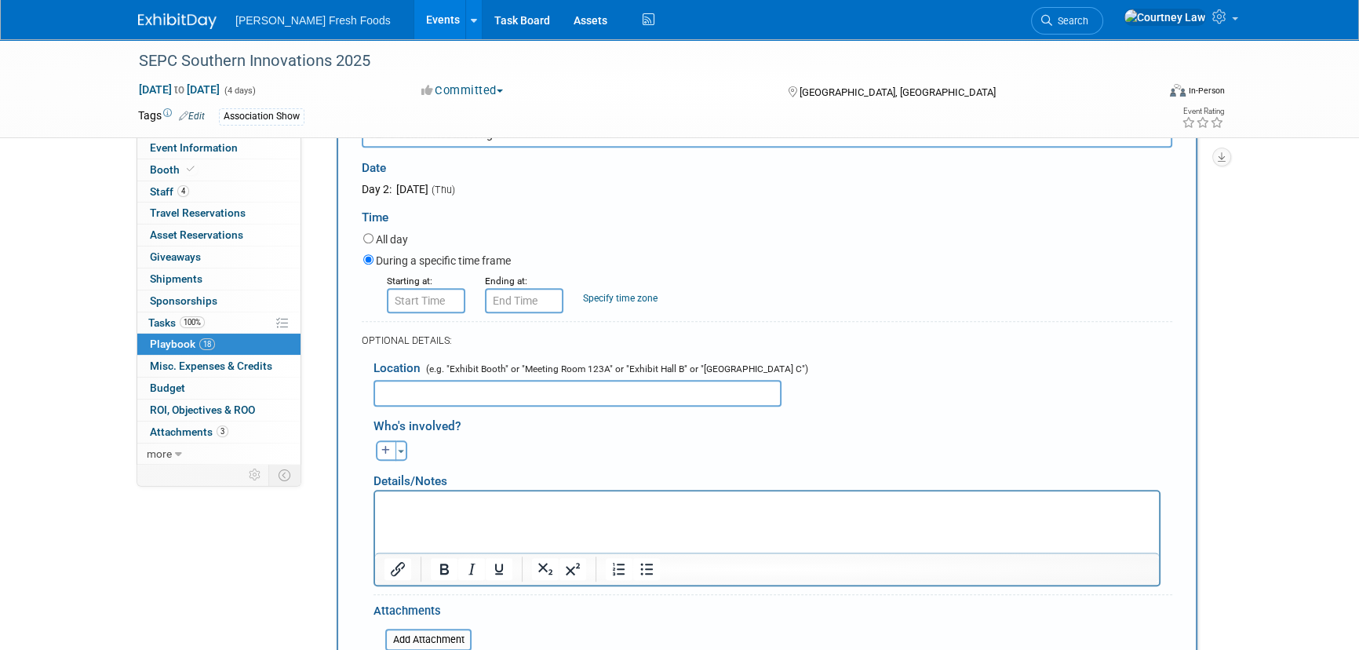
click at [406, 500] on p "Rich Text Area. Press ALT-0 for help." at bounding box center [768, 506] width 766 height 16
click at [421, 296] on input "8:00 AM" at bounding box center [426, 300] width 78 height 25
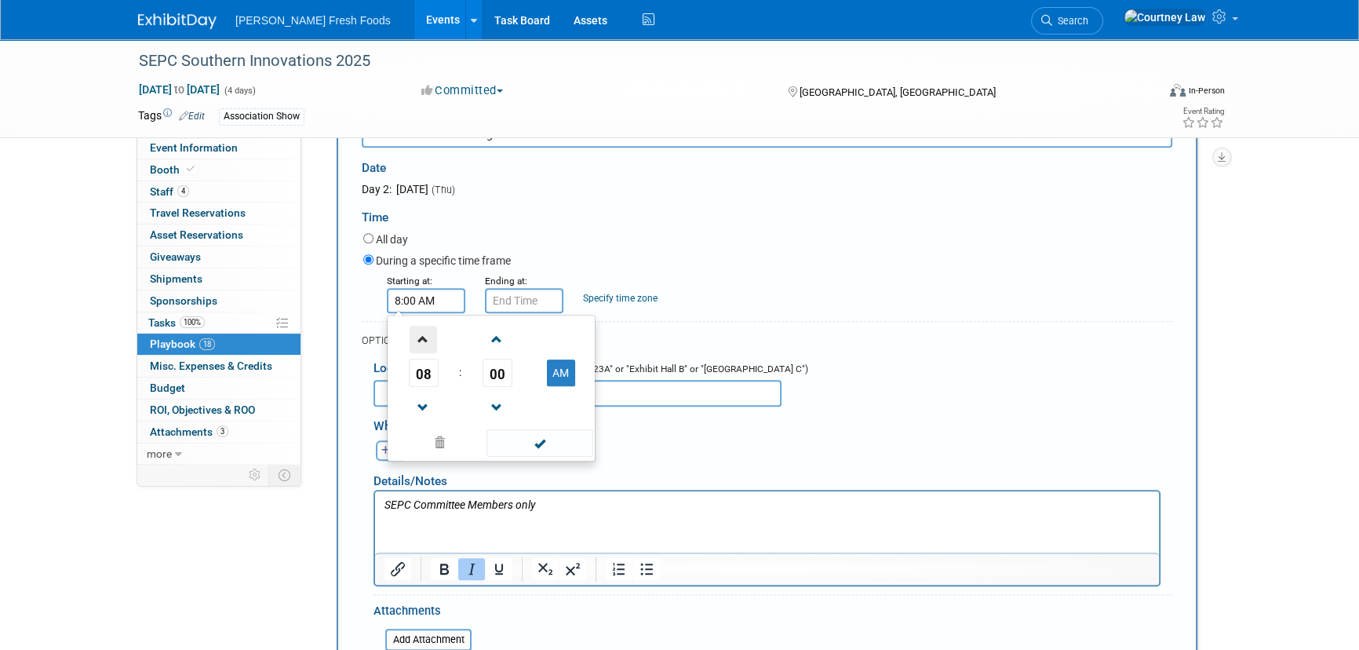
click at [421, 335] on span at bounding box center [423, 339] width 27 height 27
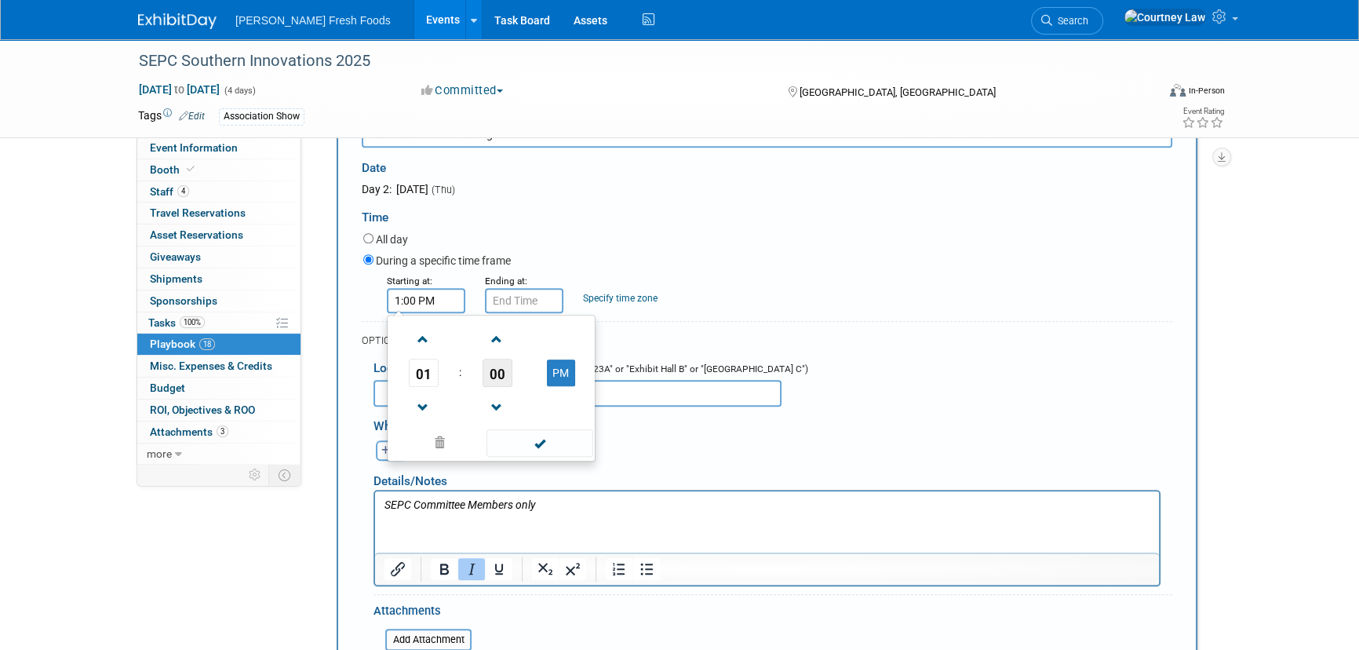
click at [483, 359] on span "00" at bounding box center [498, 373] width 30 height 28
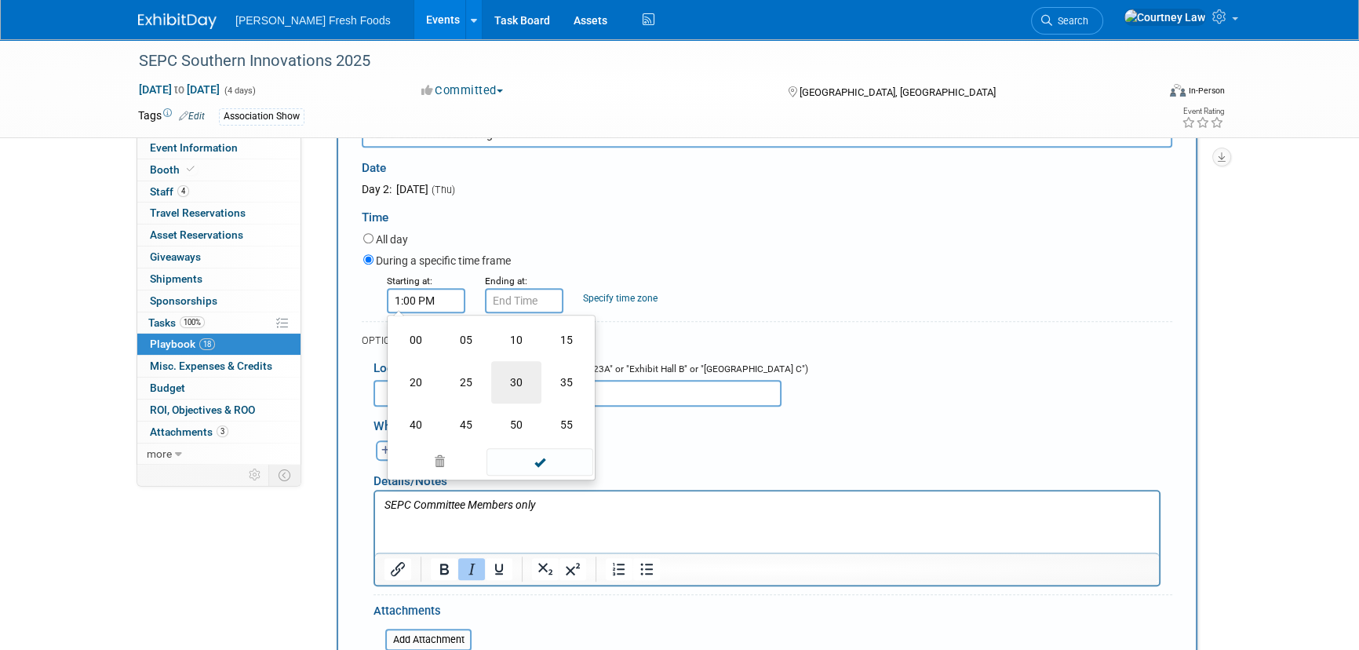
click at [510, 383] on td "30" at bounding box center [516, 382] width 50 height 42
type input "1:30 PM"
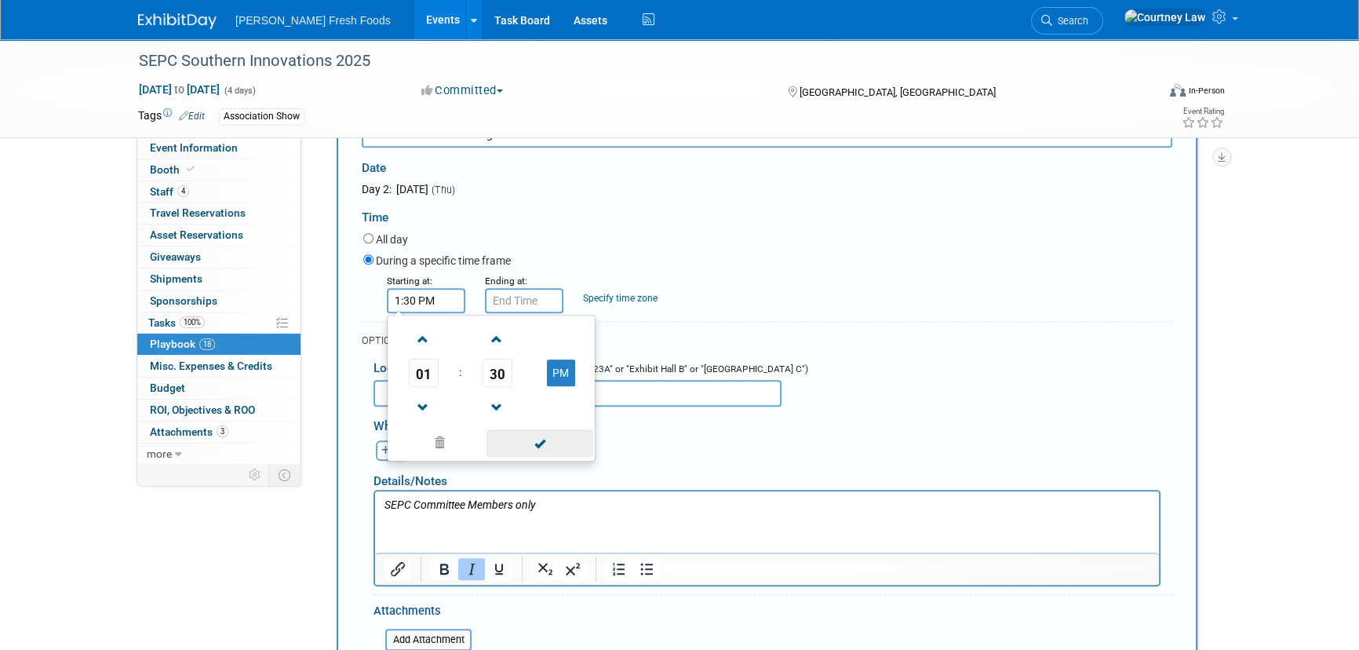
click at [523, 429] on span at bounding box center [540, 442] width 106 height 27
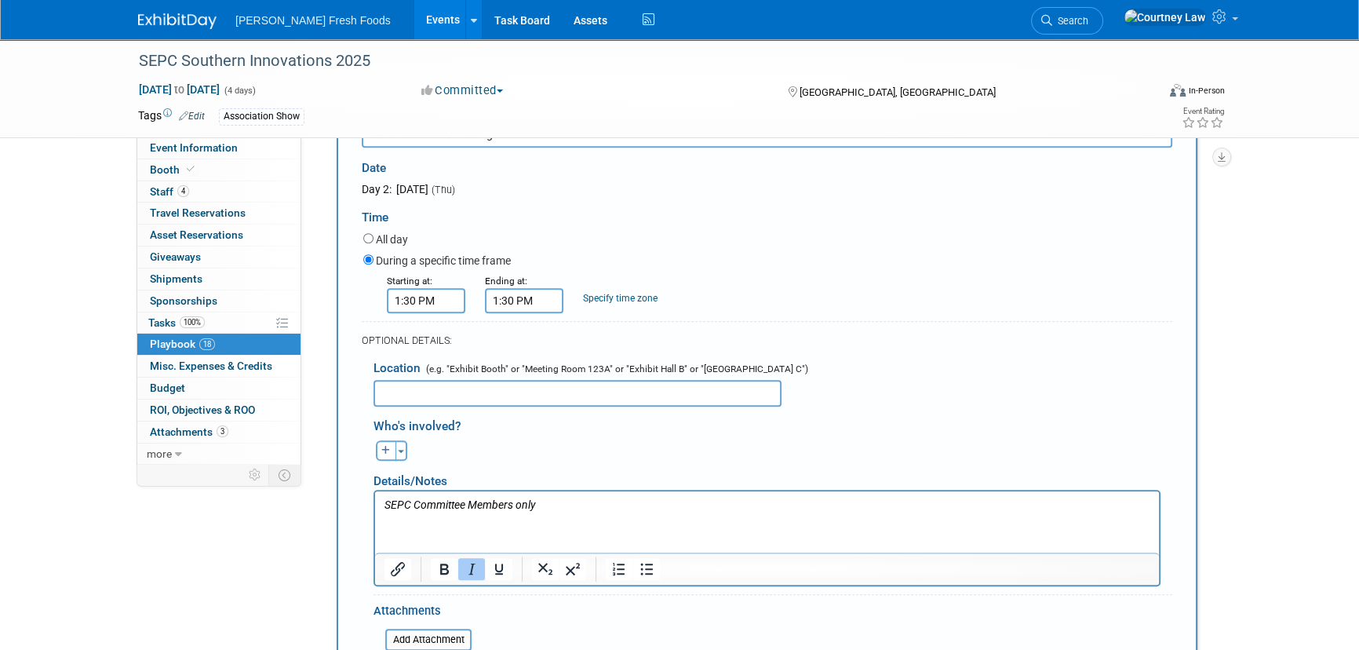
click at [534, 288] on input "1:30 PM" at bounding box center [524, 300] width 78 height 25
click at [519, 338] on span at bounding box center [521, 339] width 27 height 27
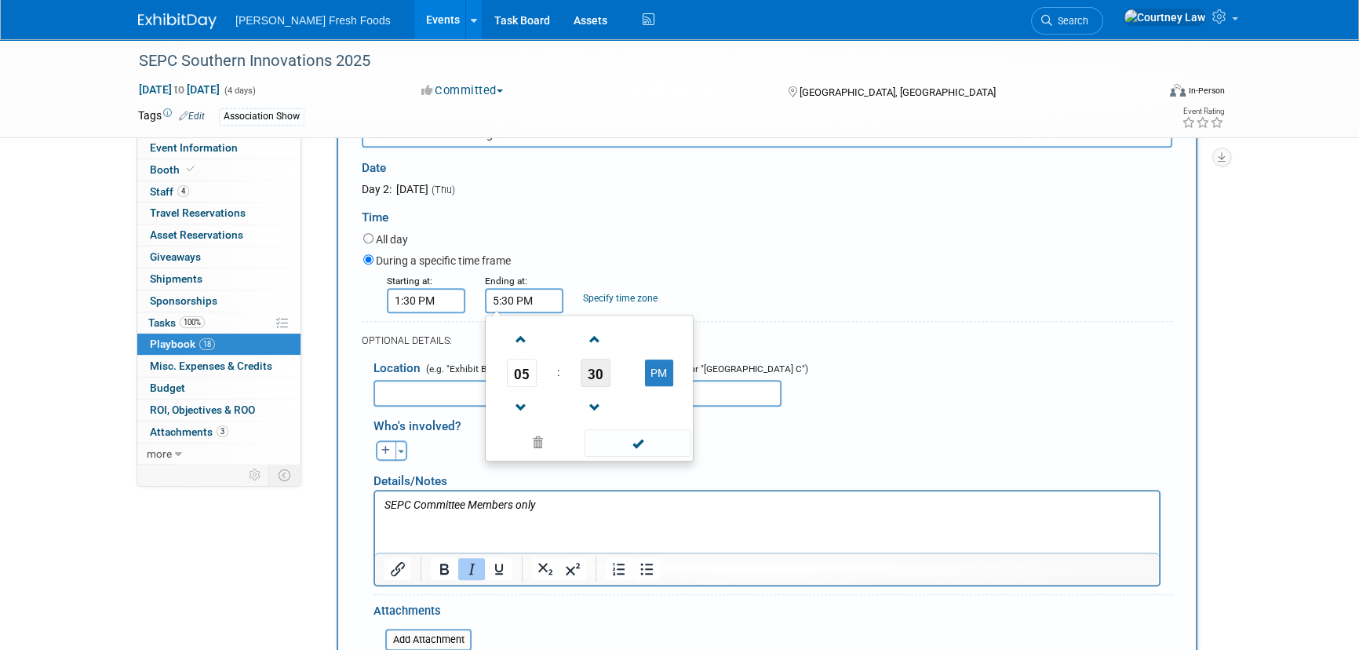
click at [587, 363] on span "30" at bounding box center [596, 373] width 30 height 28
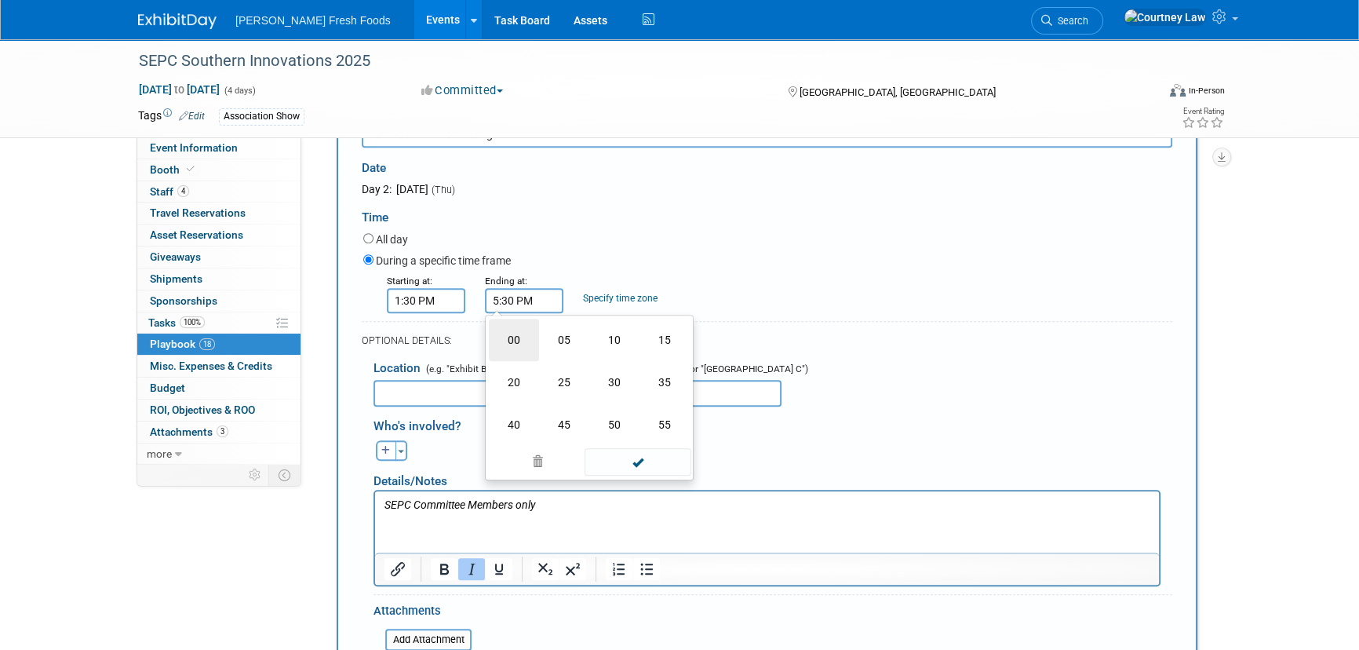
click at [523, 337] on td "00" at bounding box center [514, 340] width 50 height 42
type input "5:00 PM"
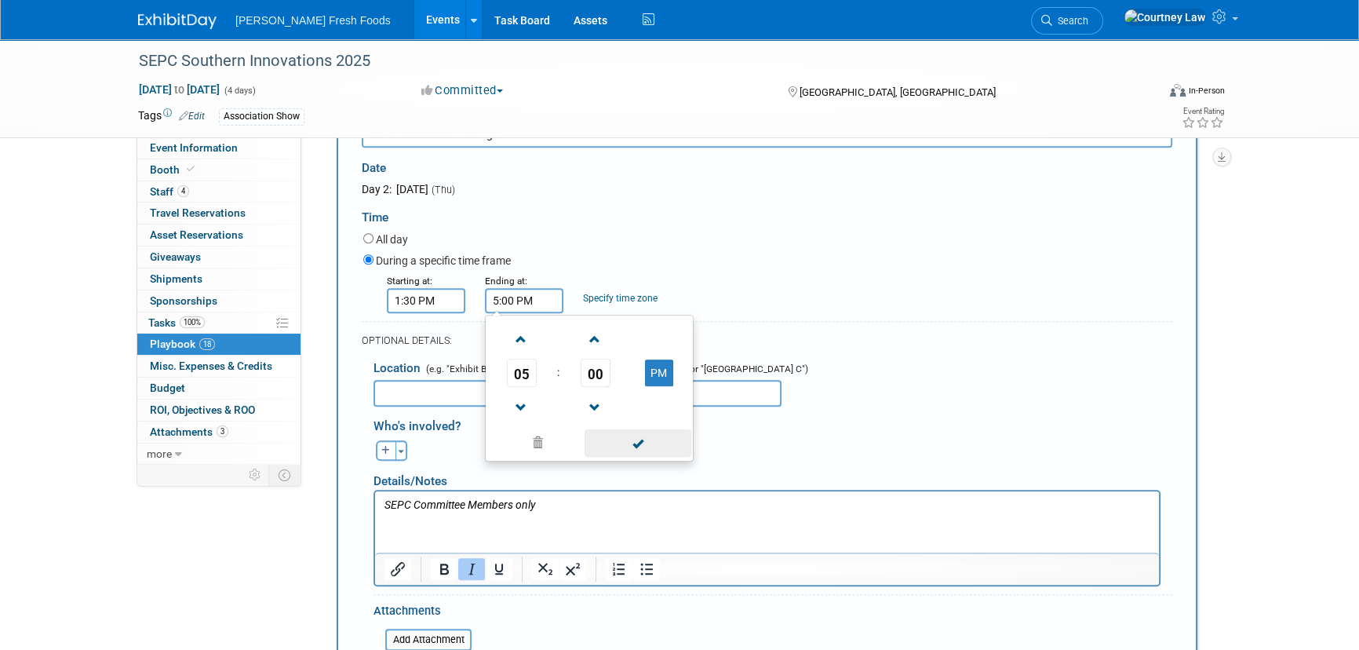
click at [605, 439] on span at bounding box center [638, 442] width 106 height 27
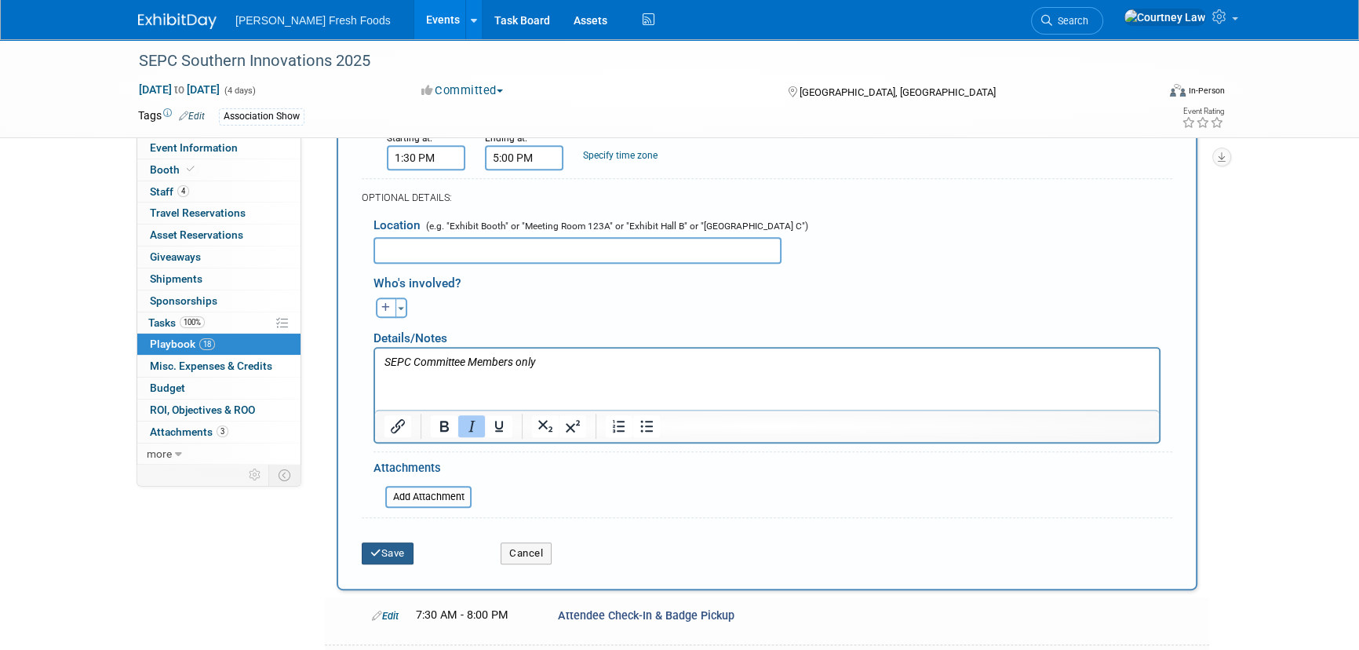
click at [404, 542] on button "Save" at bounding box center [388, 553] width 52 height 22
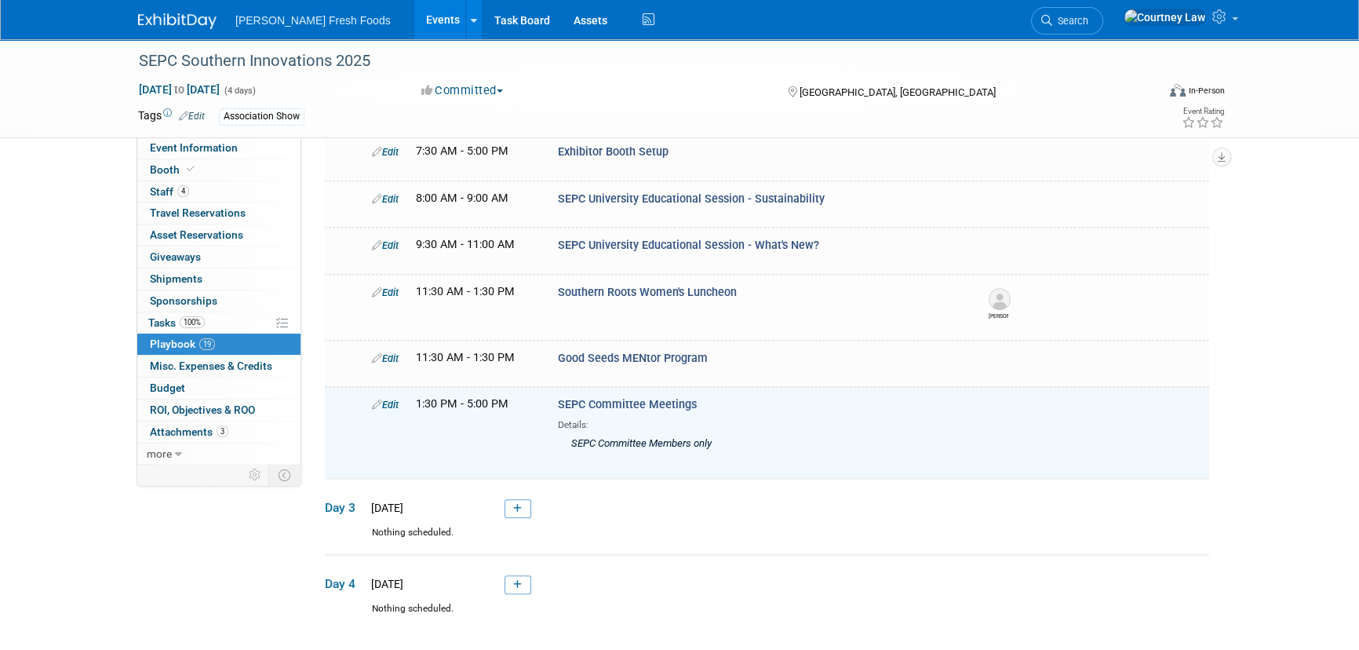
scroll to position [676, 0]
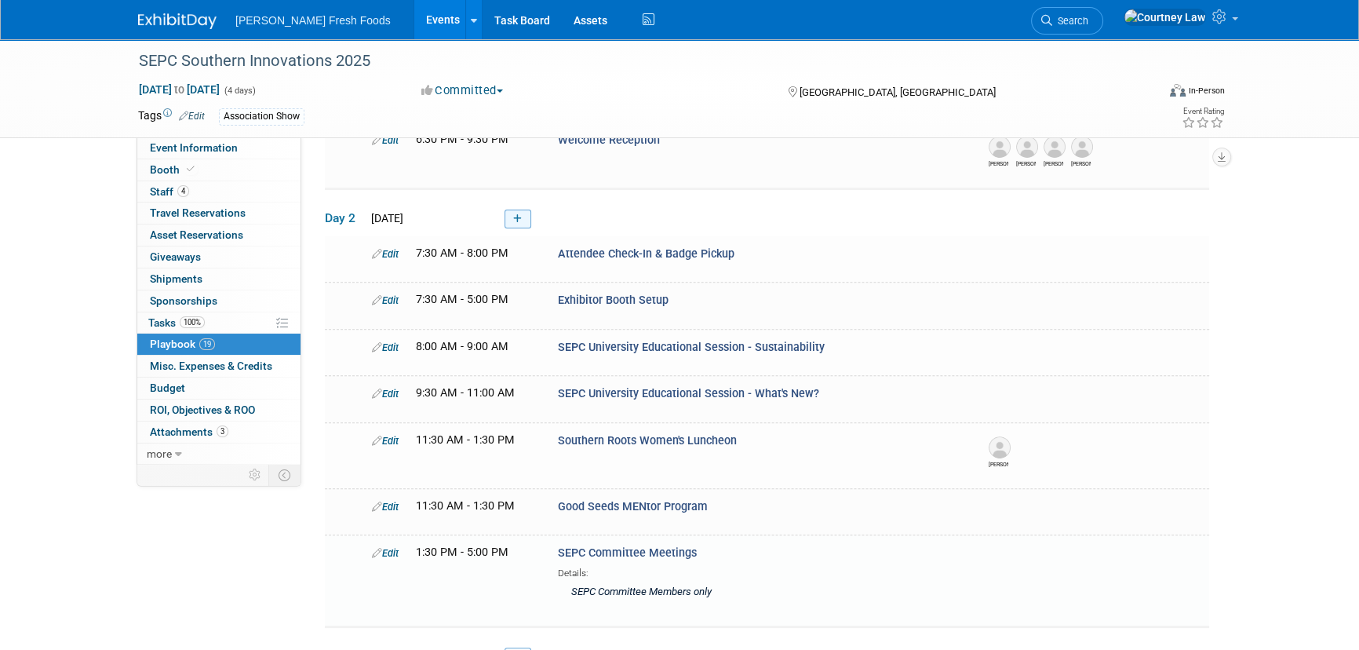
click at [521, 214] on icon at bounding box center [517, 218] width 9 height 9
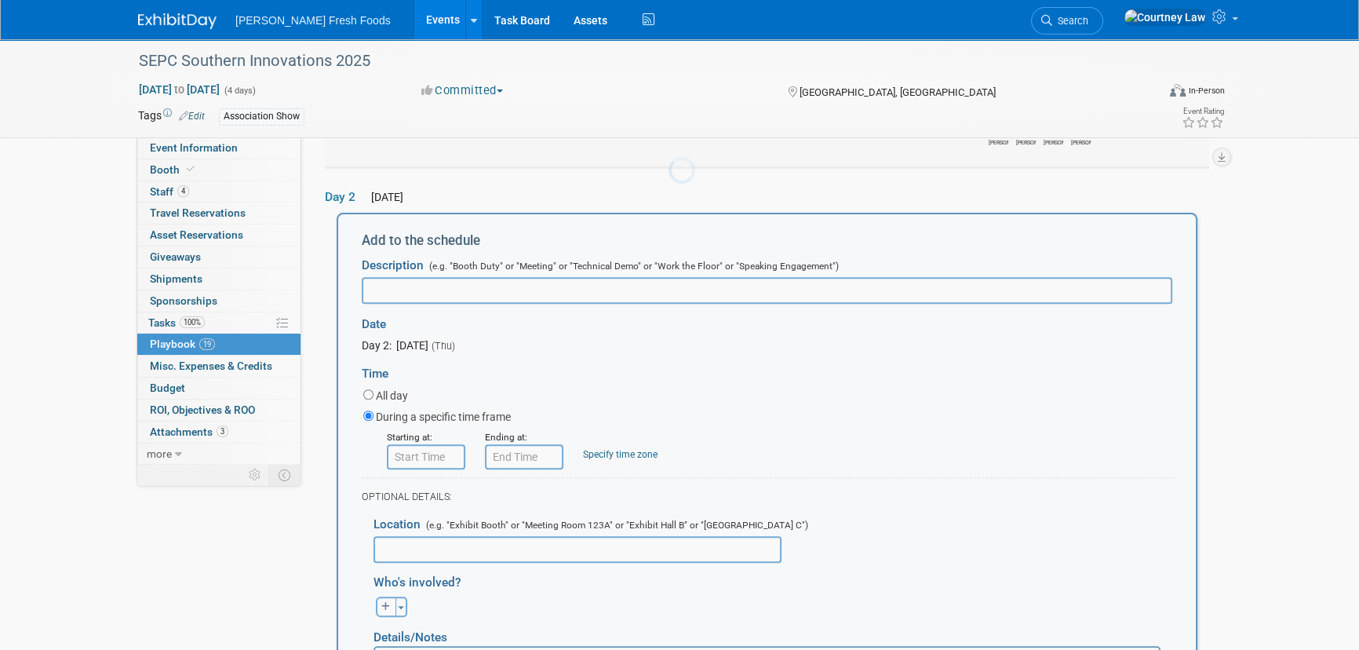
scroll to position [709, 0]
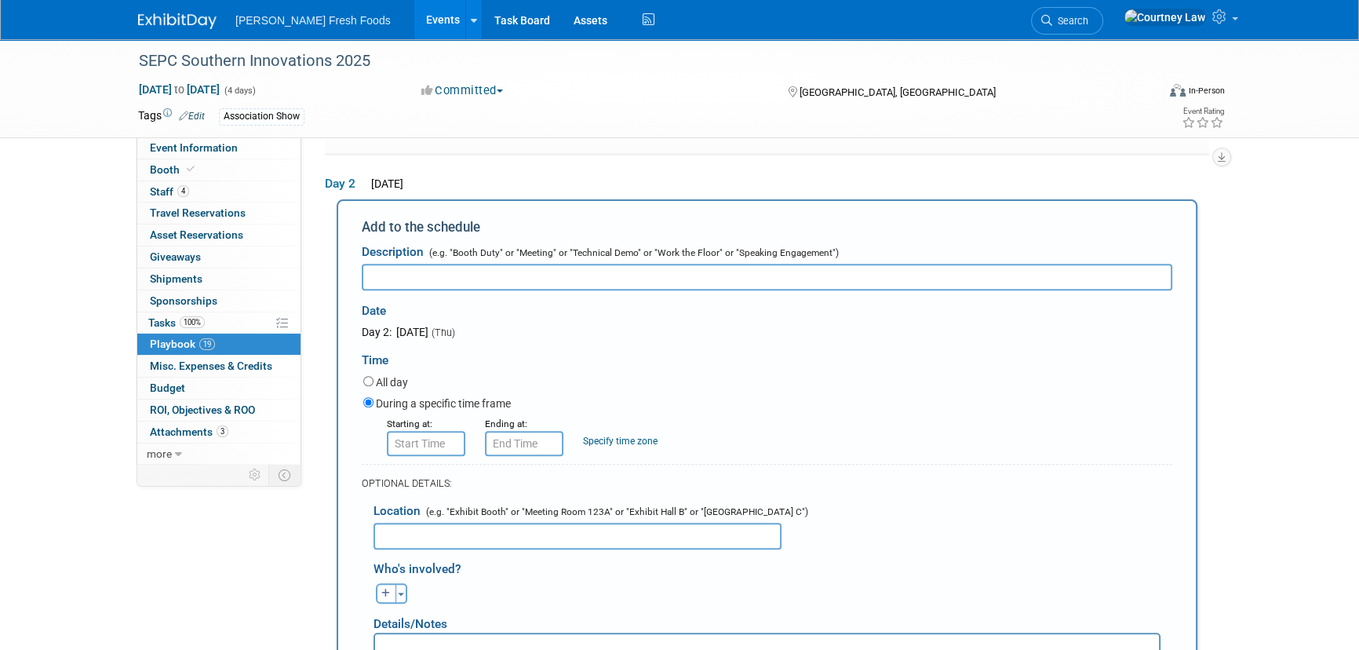
click at [502, 268] on input "text" at bounding box center [767, 277] width 811 height 27
paste input "SEPC Board of Governors’ Meeting"
type input "SEPC Board of Governors’ Meeting"
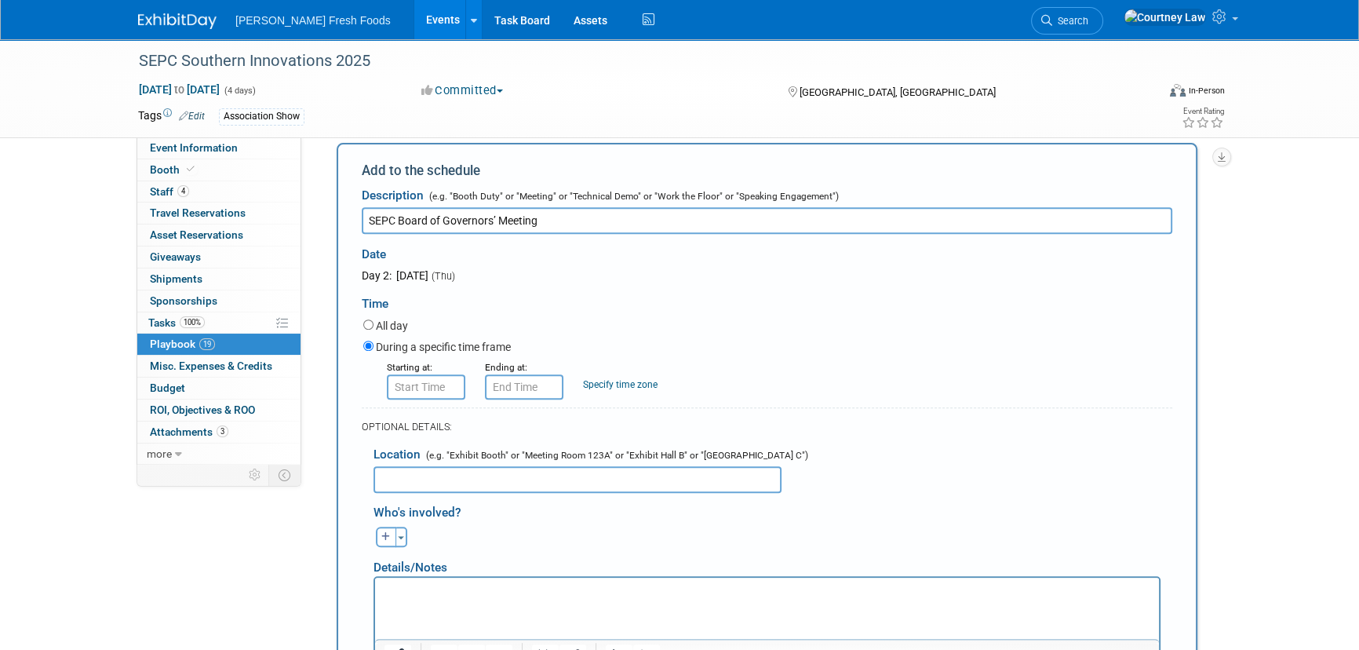
scroll to position [852, 0]
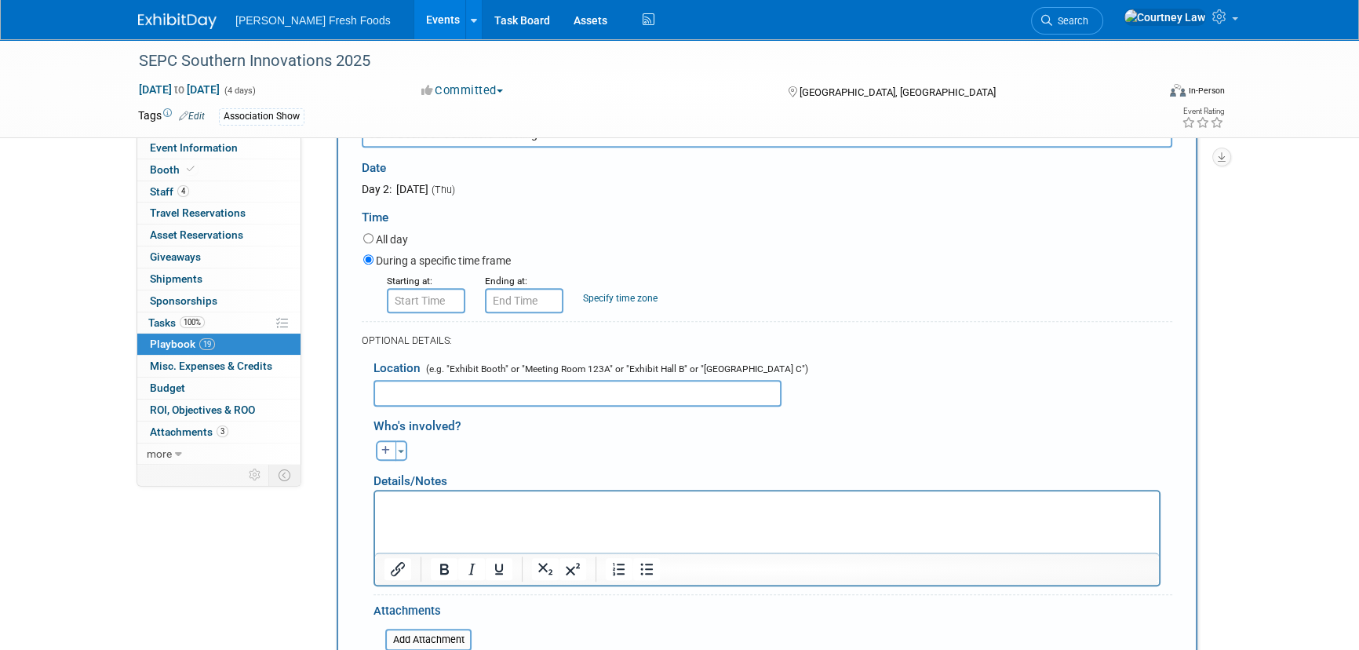
click at [421, 505] on p "Rich Text Area. Press ALT-0 for help." at bounding box center [768, 506] width 766 height 16
click at [432, 290] on input "8:00 AM" at bounding box center [426, 300] width 78 height 25
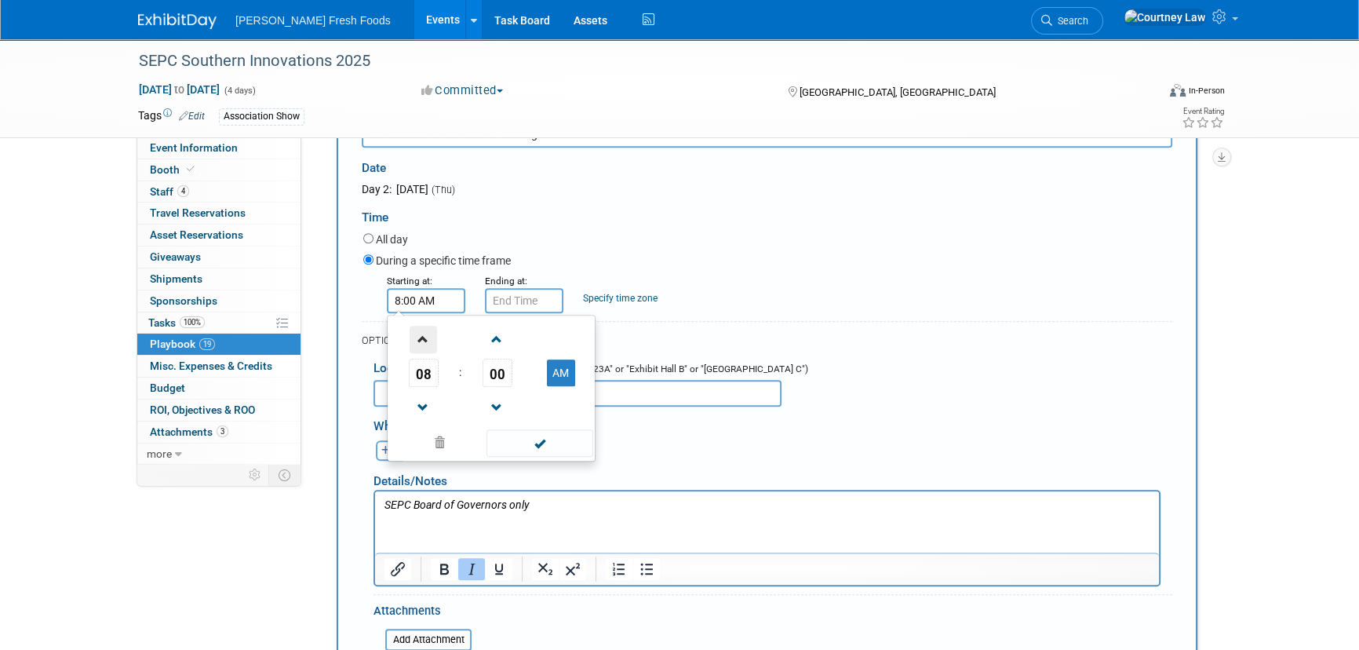
click at [416, 326] on span at bounding box center [423, 339] width 27 height 27
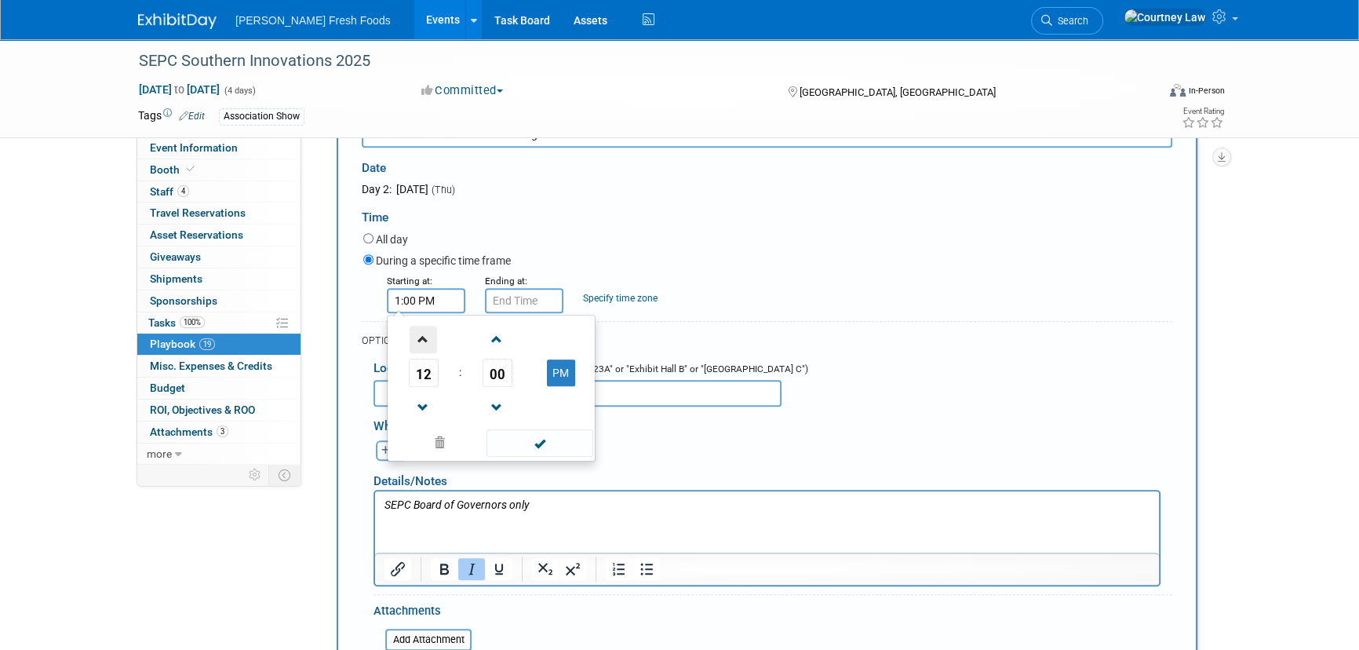
click at [416, 326] on span at bounding box center [423, 339] width 27 height 27
type input "2:00 PM"
click at [547, 443] on span at bounding box center [540, 442] width 106 height 27
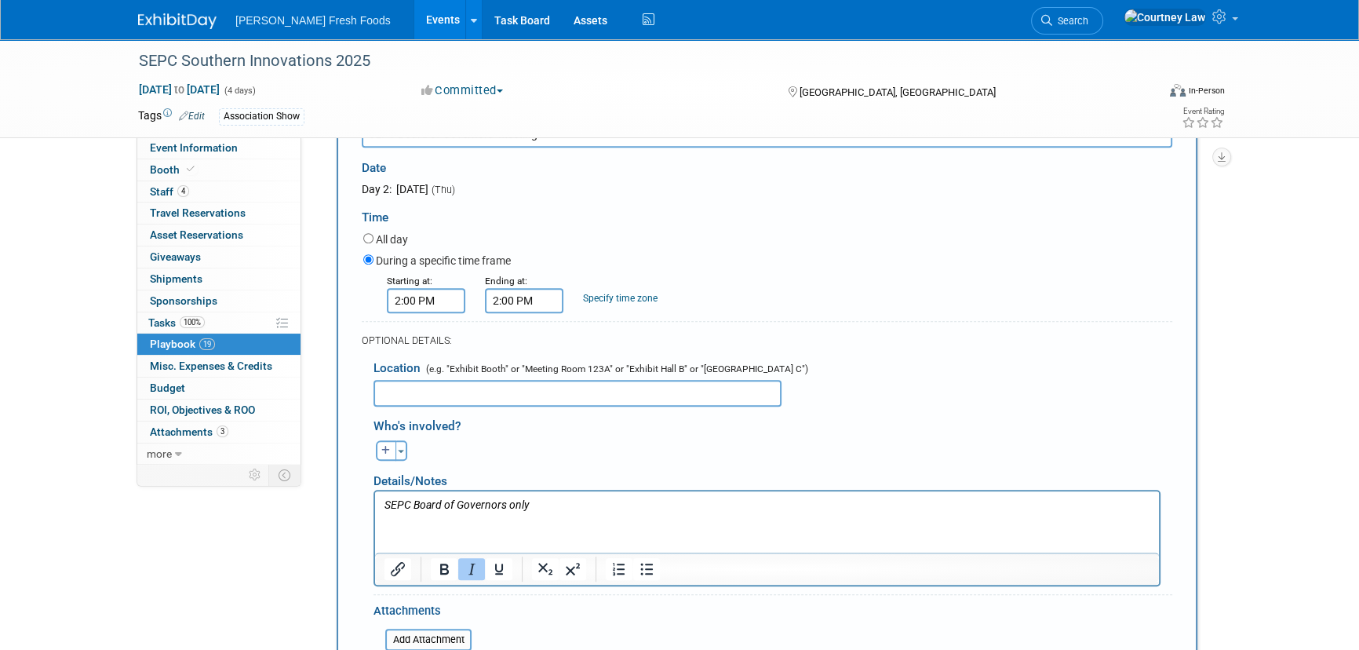
click at [526, 300] on input "2:00 PM" at bounding box center [524, 300] width 78 height 25
click at [523, 329] on span at bounding box center [521, 339] width 27 height 27
type input "4:00 PM"
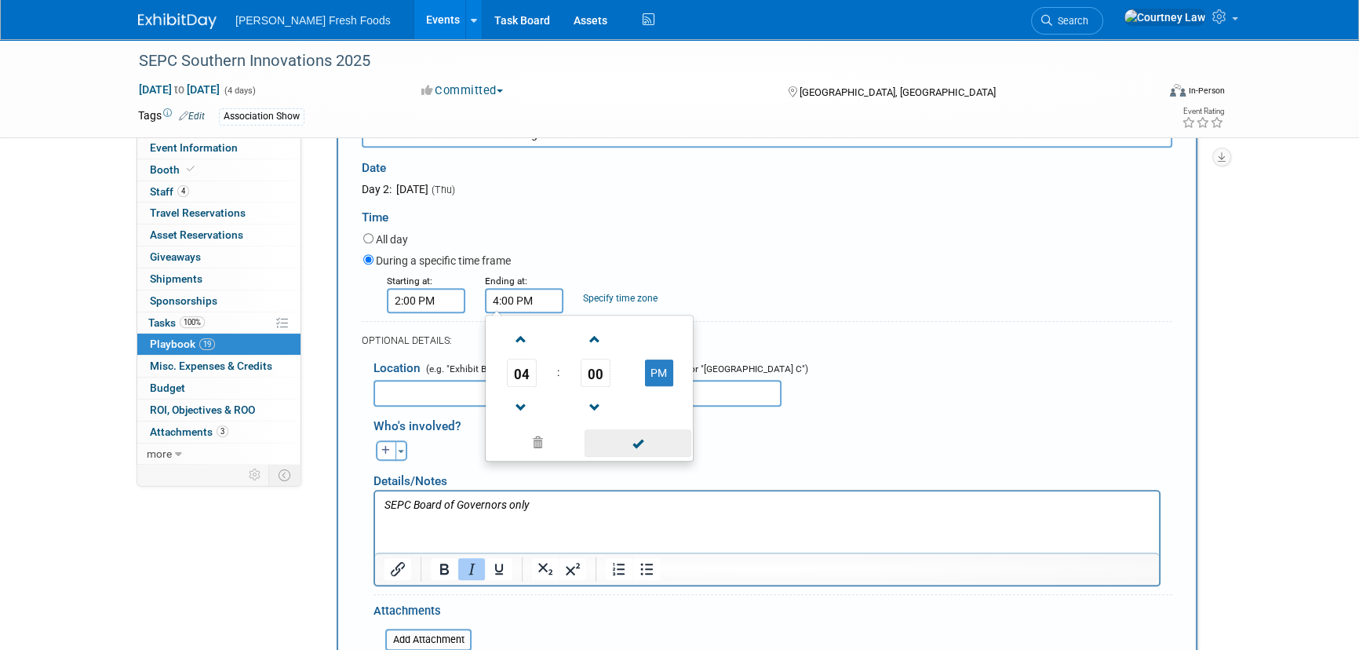
click at [644, 445] on span at bounding box center [638, 442] width 106 height 27
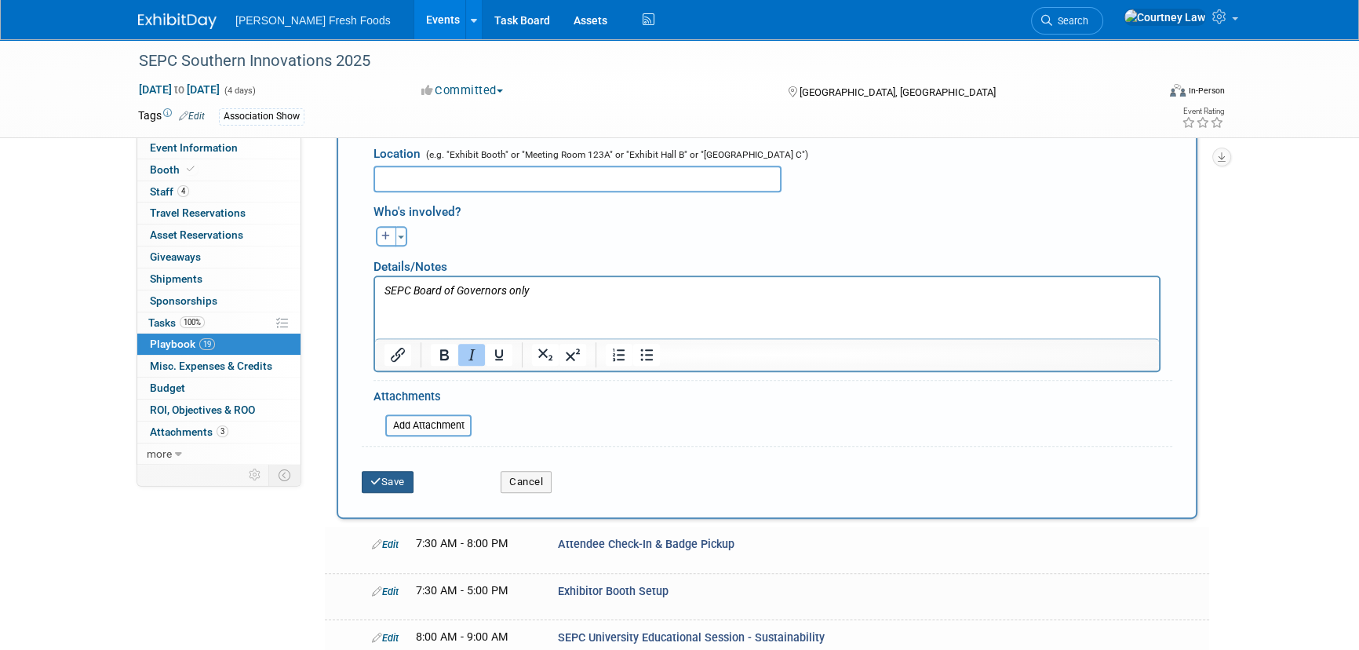
click at [374, 478] on button "Save" at bounding box center [388, 482] width 52 height 22
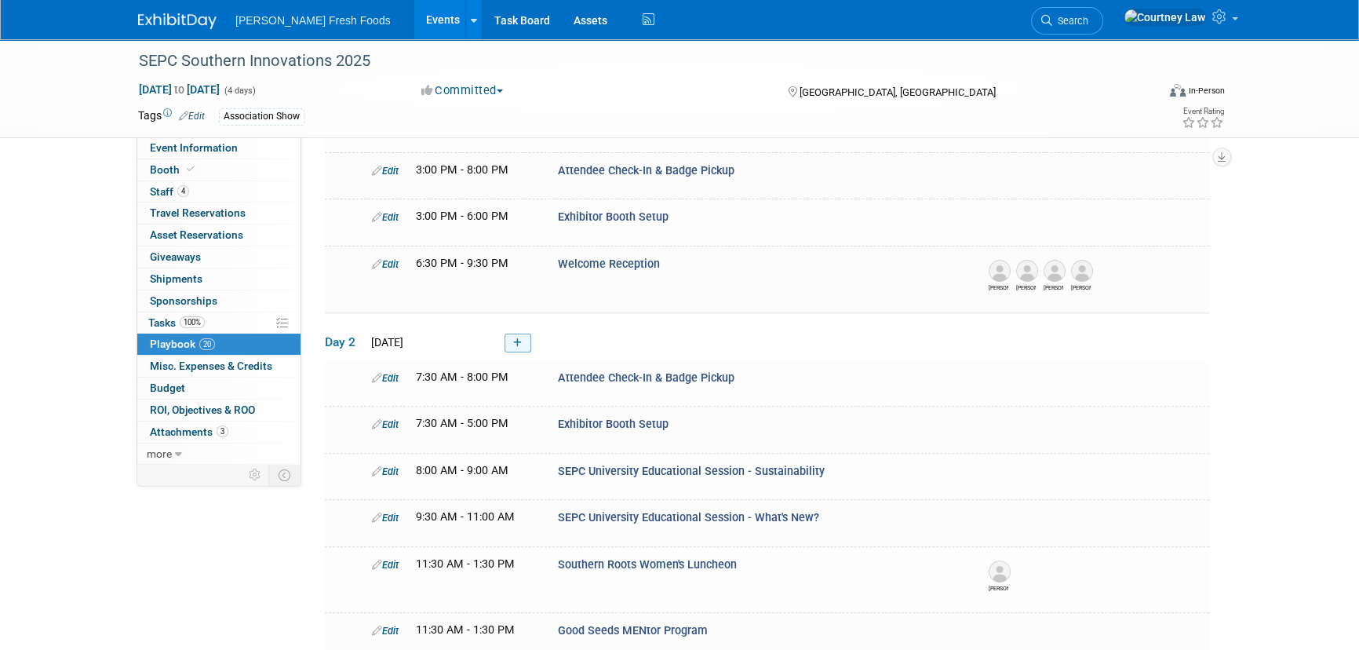
click at [518, 338] on icon at bounding box center [517, 342] width 9 height 9
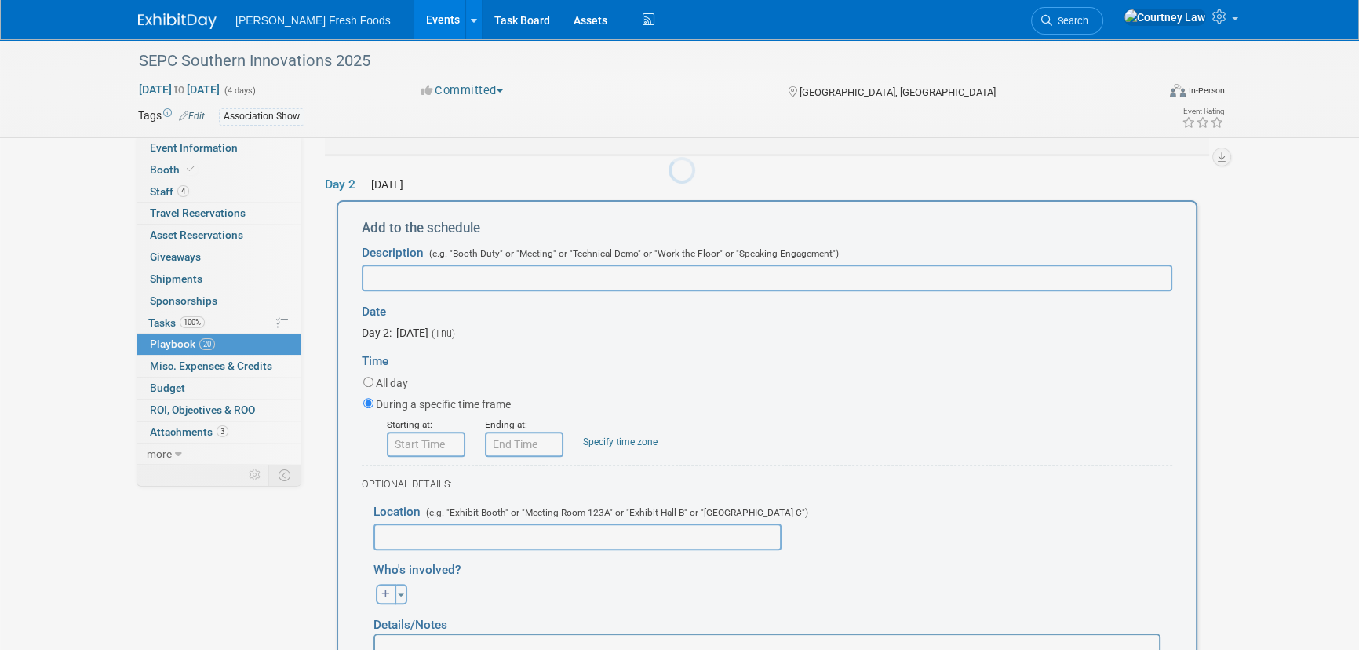
scroll to position [709, 0]
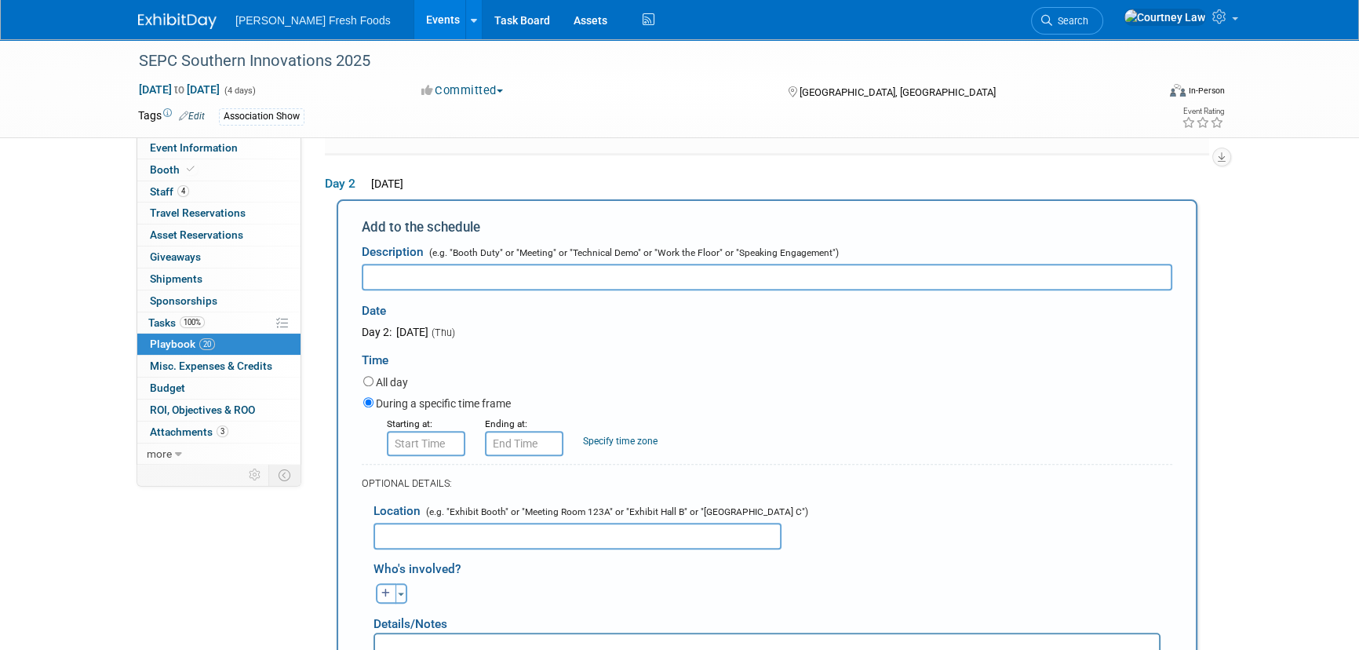
click at [438, 271] on input "text" at bounding box center [767, 277] width 811 height 27
paste input "Chairman's Dinner Dance"
type input "Chairman's Dinner Dance"
click at [441, 435] on input "8:00 AM" at bounding box center [426, 443] width 78 height 25
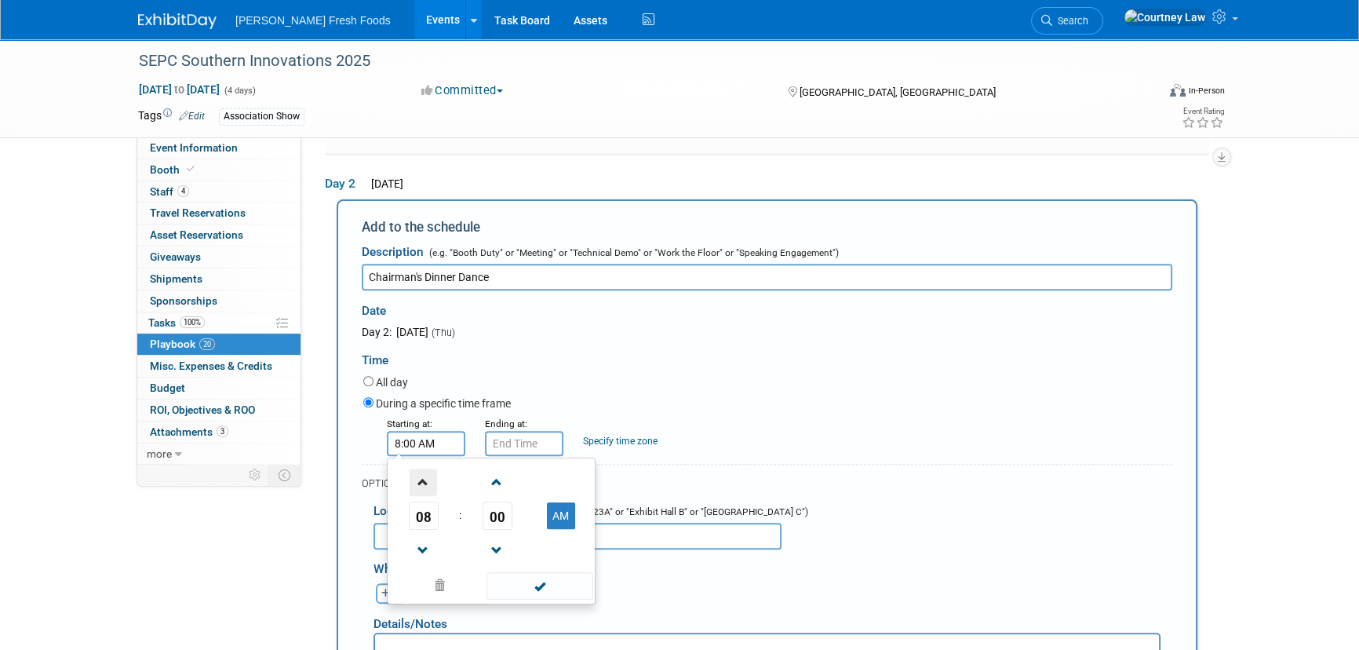
click at [425, 474] on span at bounding box center [423, 481] width 27 height 27
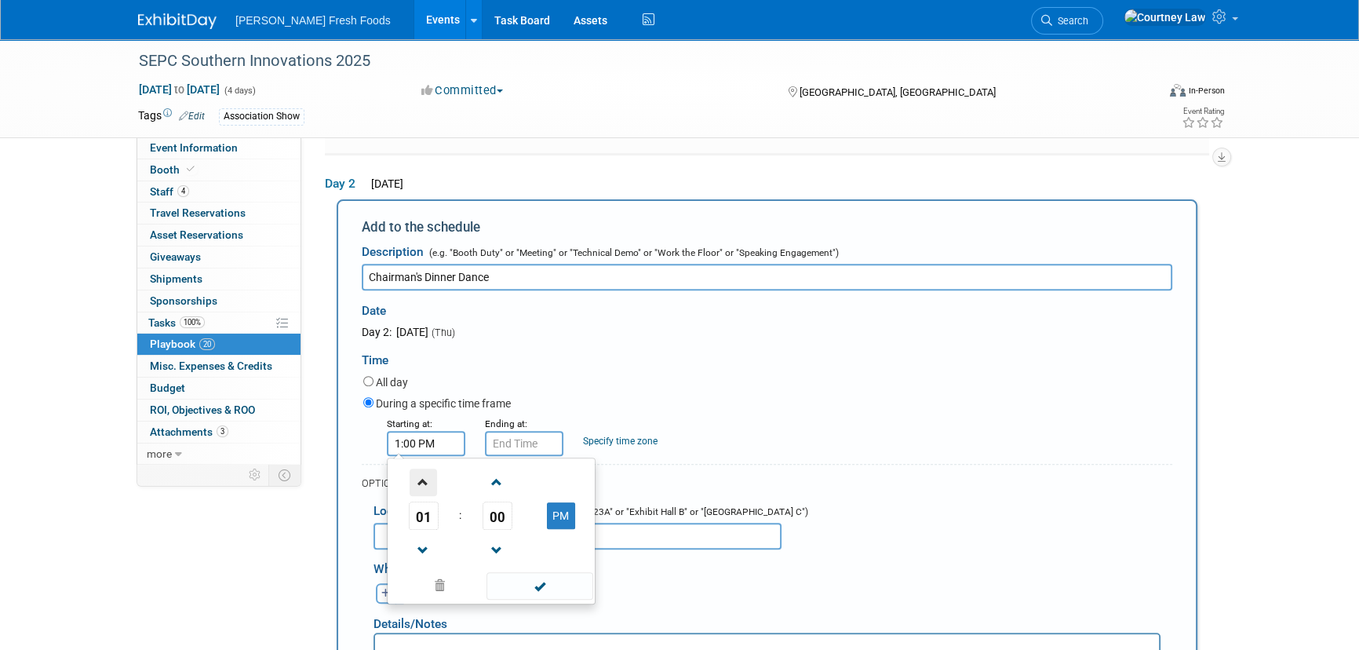
click at [425, 474] on span at bounding box center [423, 481] width 27 height 27
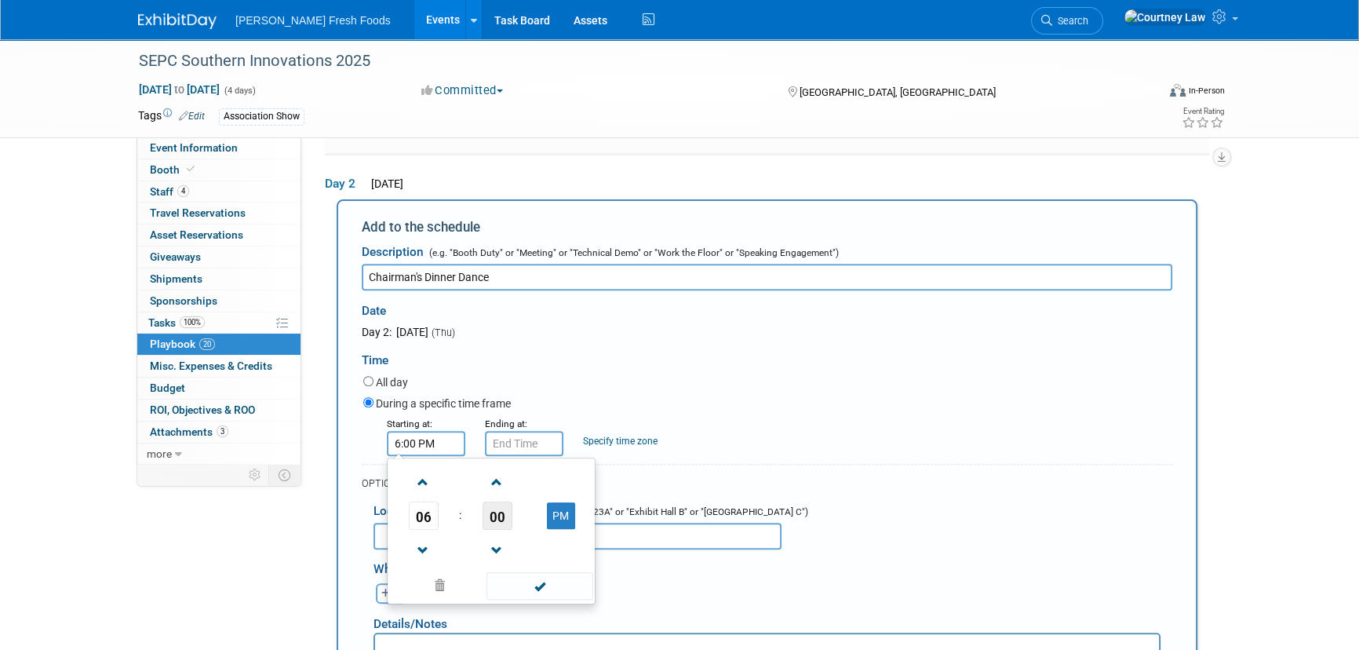
click at [510, 501] on span "00" at bounding box center [498, 515] width 30 height 28
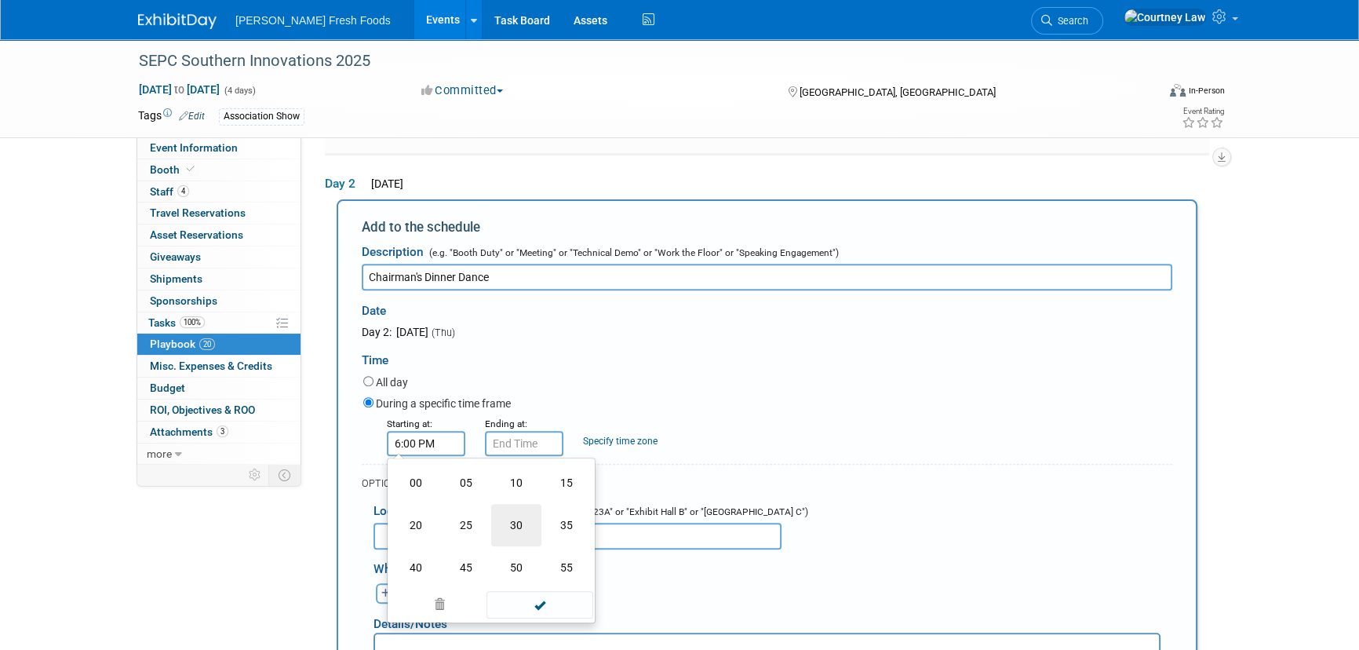
click at [526, 512] on td "30" at bounding box center [516, 525] width 50 height 42
type input "6:30 PM"
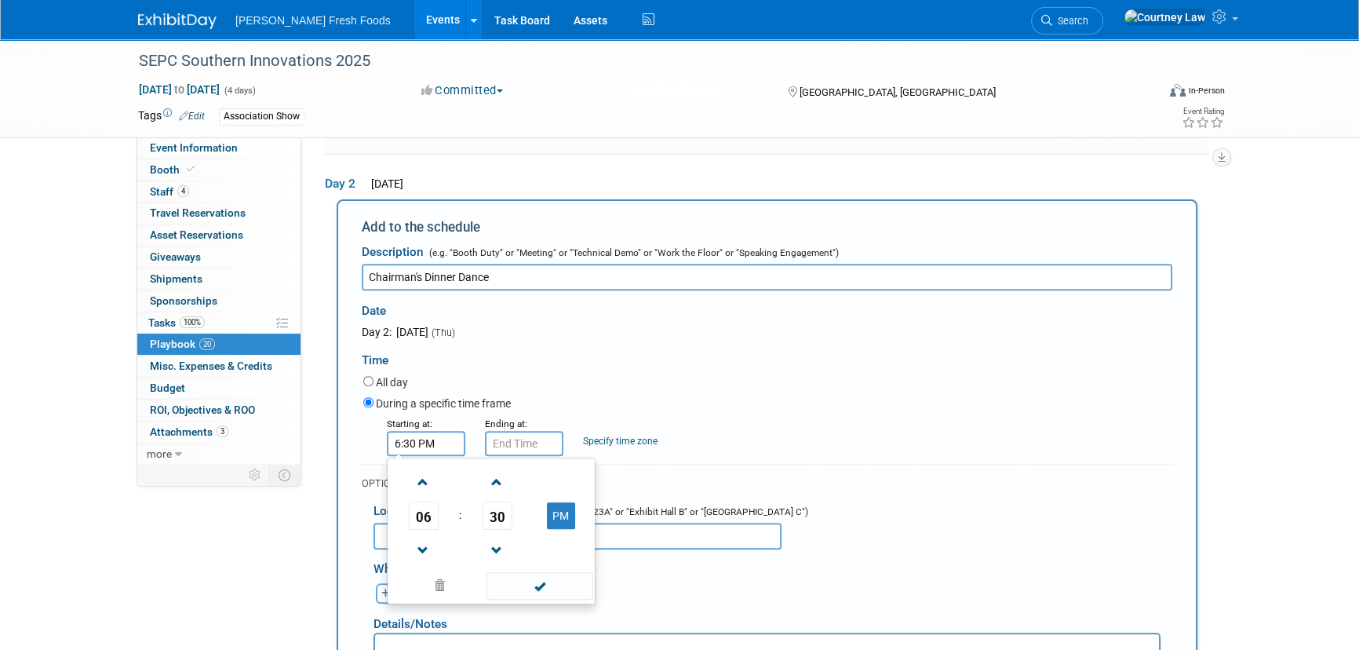
click at [542, 570] on td at bounding box center [539, 585] width 106 height 31
click at [535, 572] on span at bounding box center [540, 585] width 106 height 27
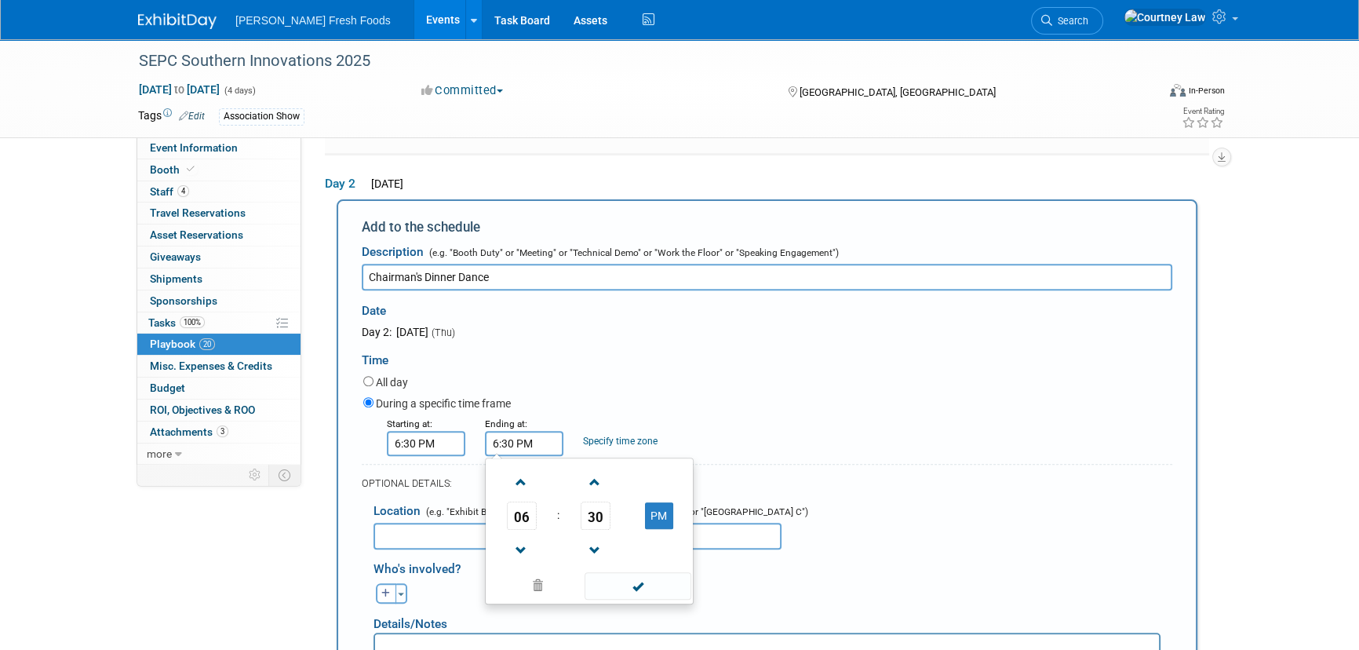
click at [524, 431] on input "6:30 PM" at bounding box center [524, 443] width 78 height 25
click at [530, 468] on span at bounding box center [521, 481] width 27 height 27
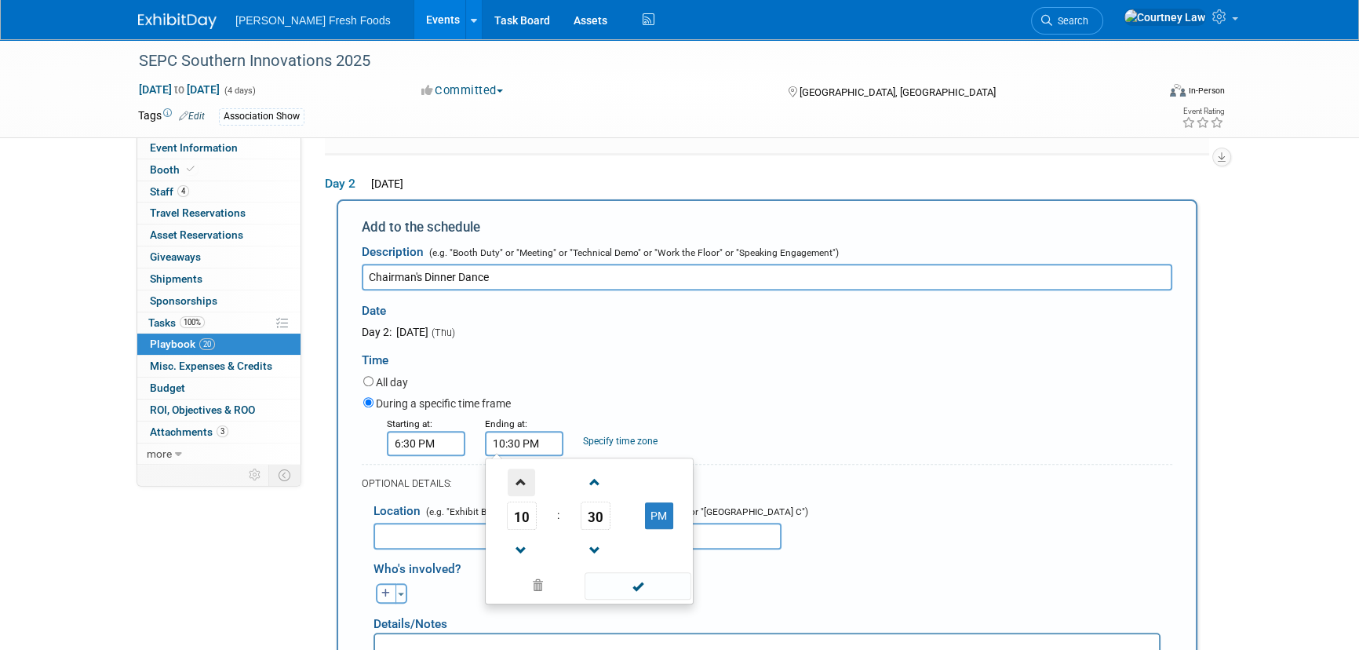
click at [530, 468] on span at bounding box center [521, 481] width 27 height 27
click at [508, 547] on span at bounding box center [521, 550] width 27 height 27
type input "10:30 PM"
click at [600, 572] on span at bounding box center [638, 585] width 106 height 27
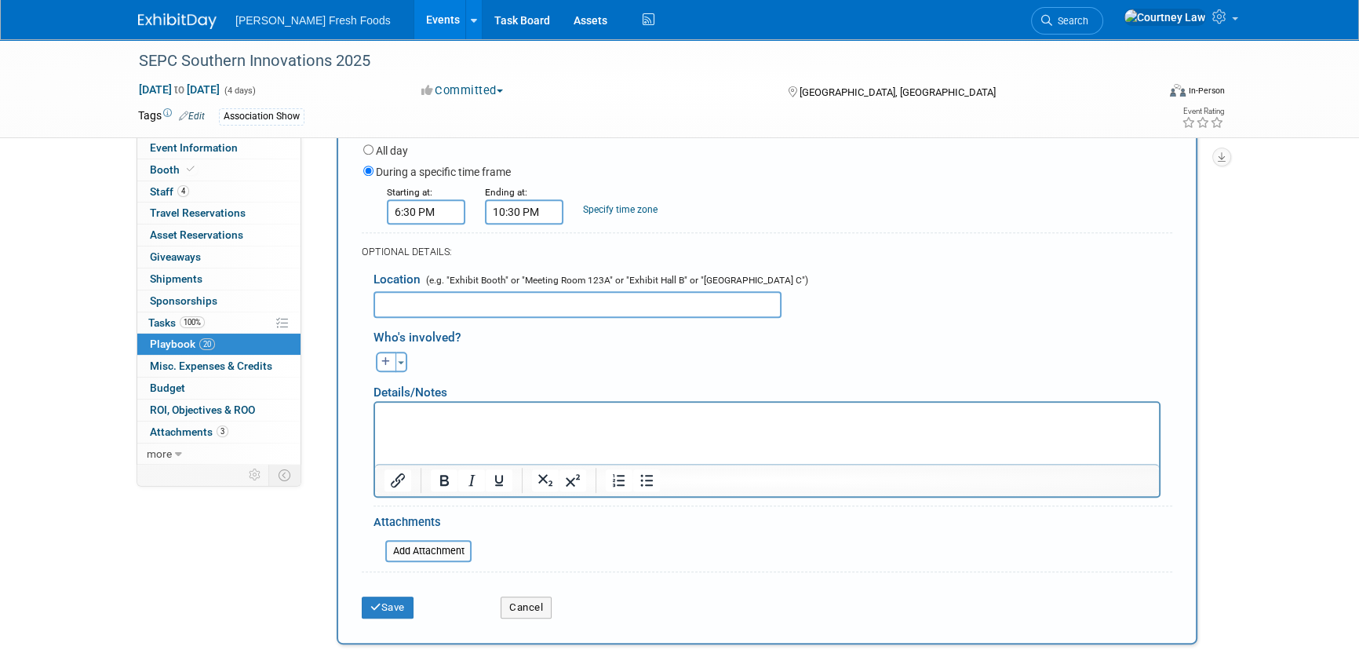
scroll to position [1066, 0]
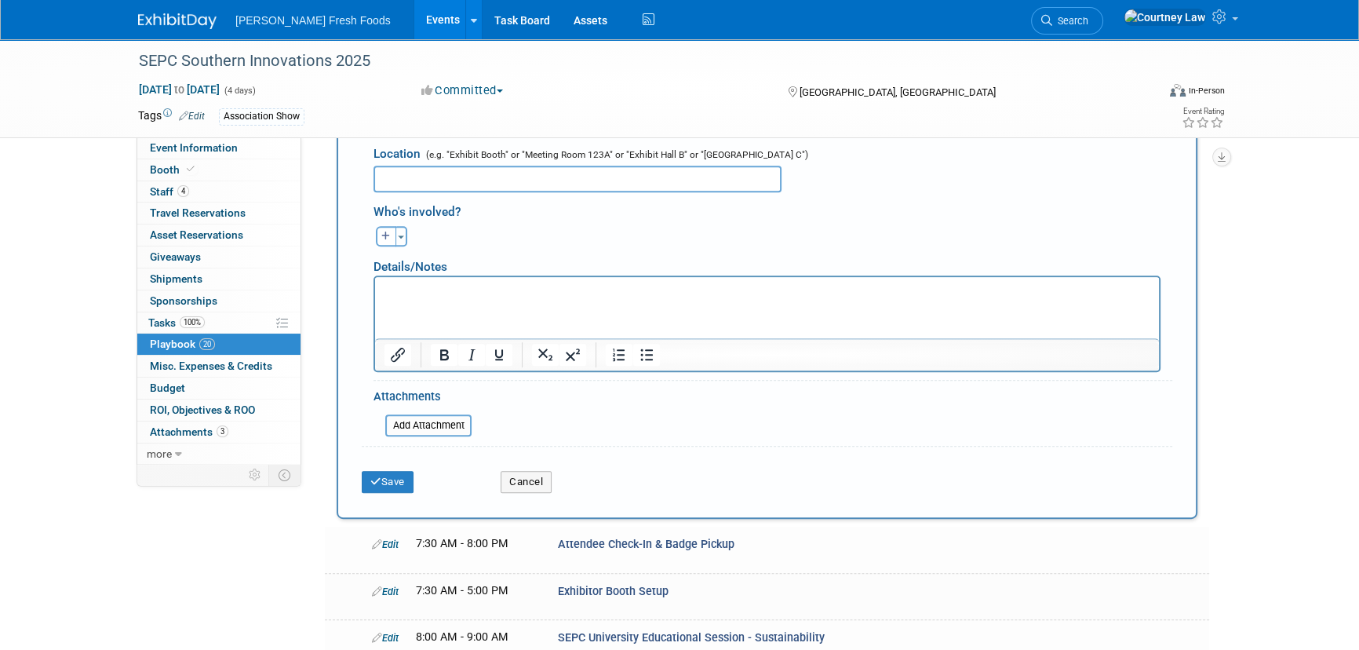
click at [385, 461] on div "Save" at bounding box center [419, 477] width 139 height 32
click at [405, 481] on button "Save" at bounding box center [388, 482] width 52 height 22
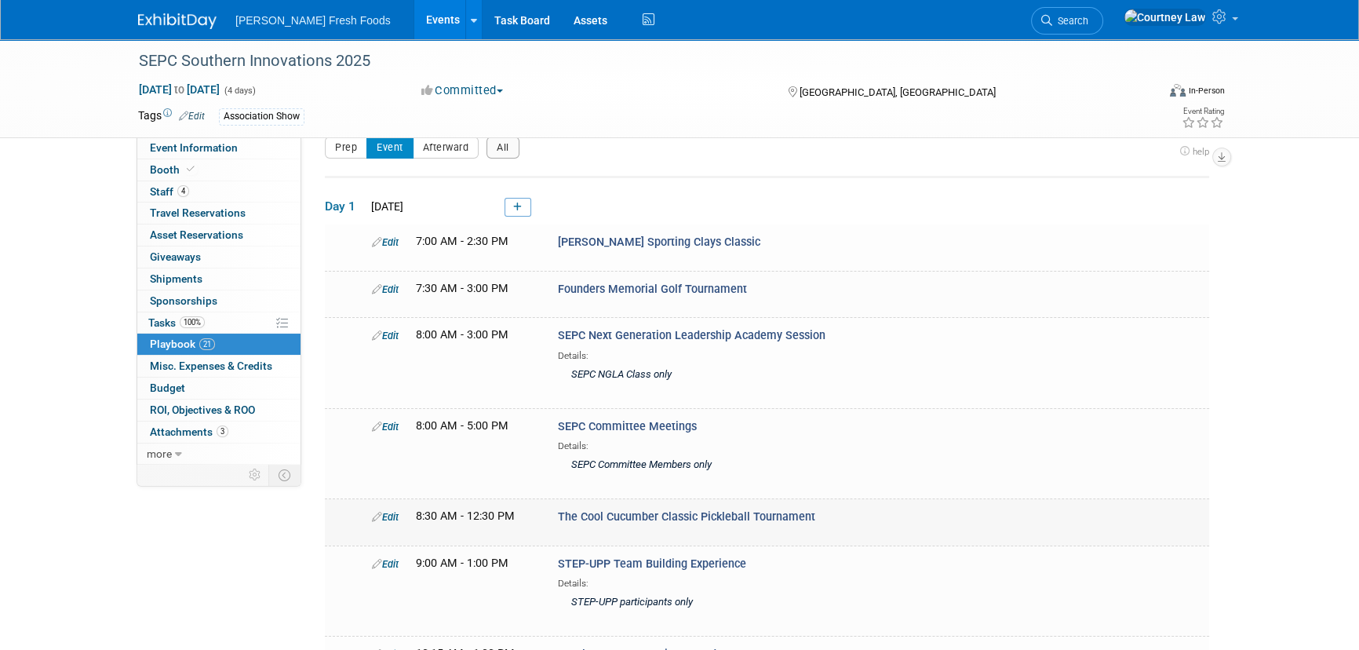
scroll to position [1098, 0]
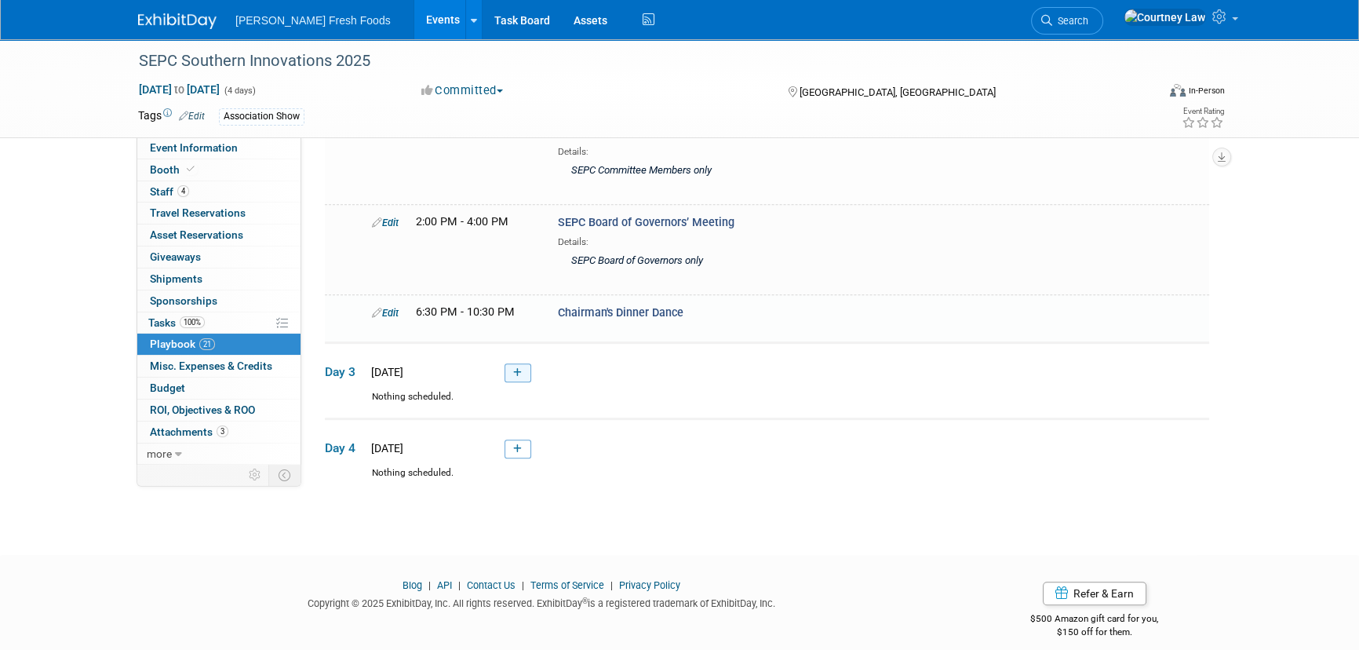
click at [518, 368] on icon at bounding box center [517, 372] width 9 height 9
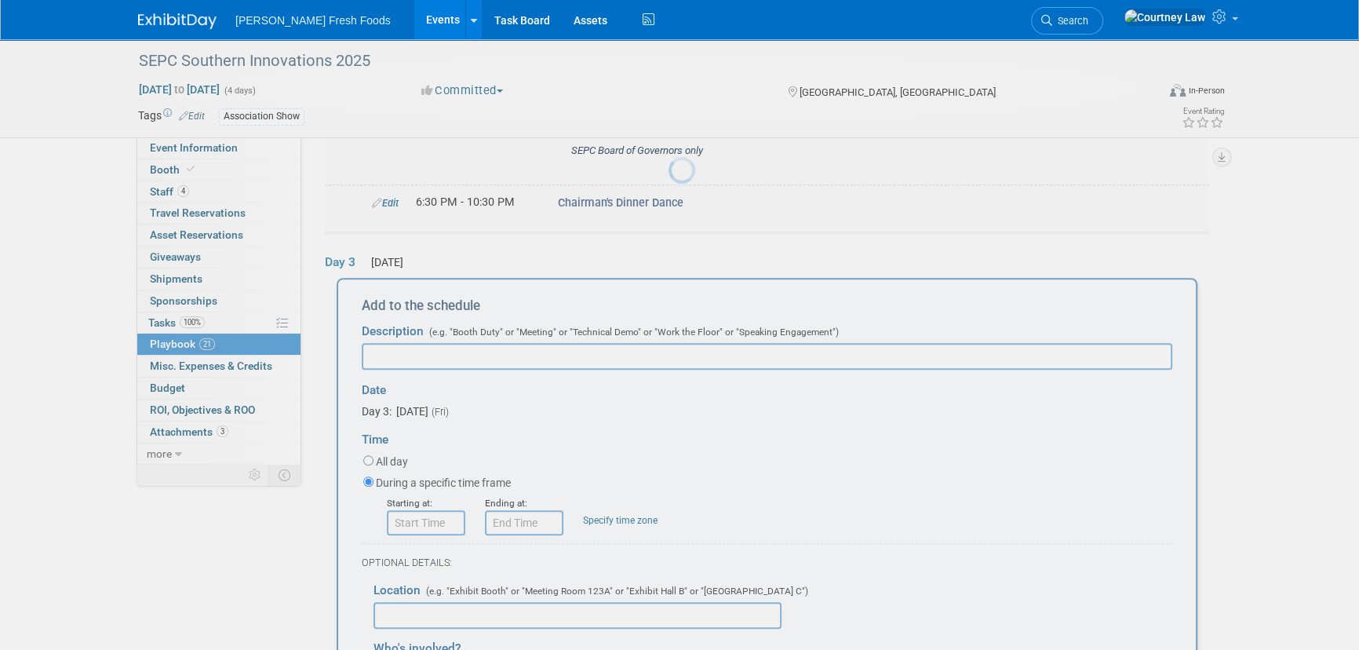
scroll to position [1278, 0]
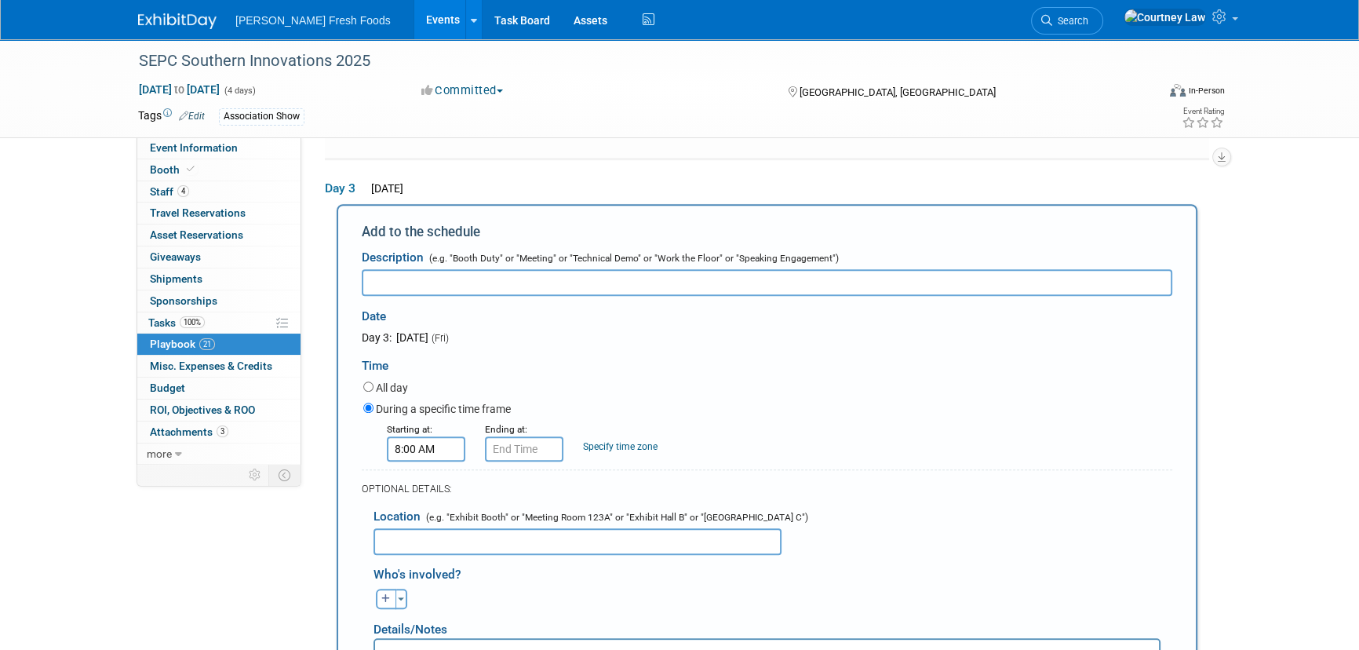
click at [414, 436] on input "8:00 AM" at bounding box center [426, 448] width 78 height 25
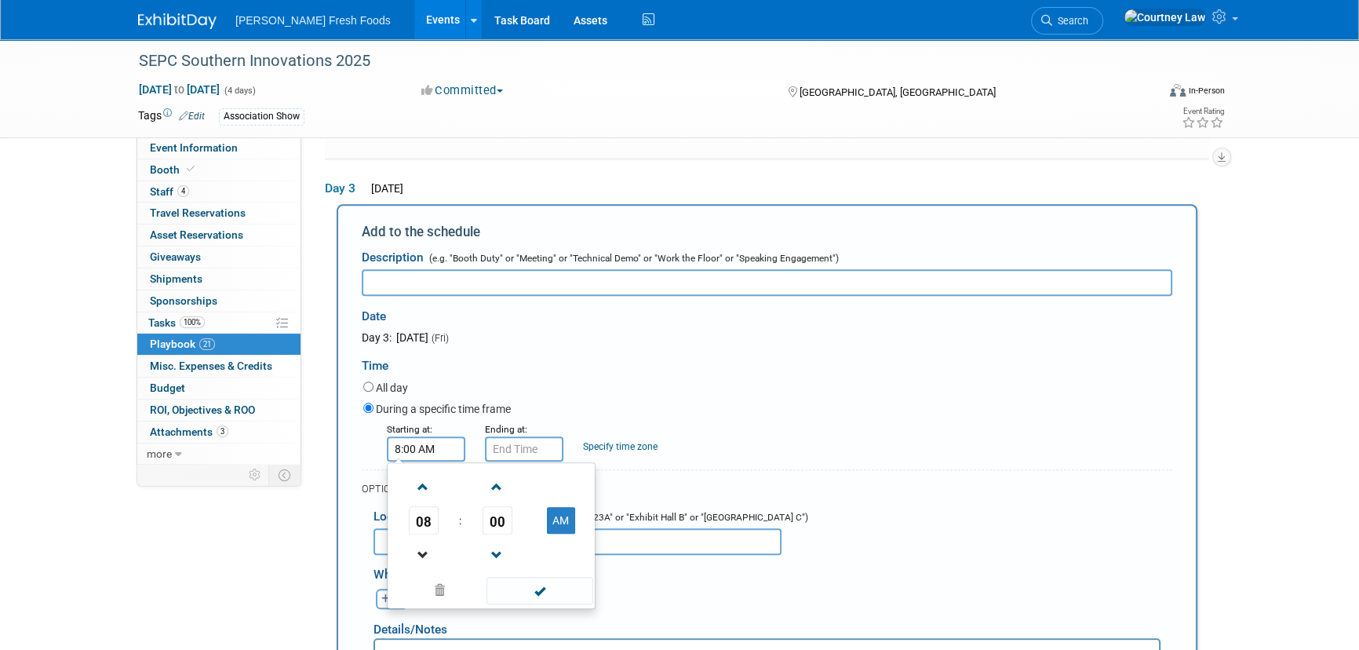
click at [426, 534] on link at bounding box center [424, 554] width 30 height 40
type input "6:00 AM"
click at [522, 577] on span at bounding box center [540, 590] width 106 height 27
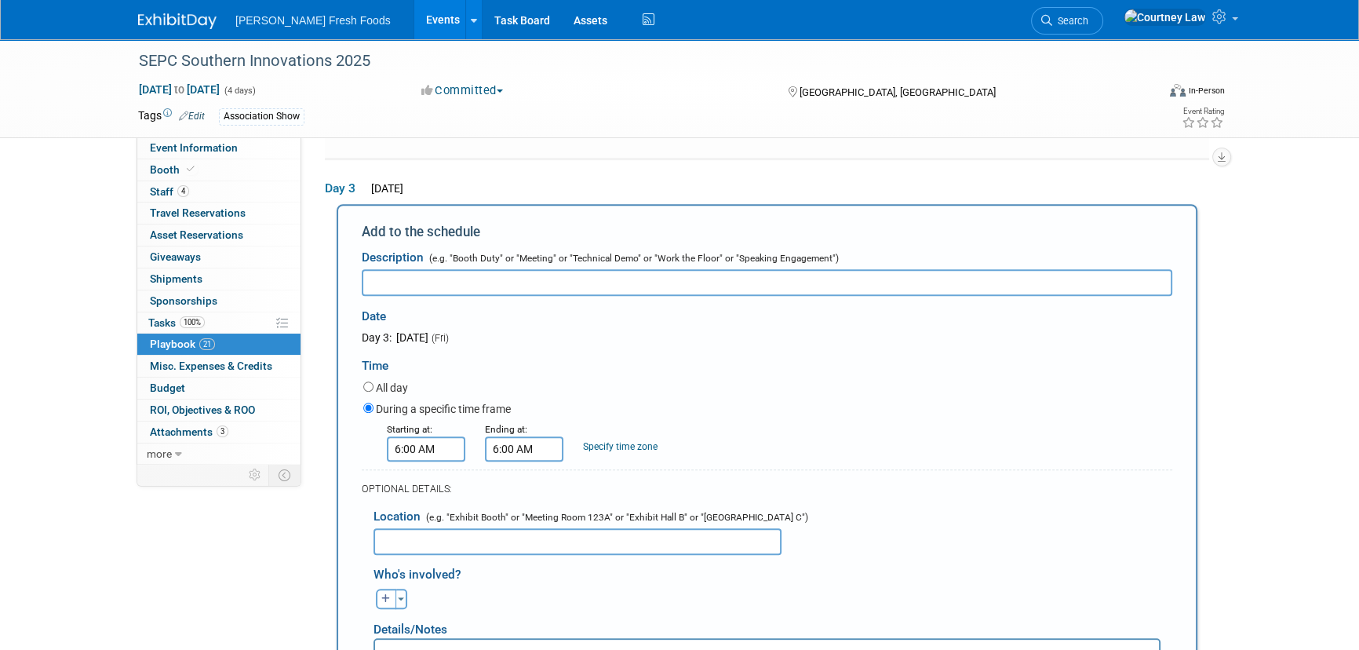
click at [523, 436] on input "6:00 AM" at bounding box center [524, 448] width 78 height 25
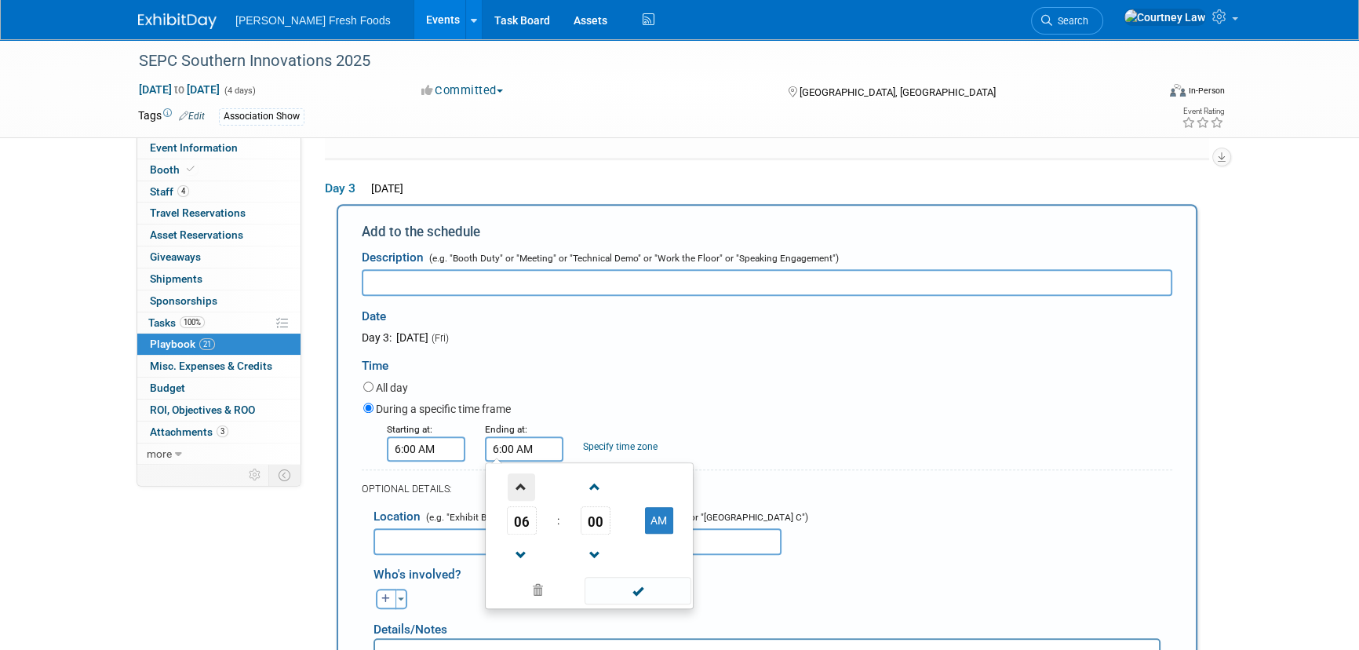
click at [530, 485] on span at bounding box center [521, 486] width 27 height 27
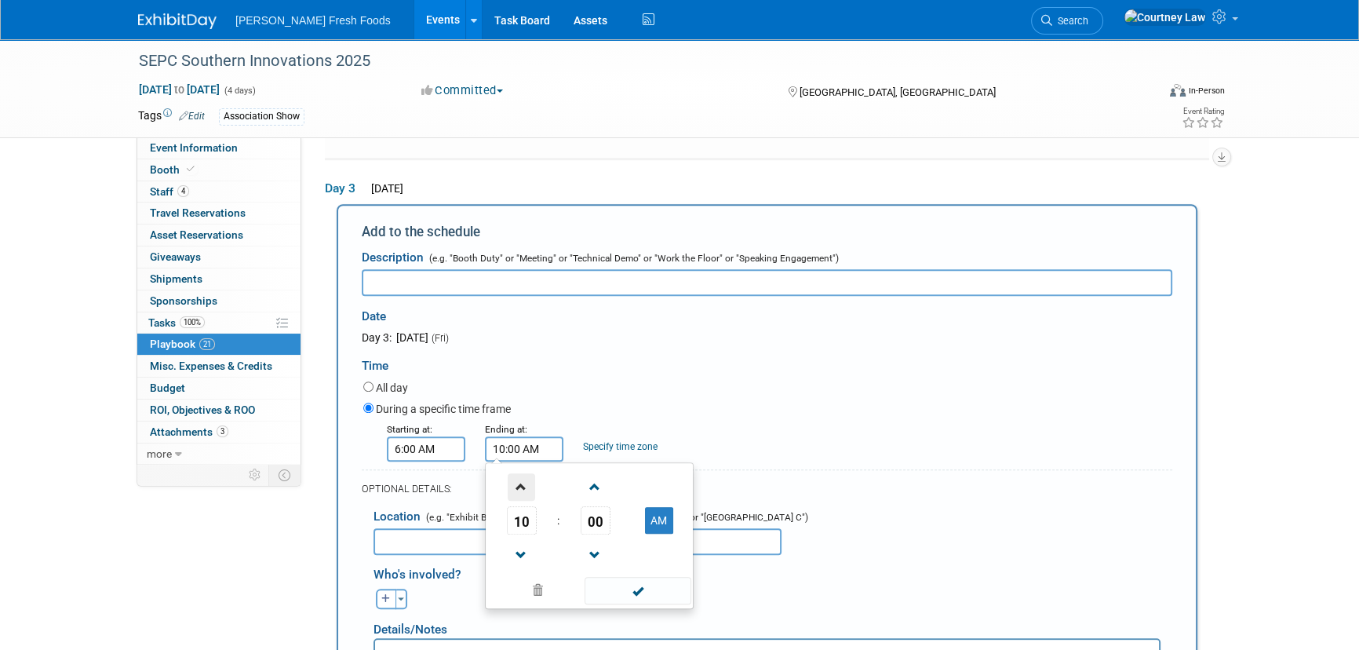
type input "11:00 AM"
drag, startPoint x: 586, startPoint y: 566, endPoint x: 1031, endPoint y: 472, distance: 454.8
click at [586, 577] on span at bounding box center [638, 590] width 106 height 27
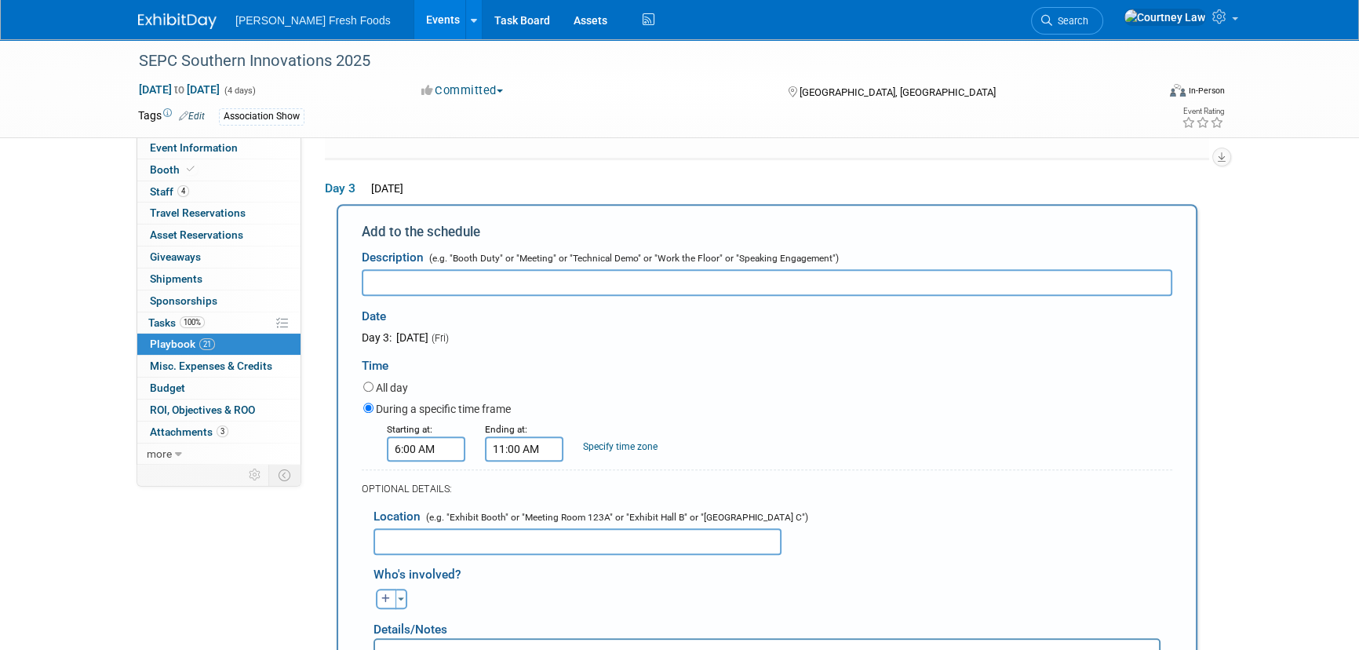
click at [620, 296] on div "Date" at bounding box center [524, 313] width 324 height 34
click at [611, 269] on input "text" at bounding box center [767, 282] width 811 height 27
paste input "Exhibitor Booth Setup"
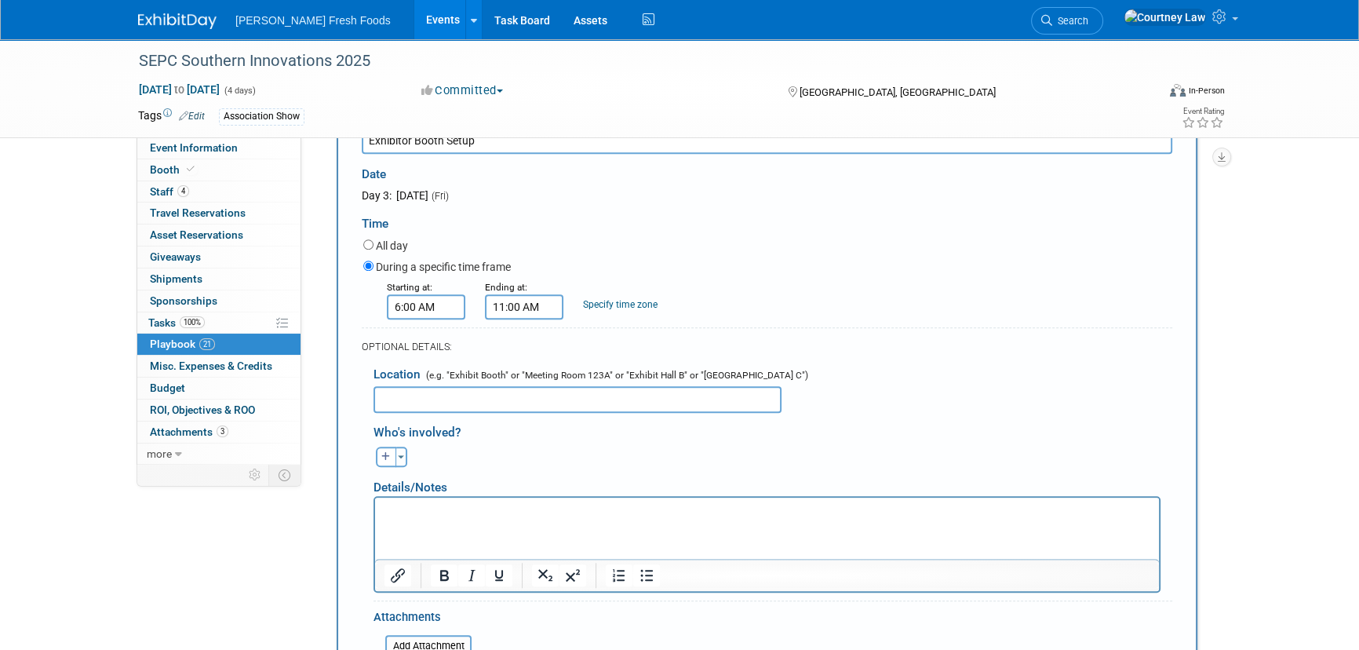
scroll to position [1773, 0]
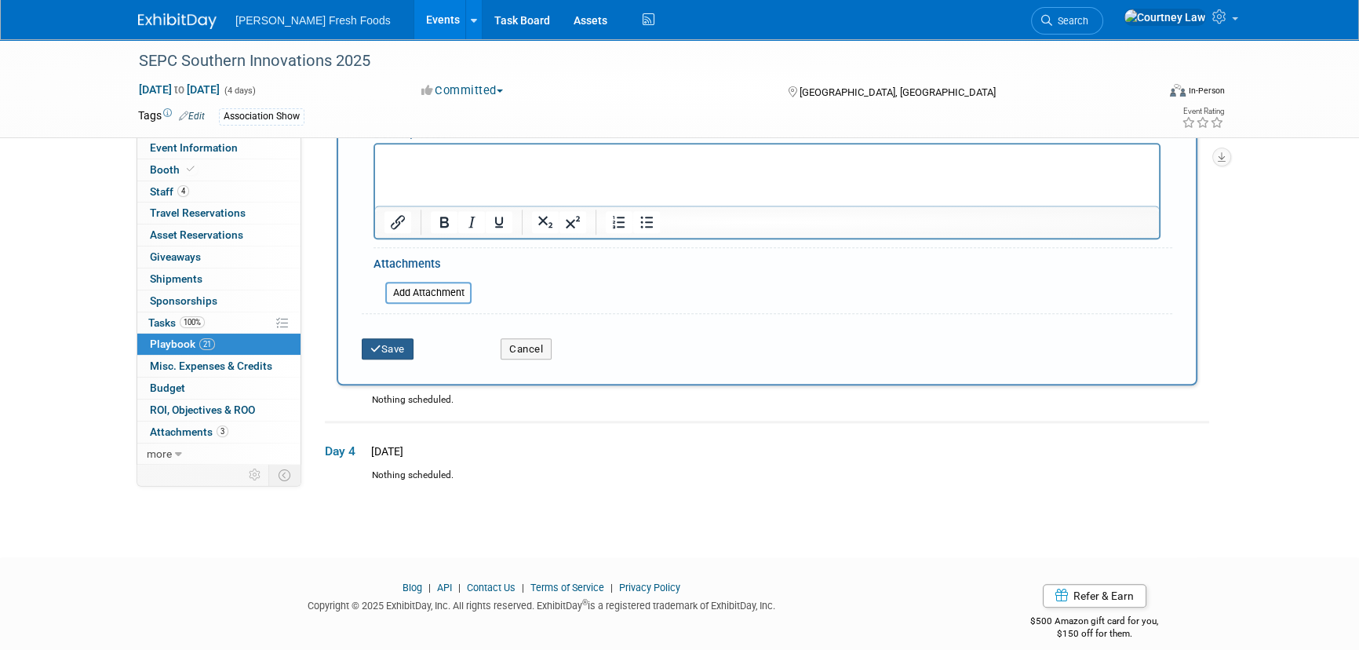
type input "Exhibitor Booth Setup"
click at [392, 338] on button "Save" at bounding box center [388, 349] width 52 height 22
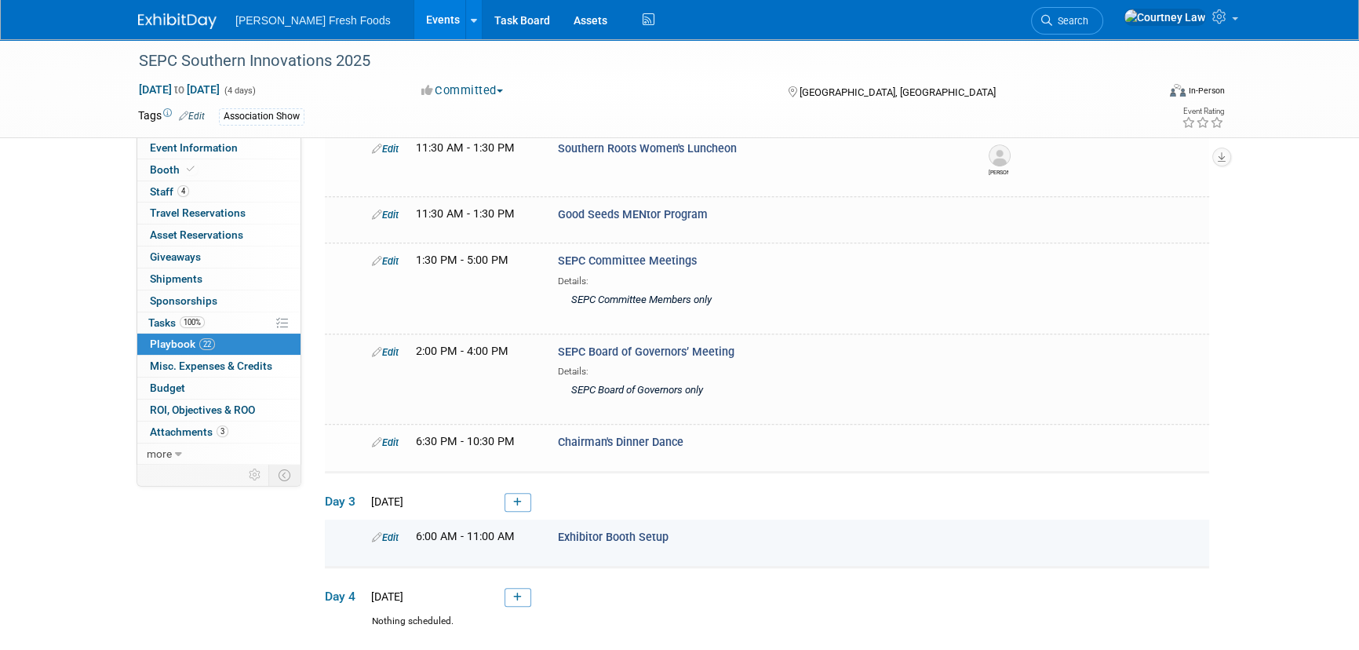
scroll to position [1115, 0]
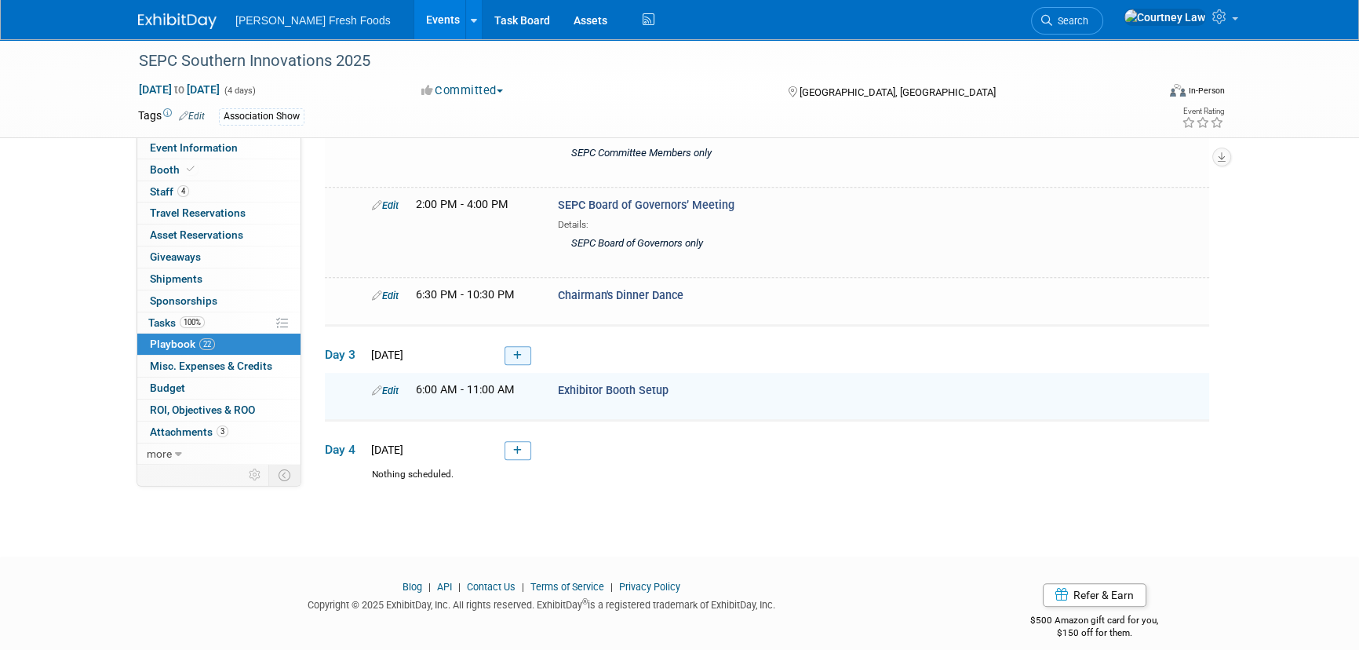
click at [520, 351] on icon at bounding box center [517, 355] width 9 height 9
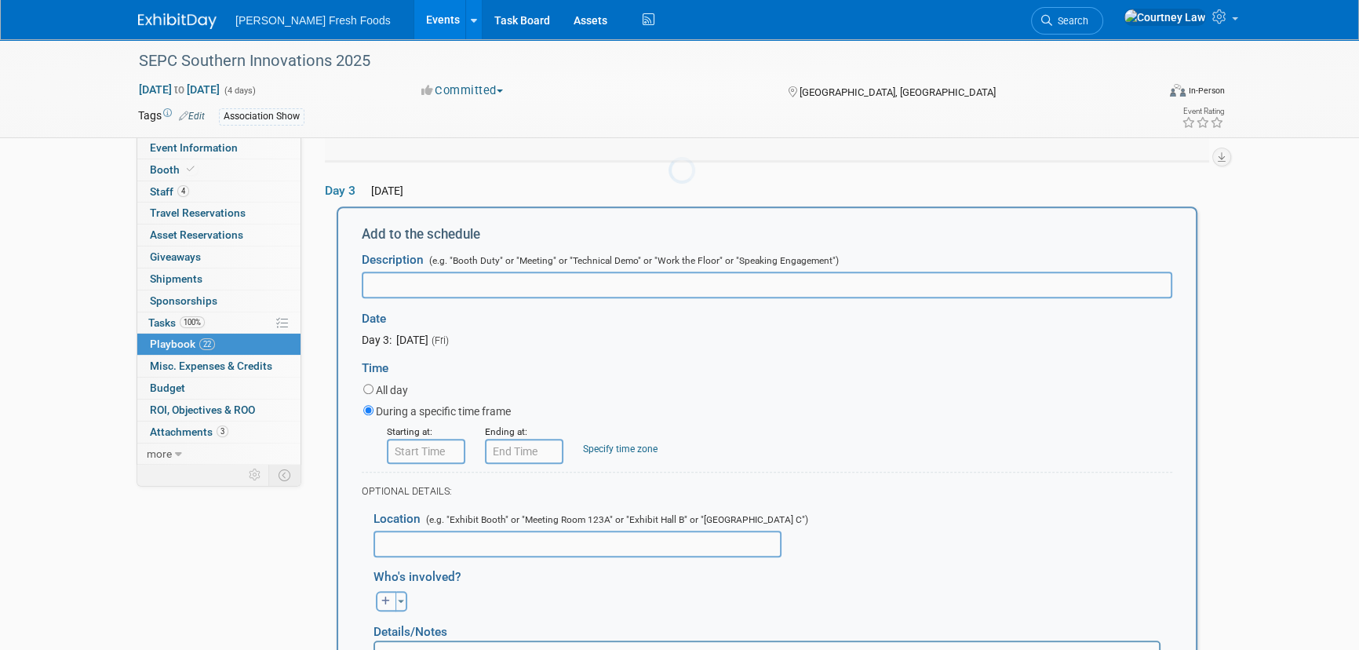
scroll to position [0, 0]
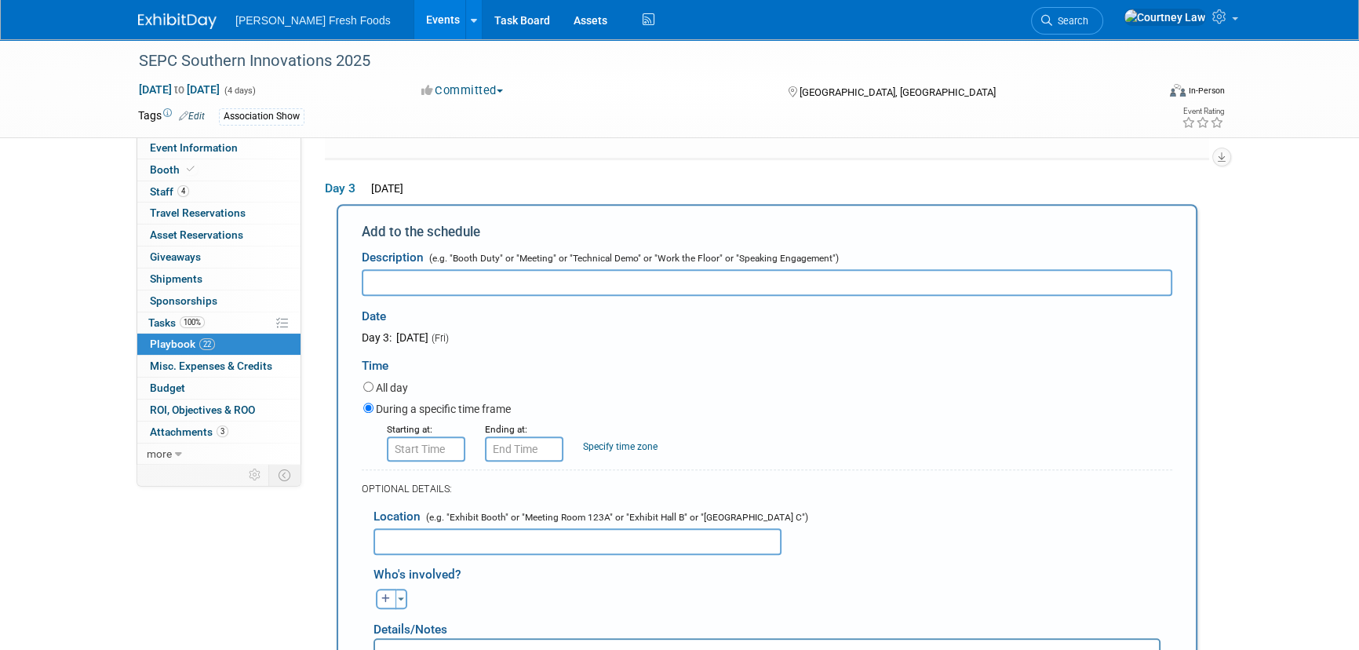
type input "8:00 AM"
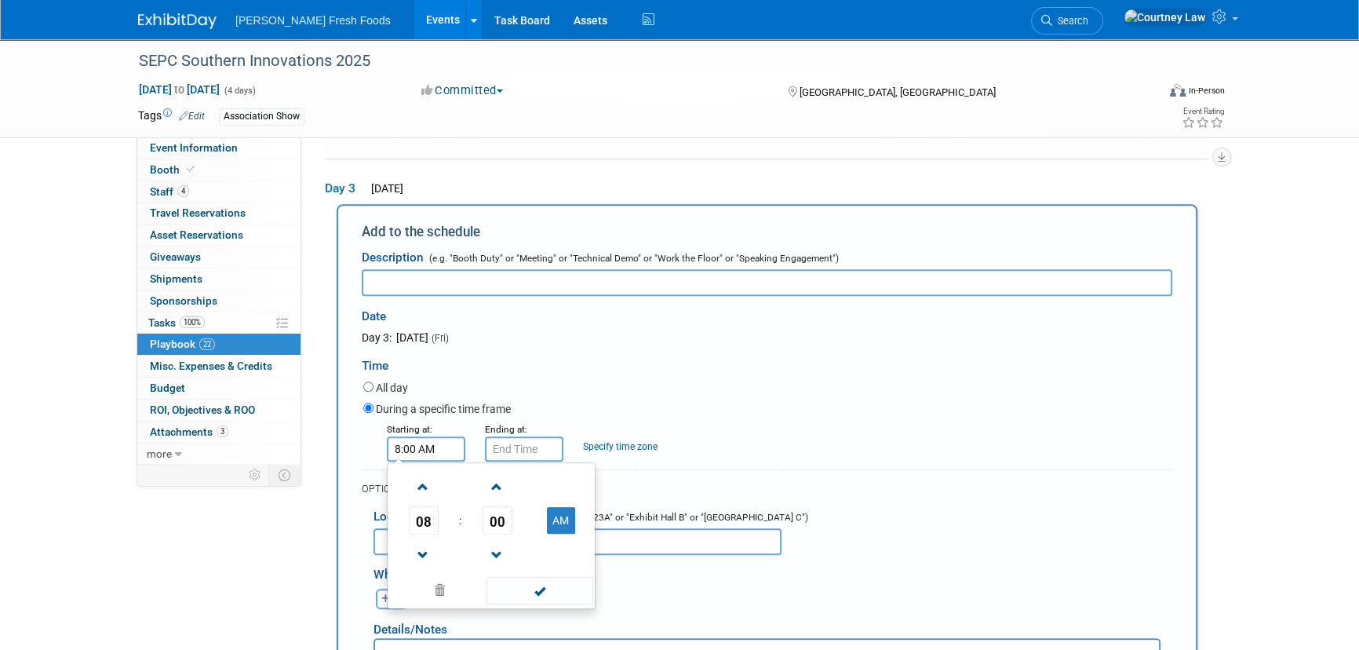
click at [453, 439] on input "8:00 AM" at bounding box center [426, 448] width 78 height 25
click at [529, 577] on span at bounding box center [540, 590] width 106 height 27
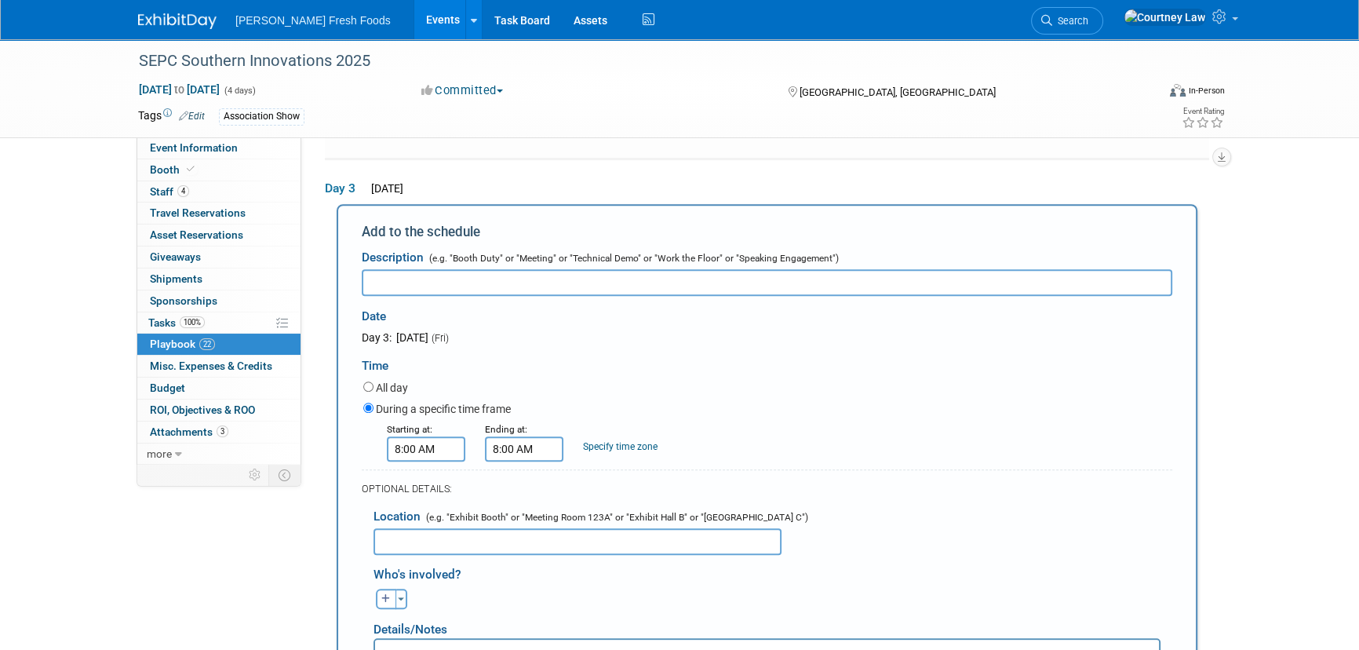
click at [517, 437] on input "8:00 AM" at bounding box center [524, 448] width 78 height 25
click at [524, 534] on link at bounding box center [522, 554] width 30 height 40
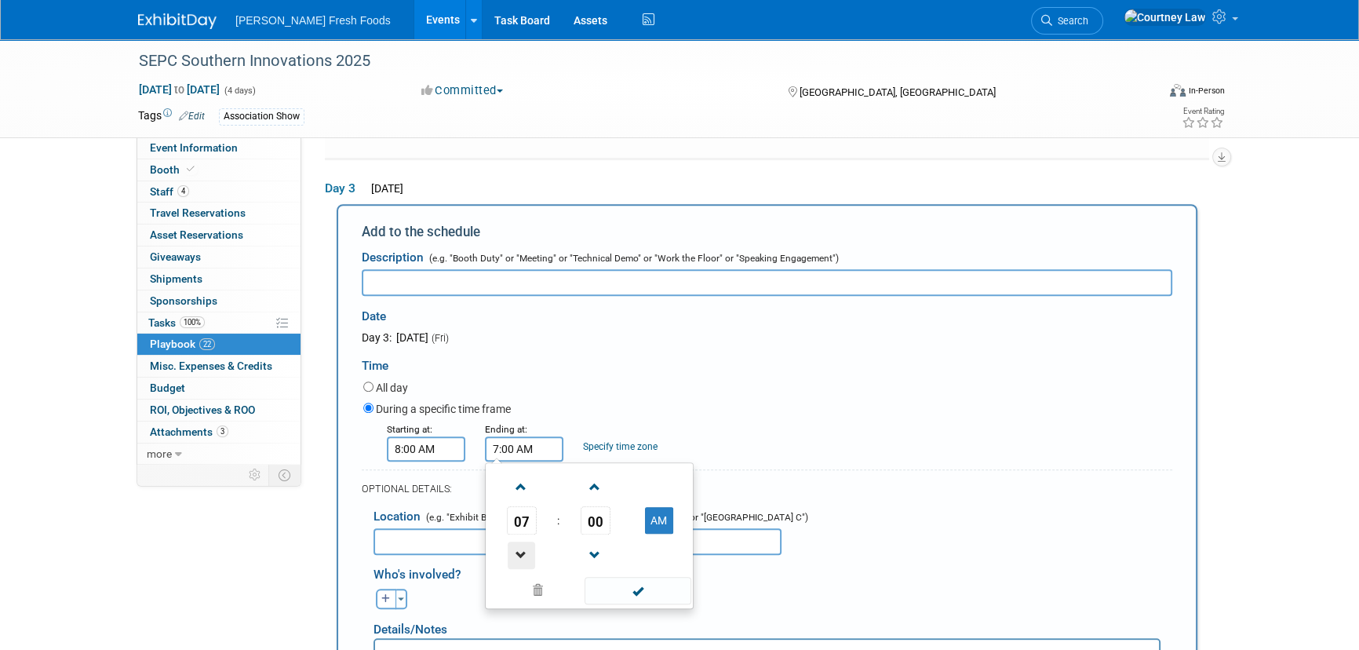
click at [524, 541] on span at bounding box center [521, 554] width 27 height 27
click at [653, 510] on button "AM" at bounding box center [659, 520] width 28 height 27
type input "4:00 PM"
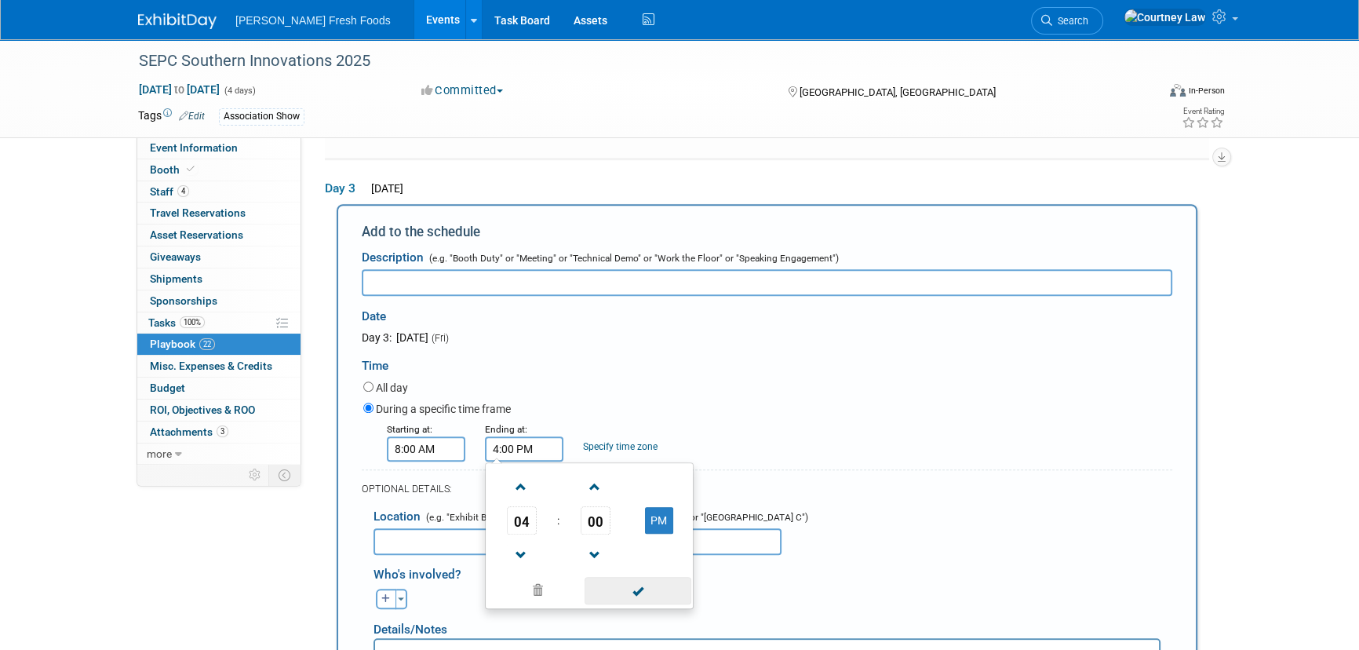
click at [647, 577] on span at bounding box center [638, 590] width 106 height 27
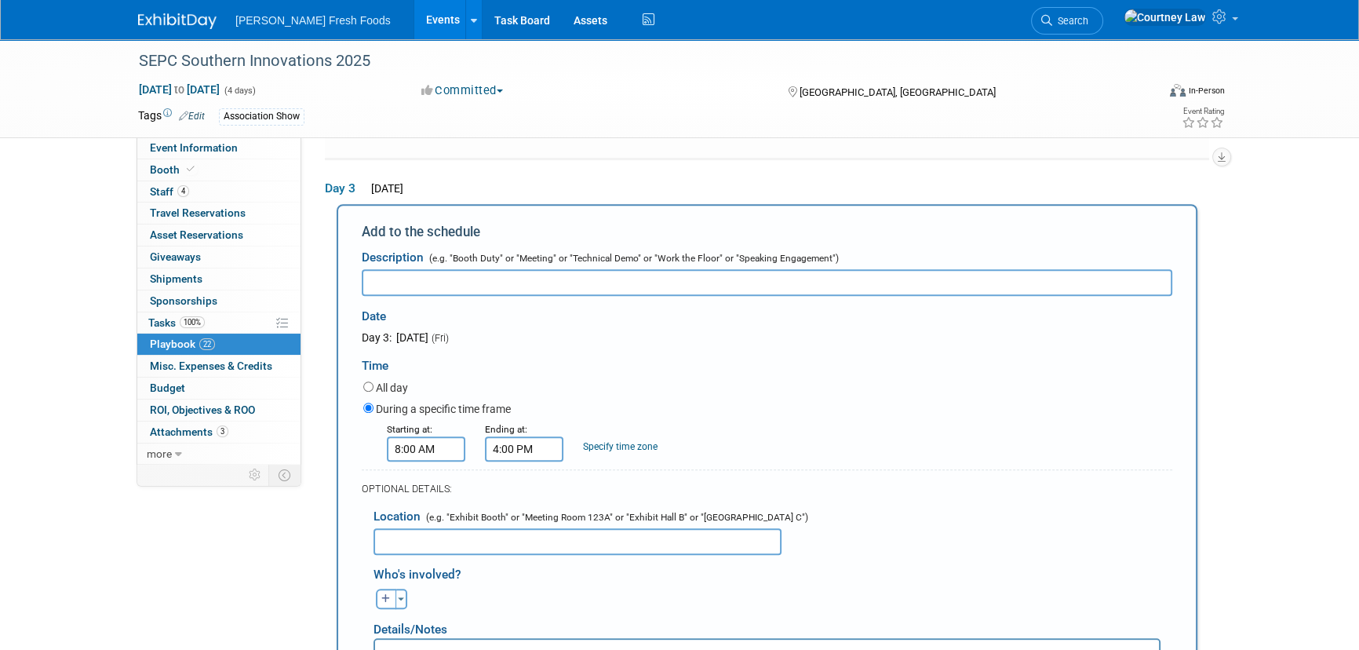
click at [517, 275] on input "text" at bounding box center [767, 282] width 811 height 27
paste input "Attendee Check-In & Badge Pickup"
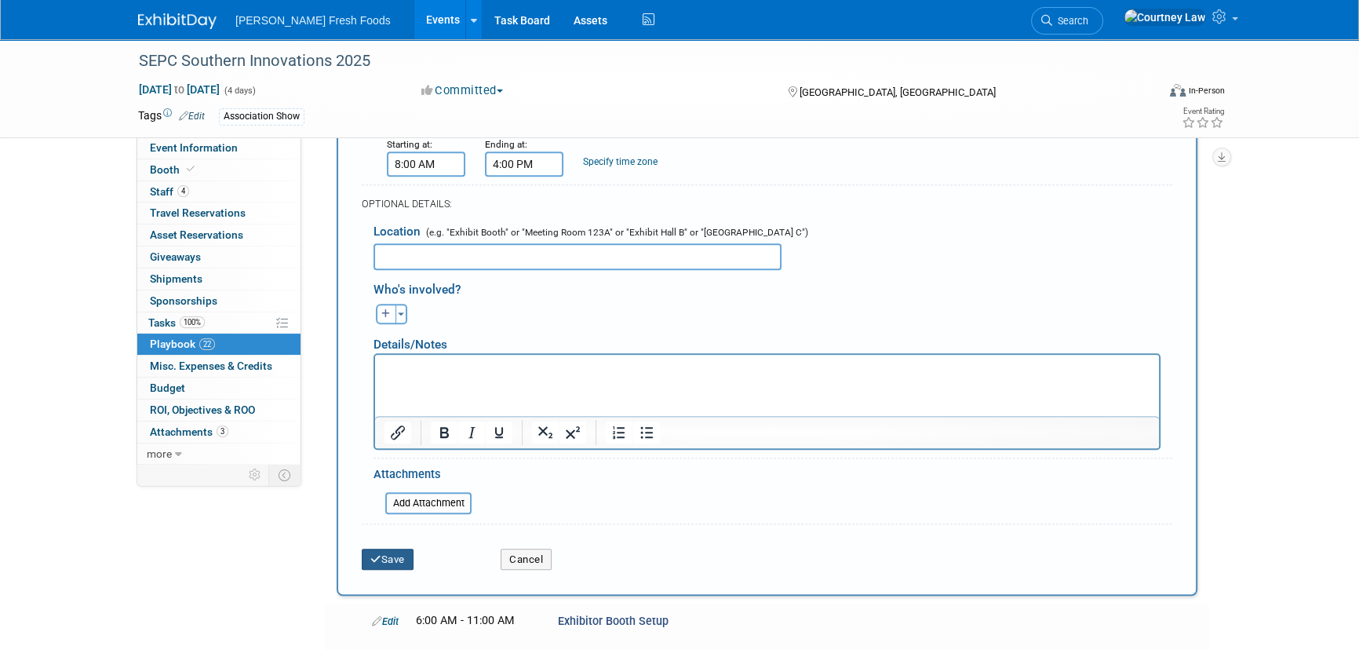
type input "Attendee Check-In & Badge Pickup"
click at [376, 549] on button "Save" at bounding box center [388, 560] width 52 height 22
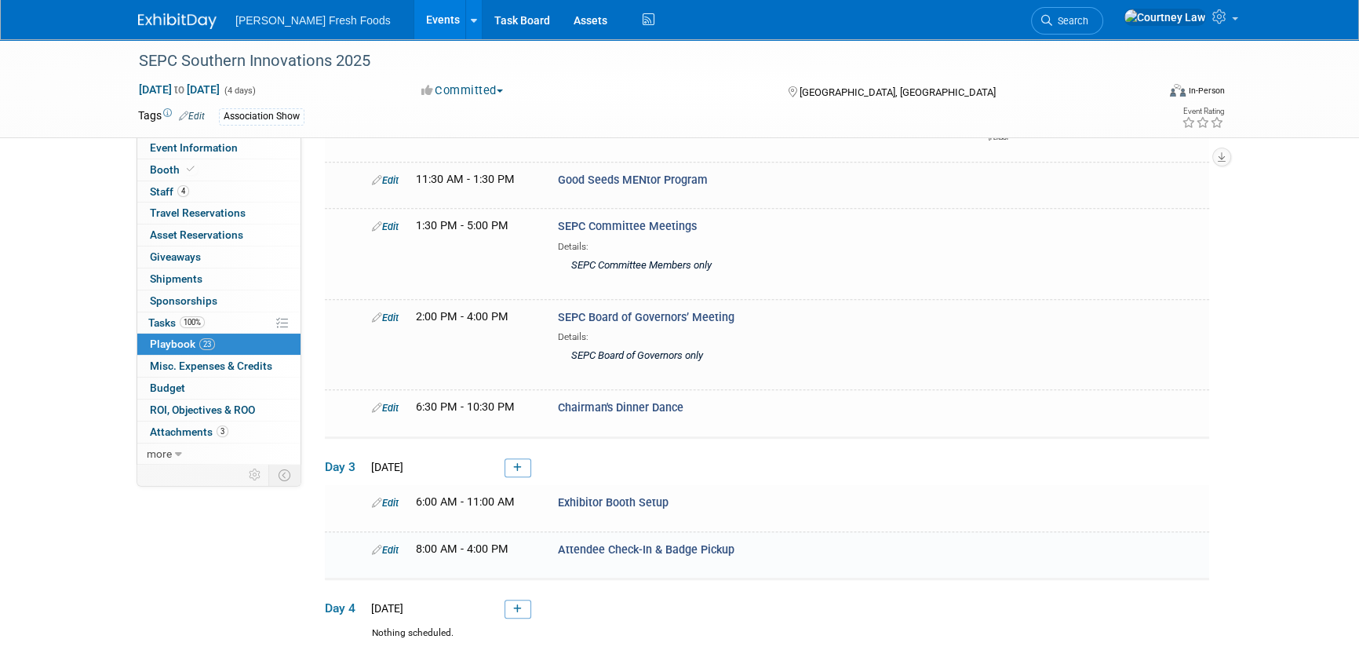
scroll to position [1161, 0]
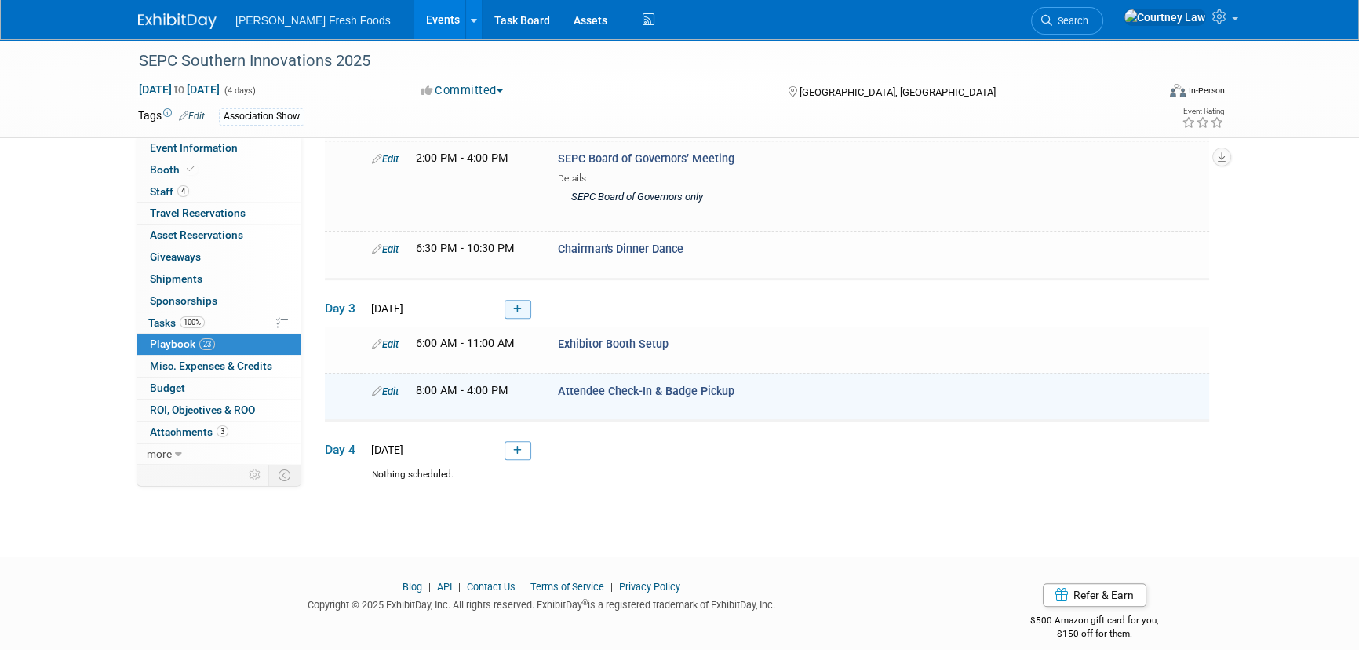
click at [515, 304] on icon at bounding box center [517, 308] width 9 height 9
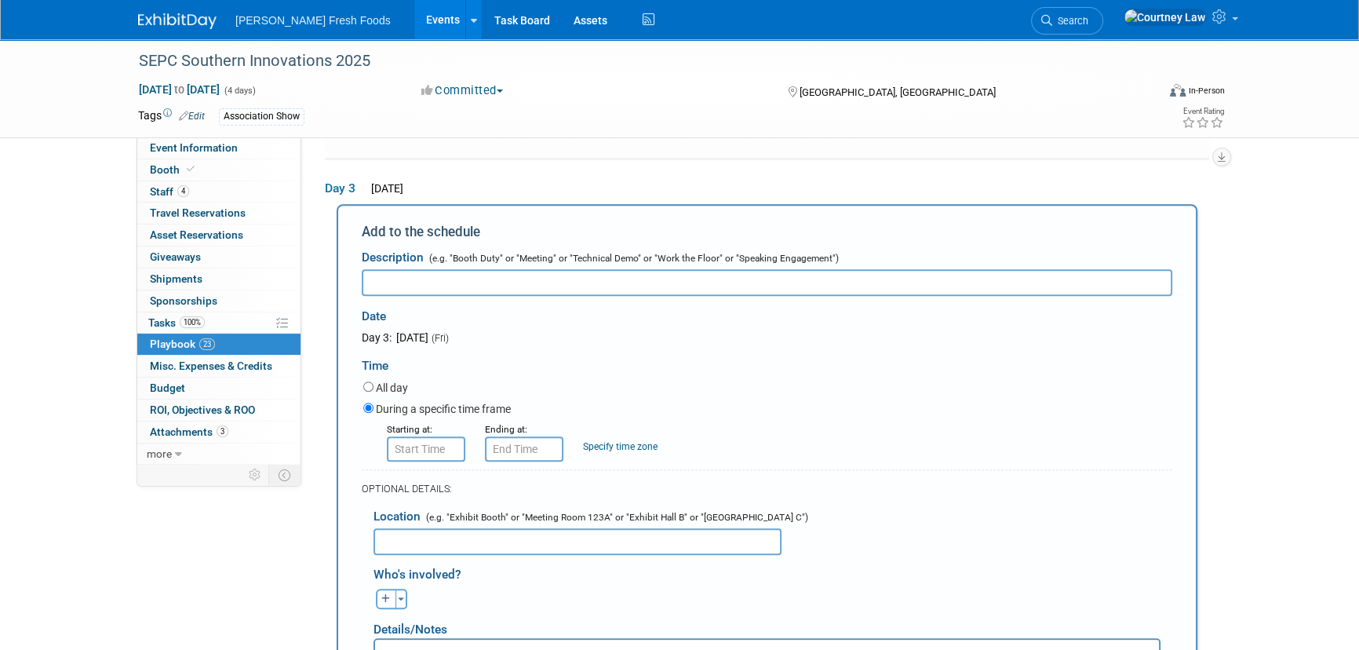
scroll to position [0, 0]
click at [483, 275] on input "text" at bounding box center [767, 282] width 811 height 27
paste input "Keynote Brunch"
type input "Keynote Brunch"
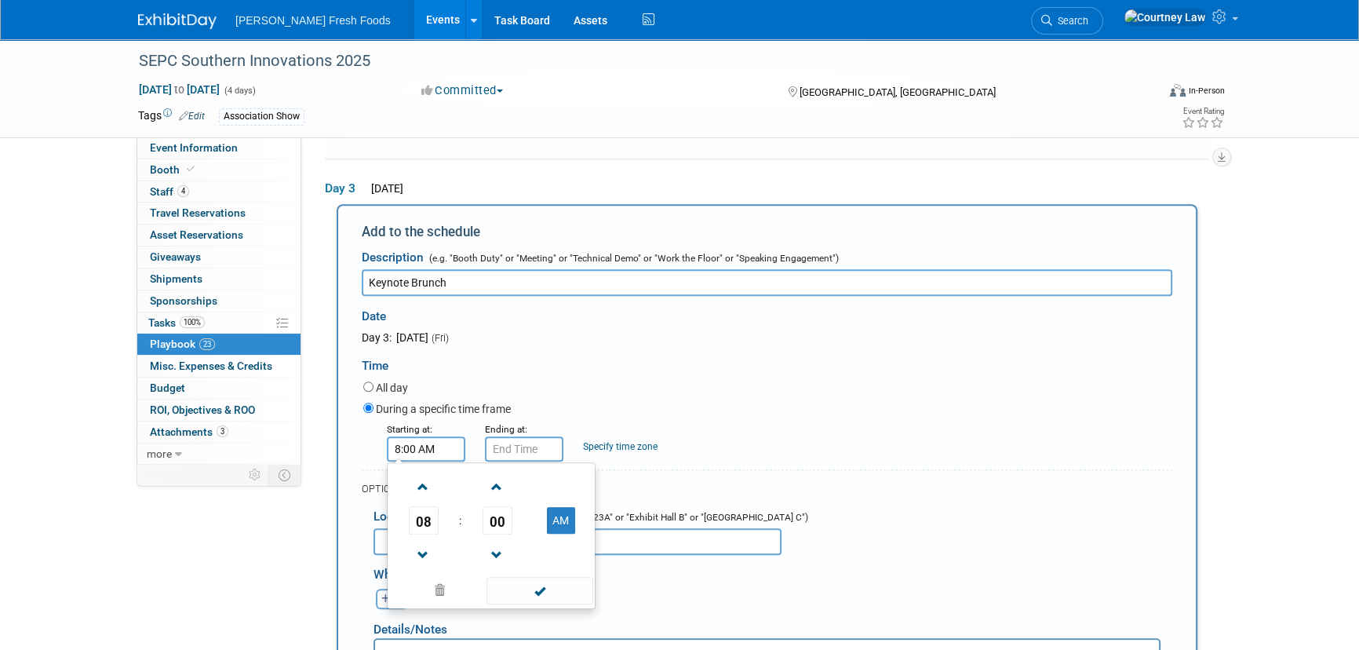
click at [436, 436] on input "8:00 AM" at bounding box center [426, 448] width 78 height 25
click at [432, 473] on span at bounding box center [423, 486] width 27 height 27
type input "9:00 AM"
click at [518, 577] on span at bounding box center [540, 590] width 106 height 27
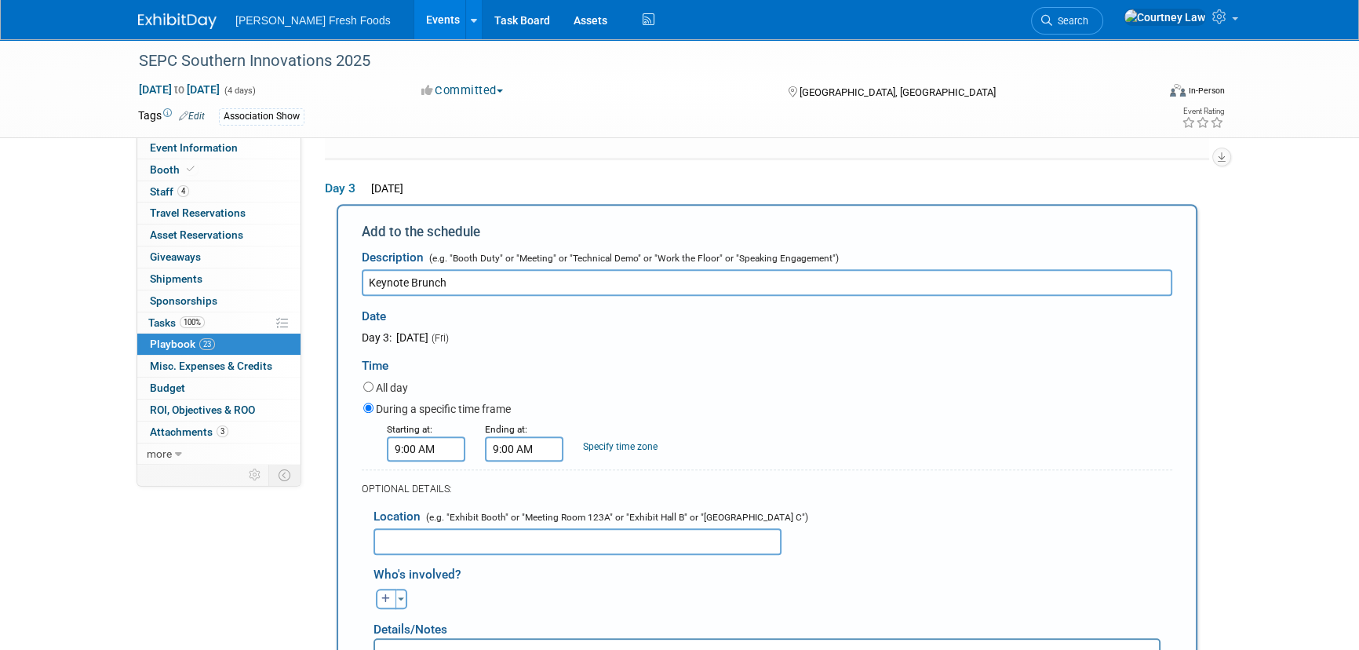
click at [511, 436] on input "9:00 AM" at bounding box center [524, 448] width 78 height 25
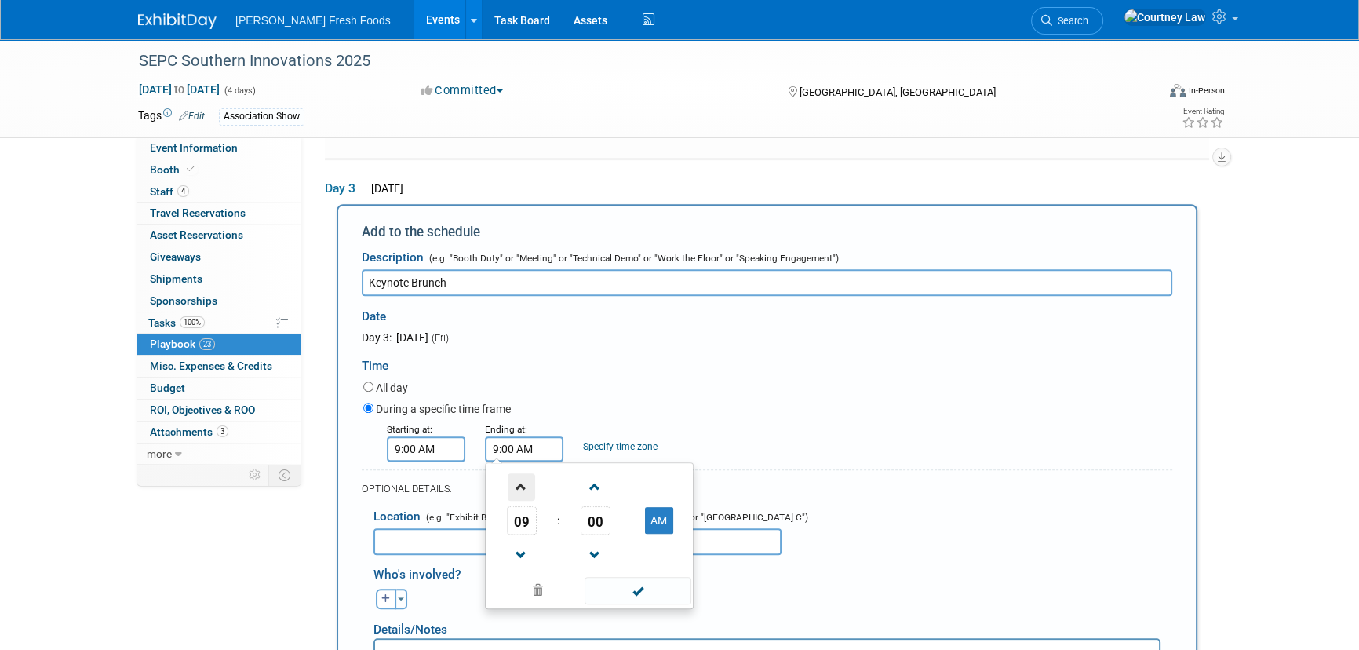
click at [509, 473] on span at bounding box center [521, 486] width 27 height 27
click at [589, 514] on span "00" at bounding box center [596, 520] width 30 height 28
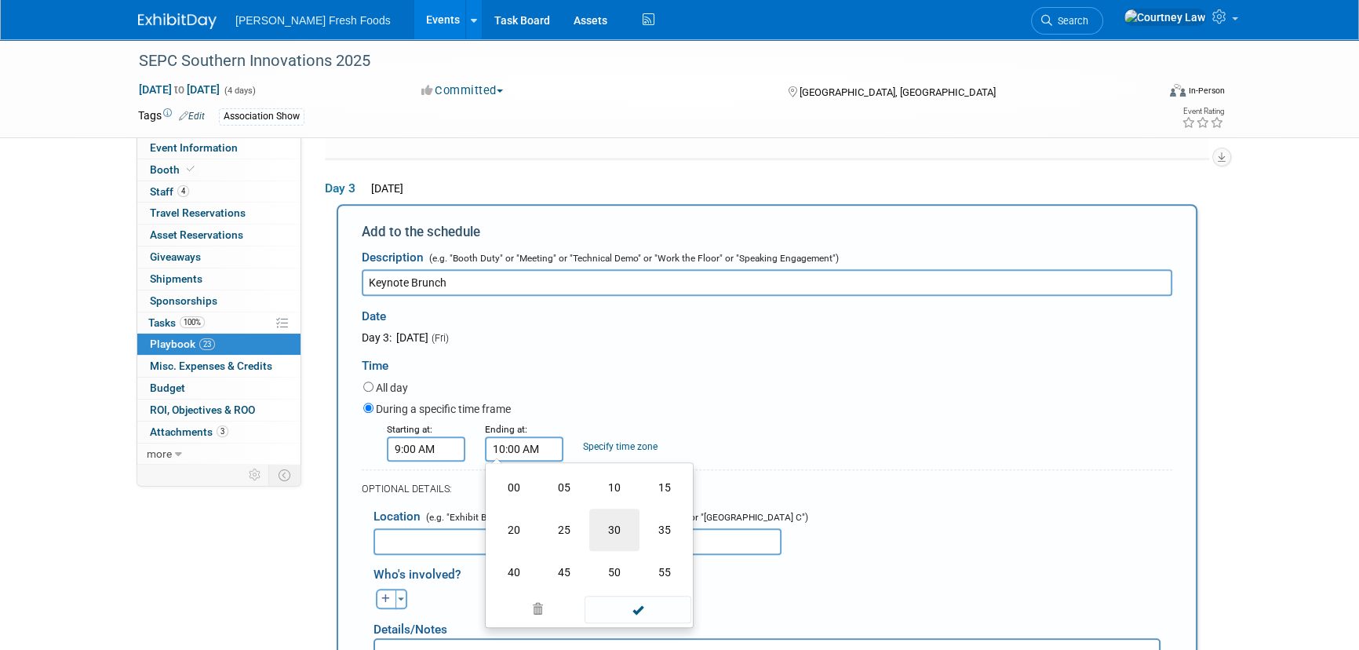
click at [603, 510] on td "30" at bounding box center [614, 529] width 50 height 42
type input "10:30 AM"
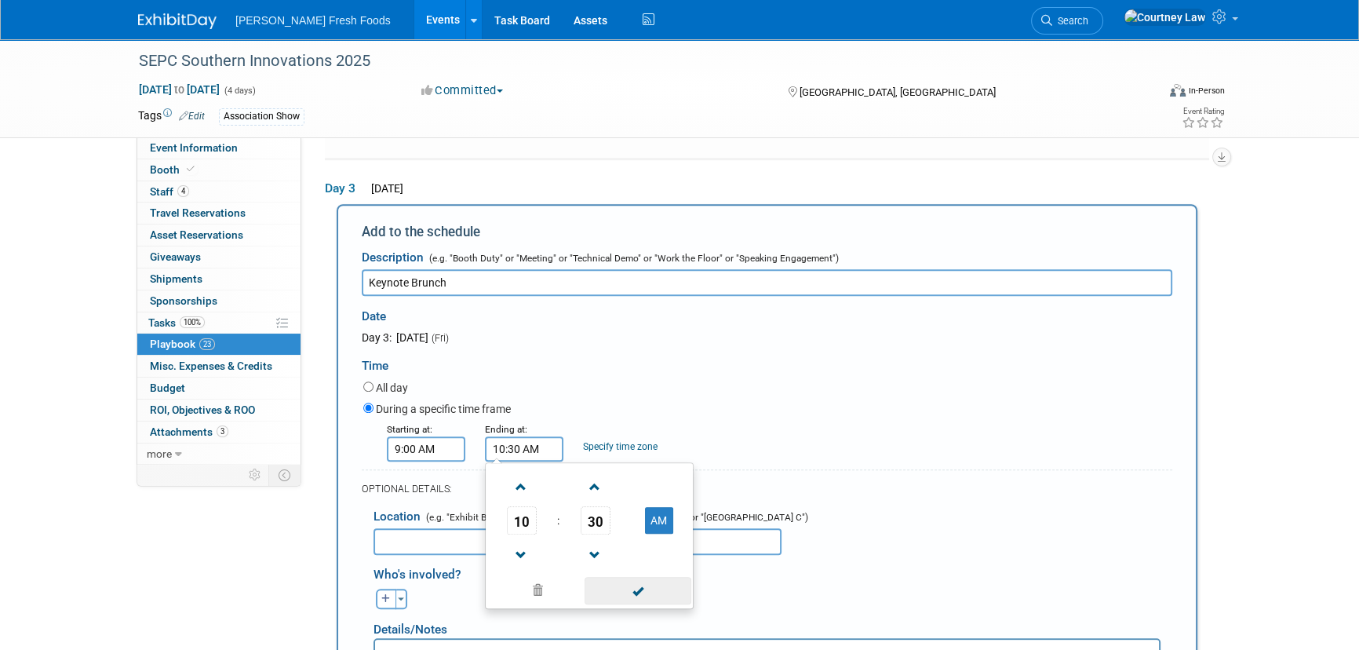
click at [617, 577] on span at bounding box center [638, 590] width 106 height 27
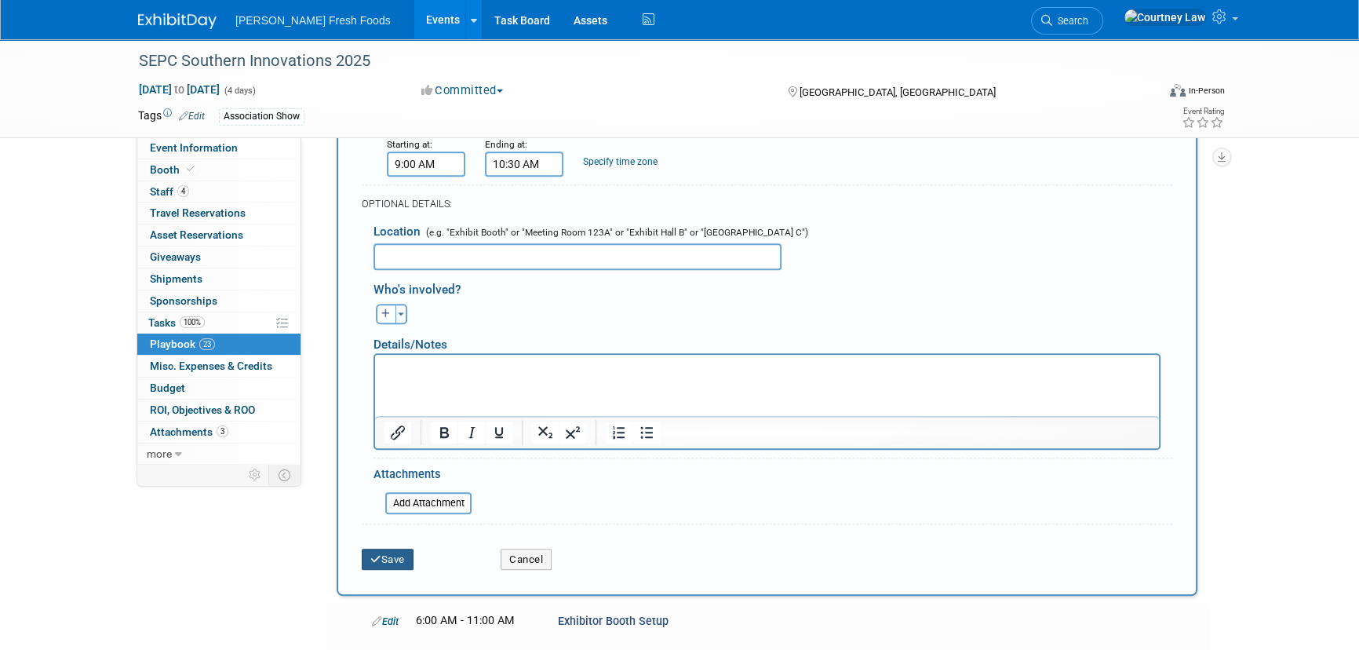
click at [388, 549] on button "Save" at bounding box center [388, 560] width 52 height 22
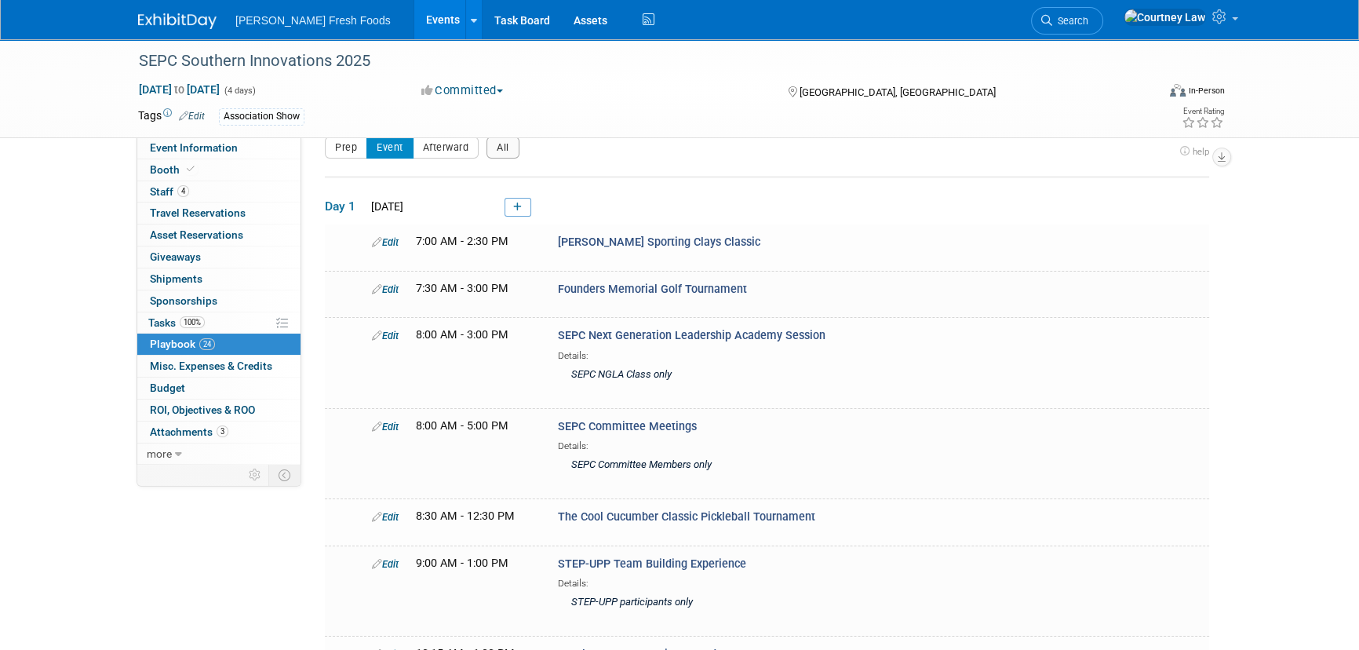
scroll to position [1207, 0]
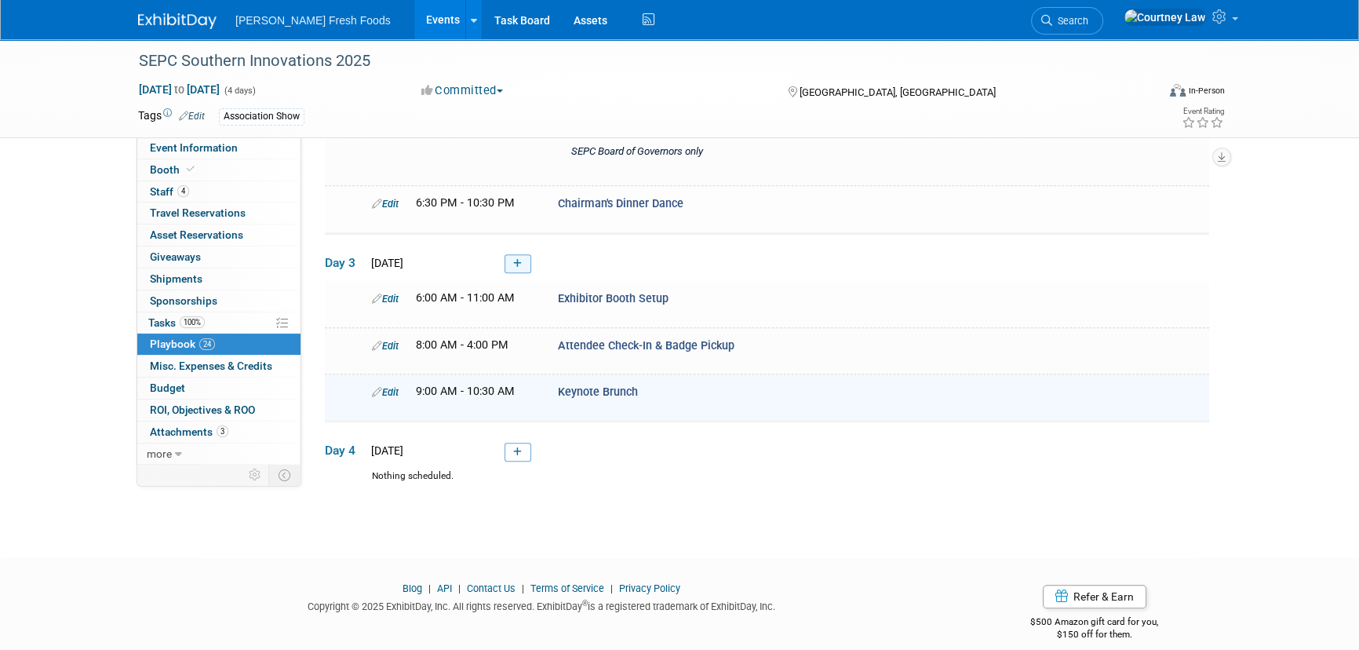
click at [518, 259] on icon at bounding box center [517, 263] width 9 height 9
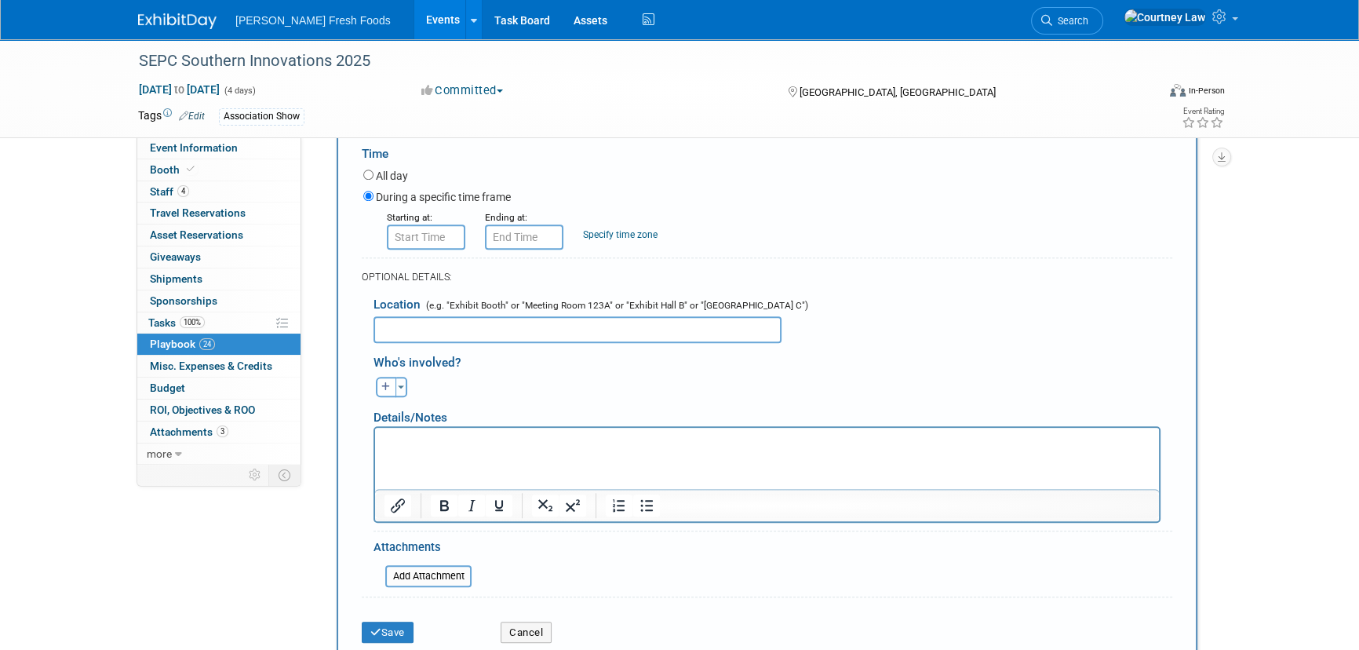
scroll to position [1492, 0]
click at [446, 447] on html at bounding box center [767, 436] width 784 height 22
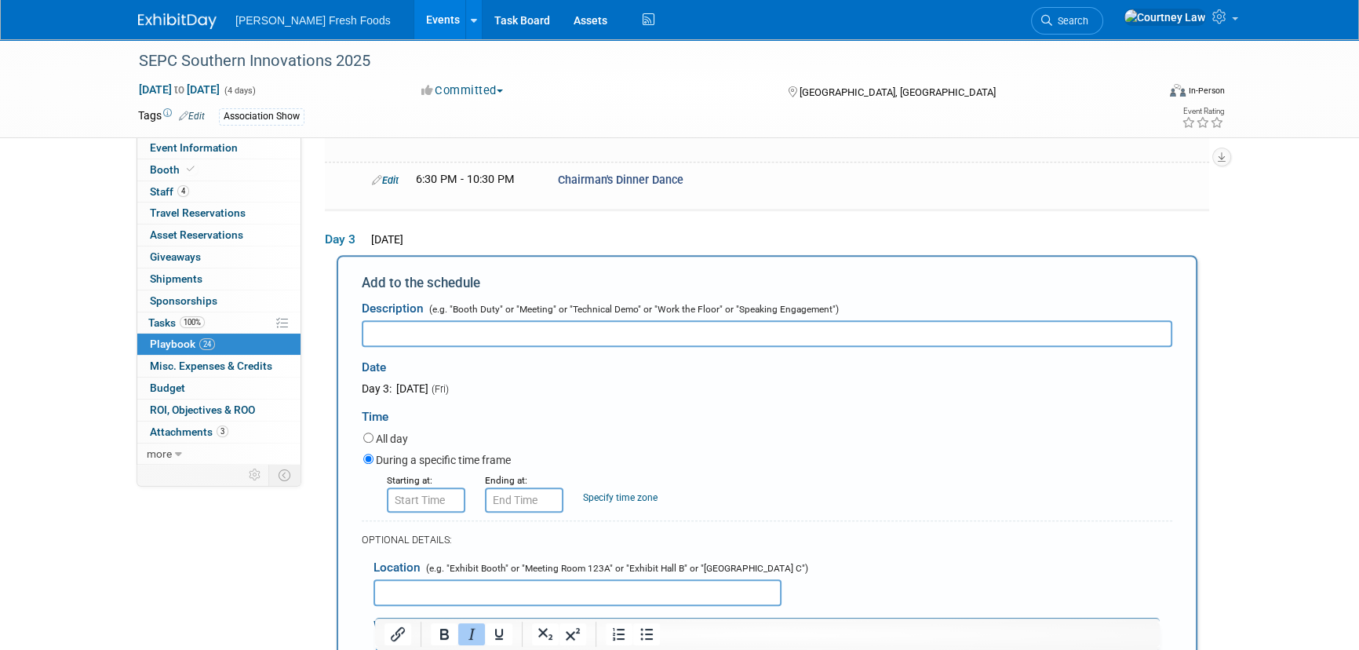
scroll to position [1207, 0]
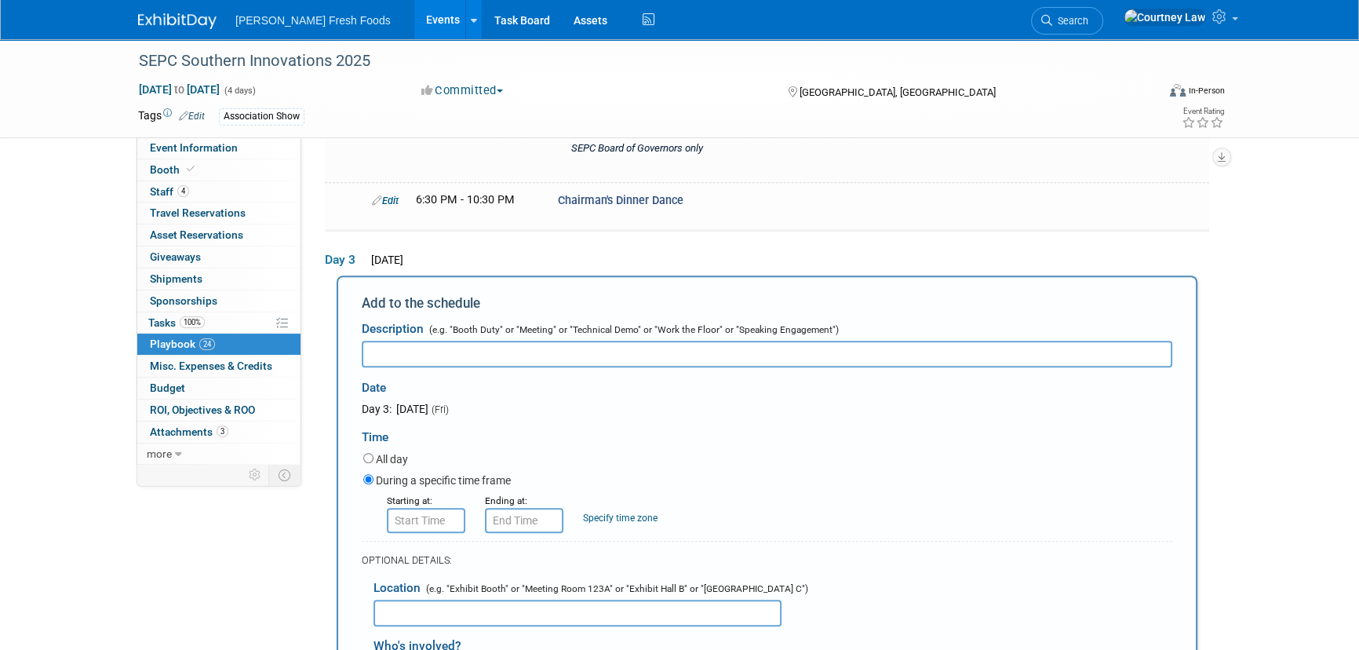
click at [458, 341] on input "text" at bounding box center [767, 354] width 811 height 27
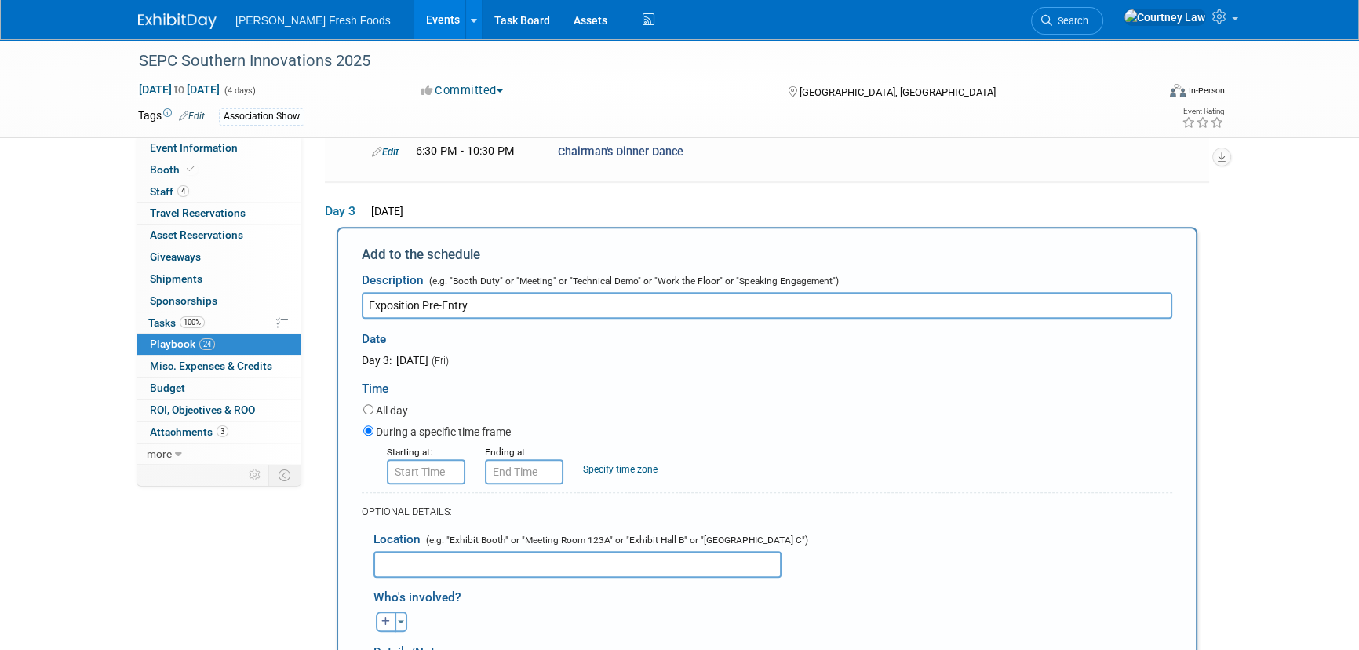
scroll to position [1278, 0]
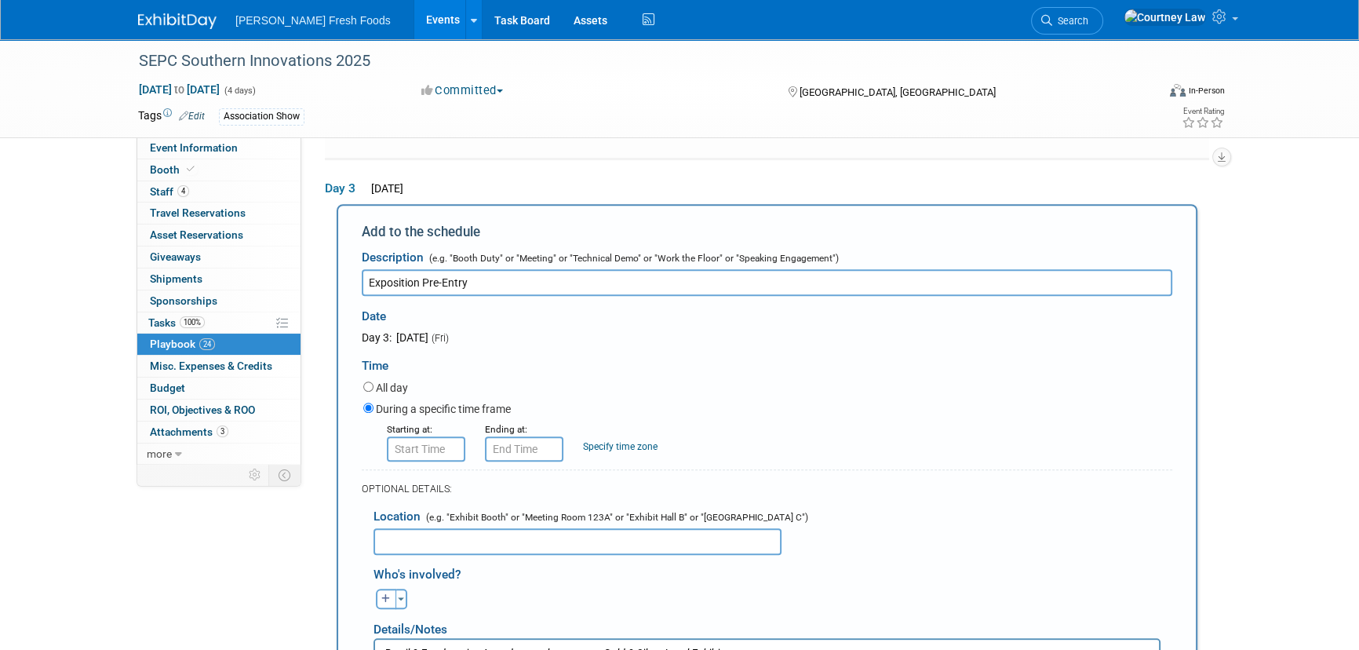
type input "Exposition Pre-Entry"
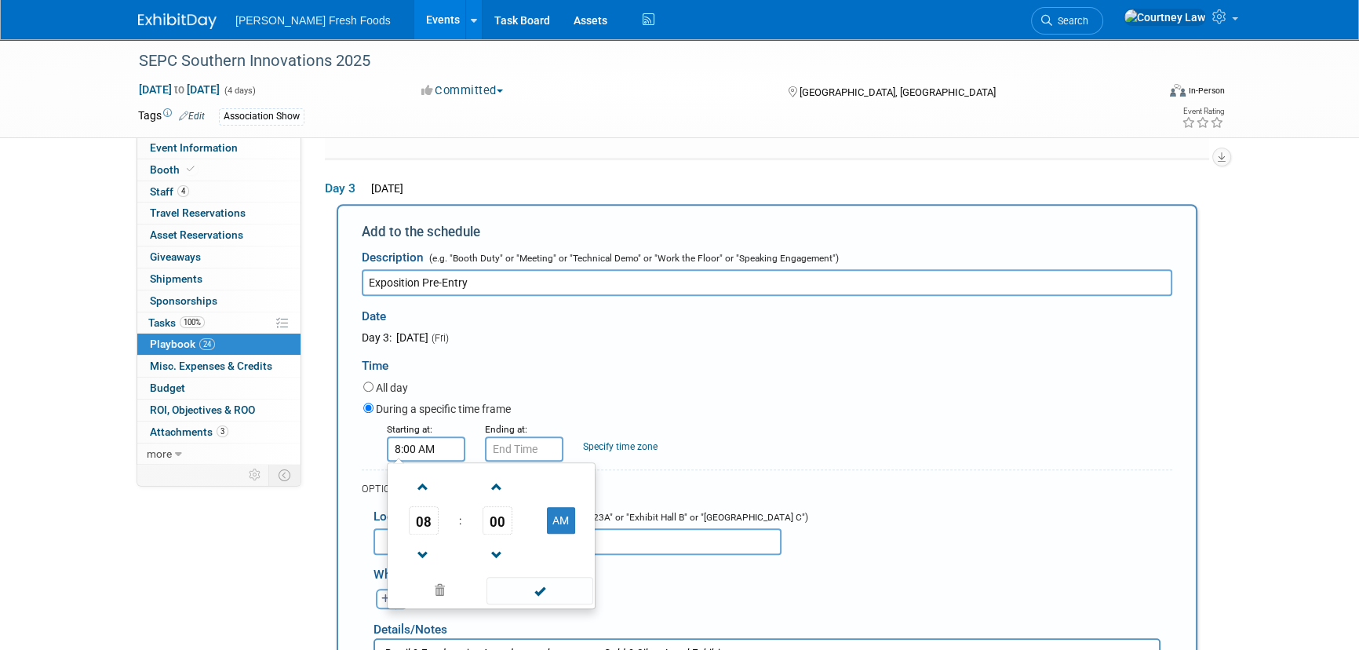
click at [417, 442] on input "8:00 AM" at bounding box center [426, 448] width 78 height 25
click at [429, 476] on span at bounding box center [423, 486] width 27 height 27
type input "11:00 AM"
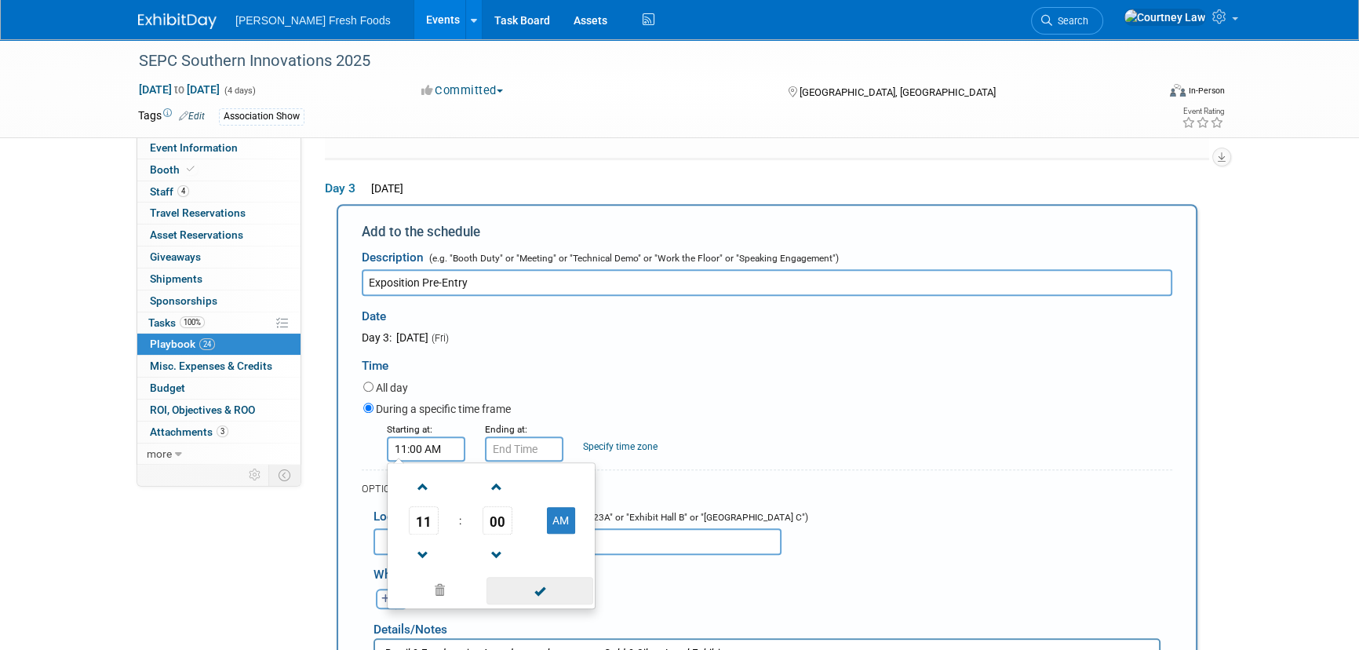
click at [529, 577] on span at bounding box center [540, 590] width 106 height 27
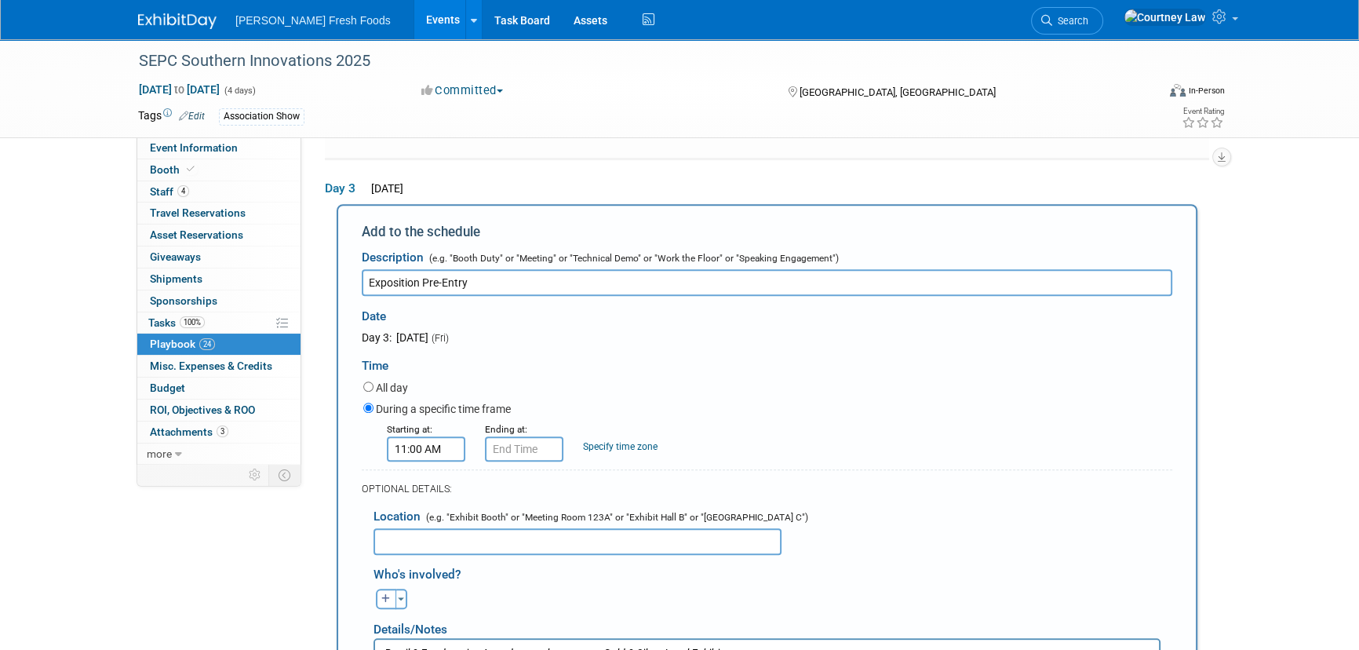
click at [523, 424] on small "Ending at:" at bounding box center [506, 429] width 42 height 11
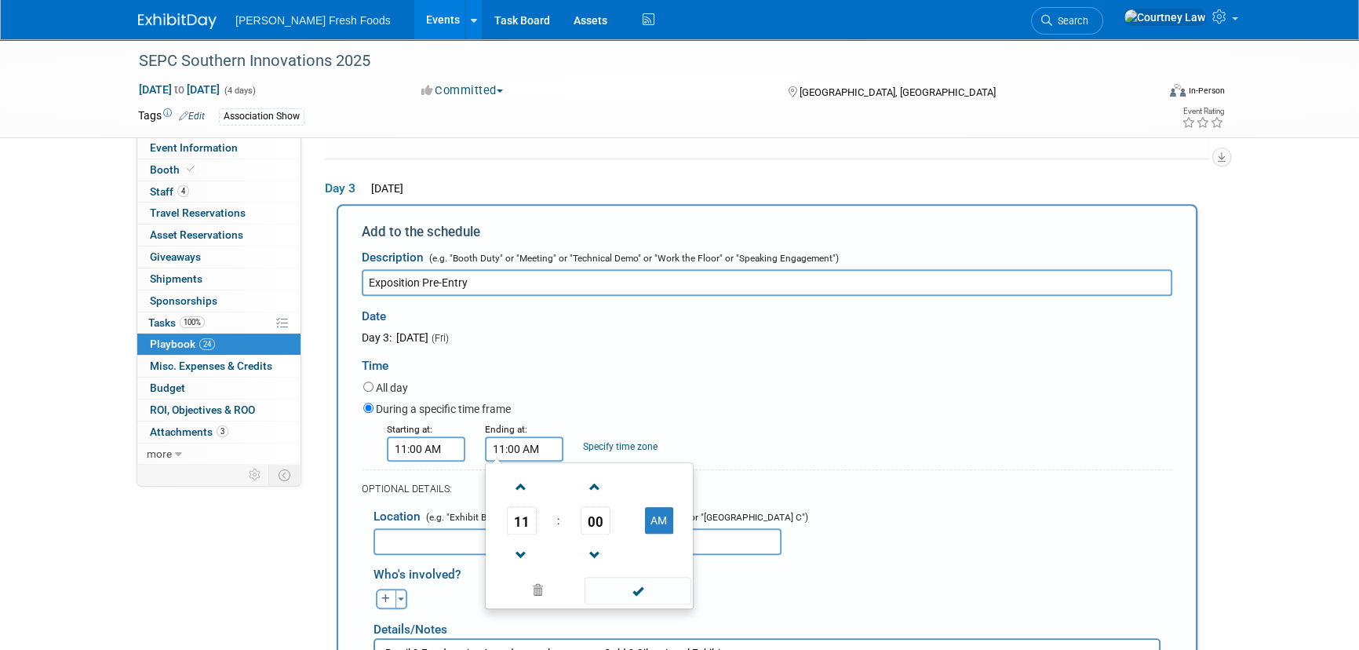
click at [523, 436] on input "11:00 AM" at bounding box center [524, 448] width 78 height 25
click at [521, 473] on span at bounding box center [521, 486] width 27 height 27
type input "12:00 PM"
click at [612, 577] on span at bounding box center [638, 590] width 106 height 27
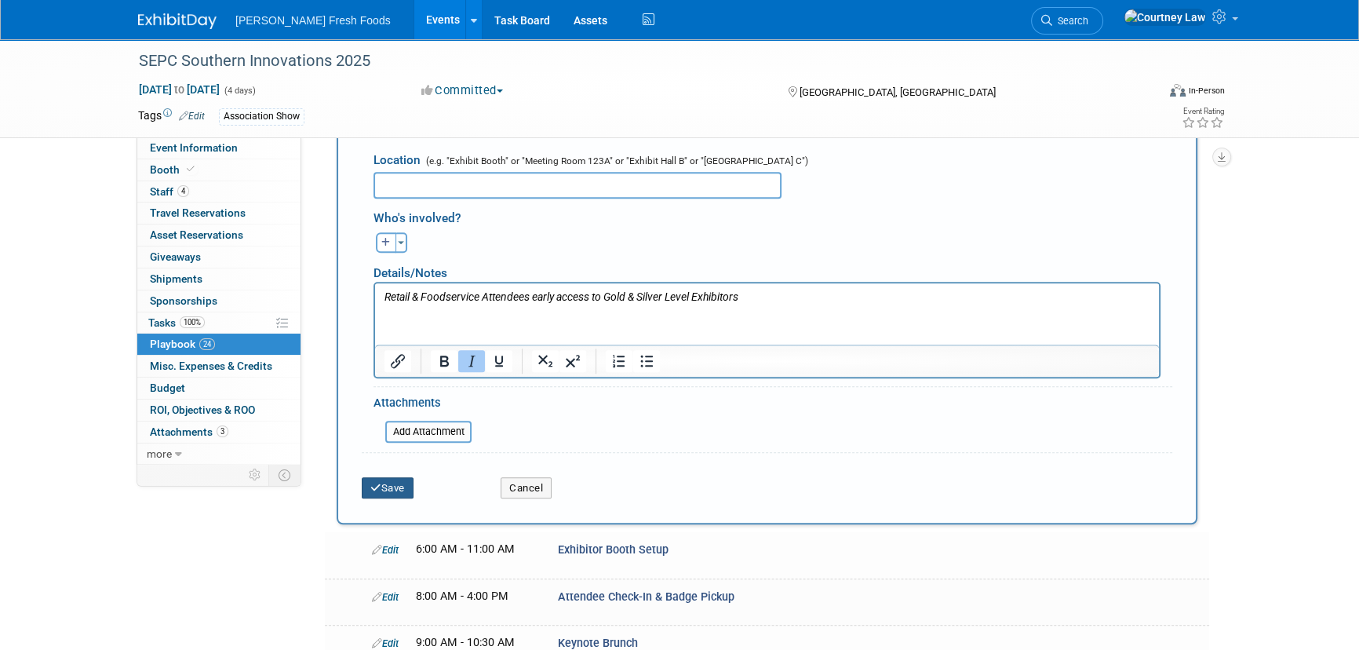
click at [383, 477] on button "Save" at bounding box center [388, 488] width 52 height 22
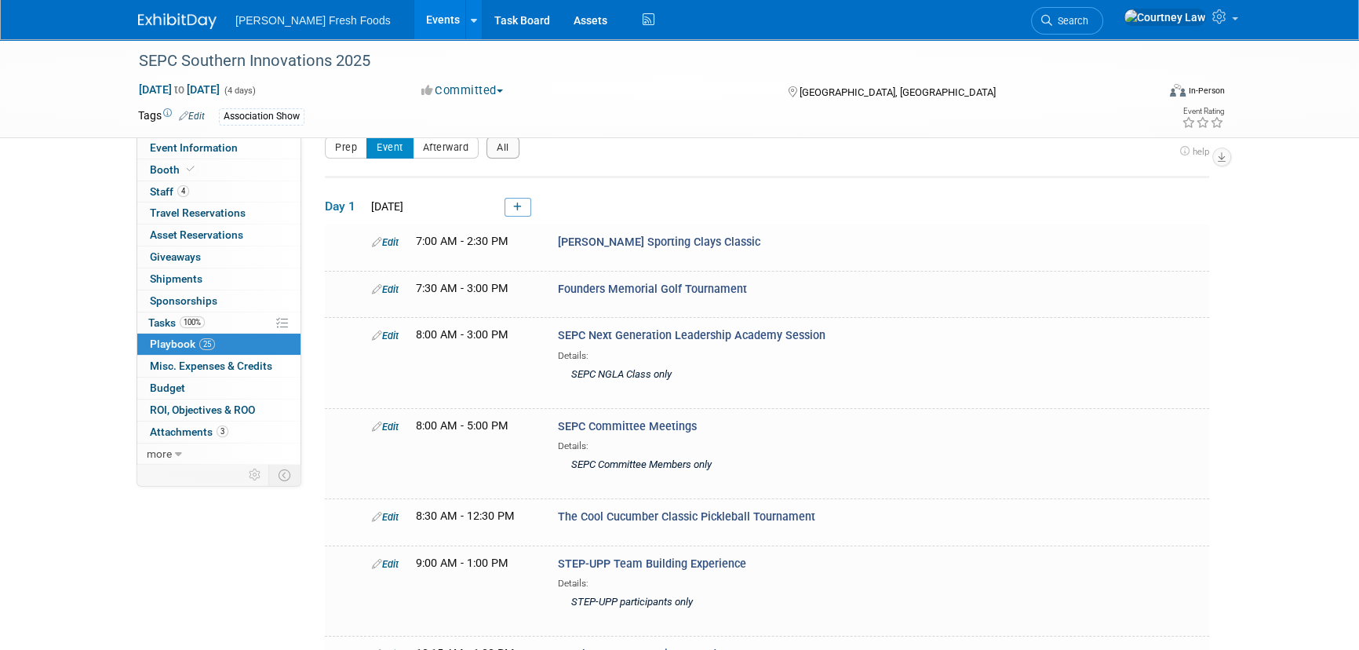
scroll to position [1296, 0]
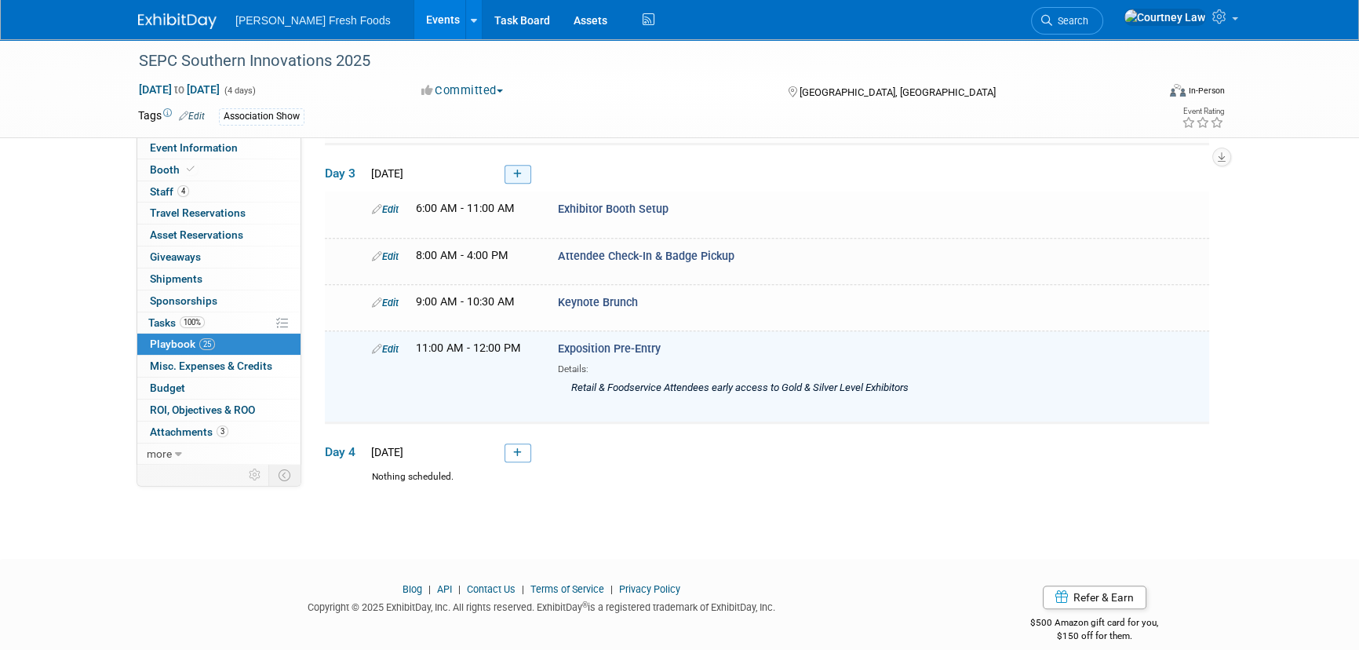
click at [508, 165] on link at bounding box center [518, 174] width 27 height 19
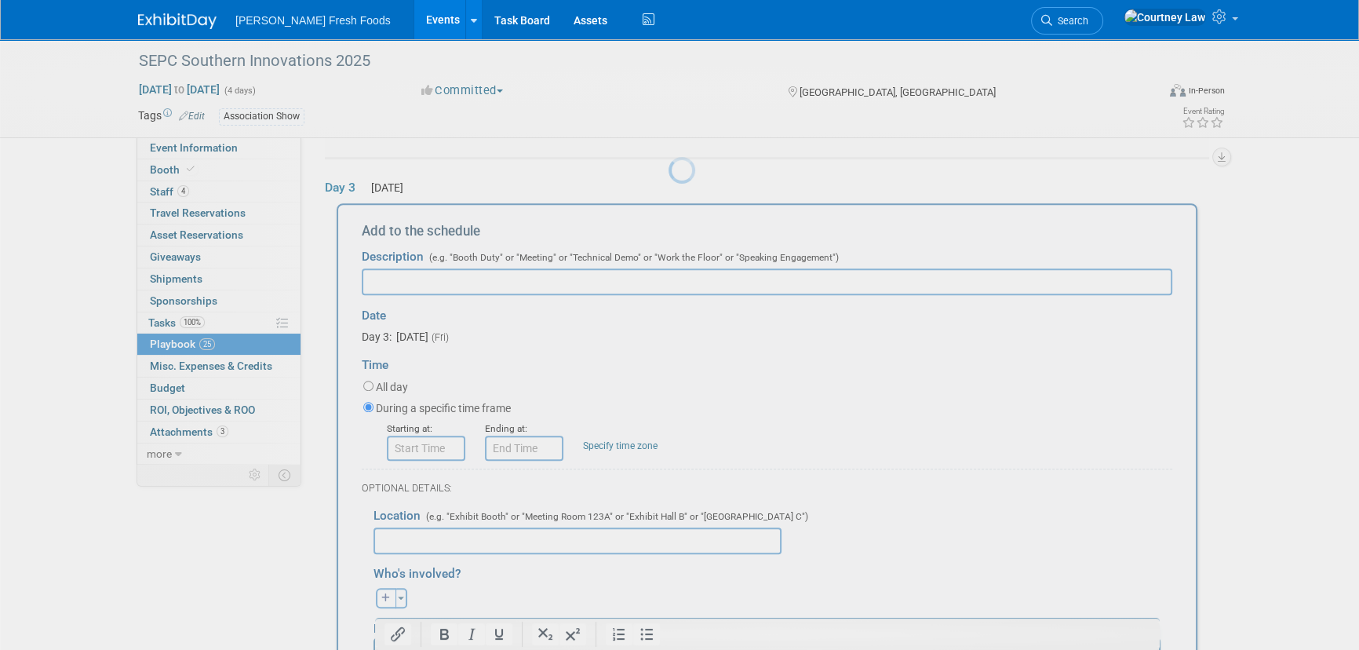
scroll to position [0, 0]
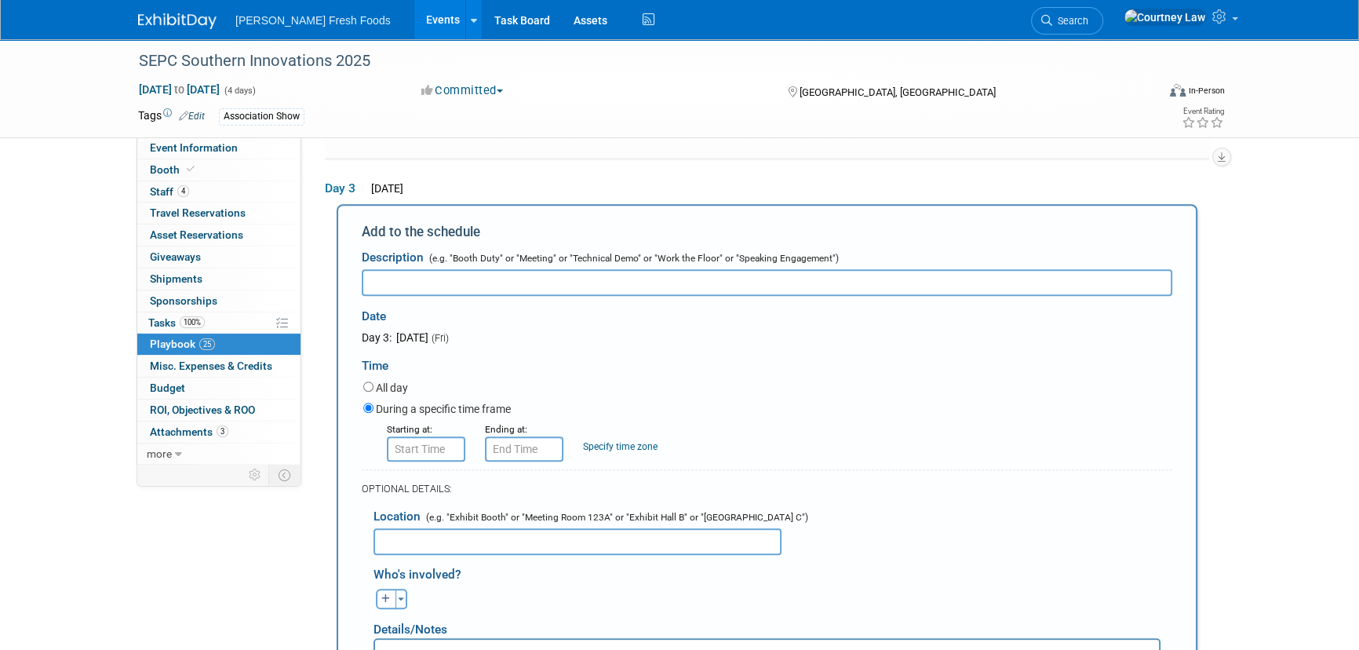
click at [574, 276] on input "text" at bounding box center [767, 282] width 811 height 27
paste input "Exposition"
type input "Exposition"
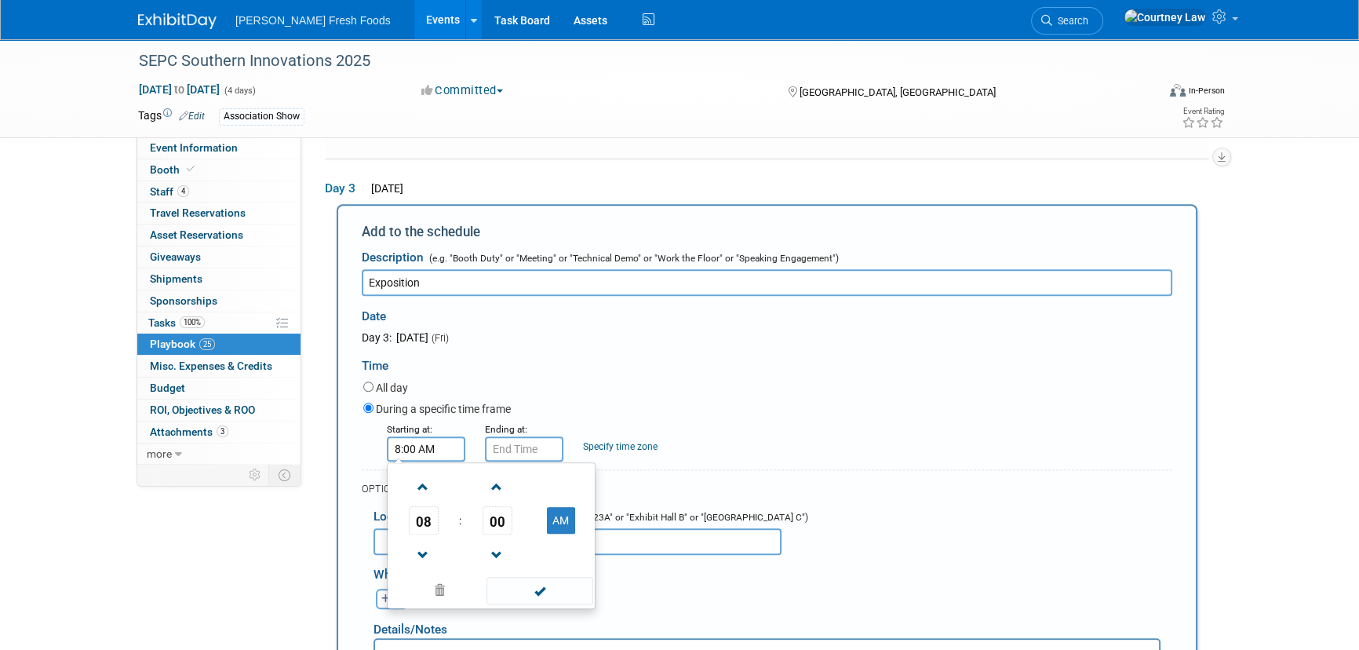
click at [463, 436] on input "8:00 AM" at bounding box center [426, 448] width 78 height 25
click at [432, 483] on span at bounding box center [423, 486] width 27 height 27
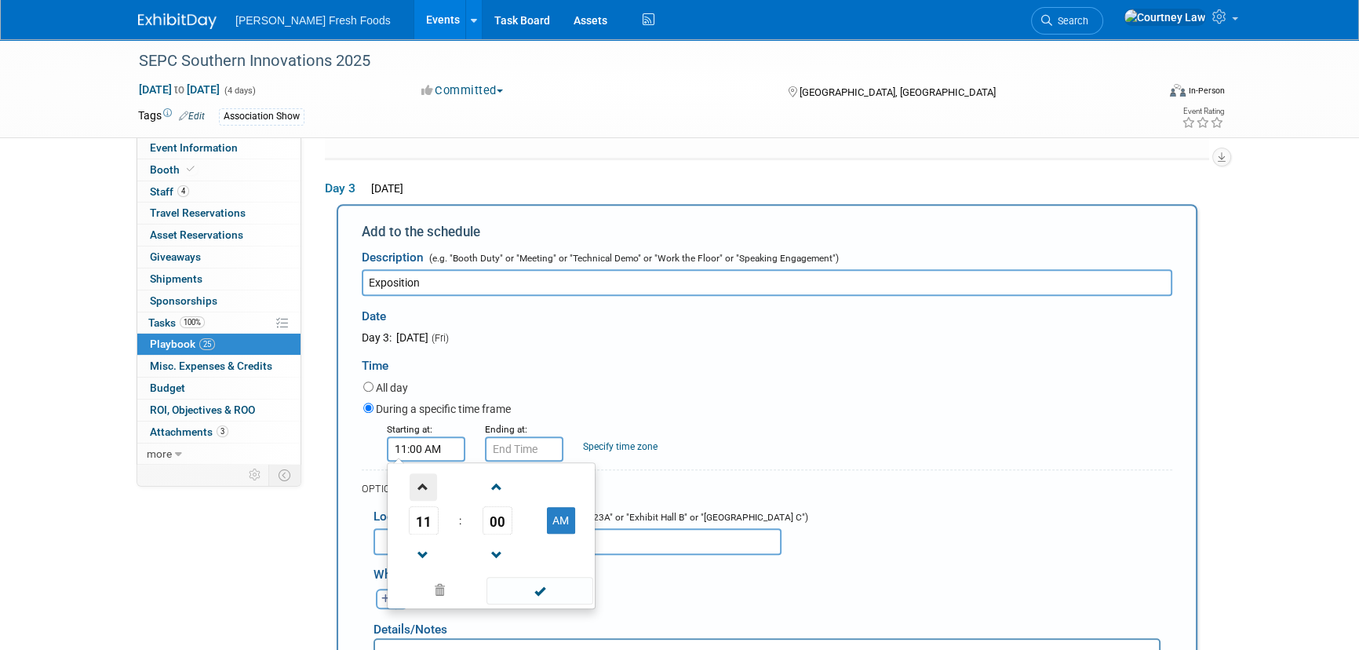
type input "12:00 PM"
click at [532, 578] on span at bounding box center [540, 590] width 106 height 27
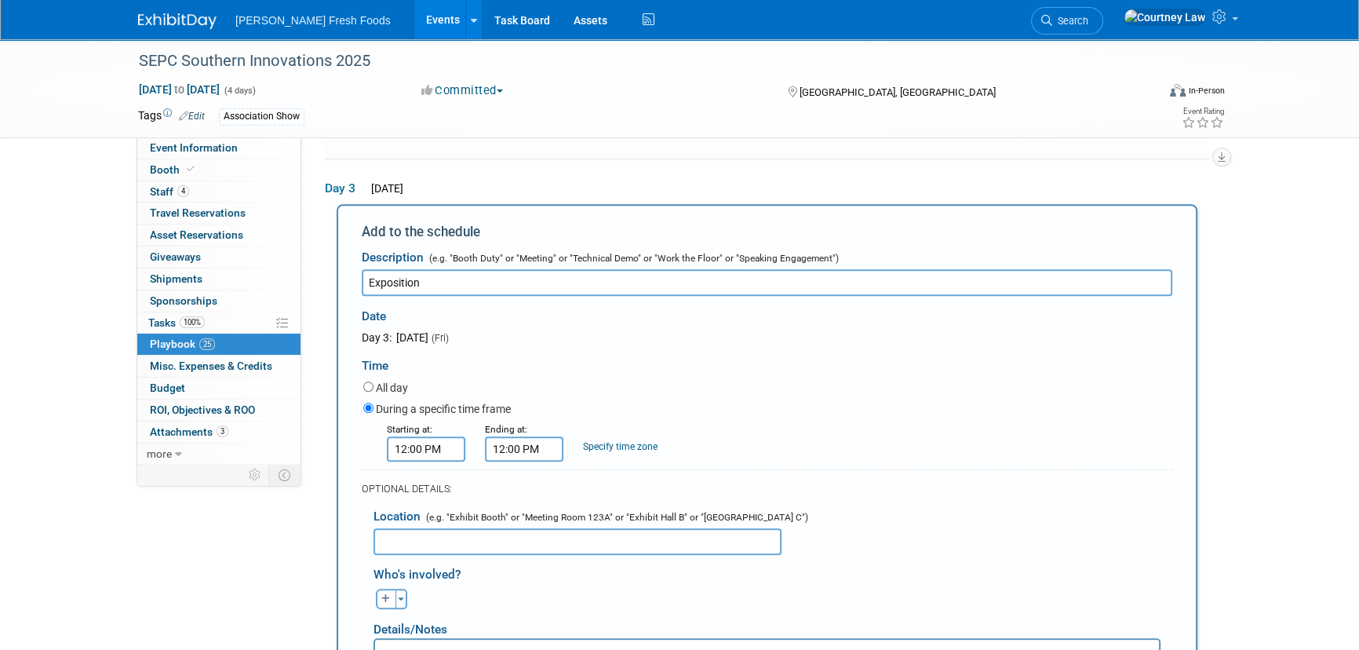
click at [526, 439] on input "12:00 PM" at bounding box center [524, 448] width 78 height 25
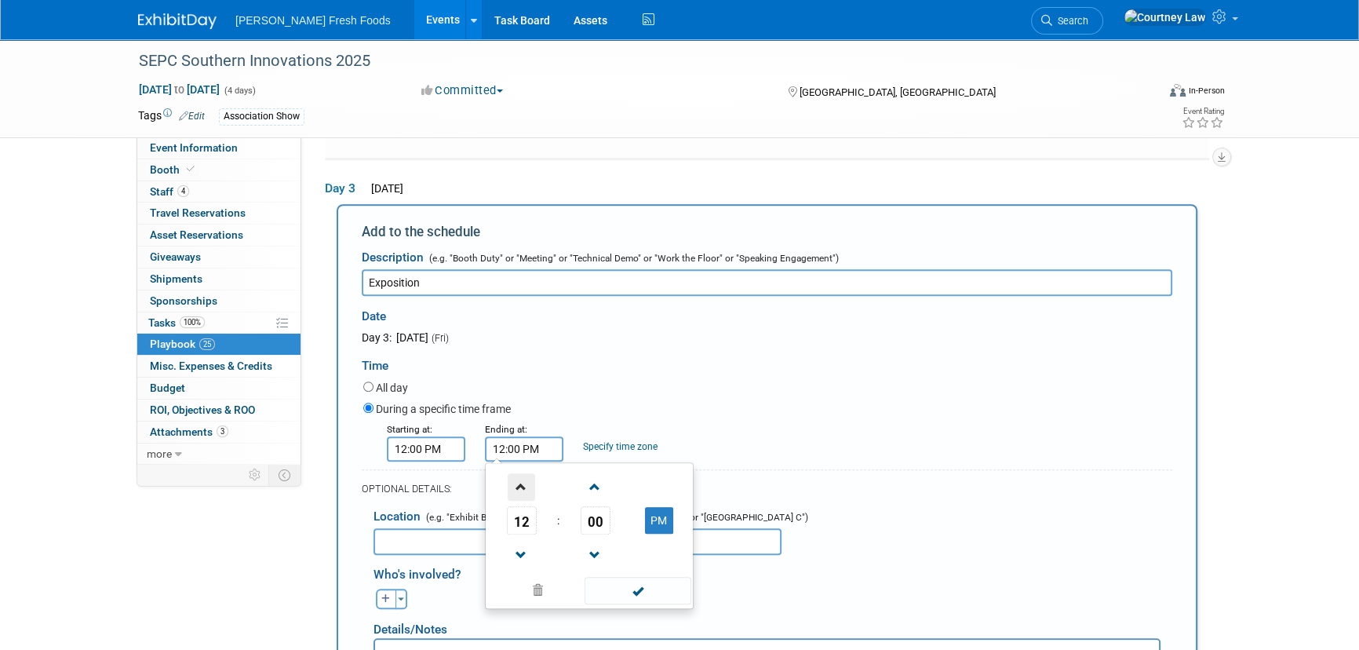
click at [515, 473] on span at bounding box center [521, 486] width 27 height 27
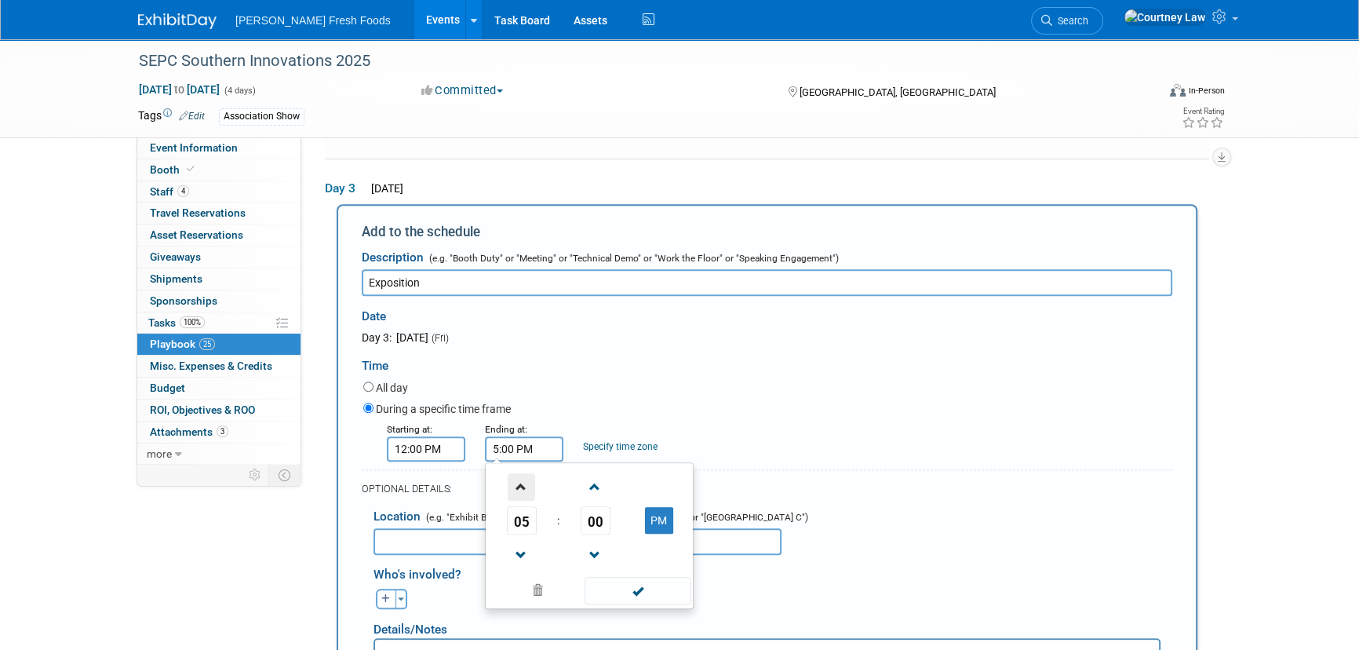
click at [515, 473] on span at bounding box center [521, 486] width 27 height 27
click at [595, 512] on span "00" at bounding box center [596, 520] width 30 height 28
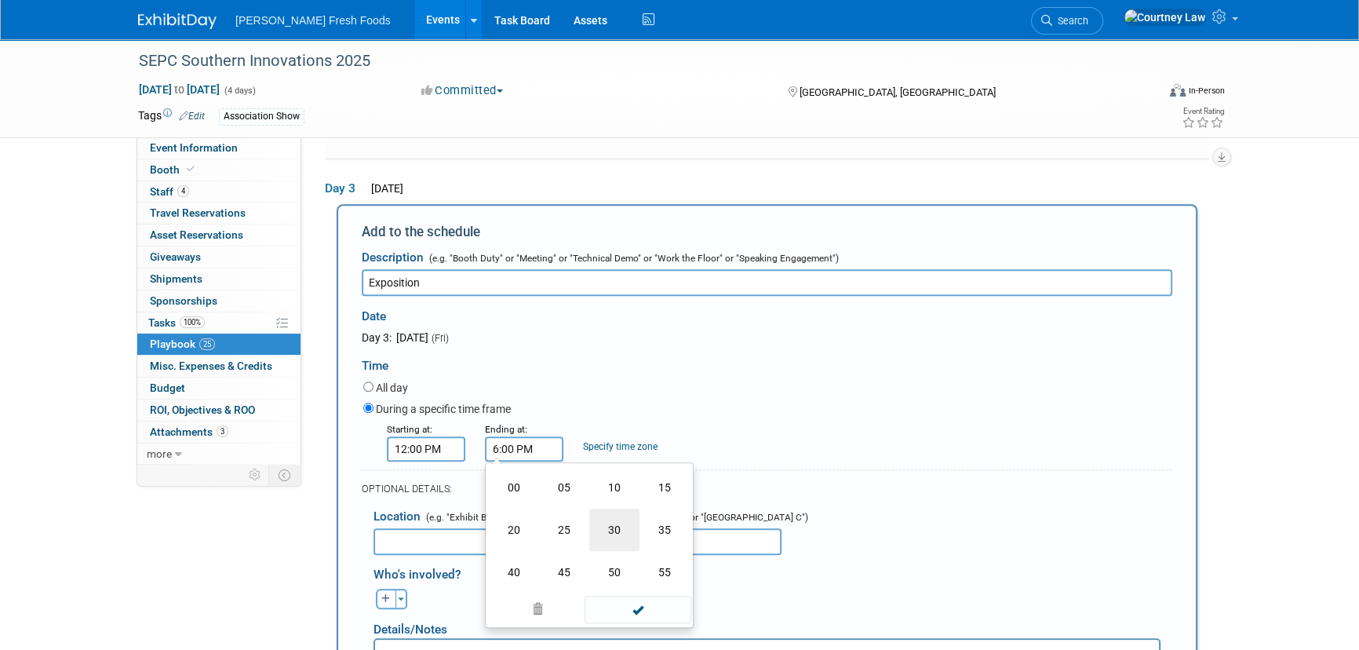
click at [621, 512] on td "30" at bounding box center [614, 529] width 50 height 42
type input "6:30 PM"
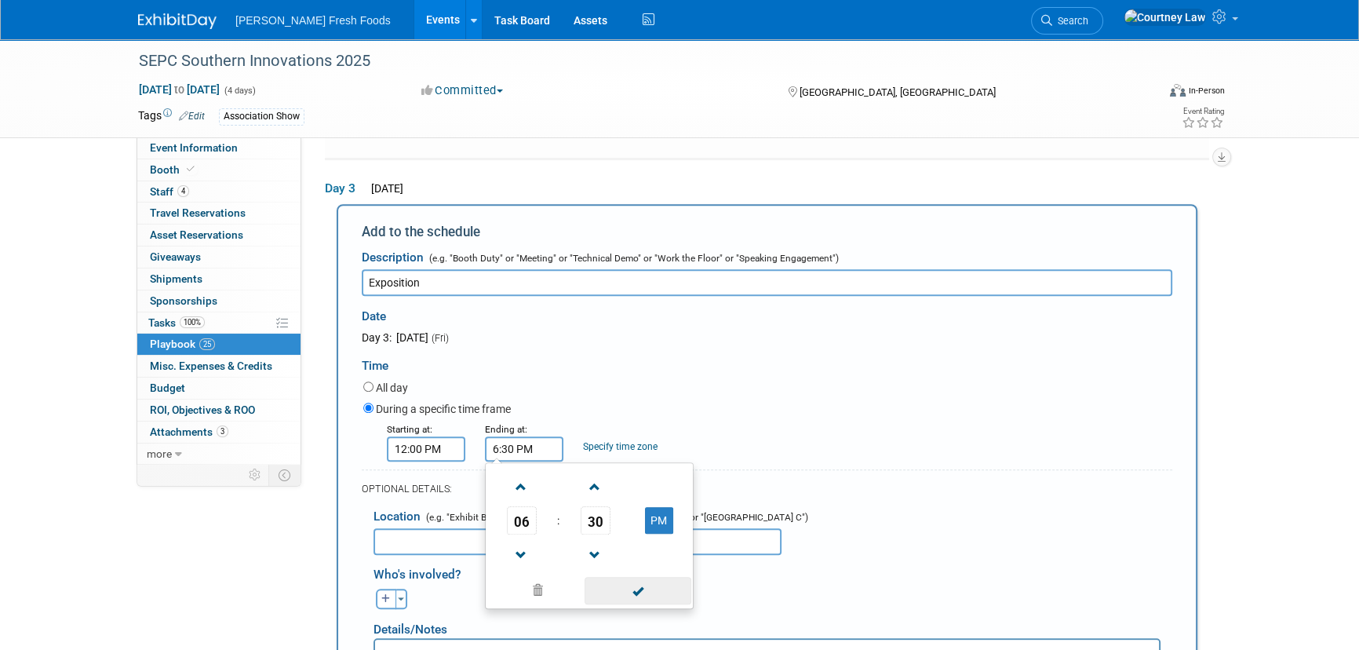
click at [634, 577] on span at bounding box center [638, 590] width 106 height 27
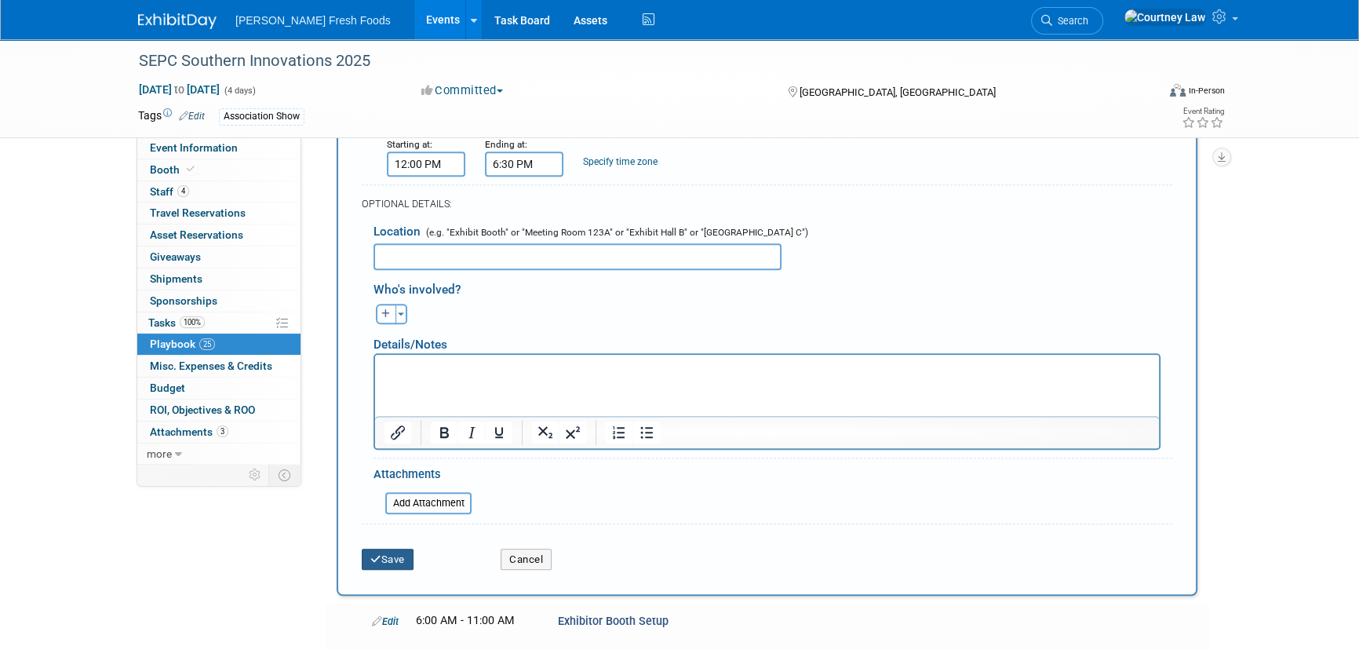
click at [396, 549] on button "Save" at bounding box center [388, 560] width 52 height 22
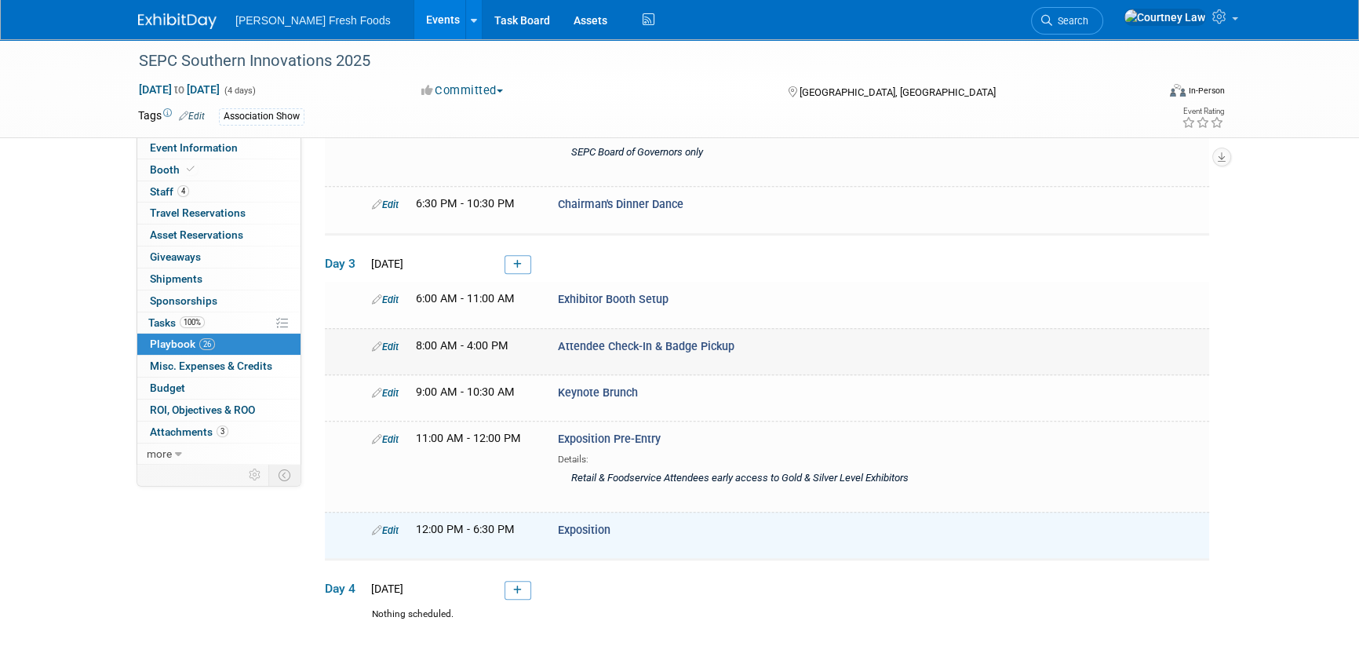
scroll to position [1200, 0]
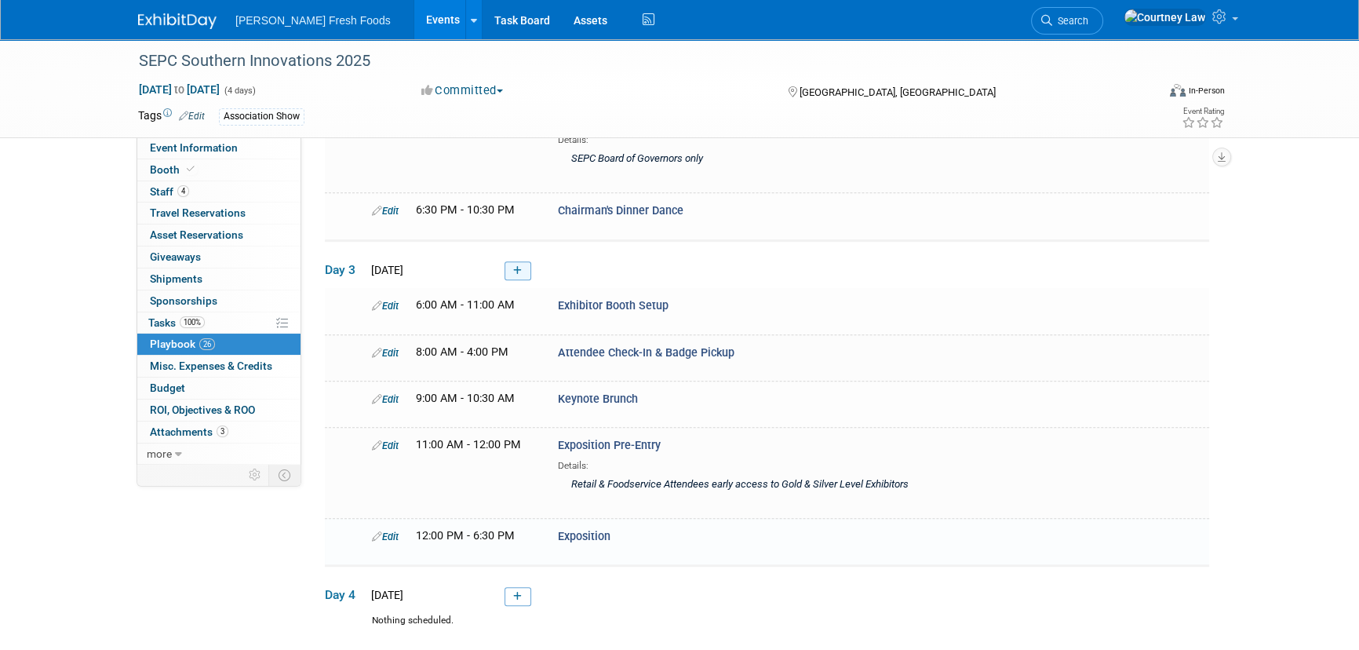
click at [507, 261] on link at bounding box center [518, 270] width 27 height 19
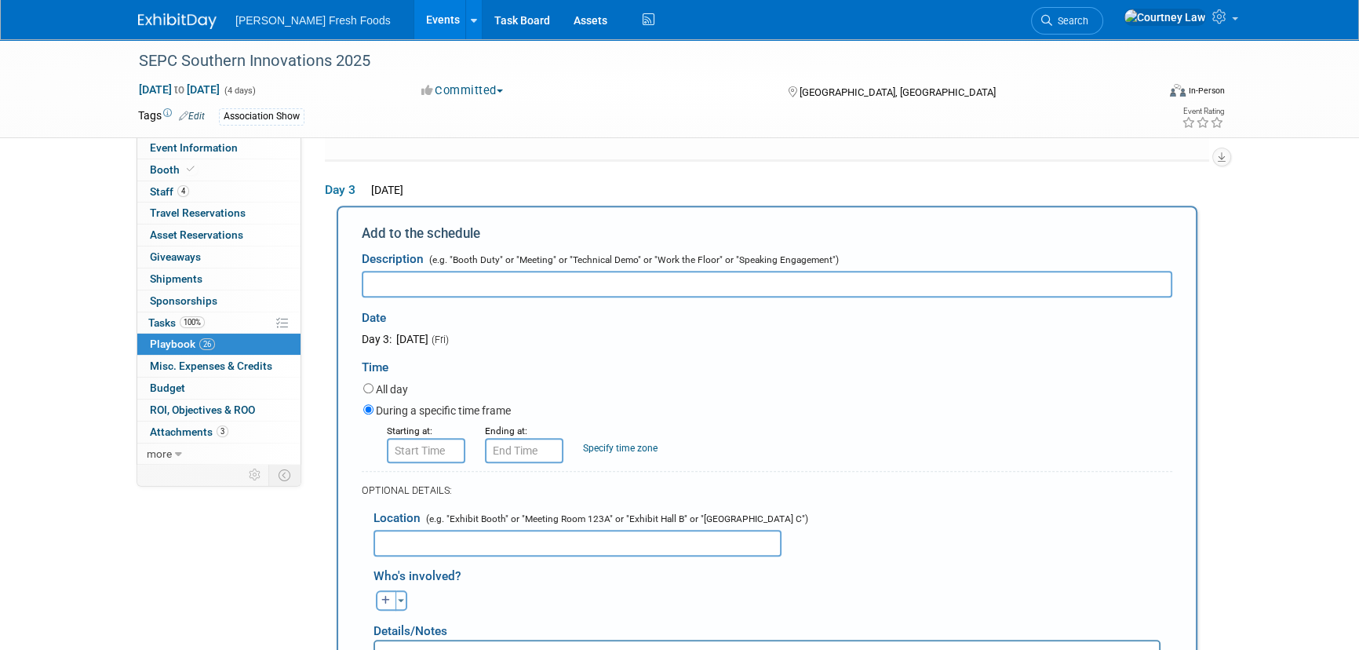
scroll to position [0, 0]
click at [621, 296] on div "Date" at bounding box center [524, 313] width 324 height 34
click at [619, 275] on input "text" at bounding box center [767, 282] width 811 height 27
paste input "Exhibitor Load-out"
type input "Exhibitor Load-out"
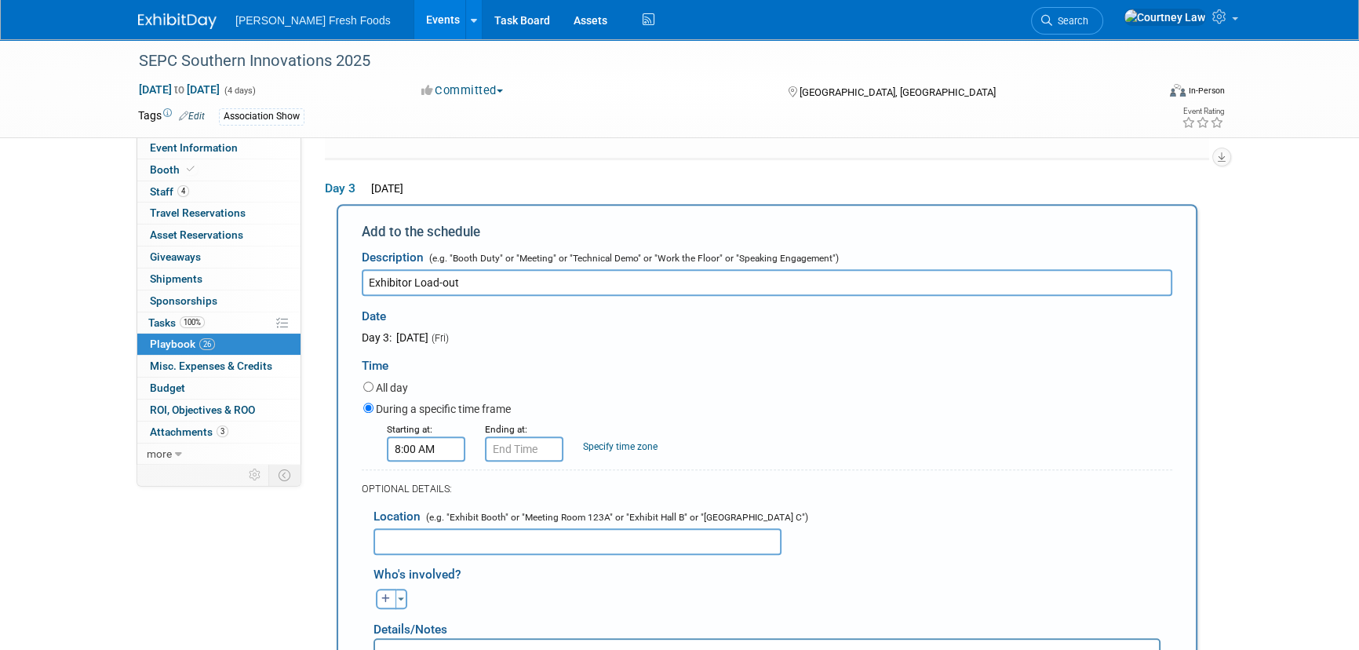
click at [427, 436] on input "8:00 AM" at bounding box center [426, 448] width 78 height 25
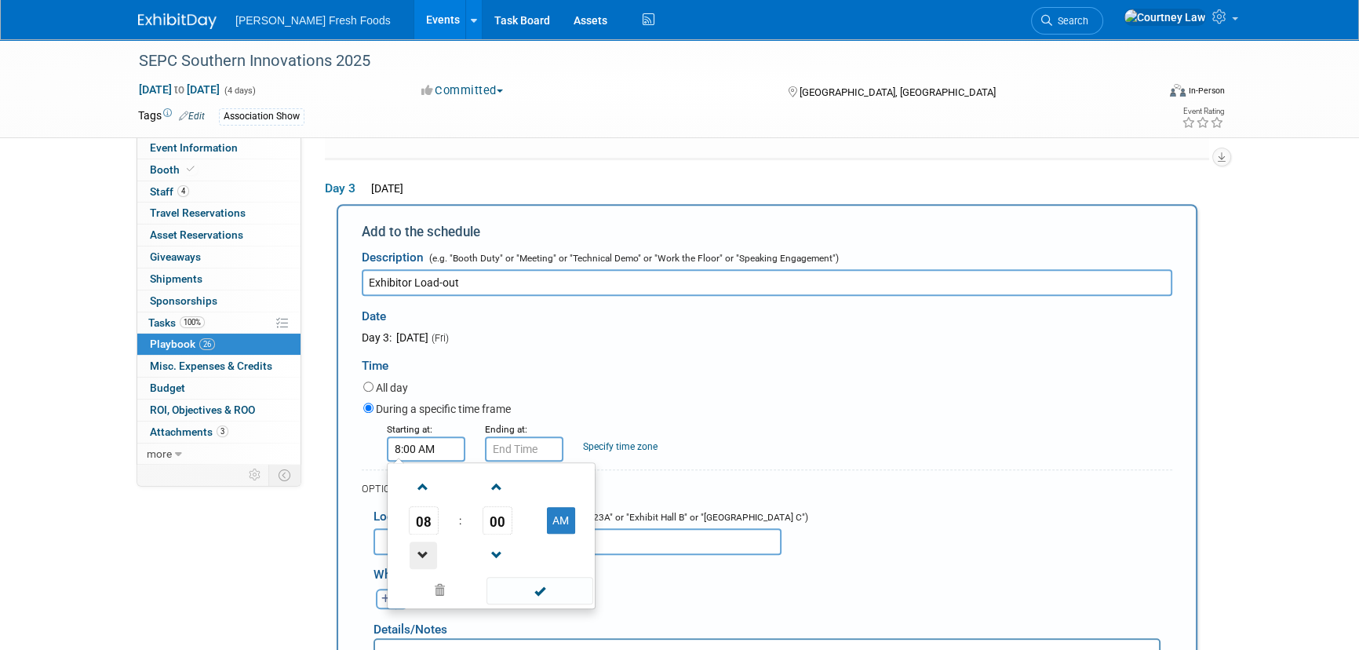
click at [426, 541] on span at bounding box center [423, 554] width 27 height 27
click at [511, 510] on span "00" at bounding box center [498, 520] width 30 height 28
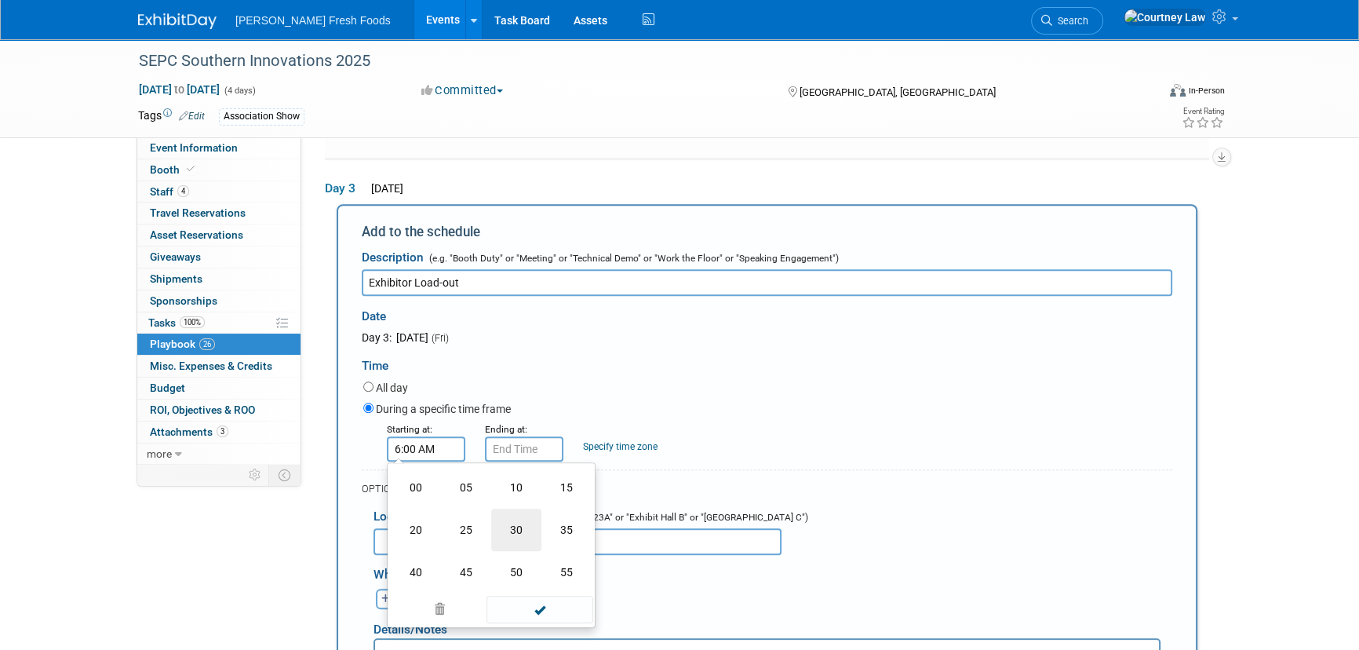
click at [530, 517] on td "30" at bounding box center [516, 529] width 50 height 42
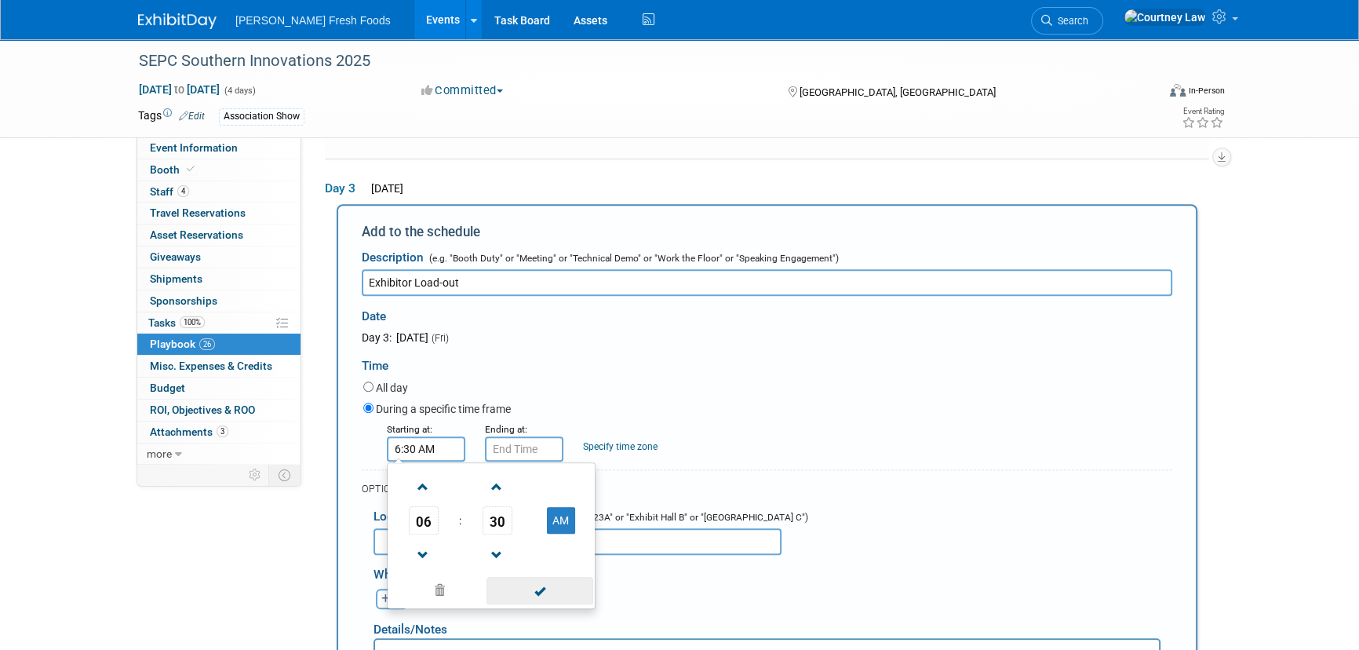
click at [527, 577] on span at bounding box center [540, 590] width 106 height 27
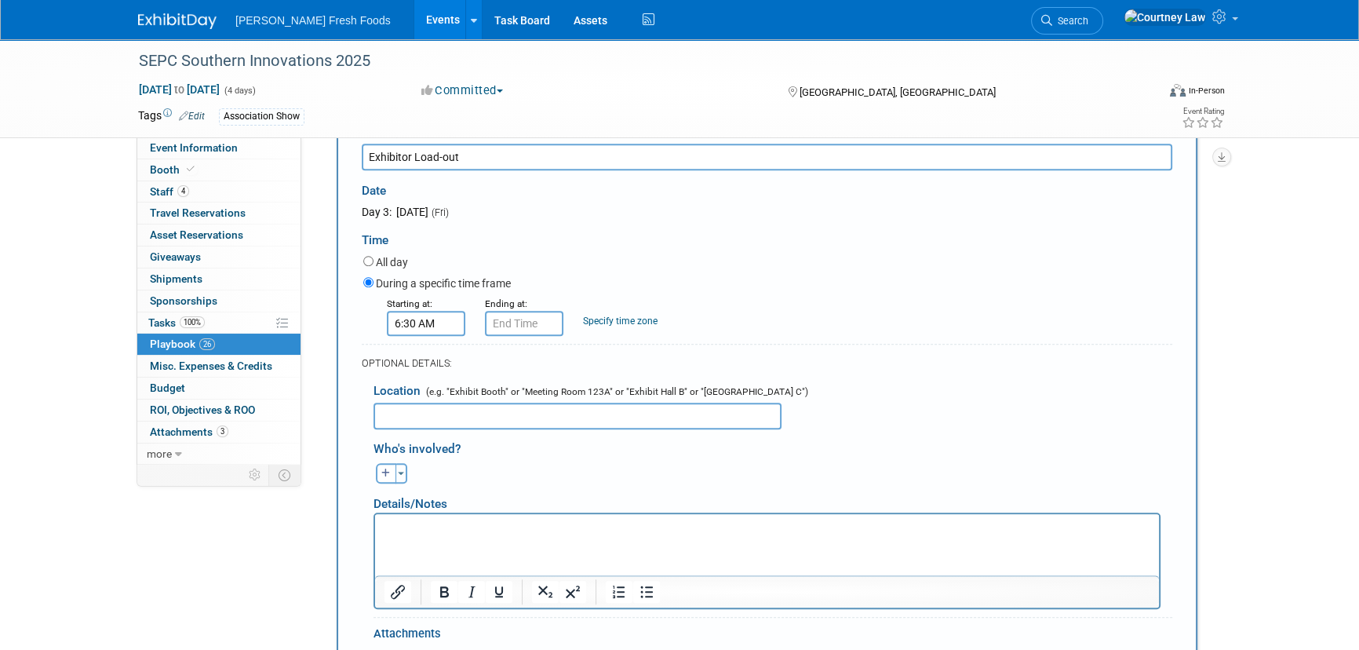
scroll to position [1420, 0]
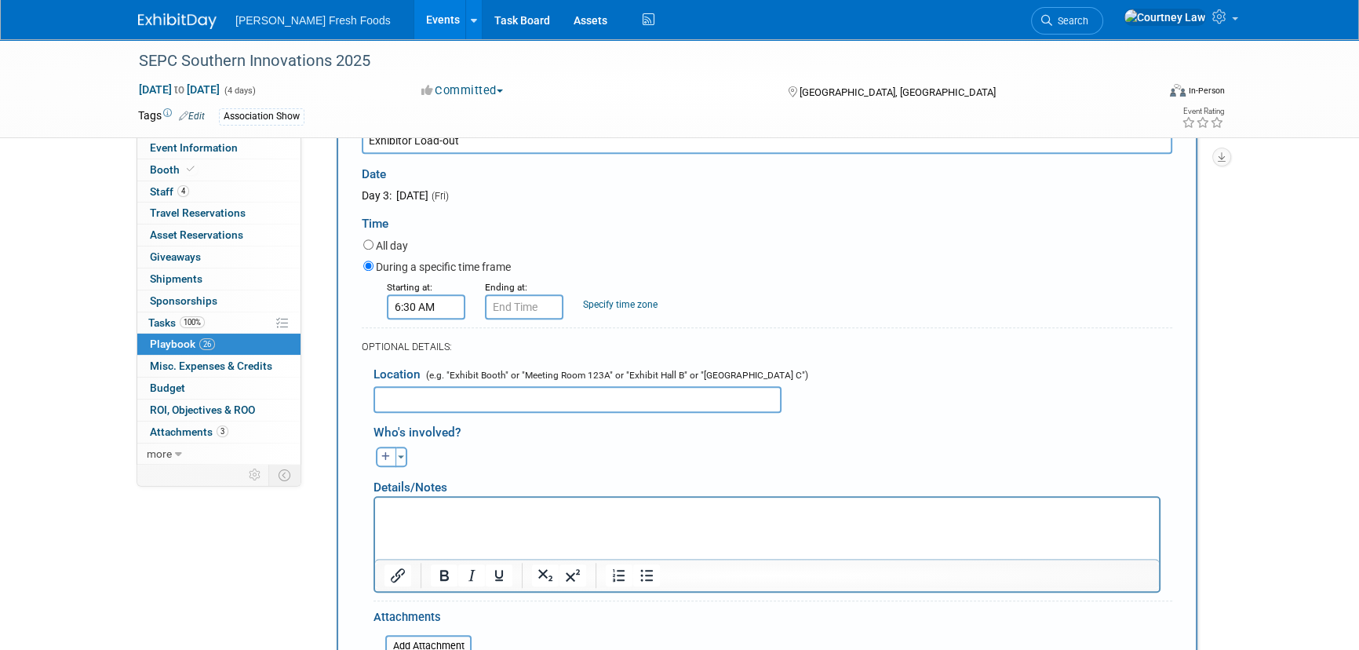
click at [475, 286] on div "Ending at:" at bounding box center [522, 299] width 98 height 41
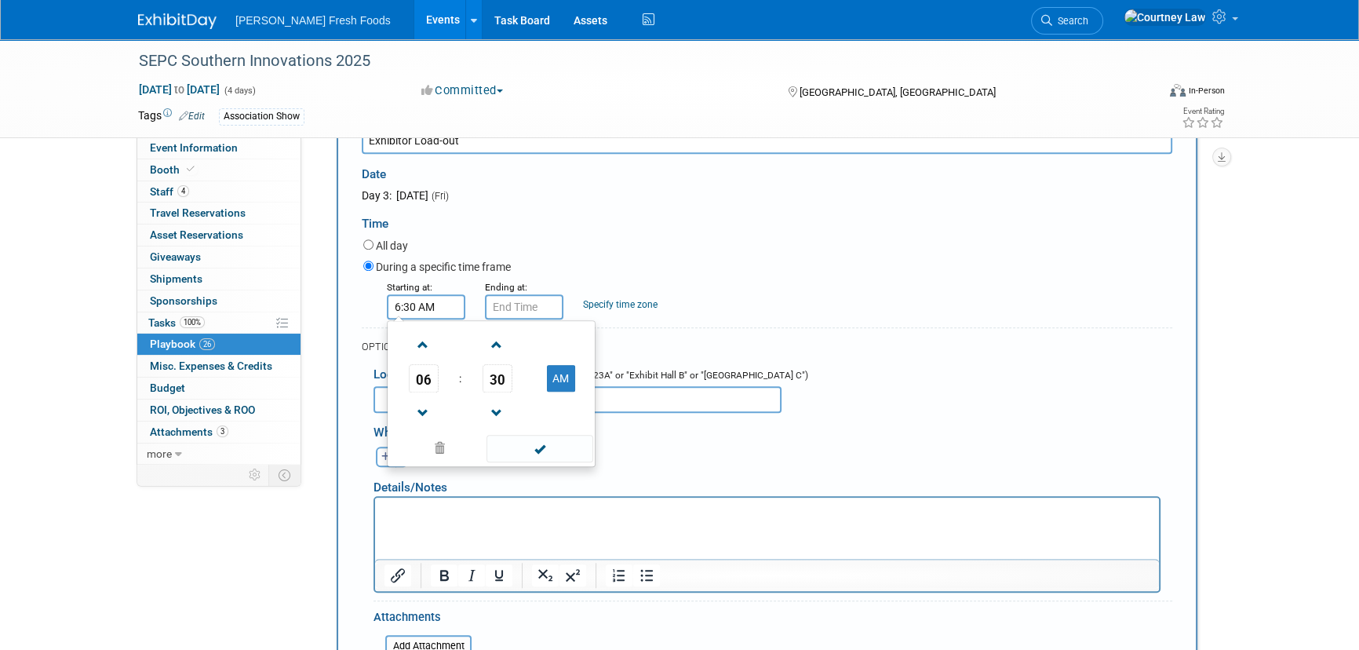
click at [455, 294] on input "6:30 AM" at bounding box center [426, 306] width 78 height 25
click at [563, 365] on button "AM" at bounding box center [561, 378] width 28 height 27
type input "6:30 PM"
click at [551, 436] on span at bounding box center [540, 448] width 106 height 27
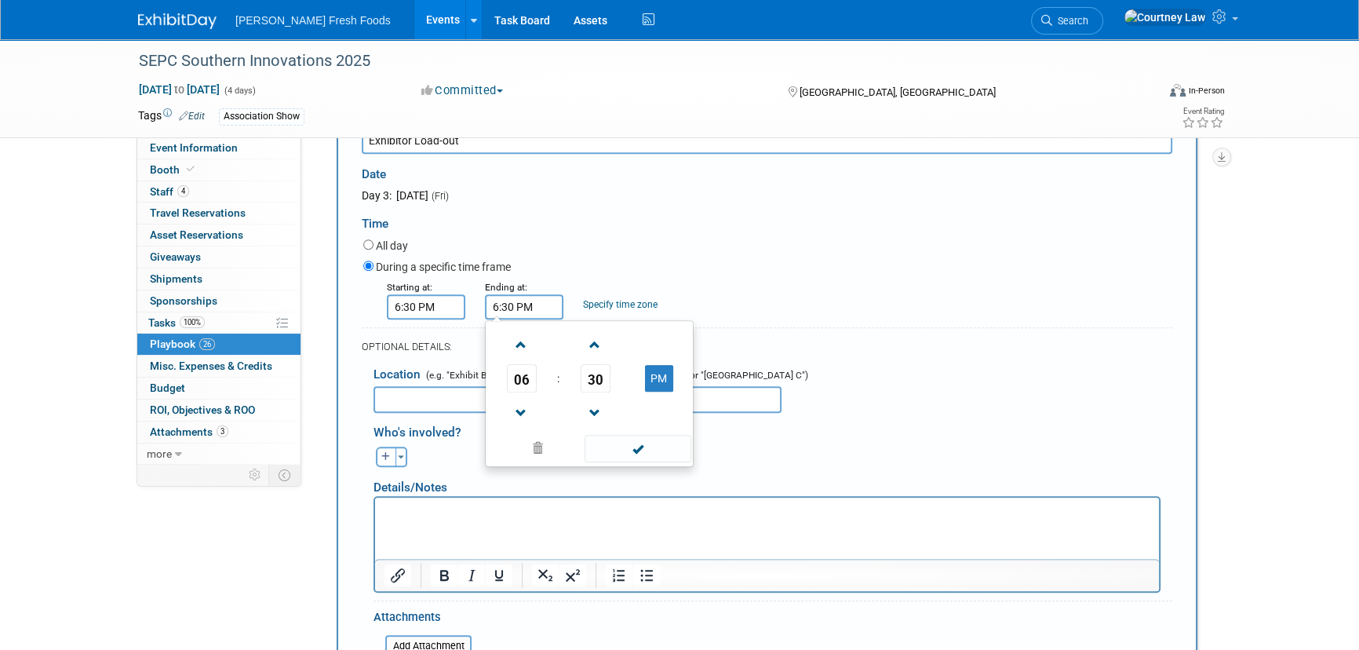
click at [529, 294] on input "6:30 PM" at bounding box center [524, 306] width 78 height 25
click at [528, 344] on link at bounding box center [522, 344] width 30 height 40
click at [532, 334] on span at bounding box center [521, 344] width 27 height 27
type input "8:30 PM"
click at [636, 443] on span at bounding box center [638, 448] width 106 height 27
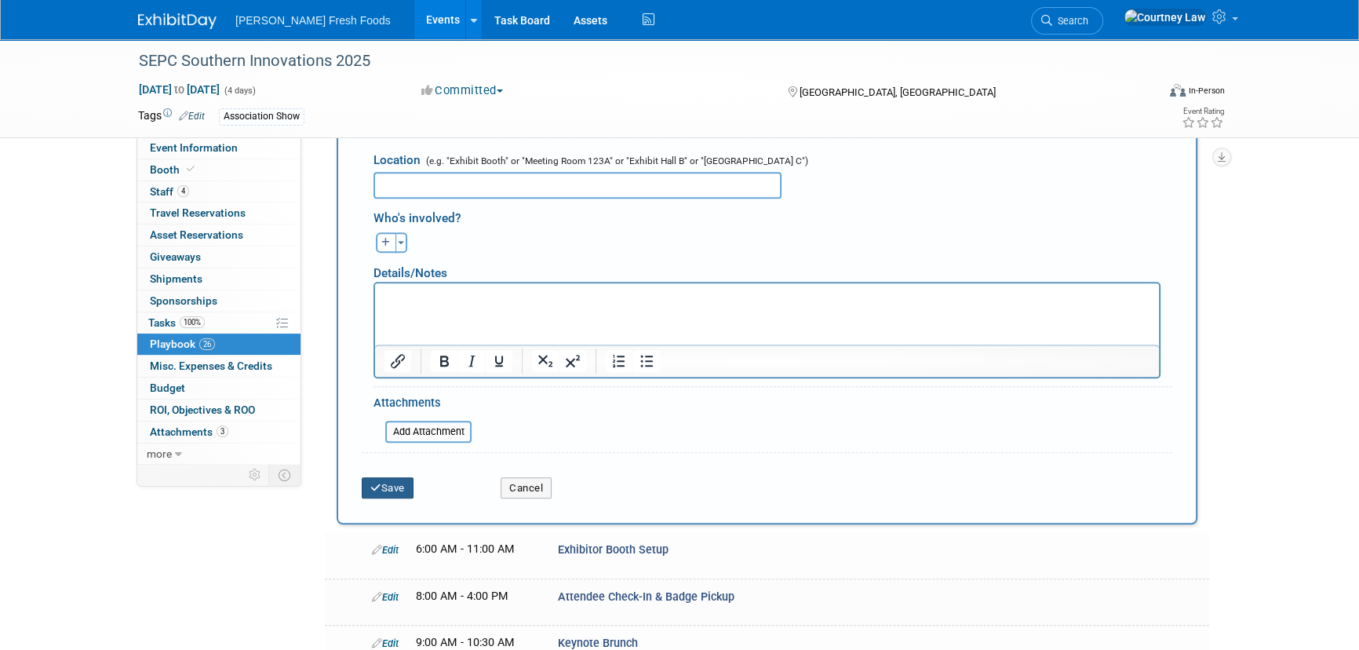
click at [387, 477] on button "Save" at bounding box center [388, 488] width 52 height 22
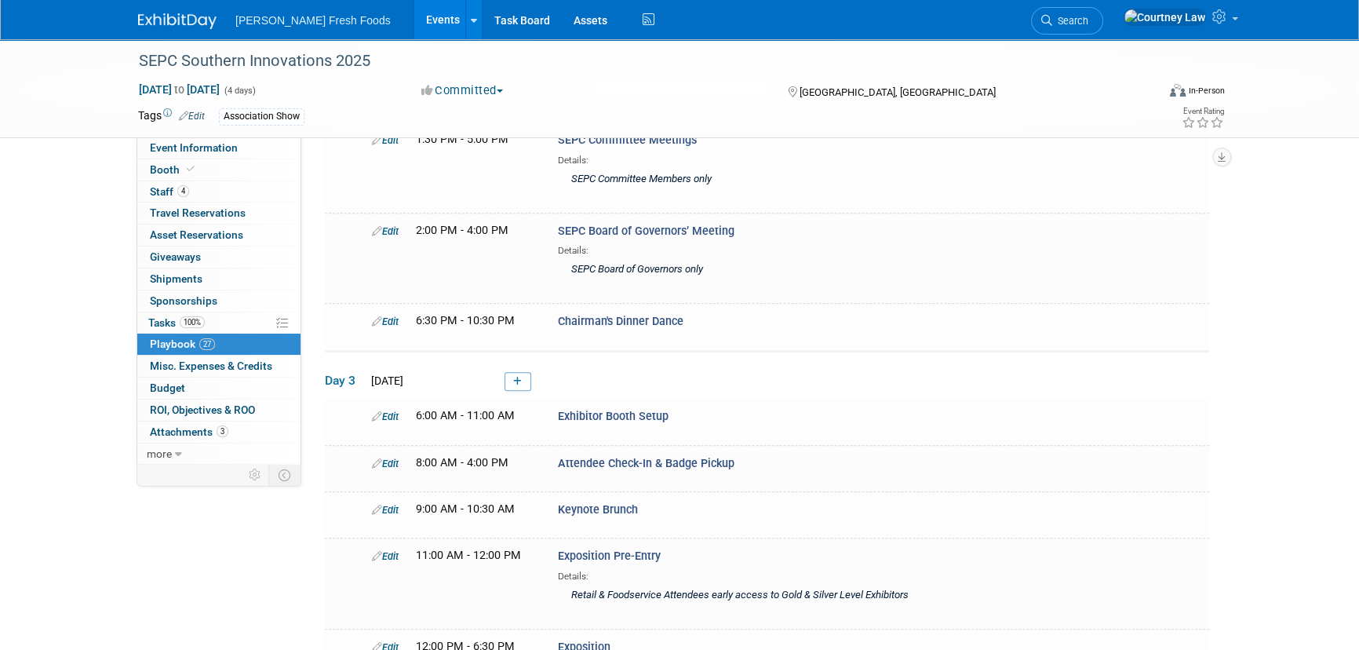
scroll to position [1388, 0]
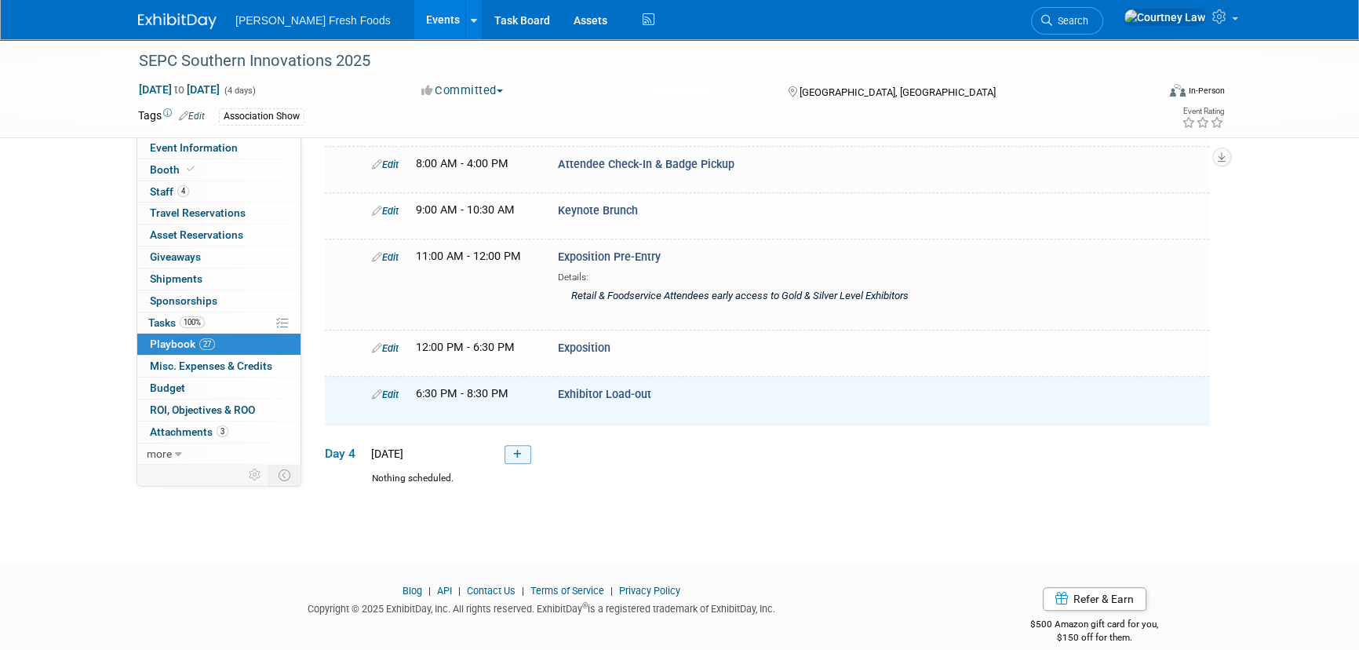
click at [508, 445] on link at bounding box center [518, 454] width 27 height 19
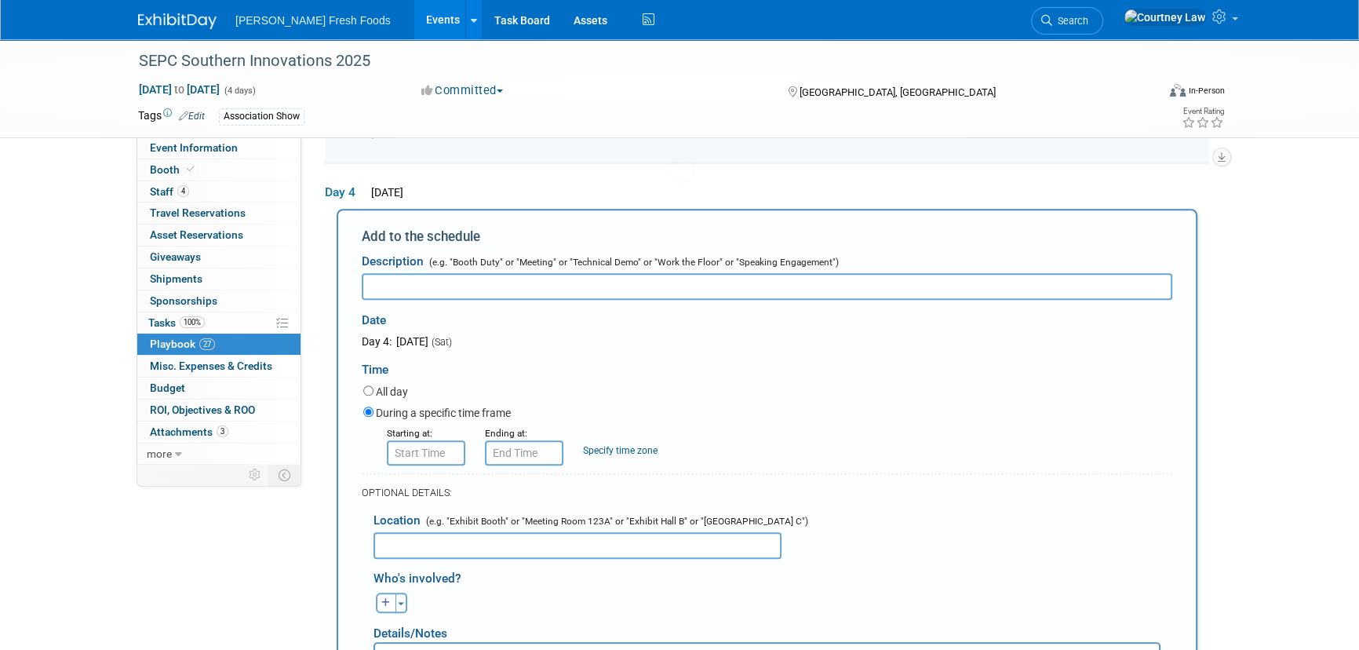
scroll to position [0, 0]
click at [404, 273] on input "text" at bounding box center [767, 286] width 811 height 27
paste input "Al Finch Memorial Prayer Breakfast"
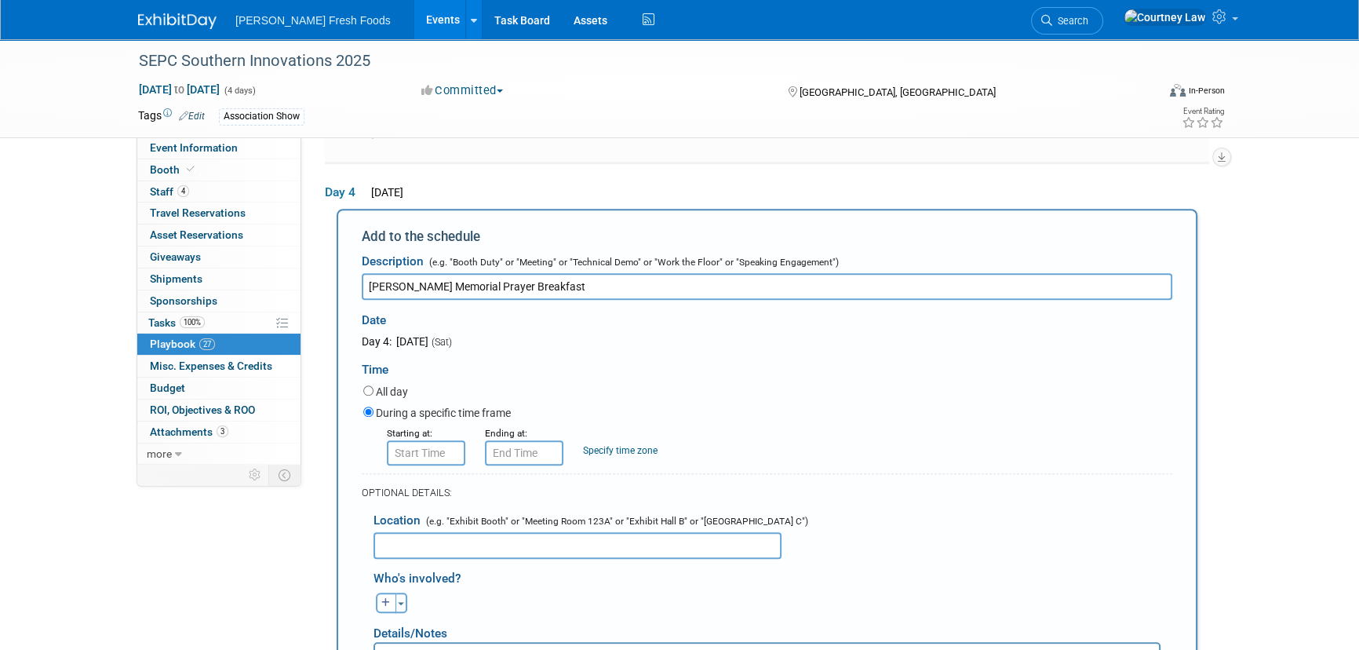
type input "Al Finch Memorial Prayer Breakfast"
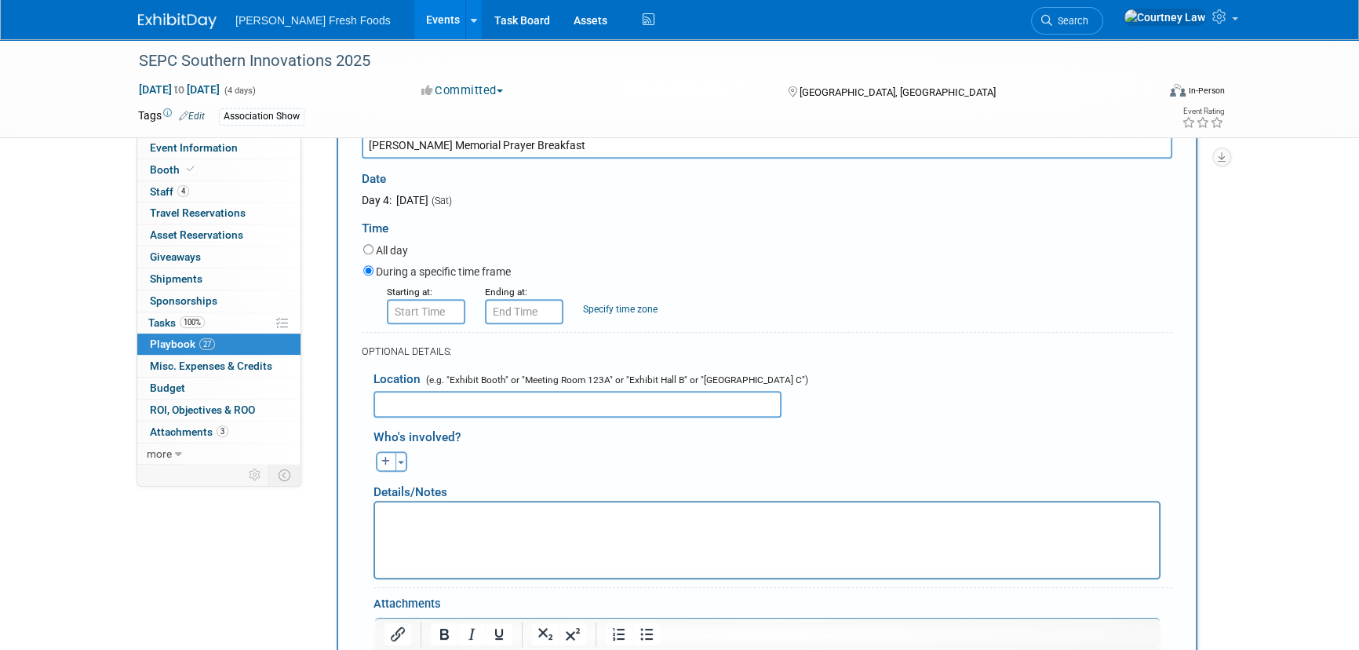
scroll to position [1788, 0]
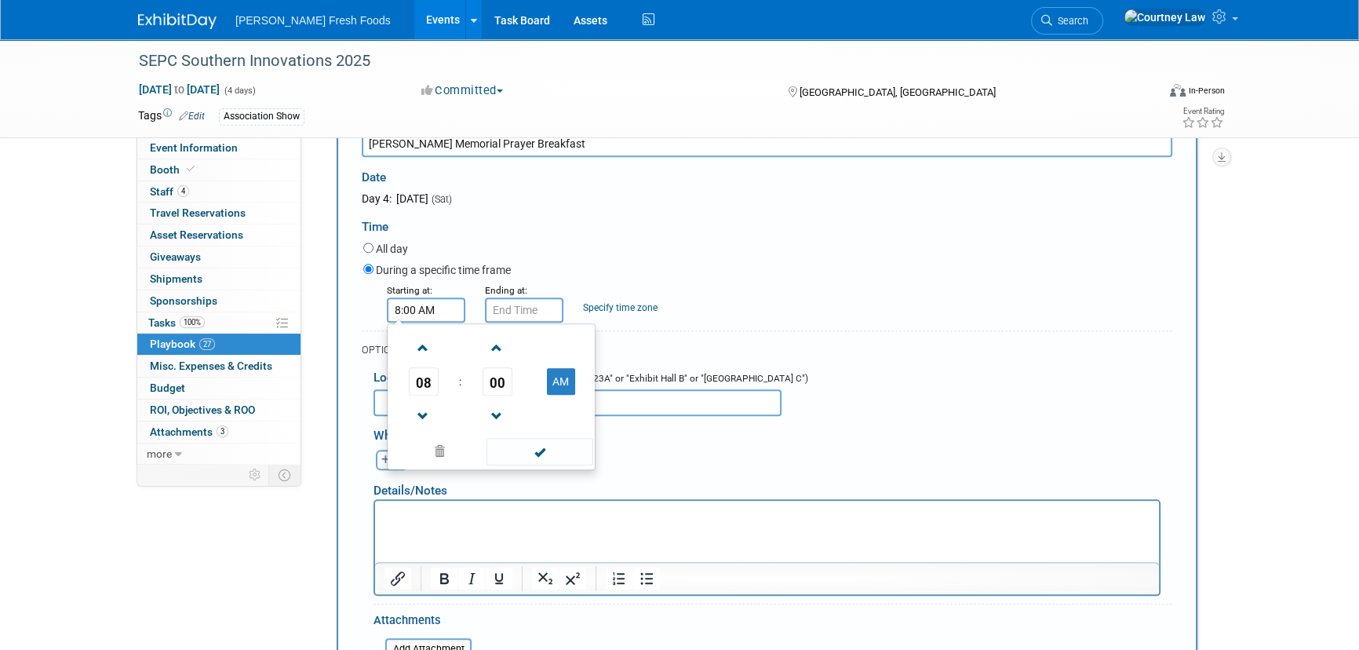
click at [433, 297] on input "8:00 AM" at bounding box center [426, 309] width 78 height 25
click at [427, 404] on span at bounding box center [423, 416] width 27 height 27
click at [501, 374] on span "00" at bounding box center [498, 381] width 30 height 28
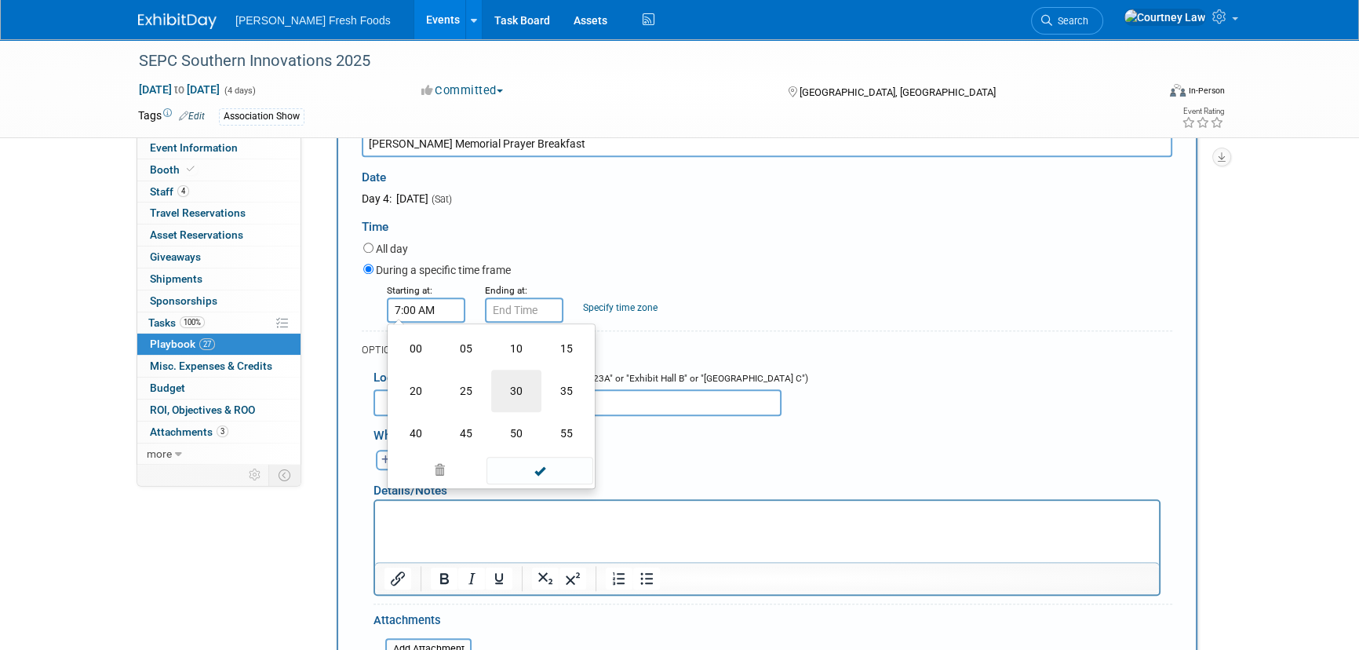
click at [505, 378] on td "30" at bounding box center [516, 391] width 50 height 42
type input "7:30 AM"
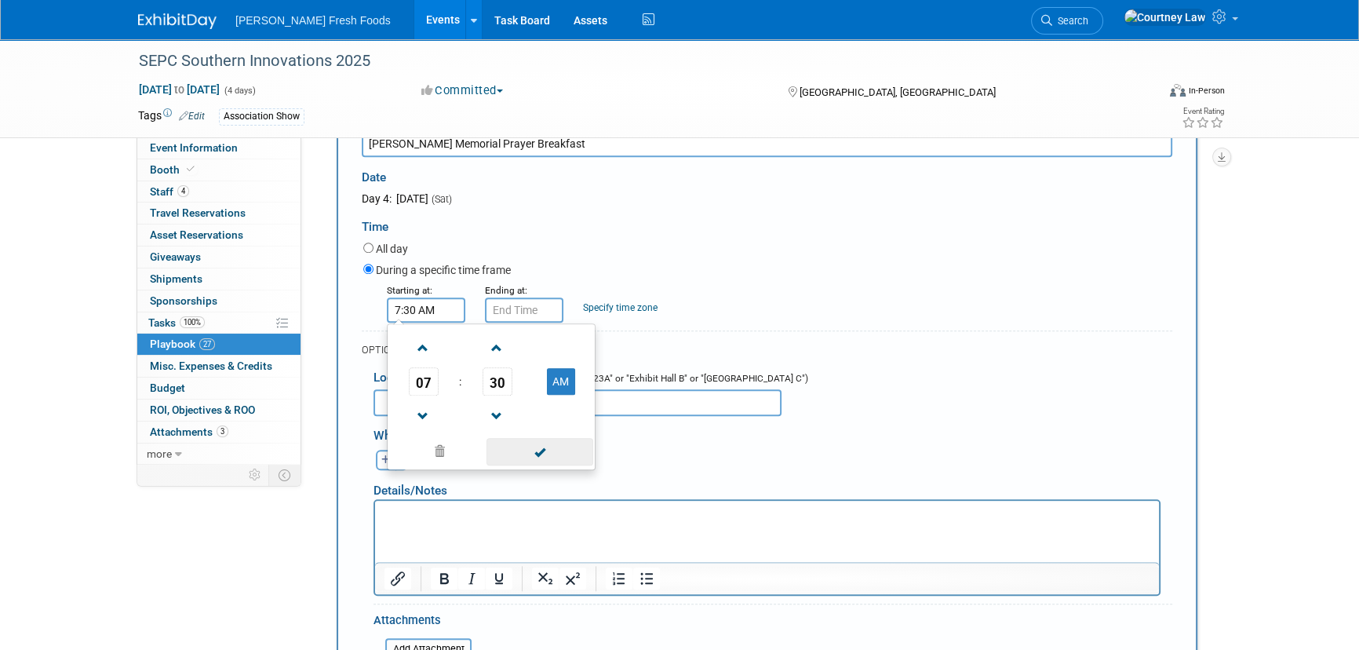
click at [513, 438] on span at bounding box center [540, 451] width 106 height 27
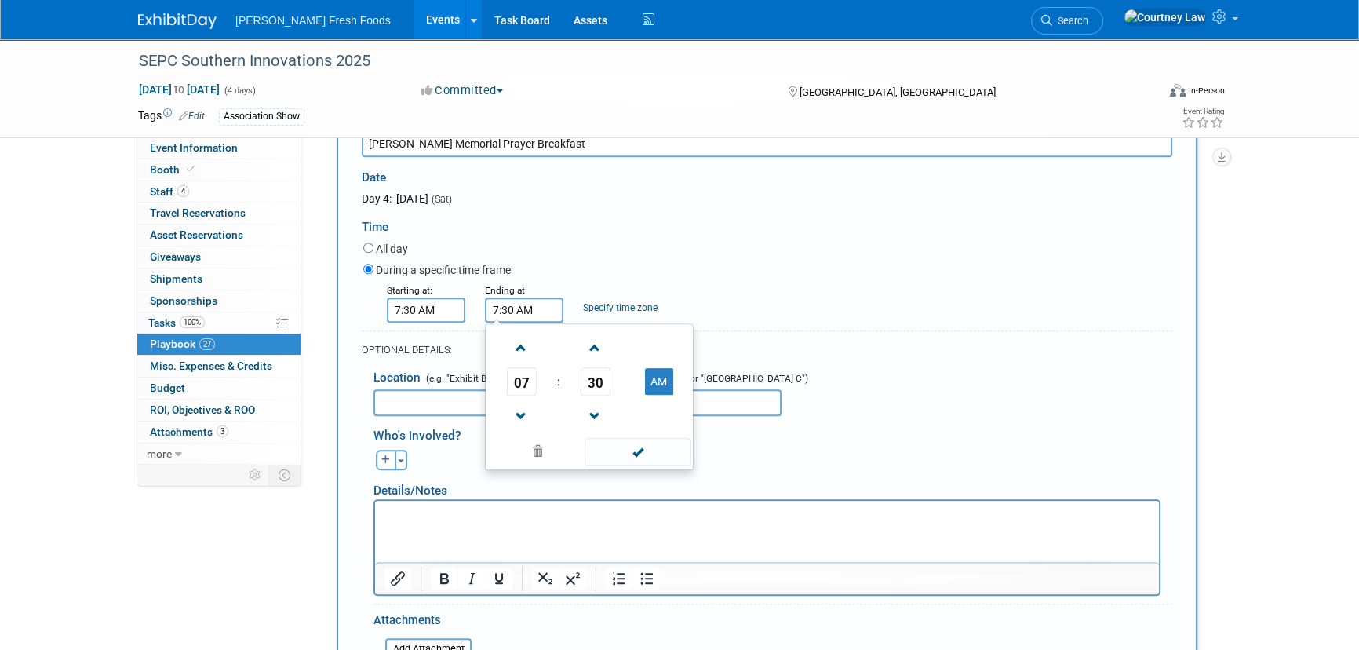
click at [511, 297] on input "7:30 AM" at bounding box center [524, 309] width 78 height 25
click at [509, 334] on span at bounding box center [521, 347] width 27 height 27
click at [524, 334] on span at bounding box center [521, 347] width 27 height 27
click at [602, 367] on span "30" at bounding box center [596, 381] width 30 height 28
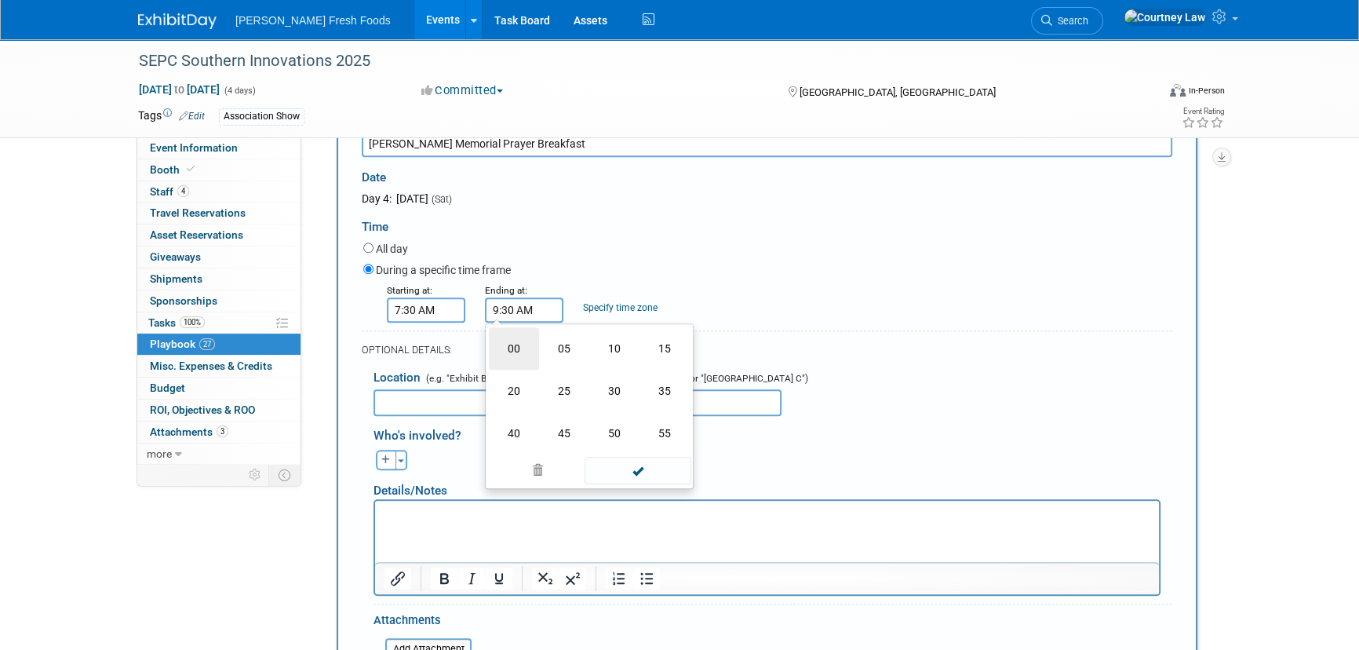
click at [510, 330] on td "00" at bounding box center [514, 348] width 50 height 42
type input "9:00 AM"
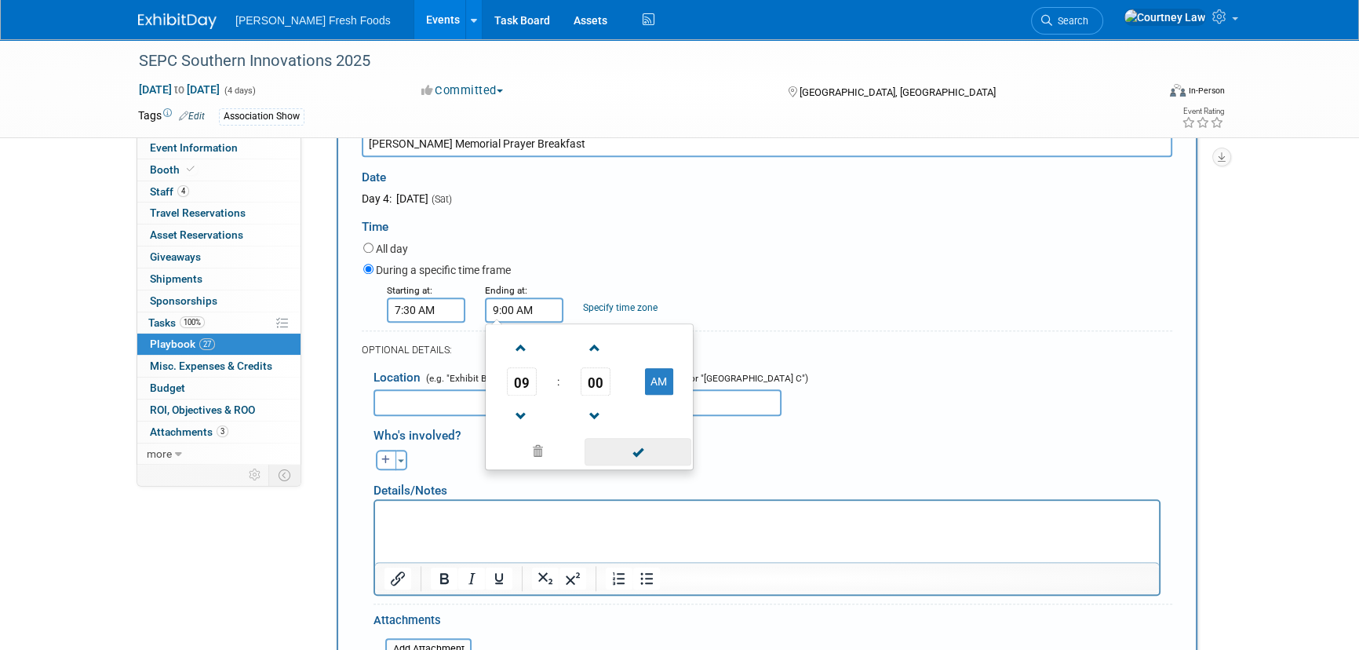
click at [633, 438] on span at bounding box center [638, 451] width 106 height 27
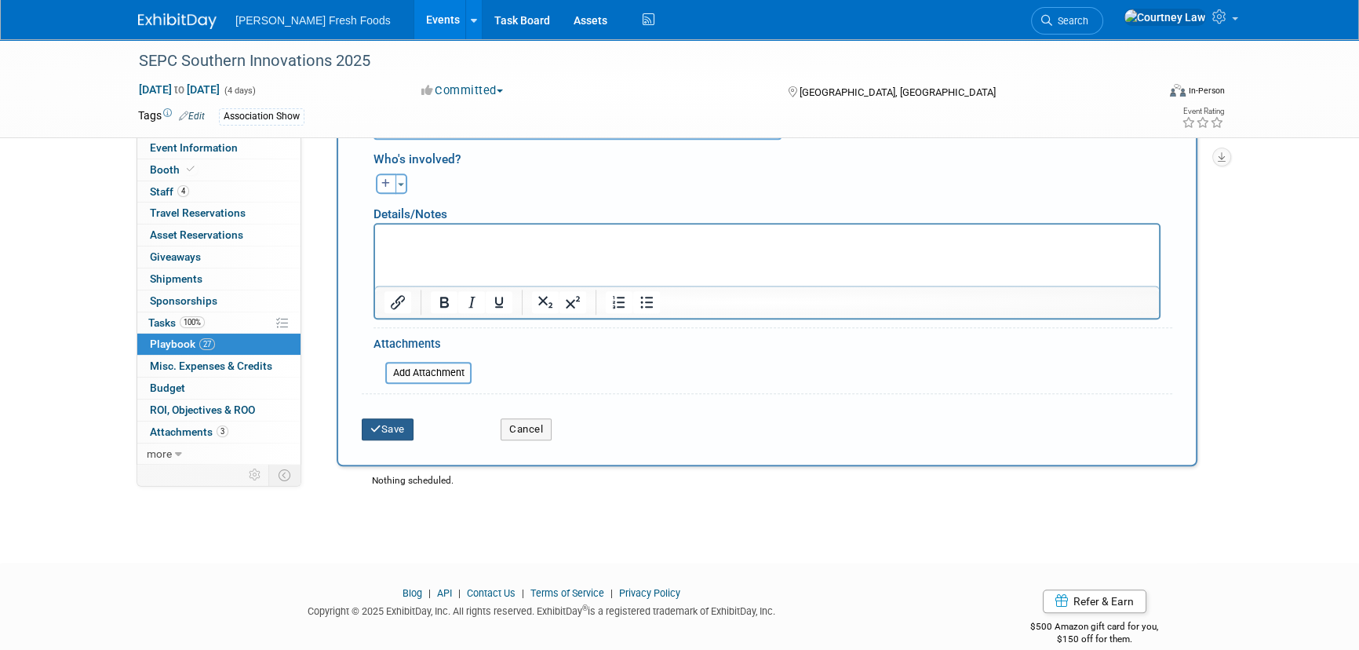
click at [395, 418] on button "Save" at bounding box center [388, 429] width 52 height 22
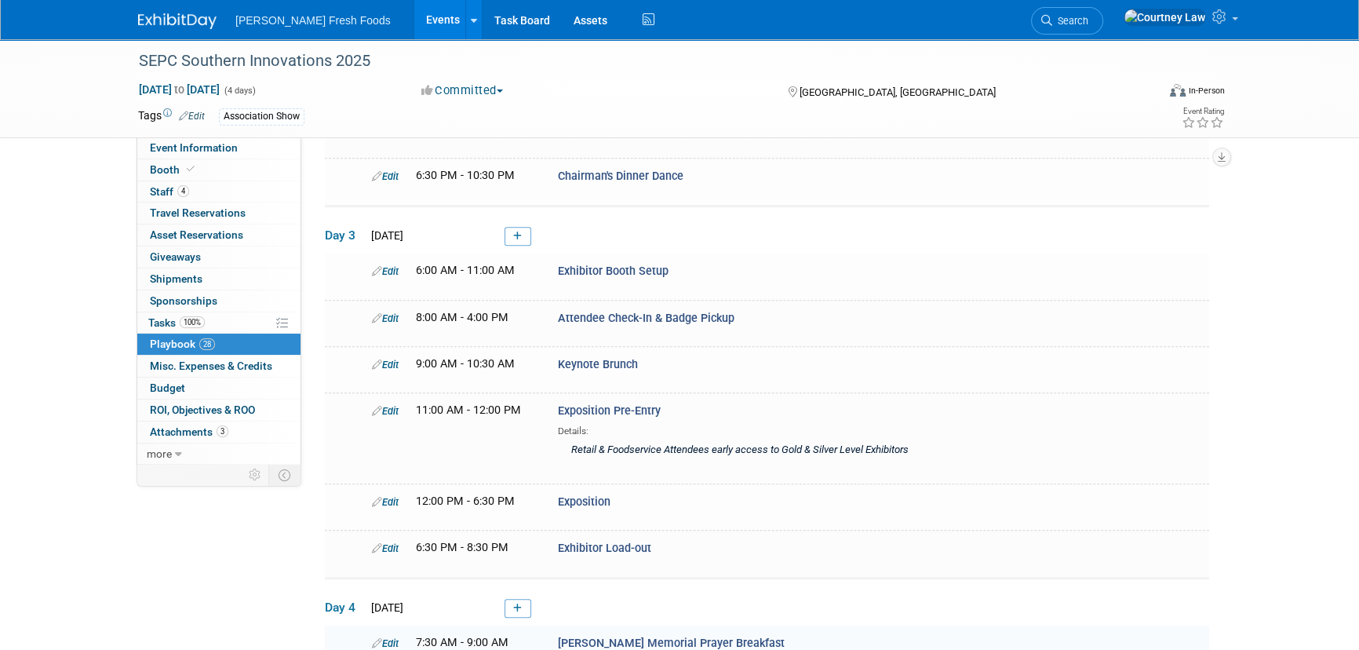
scroll to position [1406, 0]
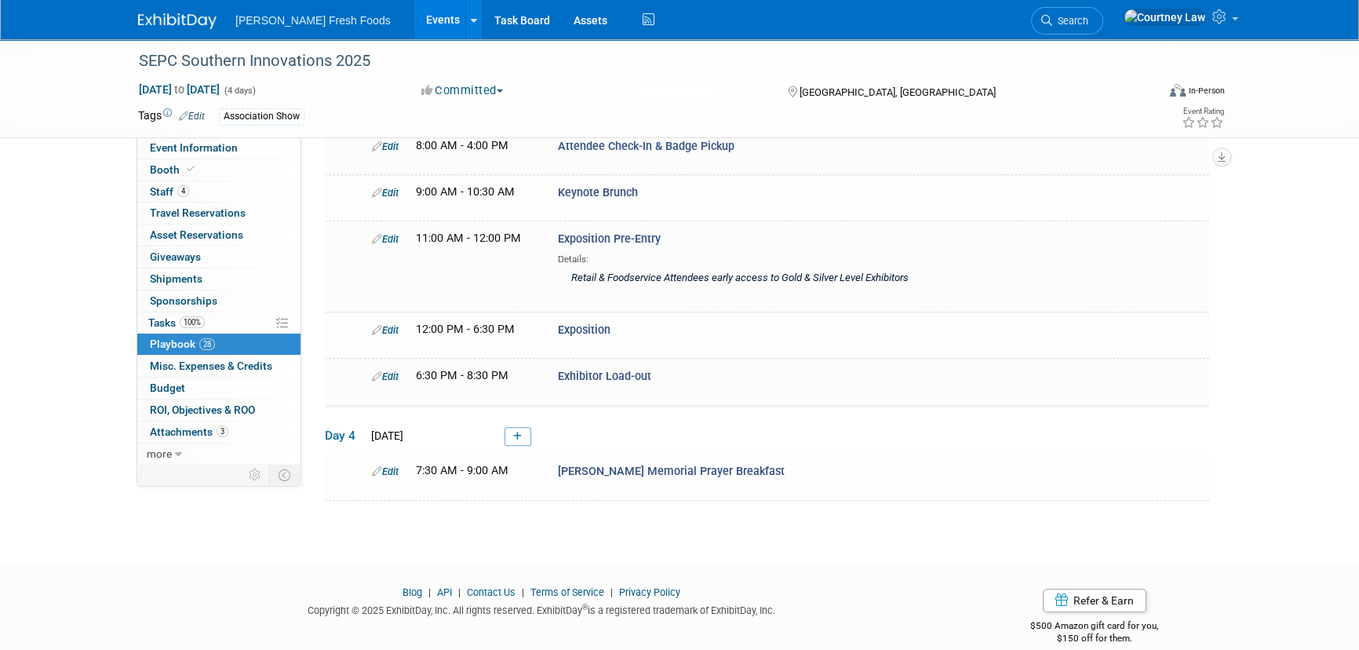
click at [179, 20] on img at bounding box center [177, 21] width 78 height 16
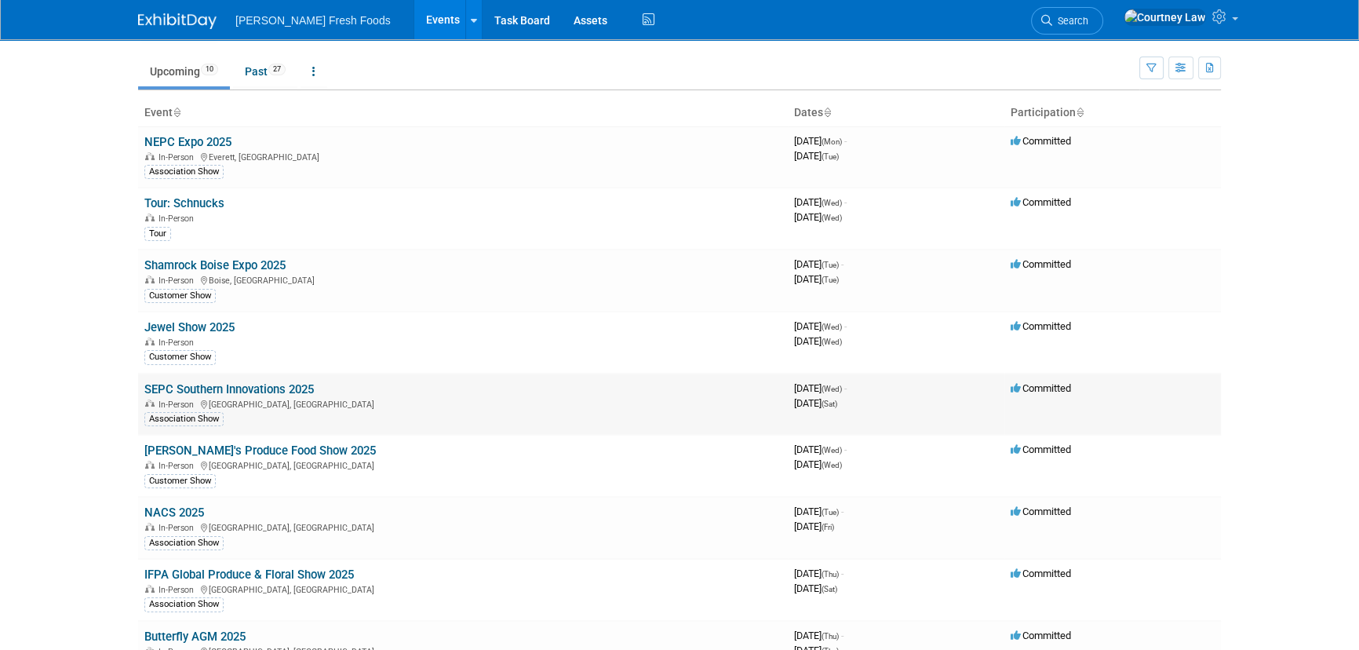
scroll to position [45, 0]
click at [235, 265] on link "Shamrock Boise Expo 2025" at bounding box center [214, 264] width 141 height 14
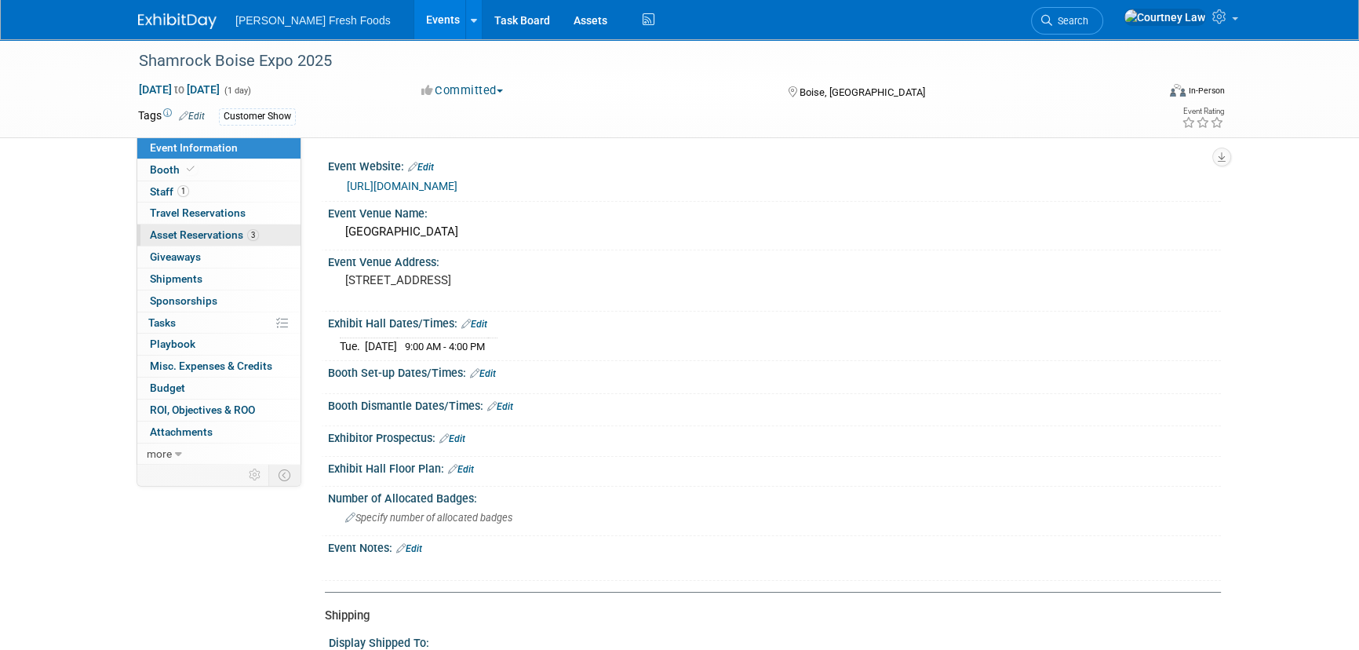
click at [186, 240] on span "Asset Reservations 3" at bounding box center [204, 234] width 109 height 13
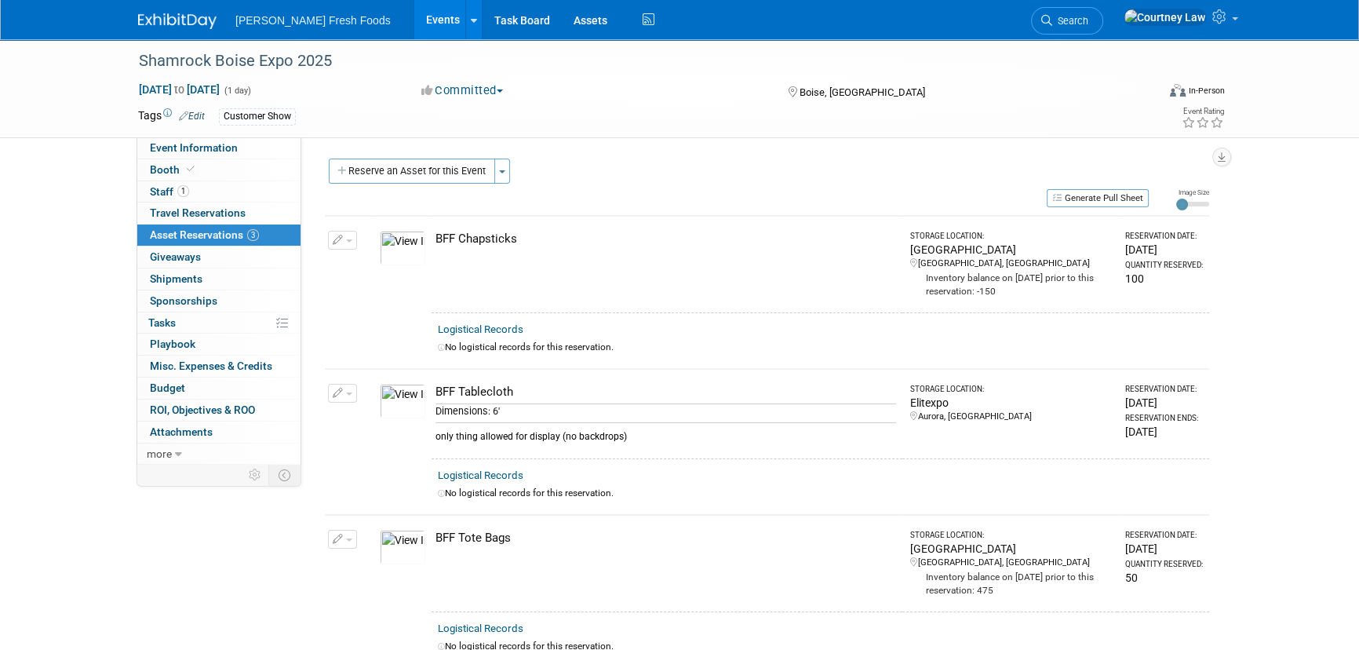
click at [151, 27] on img at bounding box center [177, 21] width 78 height 16
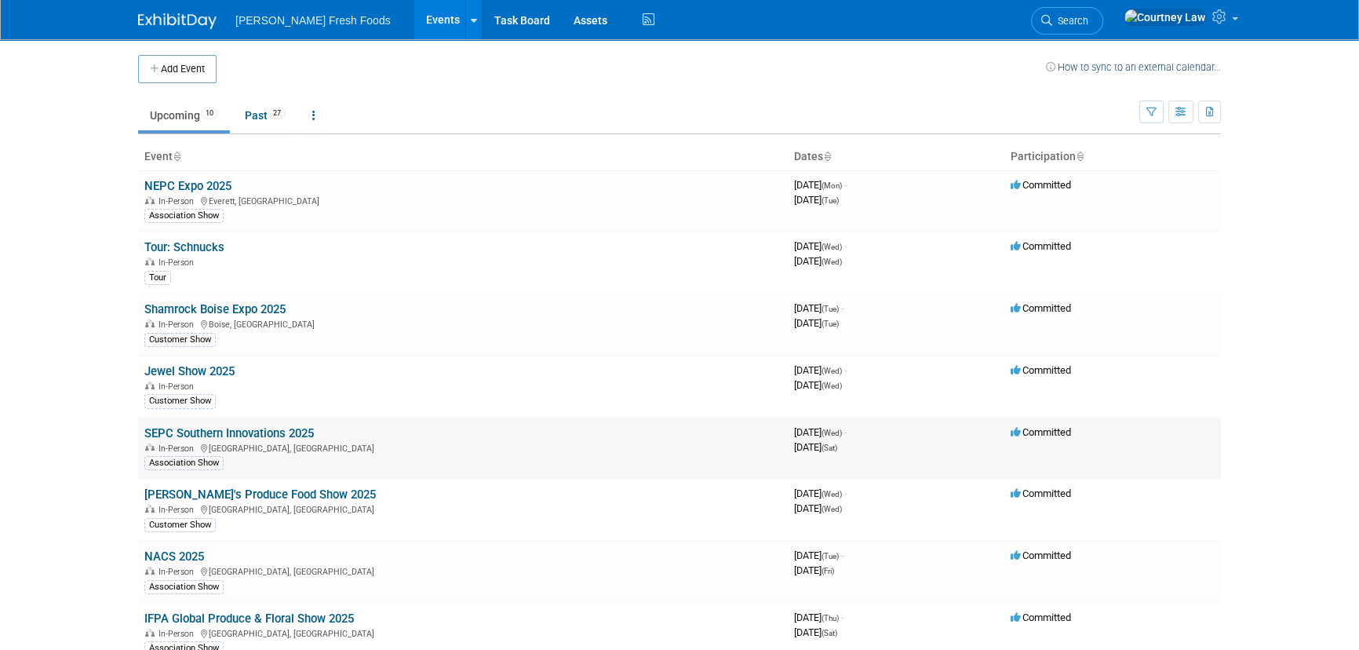
click at [253, 432] on link "SEPC Southern Innovations 2025" at bounding box center [228, 433] width 169 height 14
